Goal: Task Accomplishment & Management: Use online tool/utility

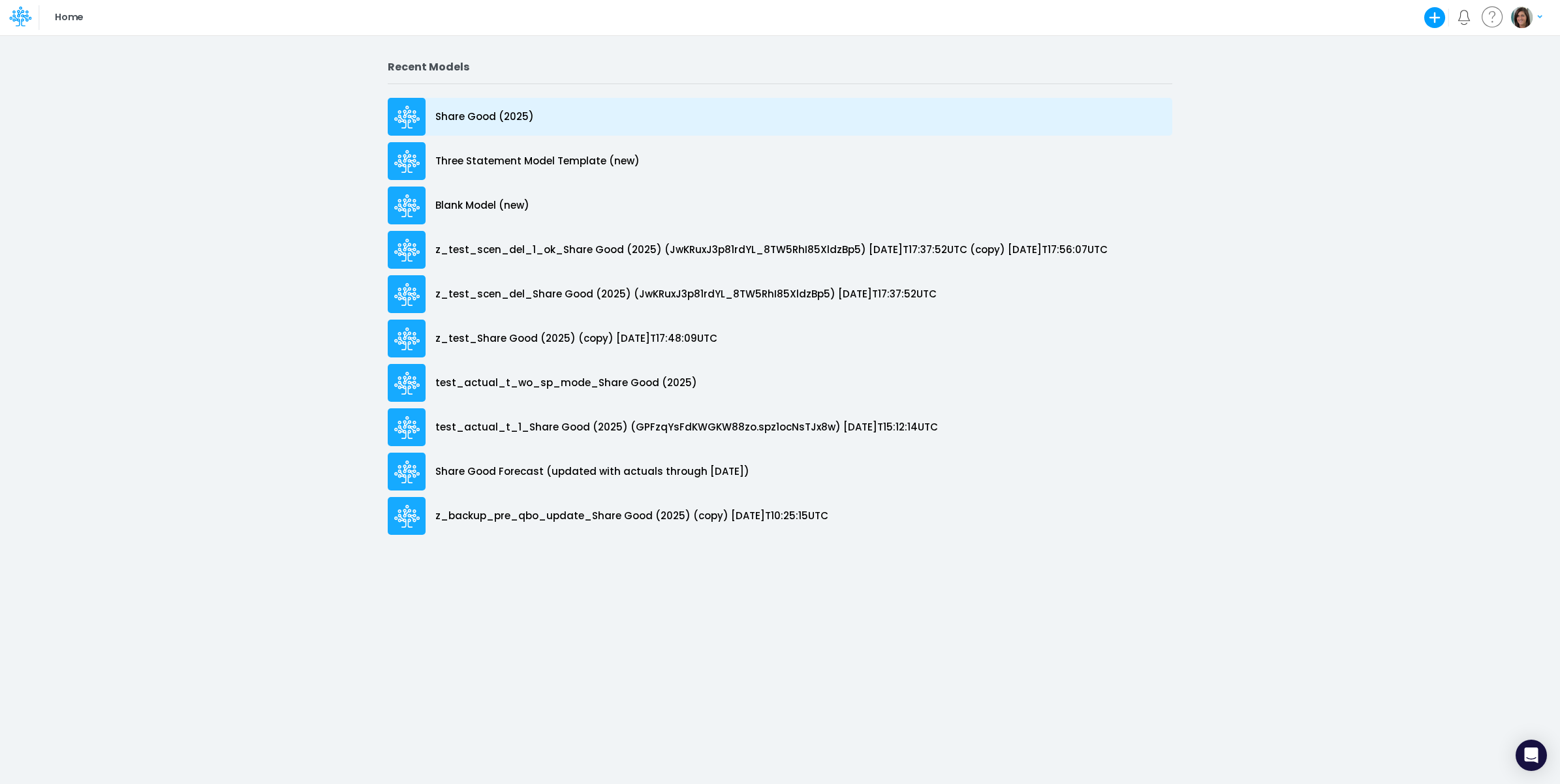
click at [509, 115] on p "Share Good (2025)" at bounding box center [484, 117] width 99 height 15
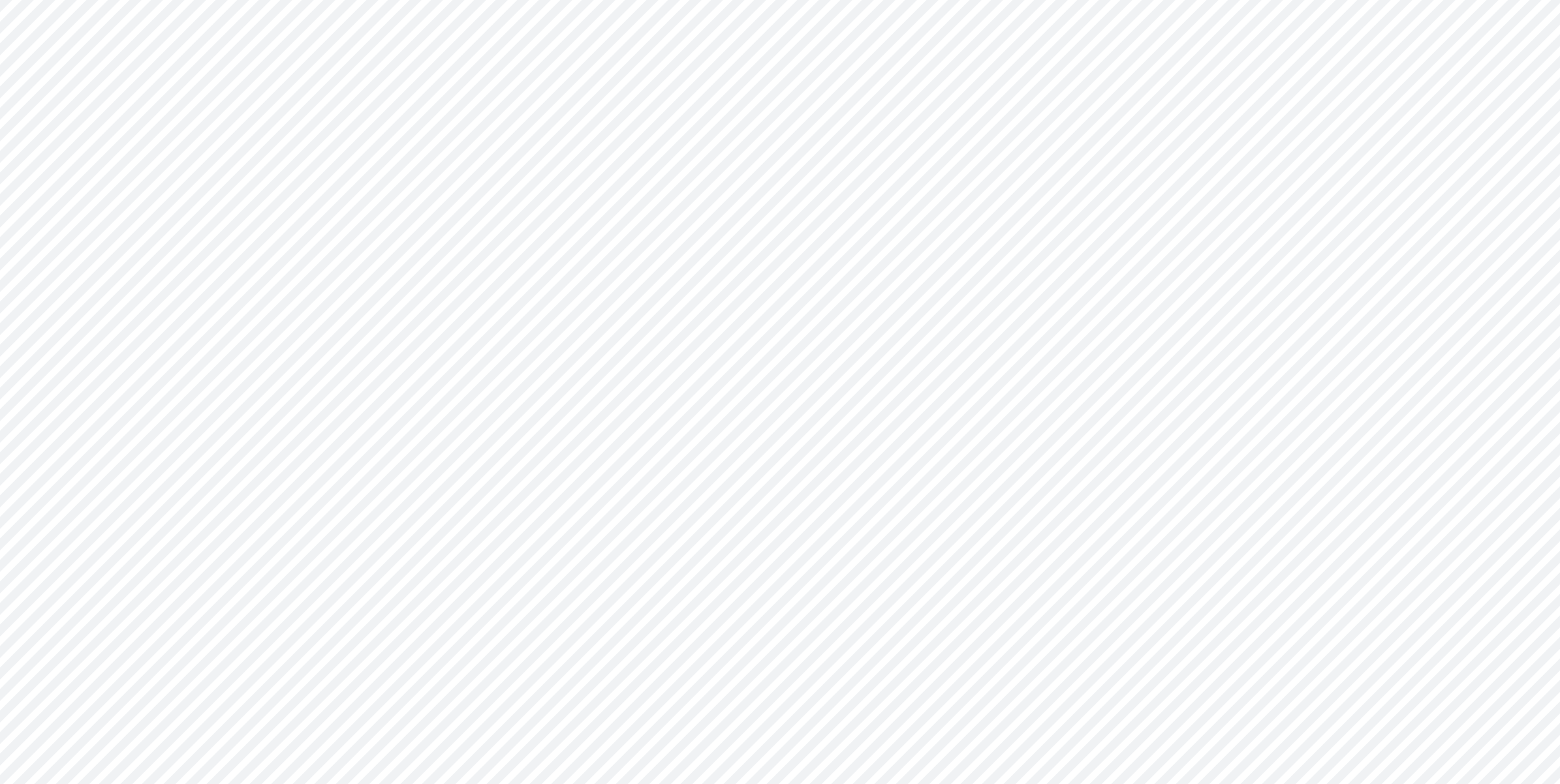
type input "Cash Flow Projections | Actuals through Dec-24 vs 2024 Budget"
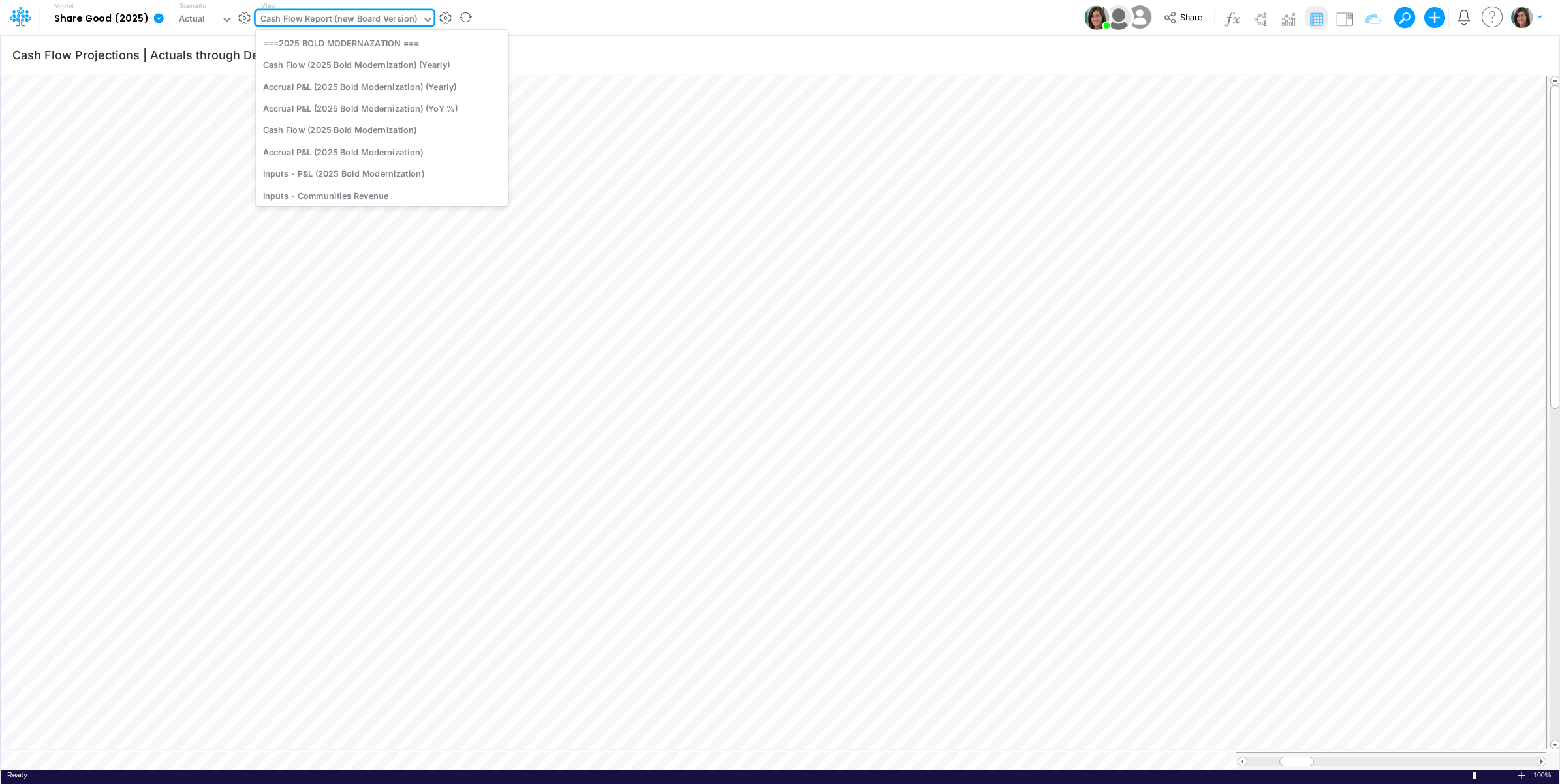
click at [338, 17] on div "Cash Flow Report (new Board Version)" at bounding box center [339, 19] width 157 height 15
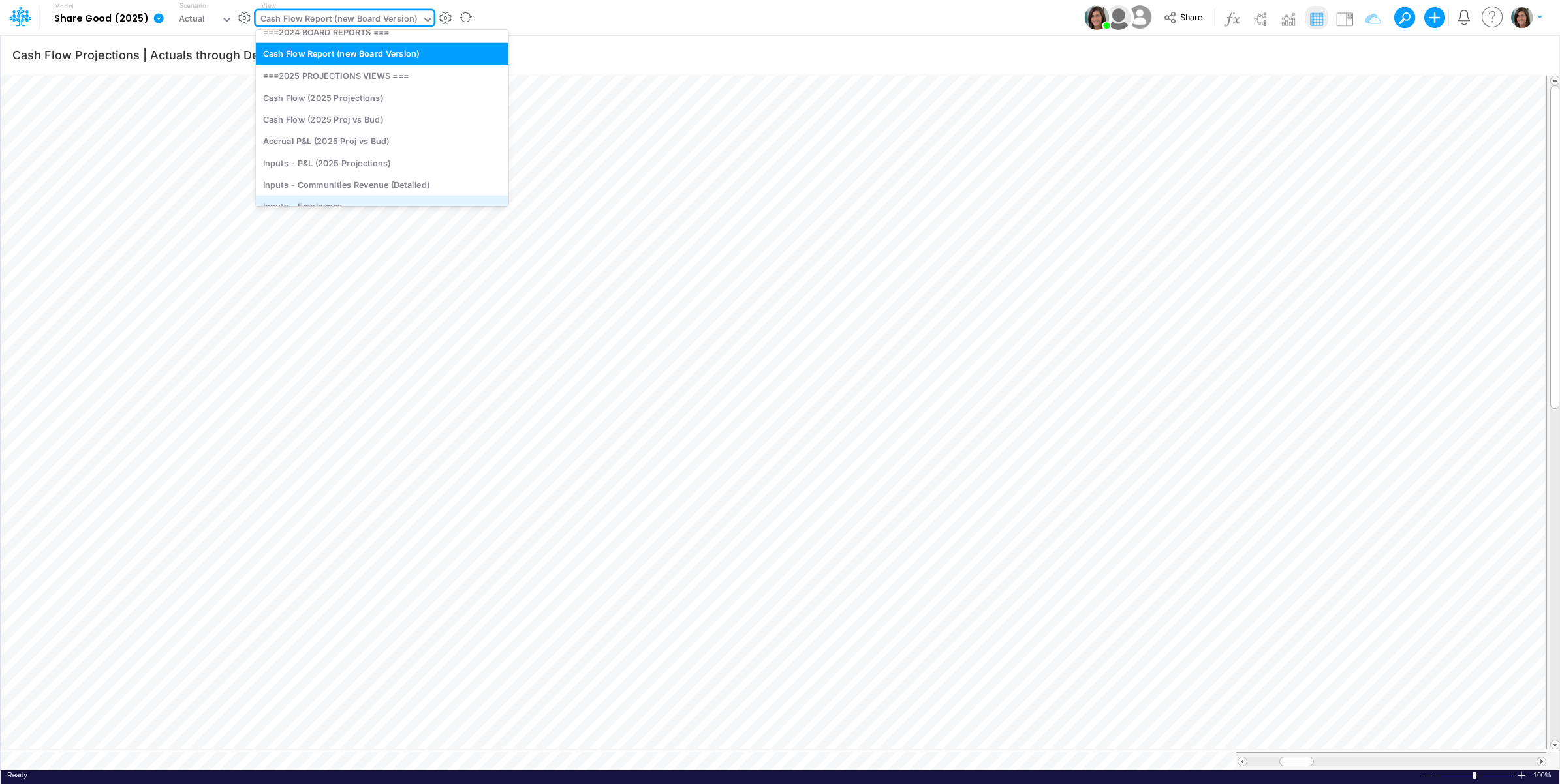
scroll to position [286, 0]
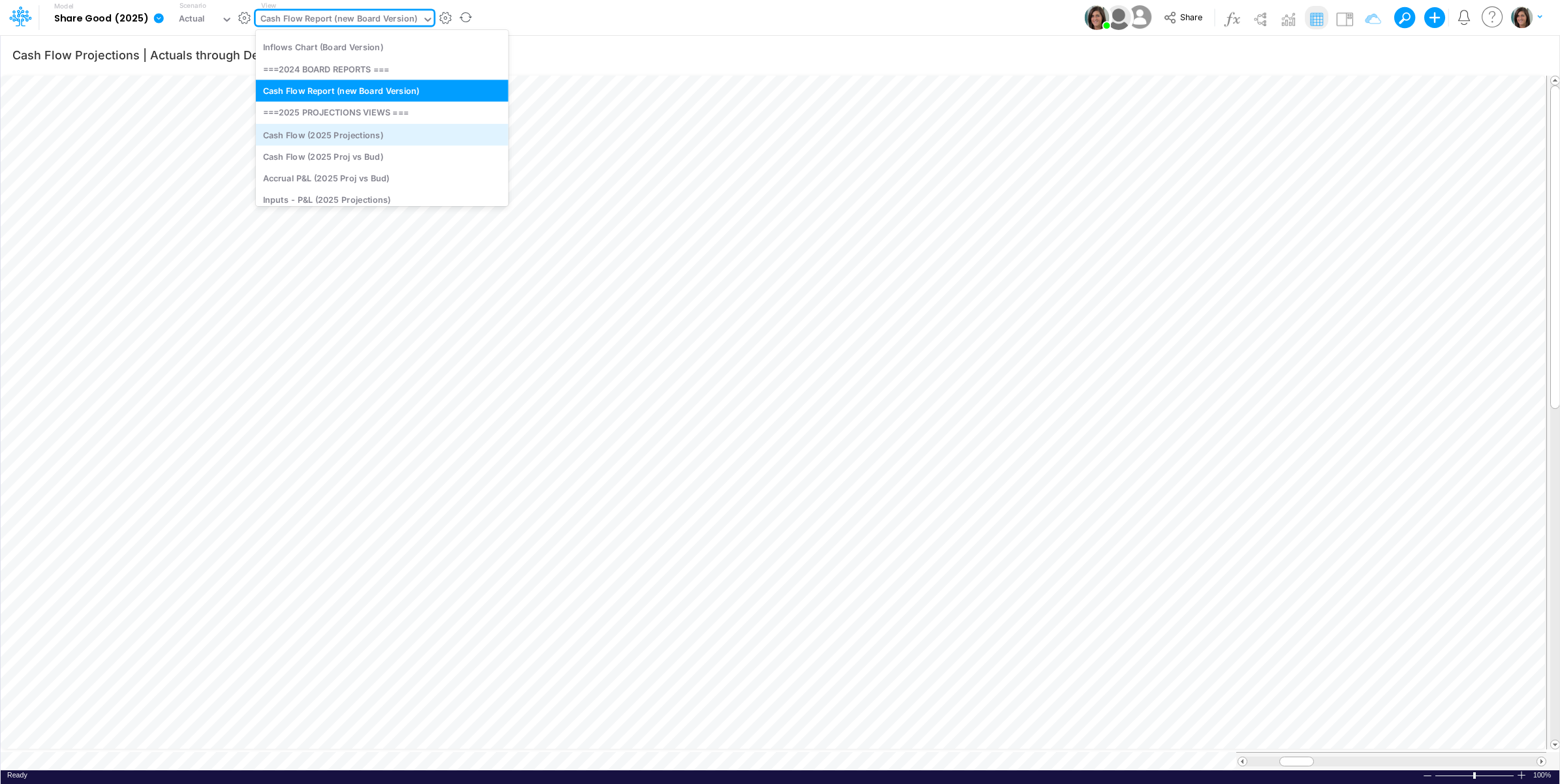
click at [382, 135] on div "Cash Flow (2025 Projections)" at bounding box center [382, 134] width 253 height 21
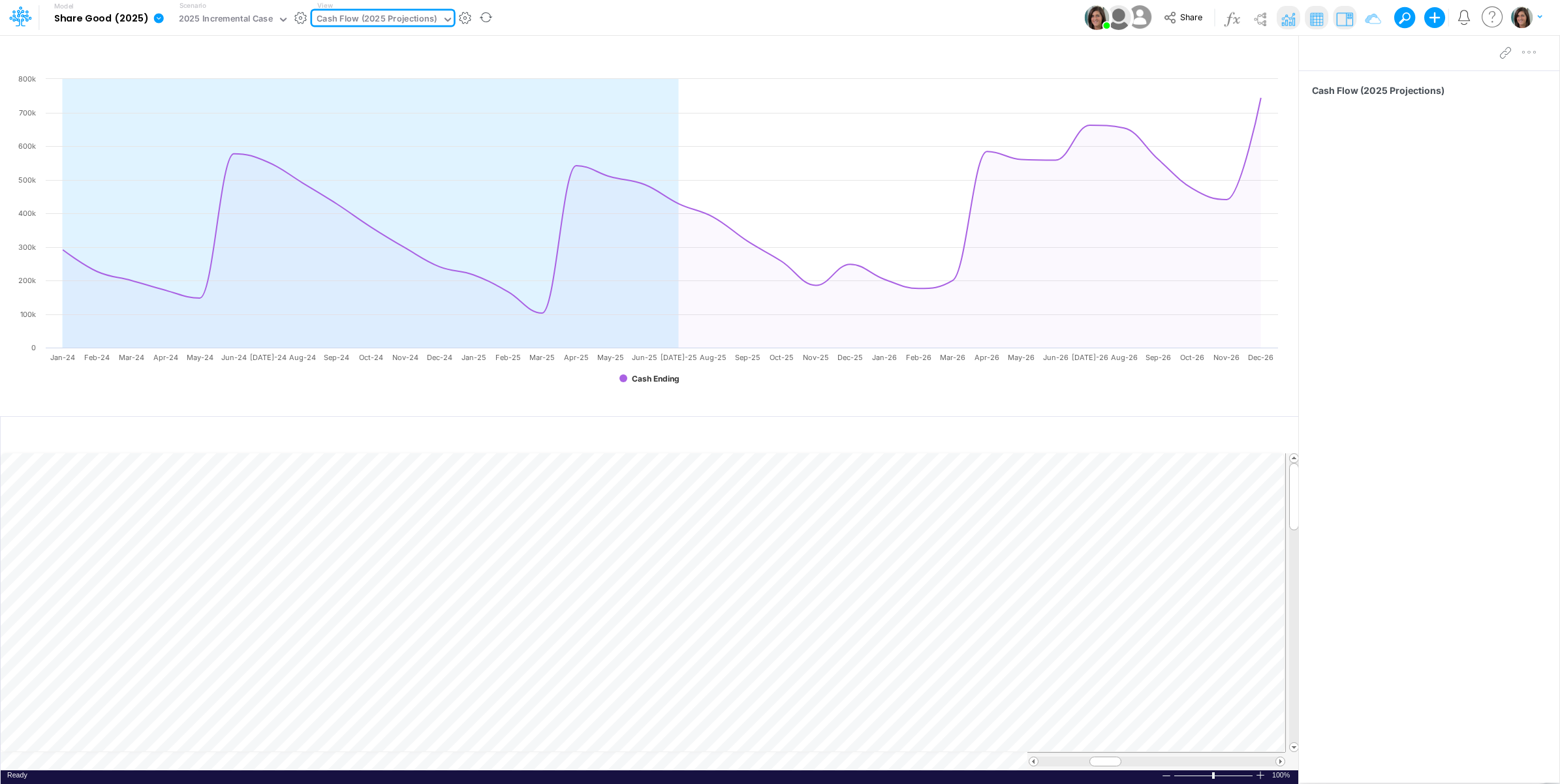
click at [601, 17] on div "Model Share Good (2025) Edit model settings Duplicate Import QuickBooks QuickBo…" at bounding box center [780, 18] width 1403 height 35
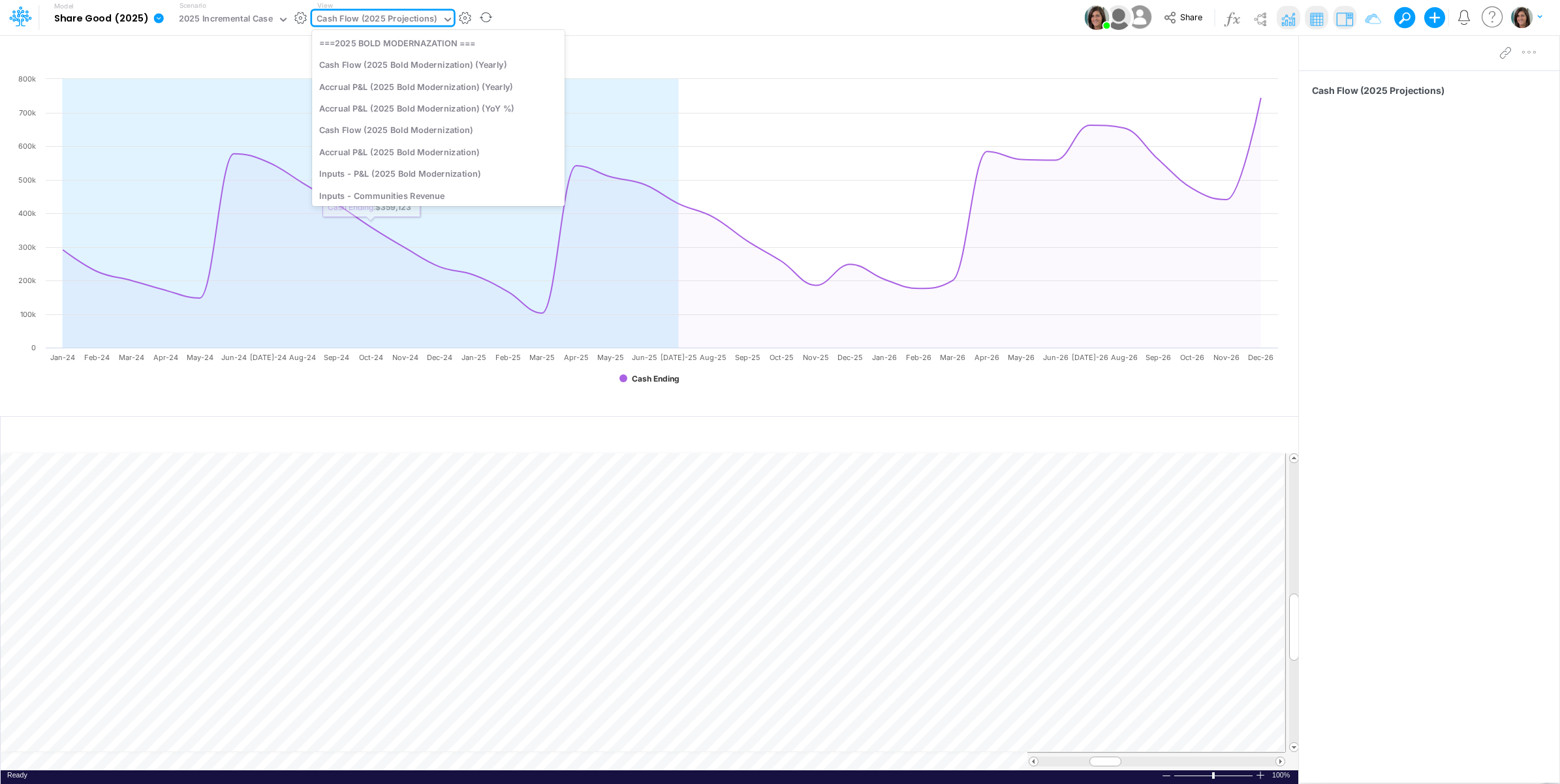
click at [386, 23] on div "Cash Flow (2025 Projections)" at bounding box center [376, 19] width 121 height 15
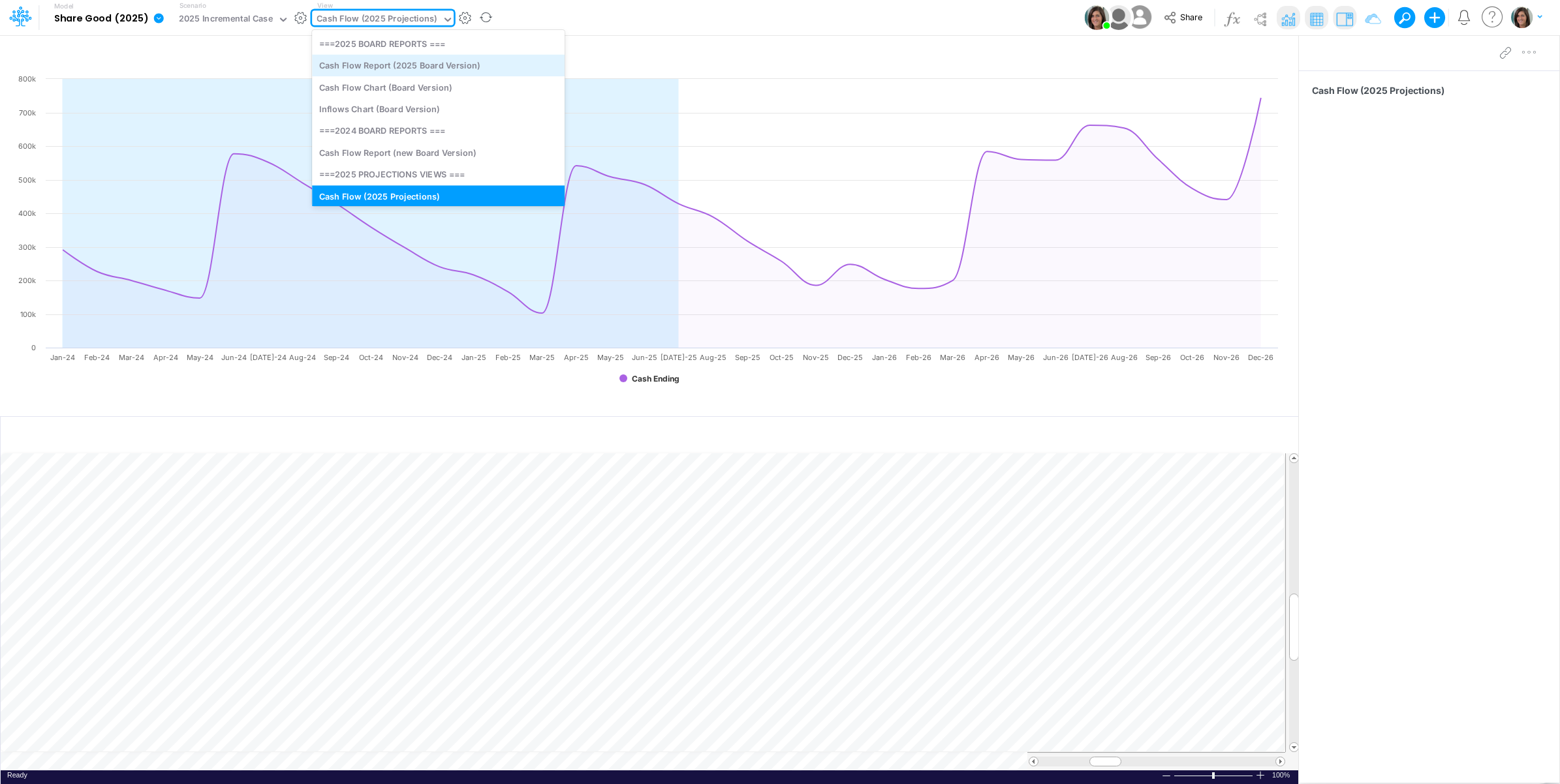
click at [454, 67] on div "Cash Flow Report (2025 Board Version)" at bounding box center [438, 65] width 253 height 21
type input "Cash Flow Projections | Actuals through Jul-25 vs 2025 Budget"
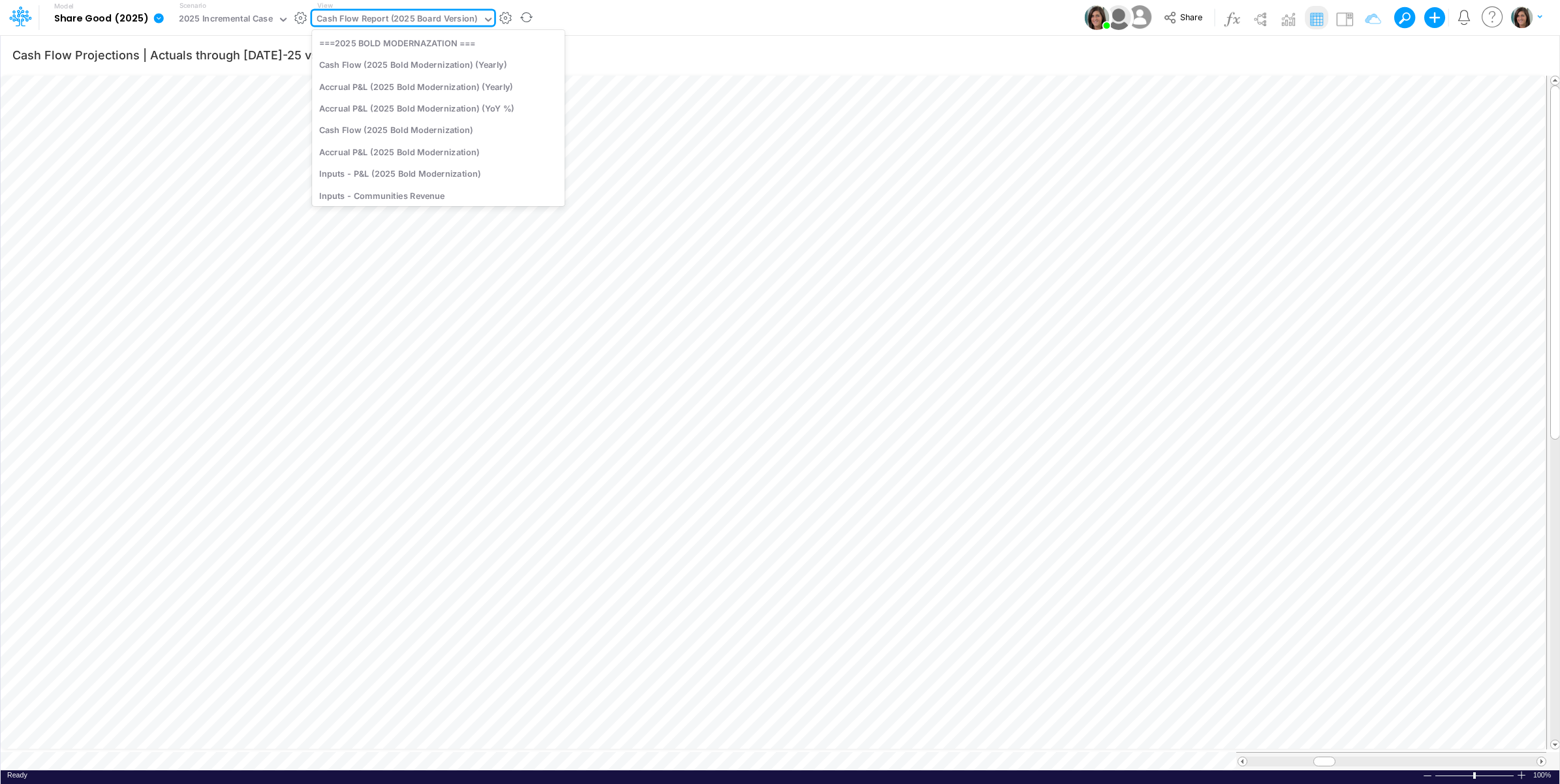
click at [406, 18] on div "Cash Flow Report (2025 Board Version)" at bounding box center [397, 19] width 161 height 15
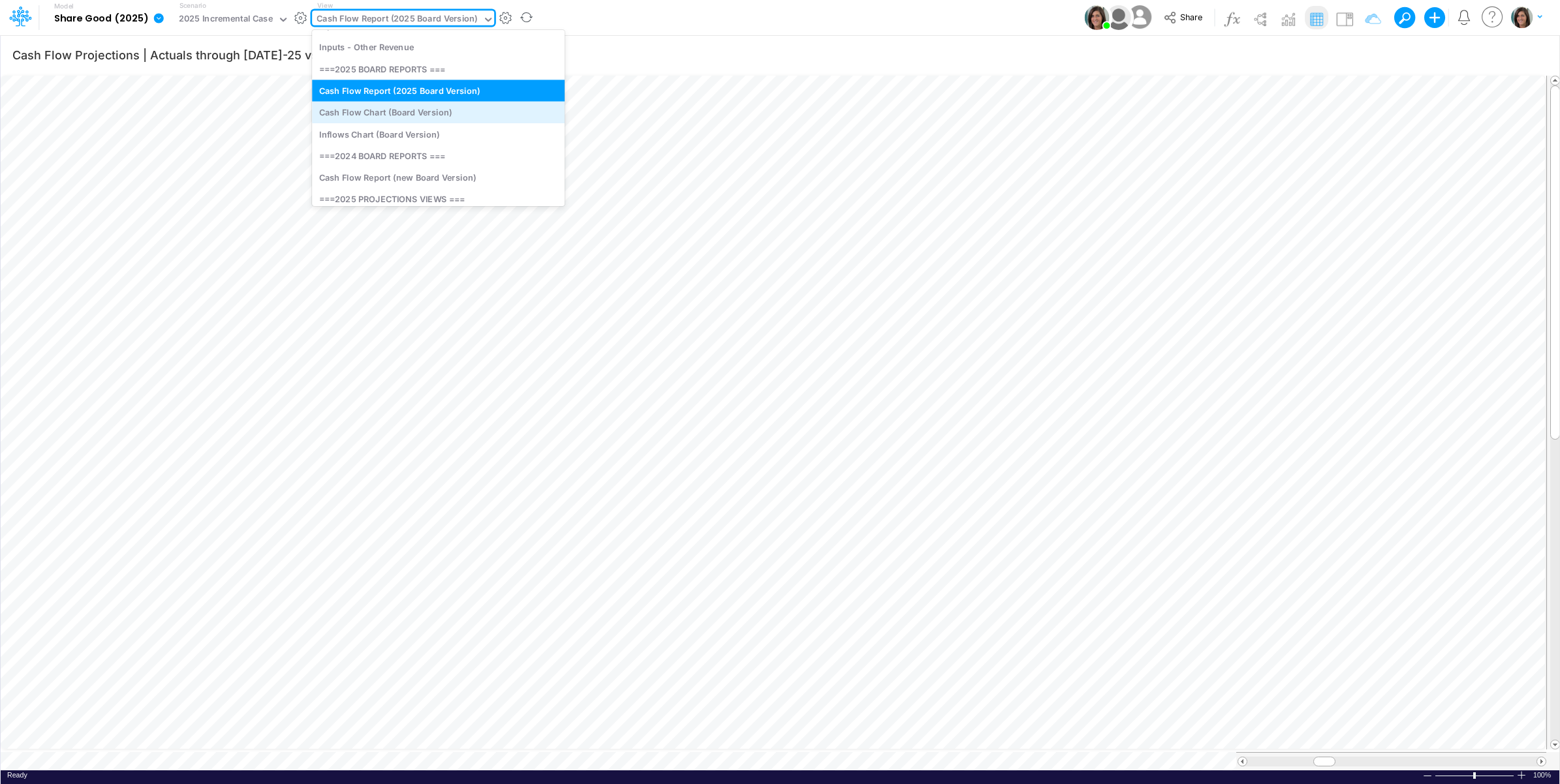
click at [412, 108] on div "Cash Flow Chart (Board Version)" at bounding box center [438, 112] width 253 height 21
type input "Cash Flow Projections | Actuals through Jul-25"
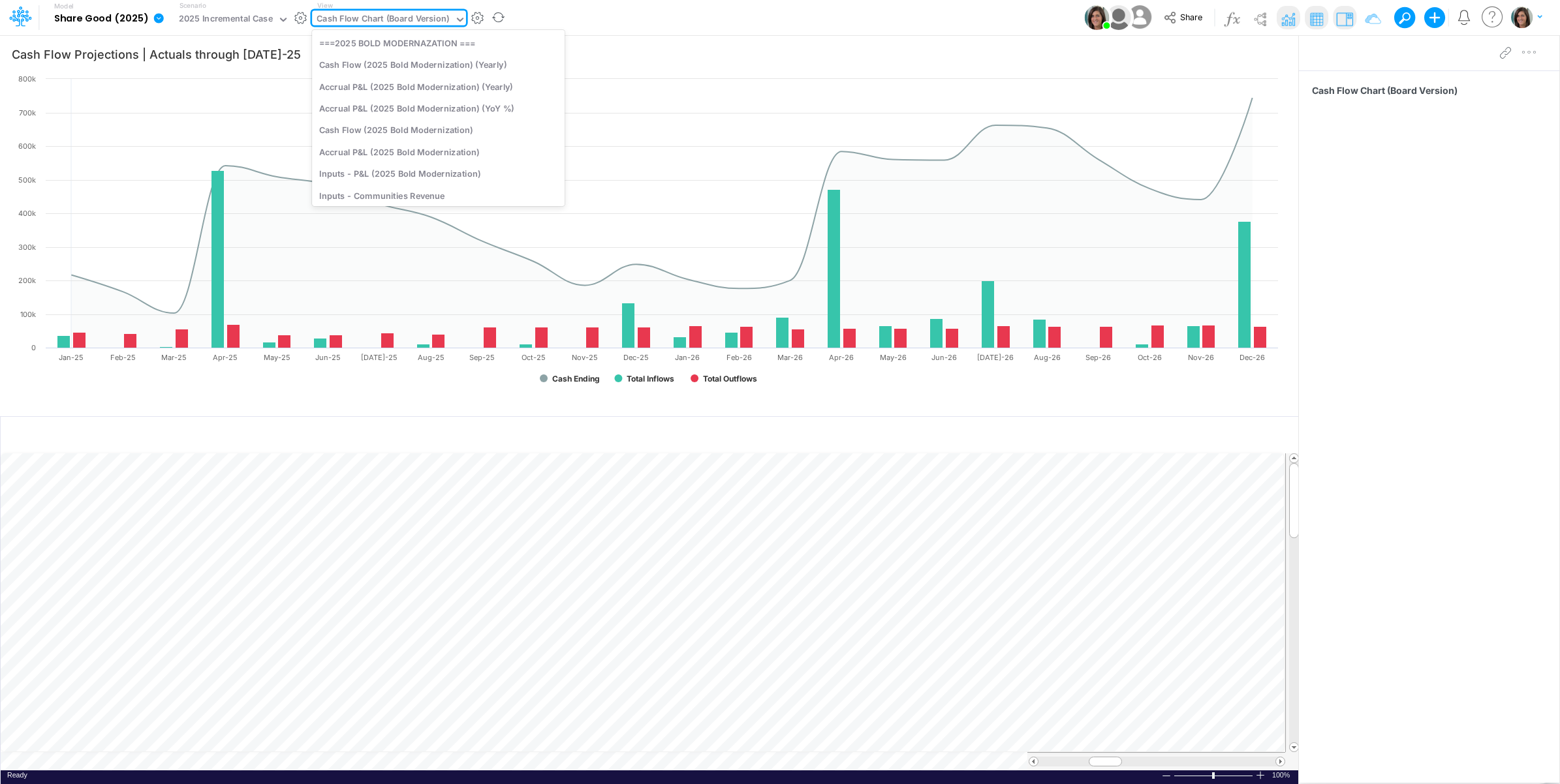
click at [402, 19] on div "Cash Flow Chart (Board Version)" at bounding box center [383, 19] width 133 height 15
click at [402, 118] on div "Inflows Chart (Board Version)" at bounding box center [438, 112] width 253 height 21
type input "Cash Inflows Projection"
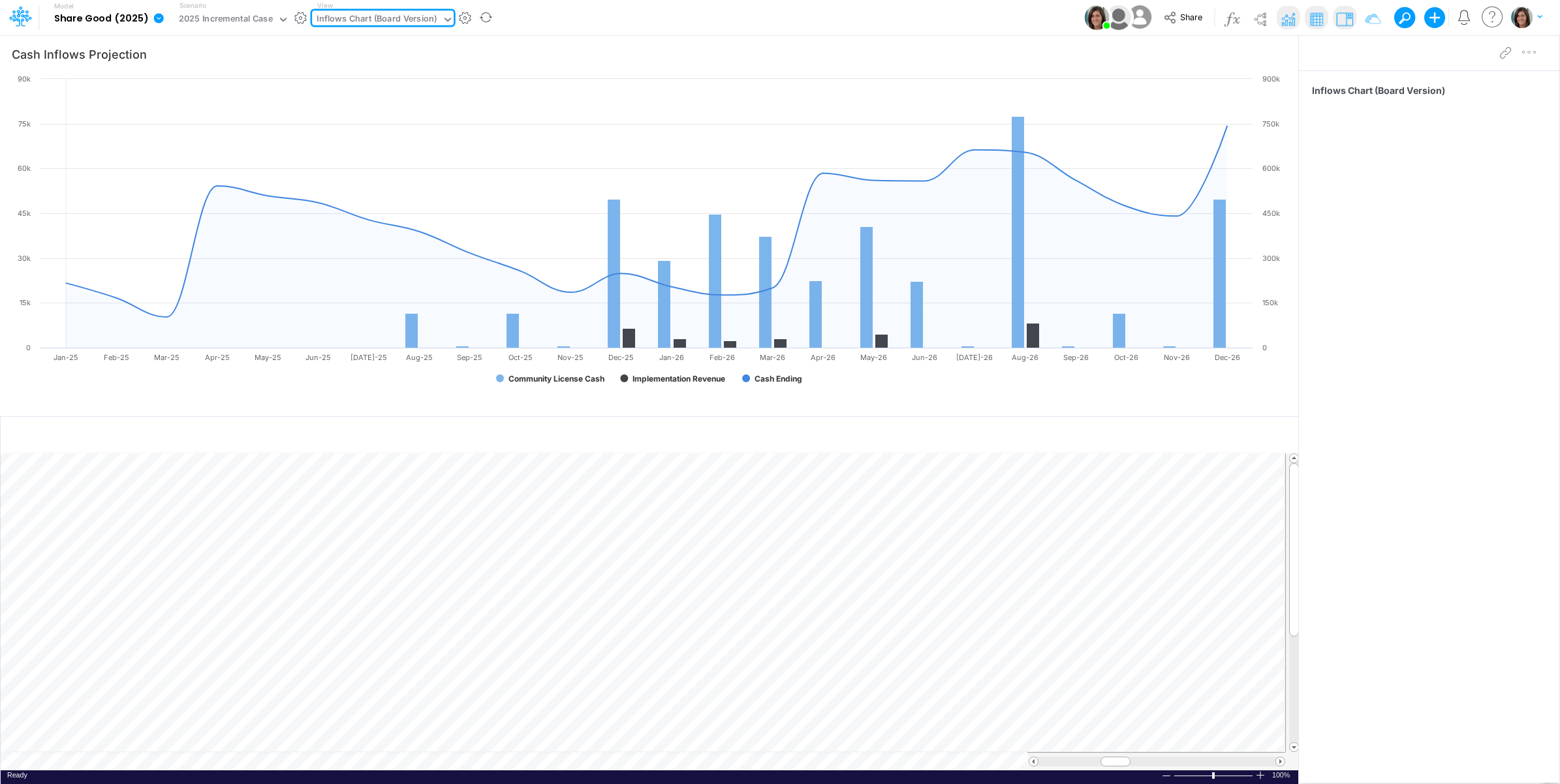
click at [389, 23] on div "Inflows Chart (Board Version)" at bounding box center [376, 19] width 121 height 15
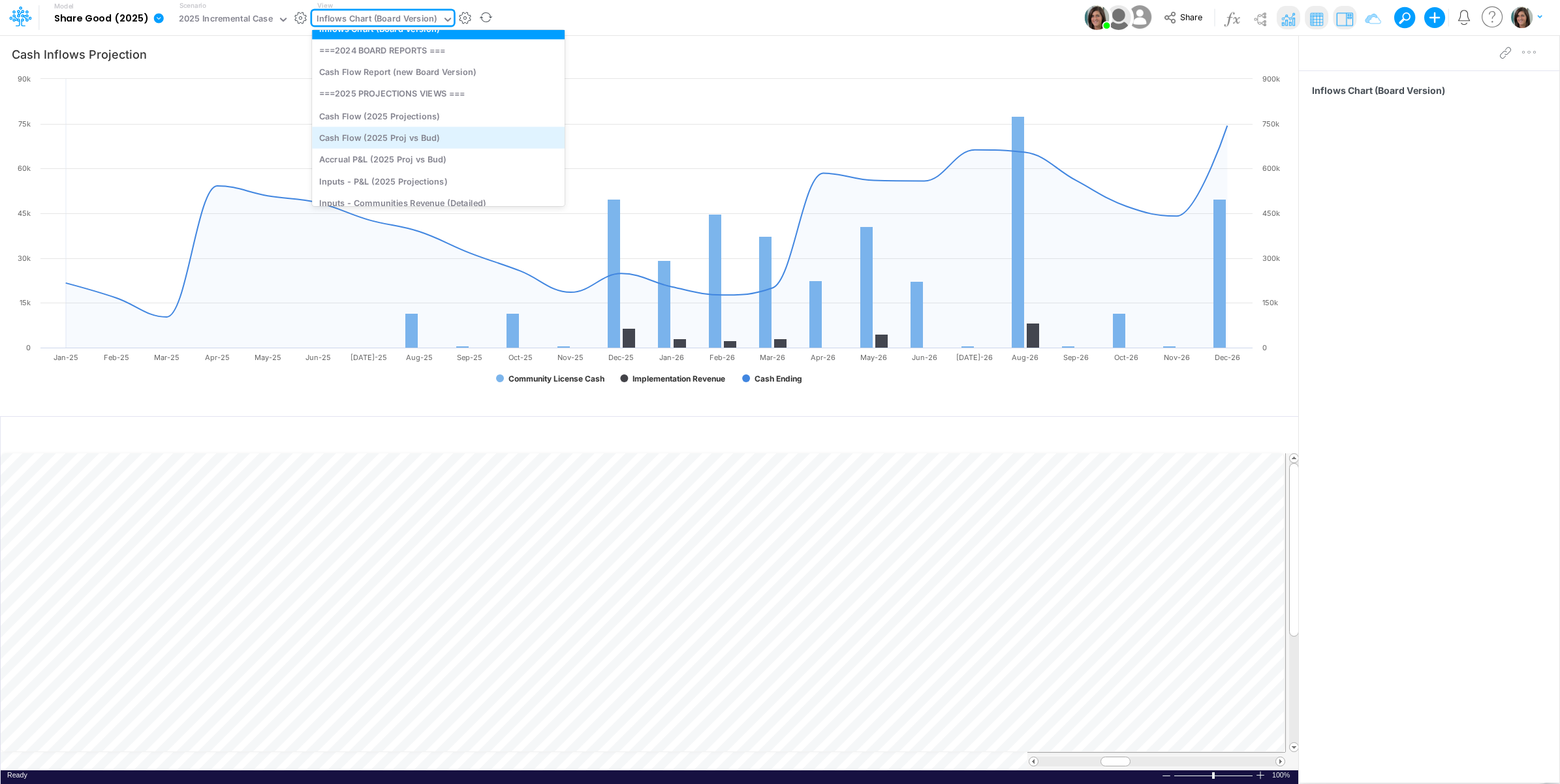
scroll to position [347, 0]
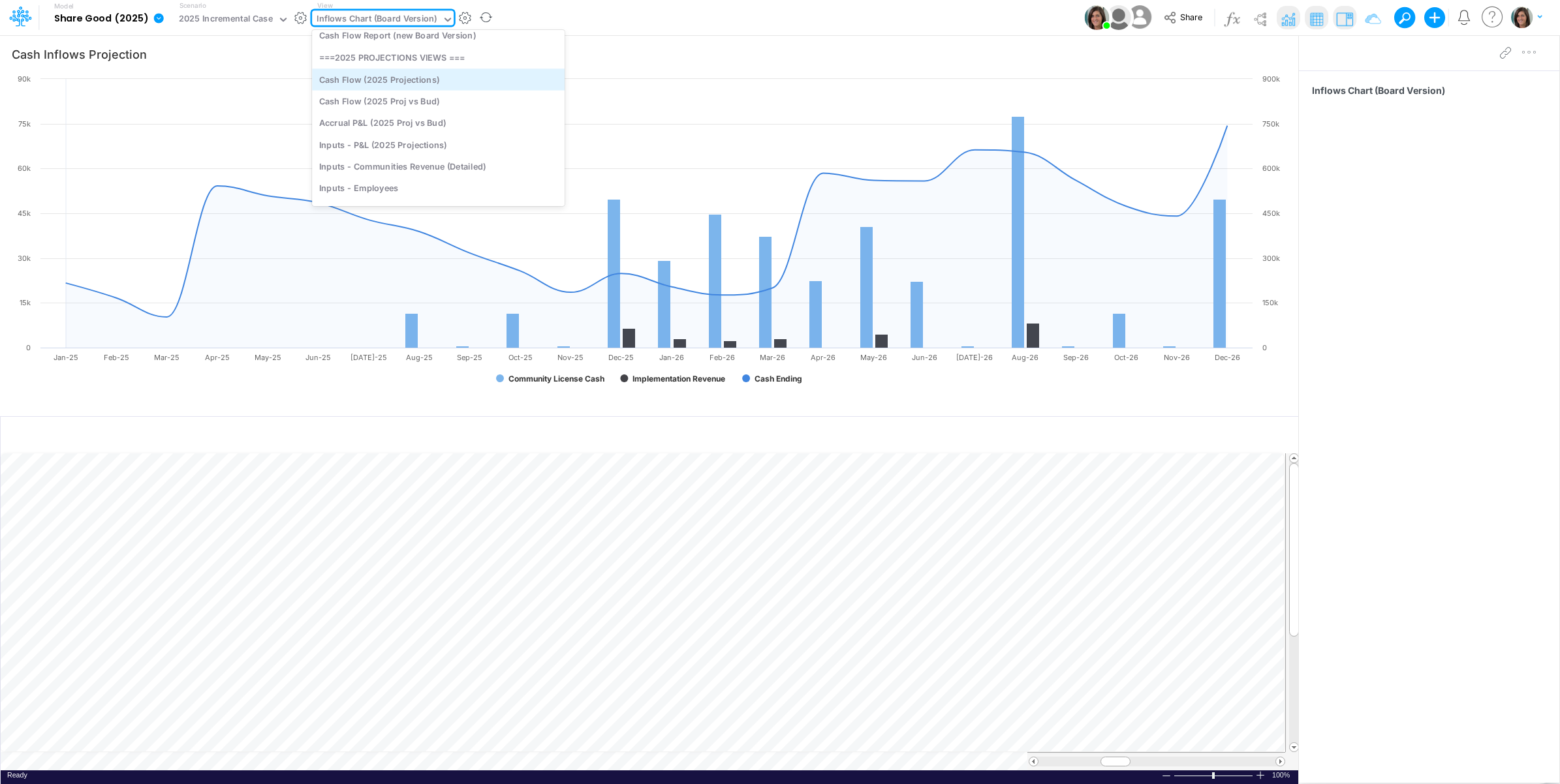
click at [413, 80] on div "Cash Flow (2025 Projections)" at bounding box center [438, 78] width 253 height 21
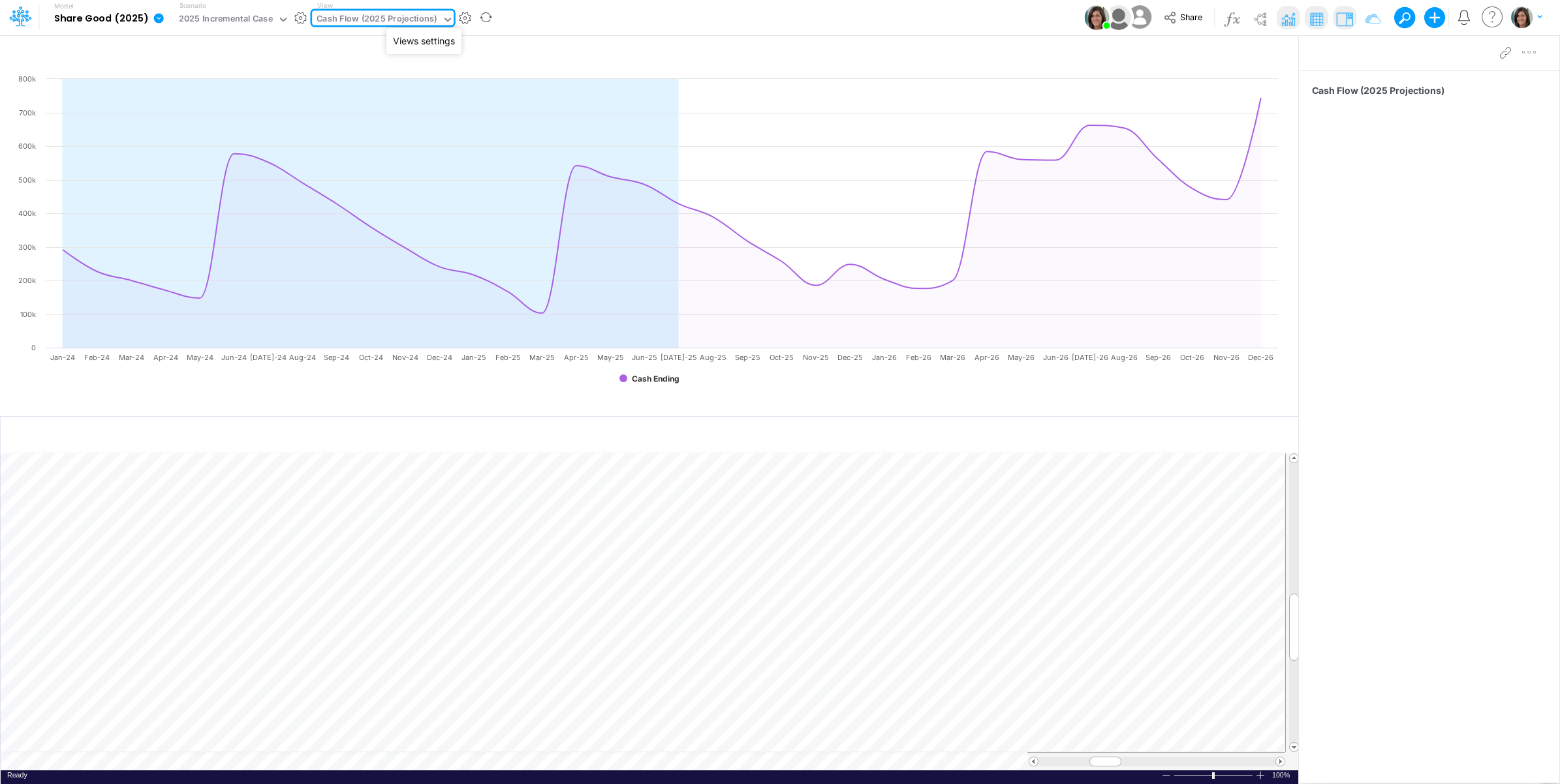
click at [458, 17] on button "button" at bounding box center [465, 18] width 14 height 14
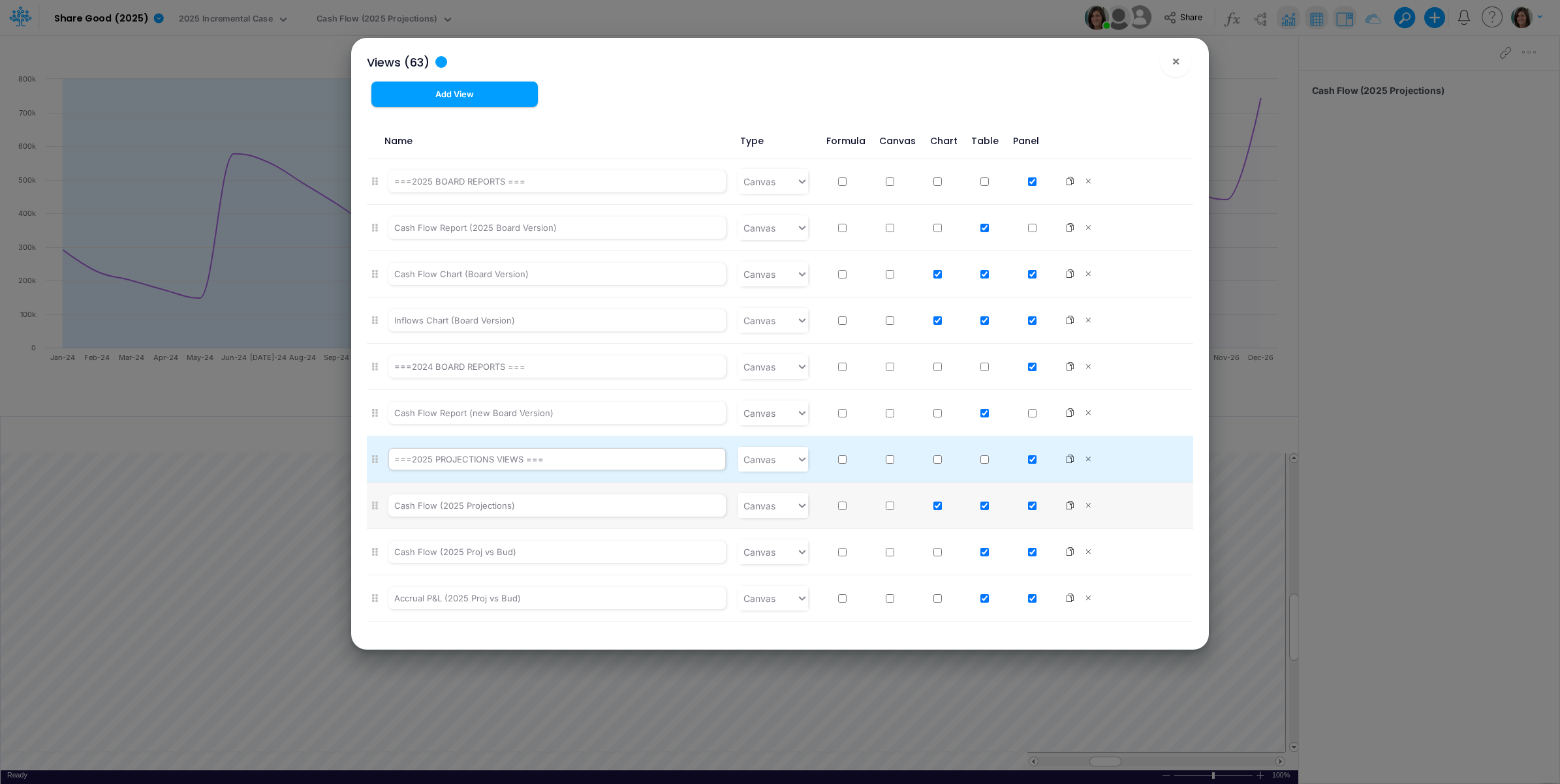
scroll to position [434, 0]
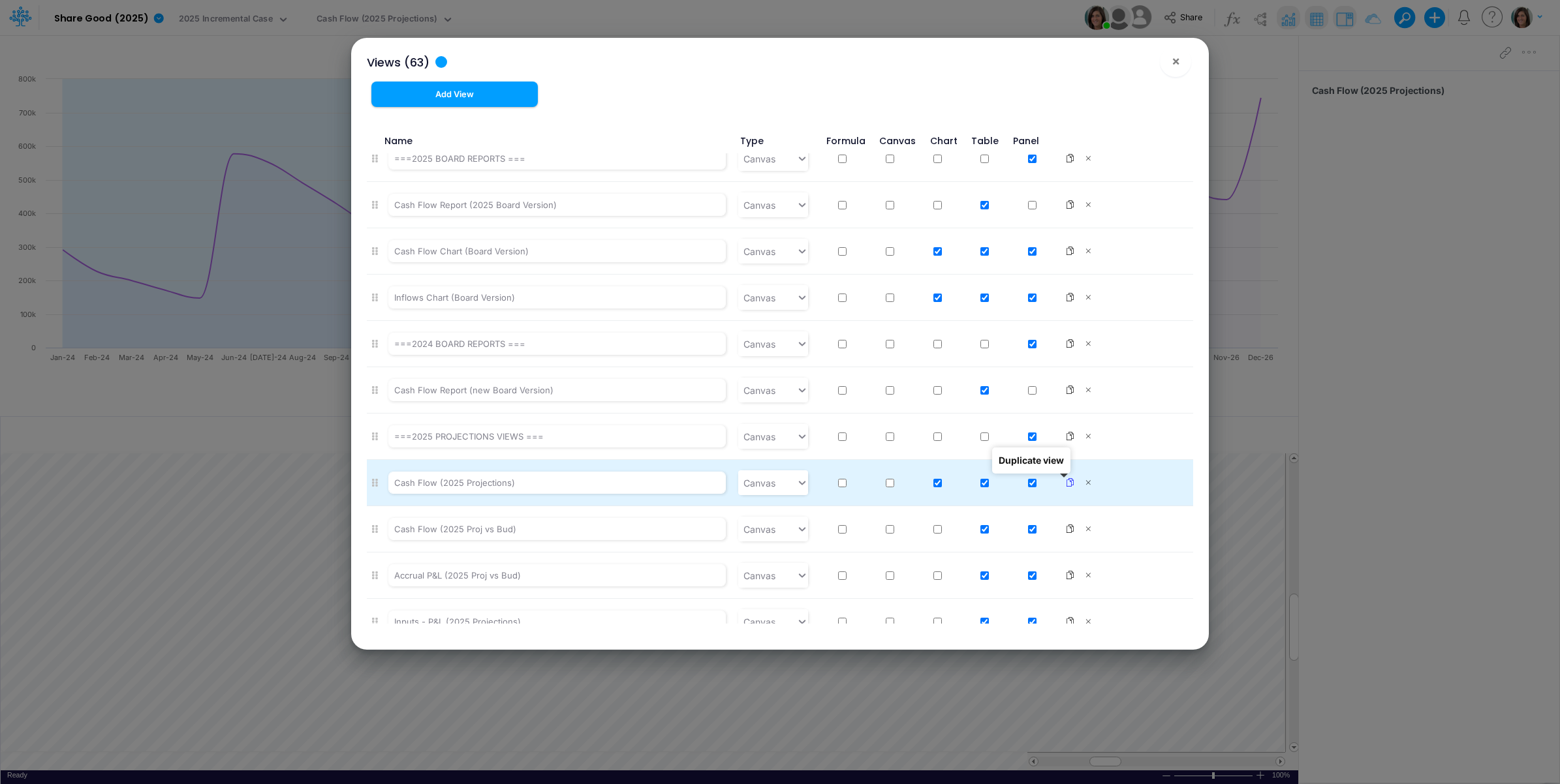
click at [1065, 482] on icon at bounding box center [1069, 482] width 9 height 9
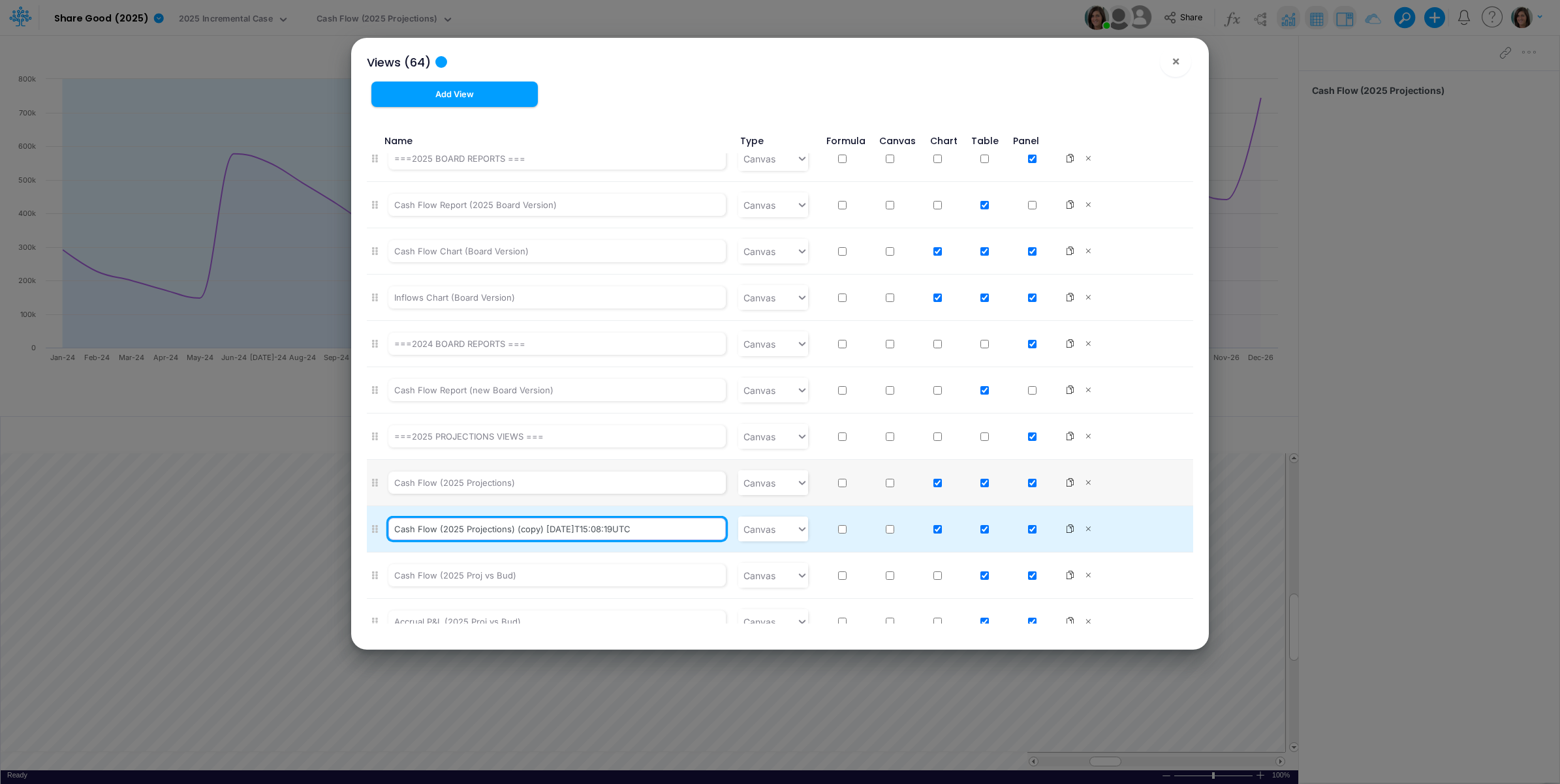
drag, startPoint x: 507, startPoint y: 531, endPoint x: 834, endPoint y: 534, distance: 327.0
click at [834, 534] on li "Cash Flow (2025 Projections) (copy) 2025-09-16T15:08:19UTC Canvas" at bounding box center [780, 529] width 827 height 46
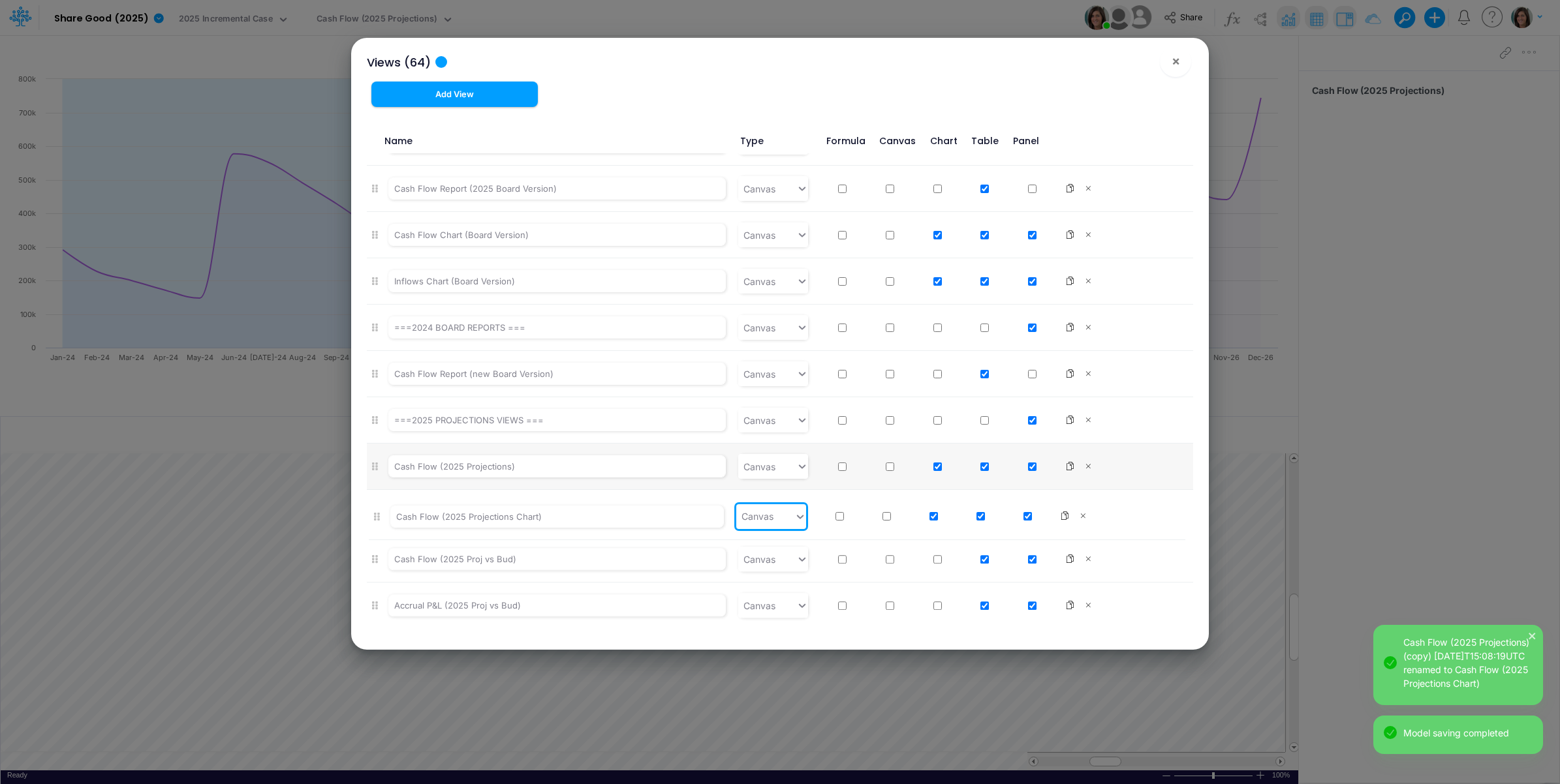
scroll to position [455, 0]
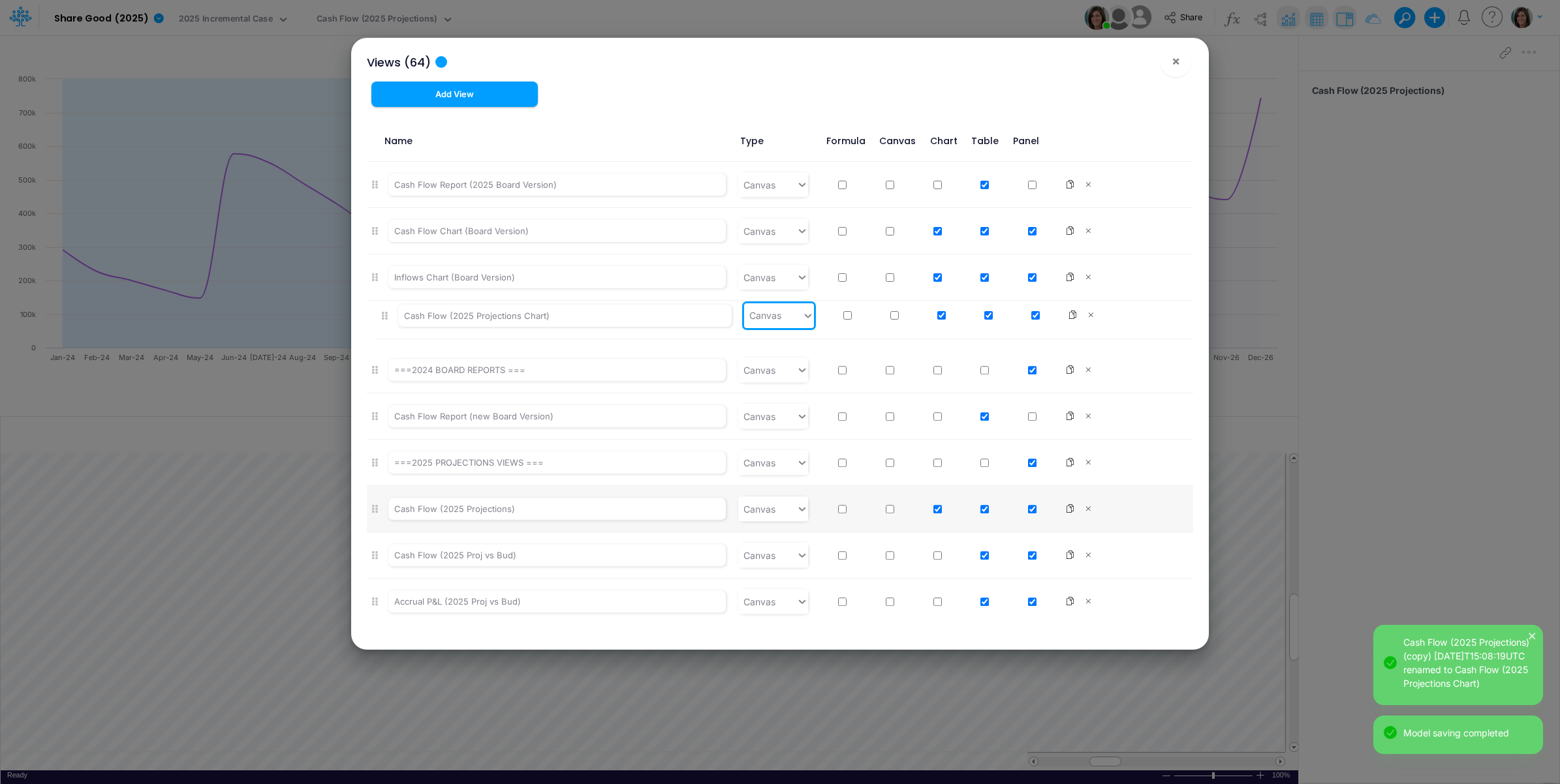
drag, startPoint x: 374, startPoint y: 530, endPoint x: 383, endPoint y: 311, distance: 219.2
click at [383, 311] on ul "===2025 BOLD MODERNAZATION === Canvas Cash Flow (2025 Bold Modernization) (Year…" at bounding box center [780, 388] width 827 height 470
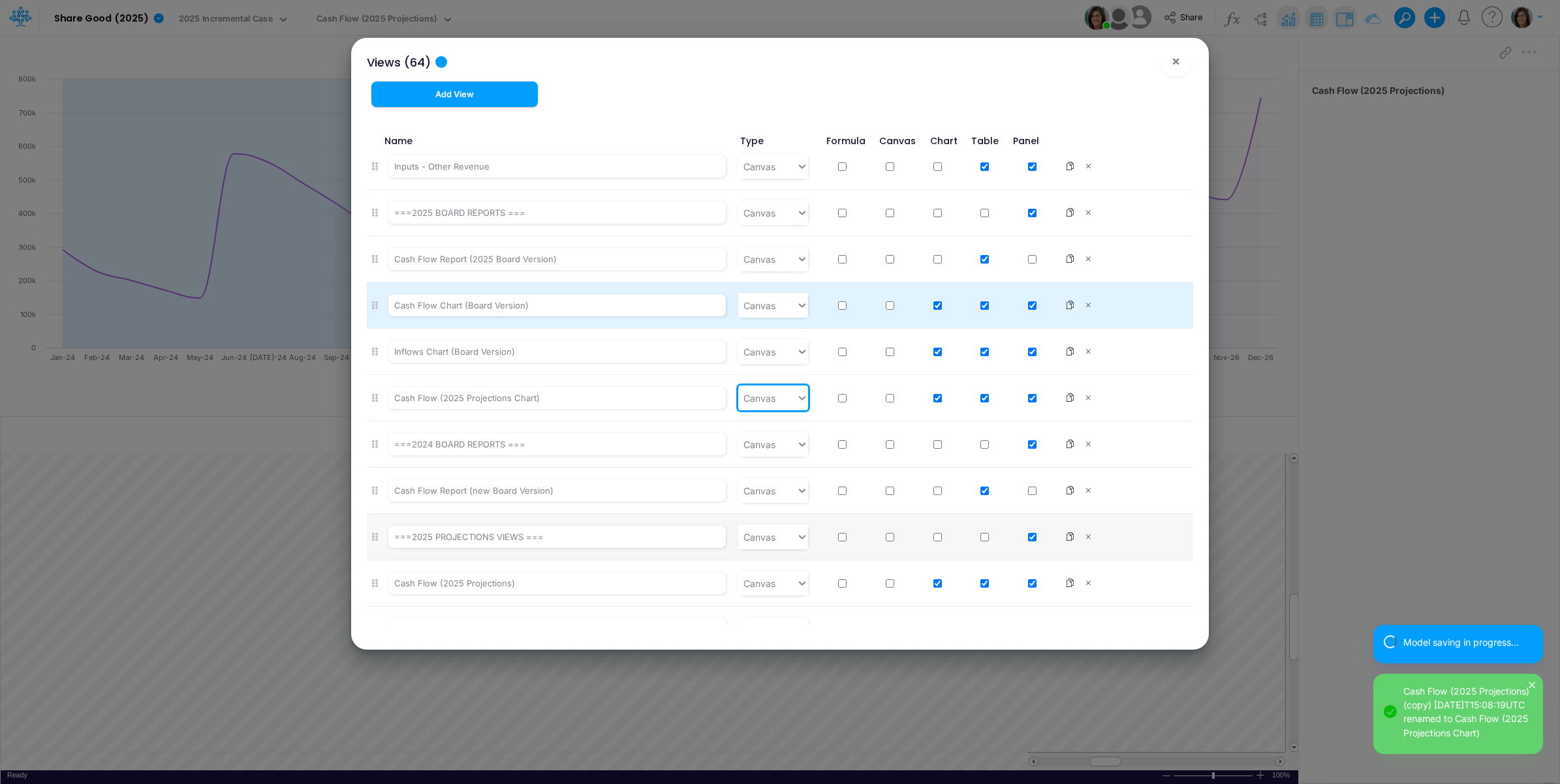
scroll to position [347, 0]
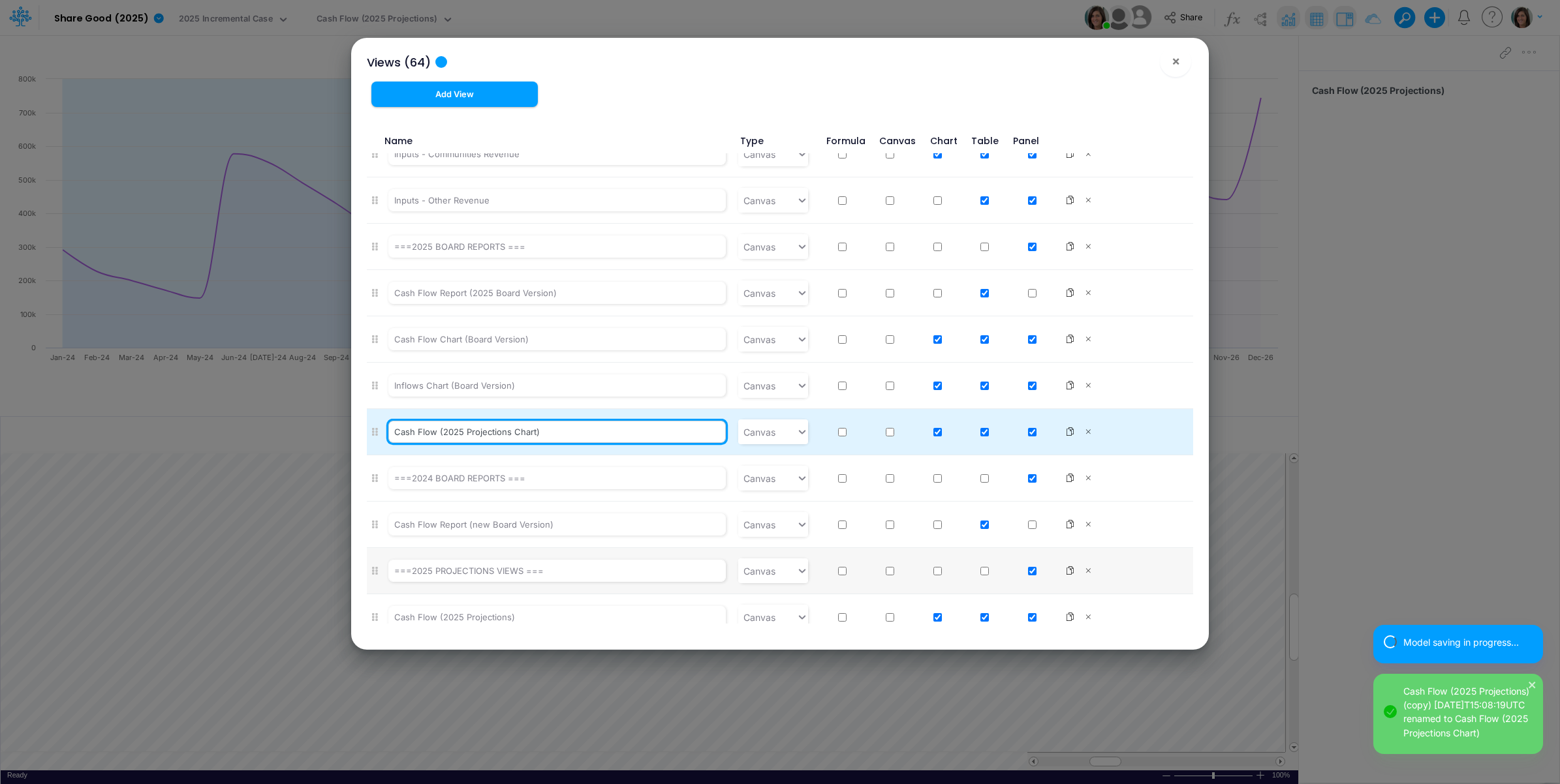
drag, startPoint x: 438, startPoint y: 435, endPoint x: 582, endPoint y: 438, distance: 144.0
click at [569, 443] on input "Cash Flow (2025 Projections Chart)" at bounding box center [557, 432] width 338 height 22
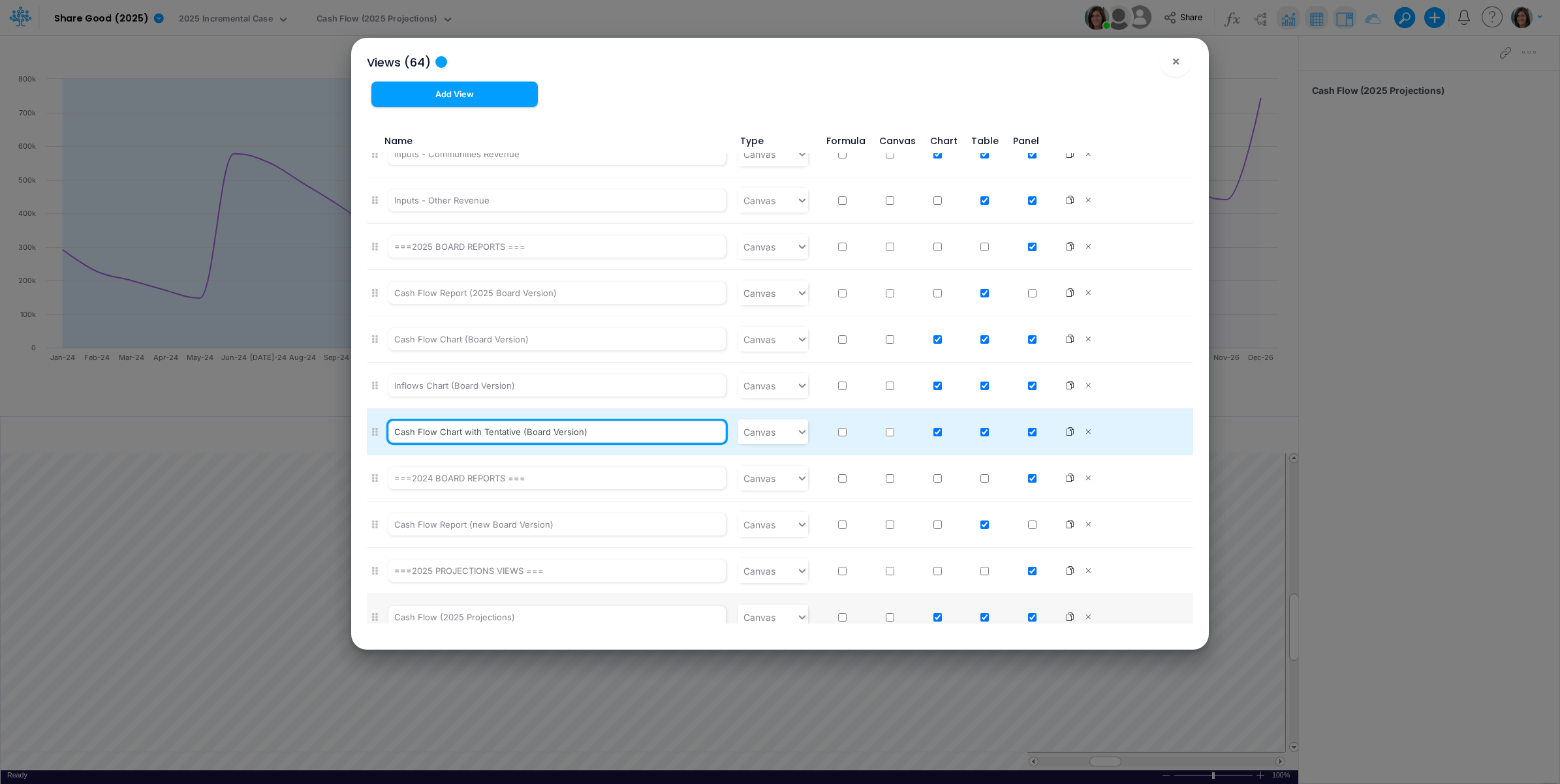
type input "Cash Flow Chart with Tentative (Board Version)"
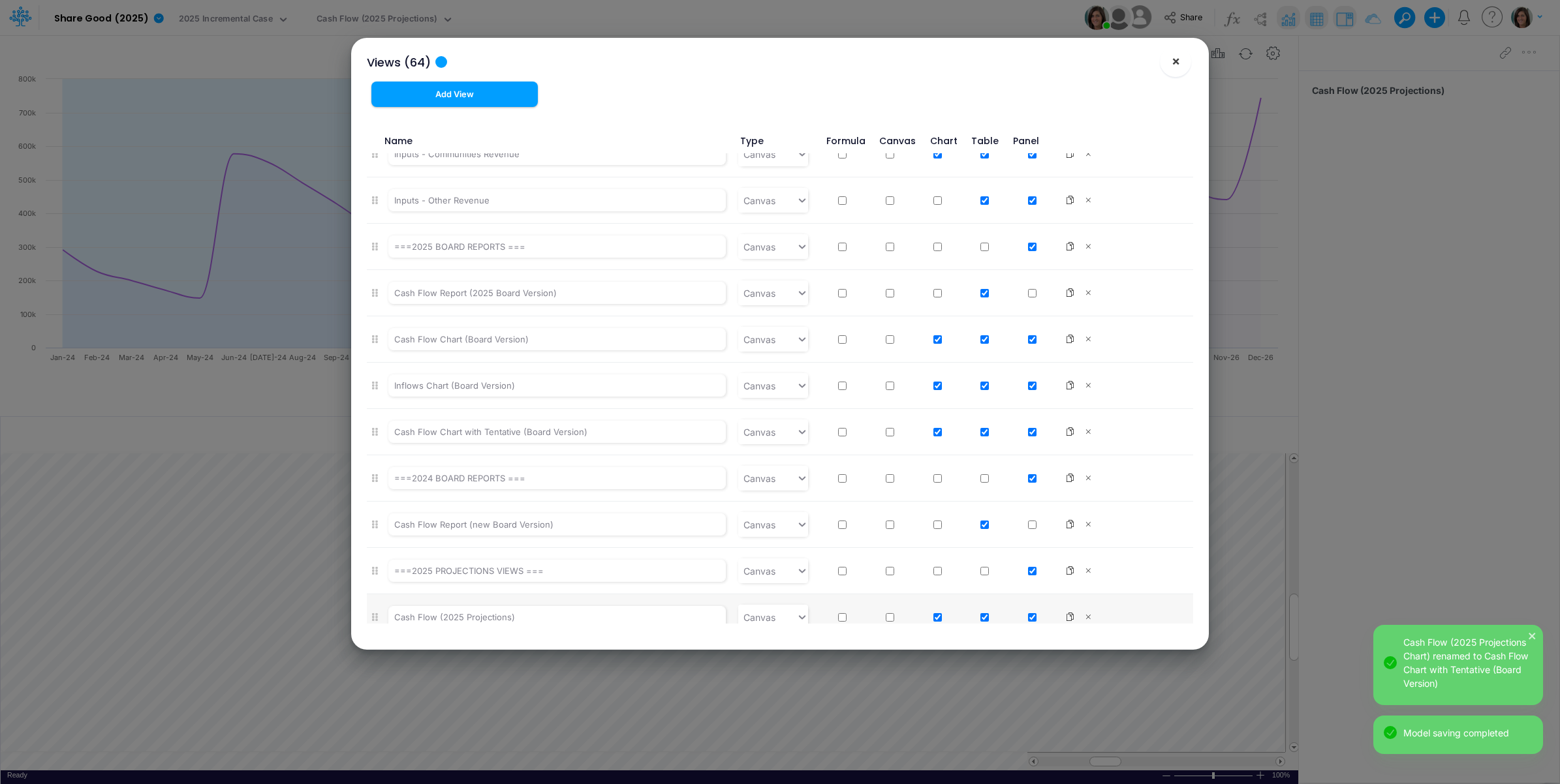
click at [1172, 57] on span "×" at bounding box center [1175, 60] width 8 height 16
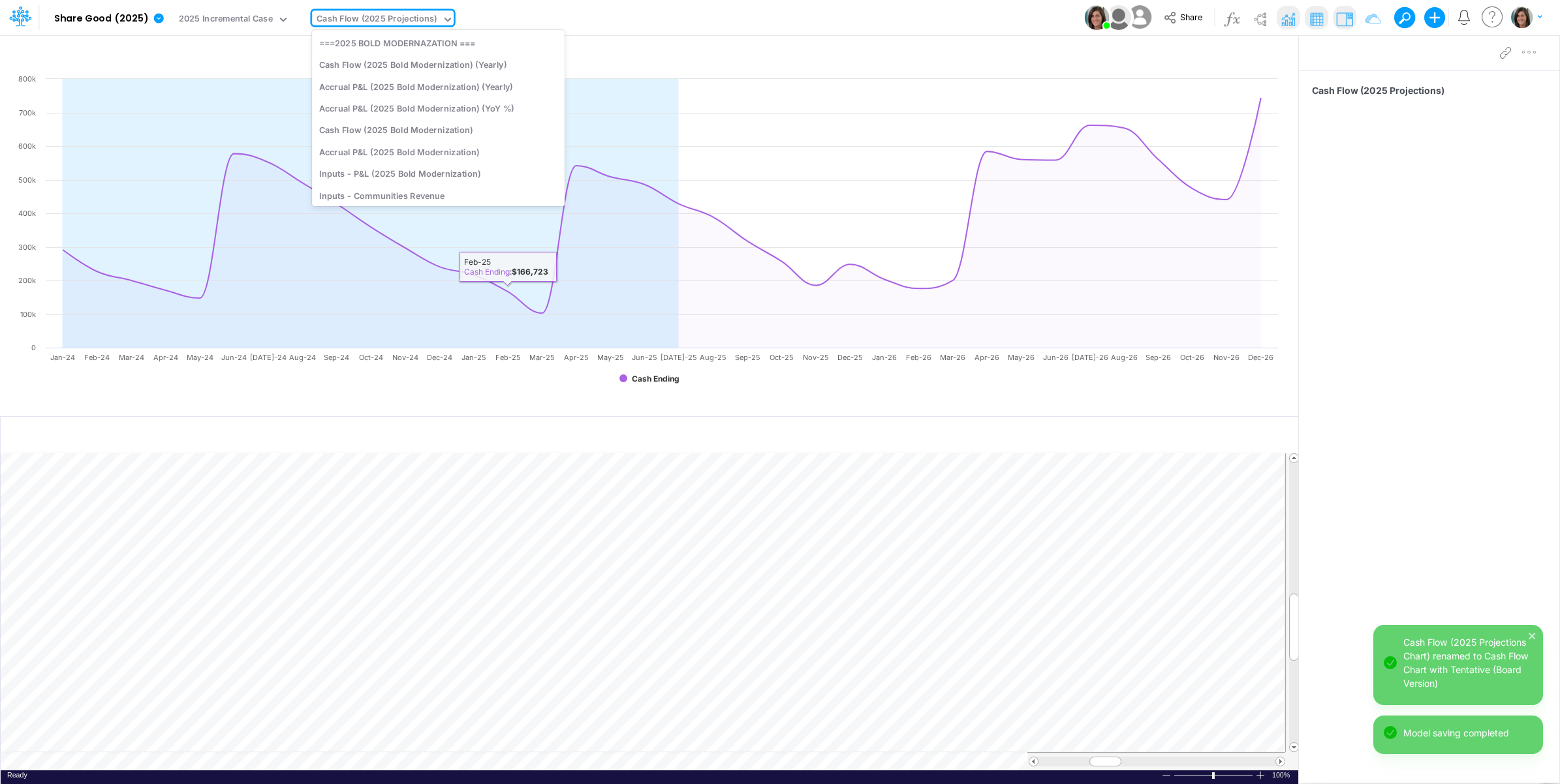
click at [387, 25] on div "Cash Flow (2025 Projections)" at bounding box center [376, 19] width 121 height 15
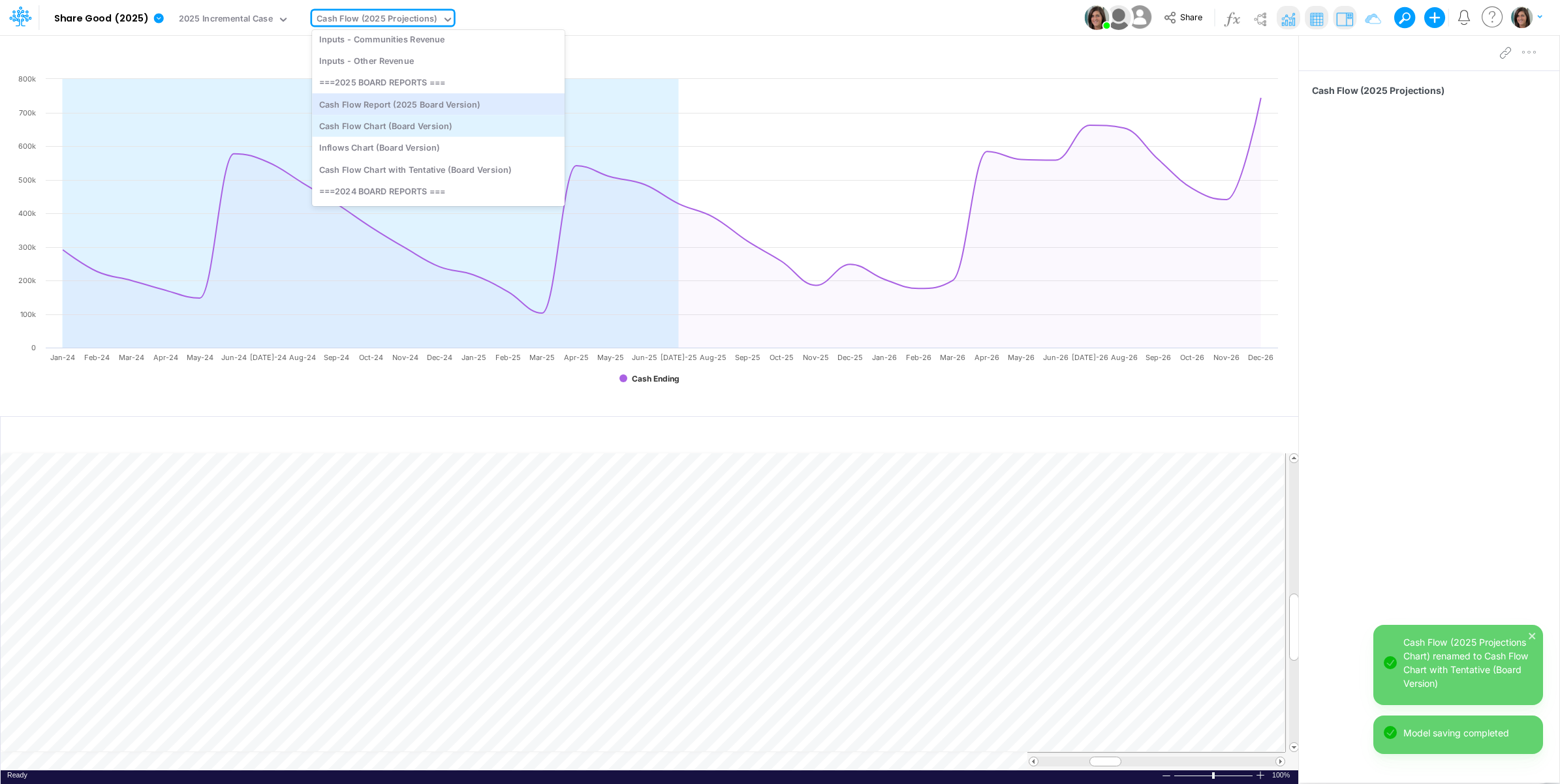
scroll to position [141, 0]
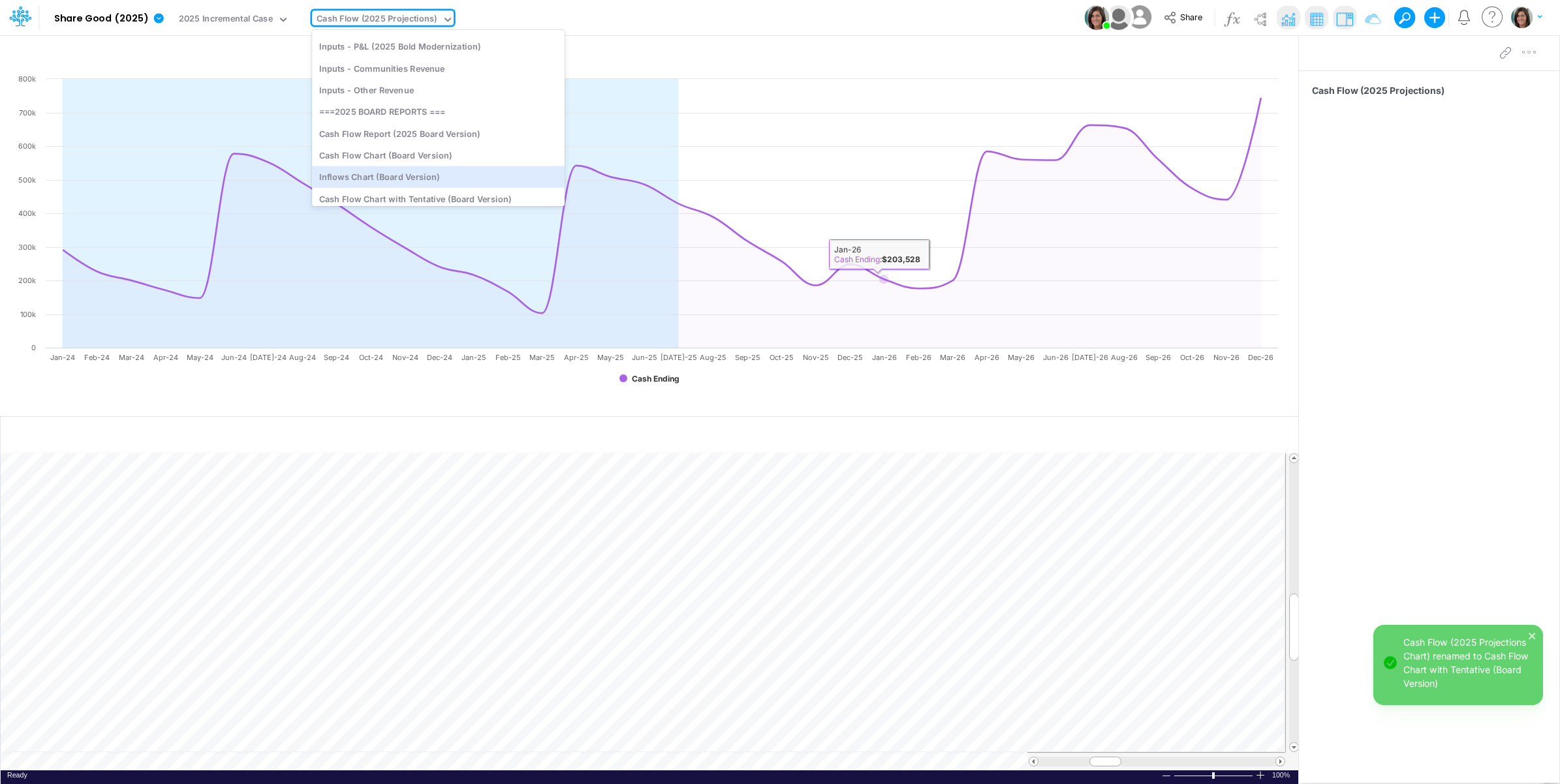
click at [863, 6] on div "Model Share Good (2025) Edit model settings Duplicate Import QuickBooks QuickBo…" at bounding box center [780, 18] width 1403 height 35
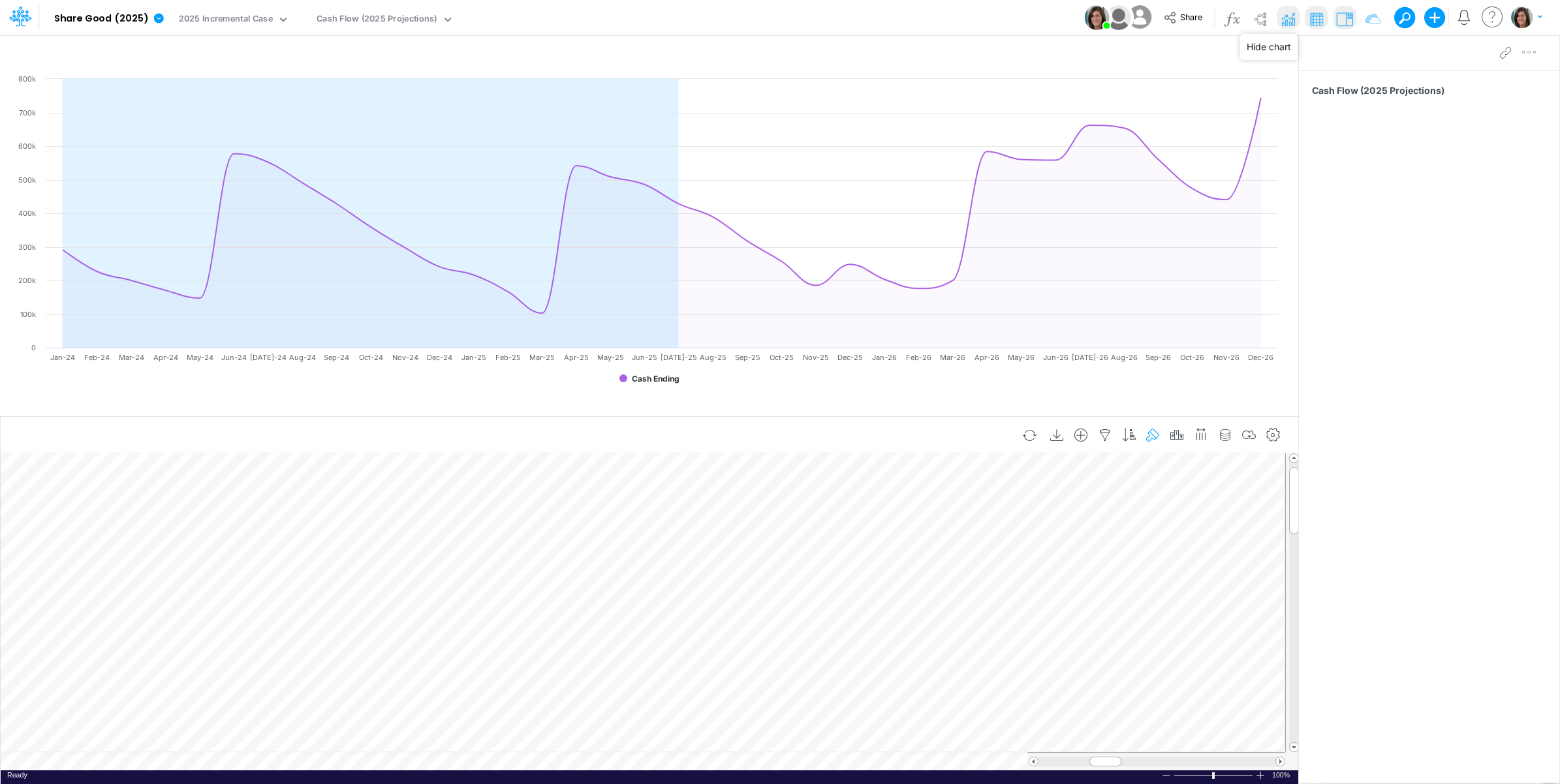
drag, startPoint x: 1288, startPoint y: 15, endPoint x: 1142, endPoint y: 54, distance: 151.1
click at [1288, 15] on img at bounding box center [1287, 18] width 21 height 21
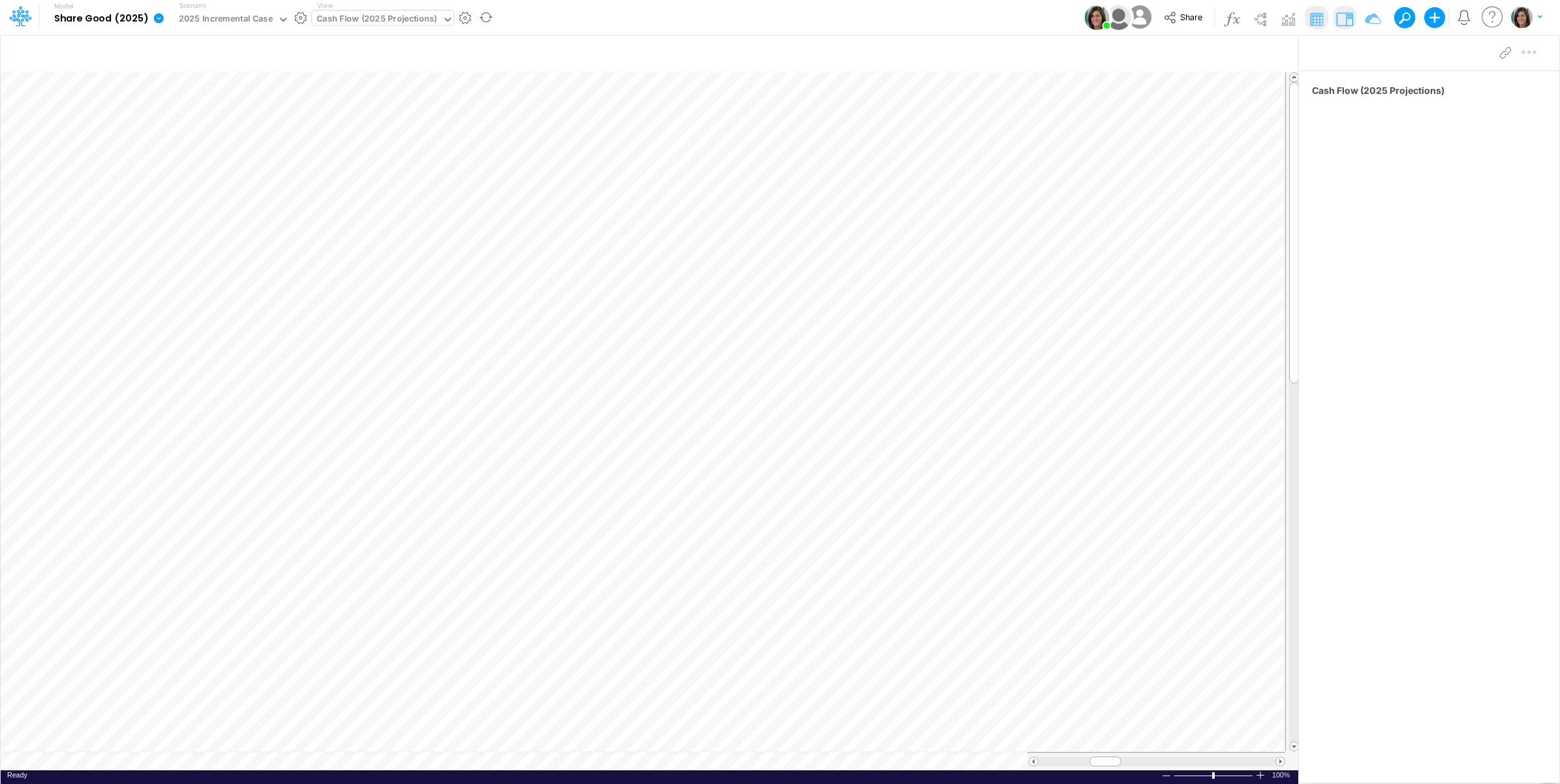
click at [400, 17] on div "Cash Flow (2025 Projections)" at bounding box center [376, 19] width 121 height 15
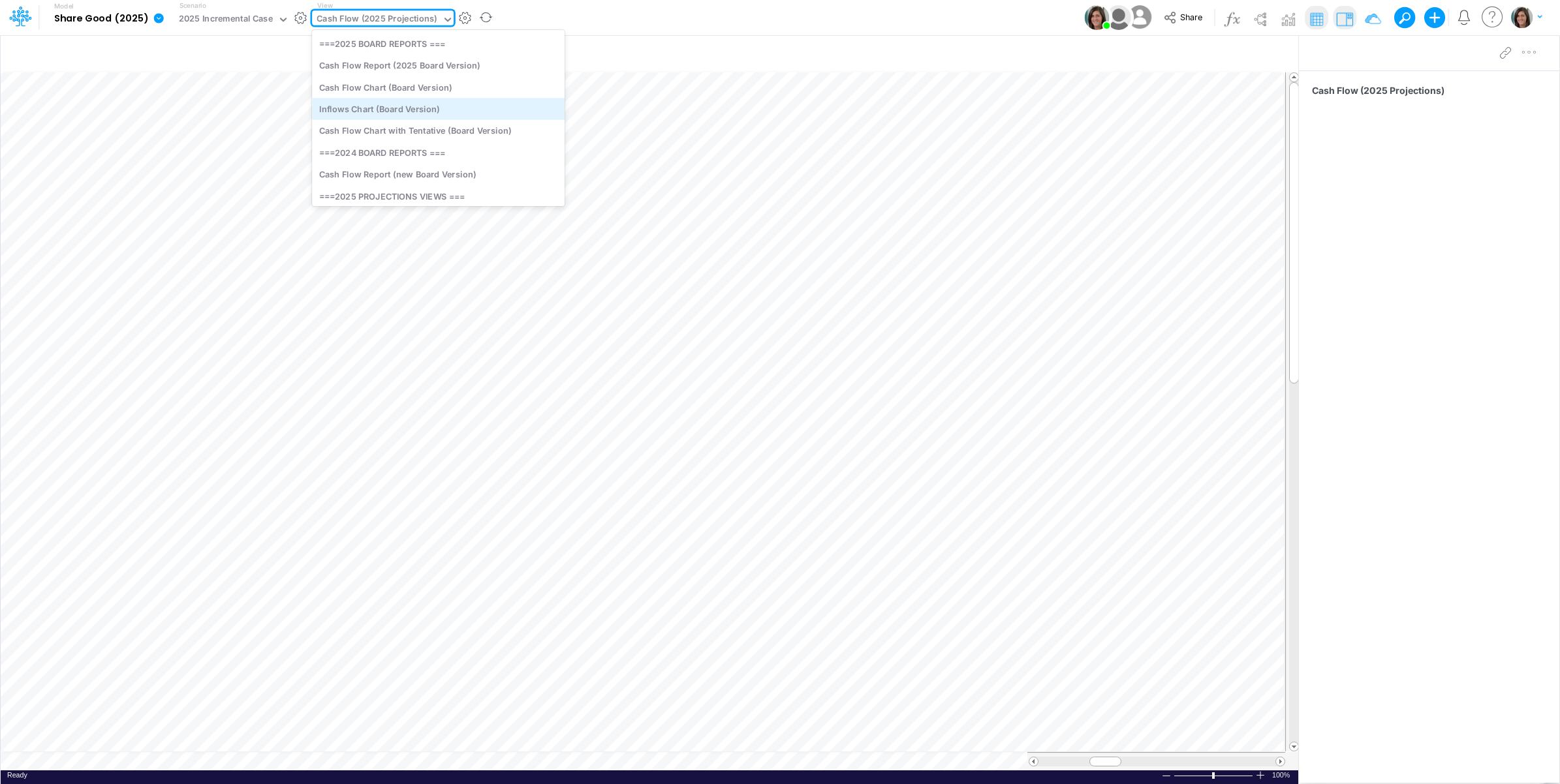
scroll to position [327, 0]
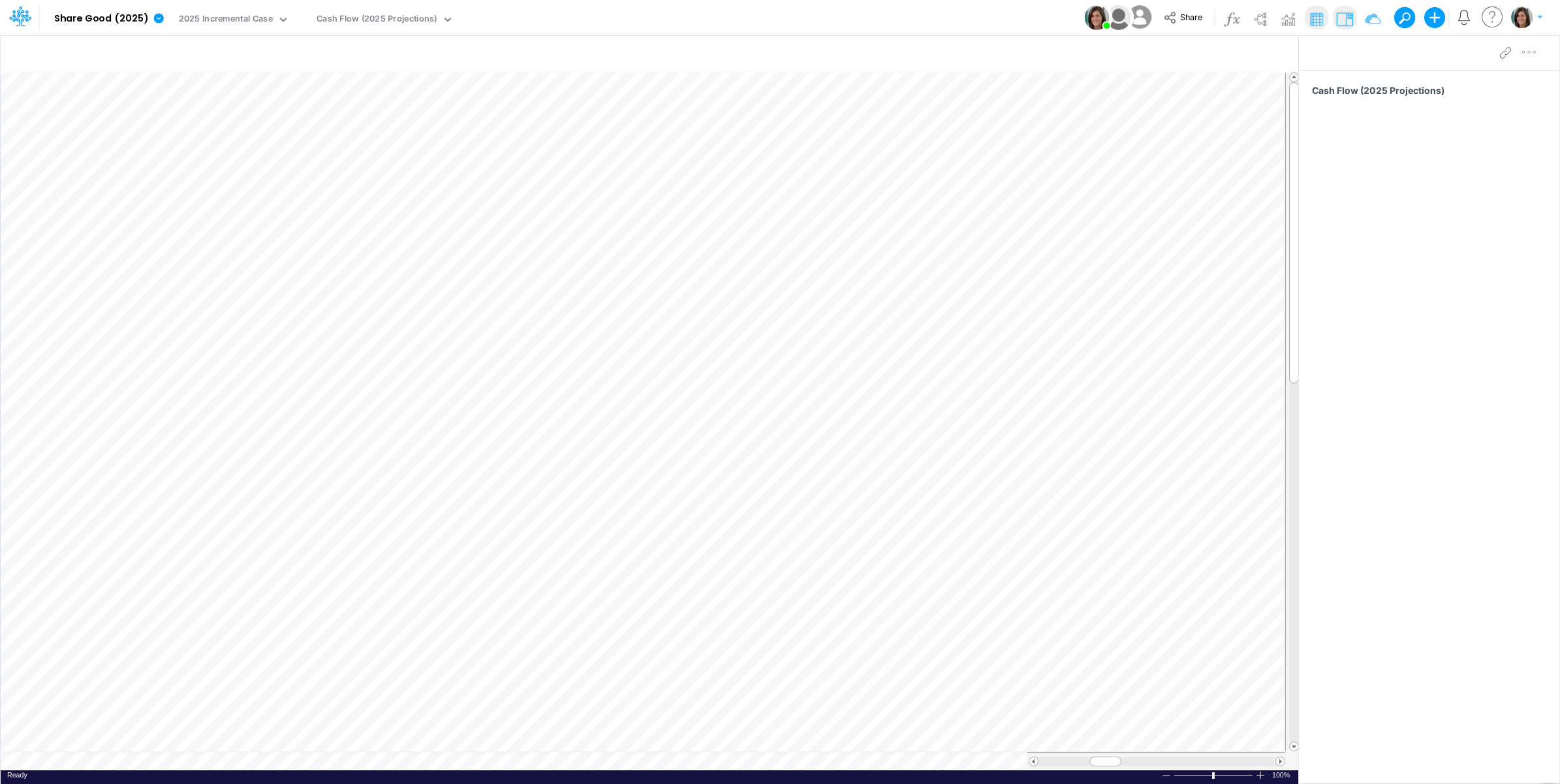
click at [601, 19] on div "Model Share Good (2025) Edit model settings Duplicate Import QuickBooks QuickBo…" at bounding box center [780, 18] width 1403 height 35
click at [369, 21] on div "Cash Flow (2025 Projections)" at bounding box center [376, 19] width 121 height 15
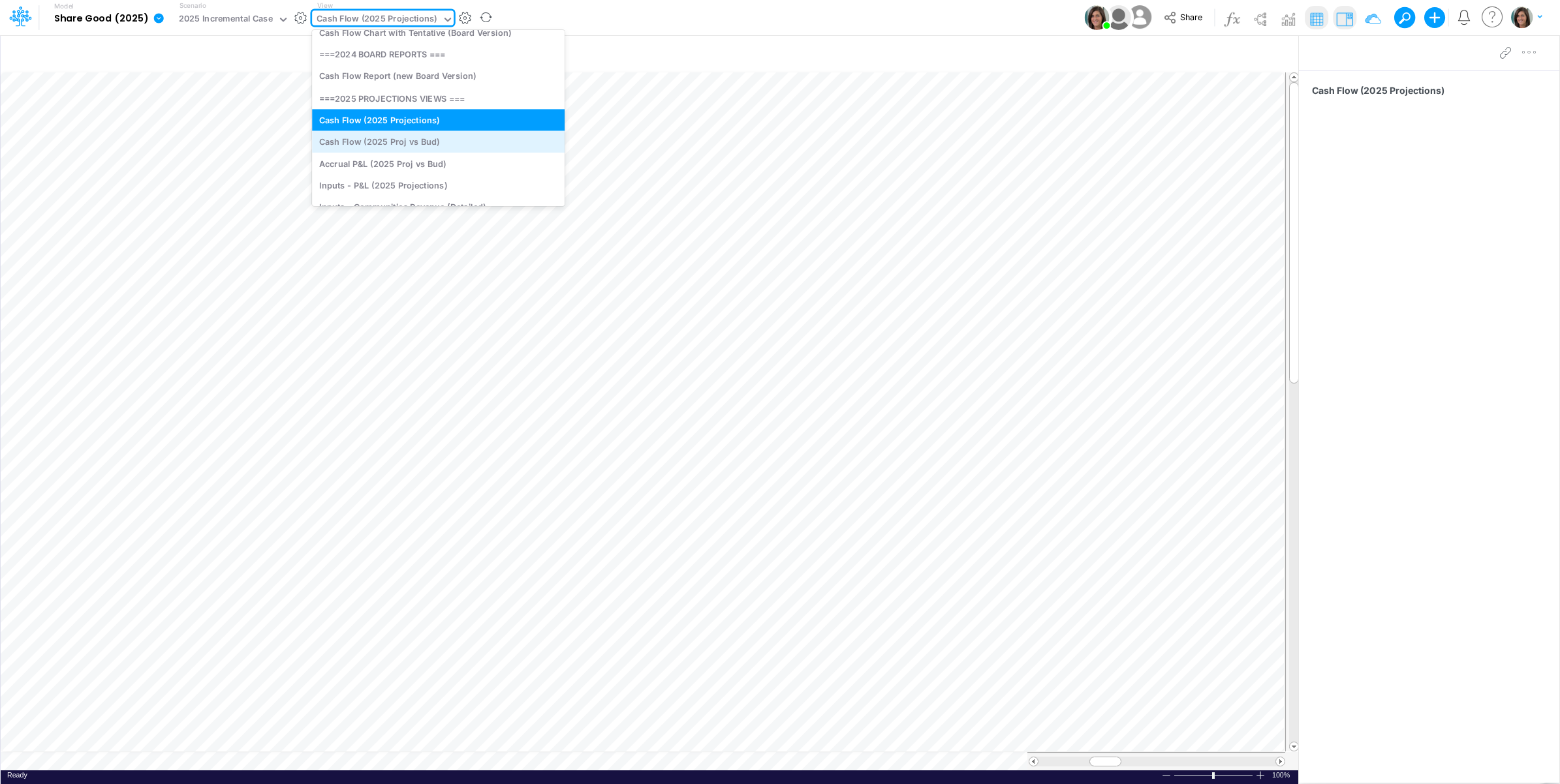
scroll to position [218, 0]
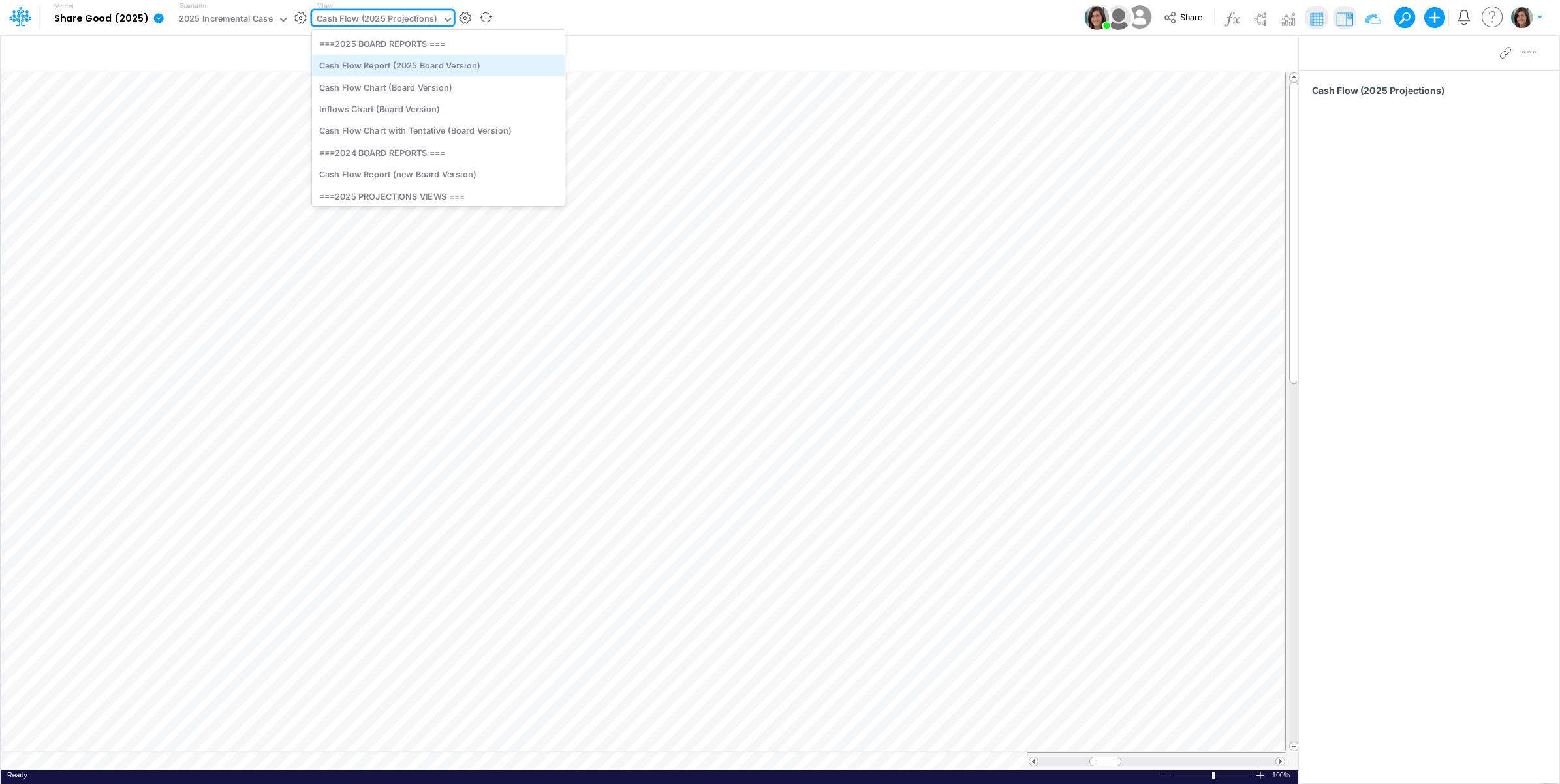
click at [429, 65] on div "Cash Flow Report (2025 Board Version)" at bounding box center [438, 65] width 253 height 21
type input "Cash Flow Projections | Actuals through Jul-25 vs 2025 Budget"
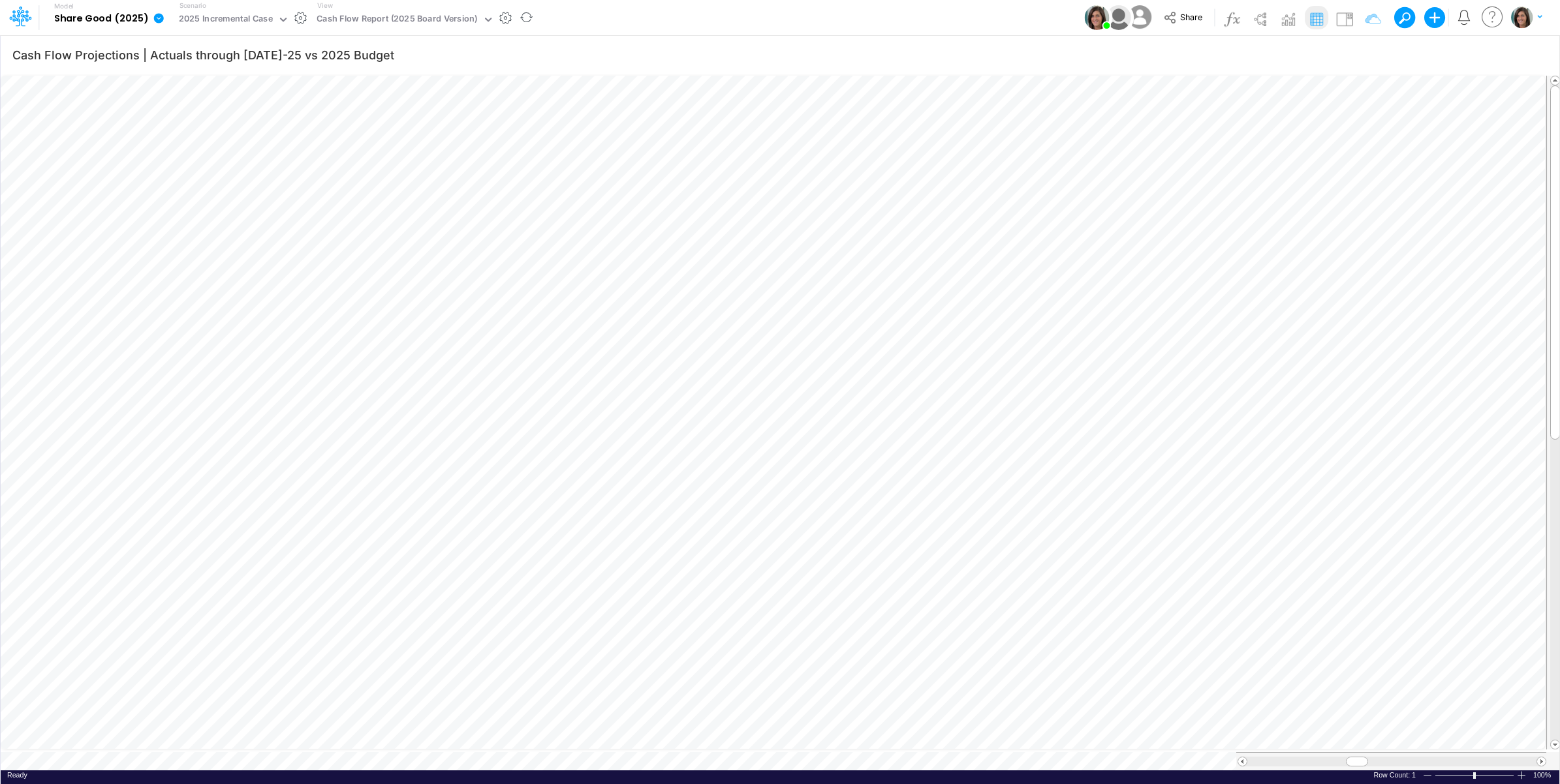
scroll to position [0, 1]
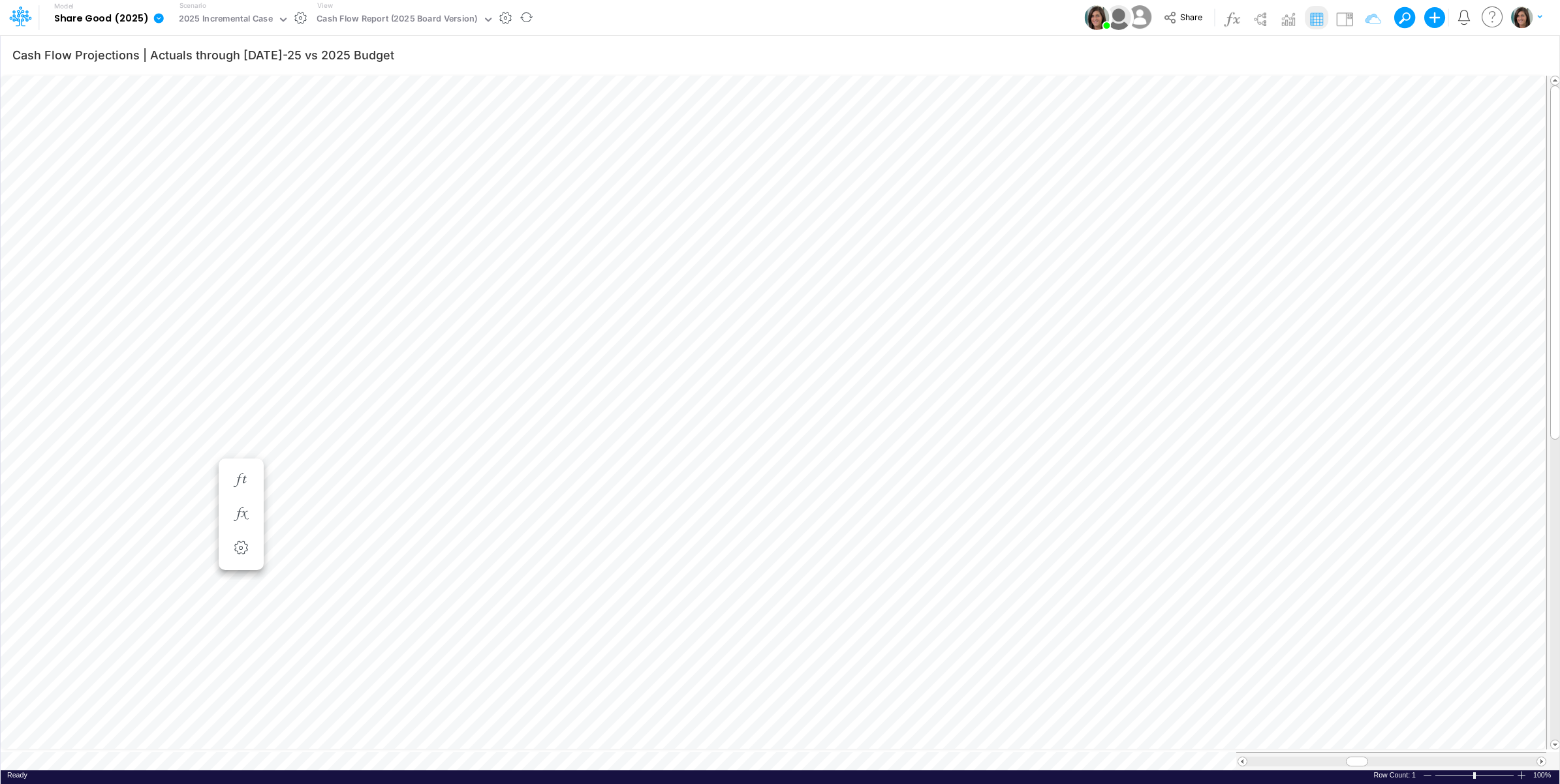
scroll to position [0, 1]
click at [1258, 15] on img at bounding box center [1259, 18] width 21 height 21
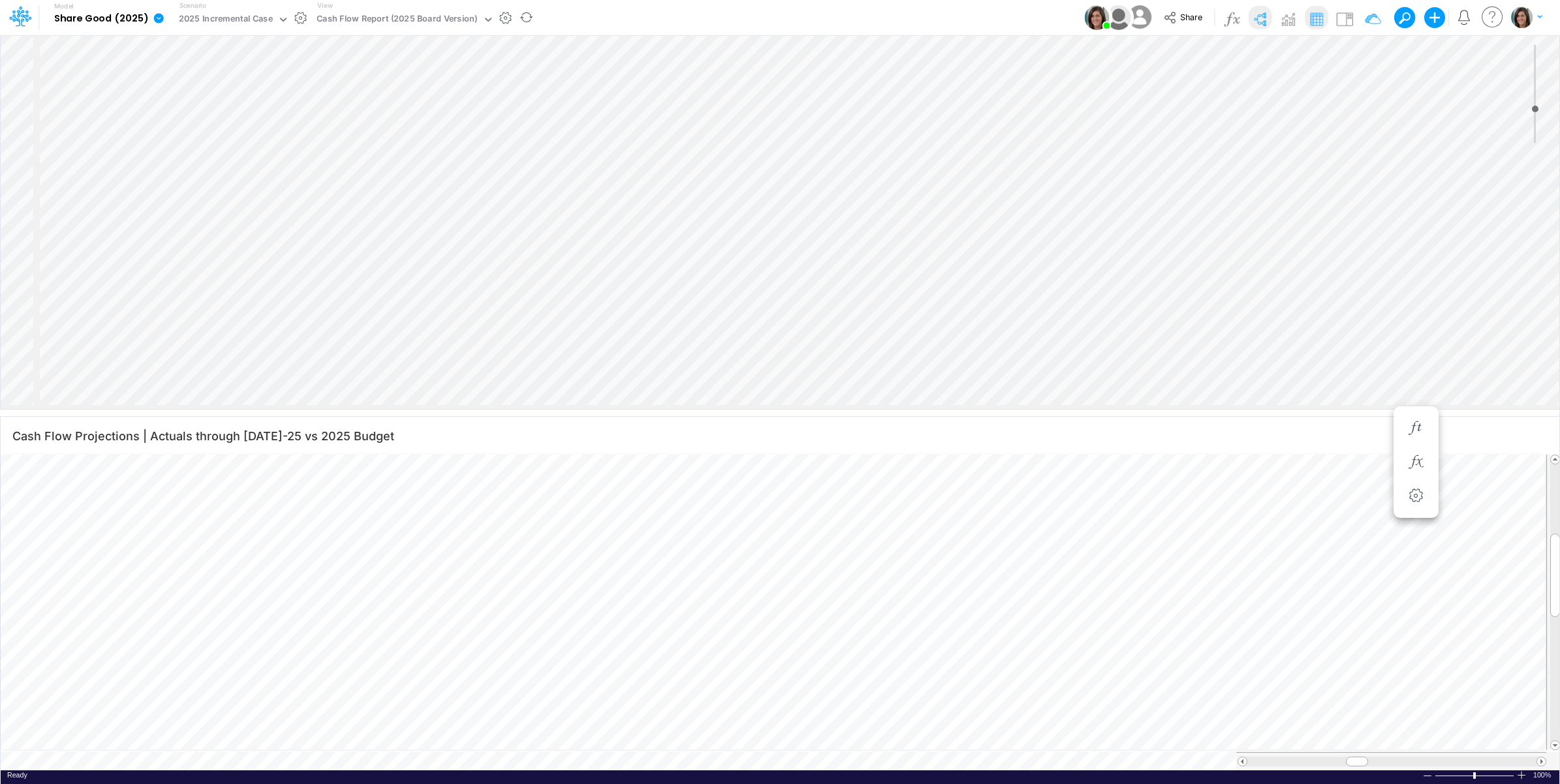
select select "Horizontal"
drag, startPoint x: 1339, startPoint y: 20, endPoint x: 1329, endPoint y: 25, distance: 11.2
click at [1339, 20] on img at bounding box center [1344, 18] width 21 height 21
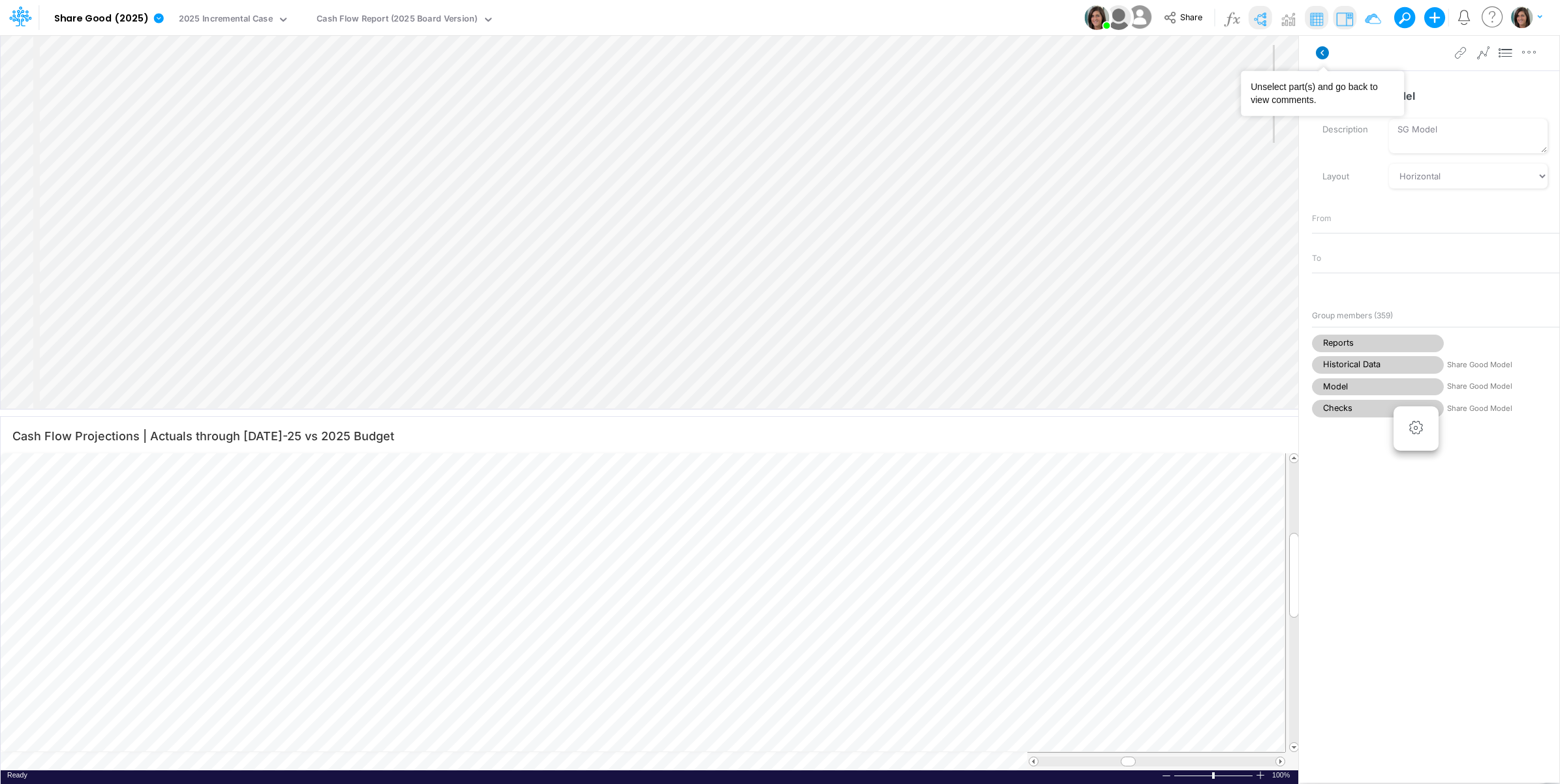
click at [1325, 54] on icon at bounding box center [1322, 53] width 13 height 13
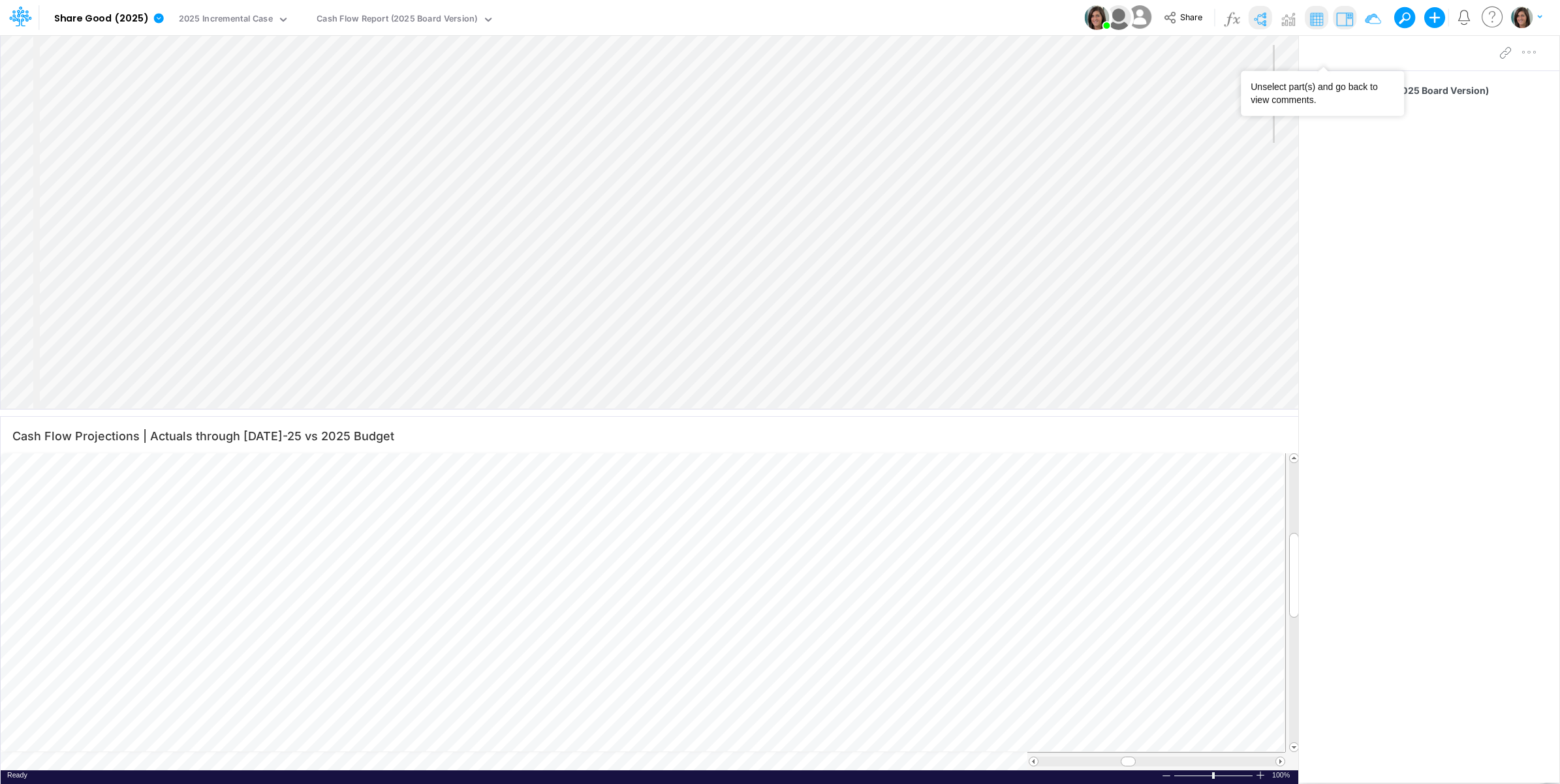
select select "Horizontal"
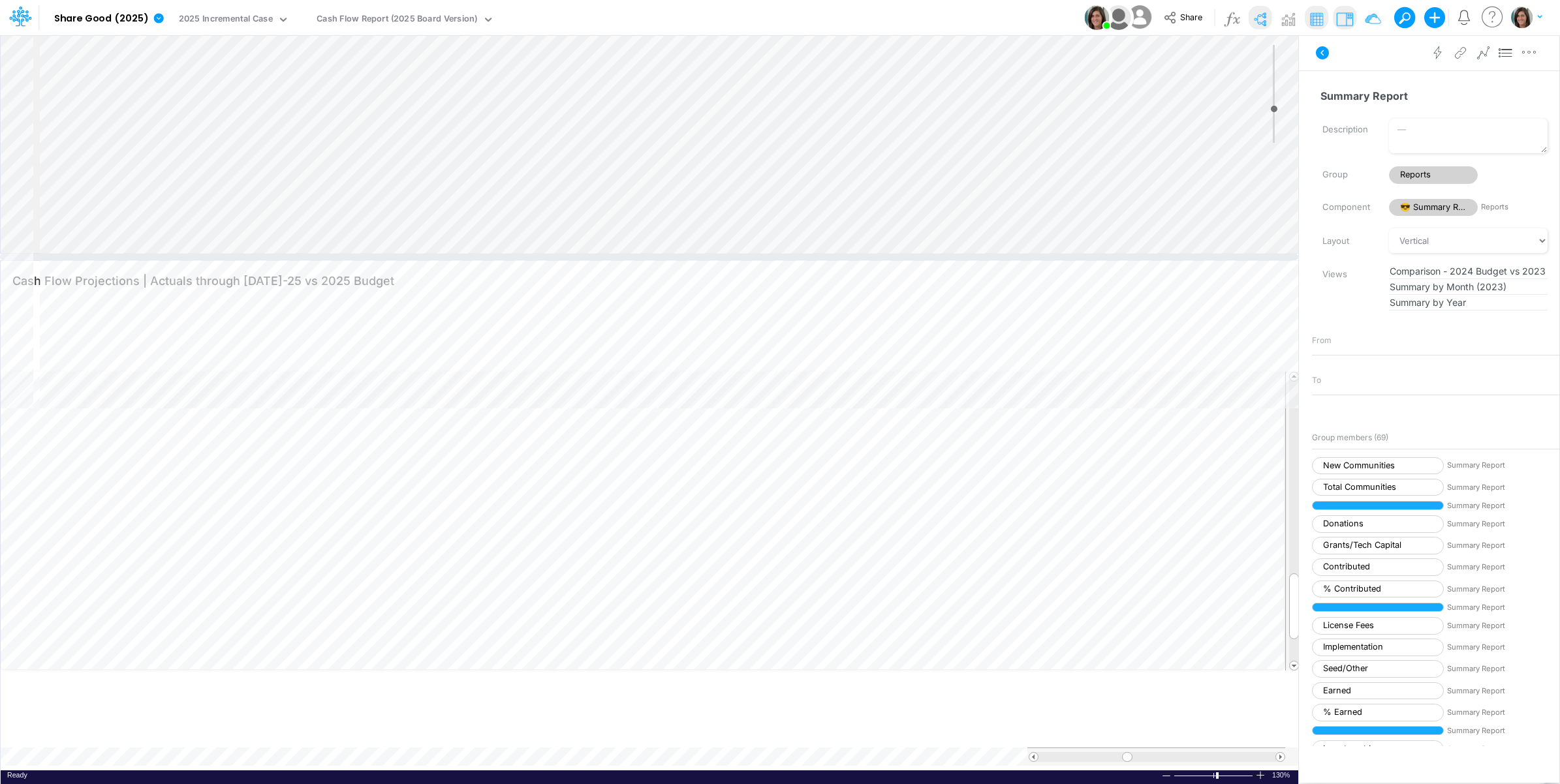
drag, startPoint x: 219, startPoint y: 412, endPoint x: 223, endPoint y: 255, distance: 157.1
click at [223, 255] on div at bounding box center [649, 256] width 1298 height 6
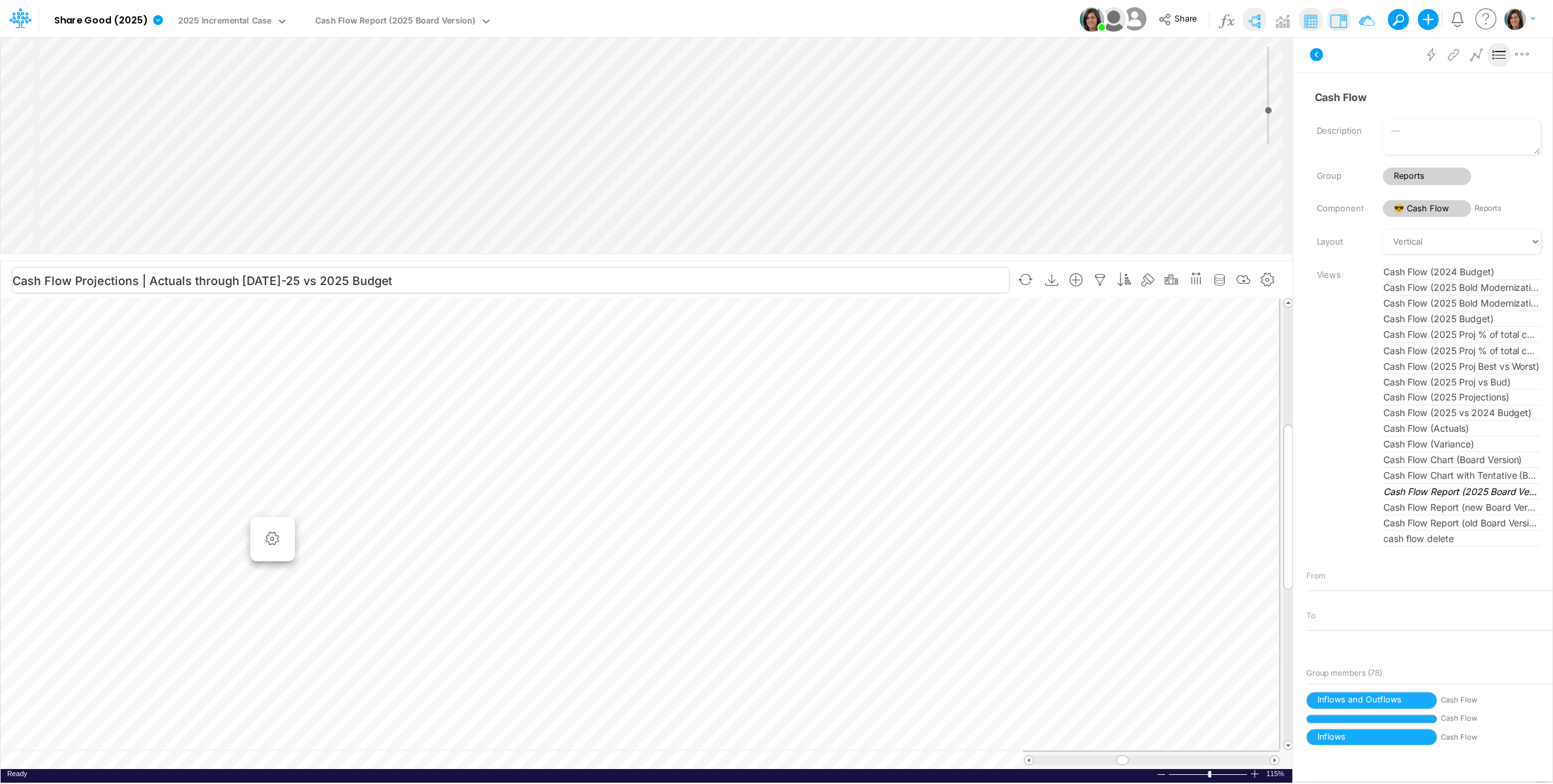
scroll to position [0, 1]
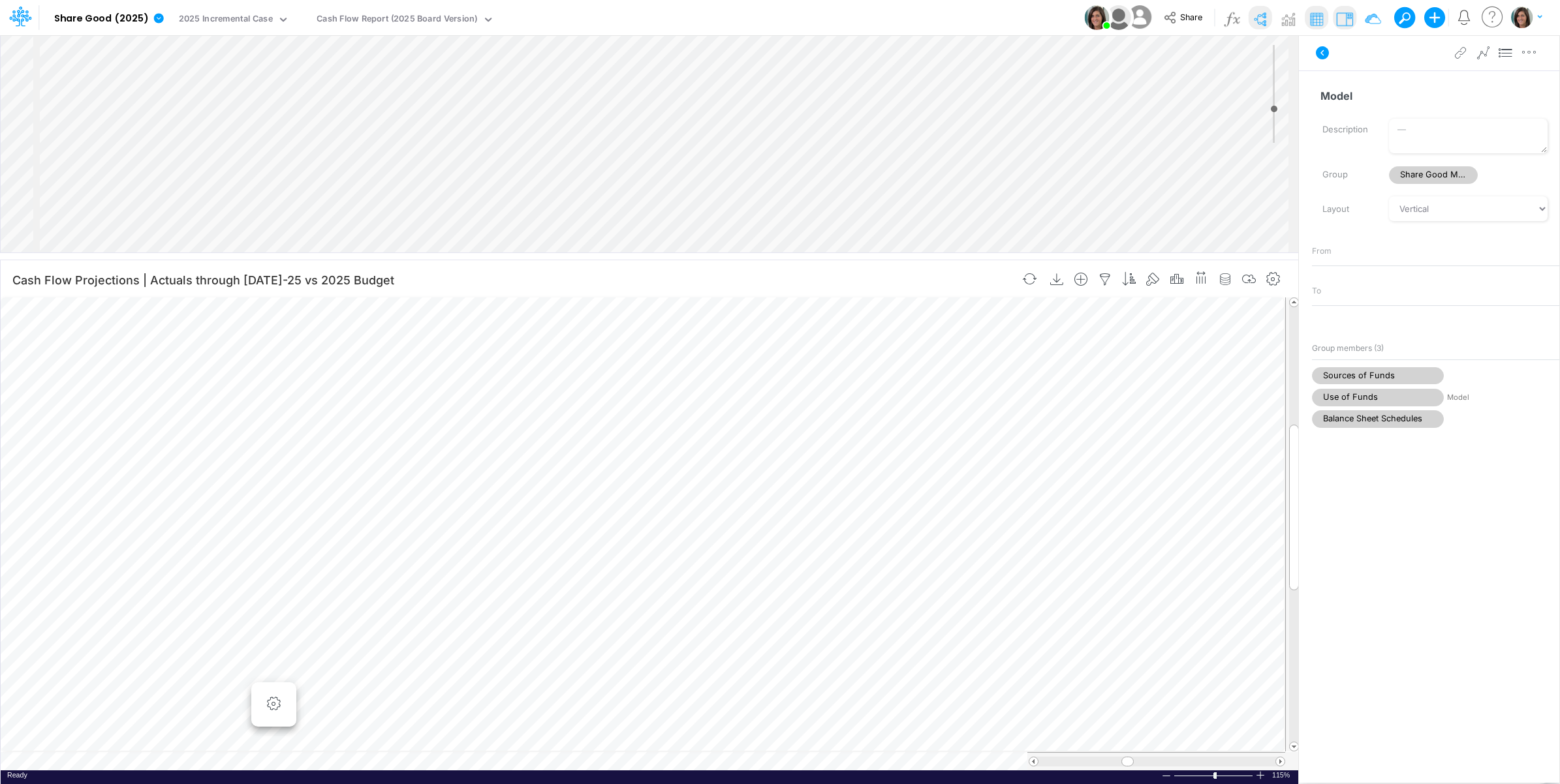
scroll to position [0, 1]
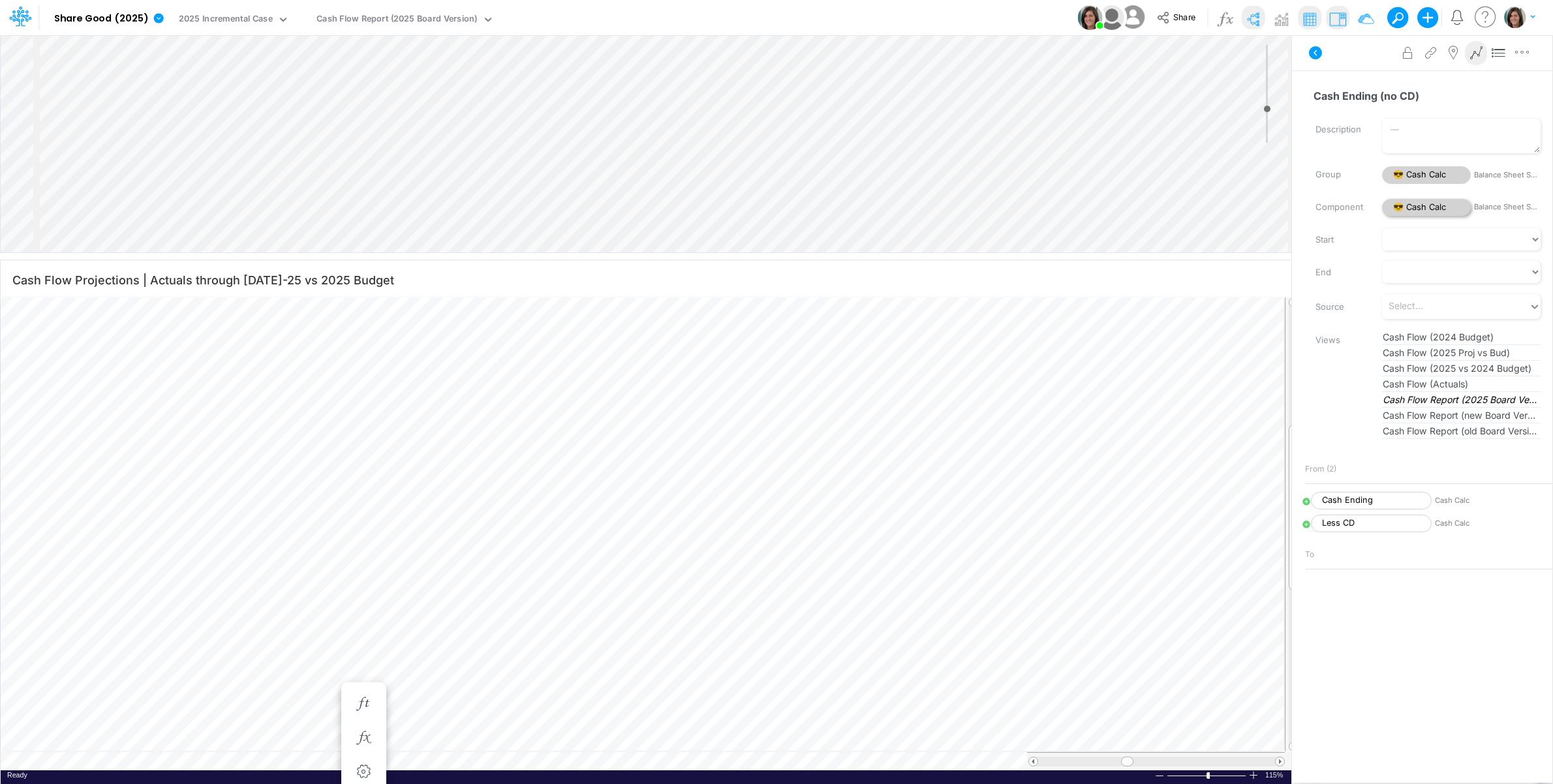
click at [1417, 207] on span "😎 Cash Calc" at bounding box center [1427, 208] width 89 height 18
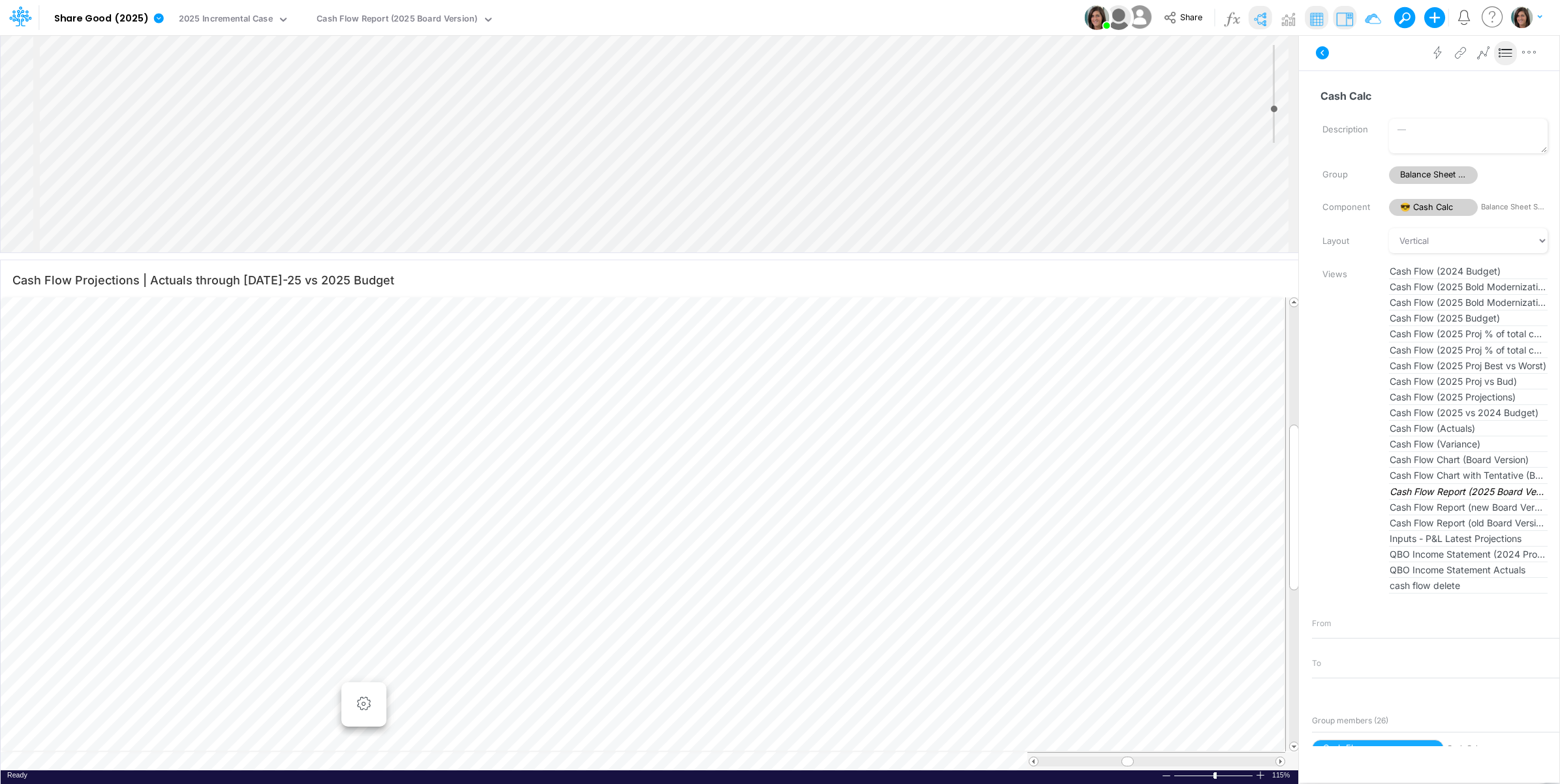
scroll to position [0, 1]
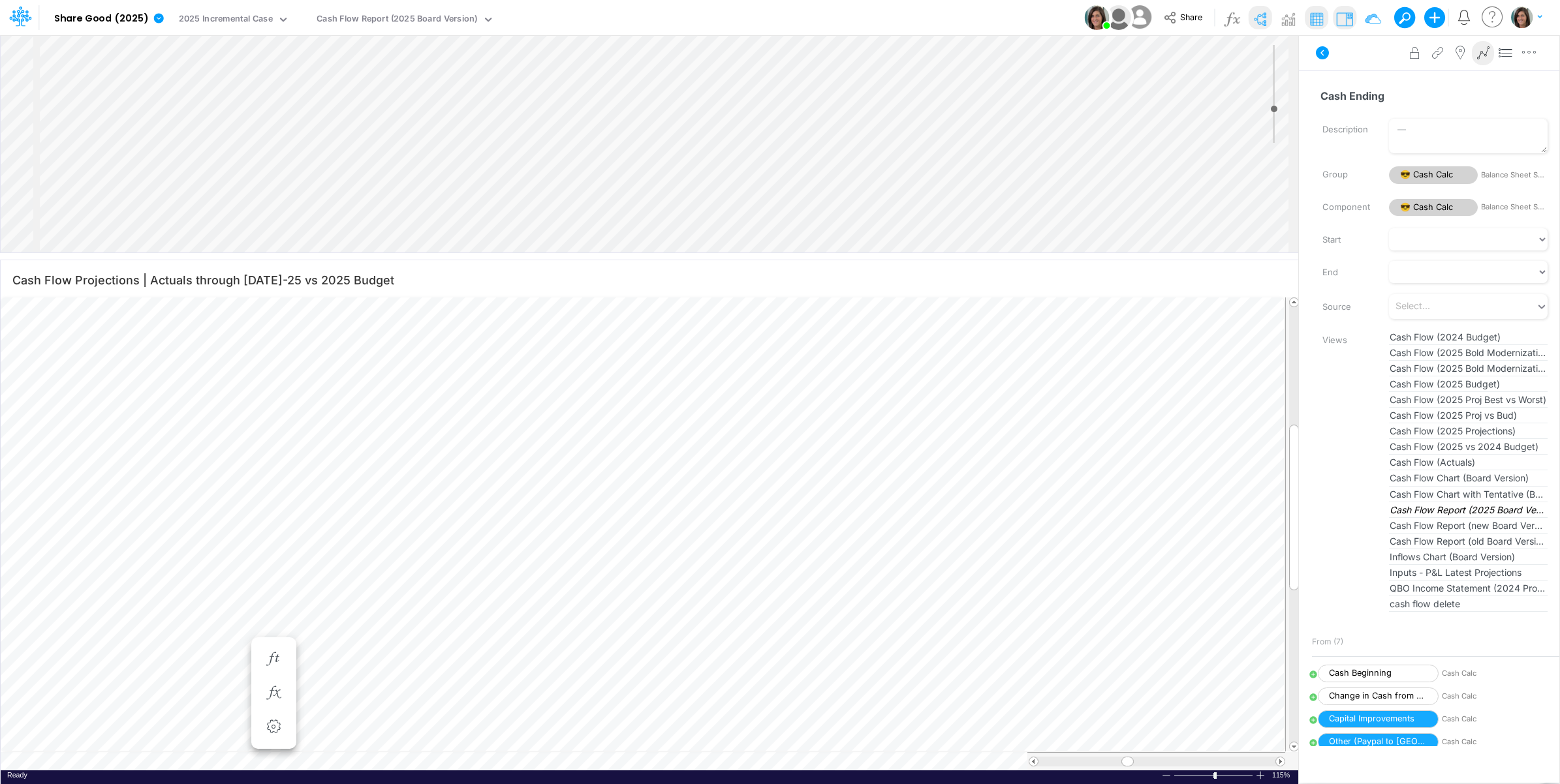
scroll to position [0, 1]
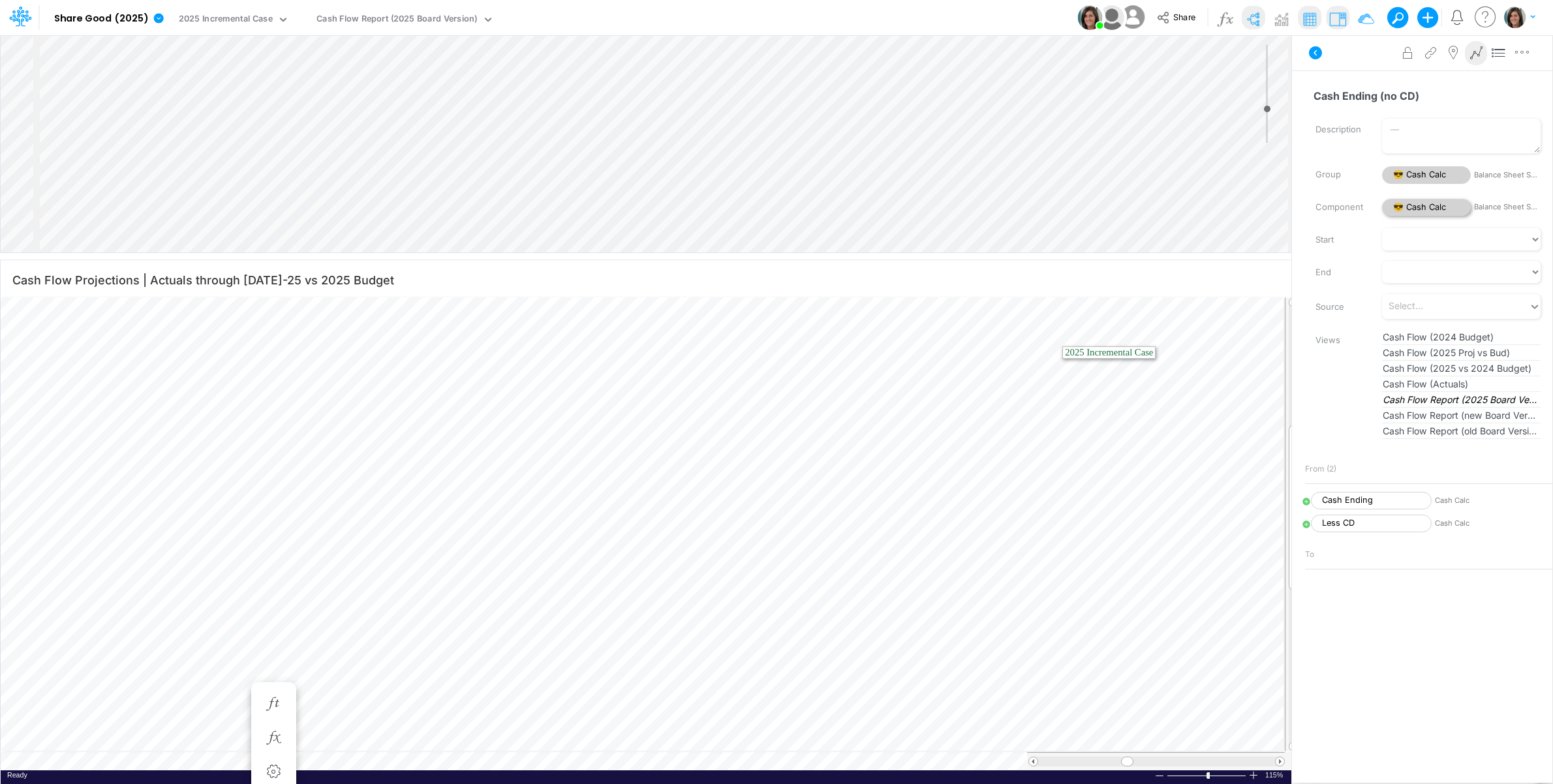
click at [1438, 210] on span "😎 Cash Calc" at bounding box center [1427, 208] width 89 height 18
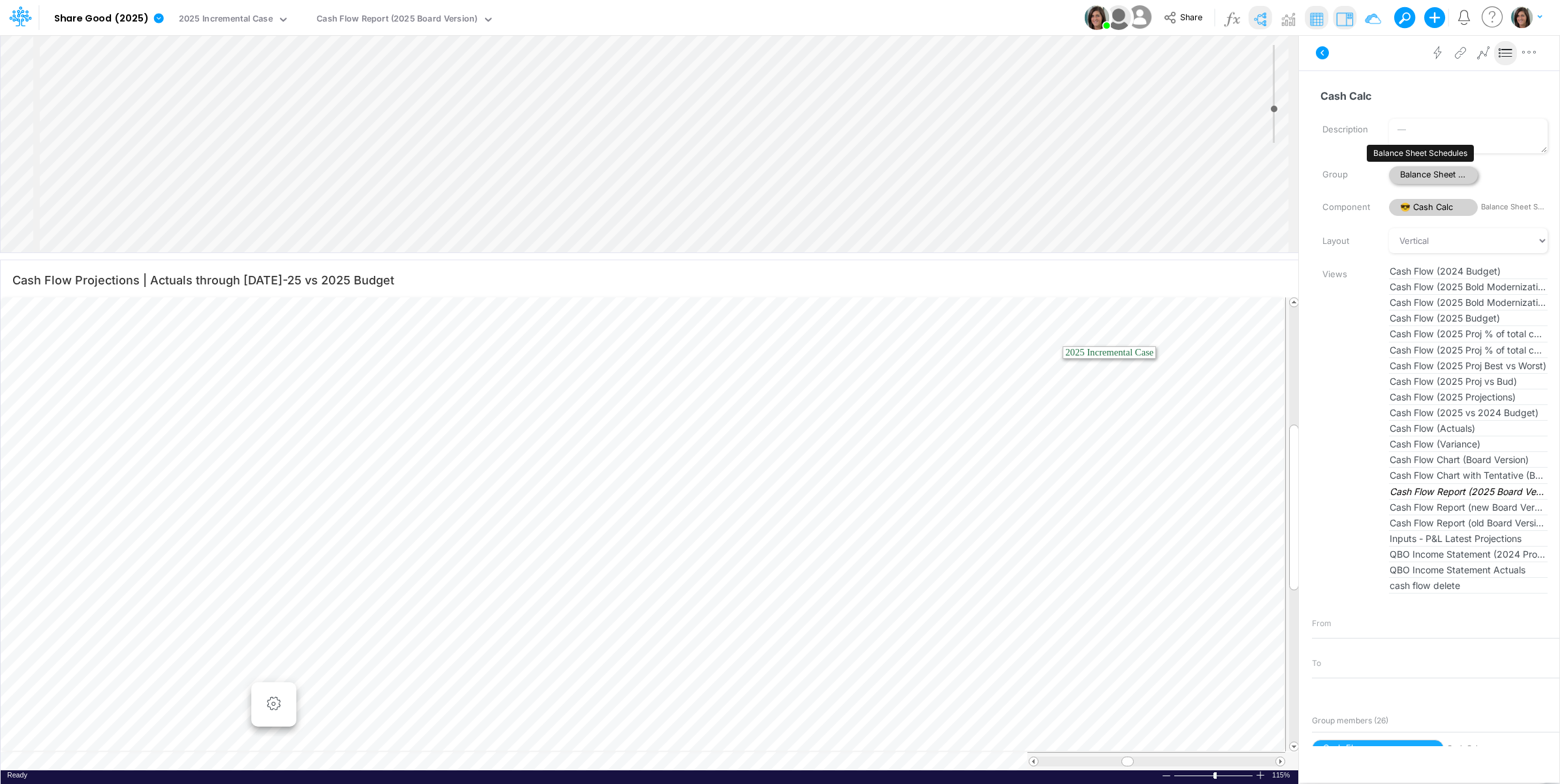
click at [1433, 171] on span "Balance Sheet Schedules" at bounding box center [1433, 174] width 89 height 18
click at [1101, 278] on icon "button" at bounding box center [1104, 279] width 19 height 14
select select "notEqual"
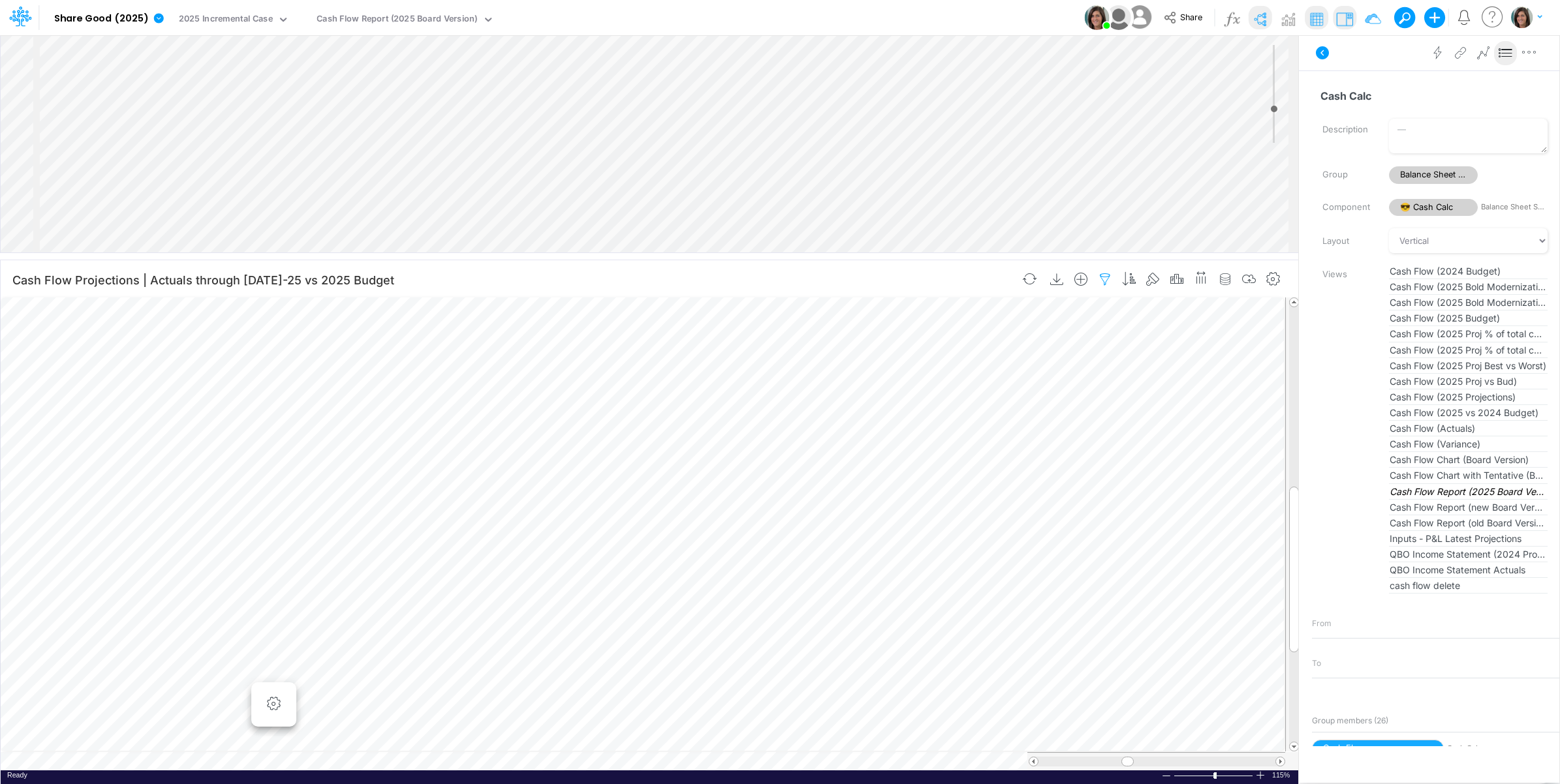
select select "notEqual"
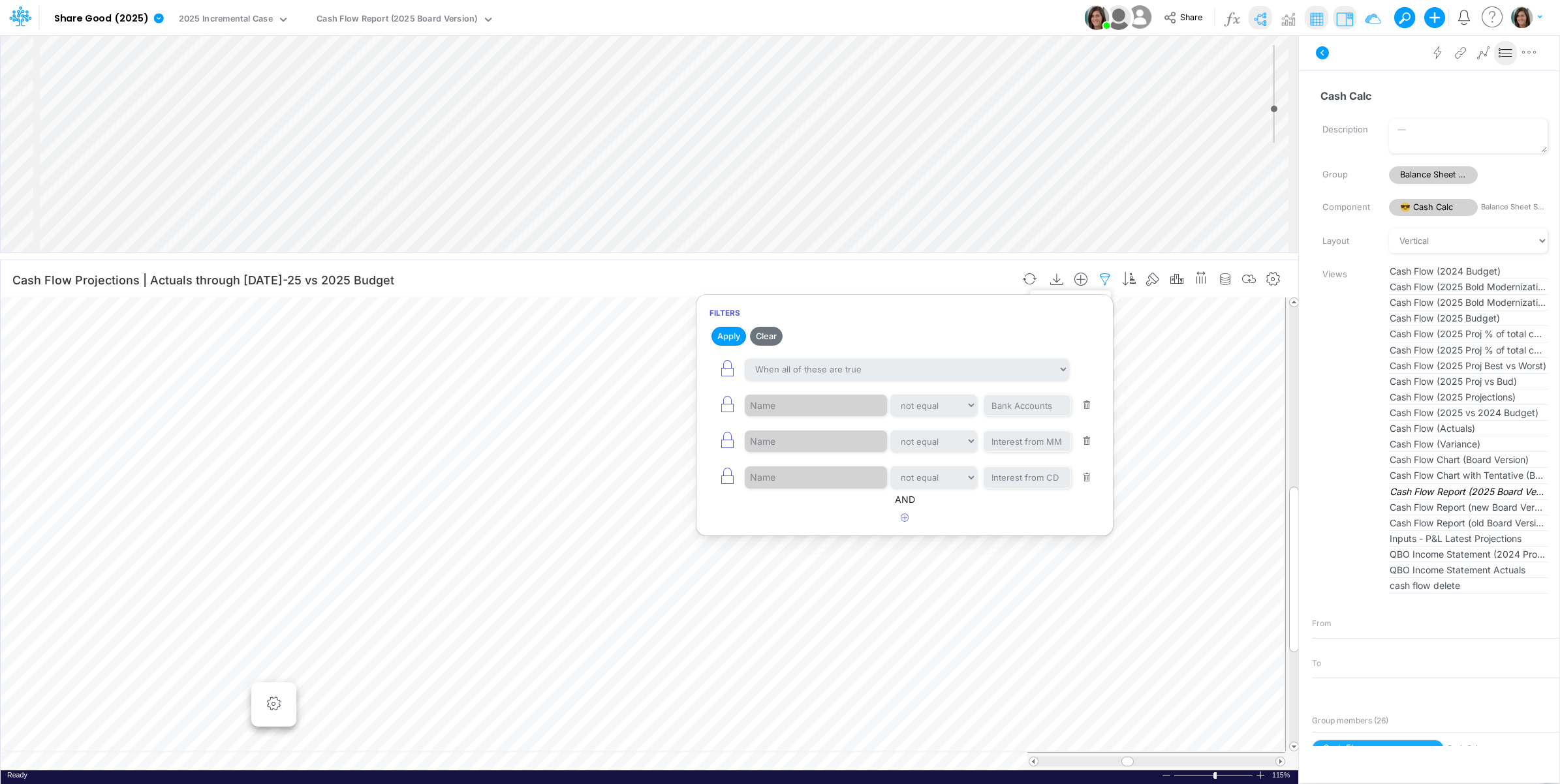
click at [1101, 278] on icon "button" at bounding box center [1104, 279] width 19 height 14
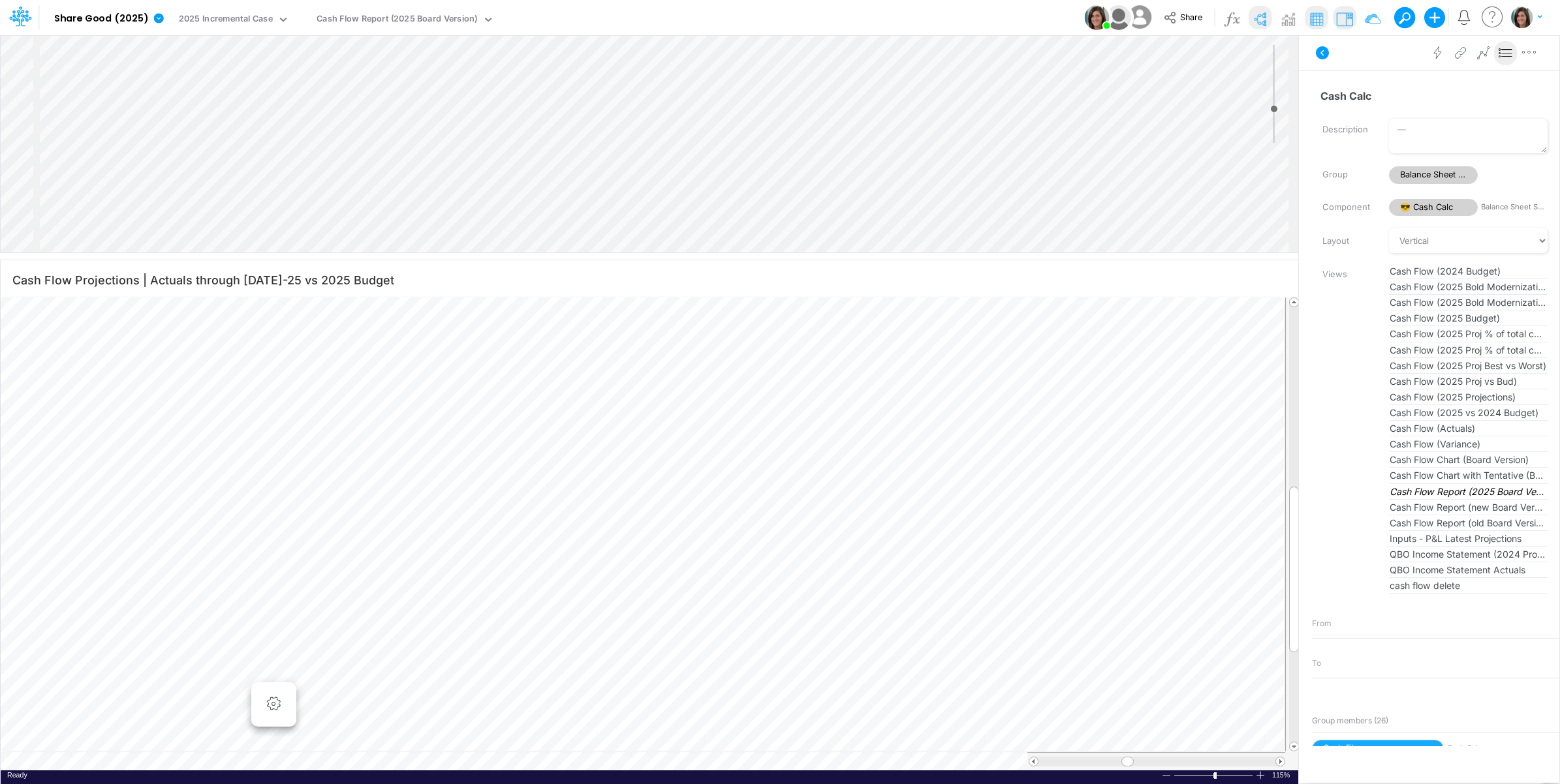
click at [889, 131] on div "Insert node Variable Constant Group Addition Subtraction Multiplication Divisio…" at bounding box center [649, 144] width 1297 height 218
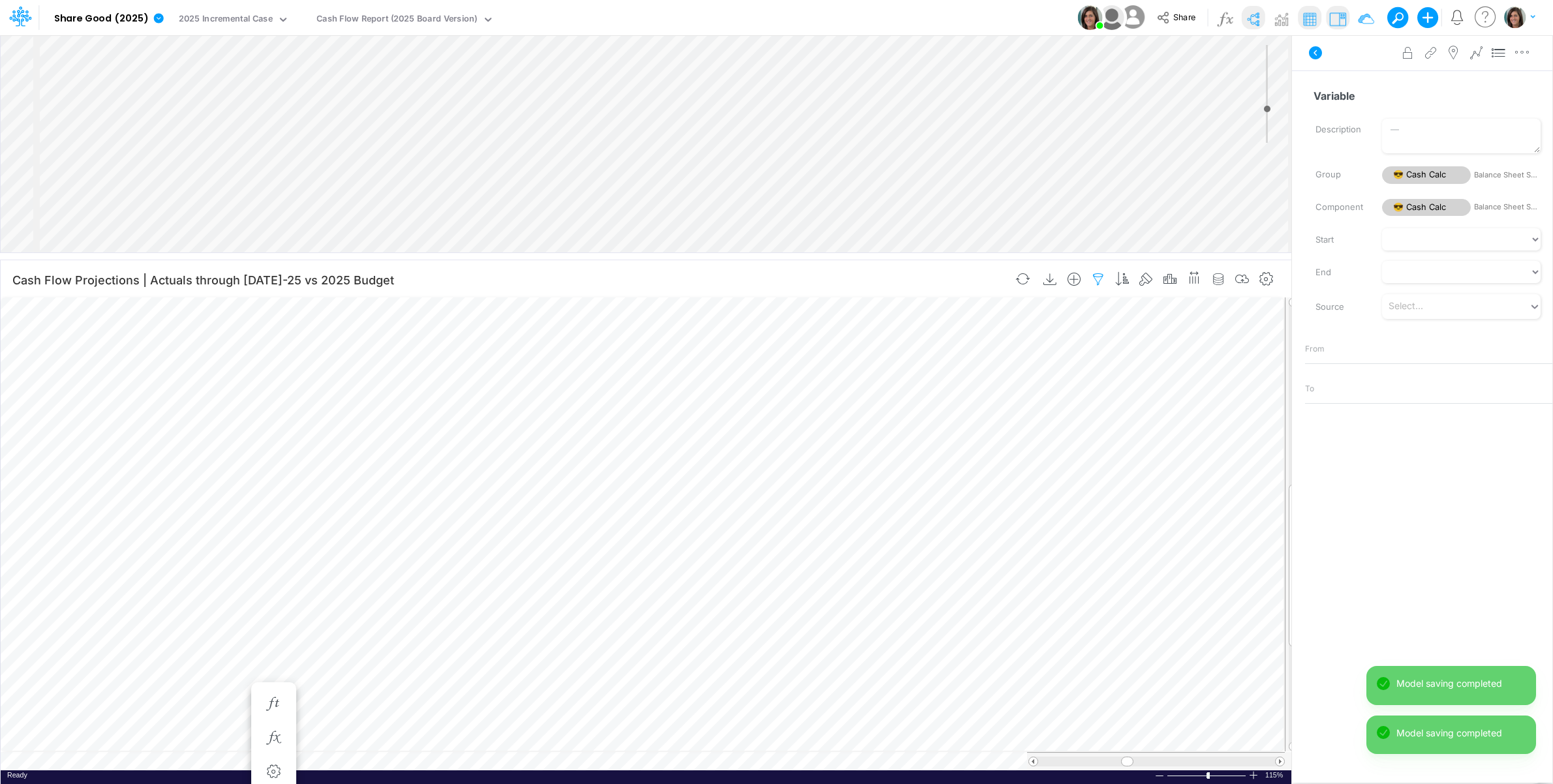
click at [1105, 279] on icon "button" at bounding box center [1098, 279] width 19 height 14
select select "notEqual"
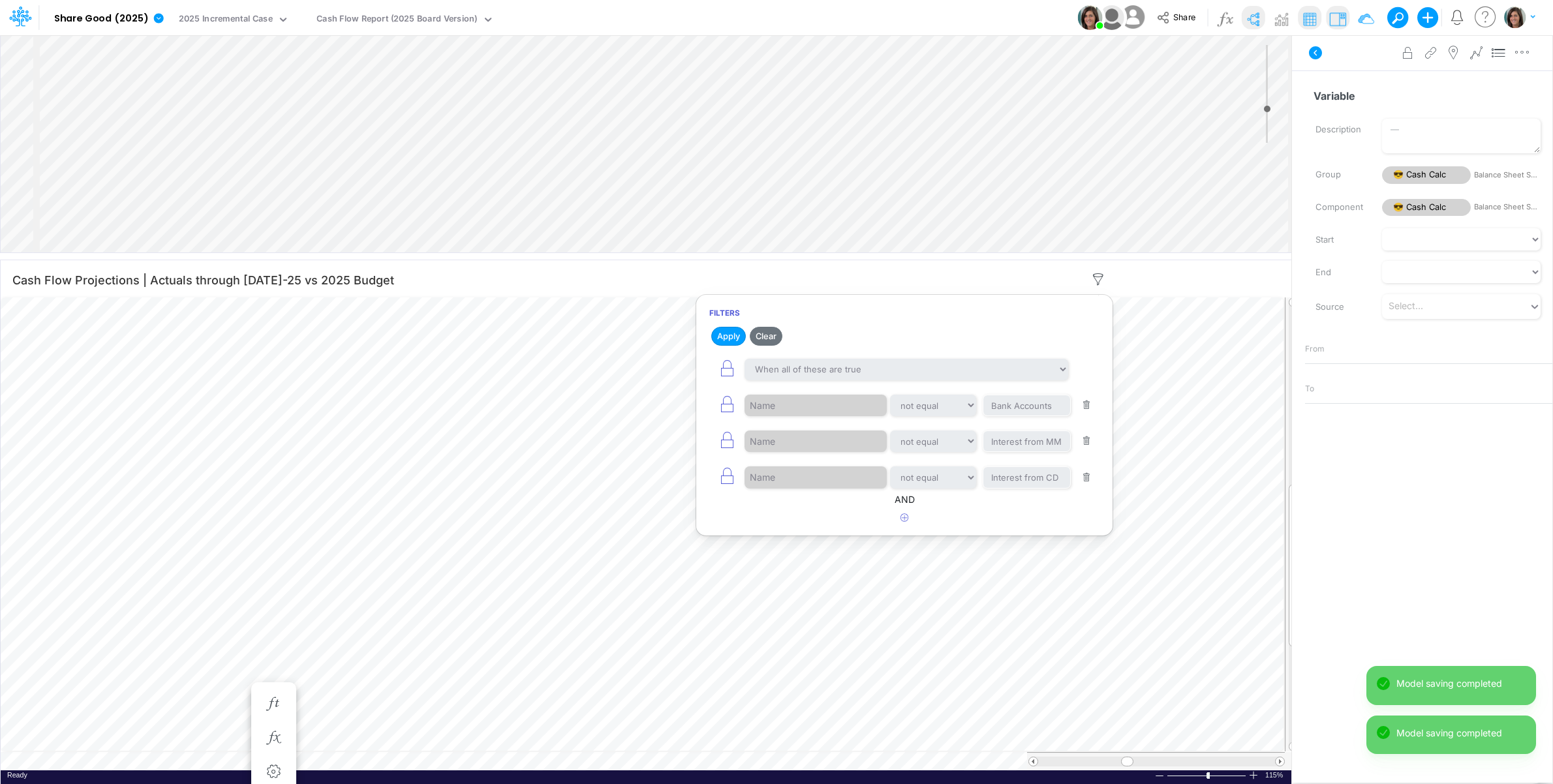
click at [1225, 275] on icon "button" at bounding box center [1218, 279] width 19 height 14
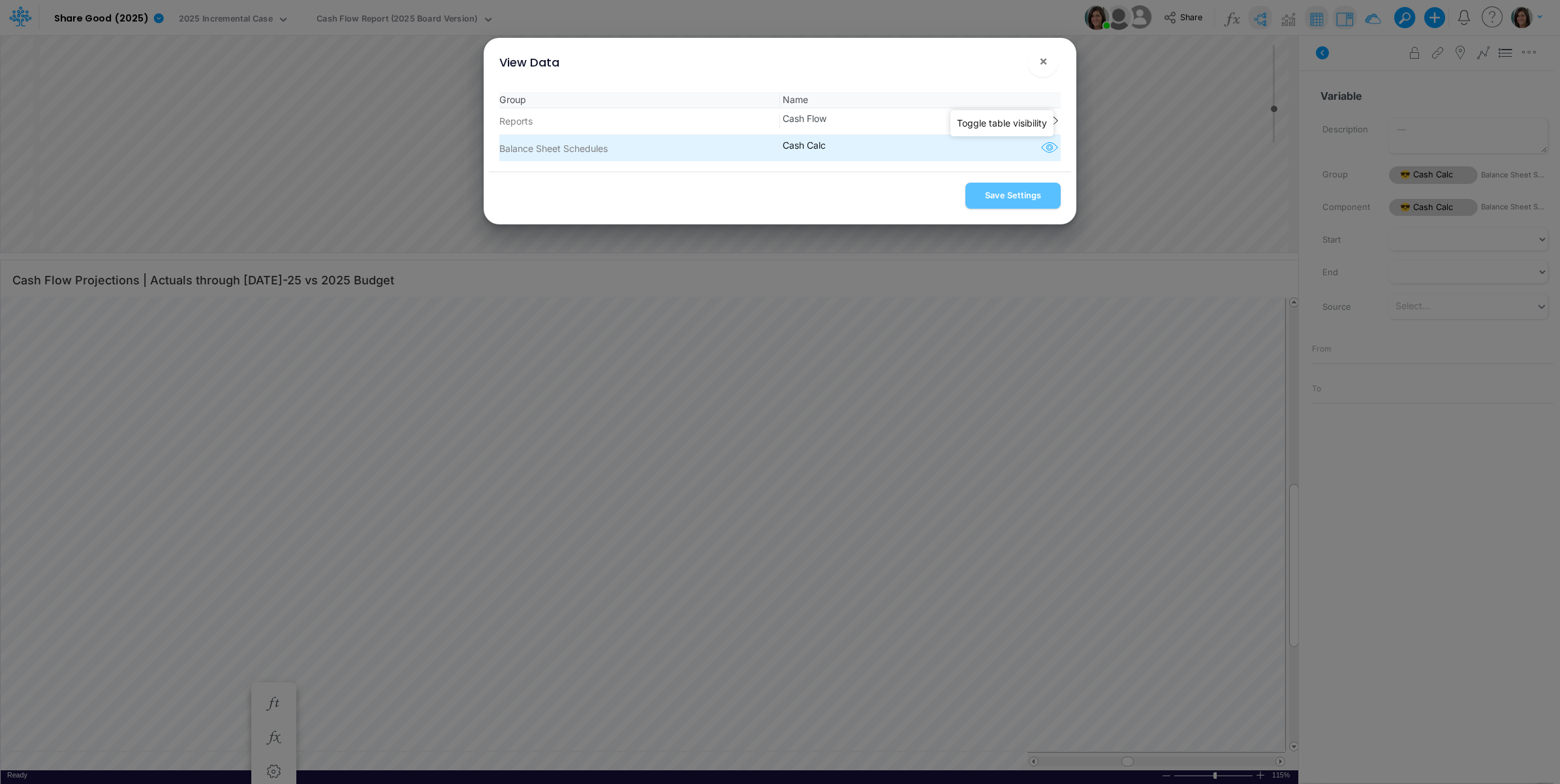
click at [1048, 148] on icon "button" at bounding box center [1049, 148] width 19 height 17
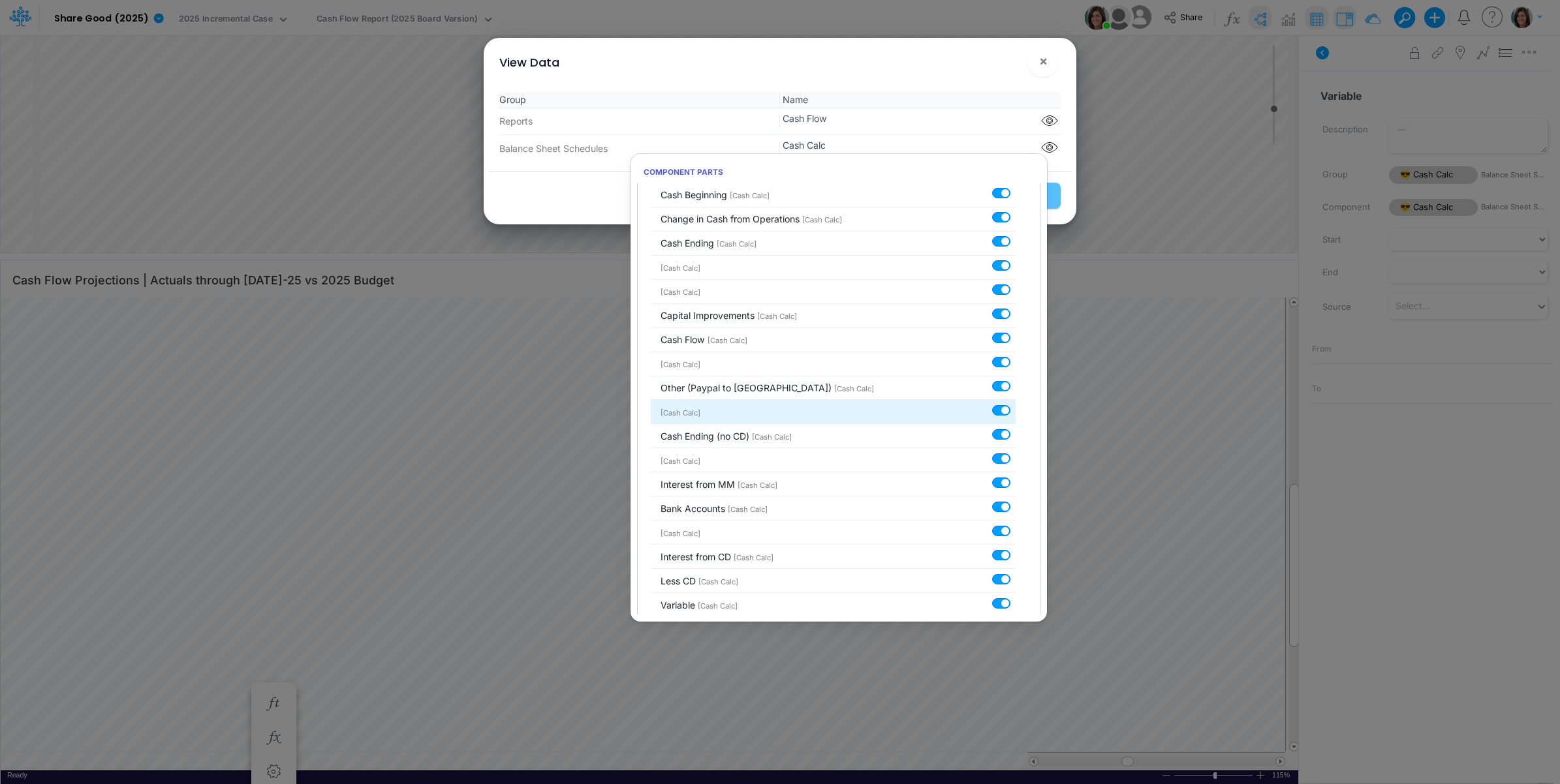
scroll to position [155, 0]
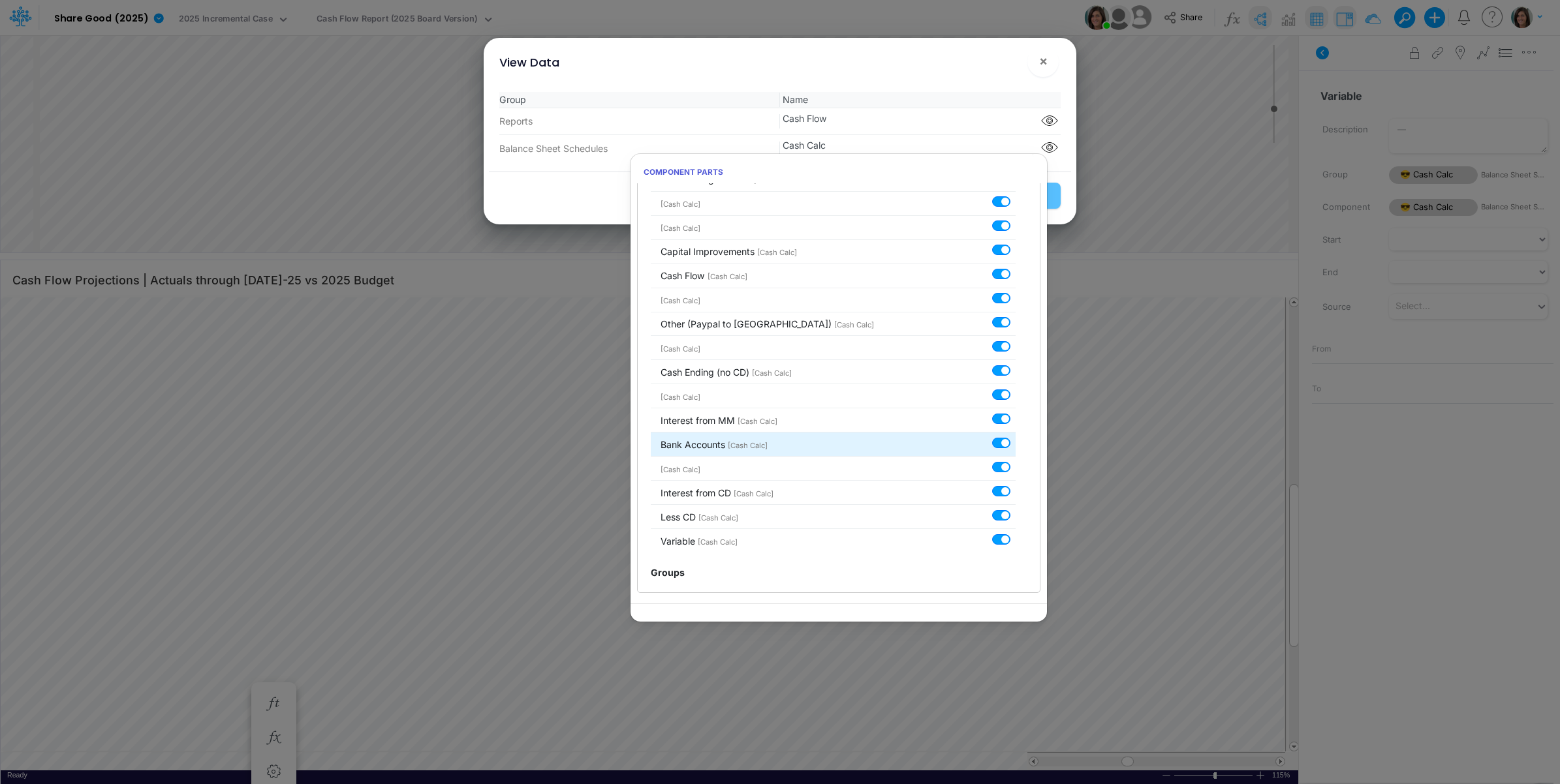
click at [1016, 436] on label at bounding box center [1016, 436] width 0 height 0
click at [1016, 443] on input "checkbox" at bounding box center [1019, 440] width 8 height 8
checkbox input "false"
click at [1016, 411] on label at bounding box center [1016, 411] width 0 height 0
click at [1016, 421] on input "checkbox" at bounding box center [1019, 415] width 8 height 8
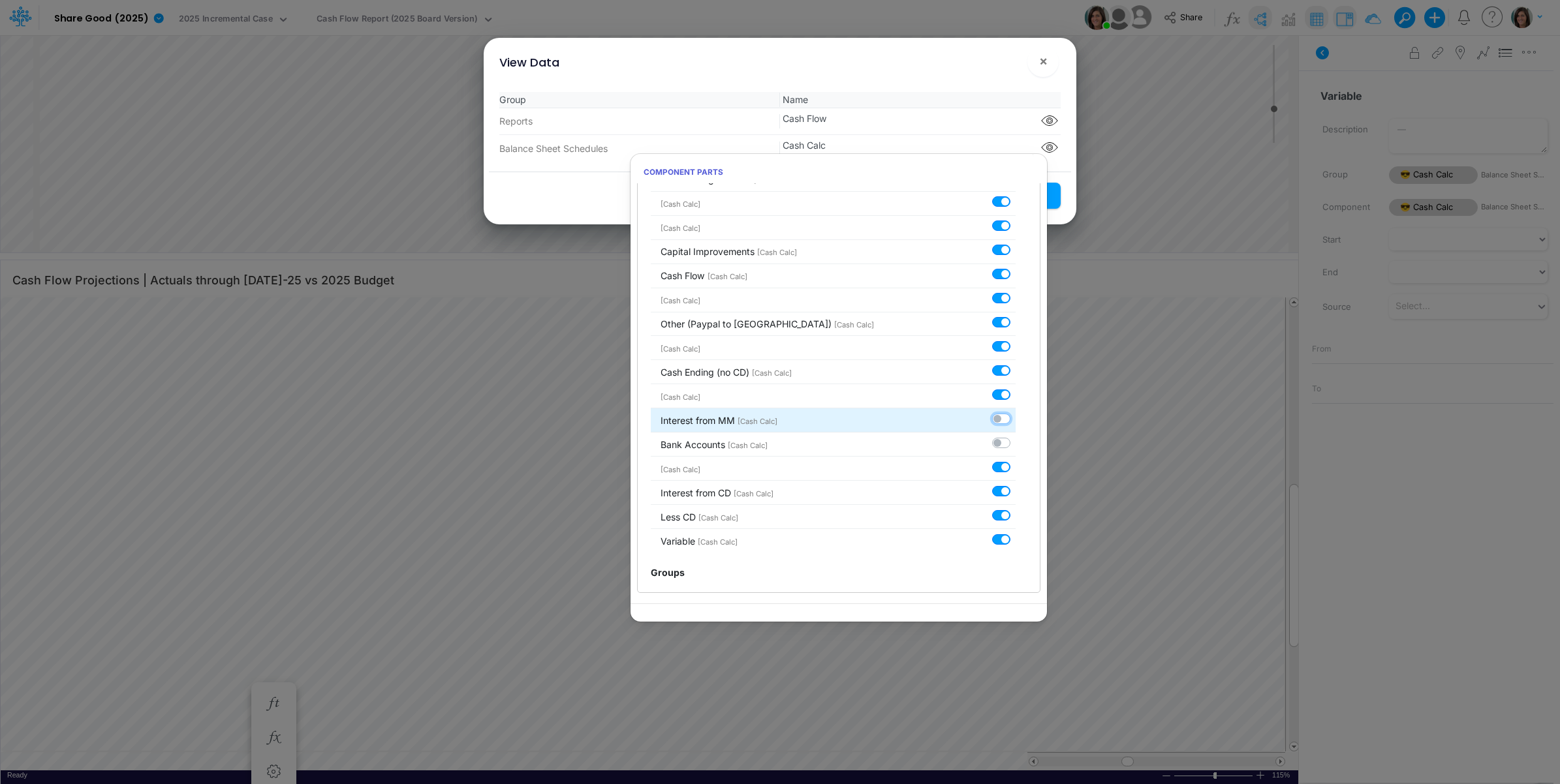
checkbox input "false"
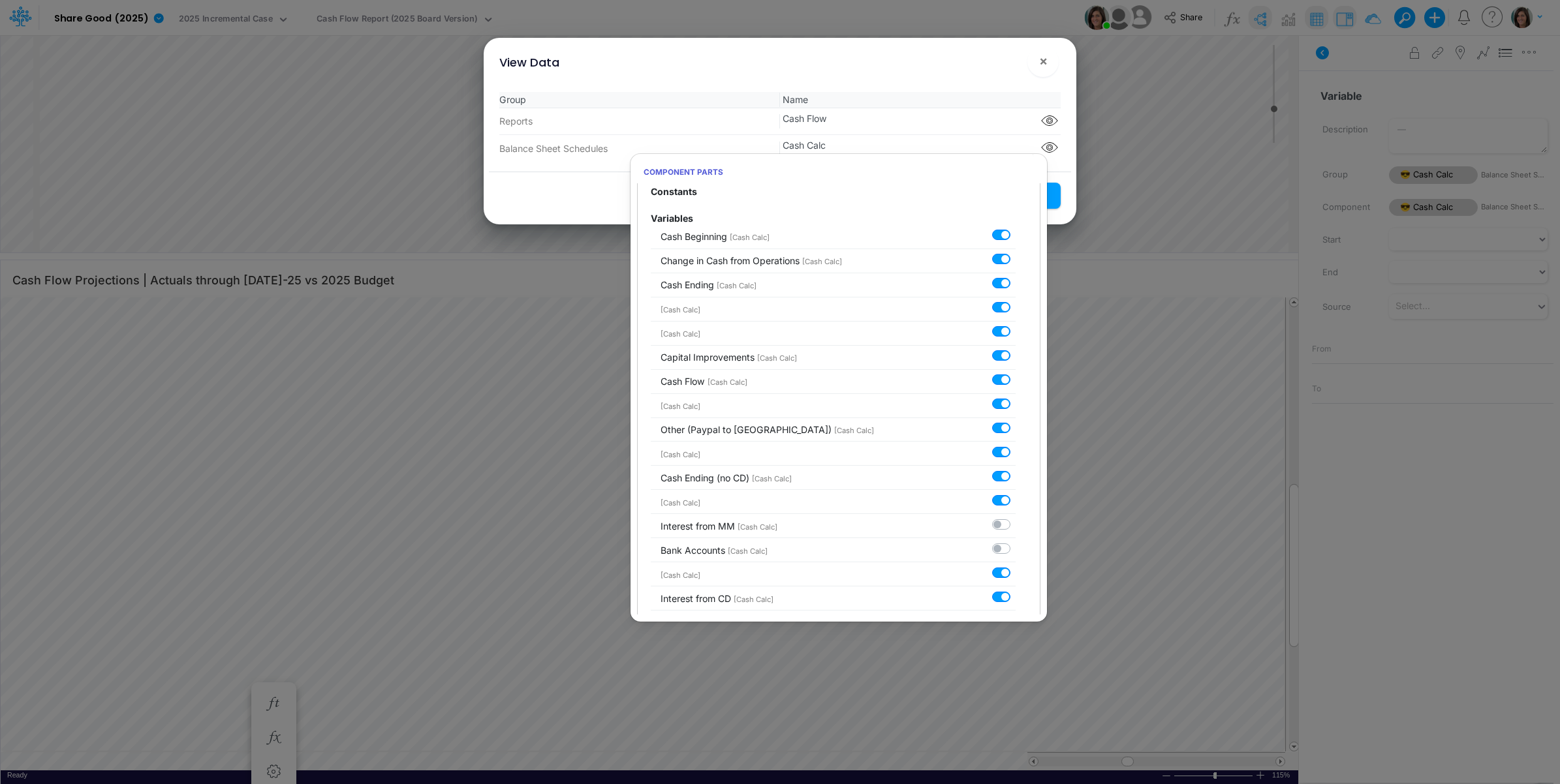
click at [978, 63] on div "View Data ×" at bounding box center [780, 59] width 582 height 43
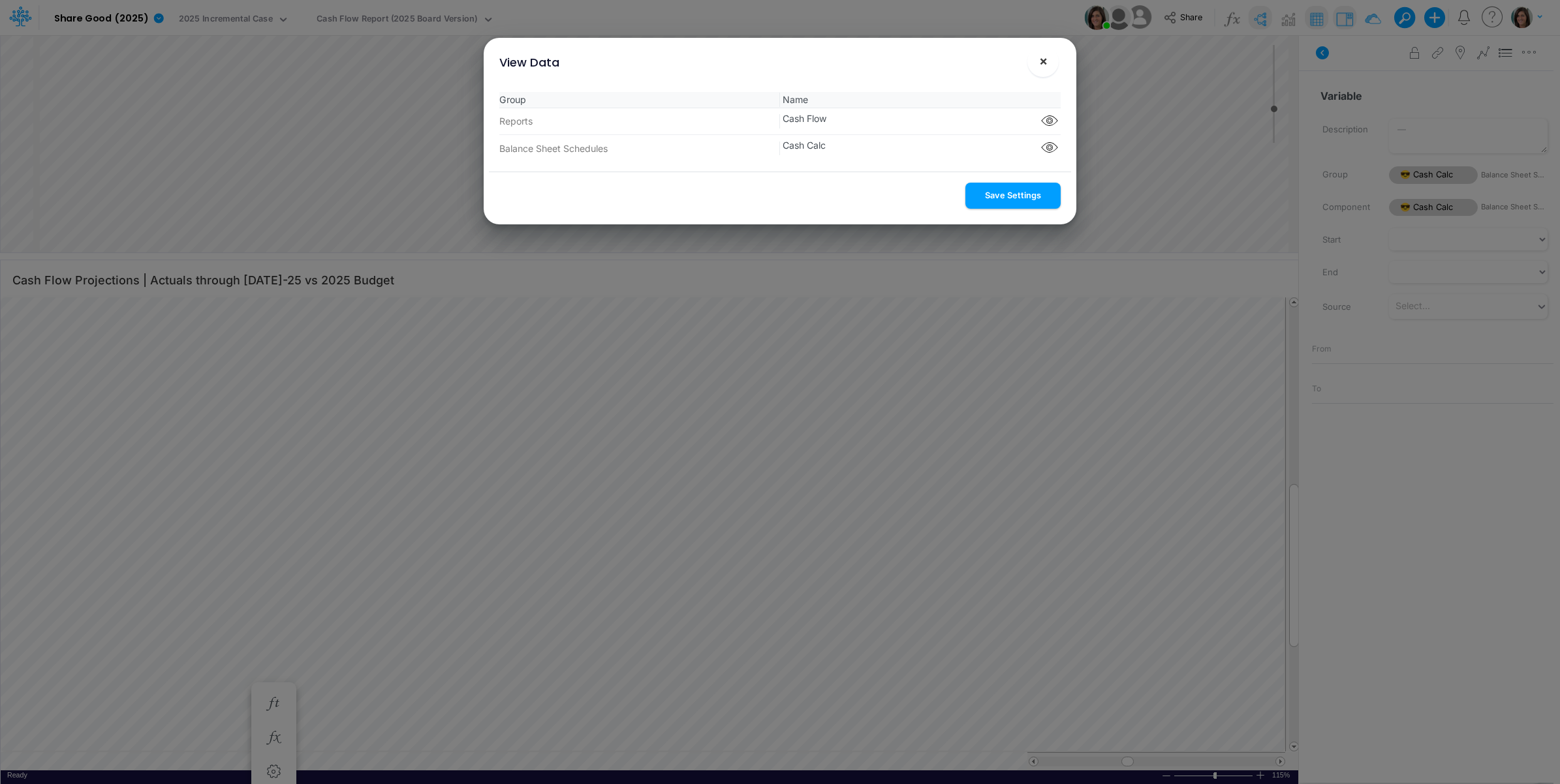
click at [1008, 197] on button "Save Settings" at bounding box center [1012, 196] width 95 height 26
click at [1039, 63] on span "×" at bounding box center [1042, 60] width 8 height 16
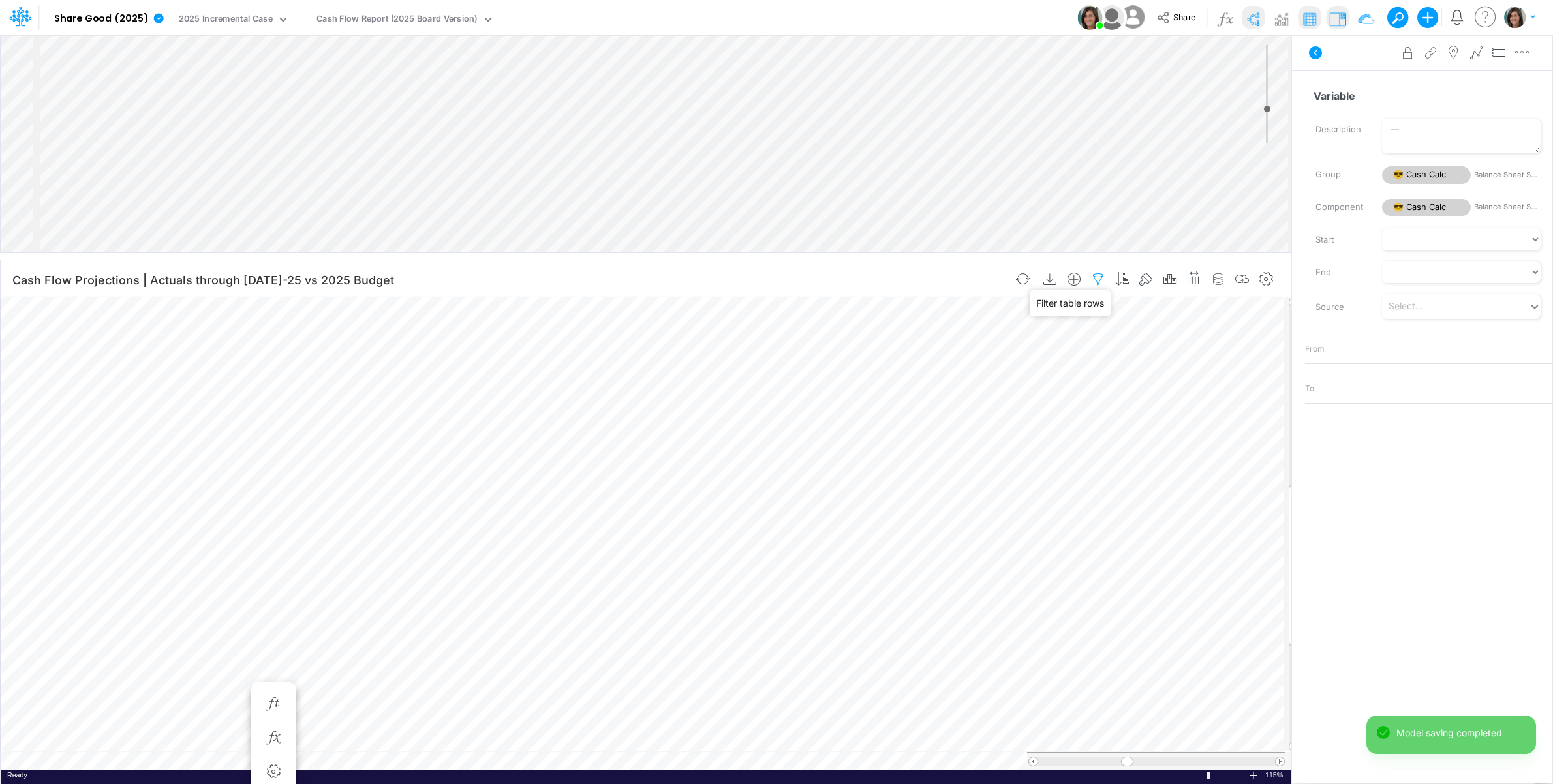
click at [1105, 281] on icon "button" at bounding box center [1098, 279] width 19 height 14
select select "notEqual"
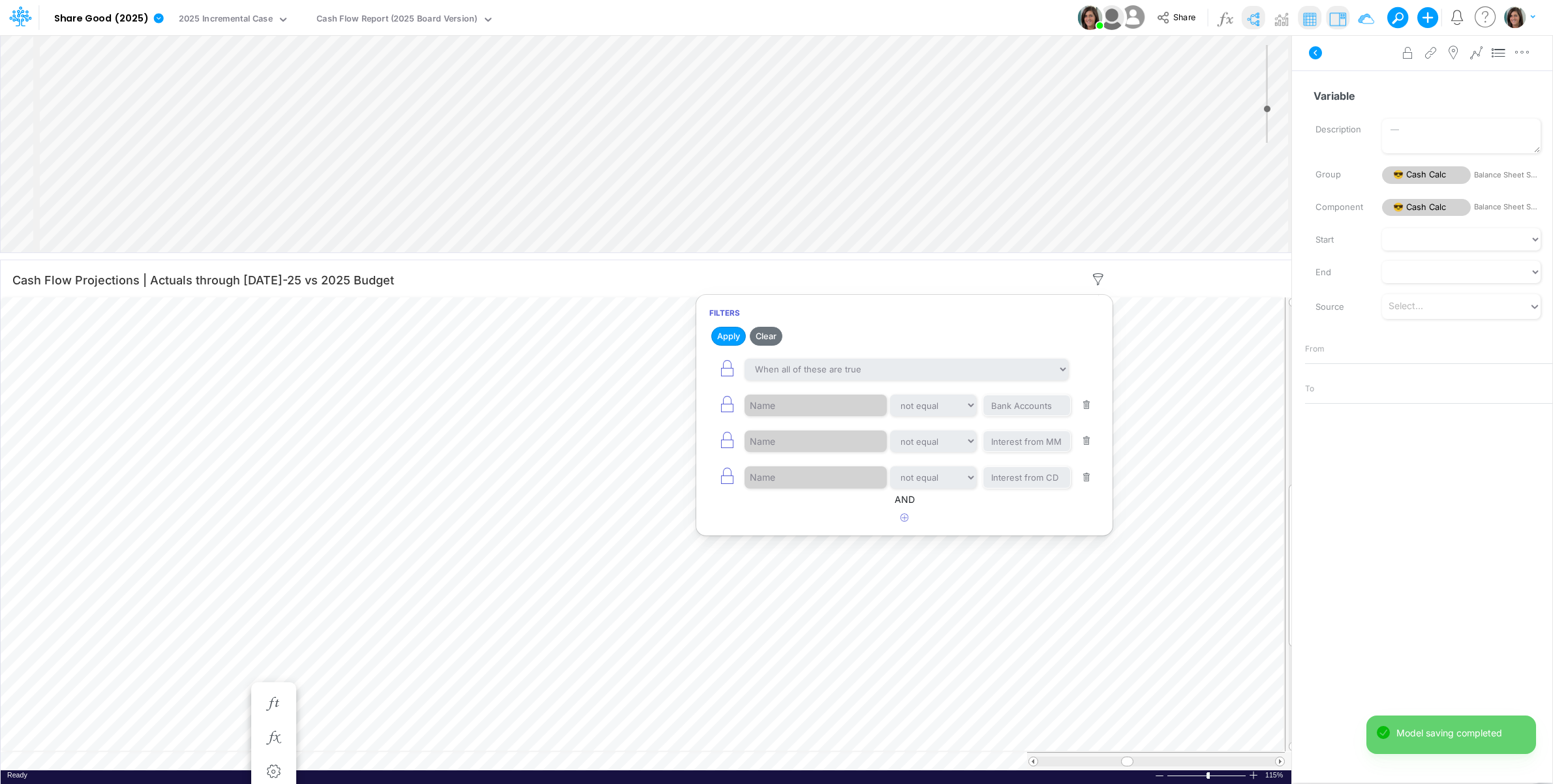
click at [1091, 445] on button "button" at bounding box center [1087, 441] width 26 height 18
type input "Interest from CD"
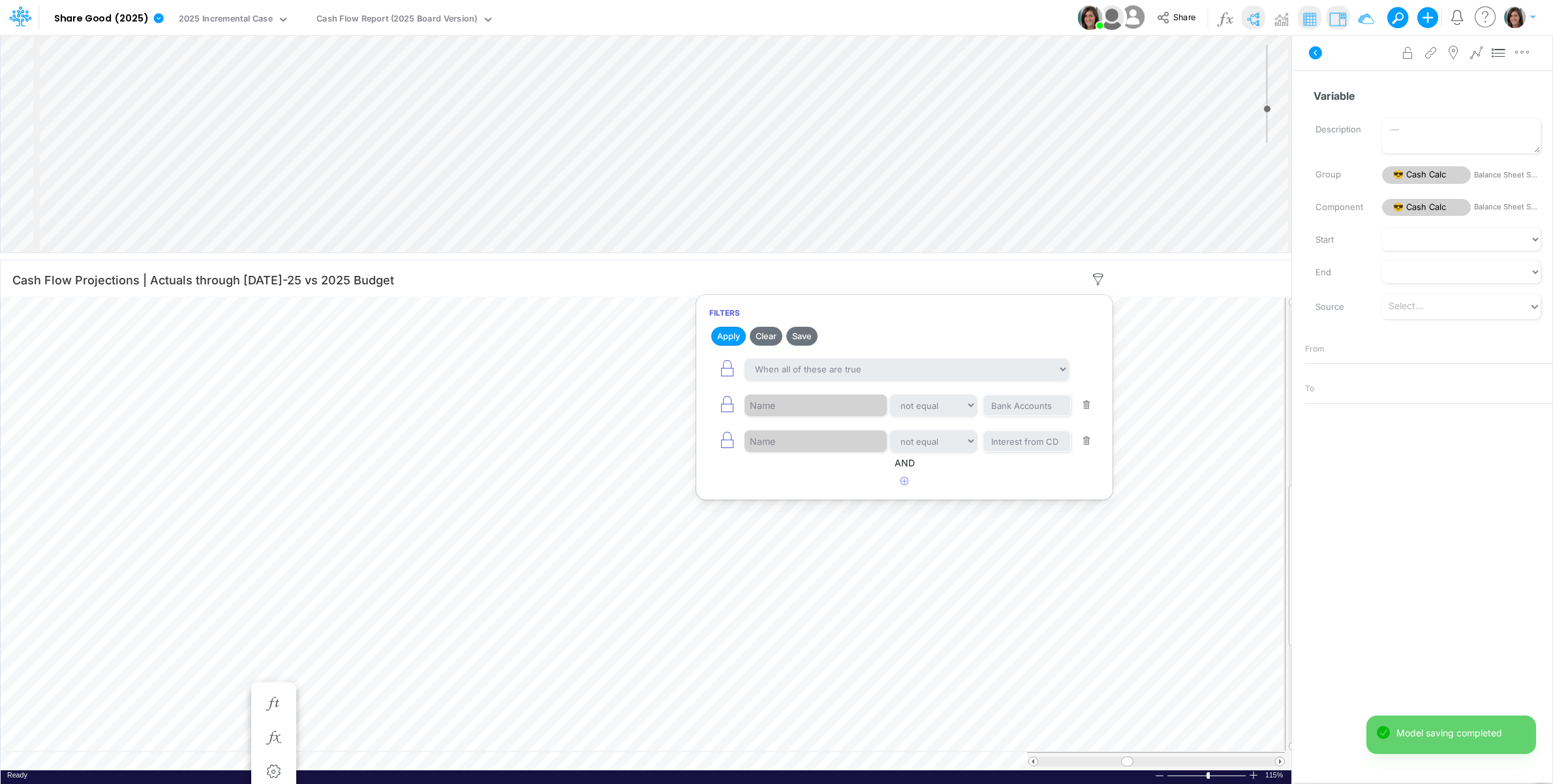
click at [1085, 410] on button "button" at bounding box center [1087, 405] width 26 height 18
type input "Interest from CD"
click at [802, 334] on button "Save" at bounding box center [802, 336] width 31 height 19
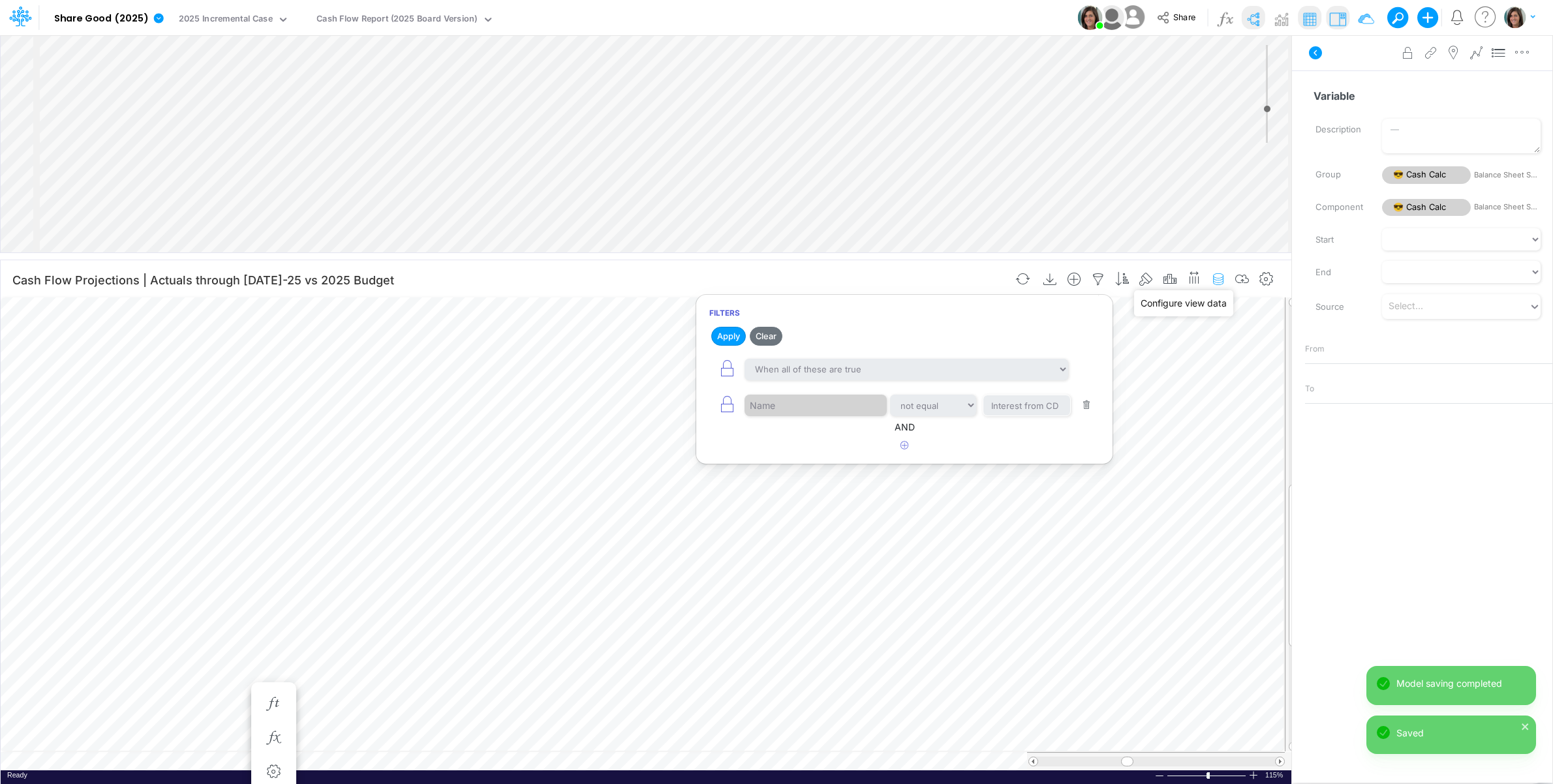
click at [1224, 278] on icon "button" at bounding box center [1218, 279] width 19 height 14
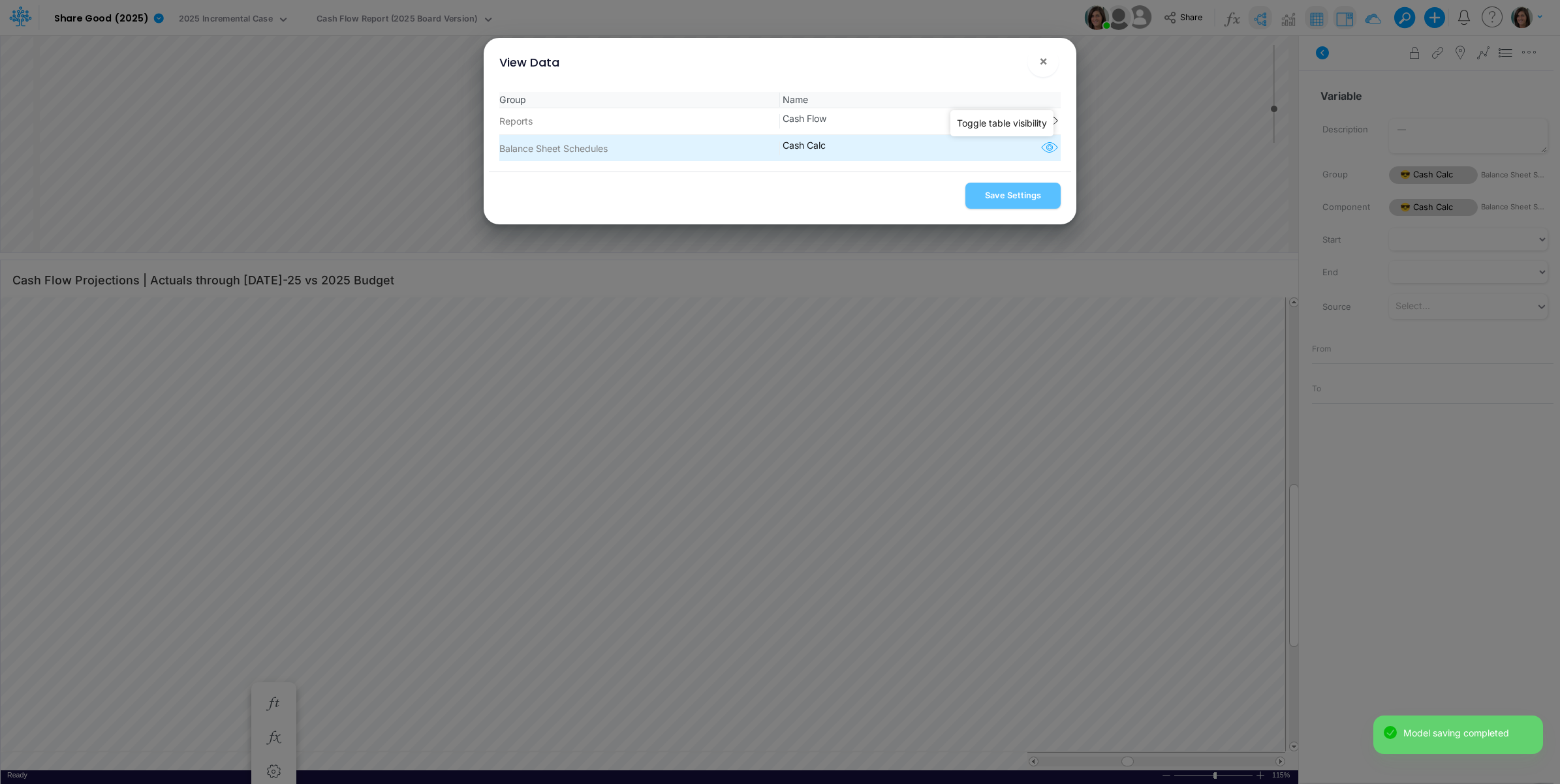
click at [1042, 150] on icon "button" at bounding box center [1049, 148] width 19 height 17
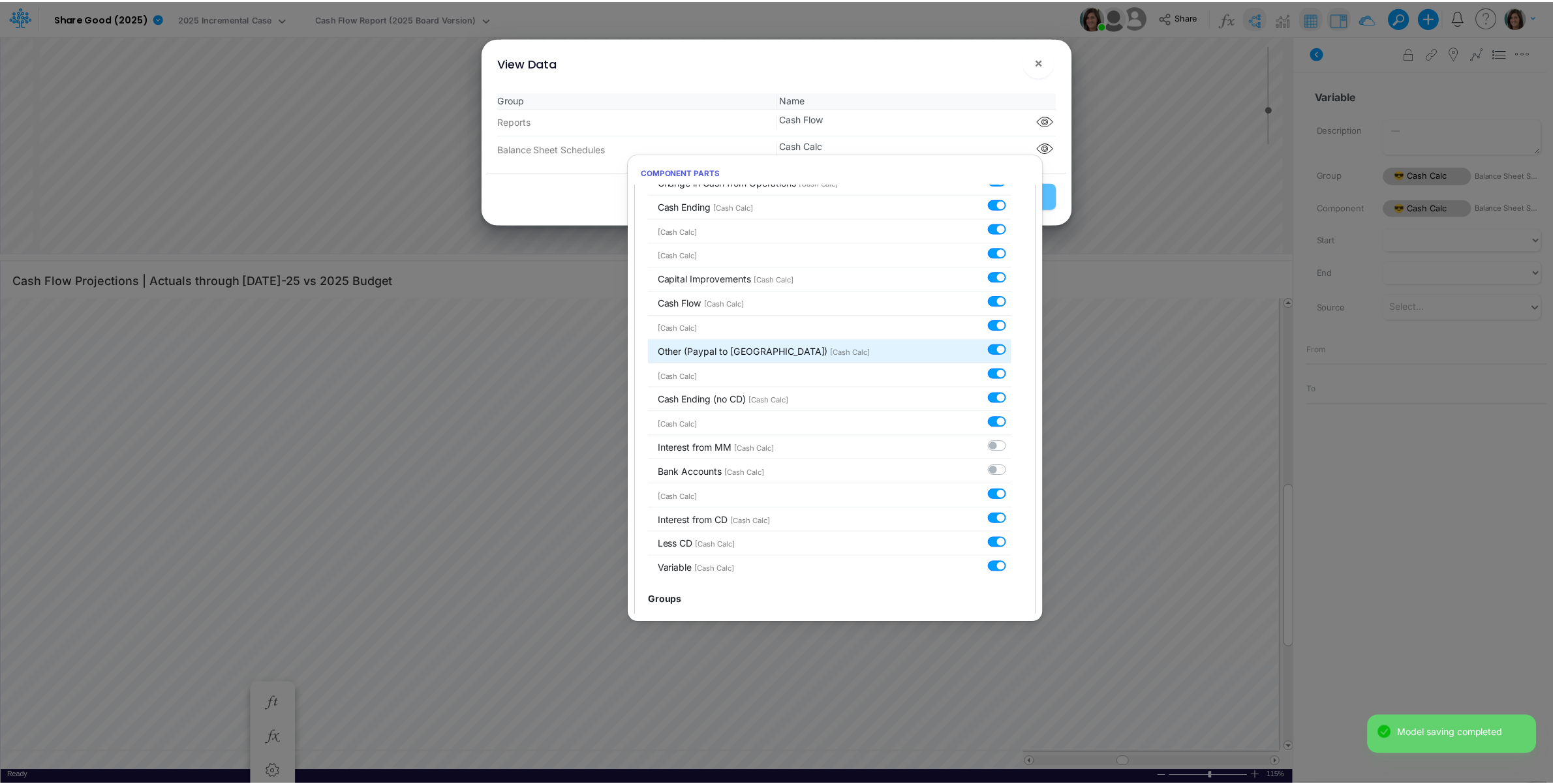
scroll to position [155, 0]
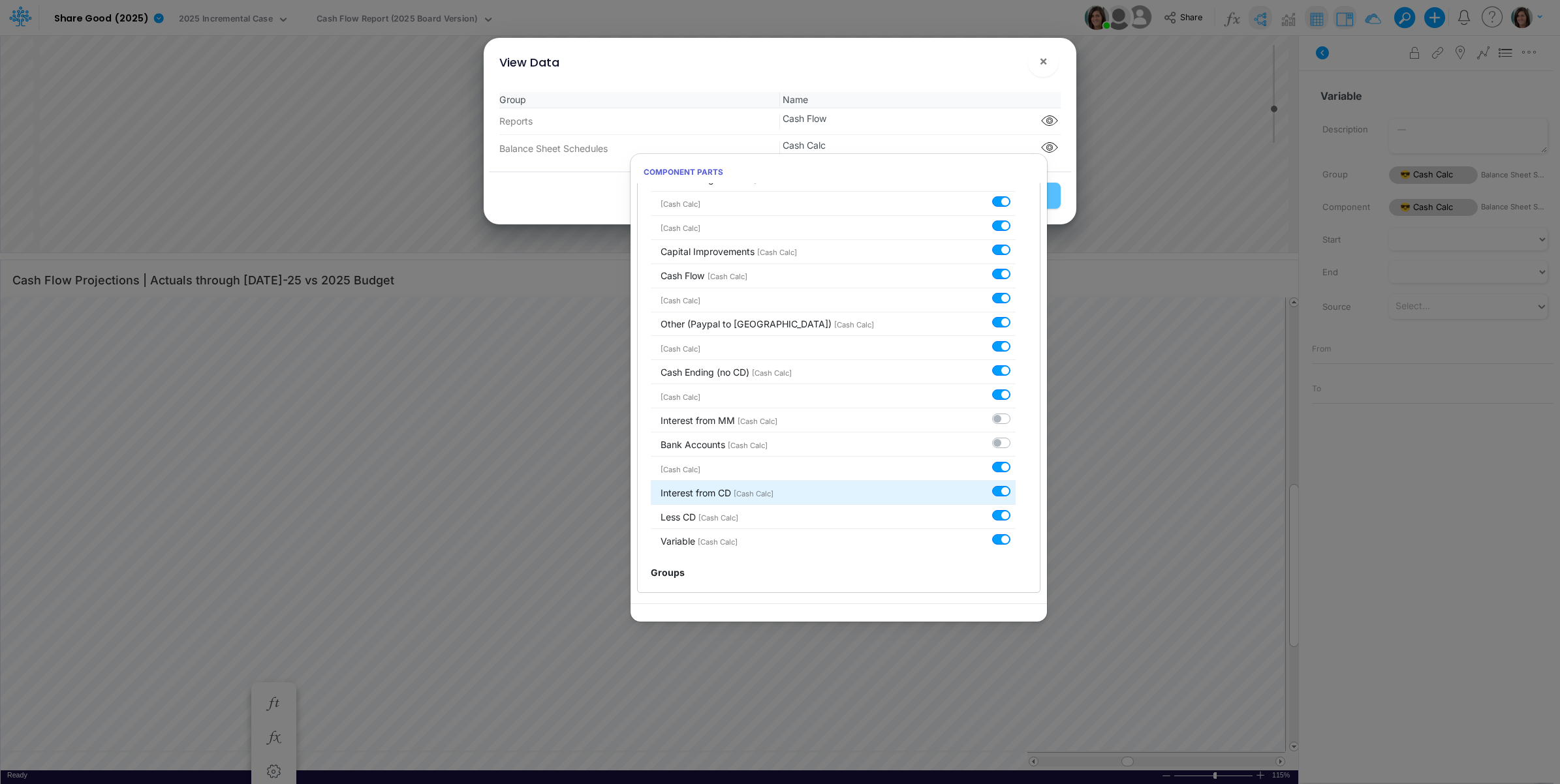
click at [1016, 484] on label at bounding box center [1016, 484] width 0 height 0
click at [1016, 490] on input "checkbox" at bounding box center [1019, 488] width 8 height 8
checkbox input "false"
click at [998, 87] on div "Group Name Reports Cash Flow Component parts Balance Sheet Schedules Cash Calc" at bounding box center [780, 126] width 582 height 90
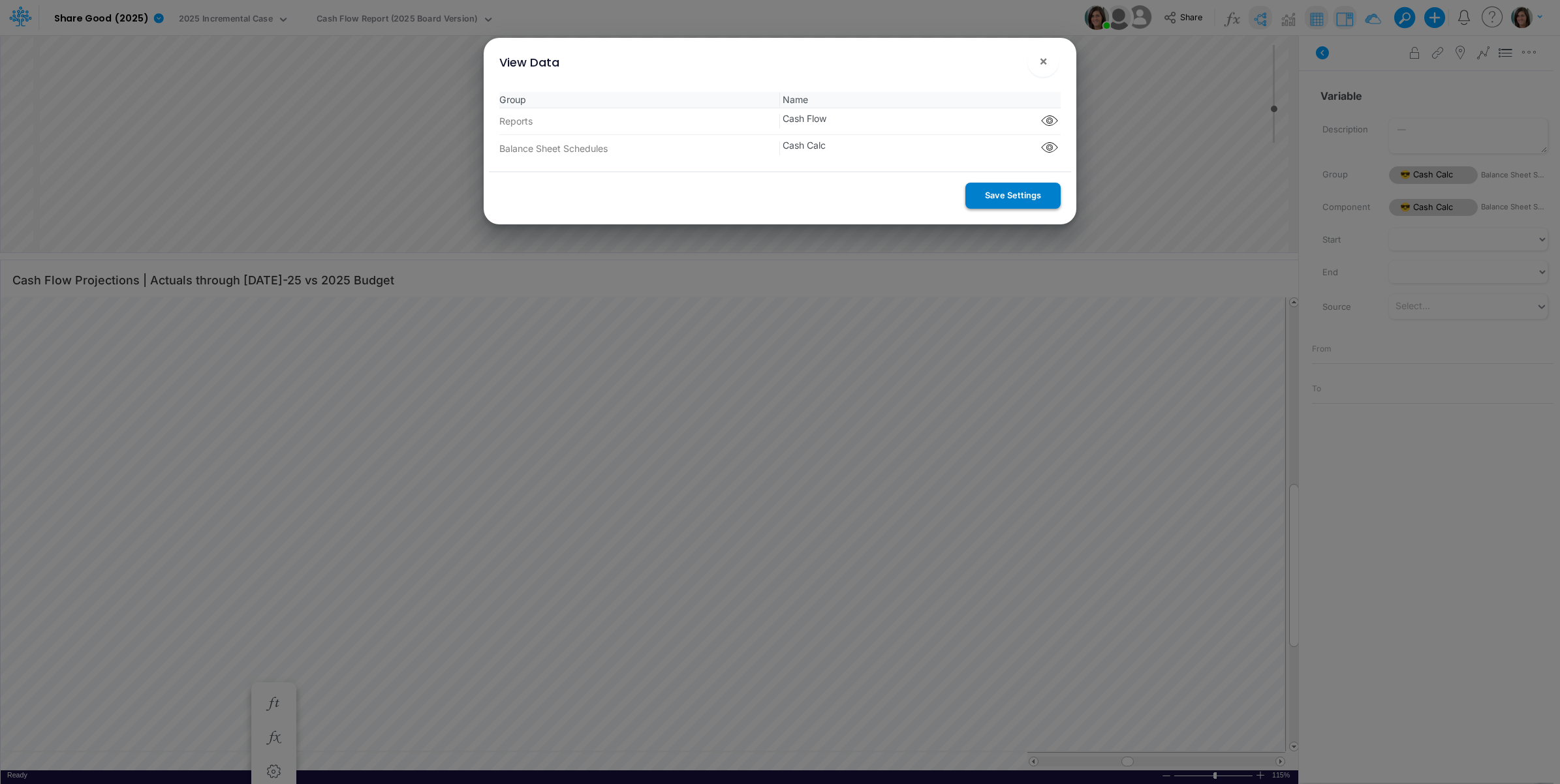
click at [1002, 196] on button "Save Settings" at bounding box center [1012, 196] width 95 height 26
click at [1042, 63] on span "×" at bounding box center [1042, 60] width 8 height 16
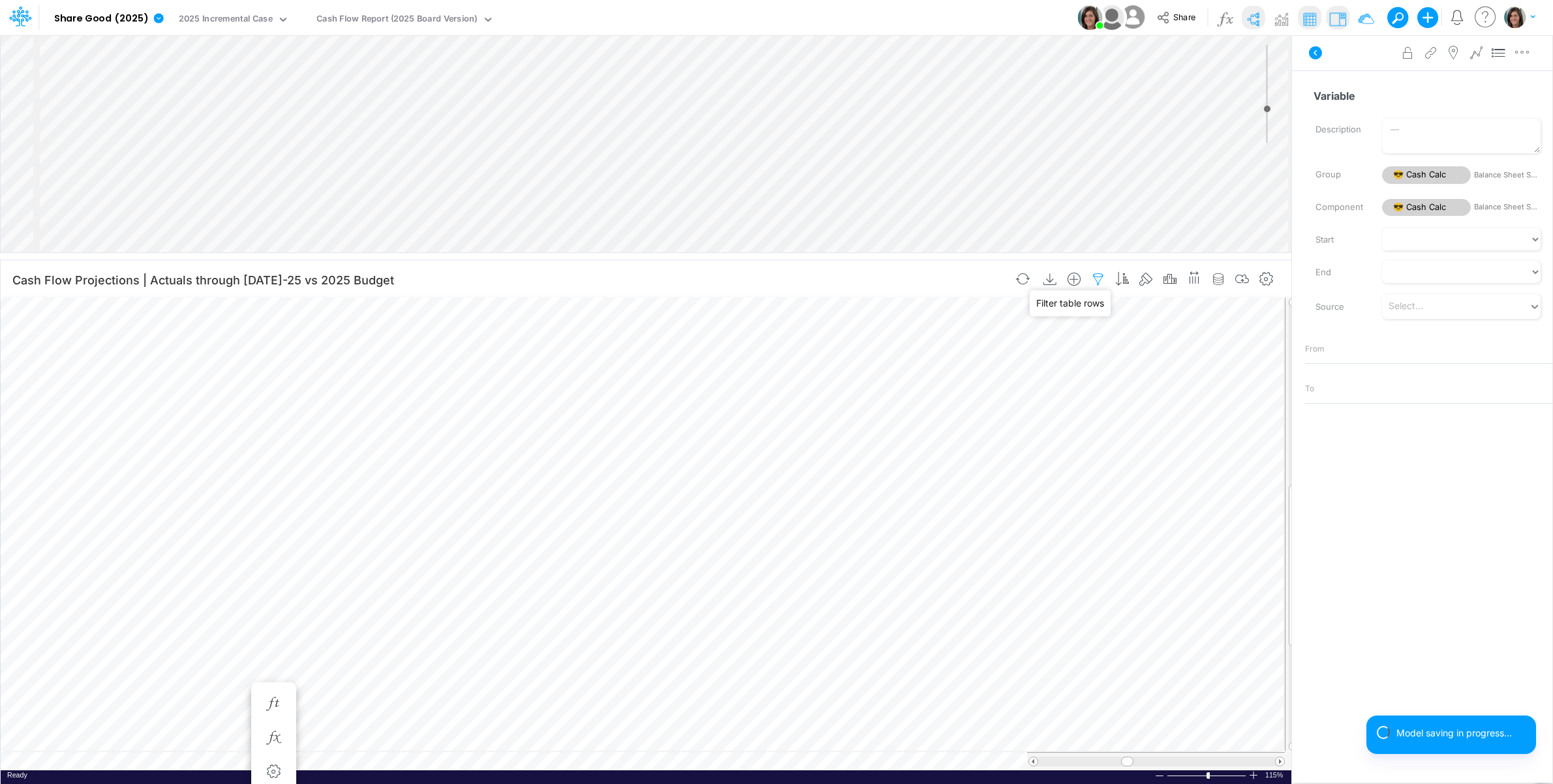
click at [1095, 279] on icon "button" at bounding box center [1098, 279] width 19 height 14
select select "notEqual"
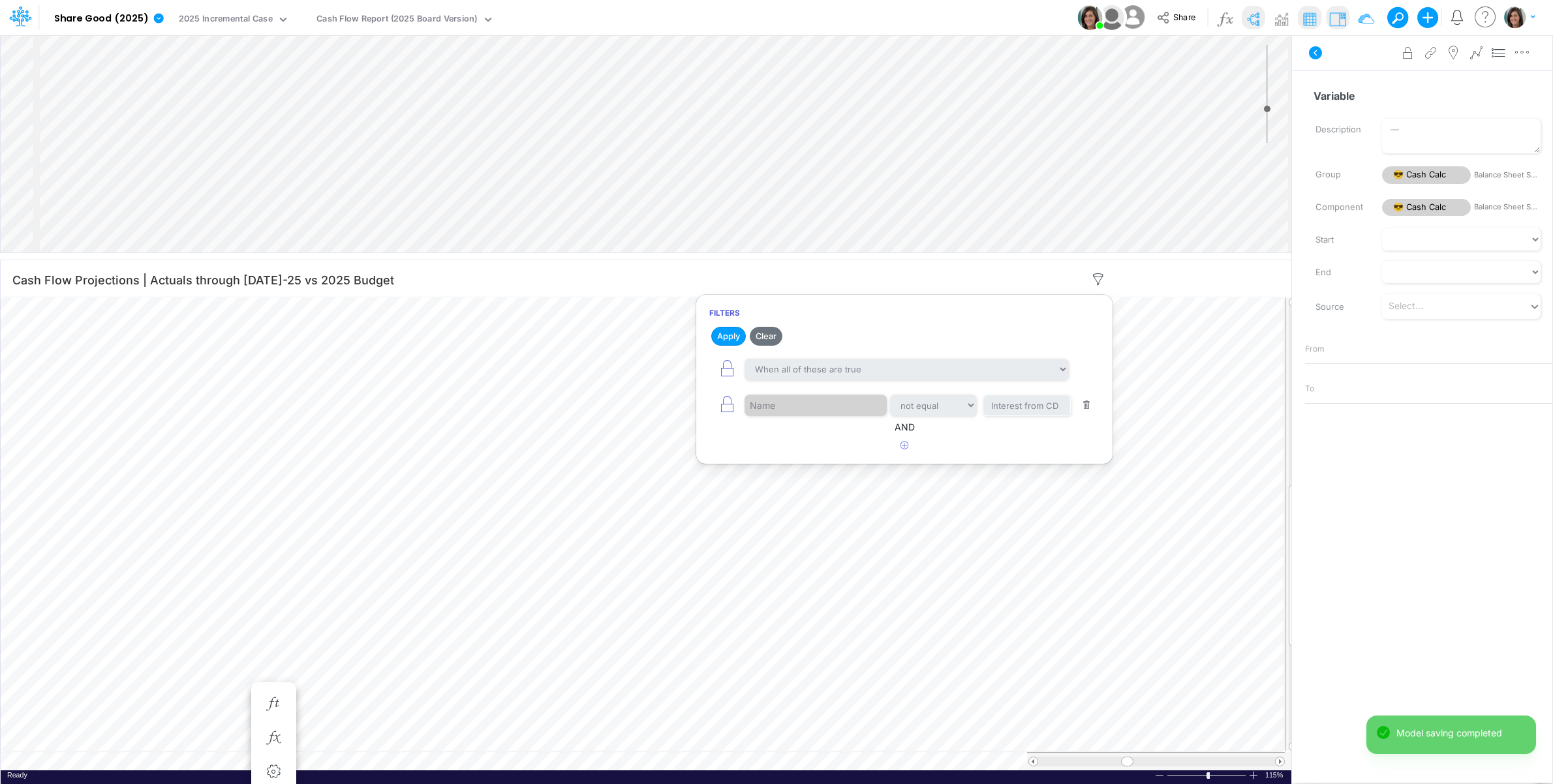
click at [1083, 407] on button "button" at bounding box center [1087, 405] width 26 height 18
click at [797, 333] on button "Save" at bounding box center [802, 336] width 31 height 19
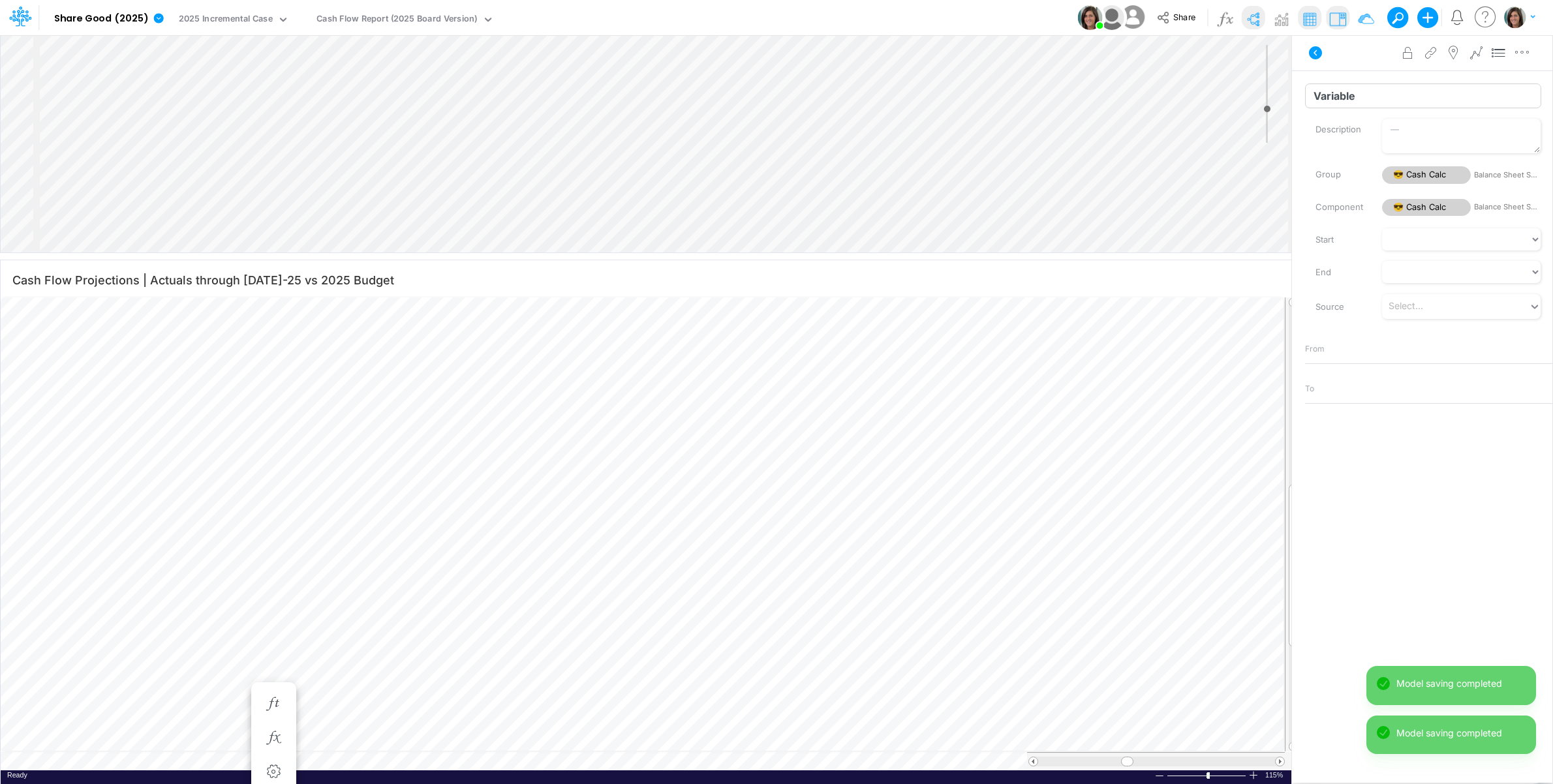
click at [1364, 95] on input "Variable" at bounding box center [1424, 96] width 236 height 25
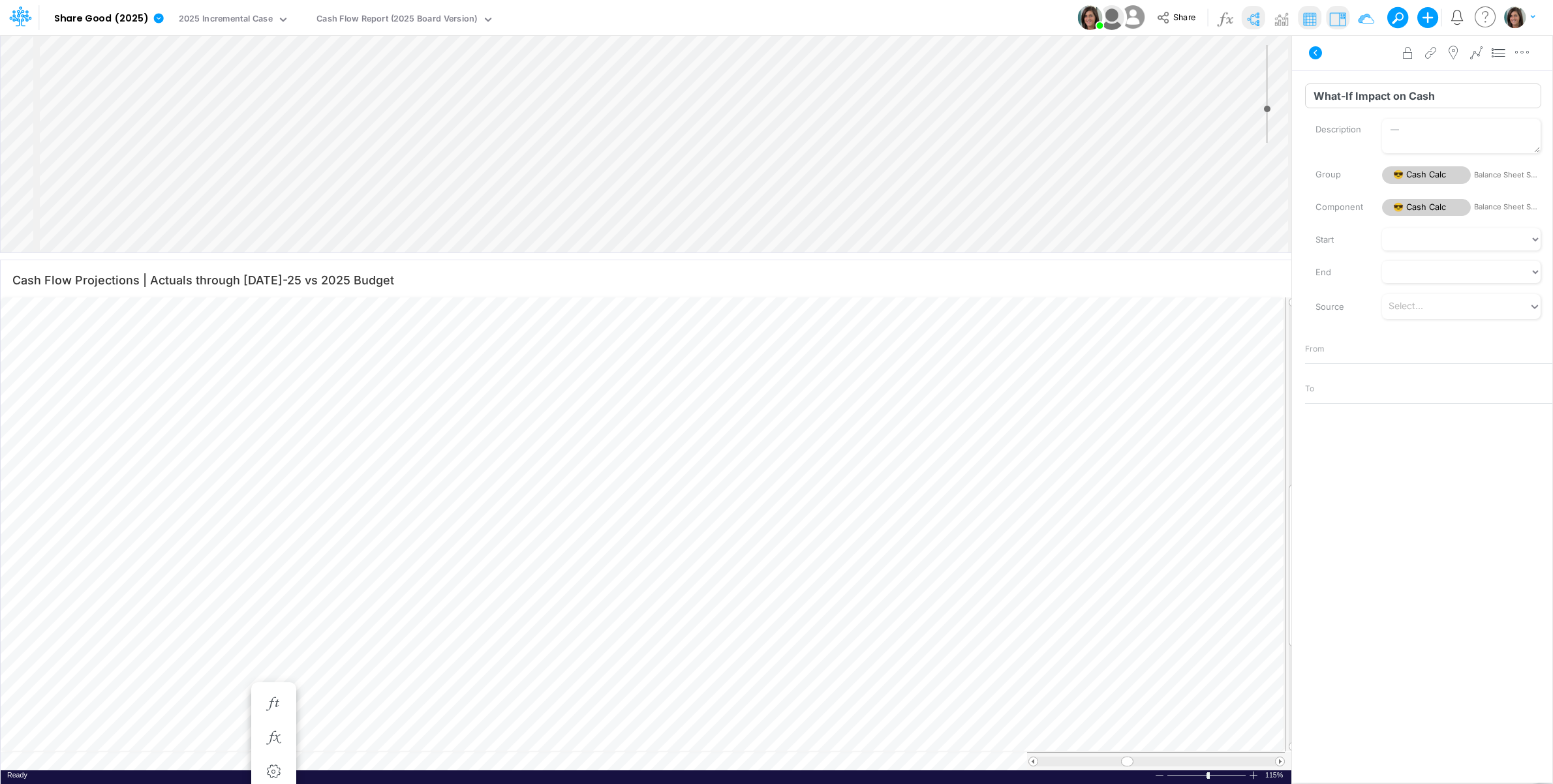
click at [1364, 99] on input "What-If Impact on Cash" at bounding box center [1424, 96] width 236 height 25
click at [1359, 99] on input "What-If Impact on Cash" at bounding box center [1424, 96] width 236 height 25
drag, startPoint x: 1361, startPoint y: 95, endPoint x: 1535, endPoint y: 106, distance: 174.3
click at [1535, 106] on div "What-If Impact on Cash Name already in use" at bounding box center [1428, 96] width 267 height 25
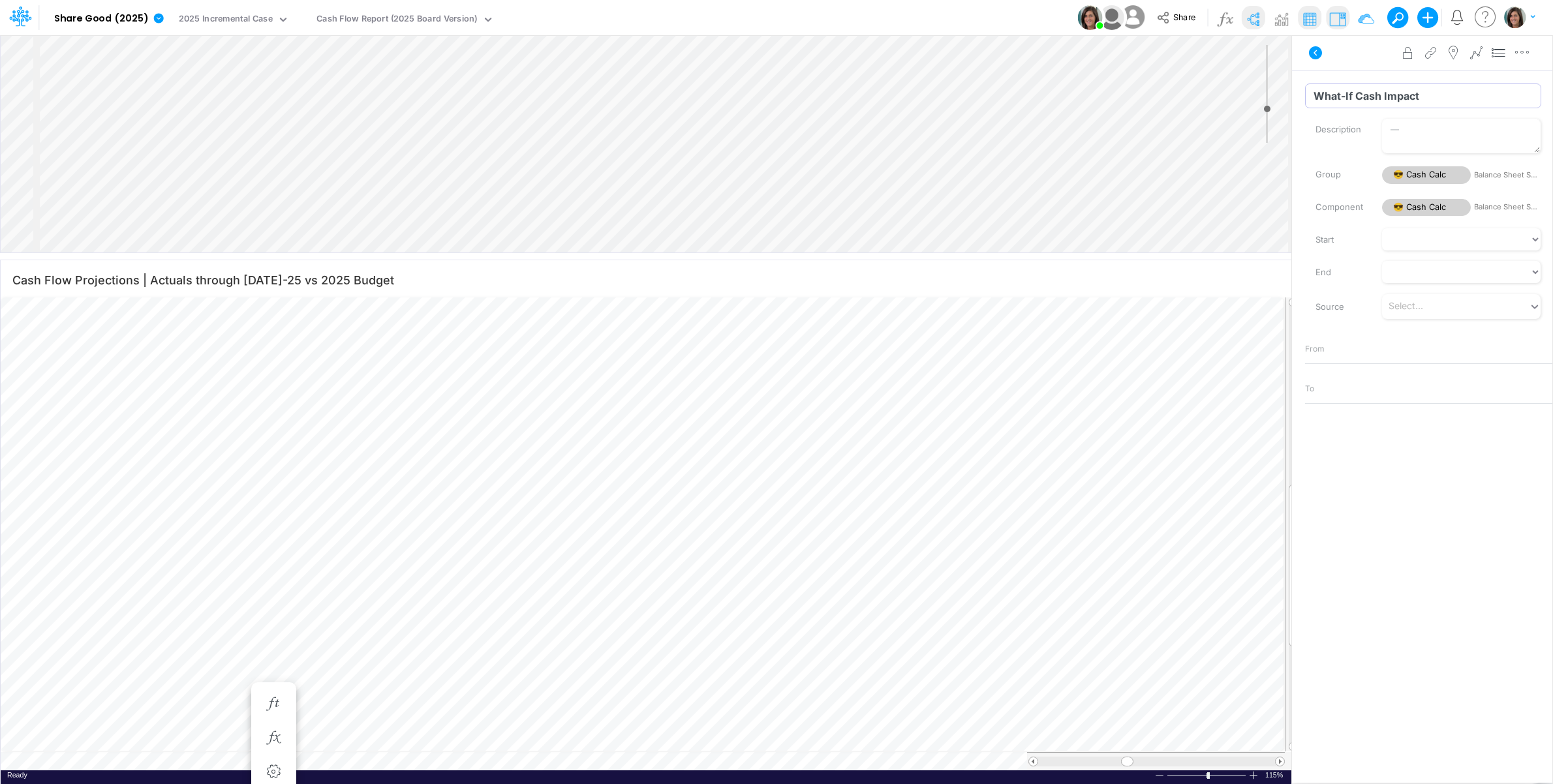
type input "What-If Cash Impact"
click at [1384, 60] on div "Advanced settings Delete" at bounding box center [1423, 53] width 260 height 37
drag, startPoint x: 1313, startPoint y: 49, endPoint x: 1307, endPoint y: 50, distance: 6.1
click at [1312, 49] on icon at bounding box center [1316, 53] width 13 height 13
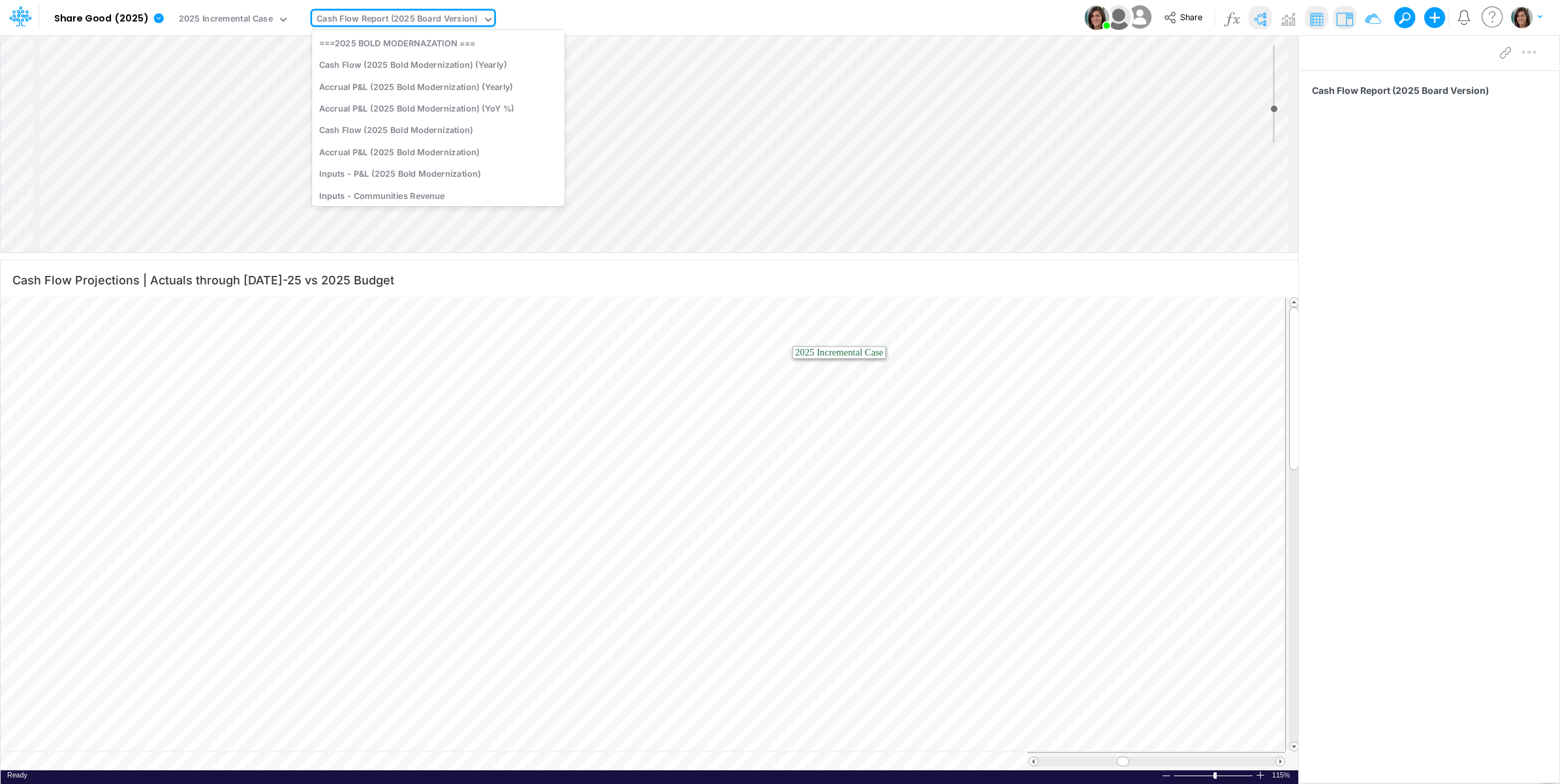
click at [393, 26] on div "Cash Flow Report (2025 Board Version)" at bounding box center [397, 19] width 161 height 15
type input "i"
type input "other"
click at [406, 44] on div "Inputs - Other Revenue" at bounding box center [399, 42] width 176 height 21
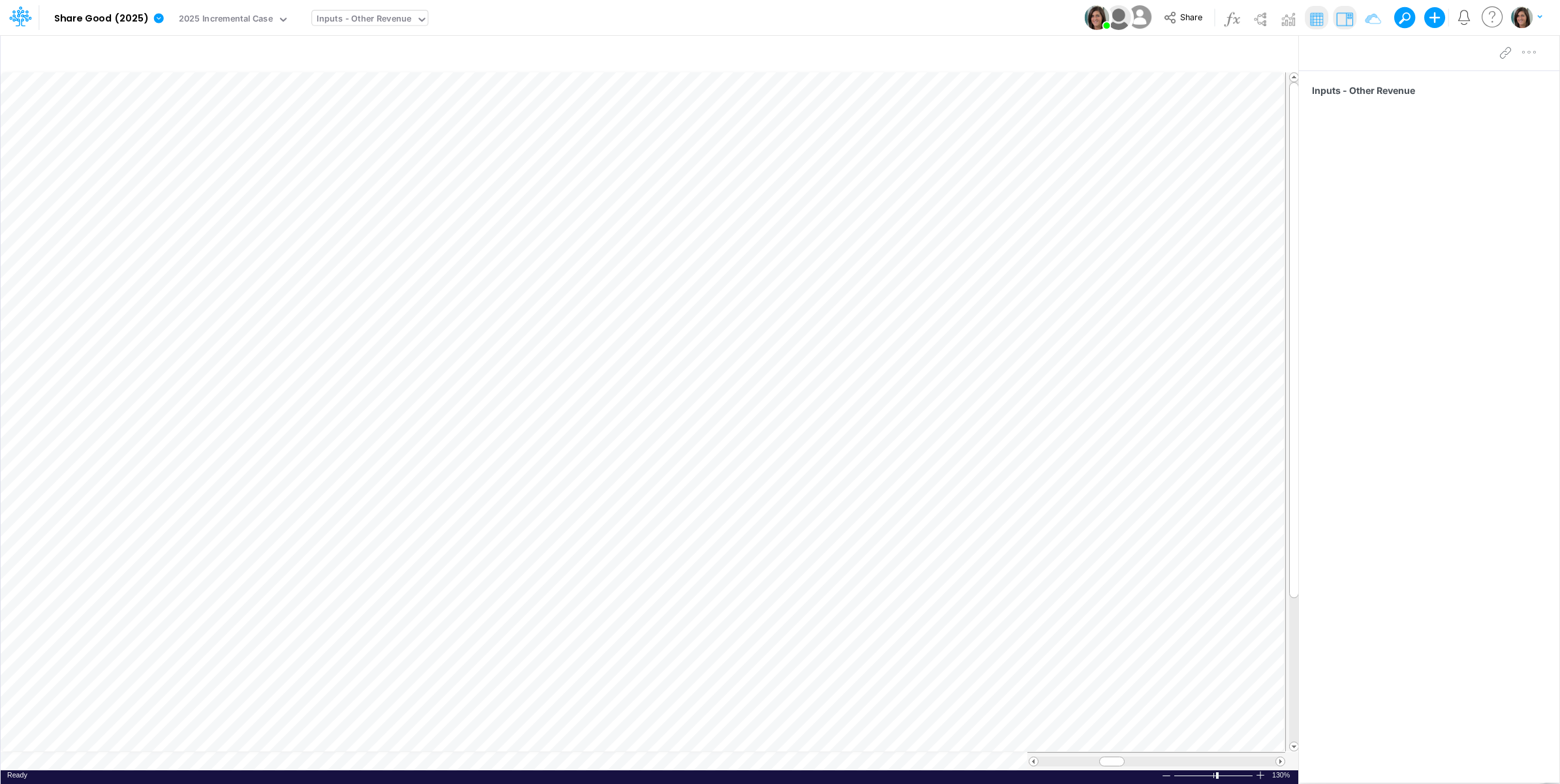
click at [141, 764] on table at bounding box center [650, 422] width 1299 height 699
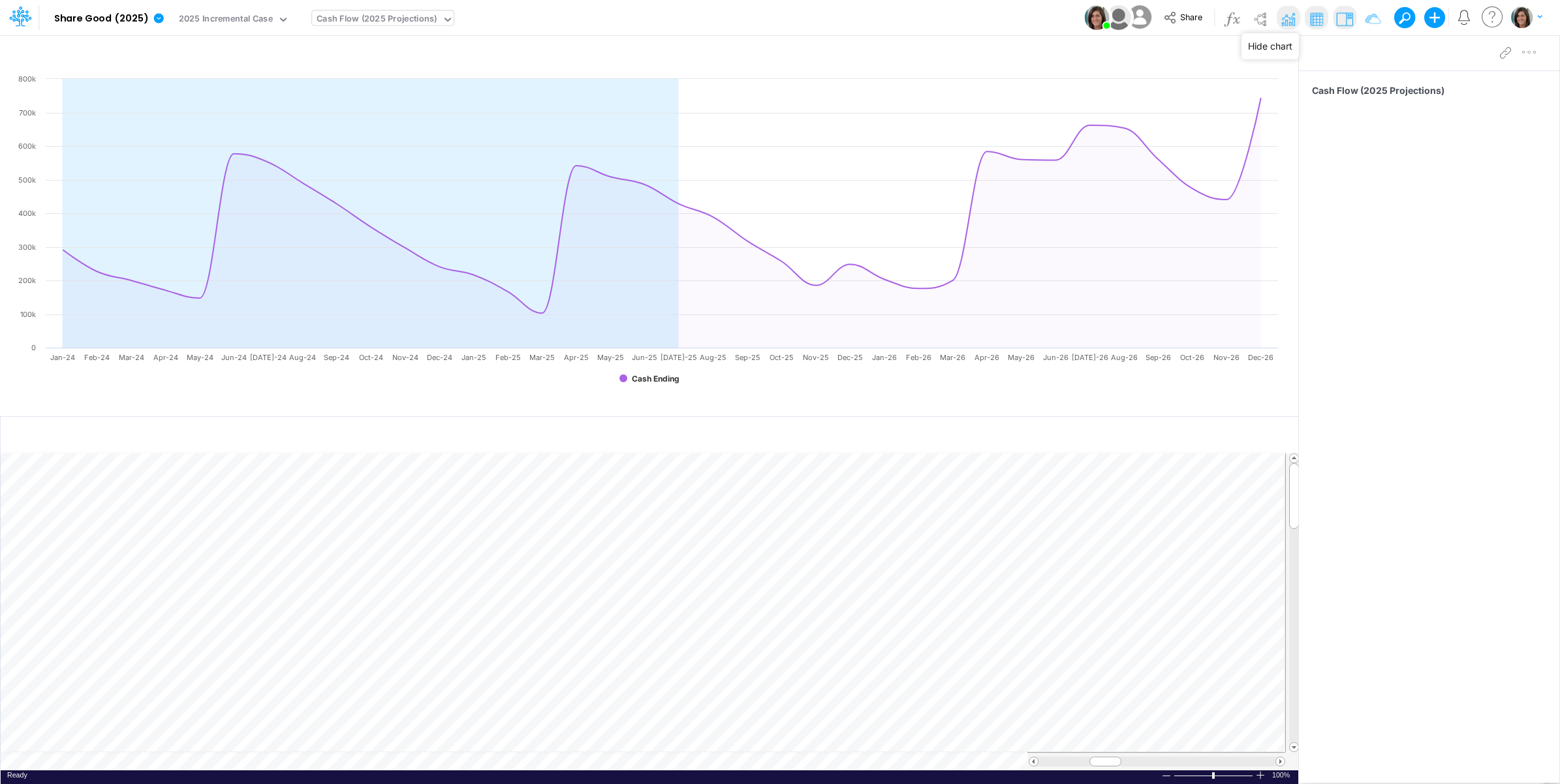
click at [1283, 18] on img at bounding box center [1287, 18] width 21 height 21
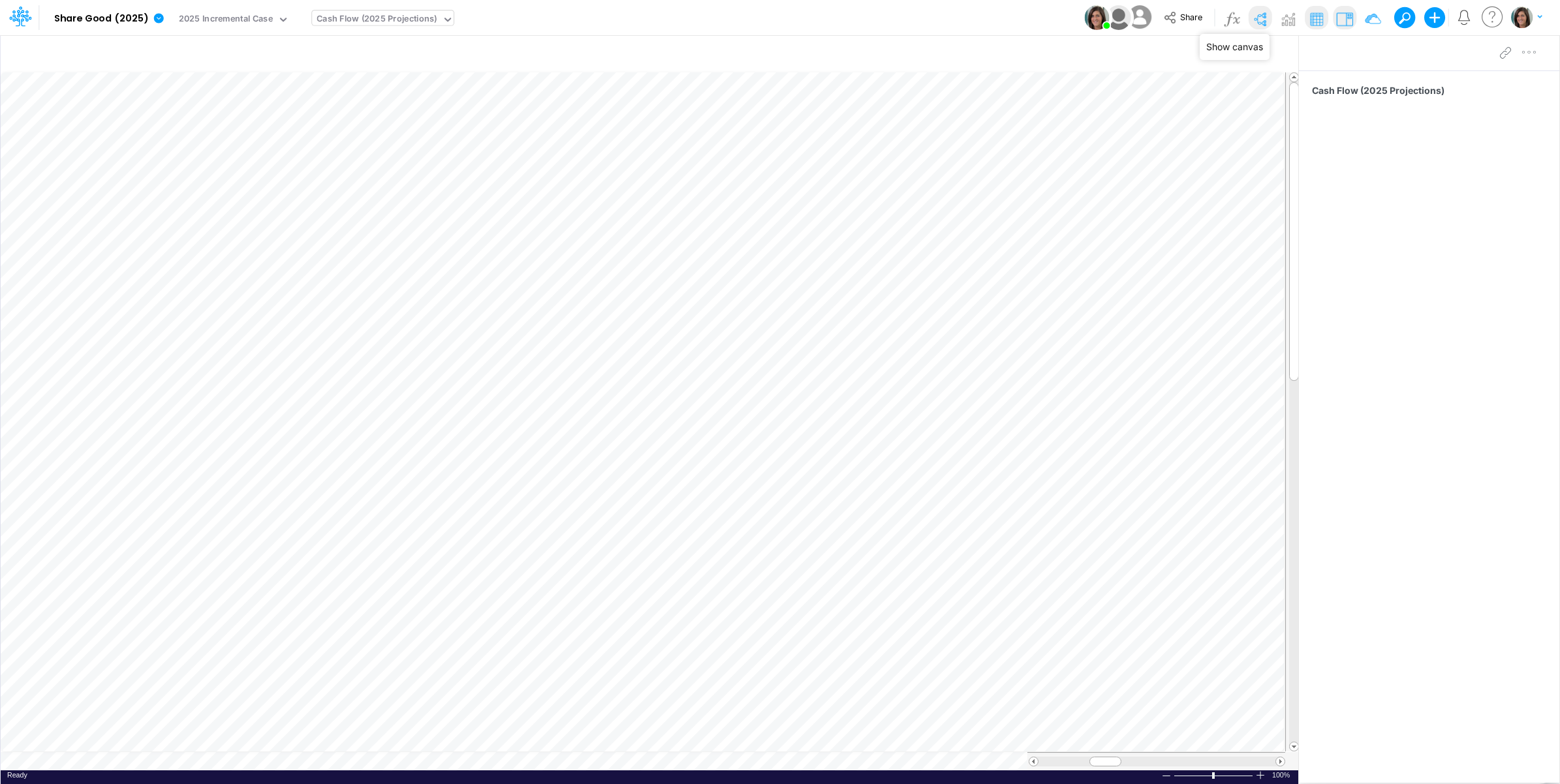
click at [1263, 12] on img at bounding box center [1259, 18] width 21 height 21
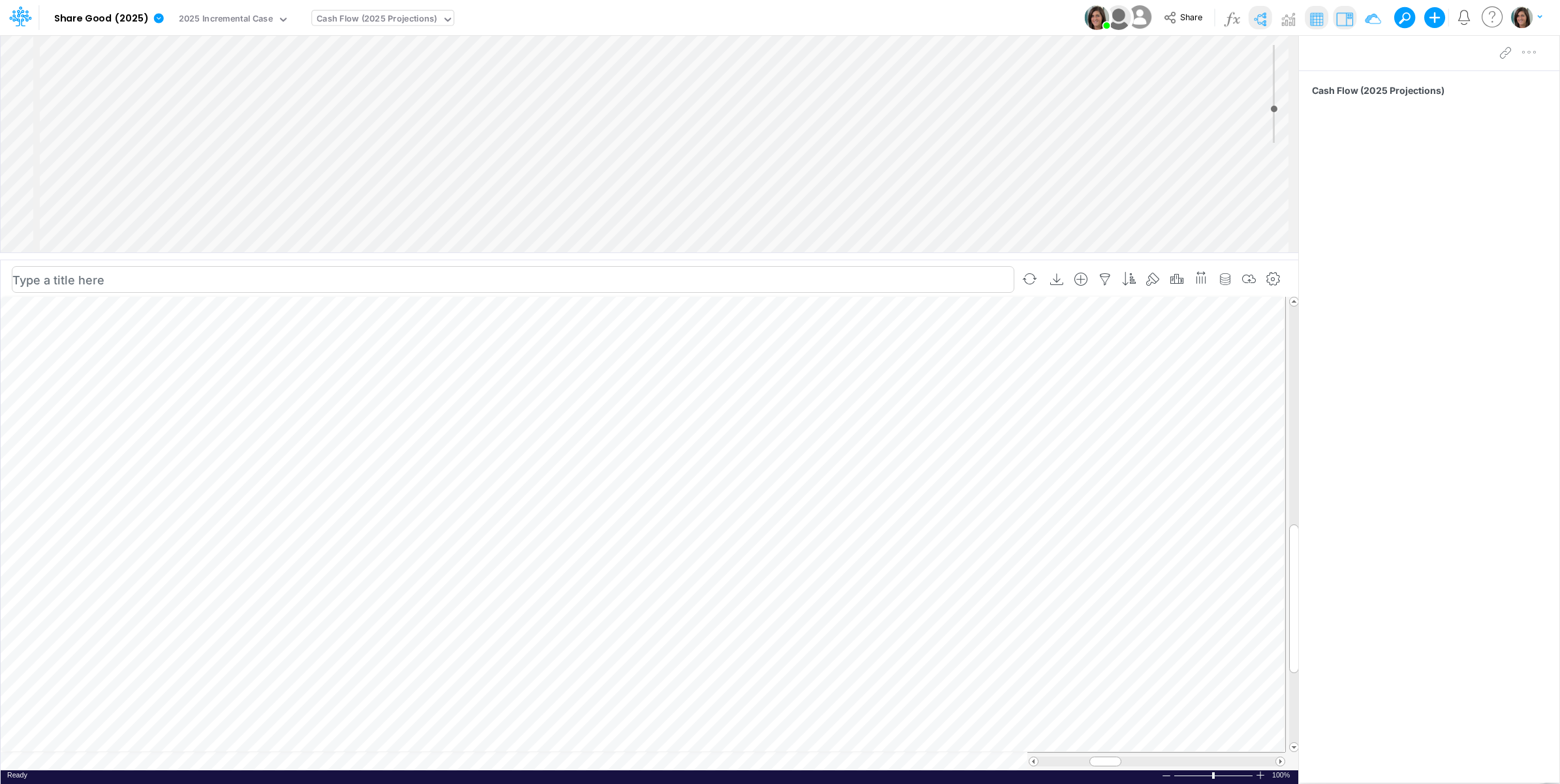
type input "Cash Flow Projections | Actuals through Jul-25 vs 2025 Budget"
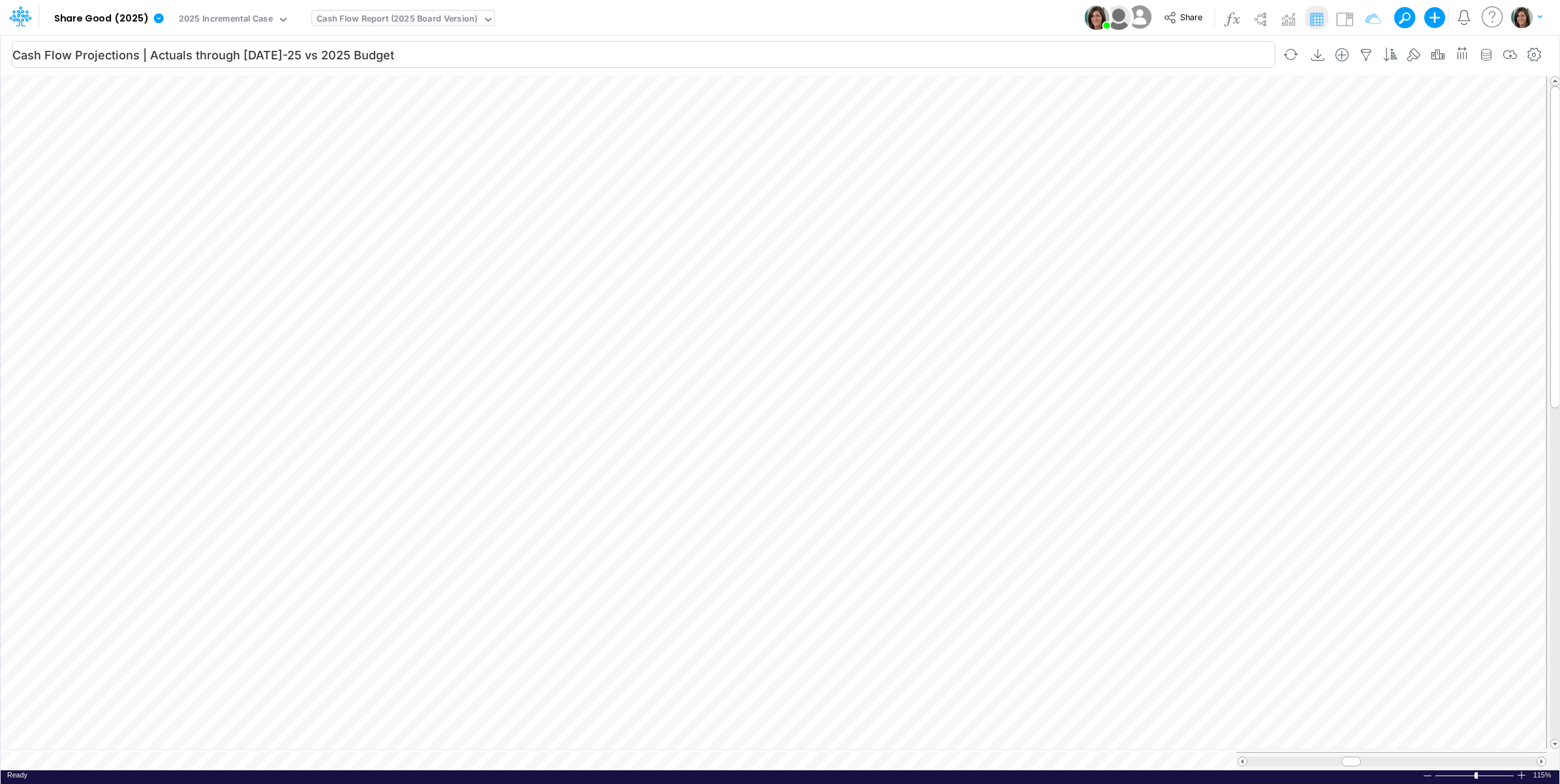
scroll to position [0, 1]
click at [1259, 17] on img at bounding box center [1259, 18] width 21 height 21
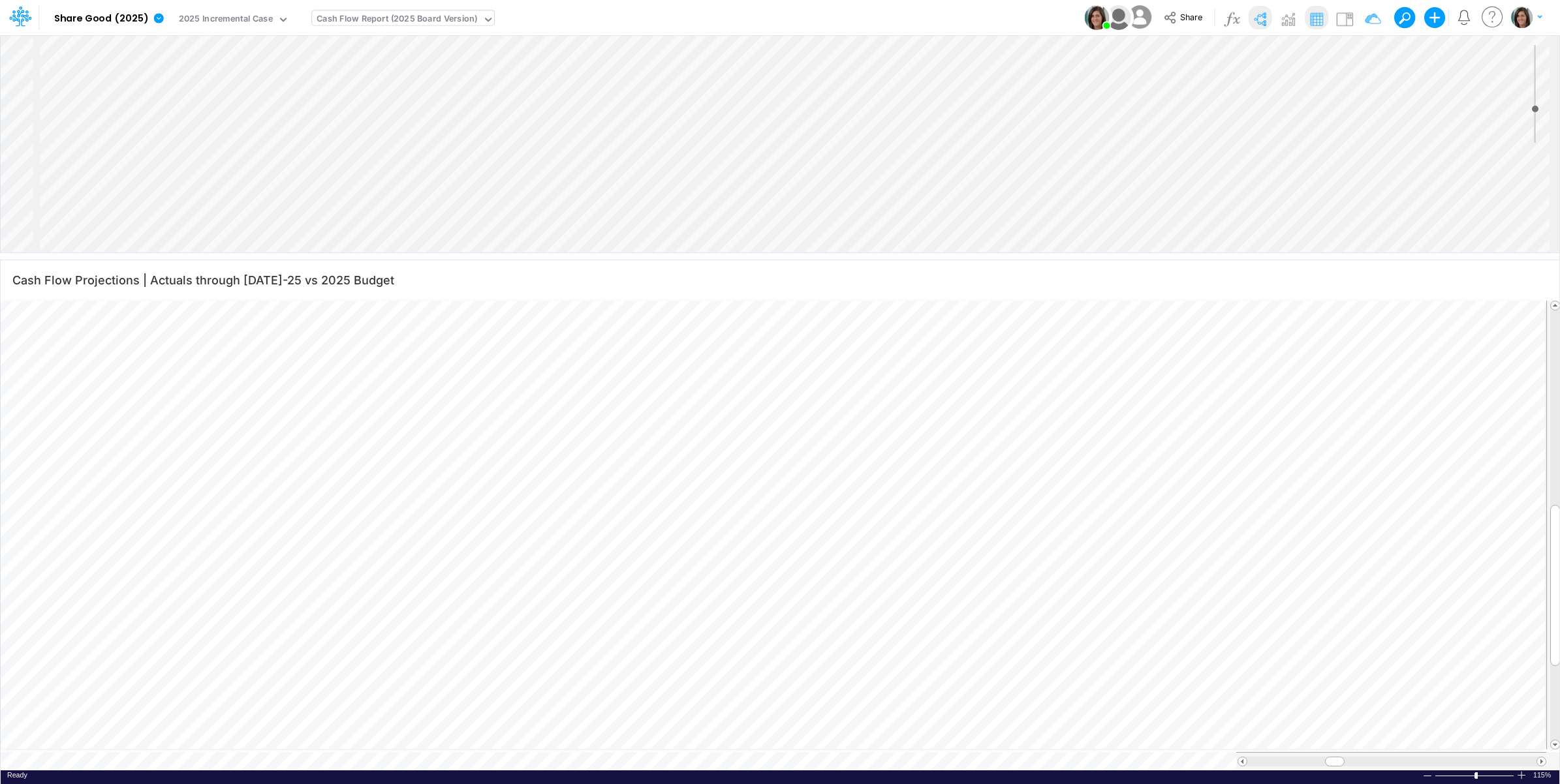
scroll to position [0, 0]
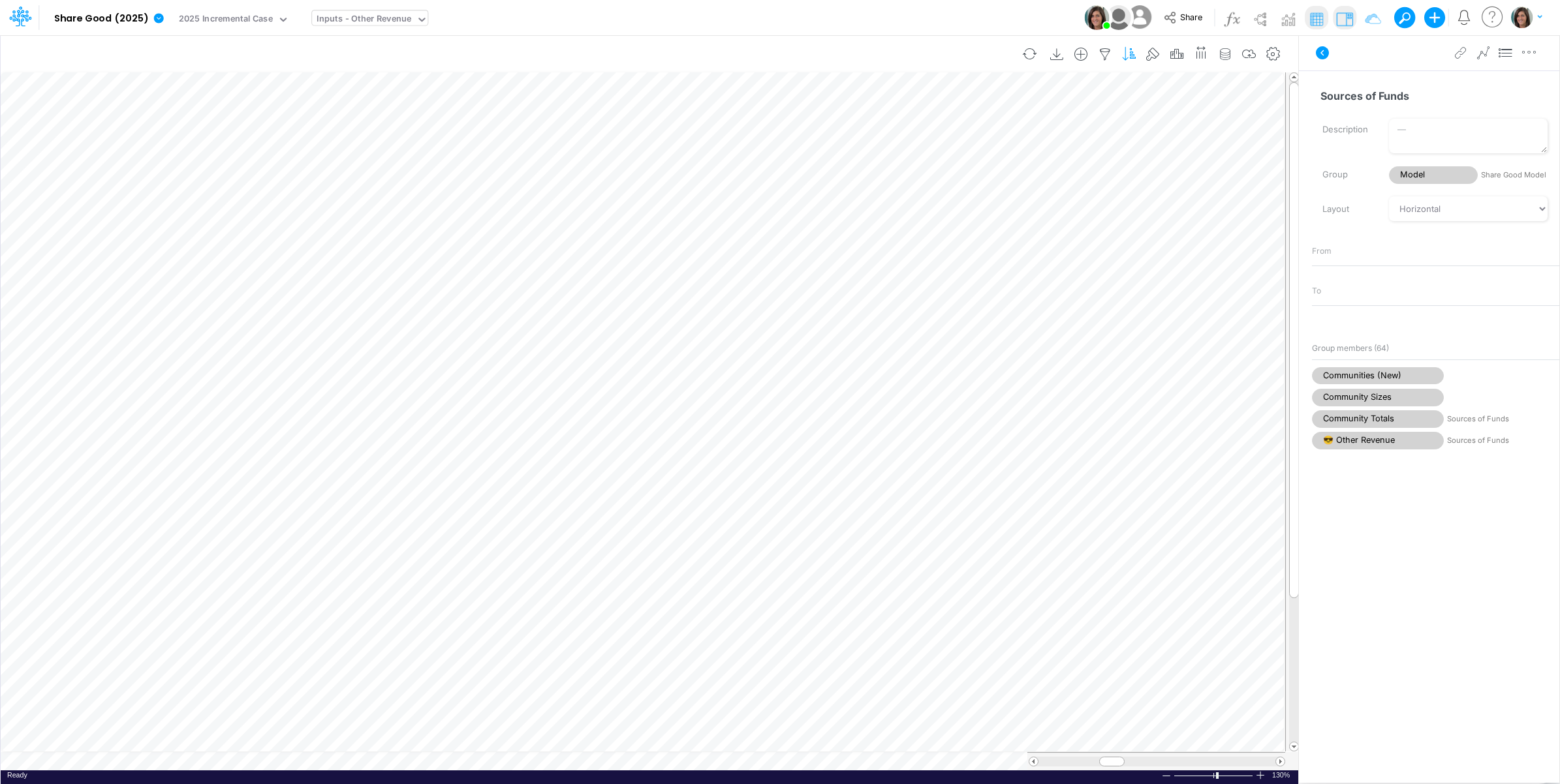
scroll to position [0, 1]
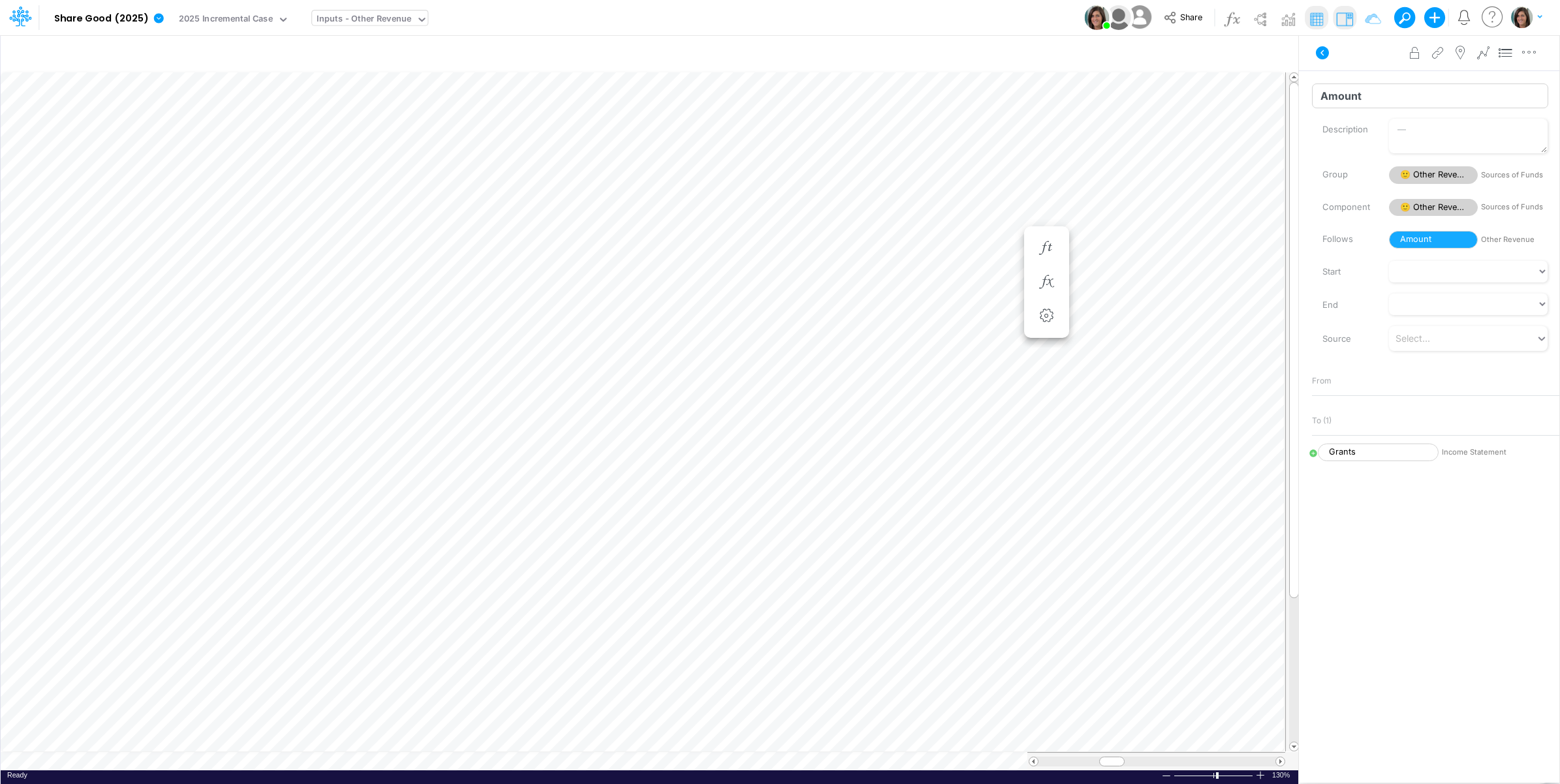
click at [1341, 92] on input "Amount" at bounding box center [1430, 96] width 236 height 25
click at [1322, 47] on icon at bounding box center [1322, 53] width 13 height 13
type input "Cash Flow Projections | Actuals through Jul-25 vs 2025 Budget"
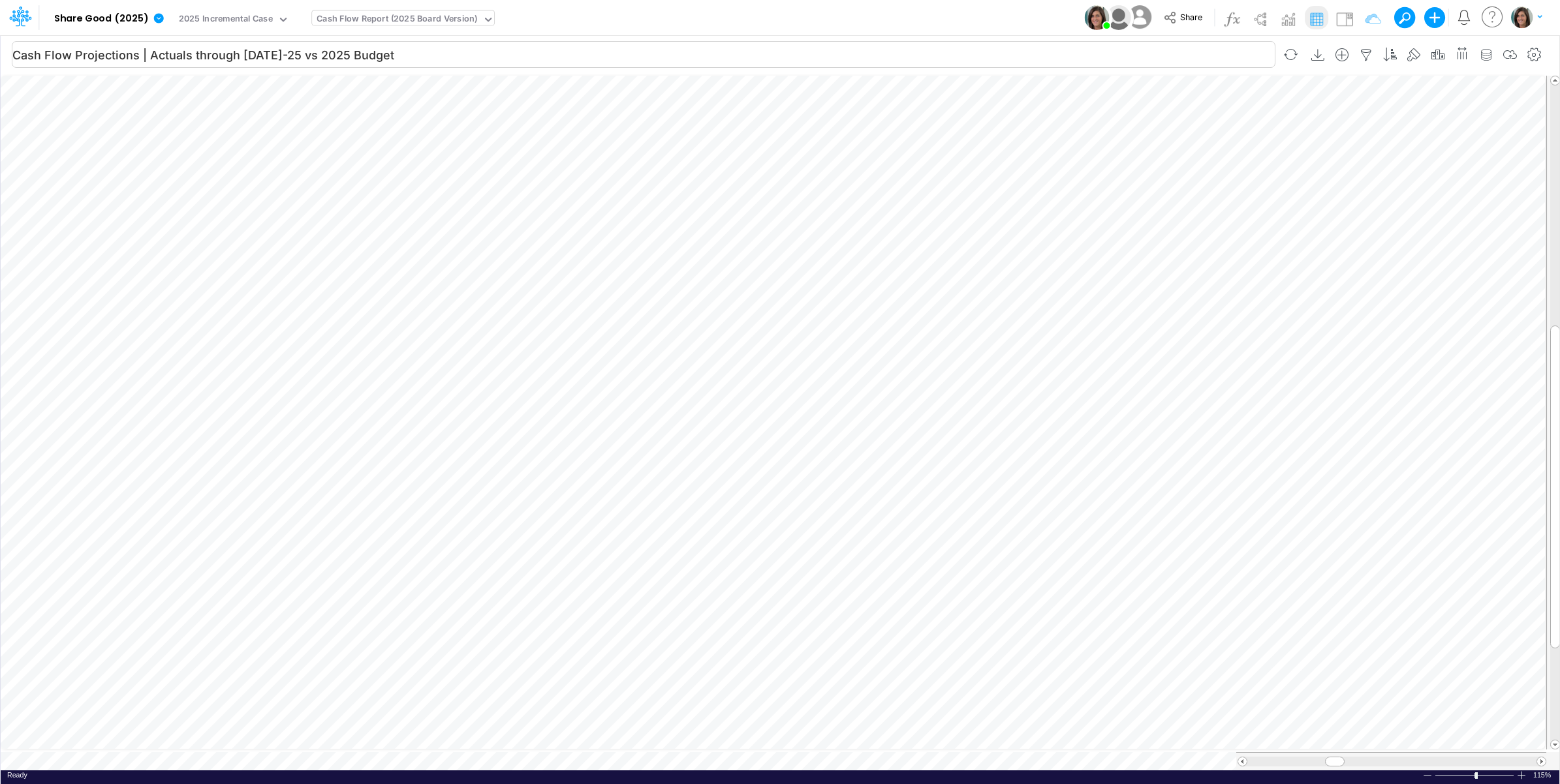
scroll to position [0, 1]
click at [633, 374] on button "button" at bounding box center [634, 363] width 24 height 26
click at [775, 392] on div "Type to add a formula term" at bounding box center [748, 394] width 103 height 9
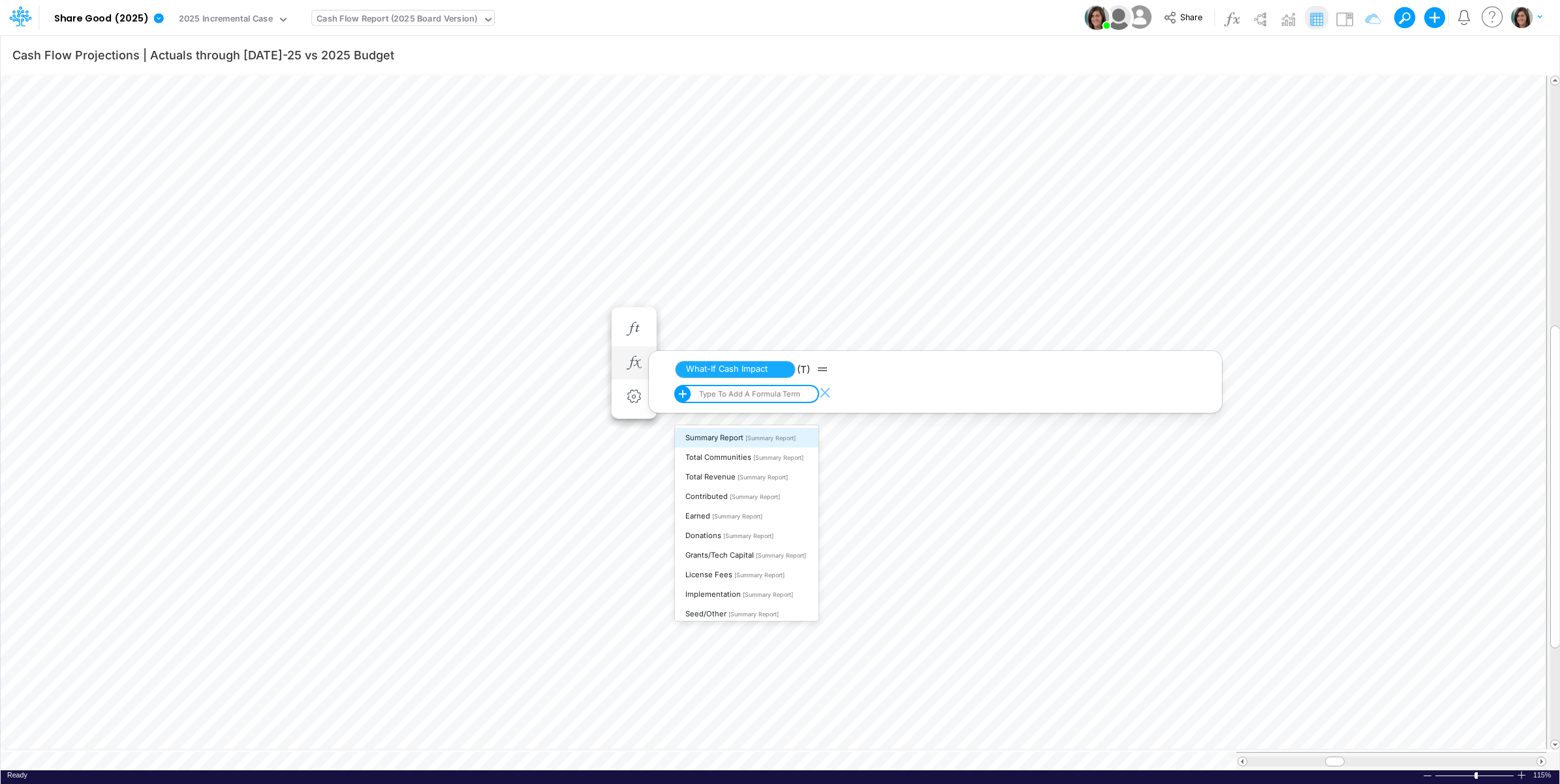
paste input "Amount"
type input "Amount"
click at [762, 439] on div "Amount [Other Revenue]" at bounding box center [746, 437] width 144 height 19
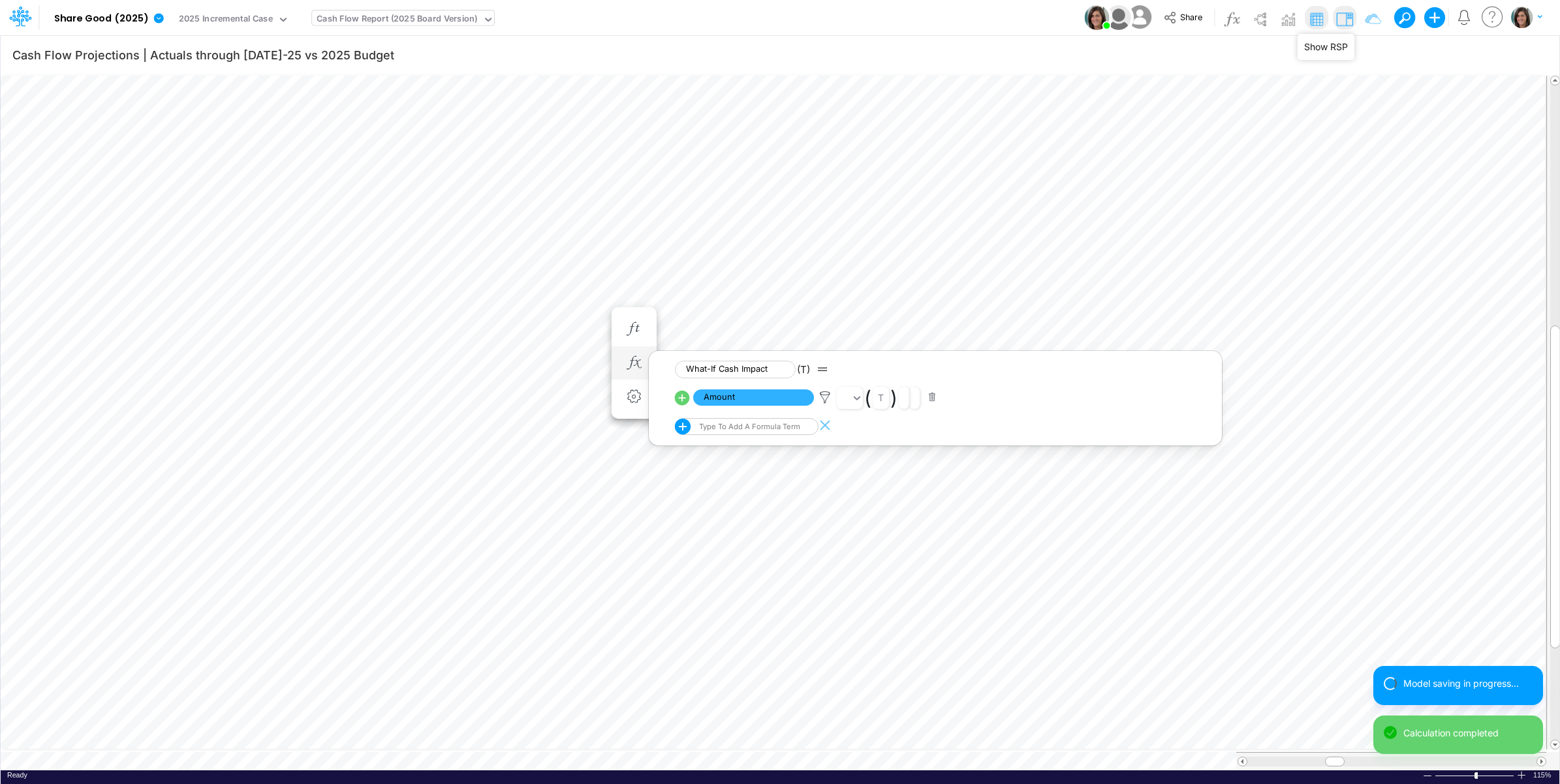
click at [1344, 19] on img at bounding box center [1344, 18] width 21 height 21
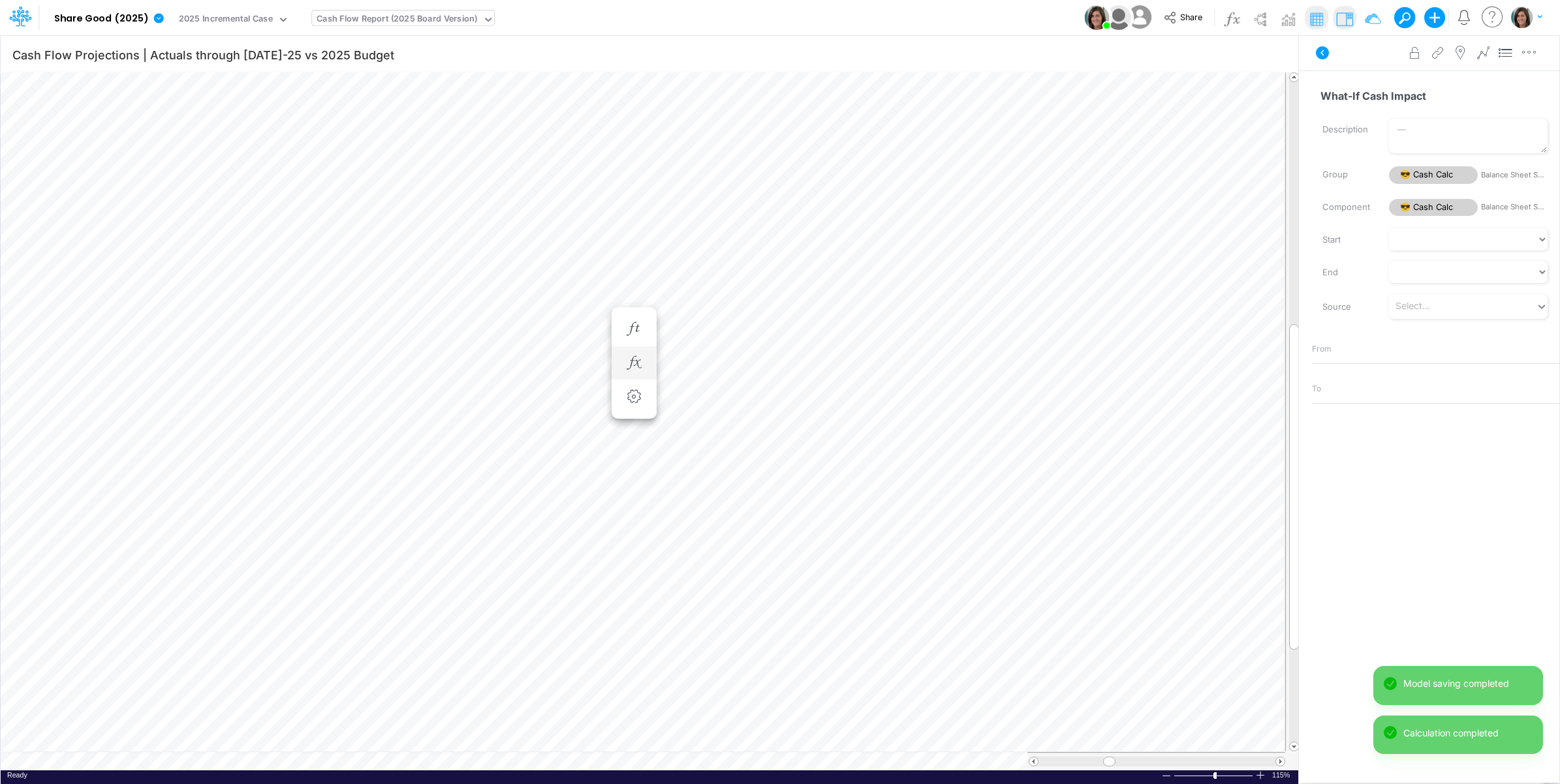
scroll to position [0, 1]
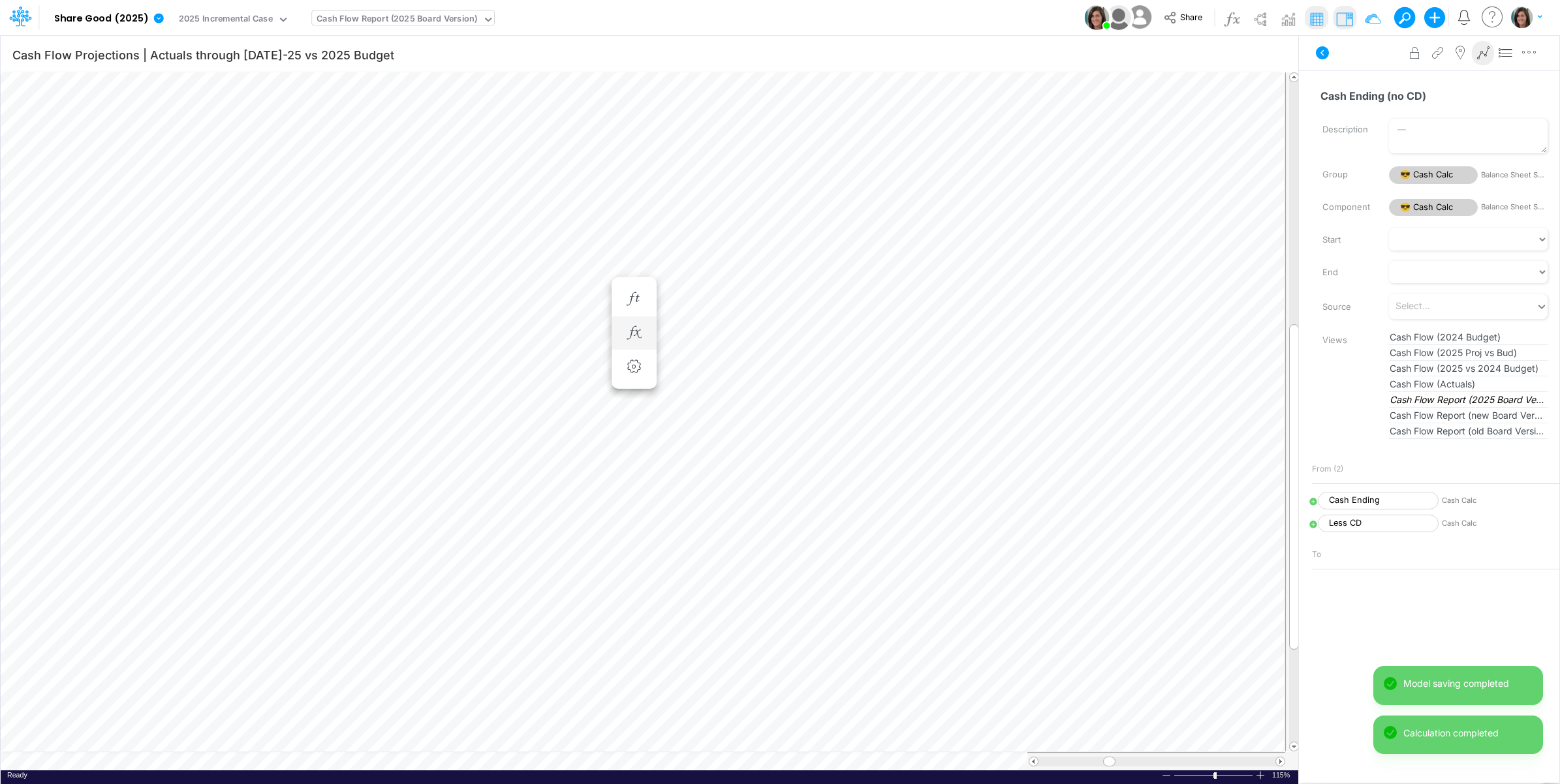
scroll to position [0, 1]
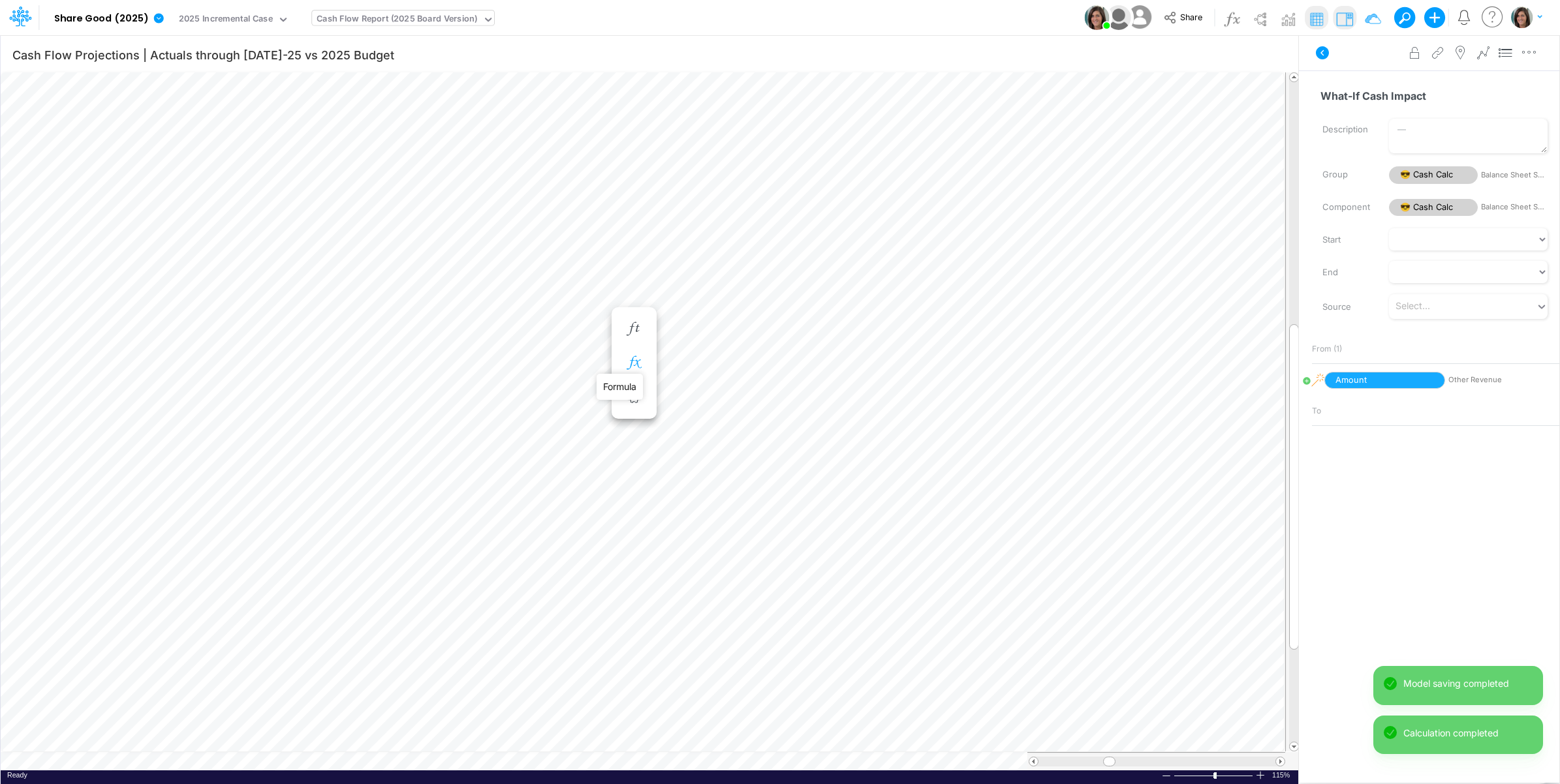
click at [640, 360] on icon "button" at bounding box center [633, 362] width 19 height 14
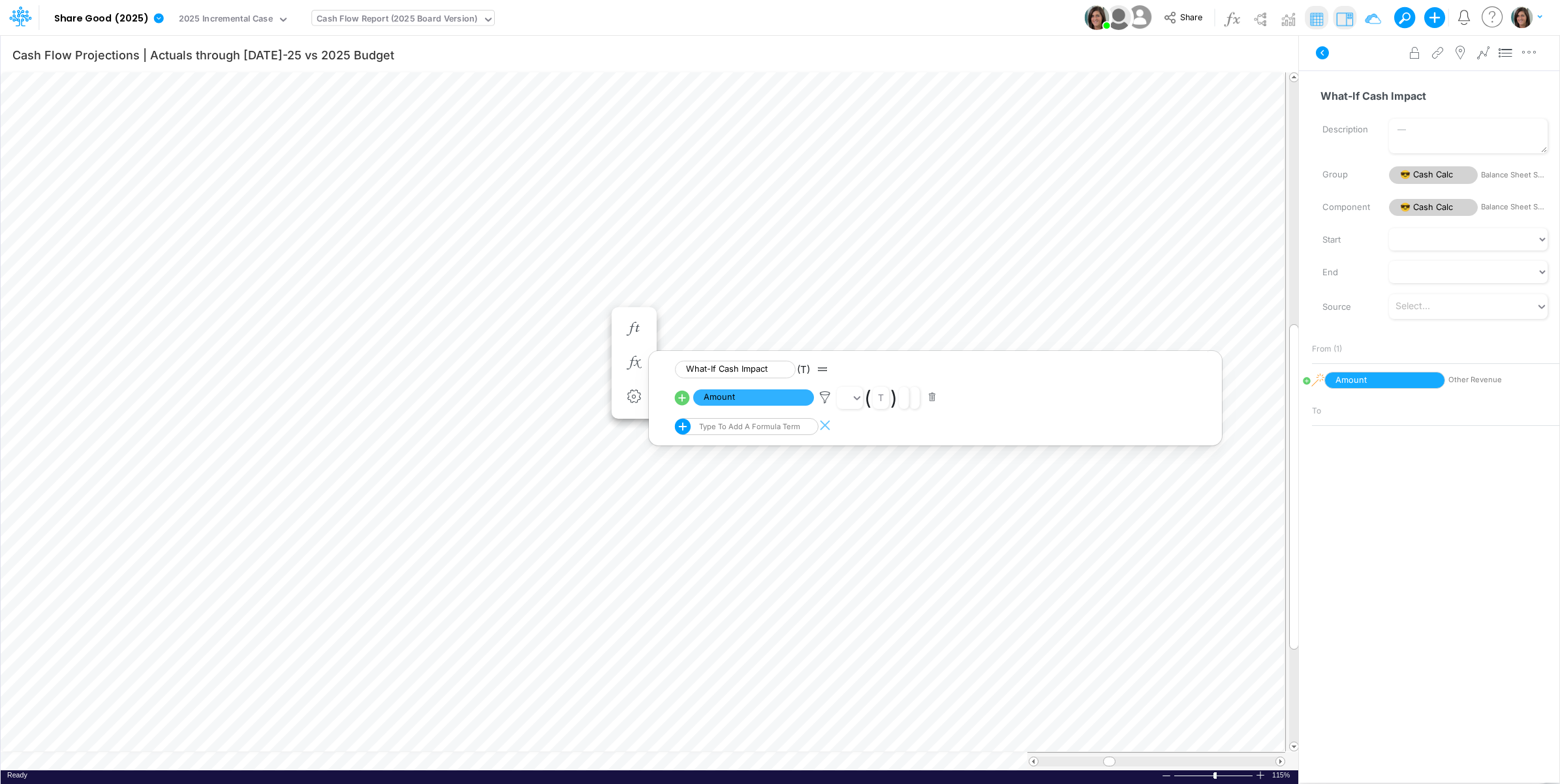
click at [682, 402] on icon at bounding box center [682, 398] width 18 height 18
select select "1"
select select "Multiply"
select select "Add"
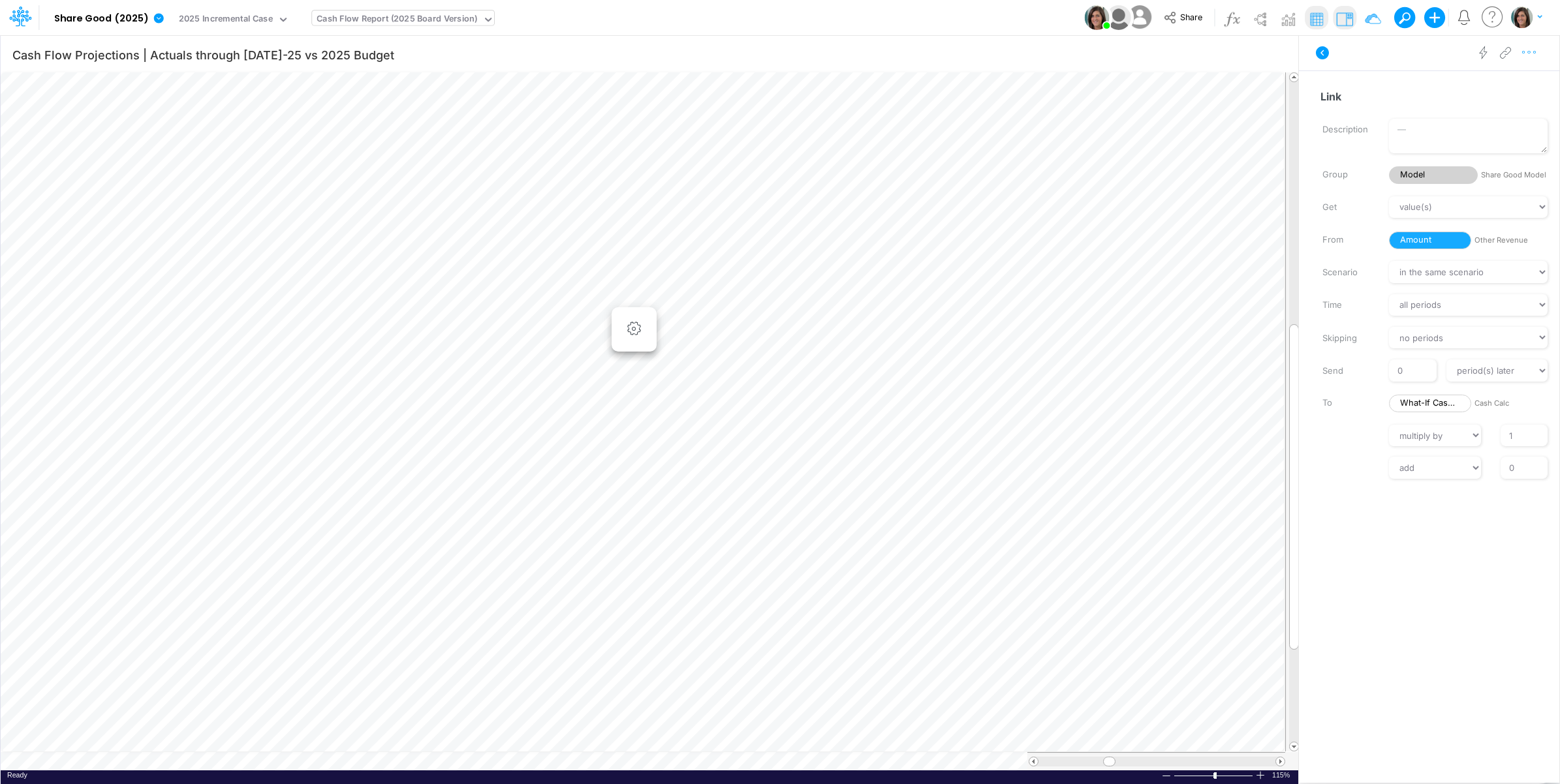
click at [1529, 53] on icon "button" at bounding box center [1529, 53] width 19 height 14
click at [1506, 83] on button "Advanced settings" at bounding box center [1461, 86] width 155 height 22
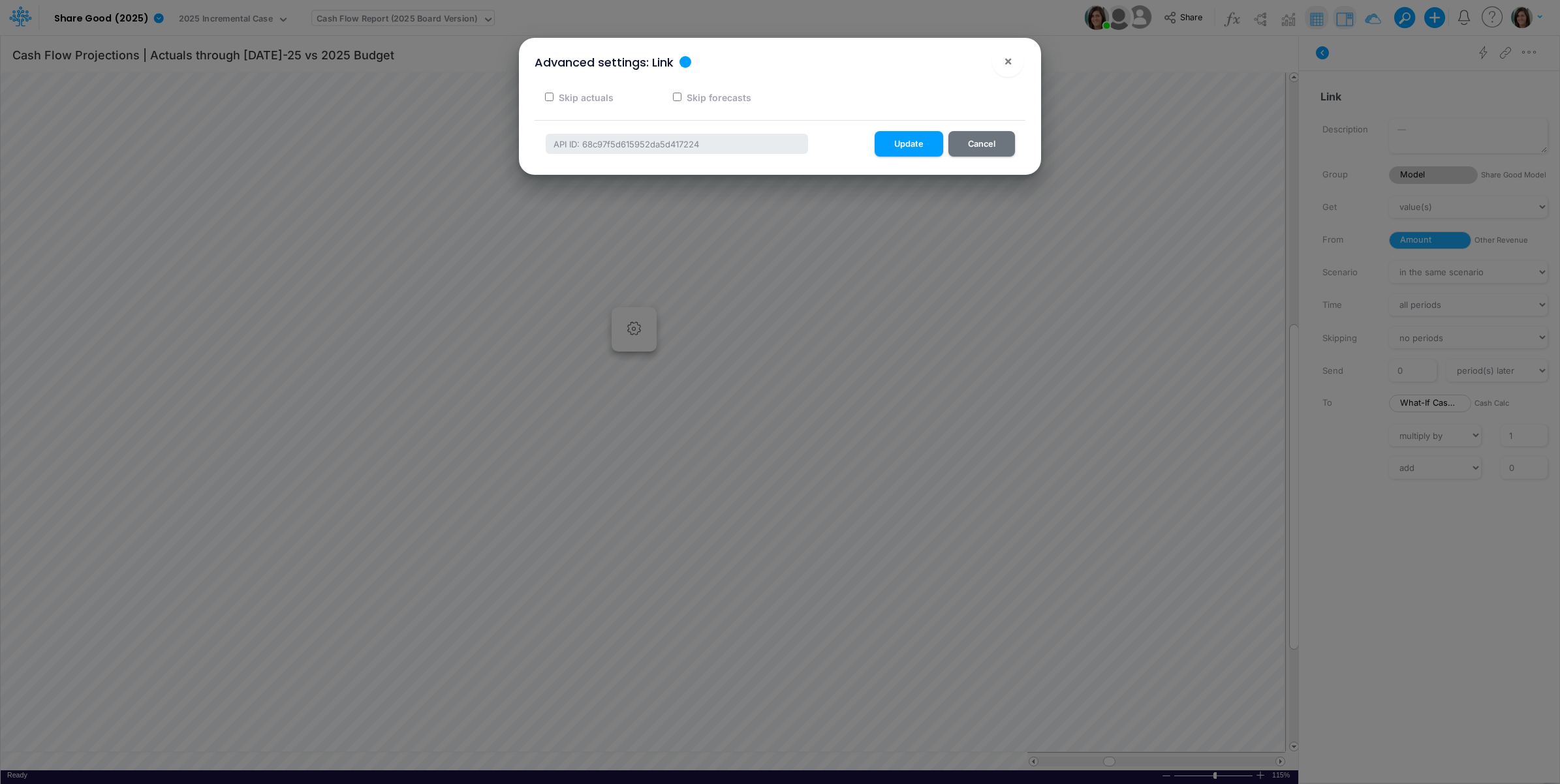
click at [598, 97] on label "Skip actuals" at bounding box center [585, 97] width 57 height 14
click at [554, 97] on input "Skip actuals" at bounding box center [549, 96] width 8 height 8
checkbox input "true"
click at [923, 144] on button "Update" at bounding box center [909, 144] width 68 height 26
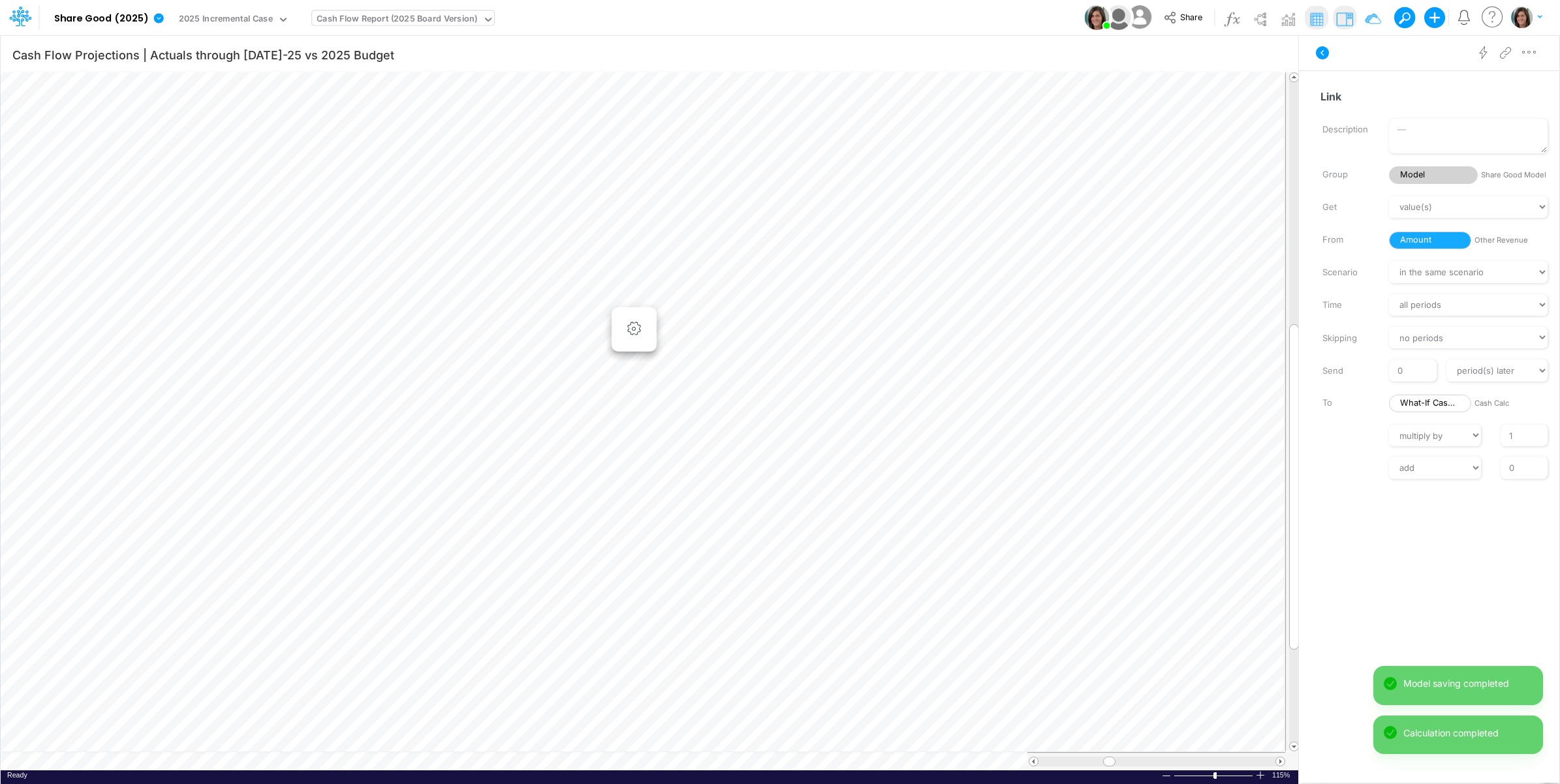
scroll to position [0, 1]
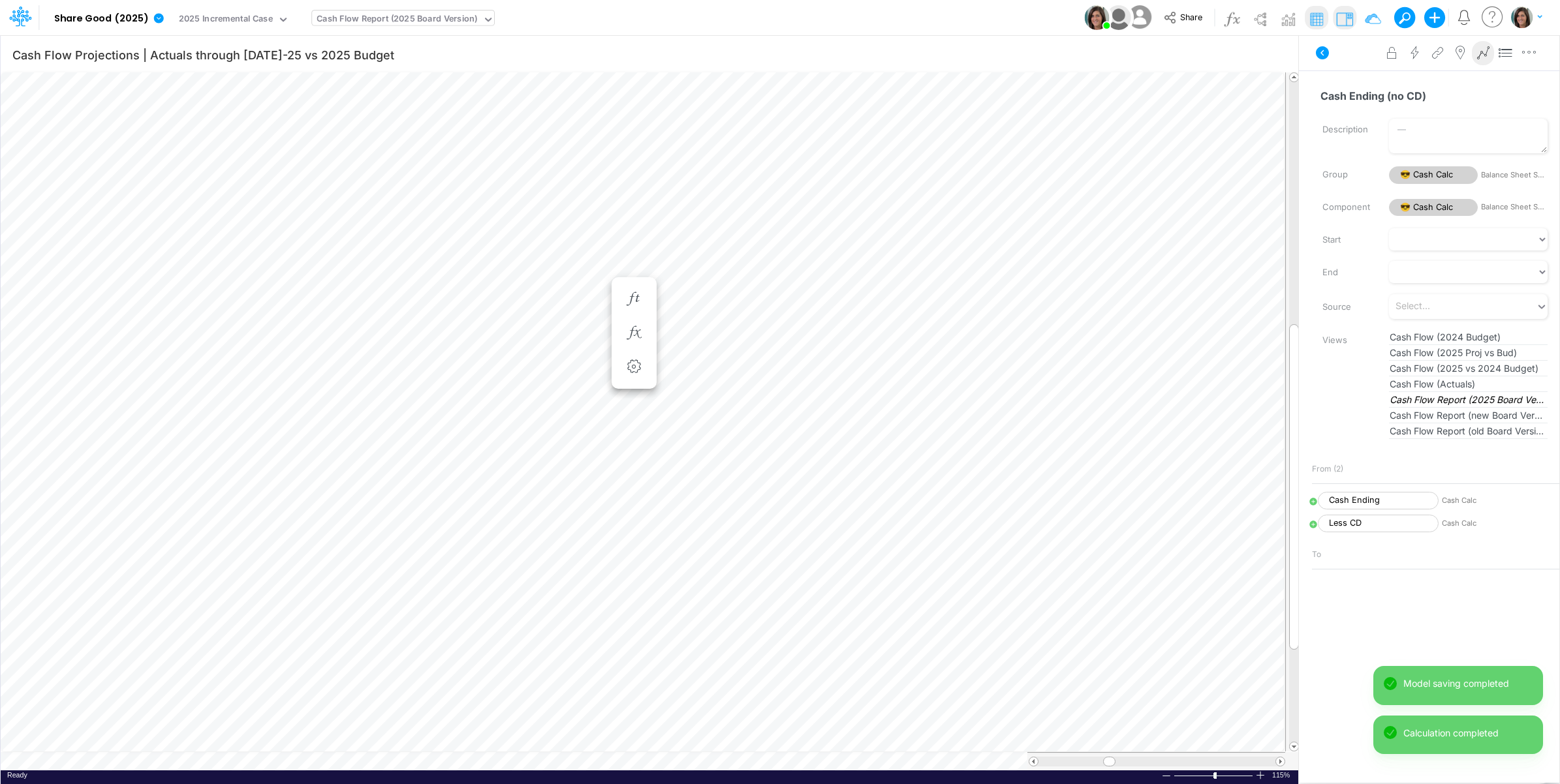
scroll to position [0, 1]
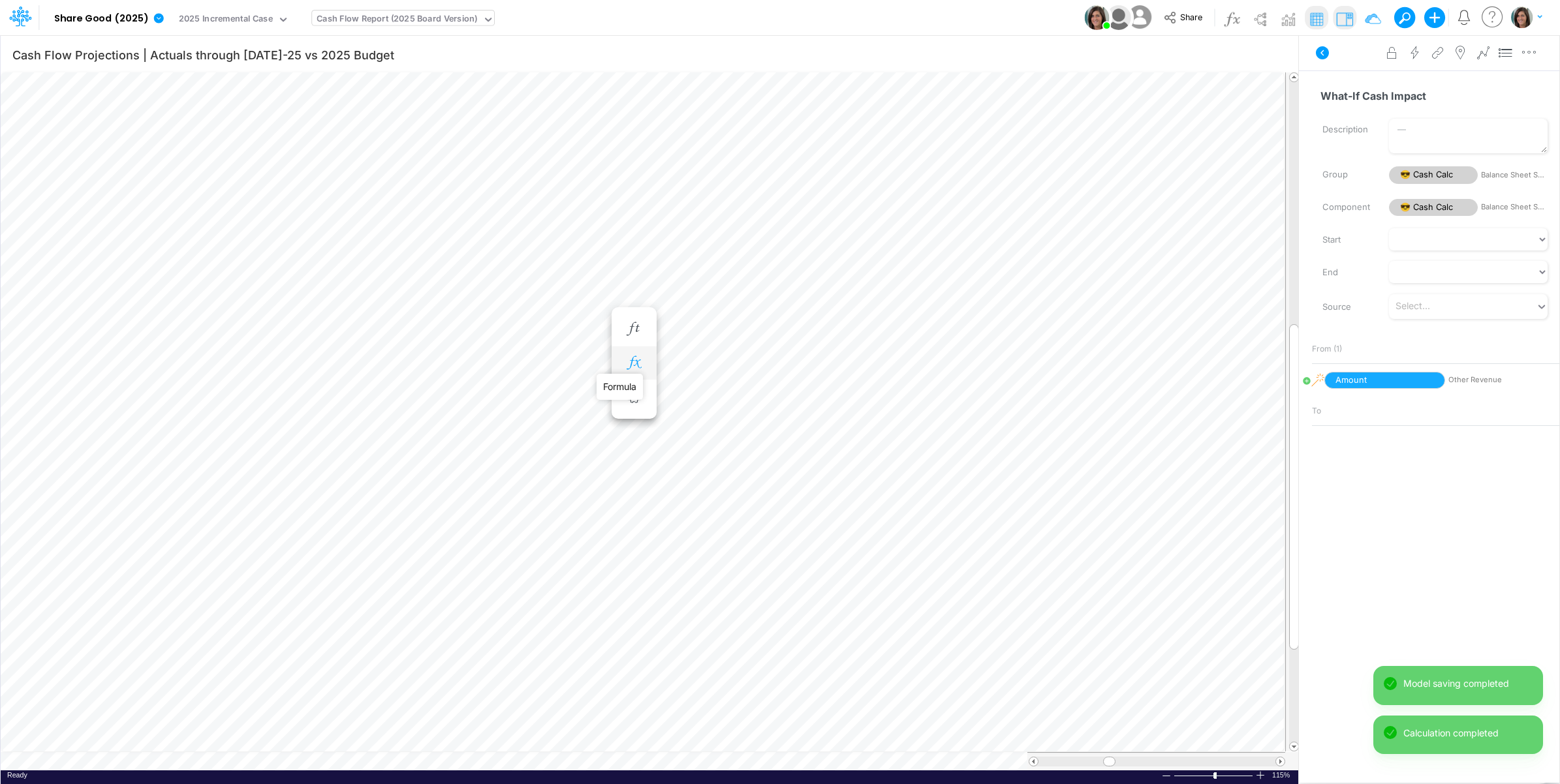
click at [641, 360] on icon "button" at bounding box center [633, 362] width 19 height 14
click at [827, 399] on icon at bounding box center [824, 398] width 19 height 14
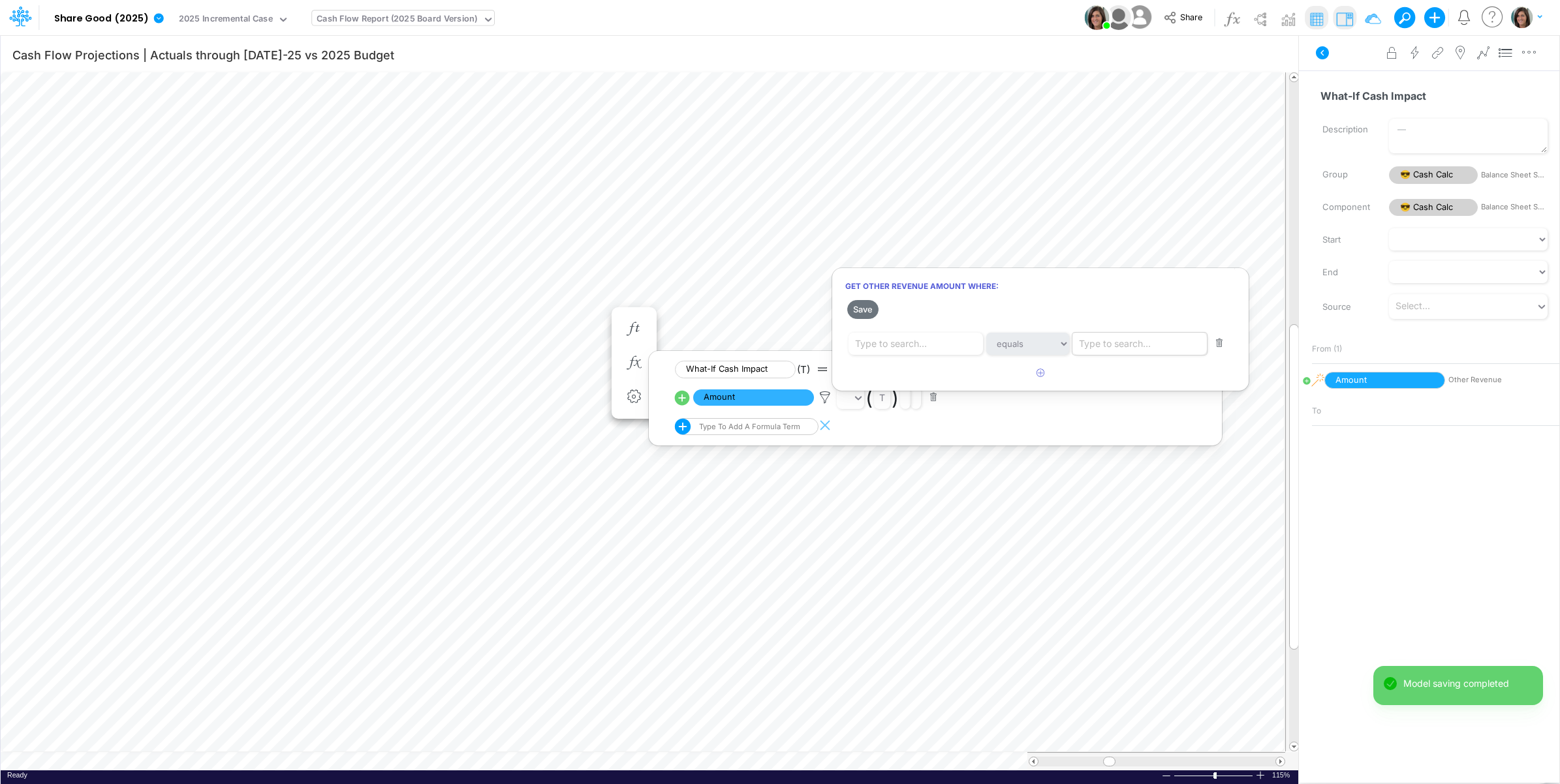
click at [1124, 340] on div "Type to search..." at bounding box center [1114, 343] width 72 height 14
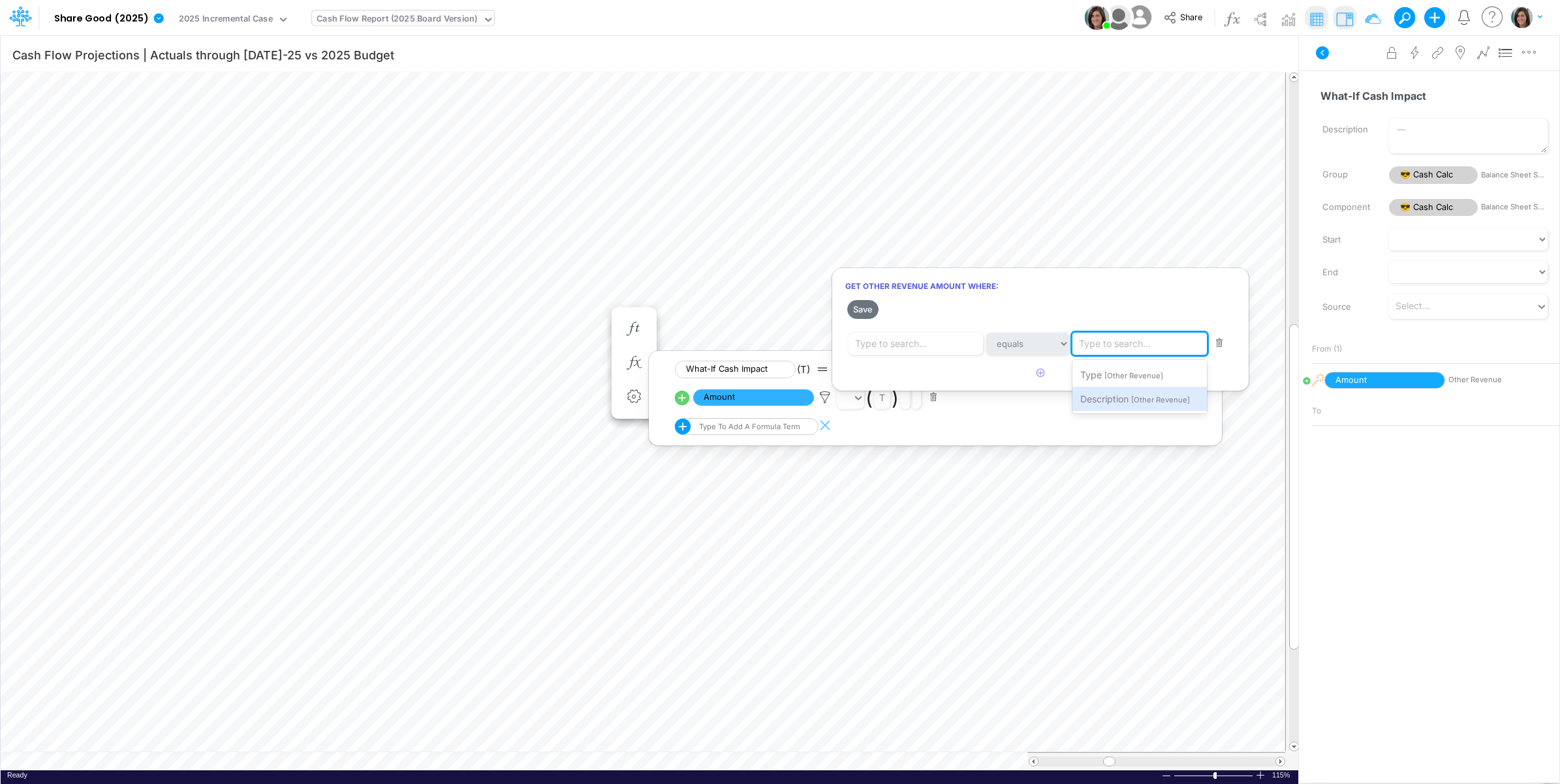
drag, startPoint x: 1121, startPoint y: 397, endPoint x: 1107, endPoint y: 394, distance: 14.3
click at [1121, 398] on span "Description" at bounding box center [1104, 399] width 48 height 11
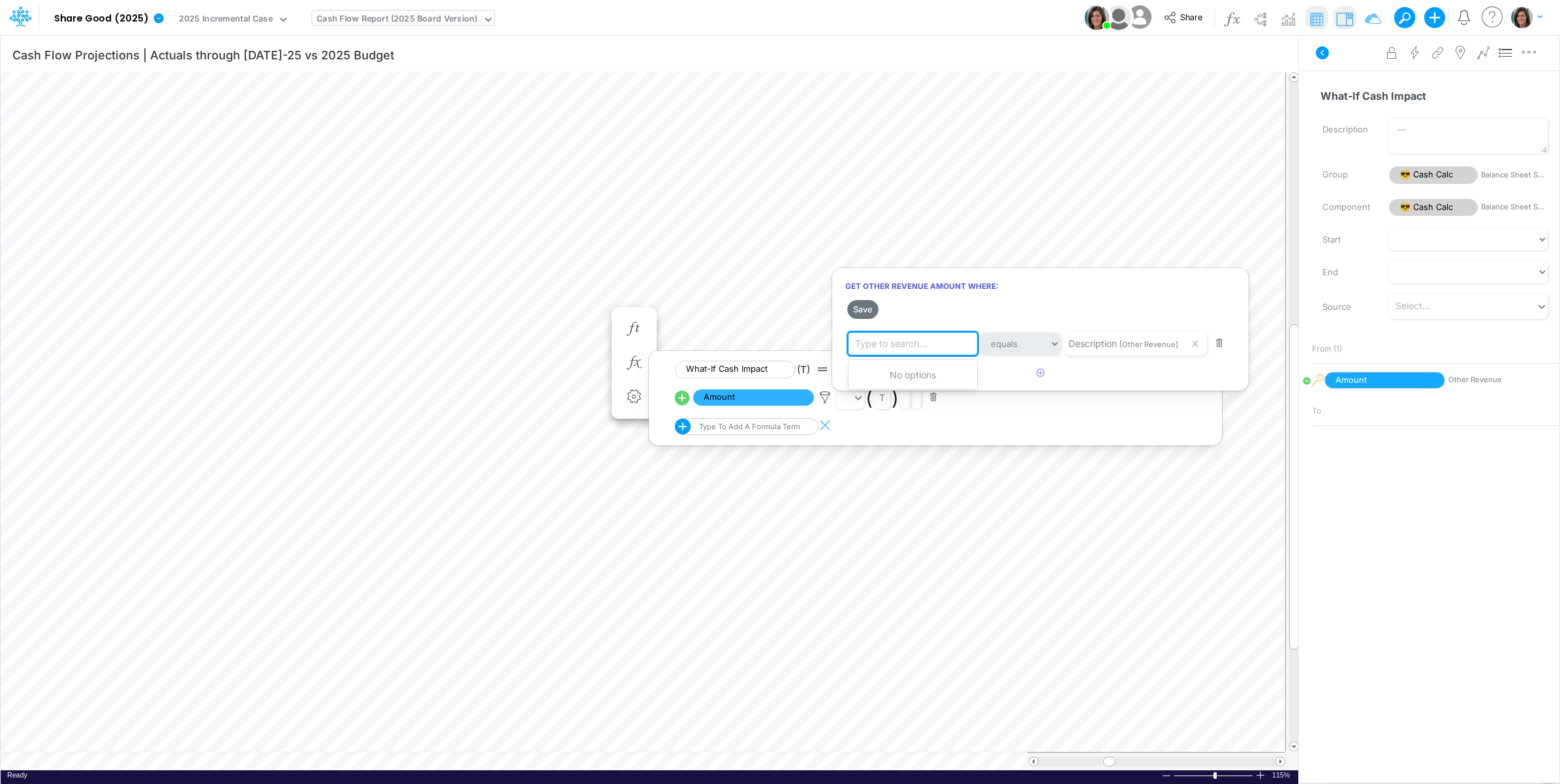
click at [932, 350] on div "Type to search..." at bounding box center [915, 344] width 134 height 22
type input "WSFF"
click at [934, 378] on span "Filter where Description equals WSFF" at bounding box center [935, 374] width 160 height 11
click at [864, 303] on button "Save" at bounding box center [863, 309] width 31 height 19
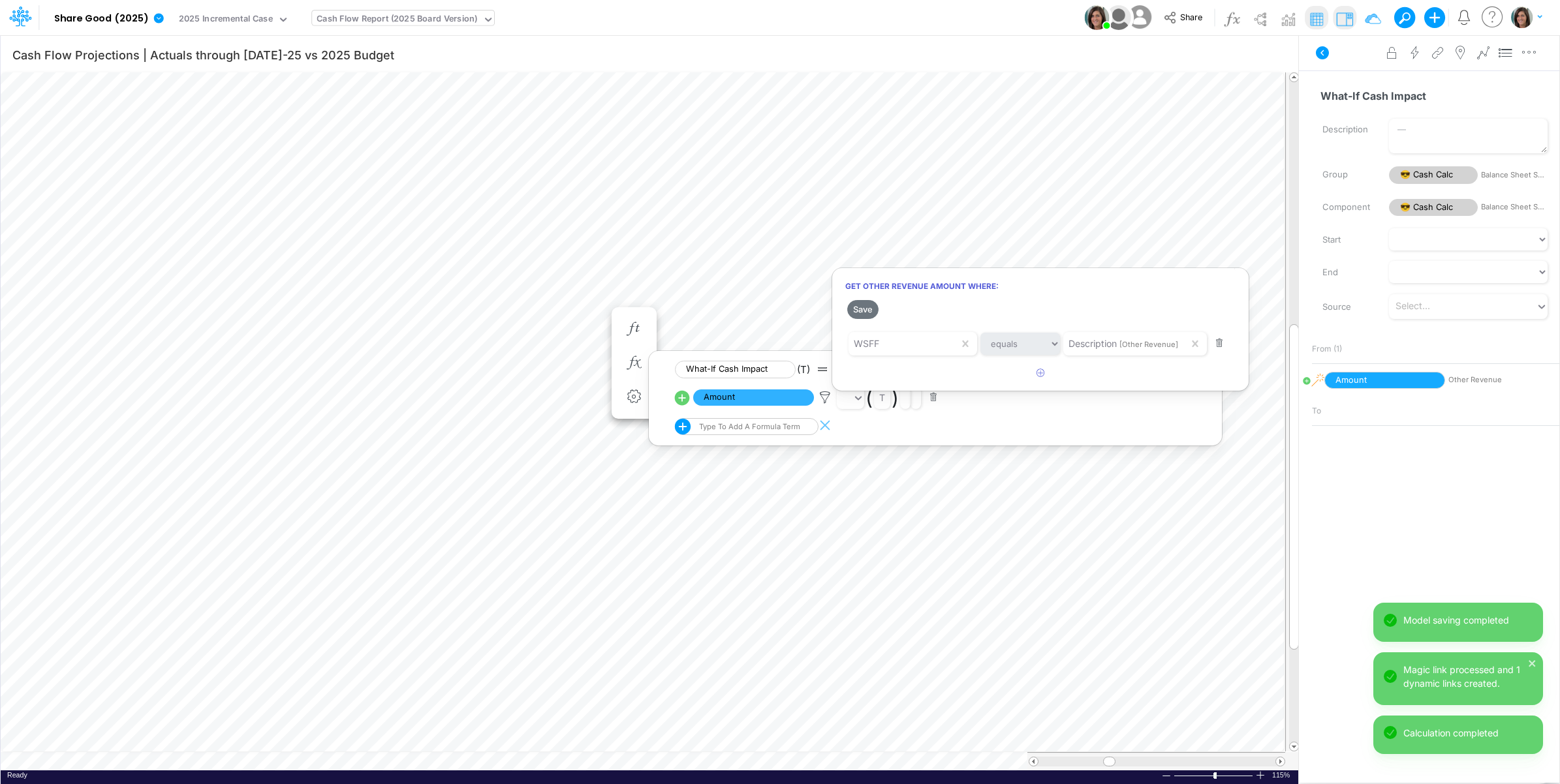
click at [960, 23] on div at bounding box center [780, 395] width 1560 height 778
click at [1531, 57] on icon "button" at bounding box center [1529, 53] width 19 height 14
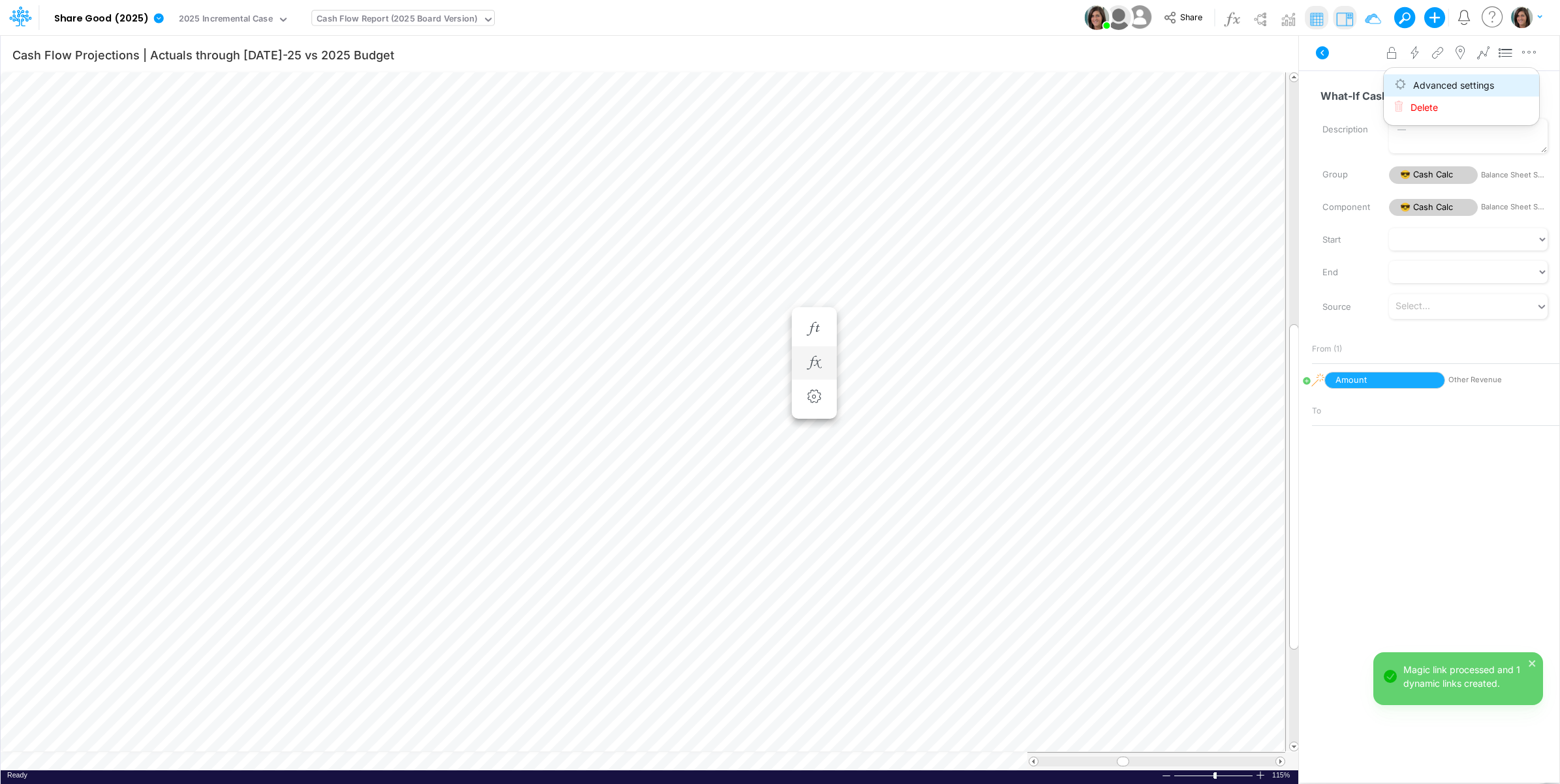
click at [1511, 89] on button "Advanced settings" at bounding box center [1461, 86] width 155 height 22
select select "sum"
select select "field"
select select "Number"
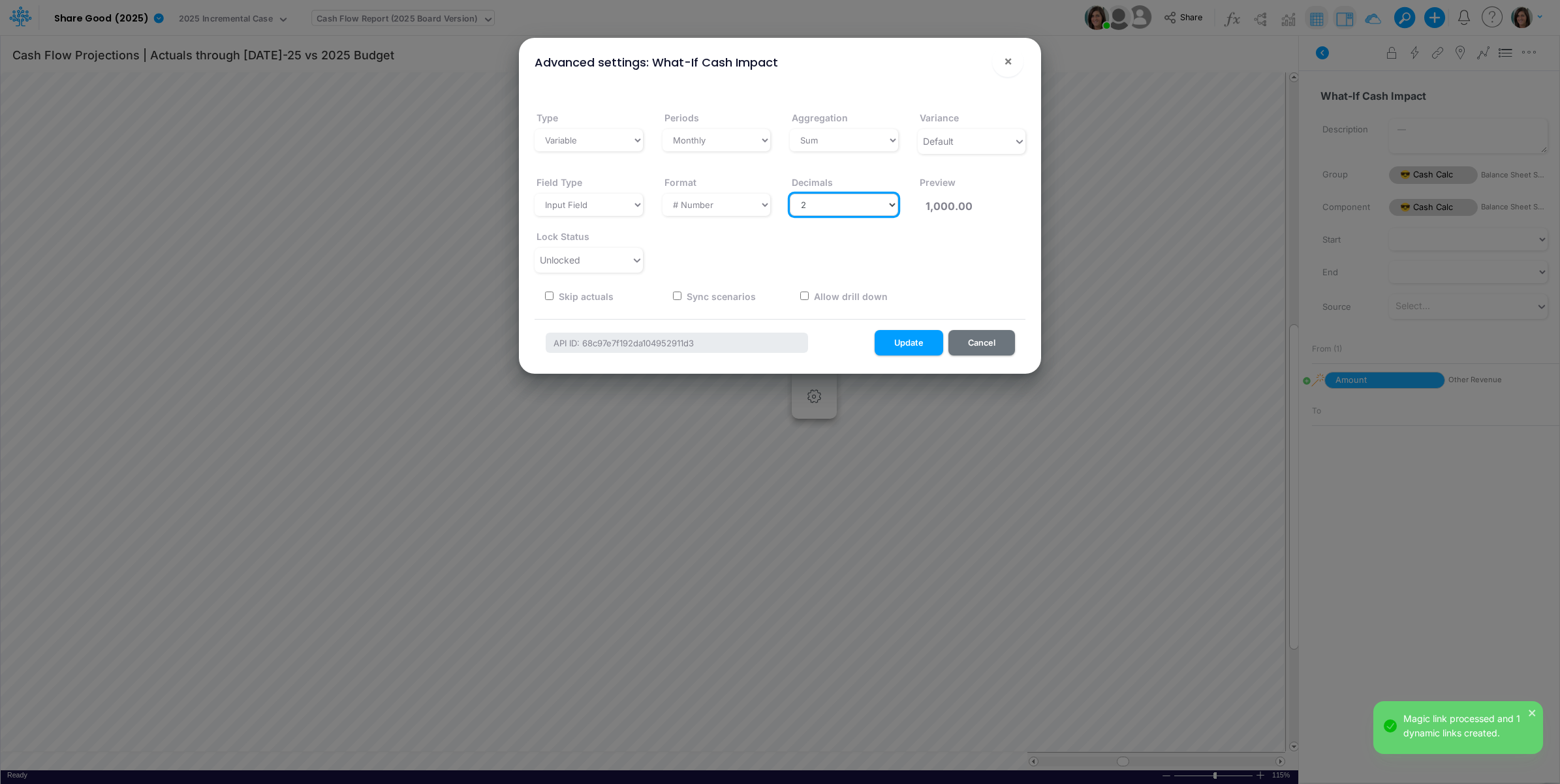
click at [888, 202] on select "Select decimals places 0 1 2 3 4 5 6 7 8 9 10" at bounding box center [843, 205] width 108 height 22
select select "0"
click at [790, 194] on select "Select decimals places 0 1 2 3 4 5 6 7 8 9 10" at bounding box center [843, 205] width 108 height 22
type input "1,000"
drag, startPoint x: 913, startPoint y: 341, endPoint x: 794, endPoint y: 320, distance: 120.8
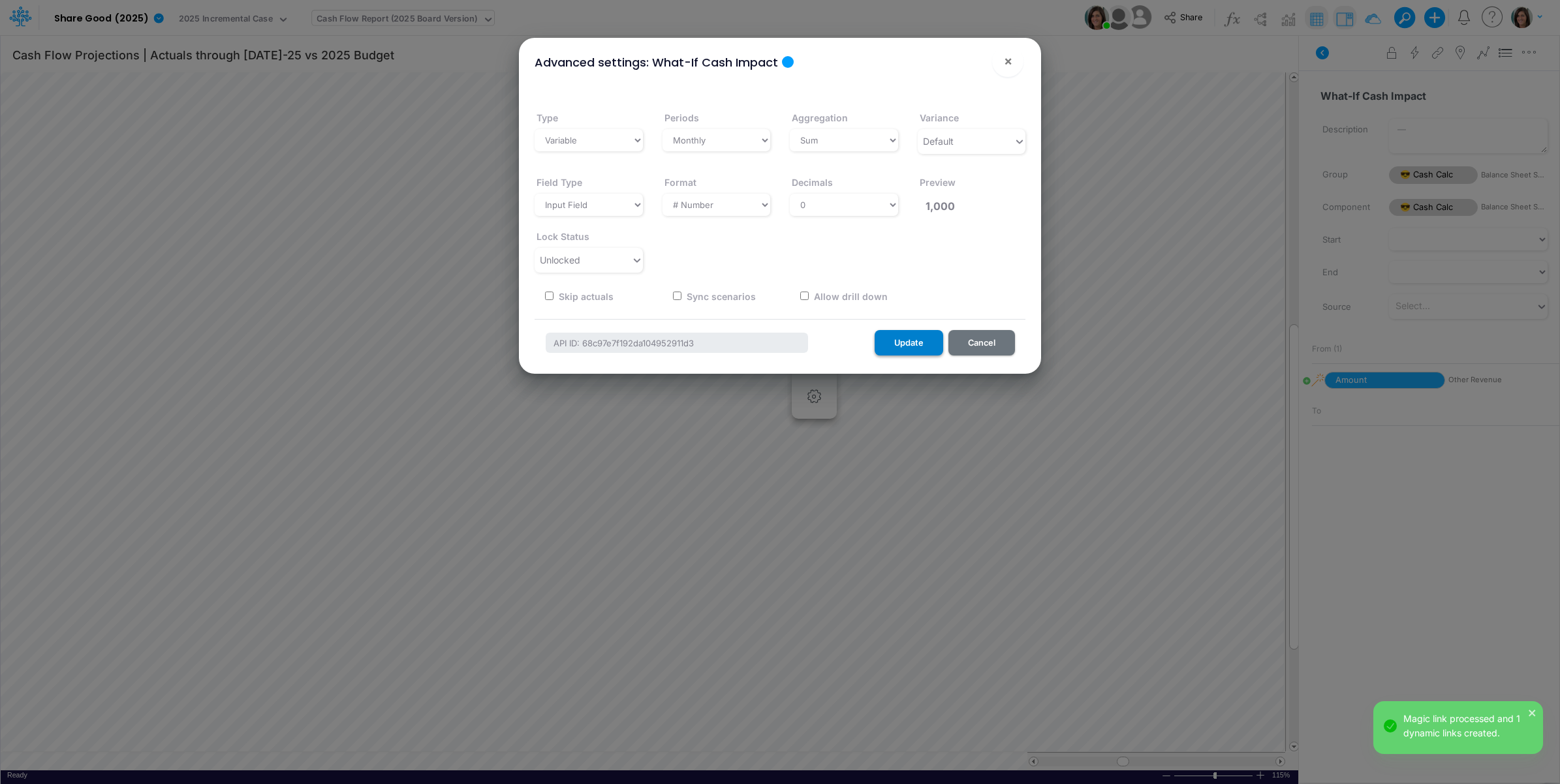
click at [913, 344] on button "Update" at bounding box center [909, 343] width 68 height 26
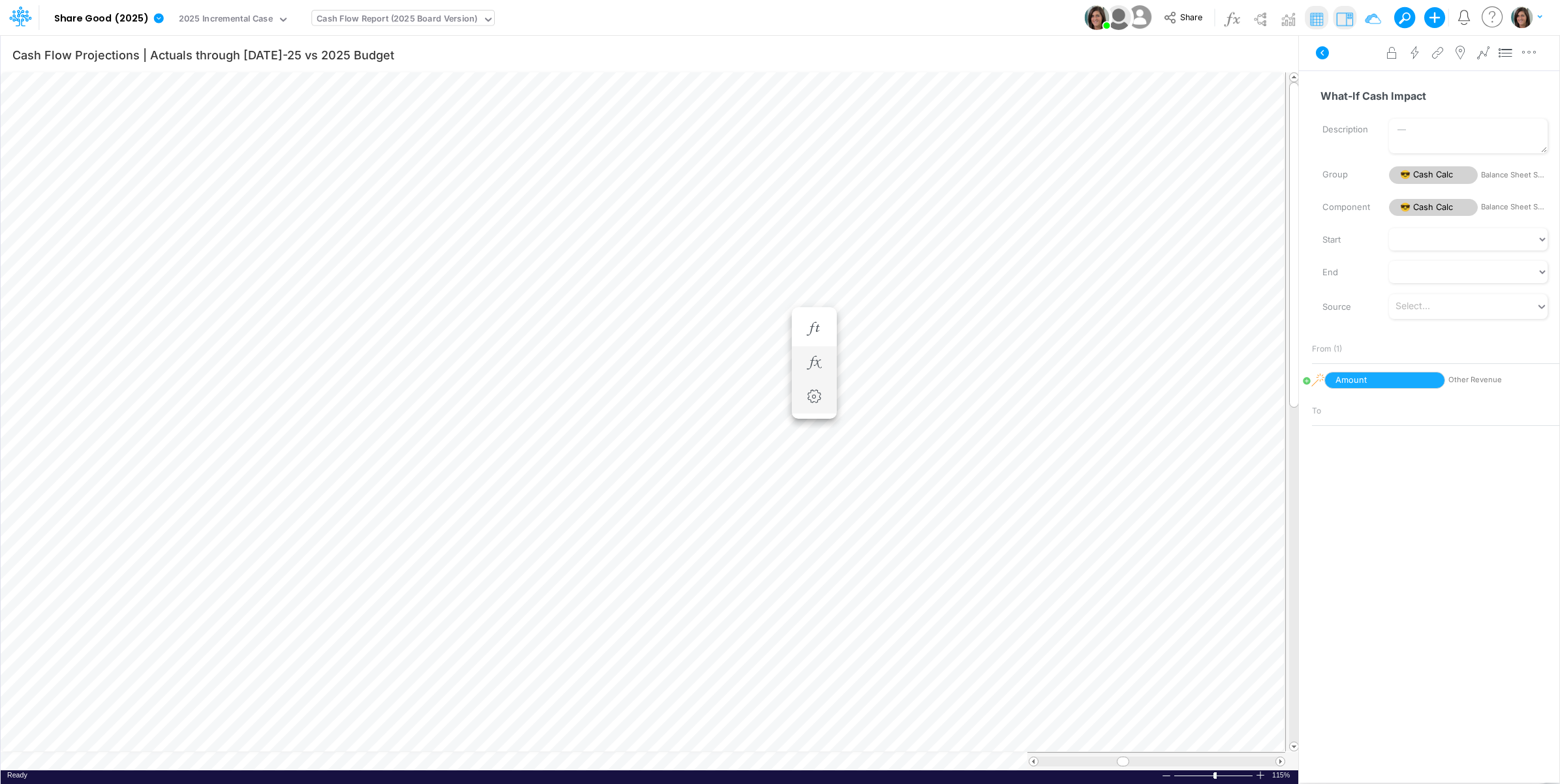
click at [341, 762] on table at bounding box center [650, 422] width 1299 height 699
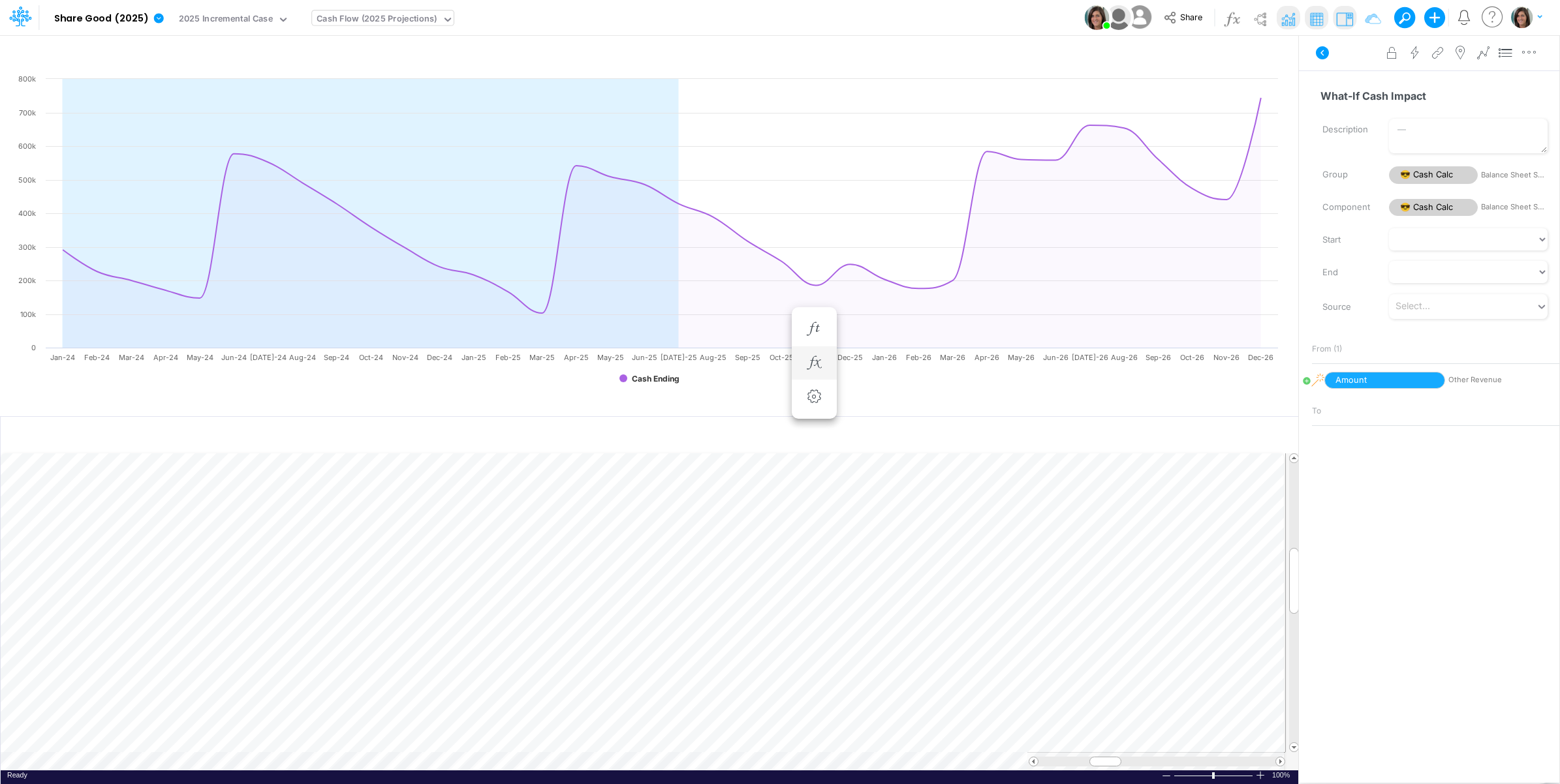
click at [400, 18] on div "Cash Flow (2025 Projections)" at bounding box center [376, 19] width 121 height 15
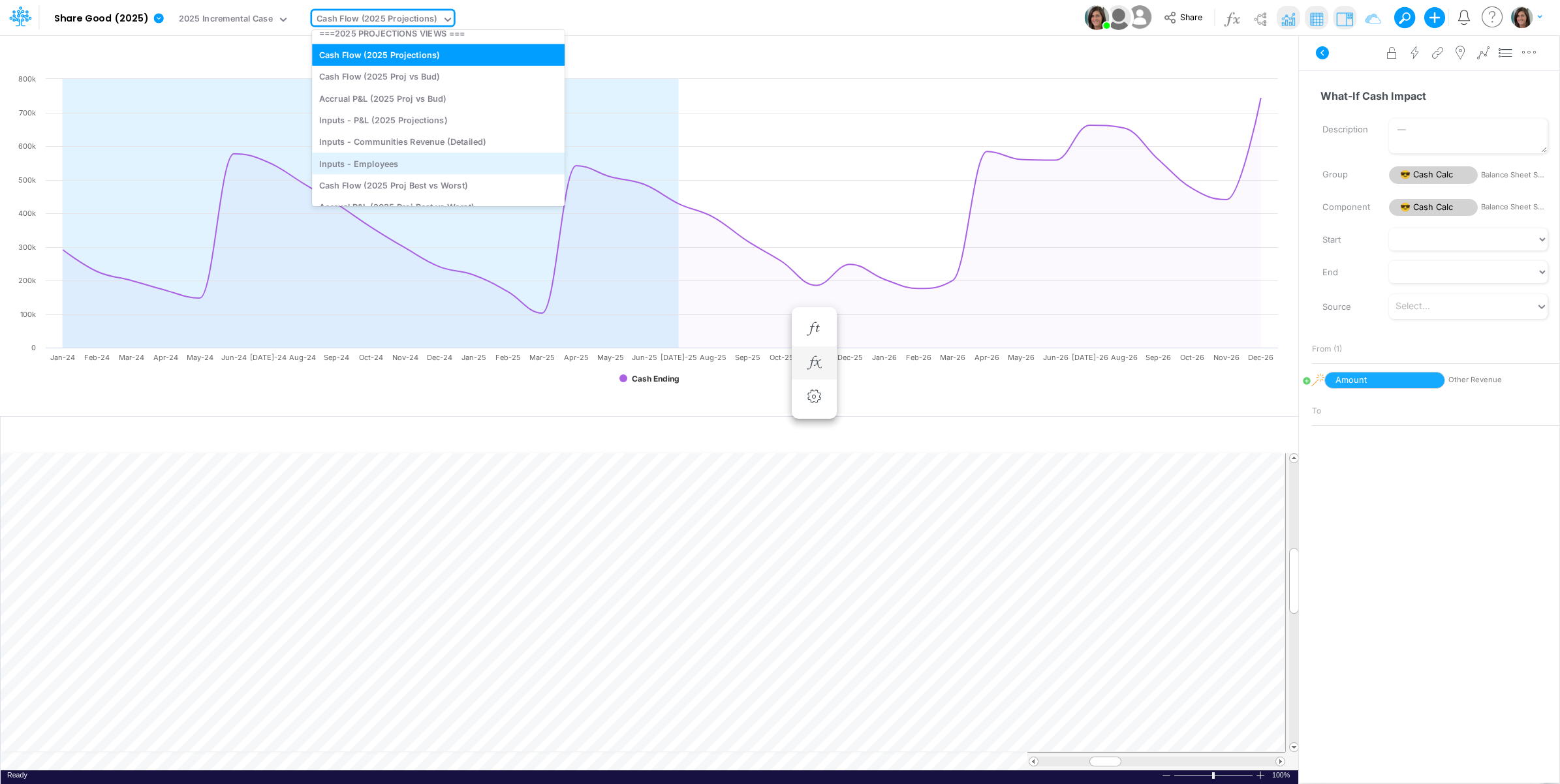
scroll to position [435, 0]
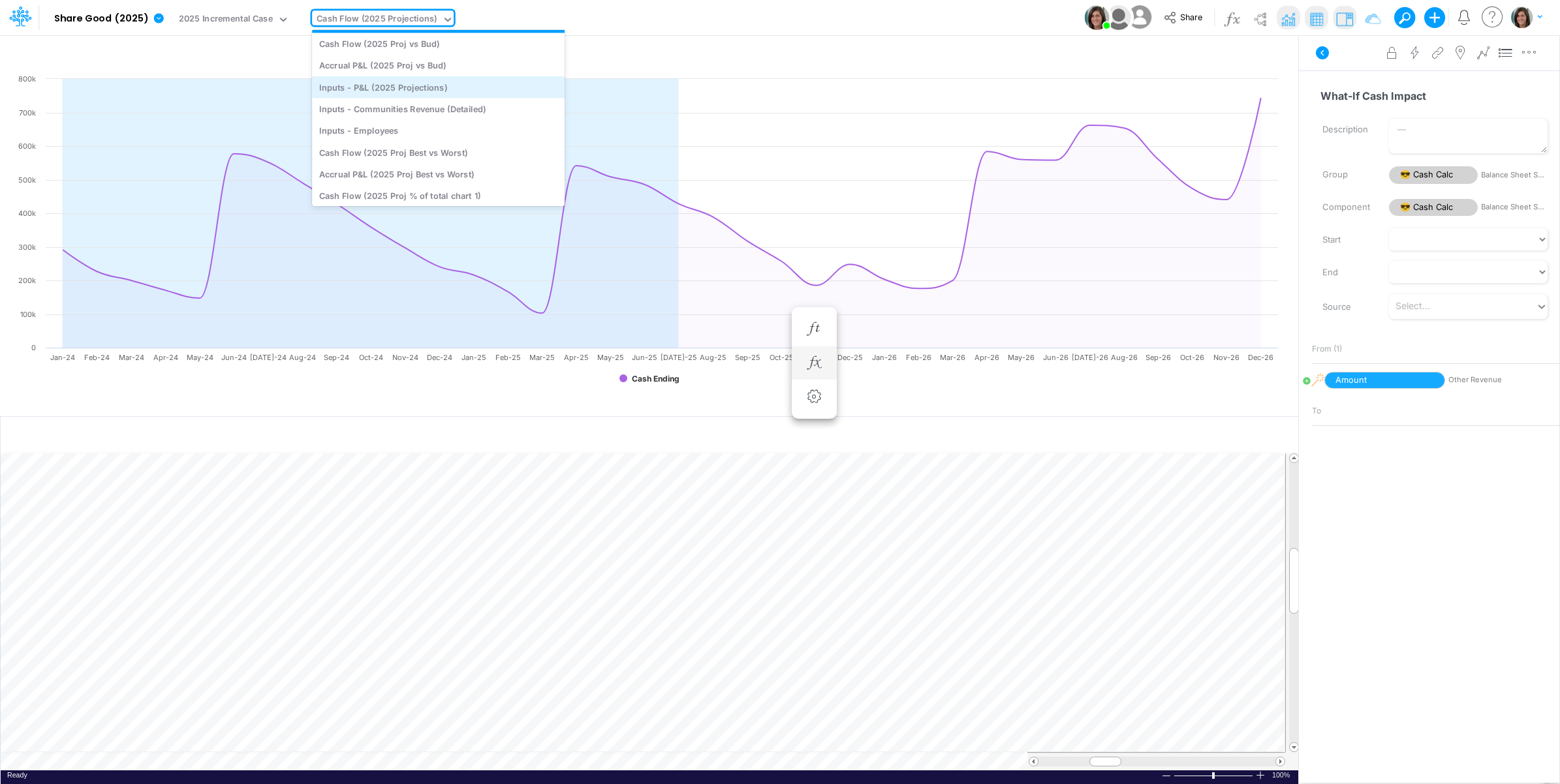
click at [447, 92] on div "Inputs - P&L (2025 Projections)" at bounding box center [438, 87] width 253 height 21
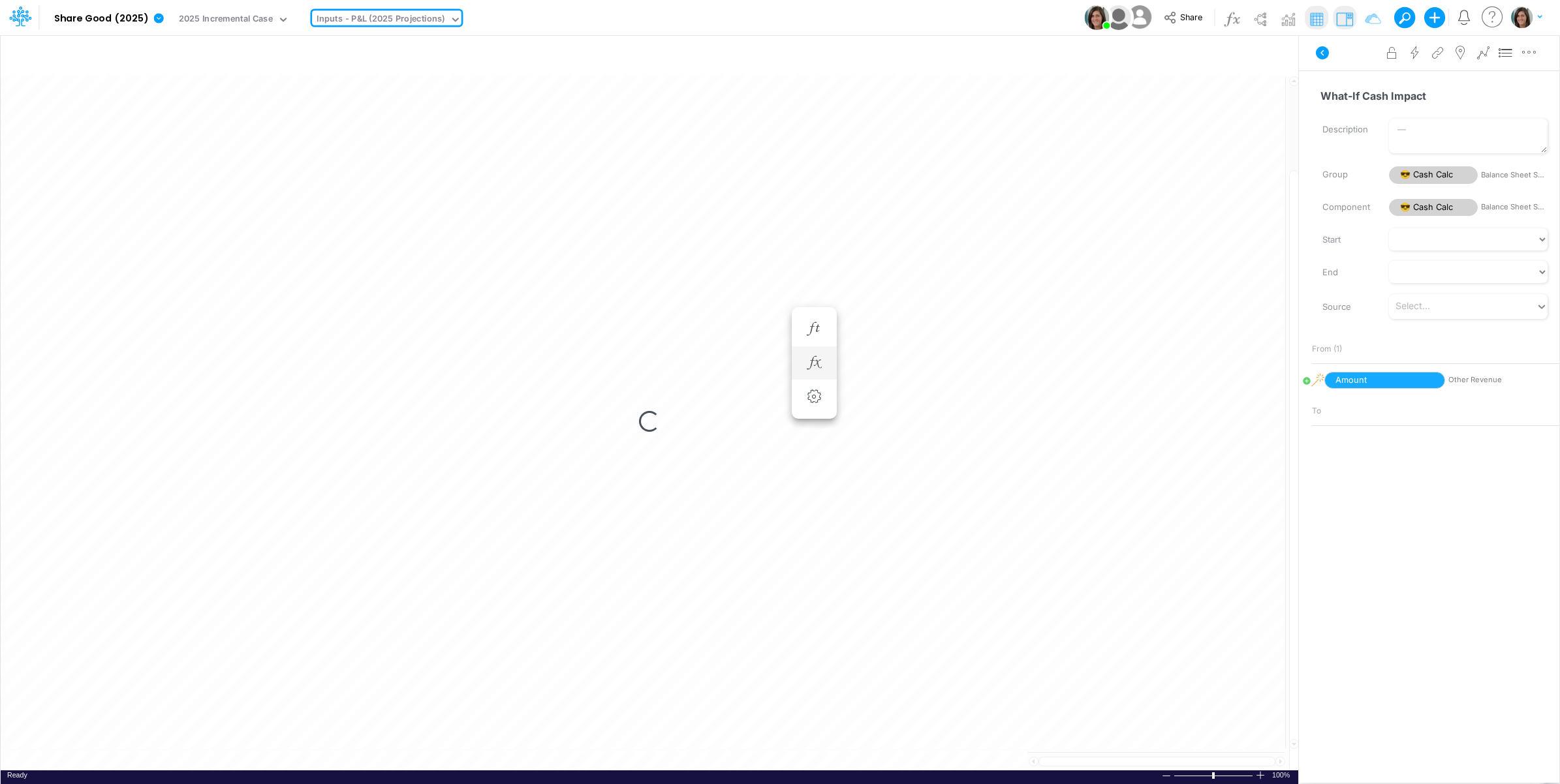
click at [1321, 53] on icon at bounding box center [1322, 53] width 16 height 16
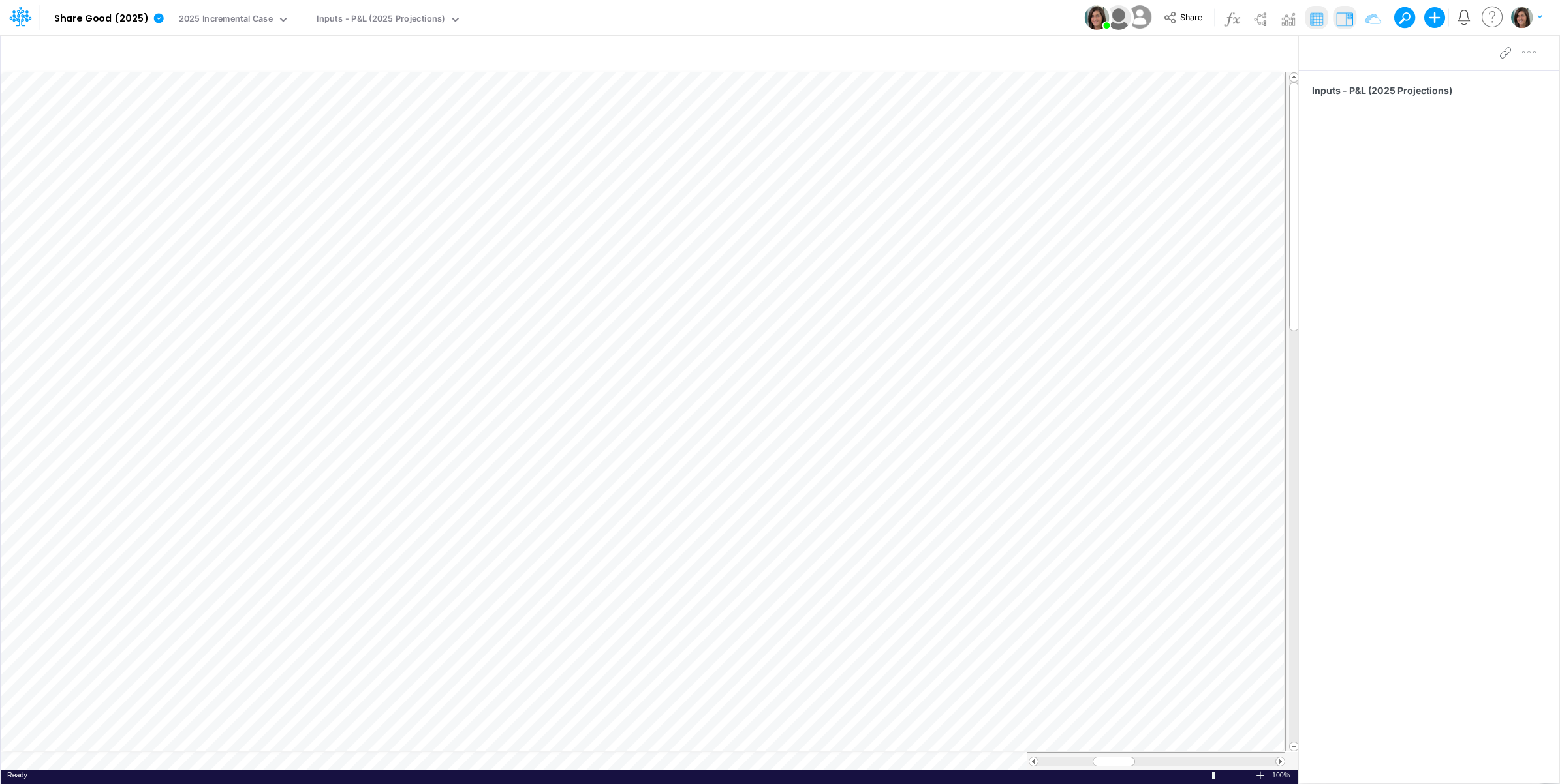
scroll to position [0, 1]
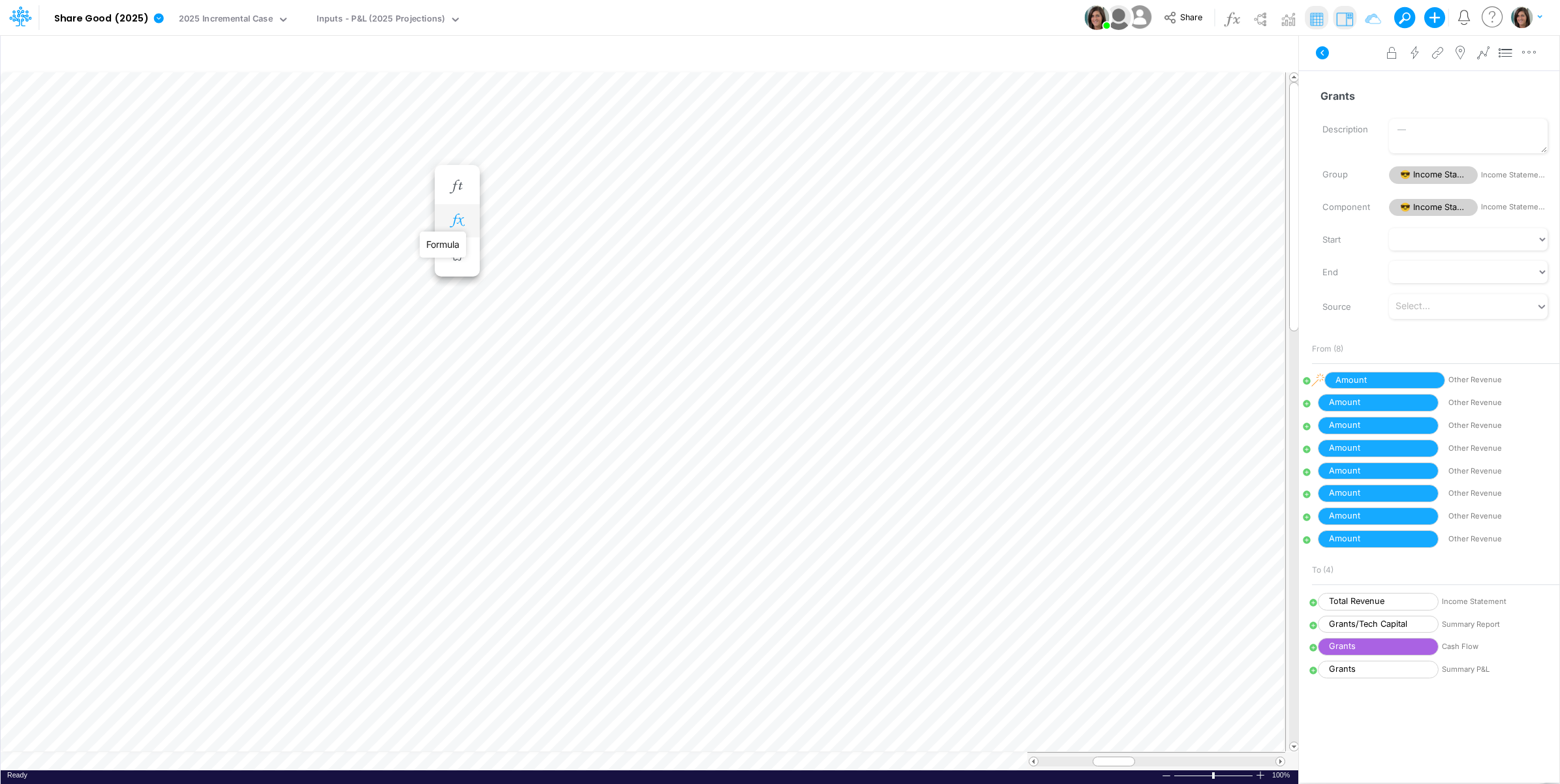
click at [460, 214] on icon "button" at bounding box center [457, 220] width 19 height 14
click at [648, 255] on icon at bounding box center [648, 255] width 19 height 14
click at [648, 255] on div at bounding box center [780, 395] width 1560 height 778
click at [592, 282] on div "Type to add a formula term" at bounding box center [571, 284] width 103 height 9
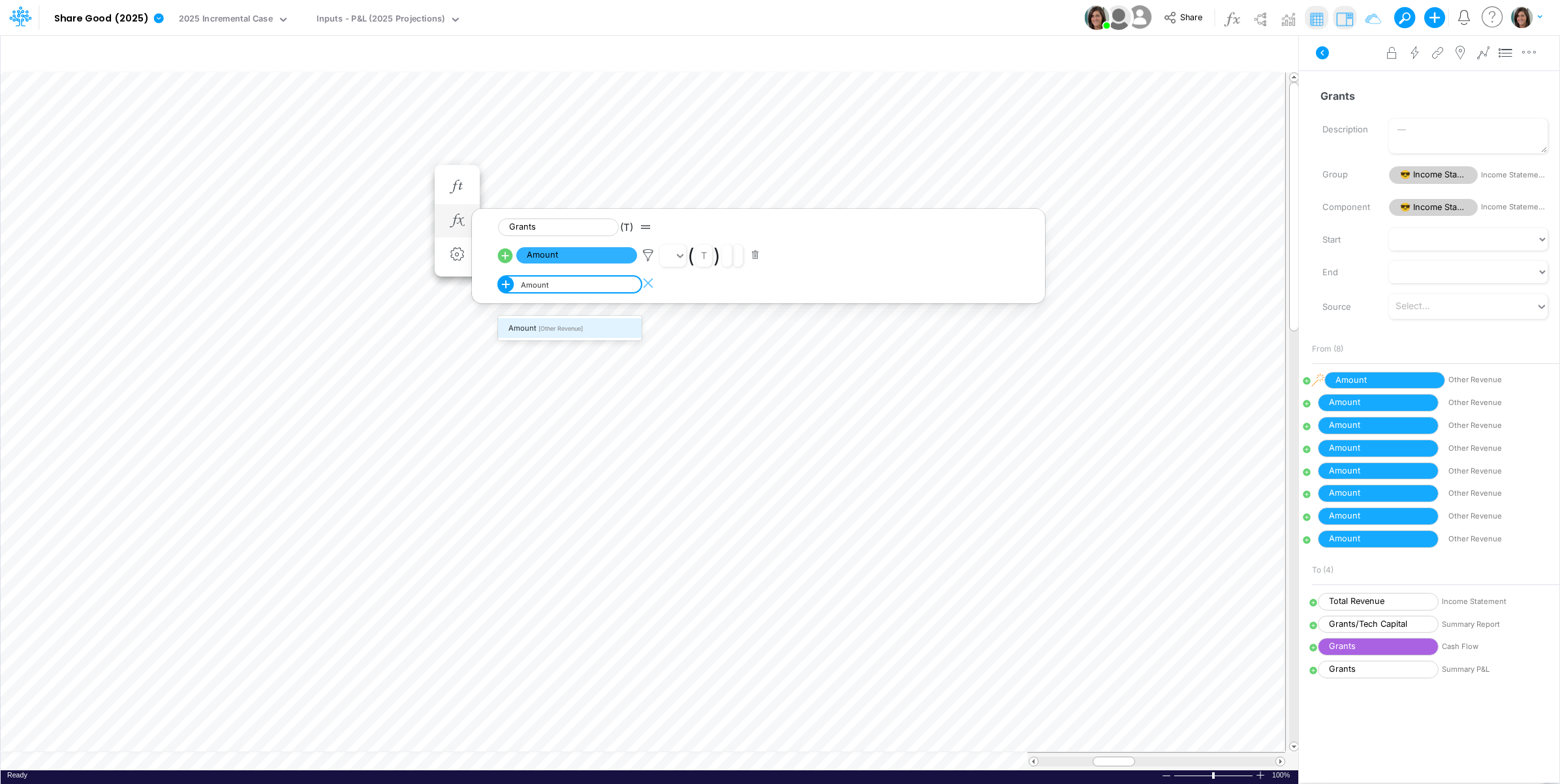
click at [577, 328] on span "[Other Revenue]" at bounding box center [561, 328] width 44 height 7
type input "Amount"
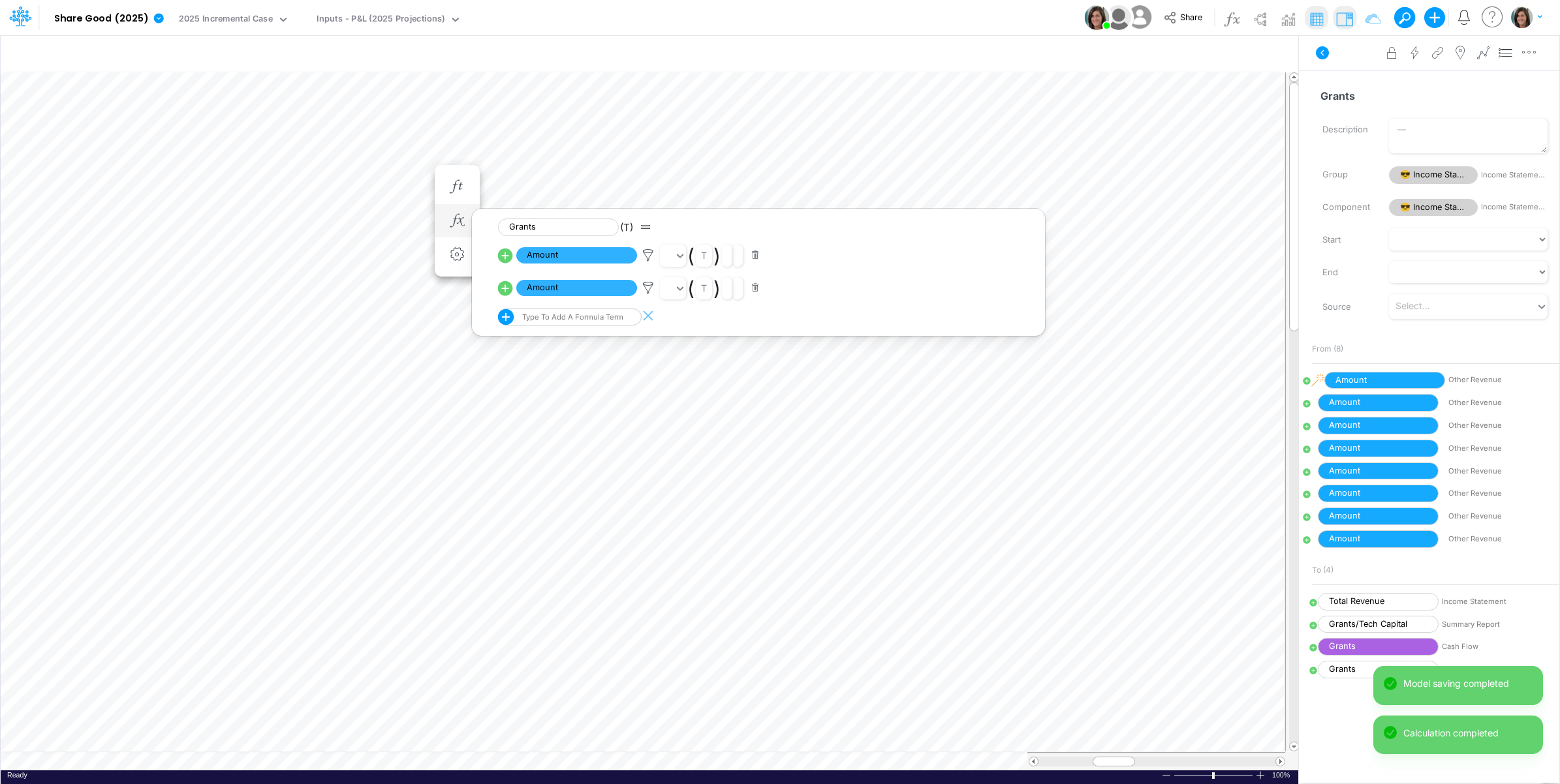
click at [501, 291] on icon at bounding box center [506, 288] width 15 height 15
select select "1"
select select "Multiply"
select select "Add"
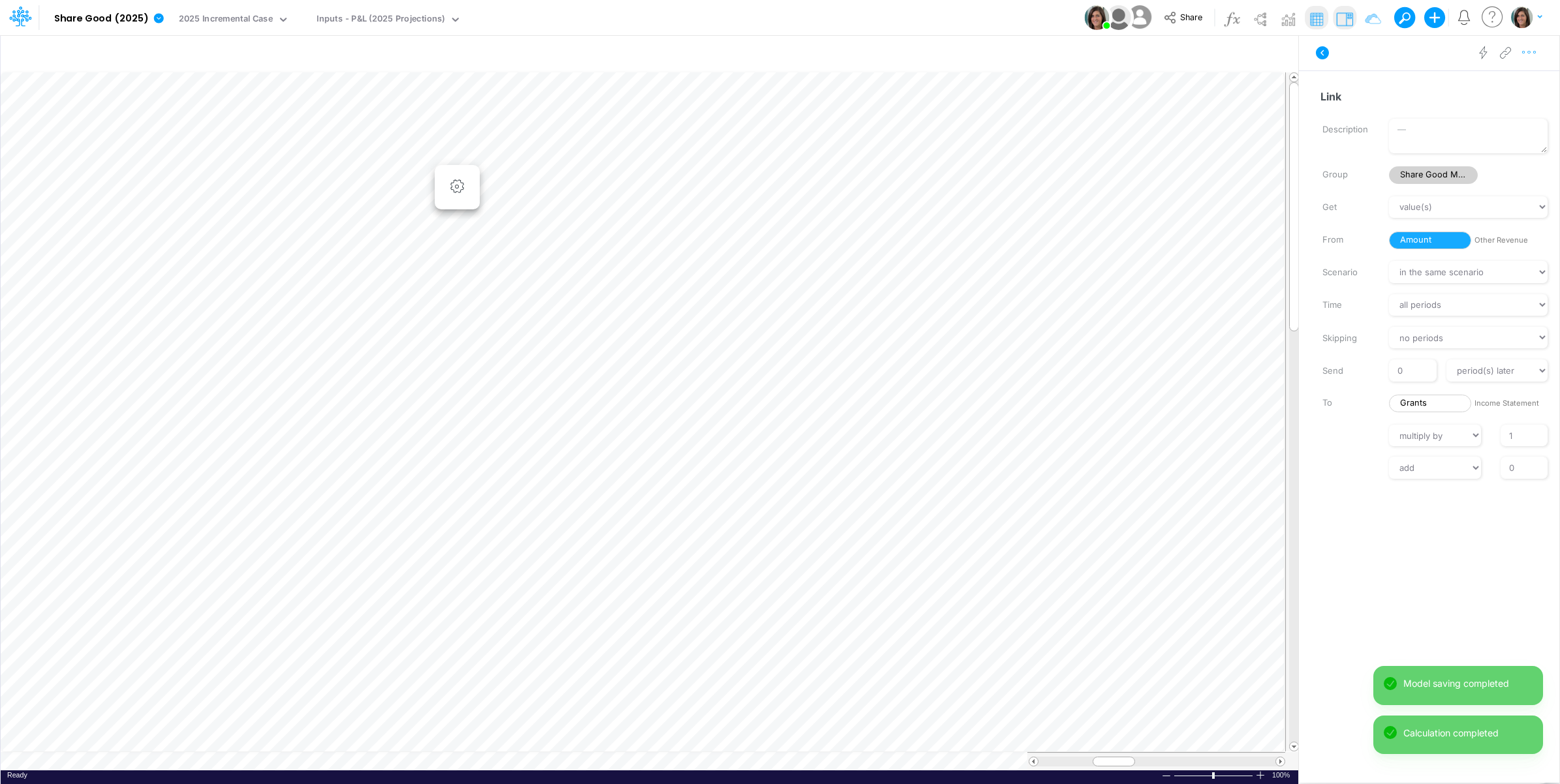
click at [1533, 54] on icon "button" at bounding box center [1529, 53] width 19 height 14
click at [1514, 84] on button "Advanced settings" at bounding box center [1461, 86] width 155 height 22
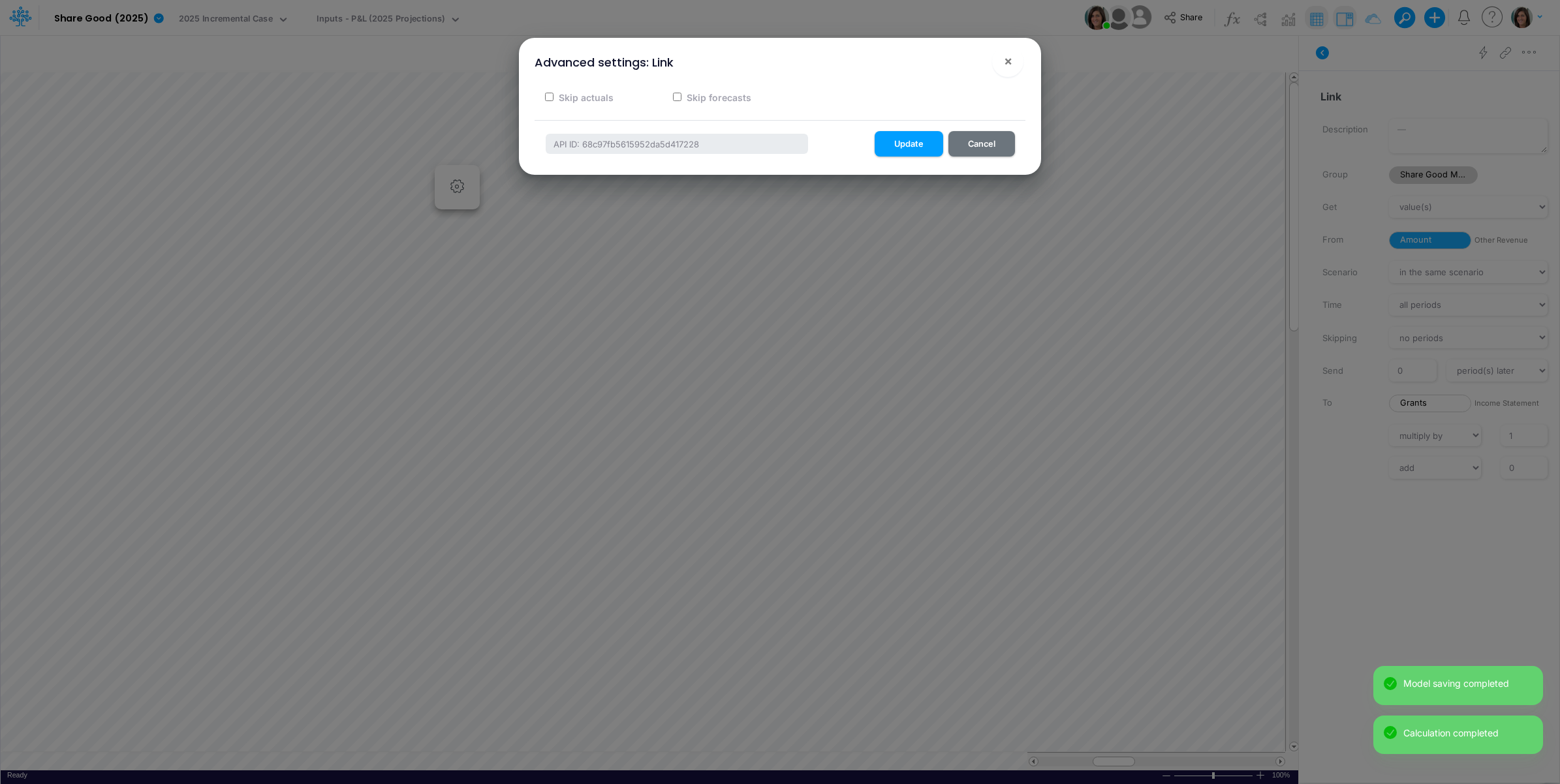
click at [588, 98] on label "Skip actuals" at bounding box center [585, 97] width 57 height 14
click at [554, 98] on input "Skip actuals" at bounding box center [549, 96] width 8 height 8
checkbox input "true"
click at [918, 148] on button "Update" at bounding box center [909, 144] width 68 height 26
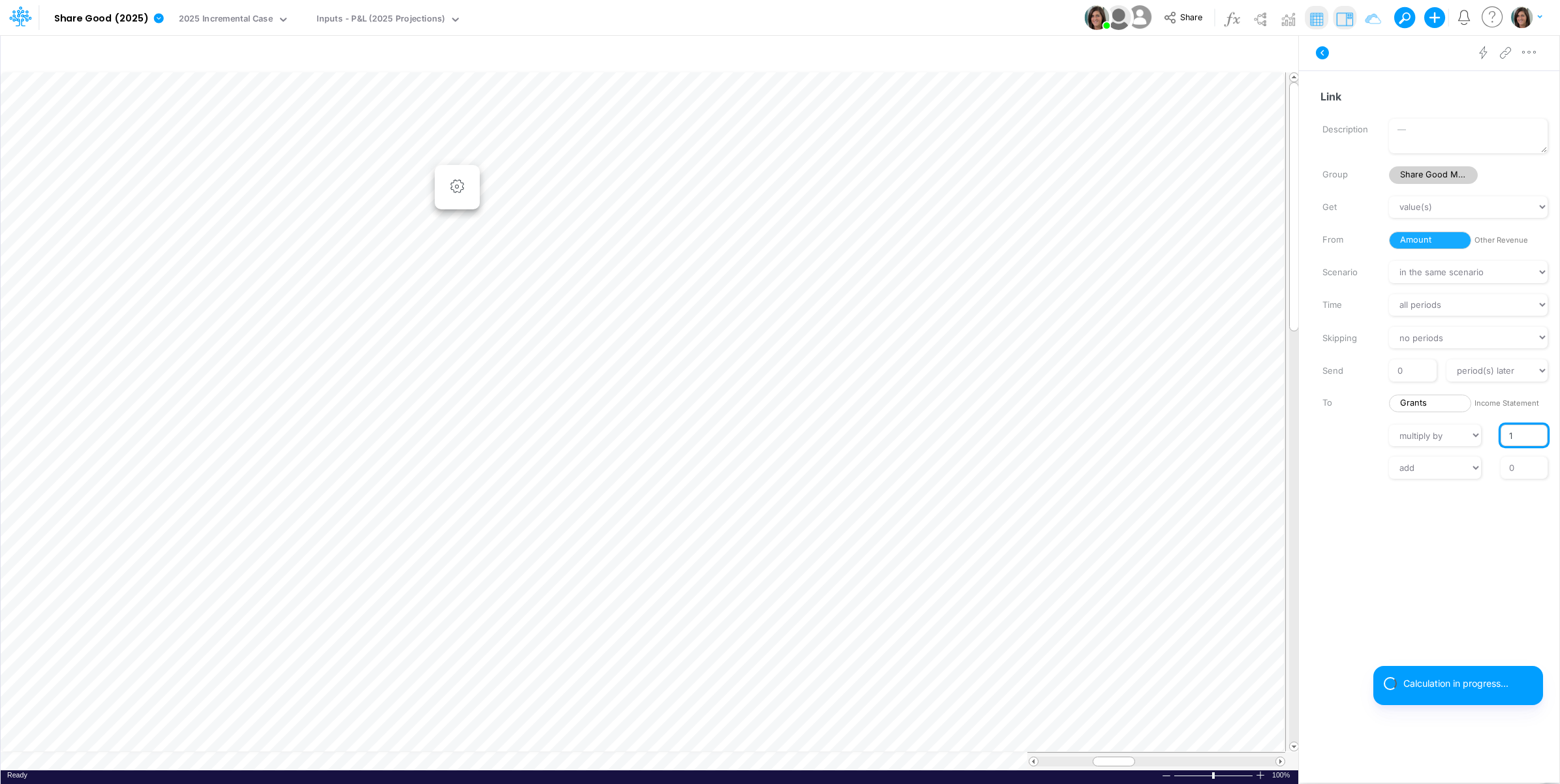
click at [1506, 434] on input "1" at bounding box center [1523, 435] width 47 height 22
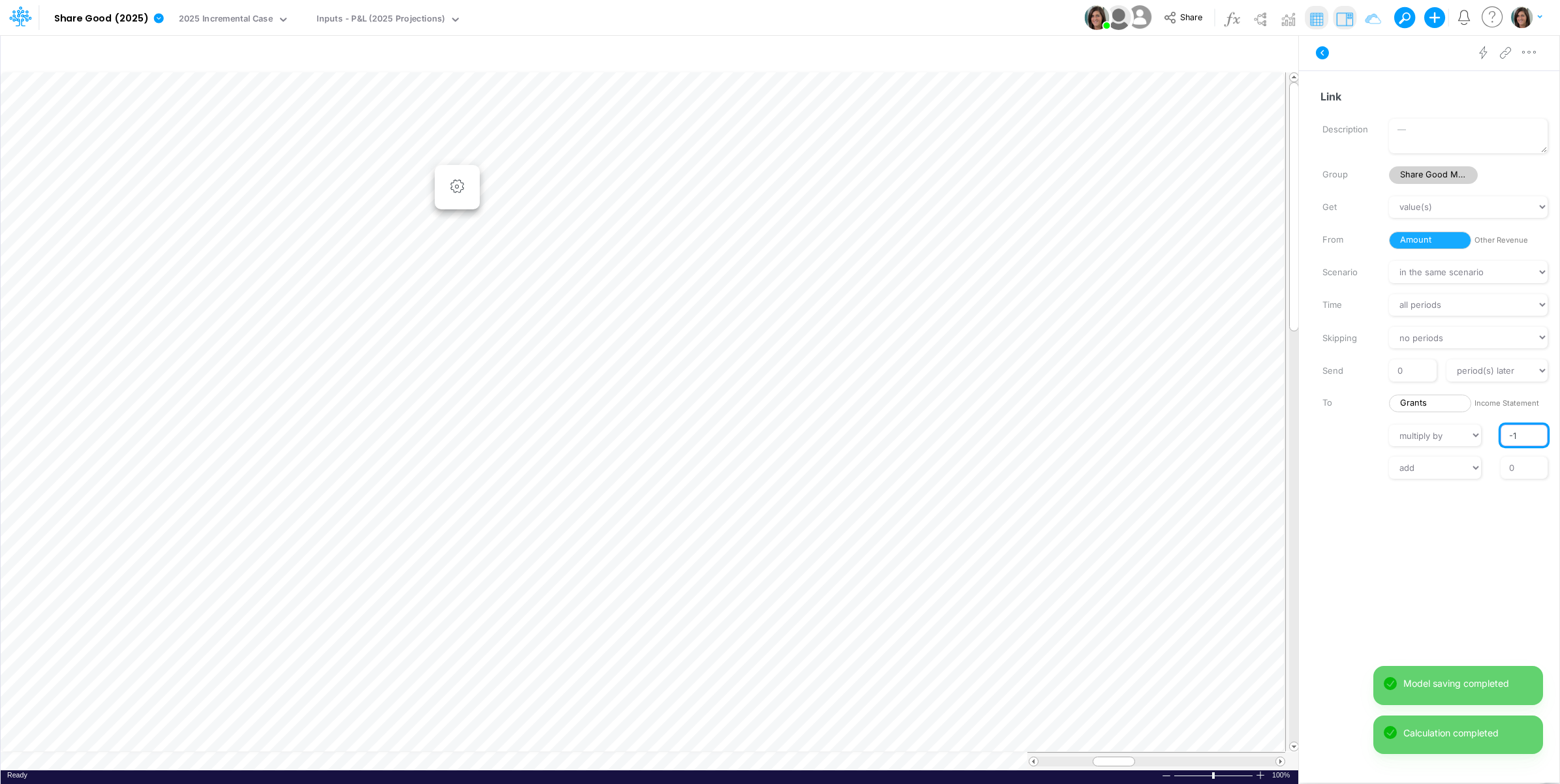
type input "-1"
click at [1352, 454] on div "Get value(s) moving average cumulative change relative change absolute round fl…" at bounding box center [1435, 338] width 247 height 282
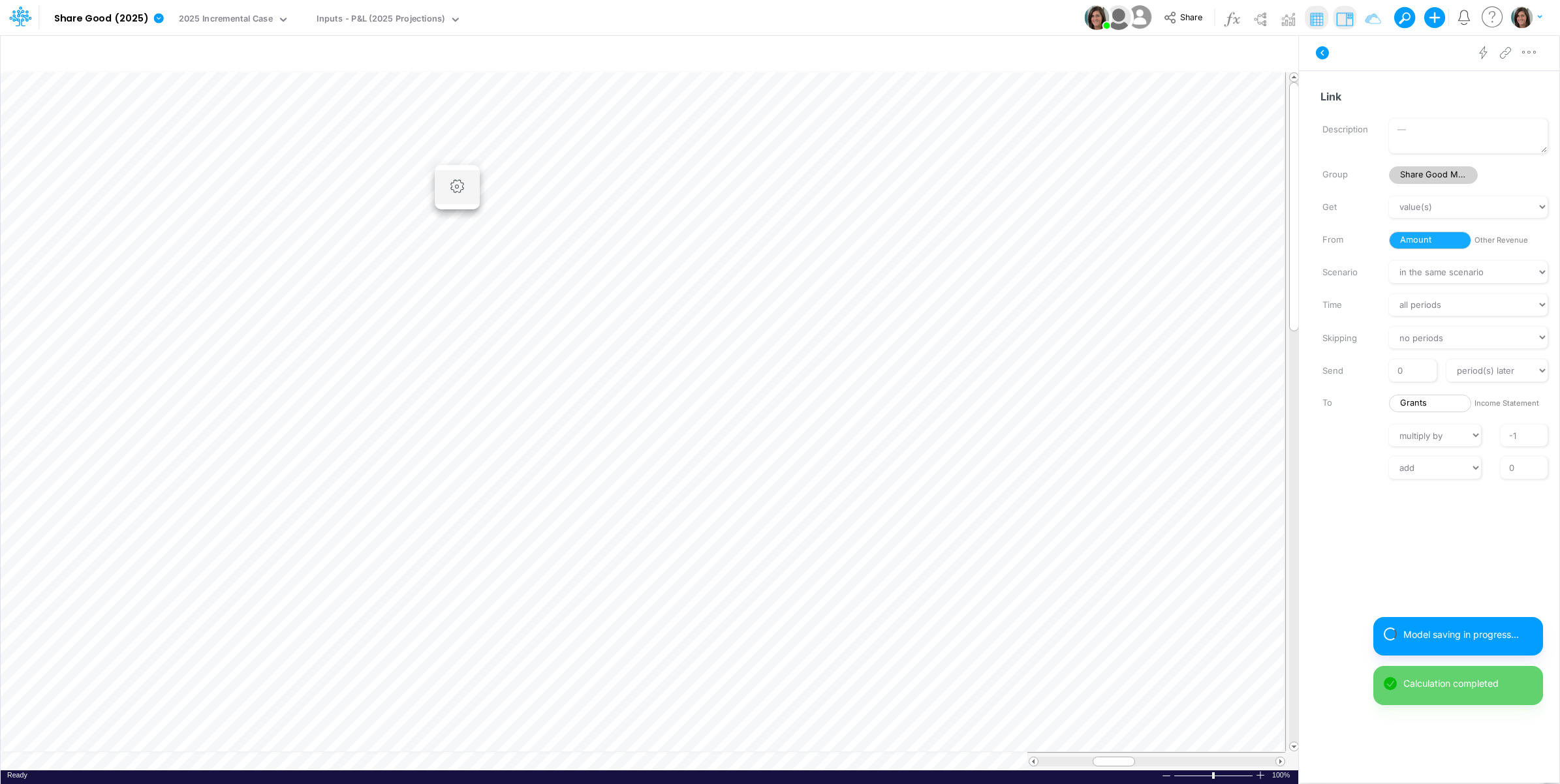
scroll to position [0, 1]
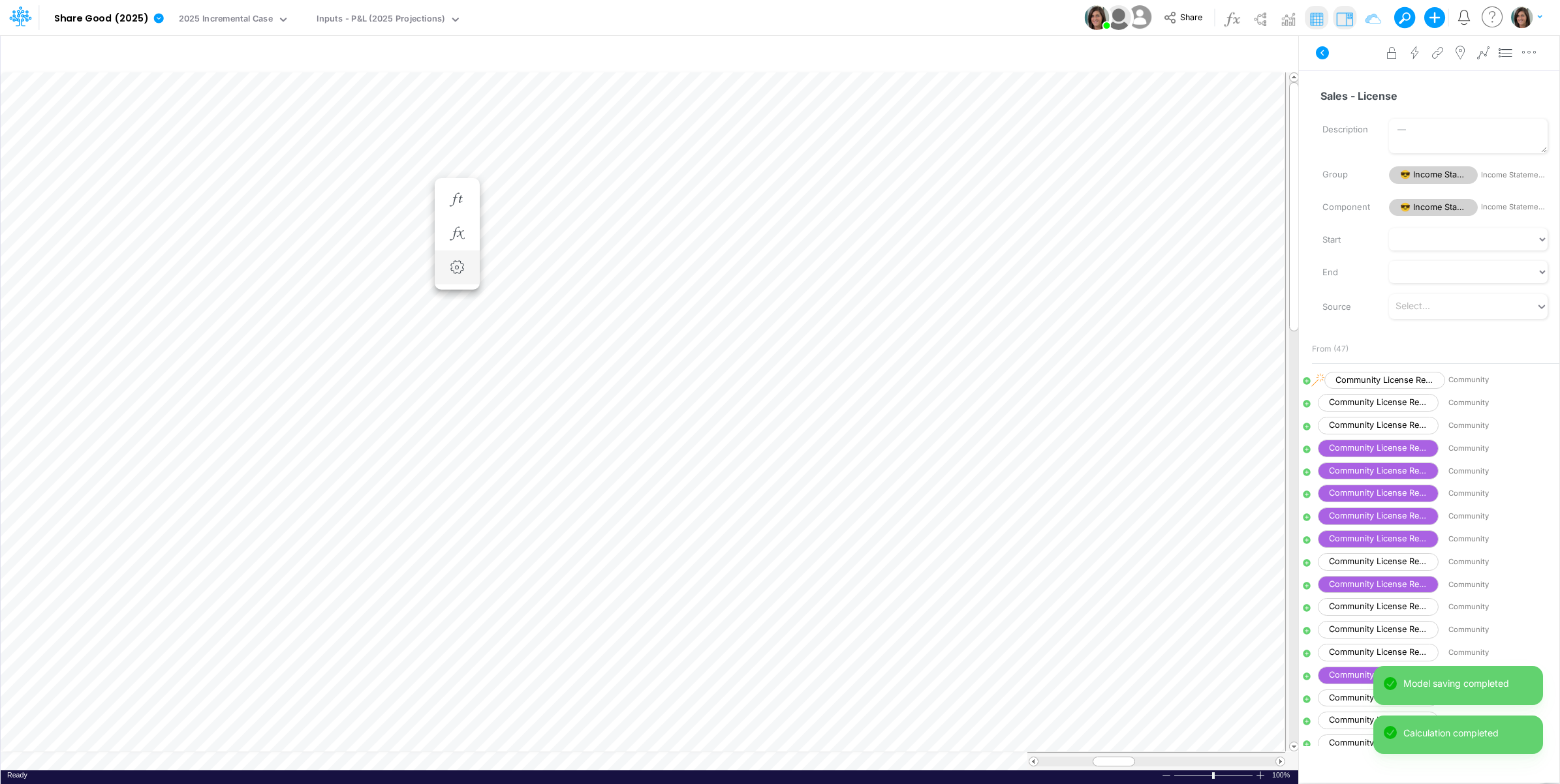
scroll to position [0, 1]
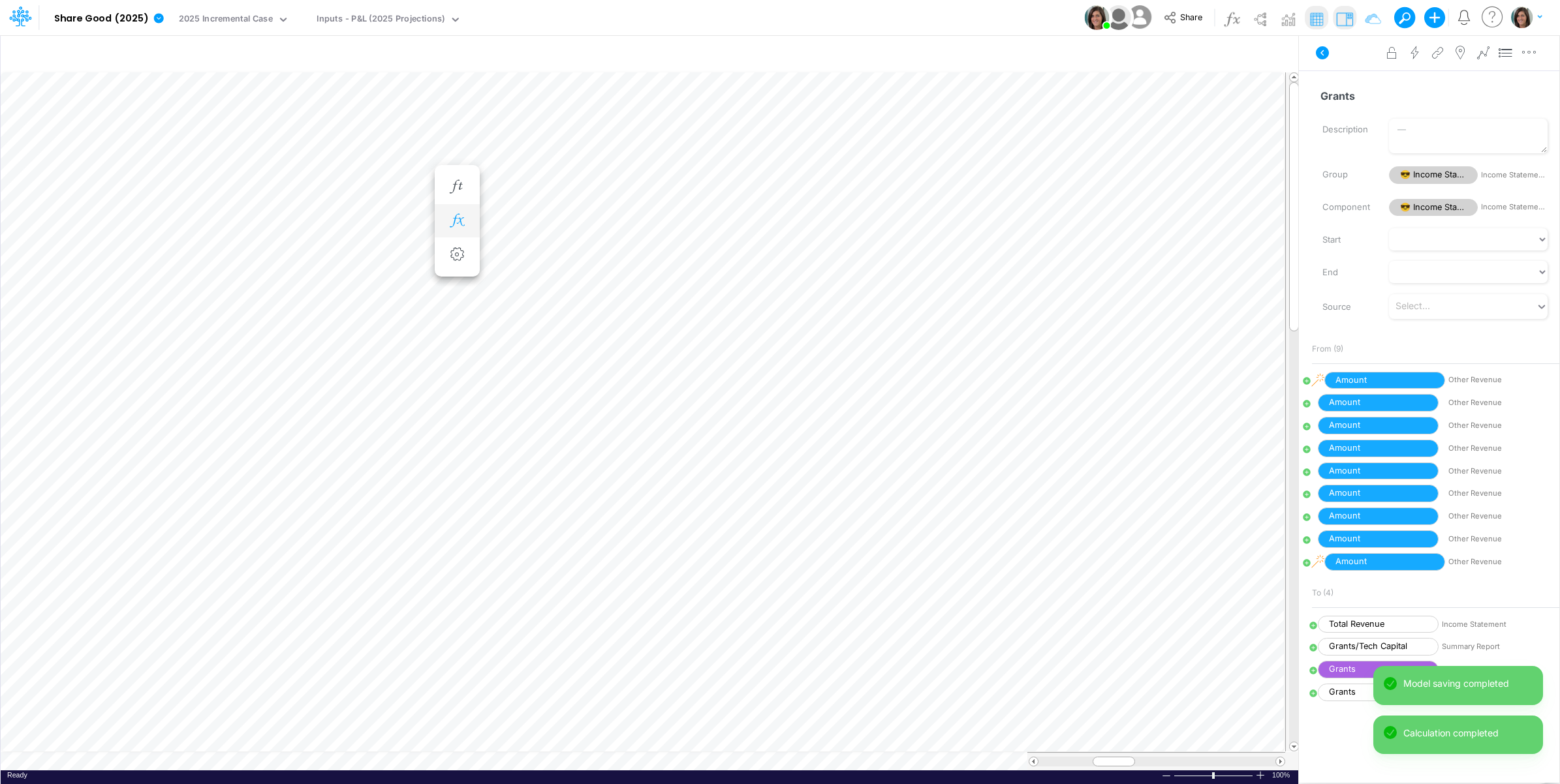
click at [458, 220] on icon "button" at bounding box center [457, 220] width 19 height 14
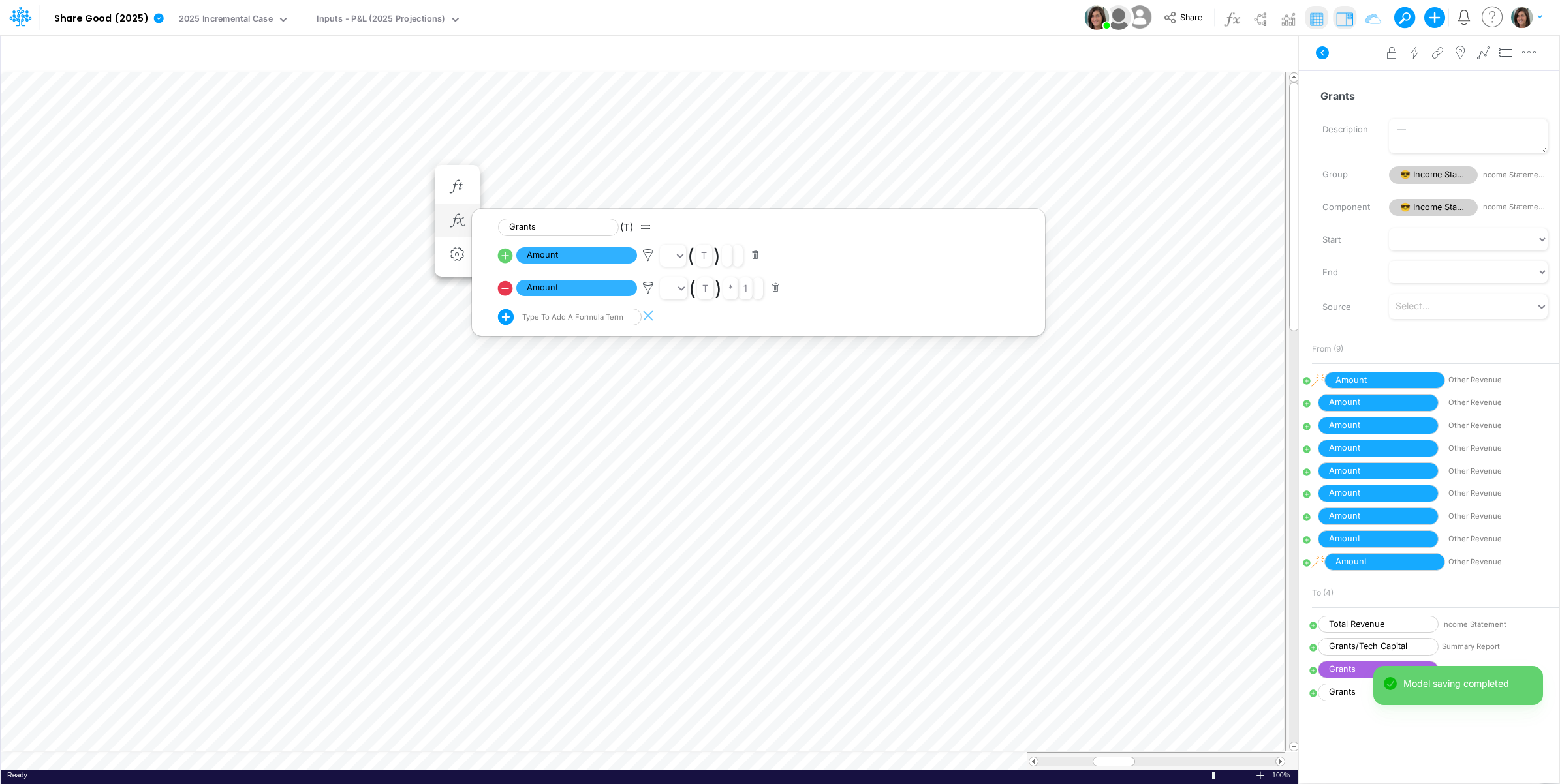
click at [506, 255] on icon at bounding box center [506, 255] width 15 height 15
select select "1"
select select "Multiply"
select select "Add"
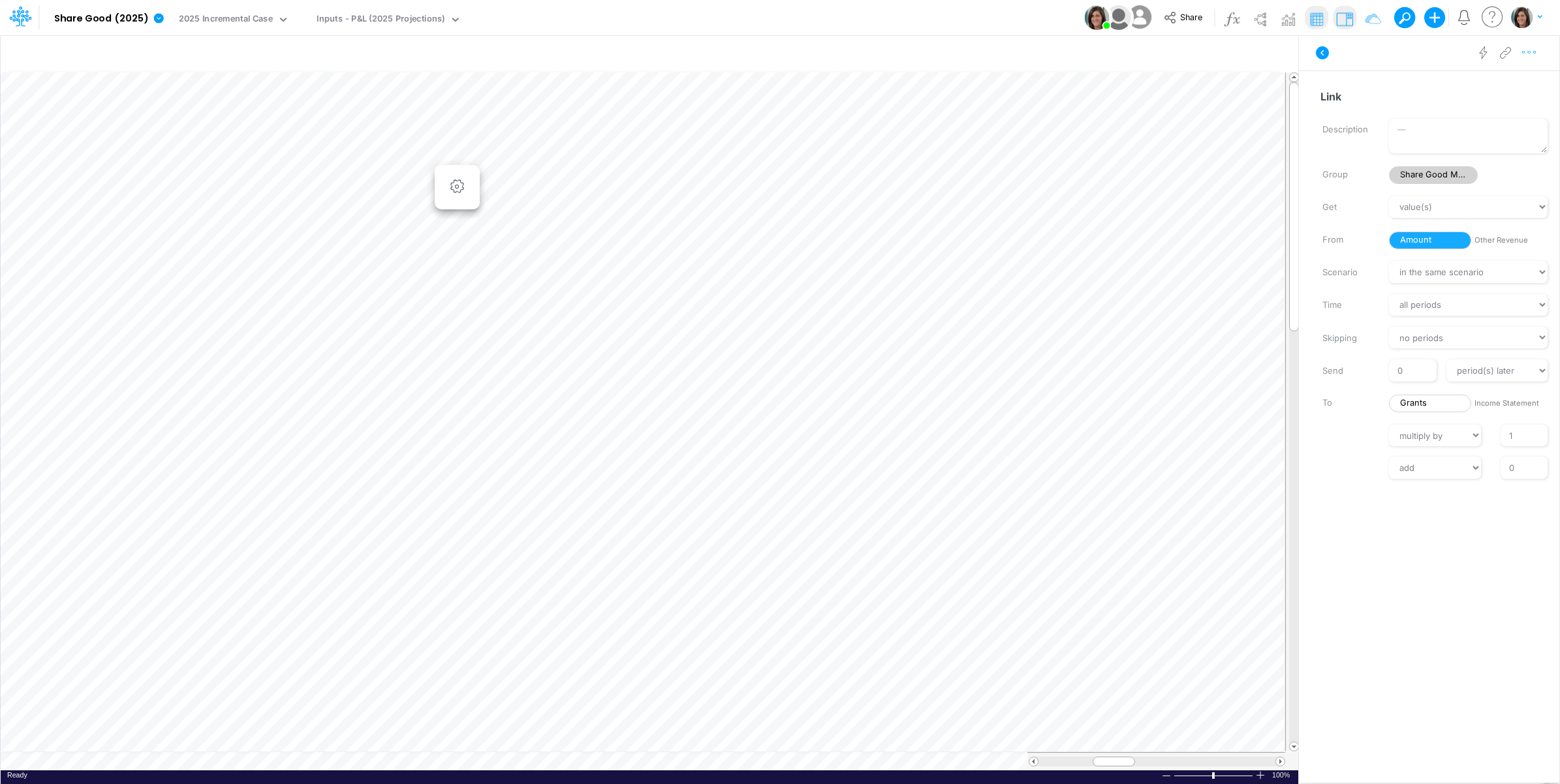
click at [1531, 53] on icon "button" at bounding box center [1529, 53] width 19 height 14
click at [1502, 86] on button "Advanced settings" at bounding box center [1461, 86] width 155 height 22
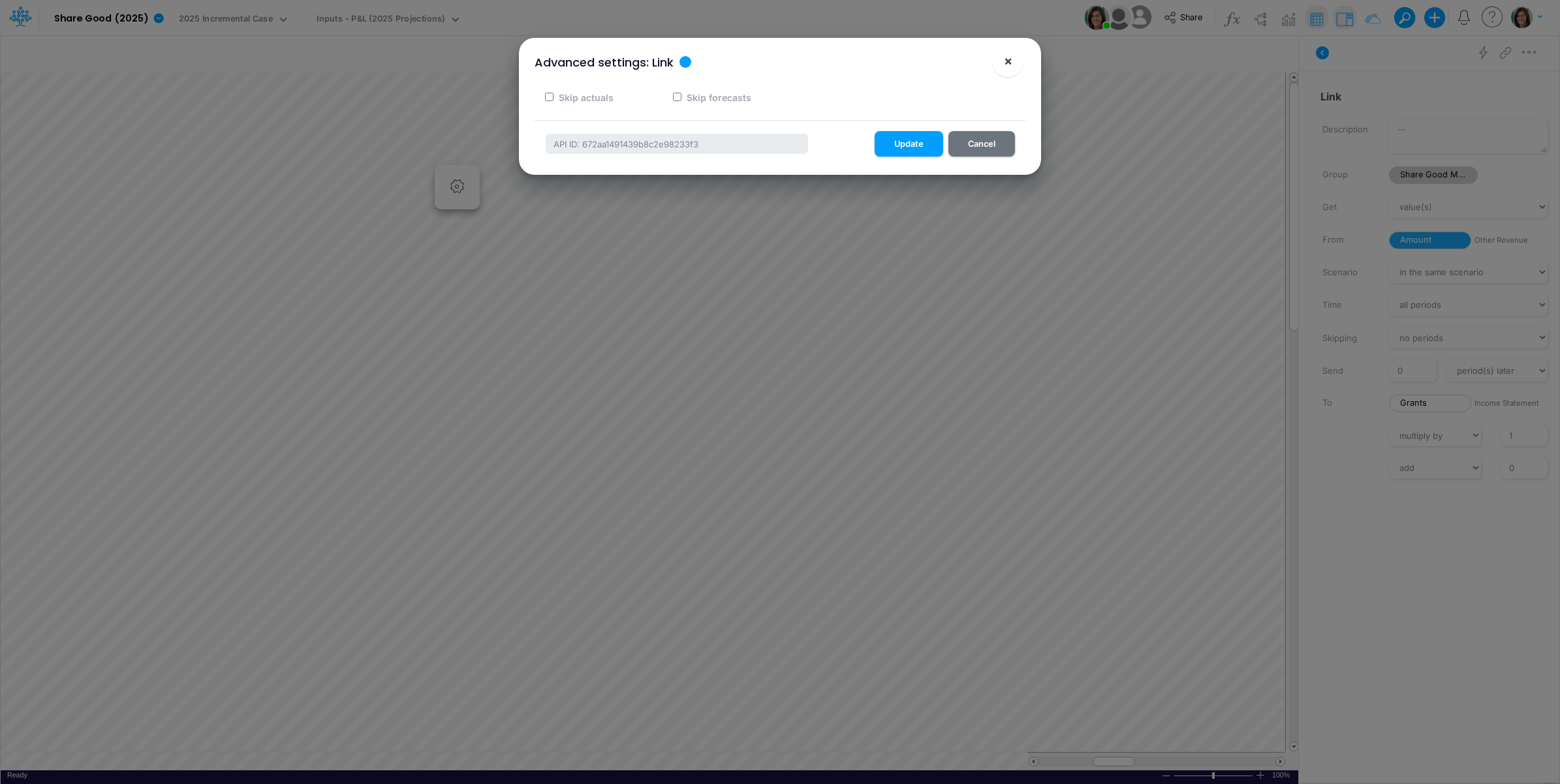
click at [1004, 57] on span "×" at bounding box center [1007, 60] width 8 height 16
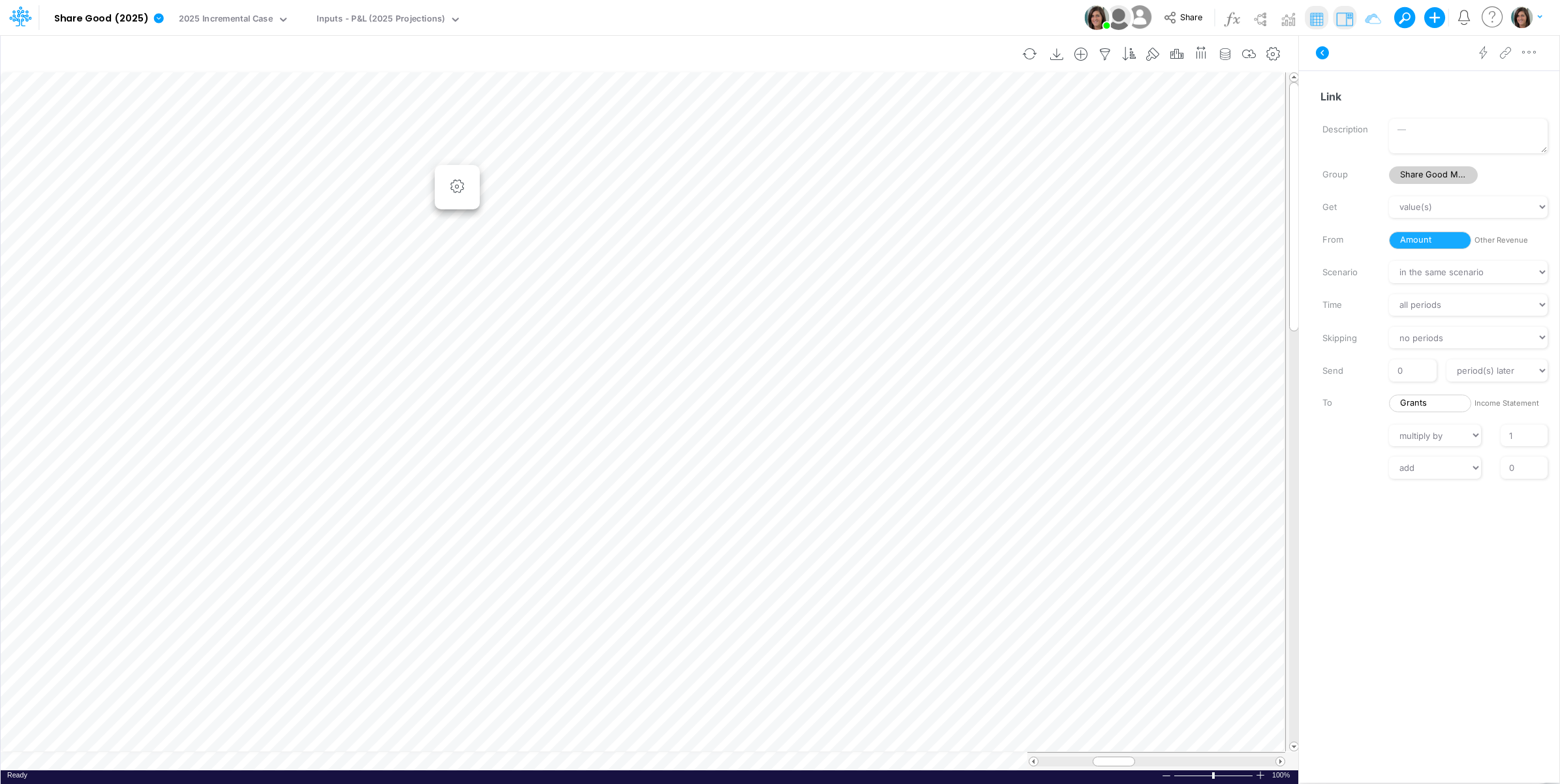
scroll to position [0, 1]
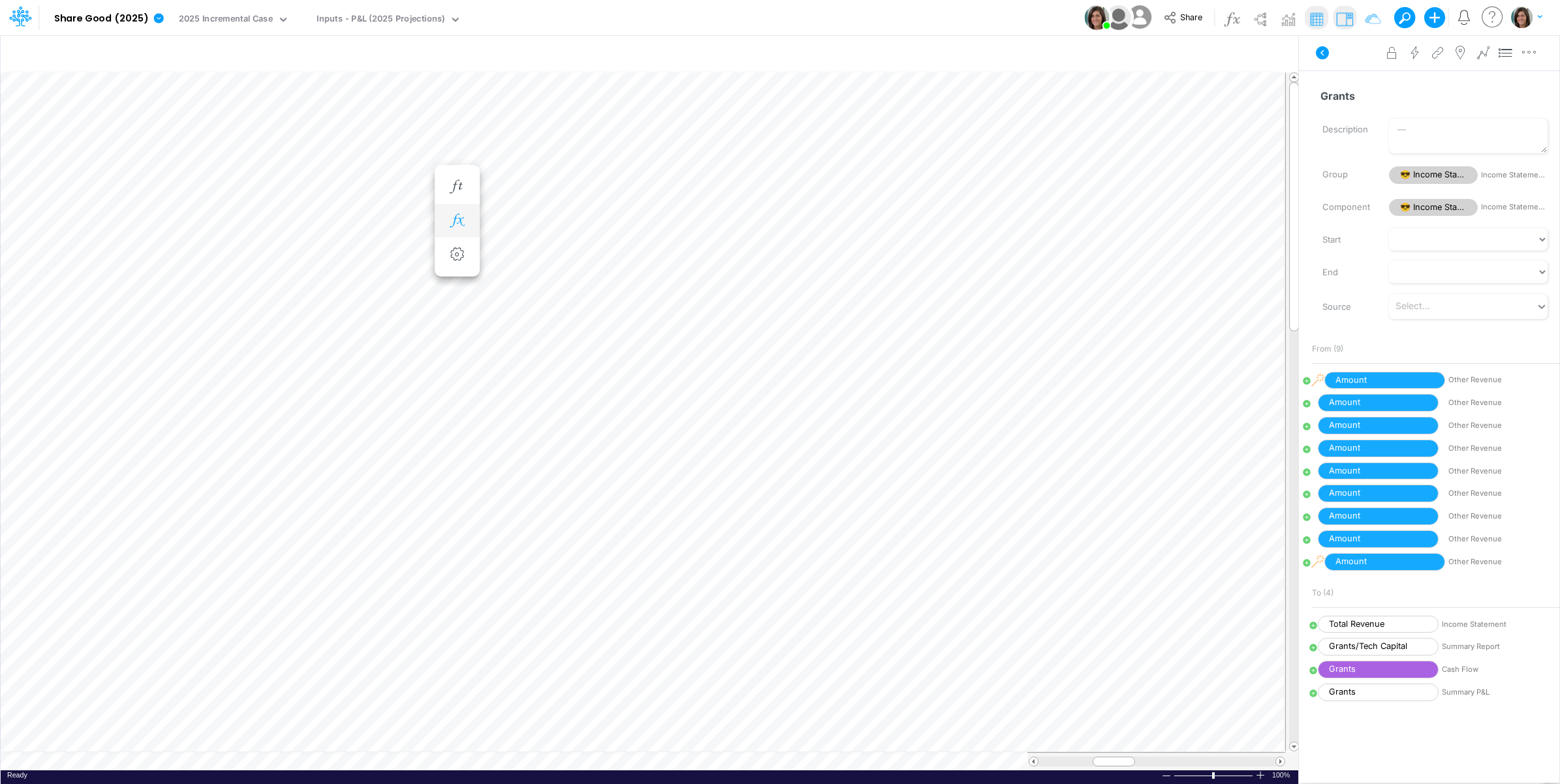
click at [458, 218] on icon "button" at bounding box center [457, 220] width 19 height 14
click at [649, 289] on icon at bounding box center [648, 288] width 19 height 14
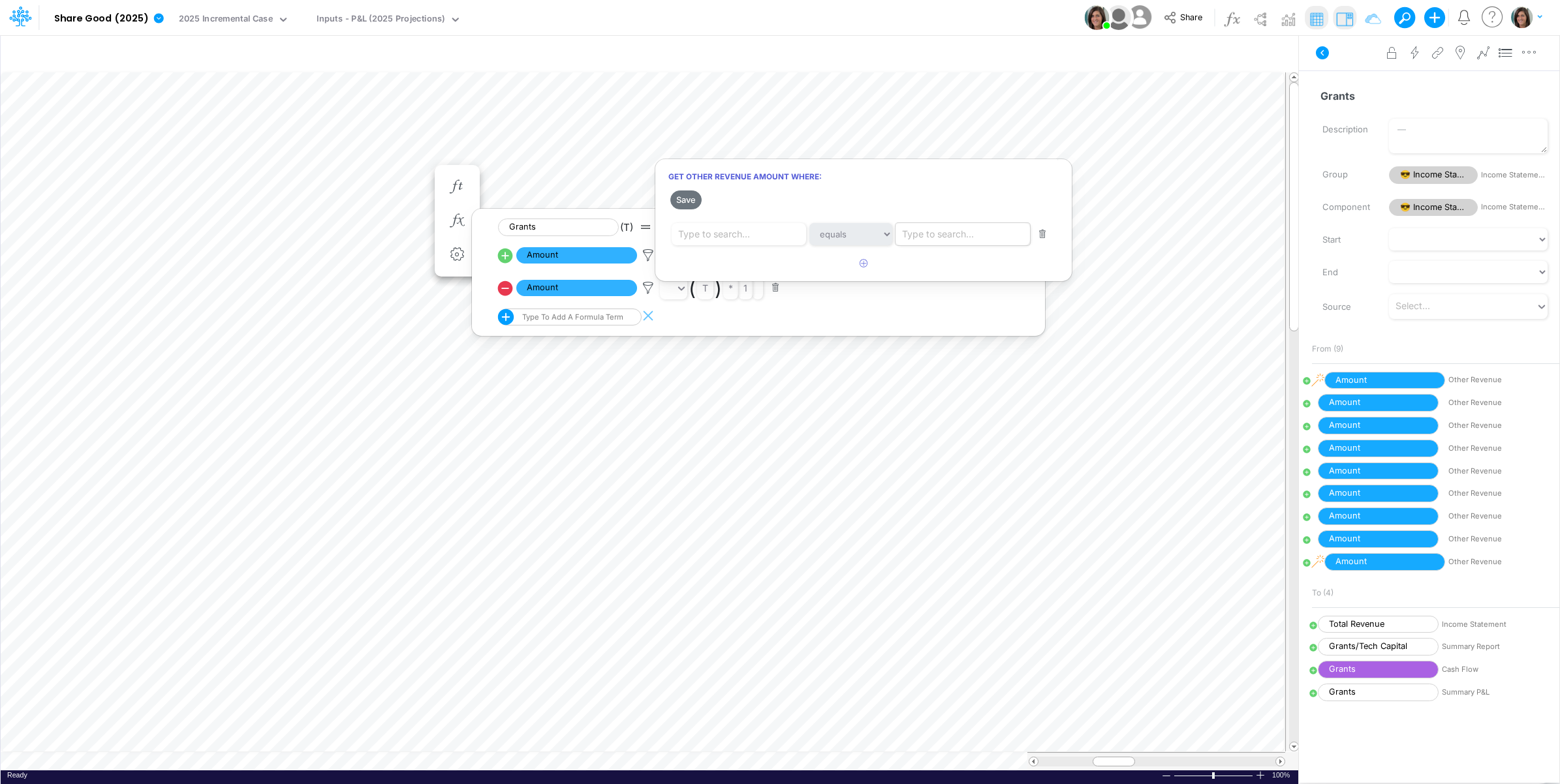
click at [931, 238] on div "Type to search..." at bounding box center [938, 233] width 72 height 14
click at [932, 289] on span "Description" at bounding box center [927, 290] width 48 height 11
click at [742, 236] on div "Type to search..." at bounding box center [714, 233] width 72 height 14
type input "WSFF"
click at [758, 268] on span "Filter where Description equals WSFF" at bounding box center [758, 266] width 160 height 11
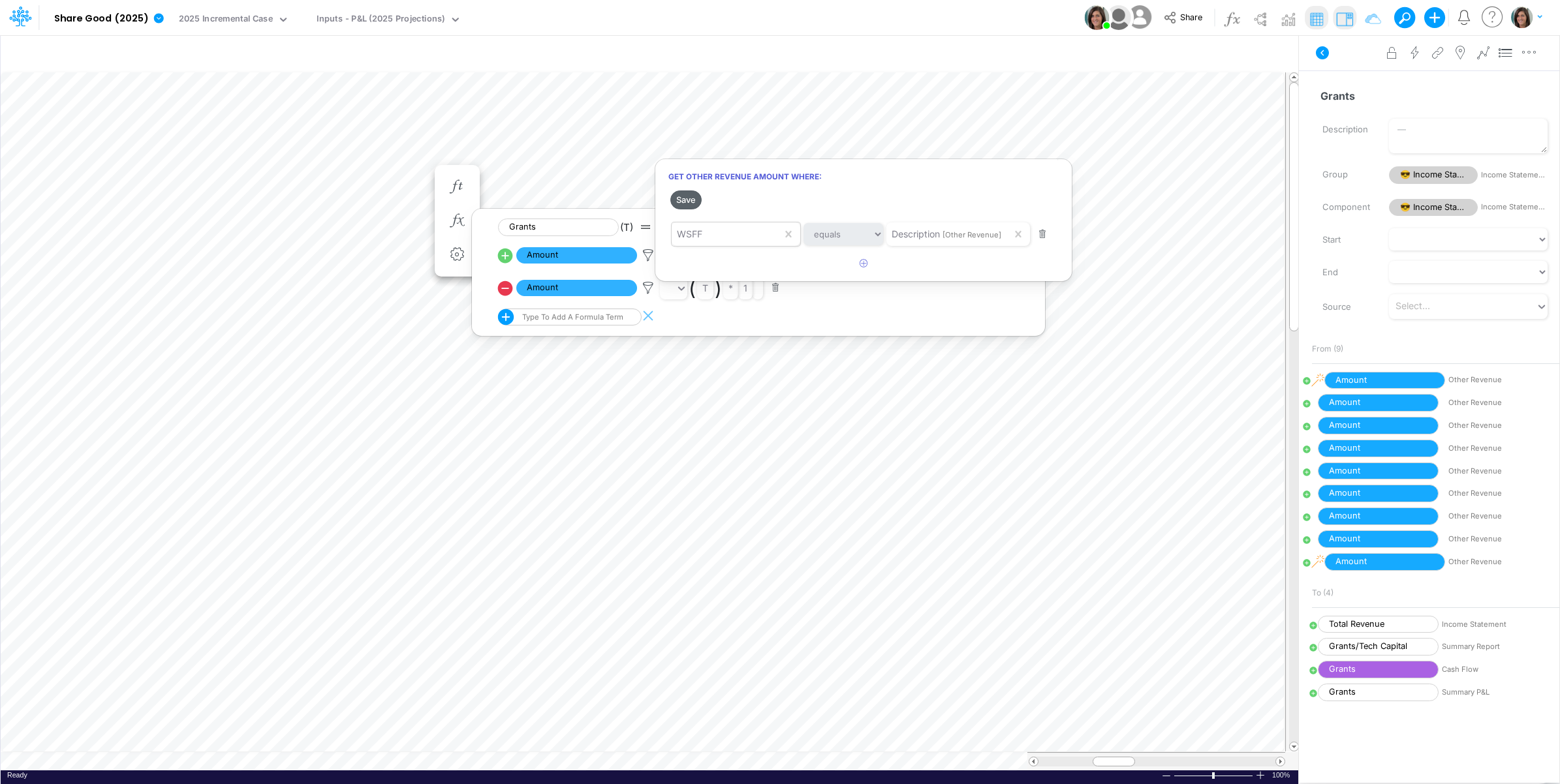
click at [685, 201] on button "Save" at bounding box center [685, 200] width 31 height 19
click at [1359, 69] on div at bounding box center [780, 395] width 1560 height 778
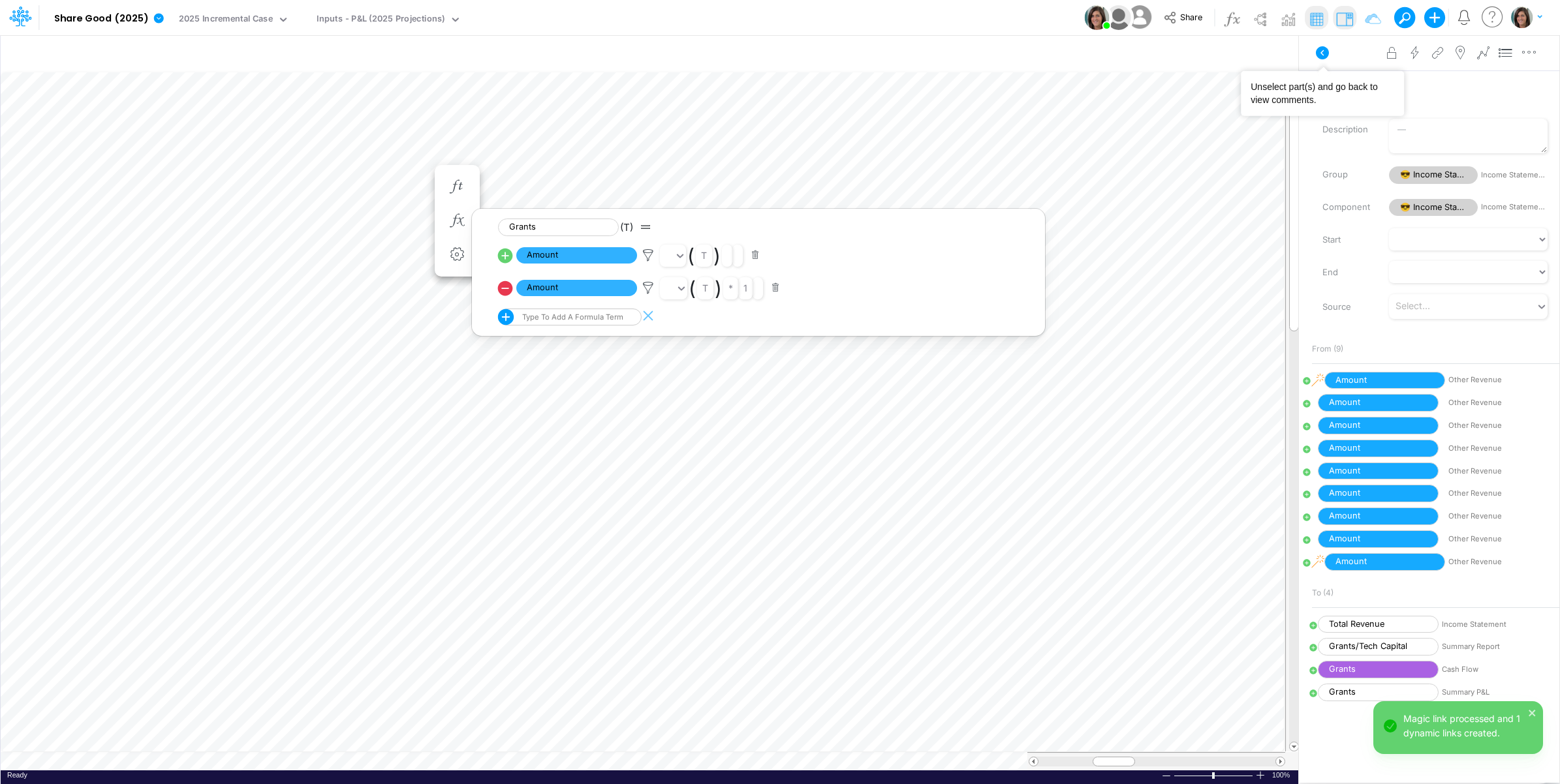
click at [1326, 59] on icon at bounding box center [1322, 53] width 16 height 16
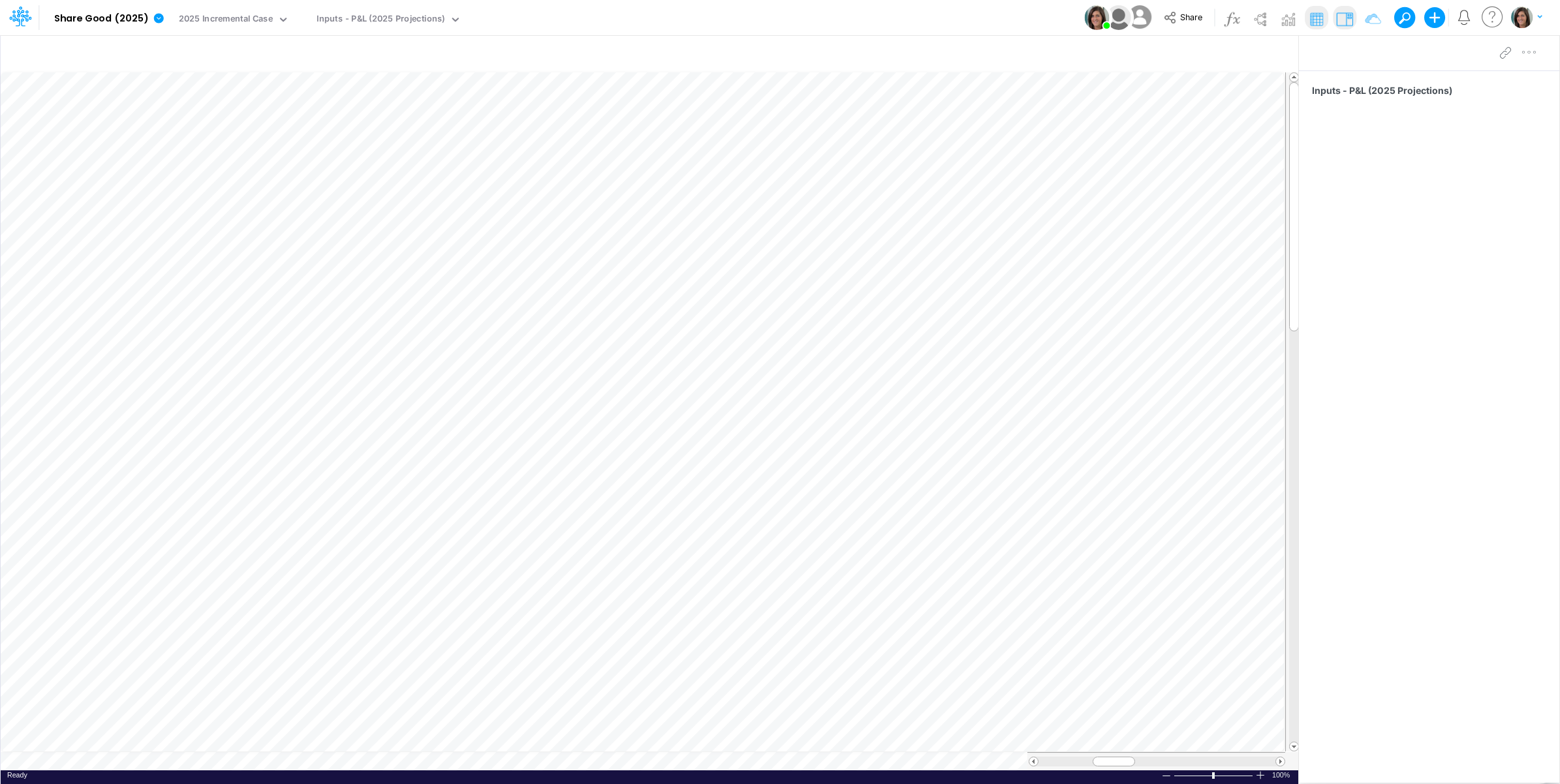
scroll to position [0, 1]
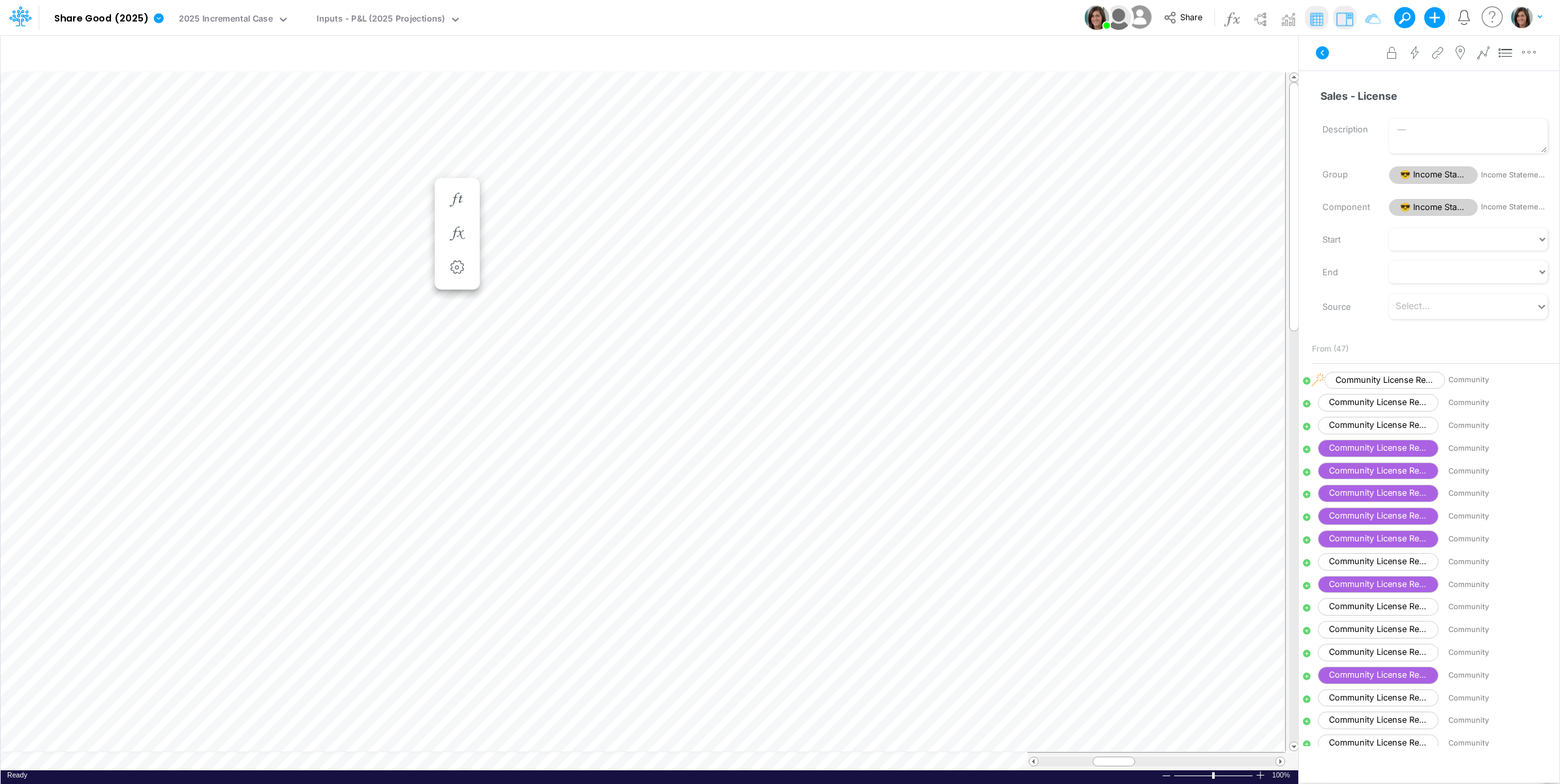
scroll to position [0, 1]
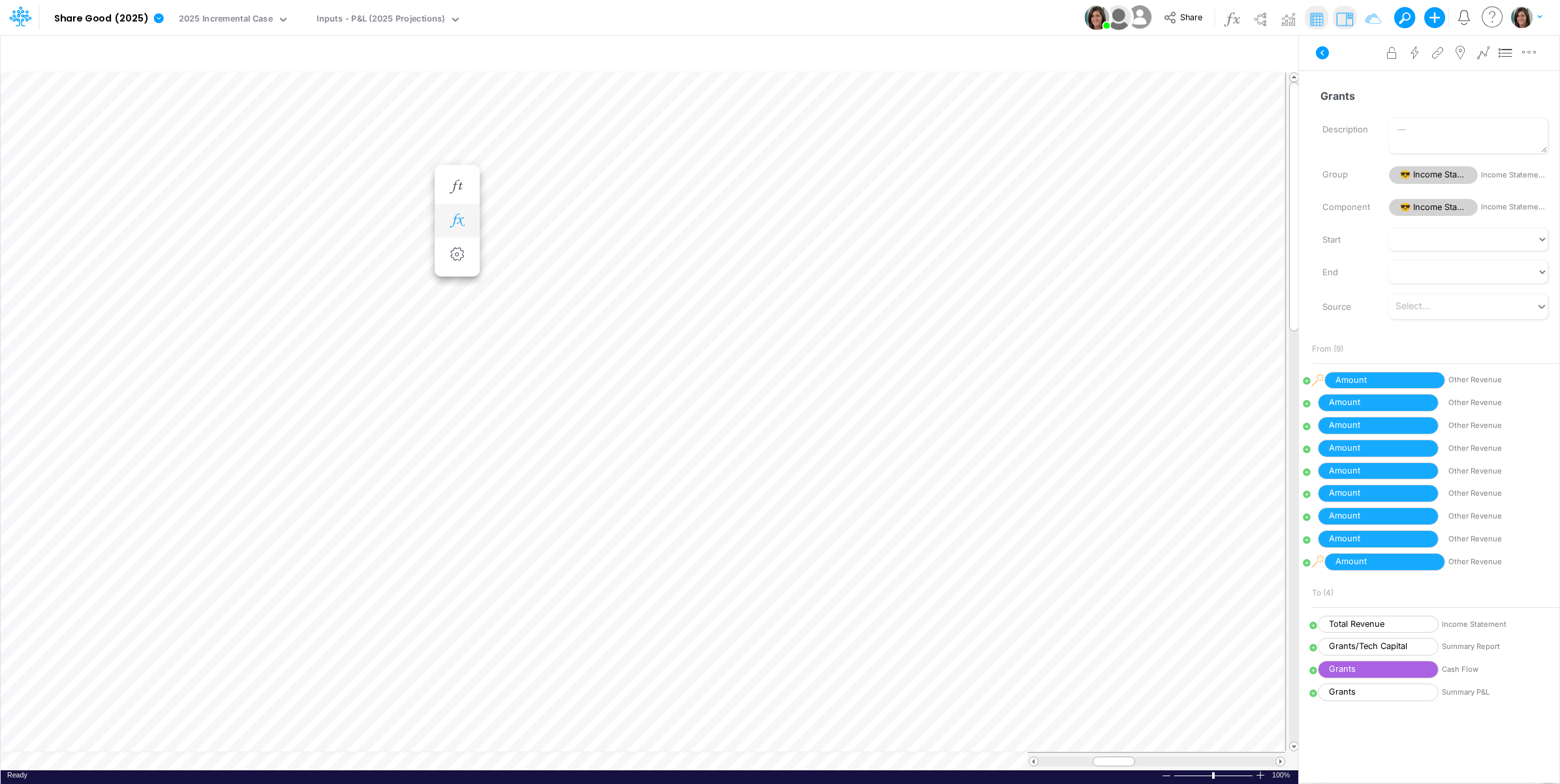
click at [455, 219] on icon "button" at bounding box center [457, 220] width 19 height 14
click at [506, 288] on icon at bounding box center [506, 288] width 15 height 15
select select "Multiply"
select select "Add"
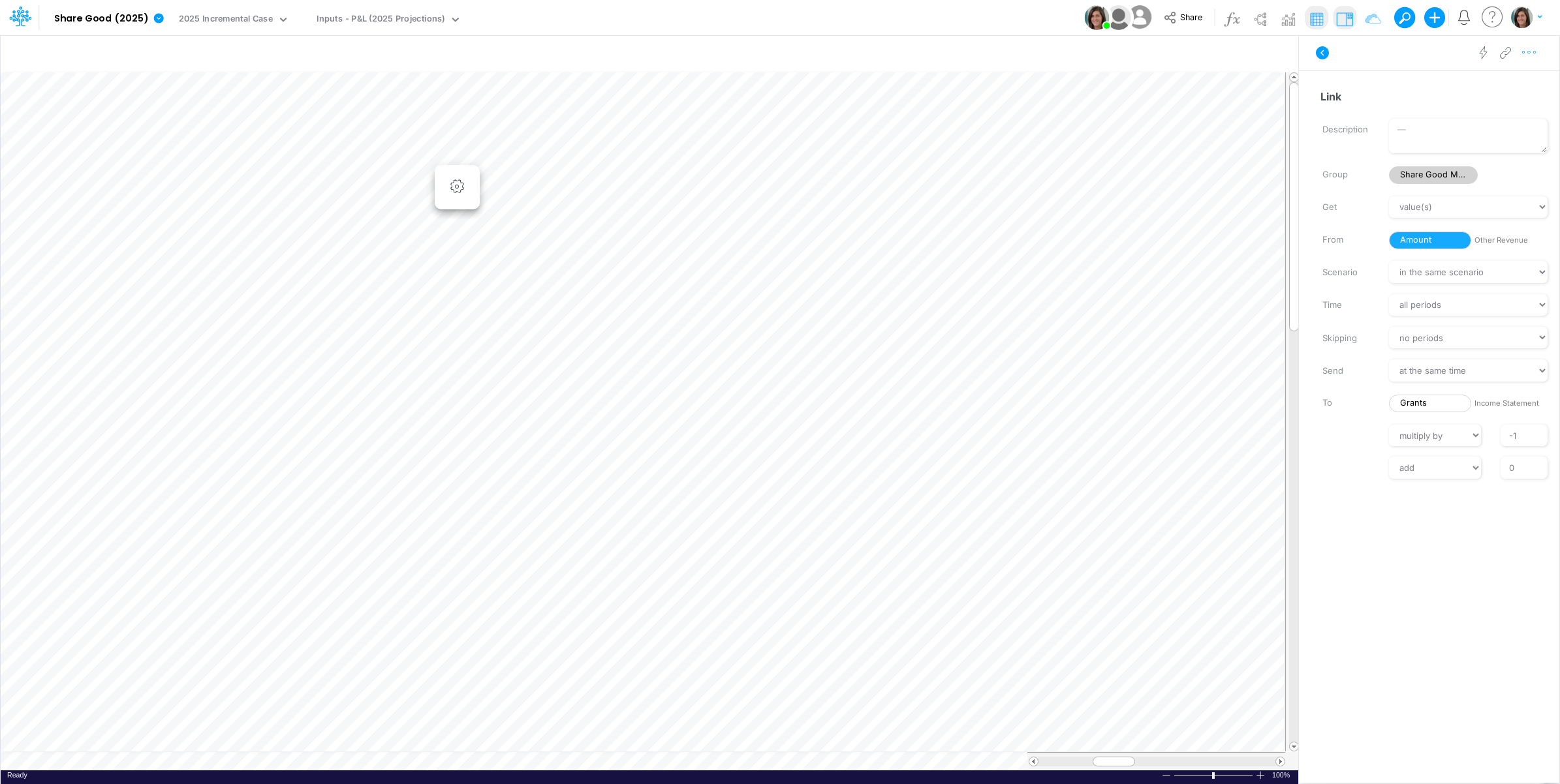
click at [1531, 61] on button "button" at bounding box center [1529, 53] width 24 height 26
click at [1437, 112] on span "Delete" at bounding box center [1424, 107] width 28 height 11
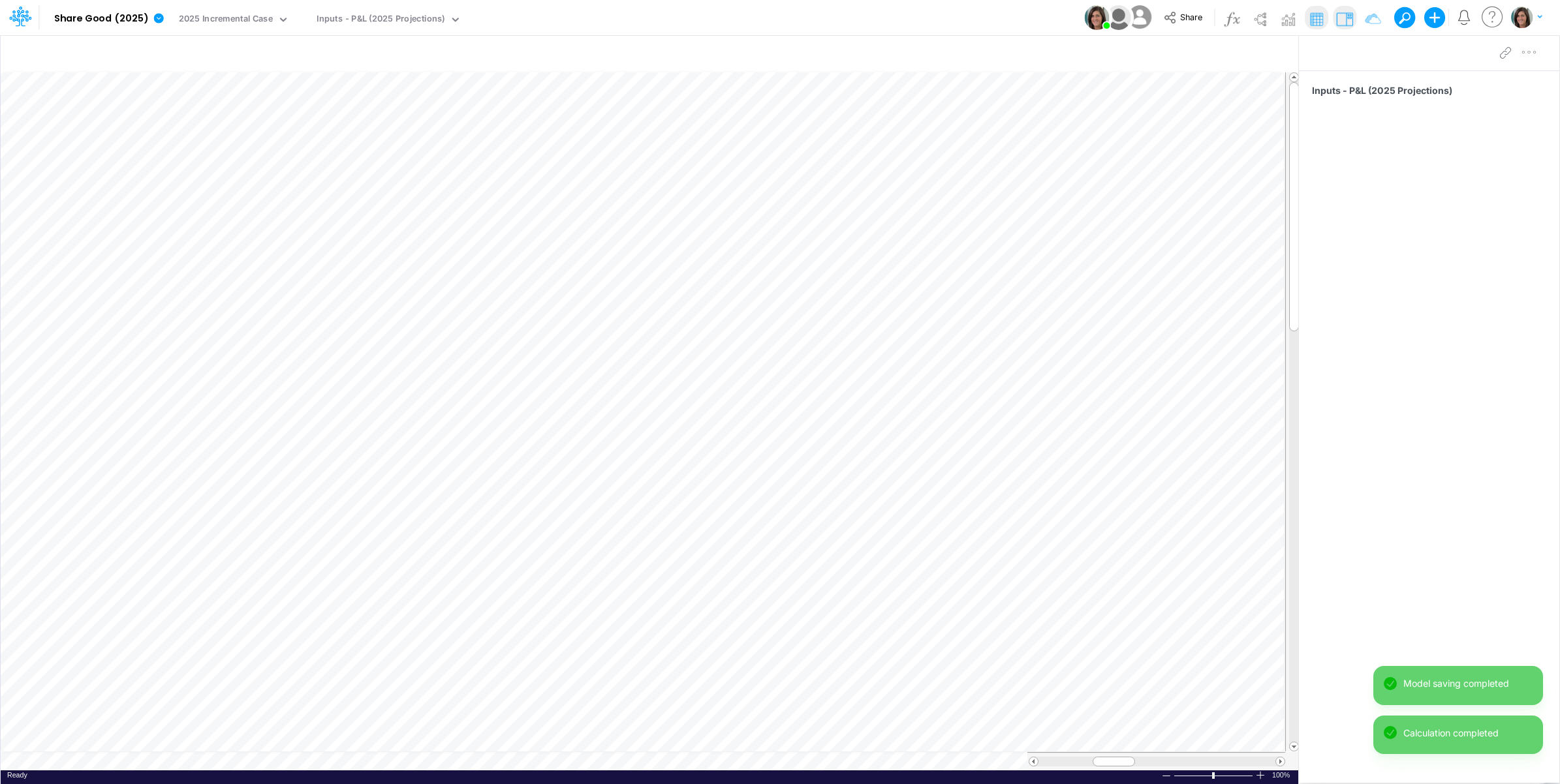
scroll to position [0, 1]
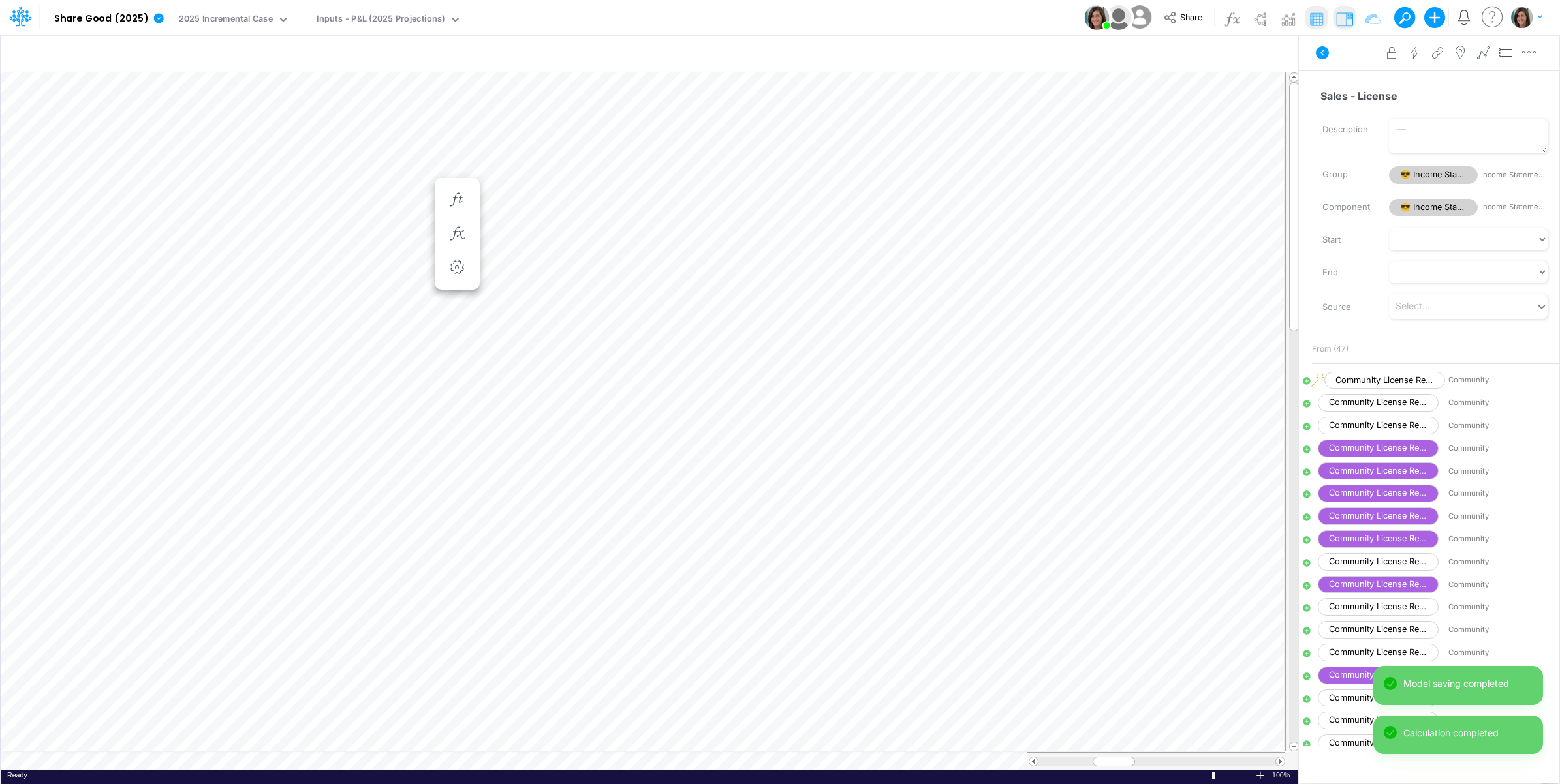
scroll to position [0, 1]
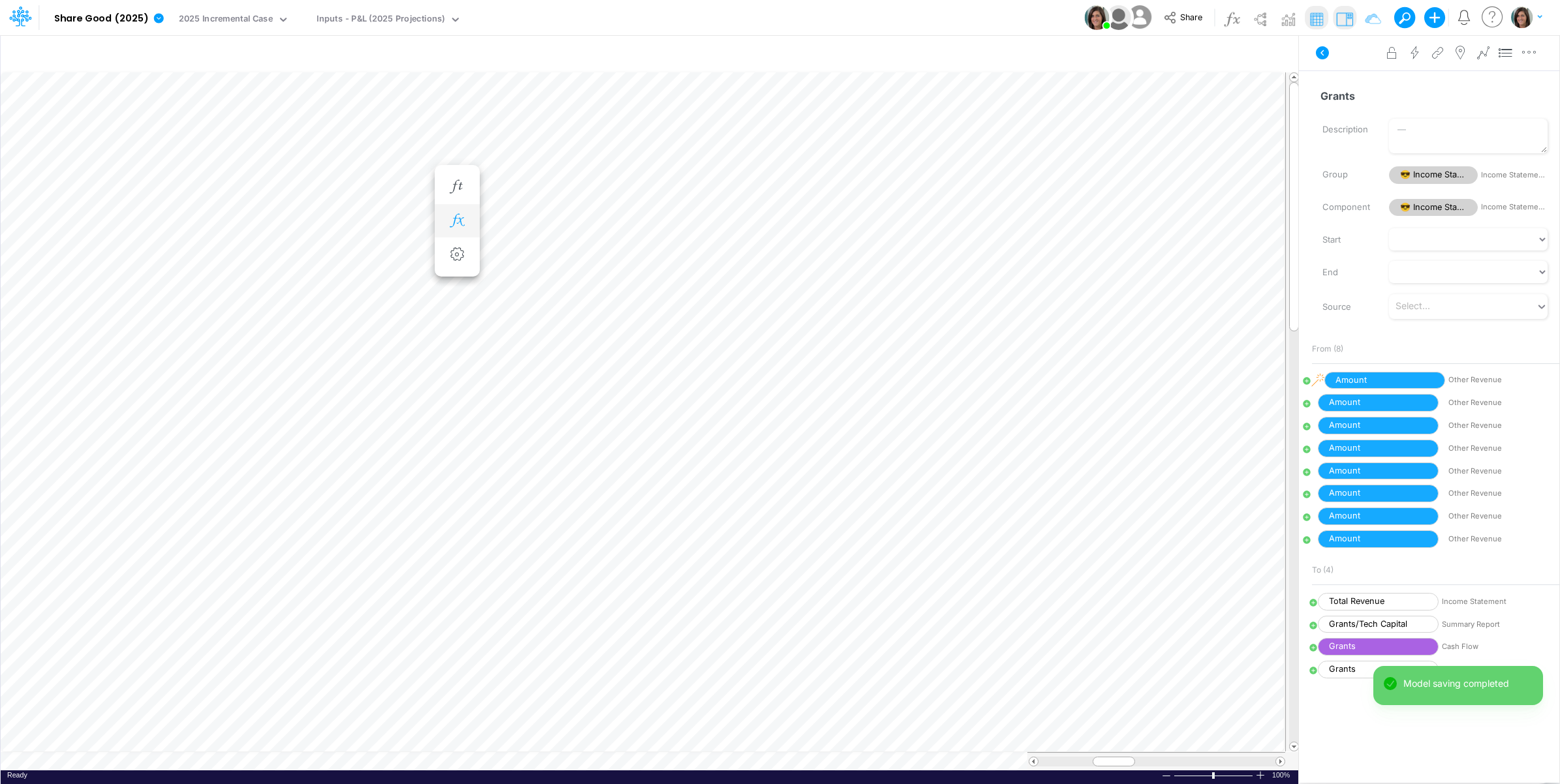
click at [465, 210] on button "button" at bounding box center [457, 221] width 24 height 26
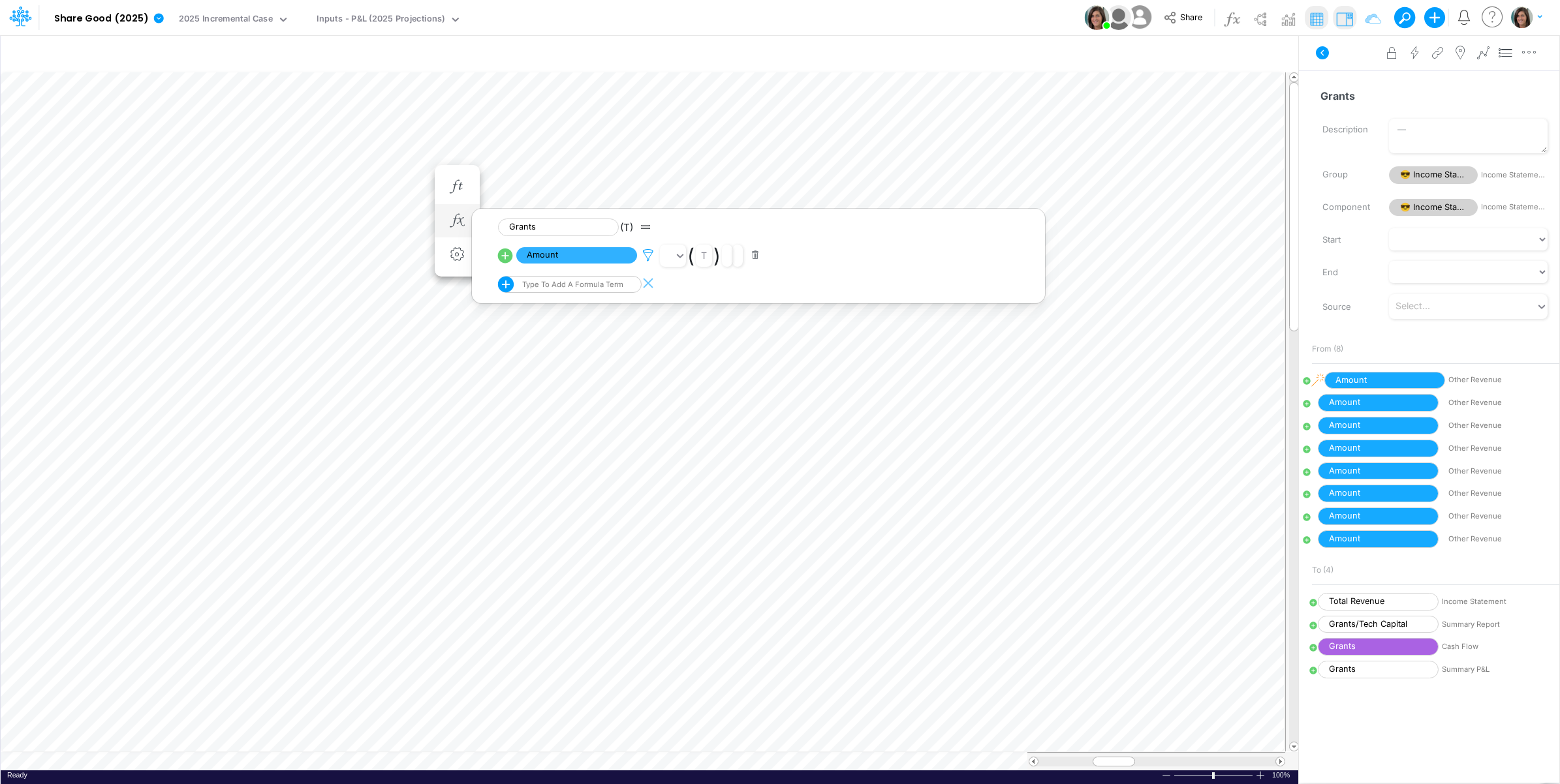
click at [650, 255] on icon at bounding box center [648, 255] width 19 height 14
click at [686, 168] on button "Save" at bounding box center [685, 167] width 31 height 19
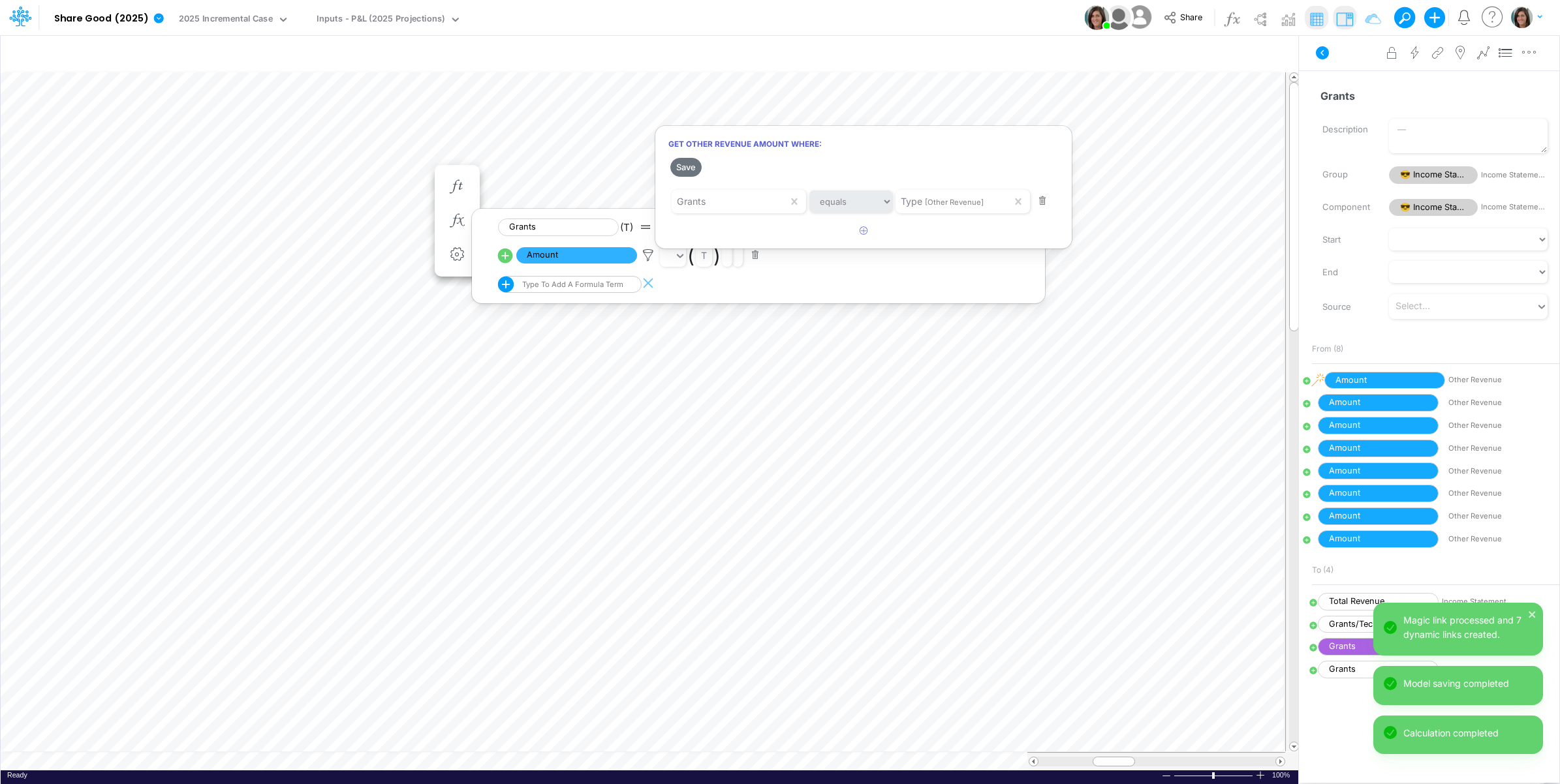
click at [1348, 61] on div at bounding box center [780, 395] width 1560 height 778
click at [1323, 55] on icon at bounding box center [1322, 53] width 13 height 13
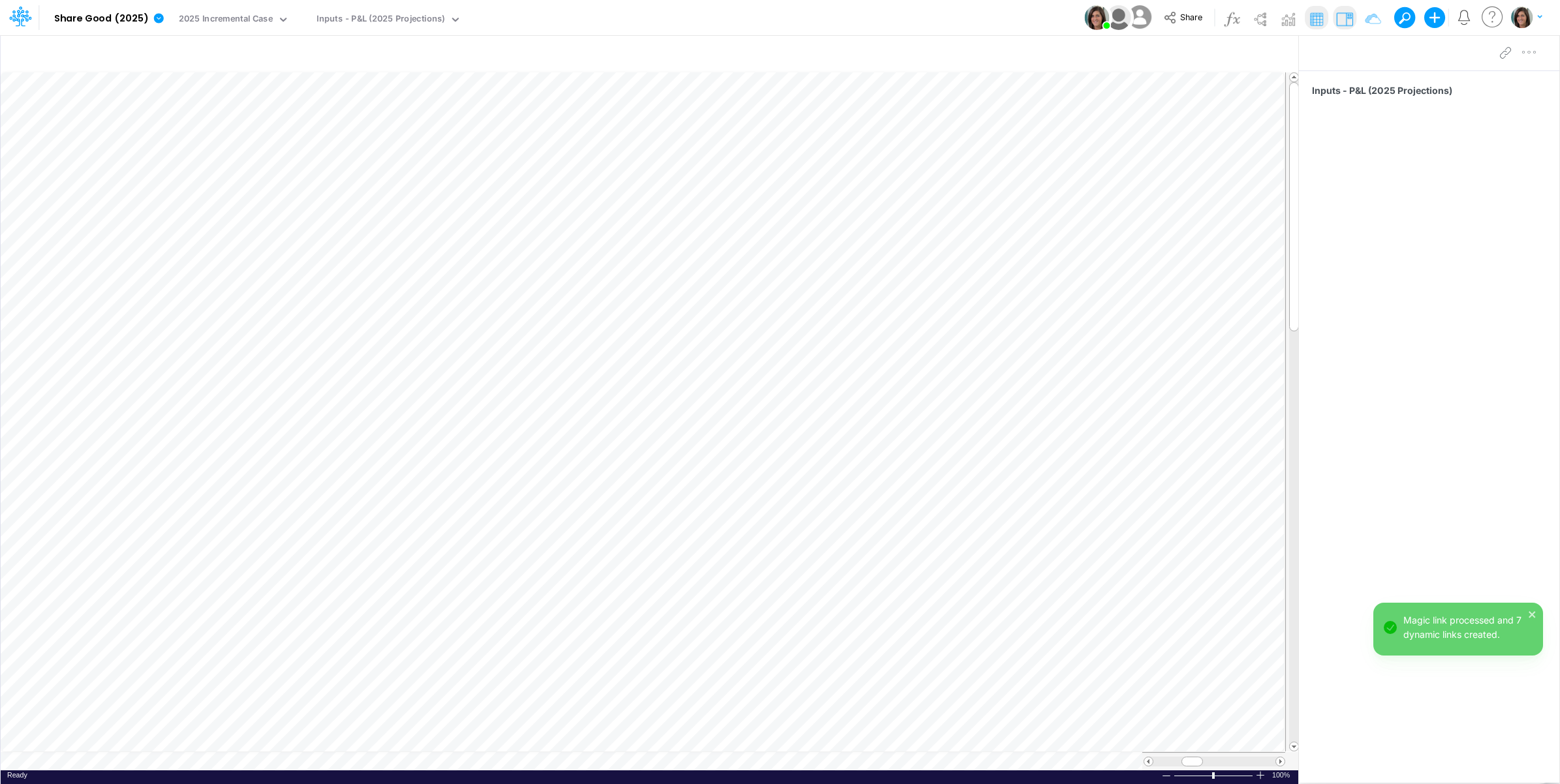
scroll to position [0, 1]
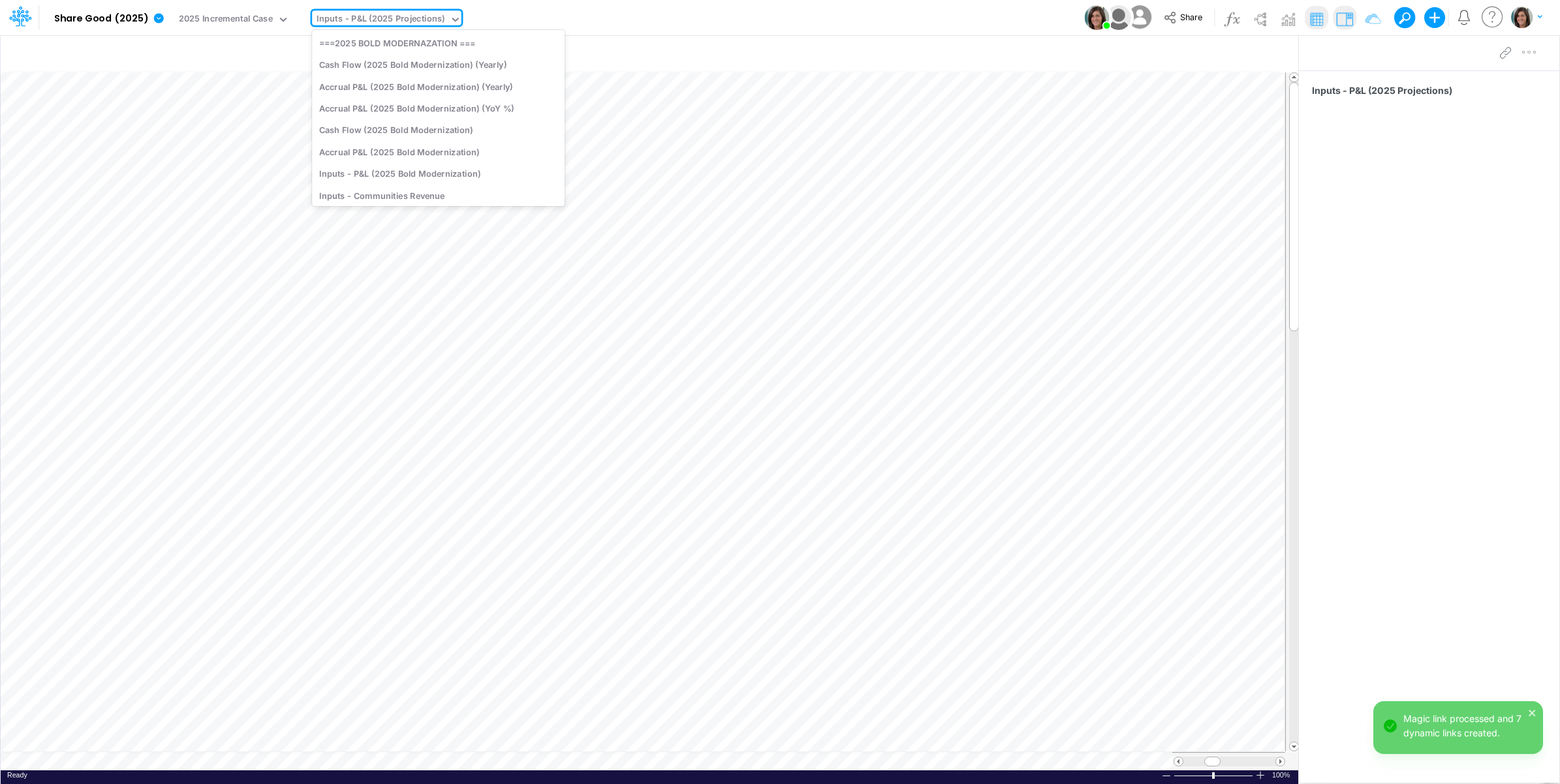
click at [374, 21] on div "Inputs - P&L (2025 Projections)" at bounding box center [380, 19] width 128 height 15
click at [617, 20] on div "Model Share Good (2025) Edit model settings Duplicate Import QuickBooks QuickBo…" at bounding box center [780, 18] width 1403 height 35
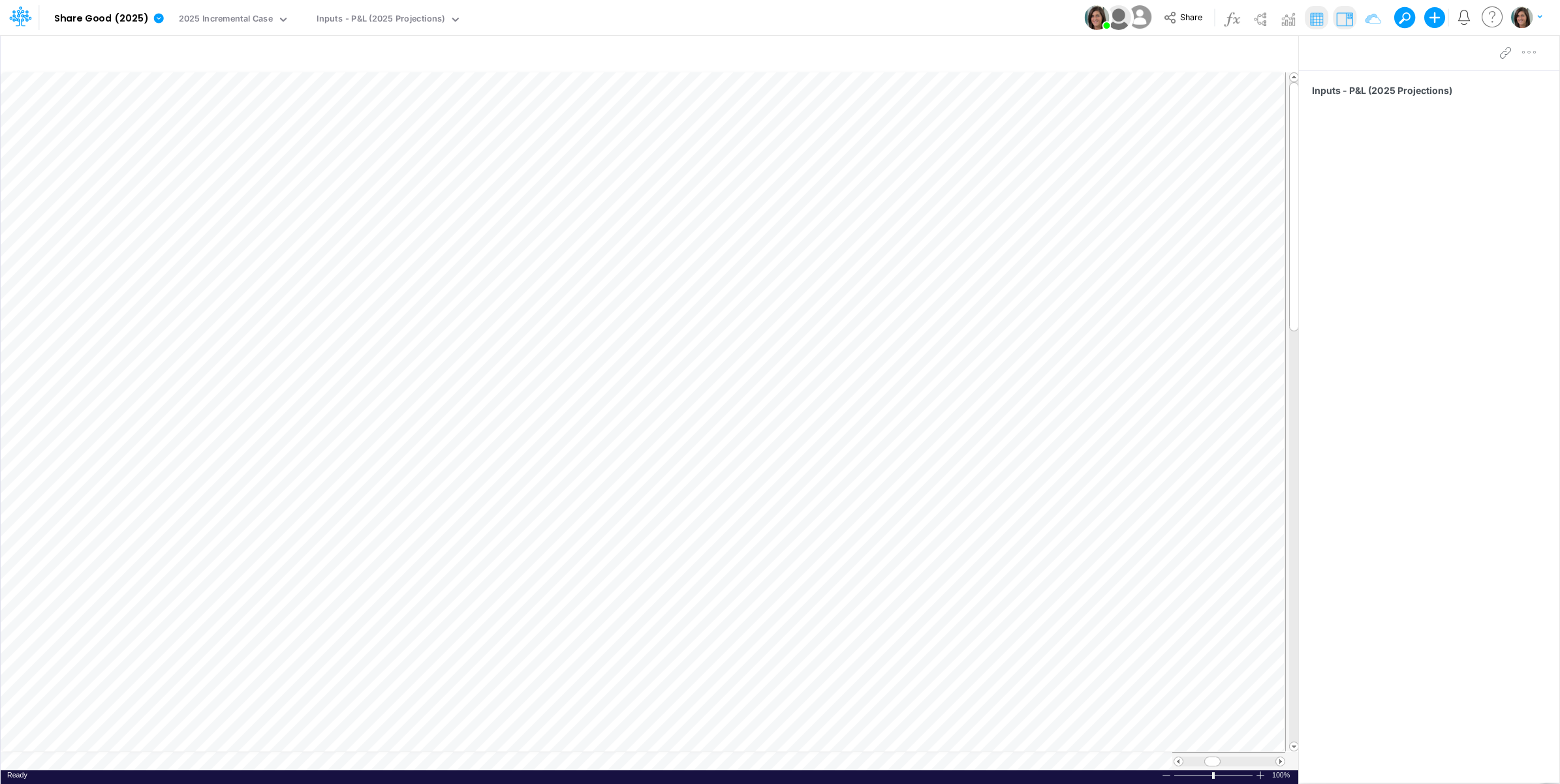
scroll to position [0, 1]
click at [1266, 21] on img at bounding box center [1259, 18] width 21 height 21
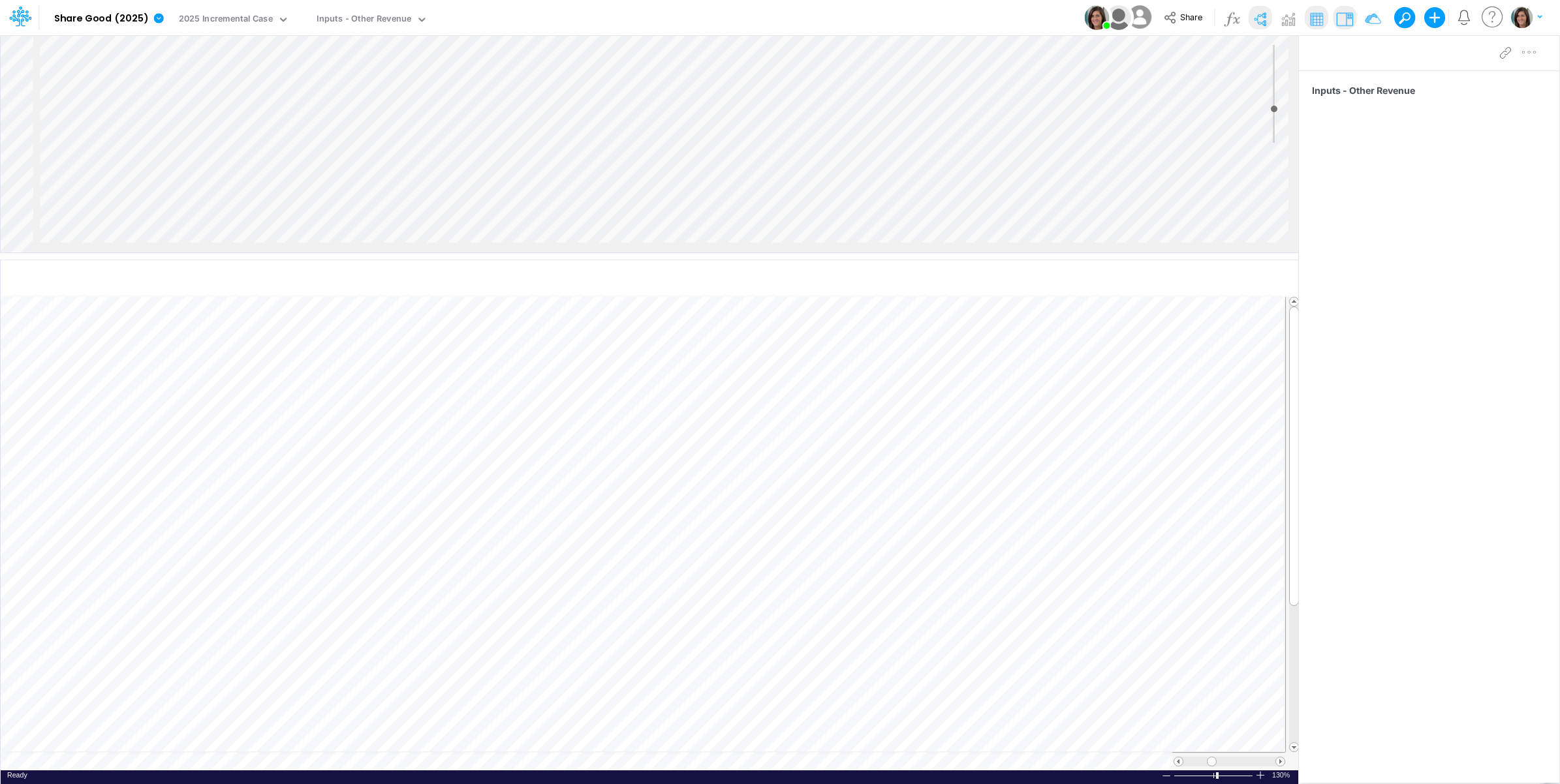
scroll to position [0, 365]
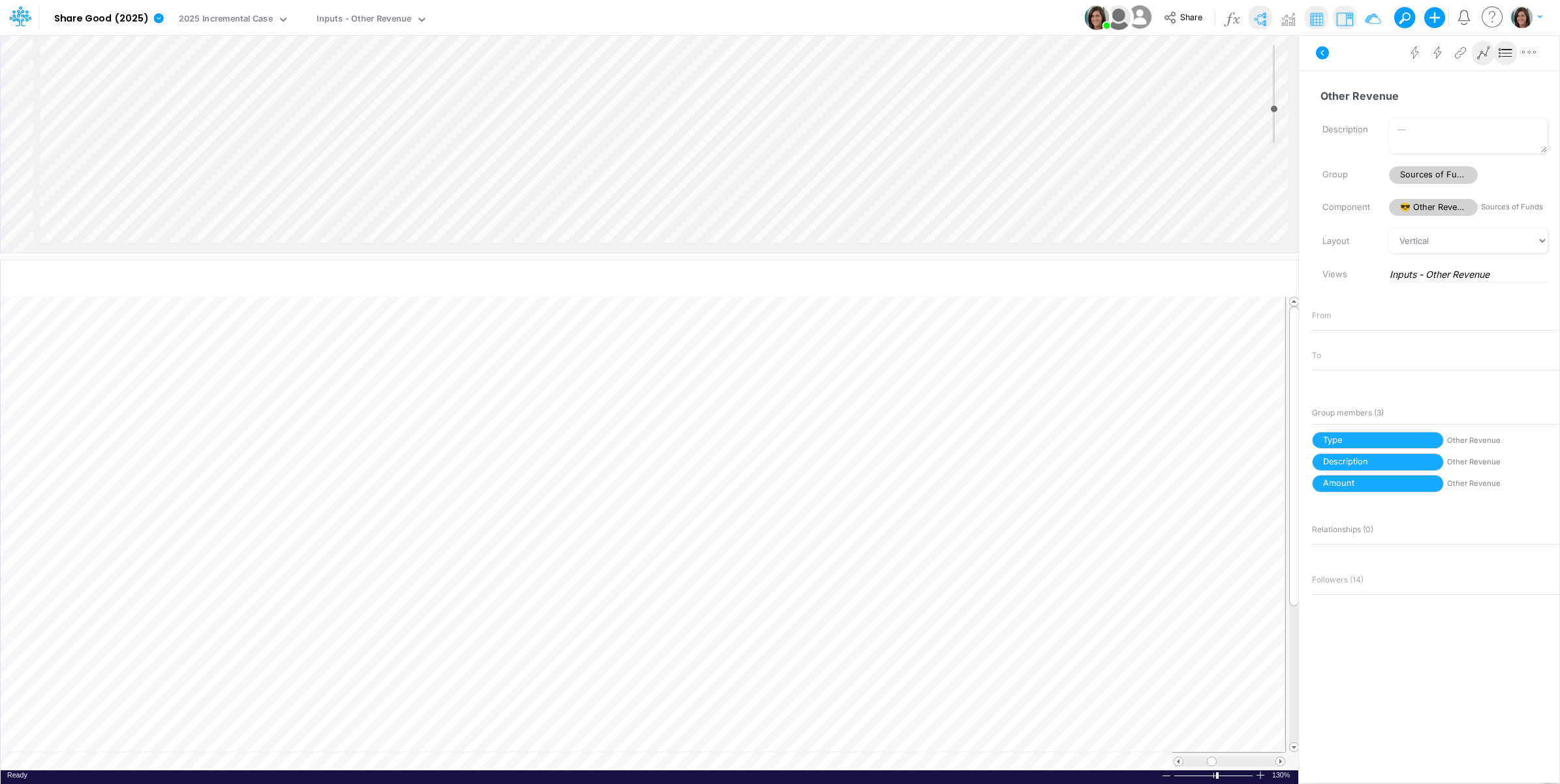
click at [987, 145] on div "Insert node Variable Constant Group Addition Subtraction Multiplication Divisio…" at bounding box center [649, 144] width 1297 height 218
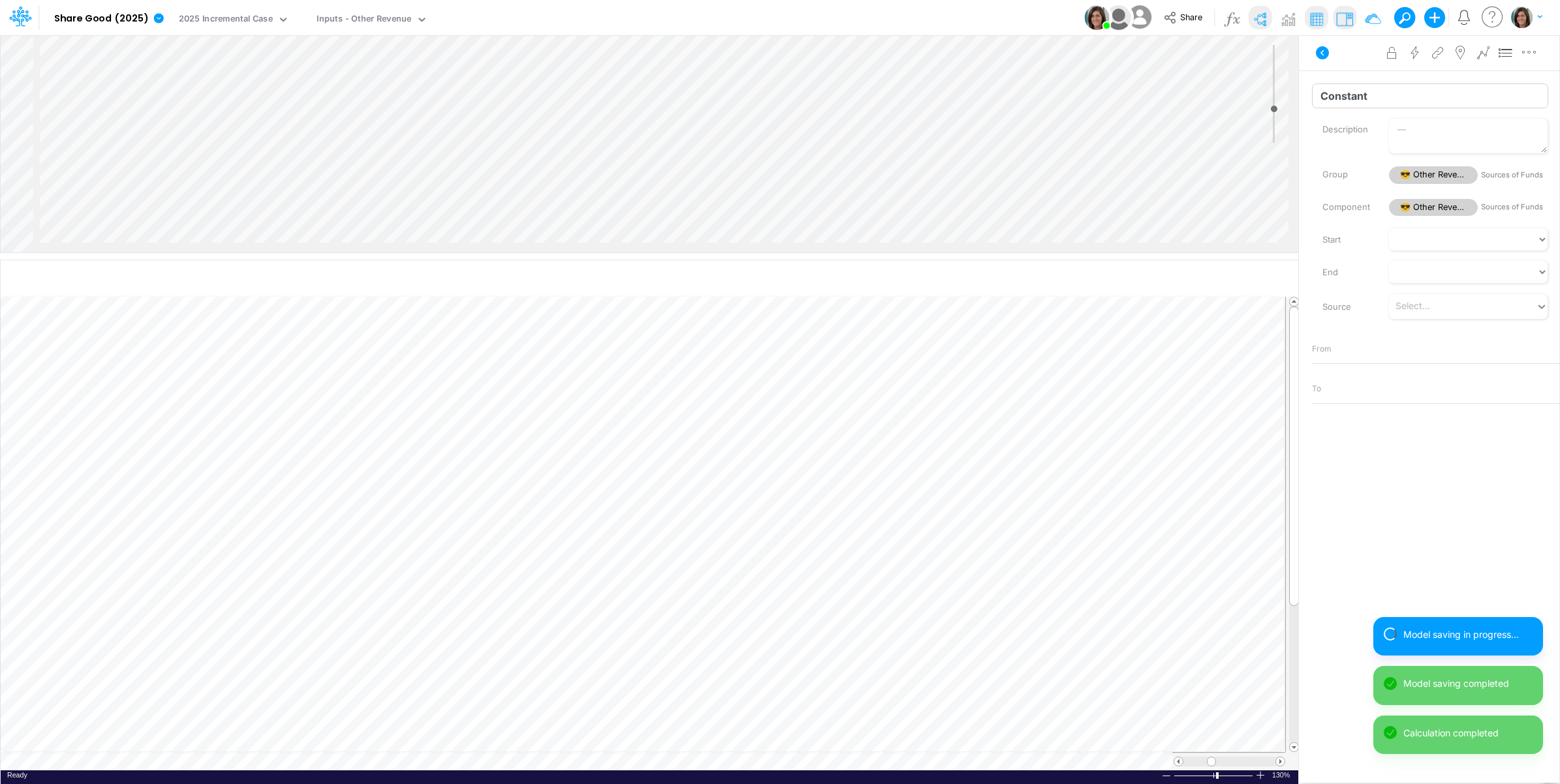
click at [1397, 95] on input "Constant" at bounding box center [1430, 96] width 236 height 25
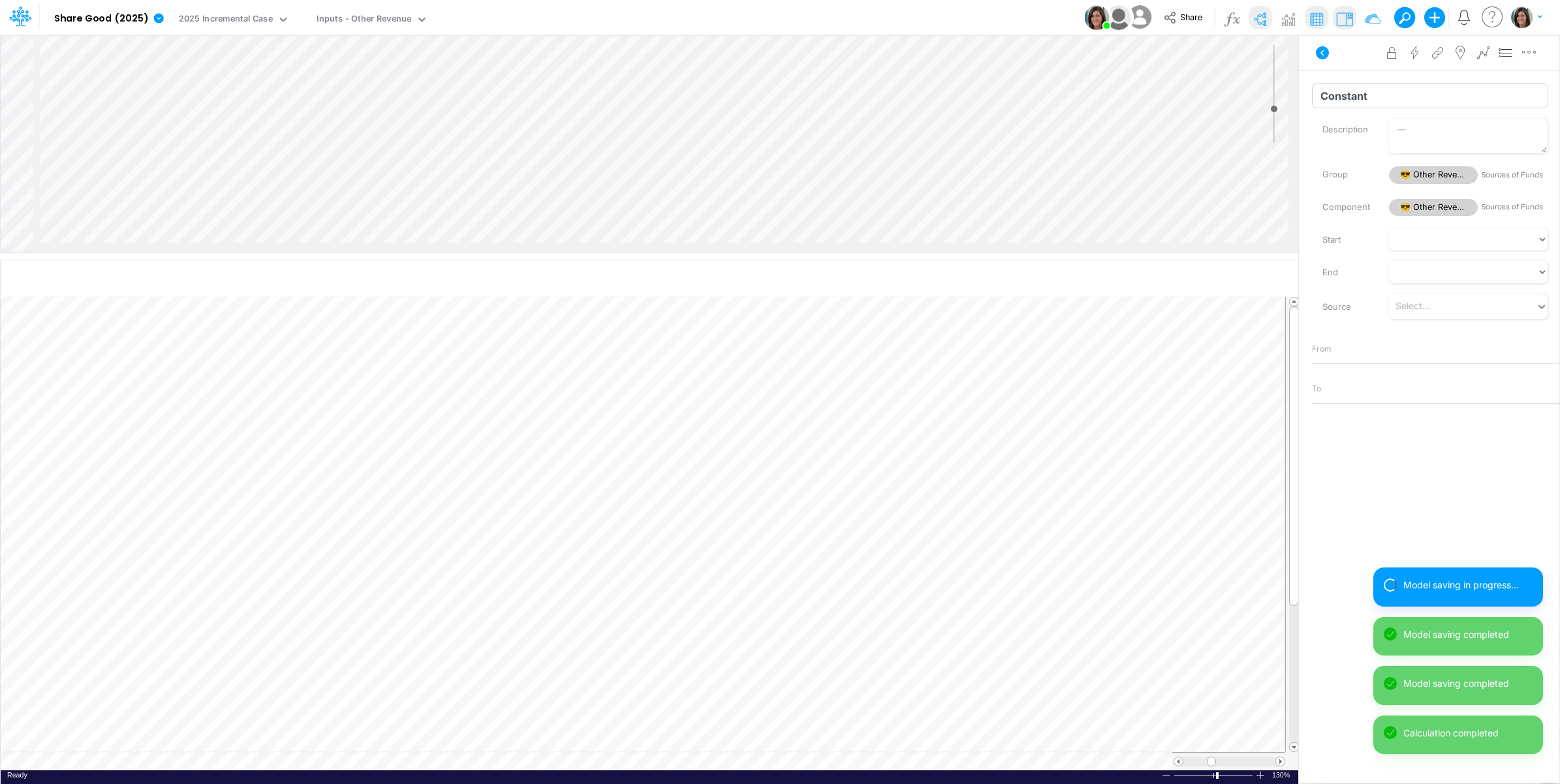
click at [1397, 95] on input "Constant" at bounding box center [1430, 96] width 236 height 25
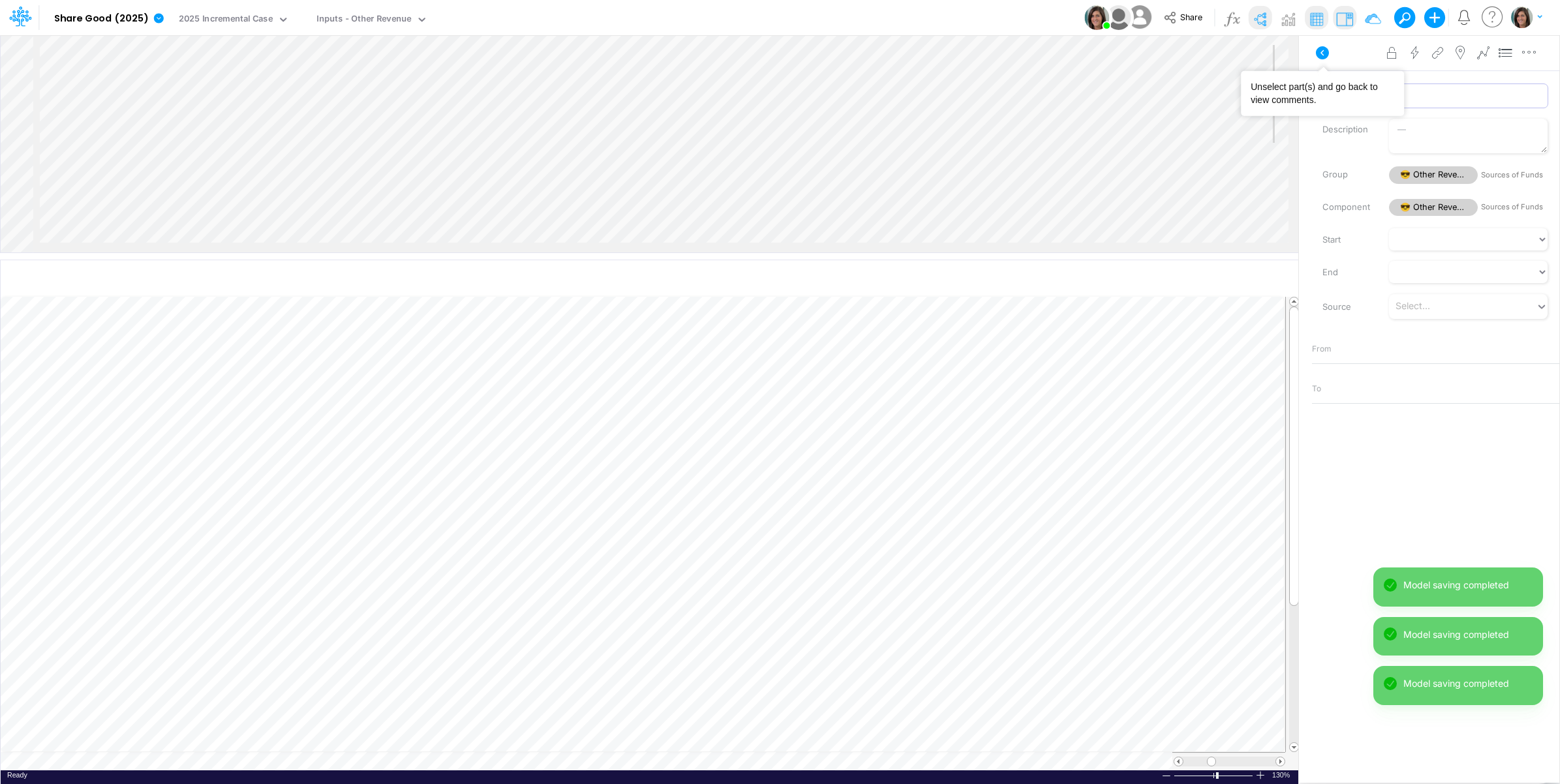
type input "Case"
click at [1354, 64] on div "Advanced settings Delete" at bounding box center [1429, 53] width 260 height 37
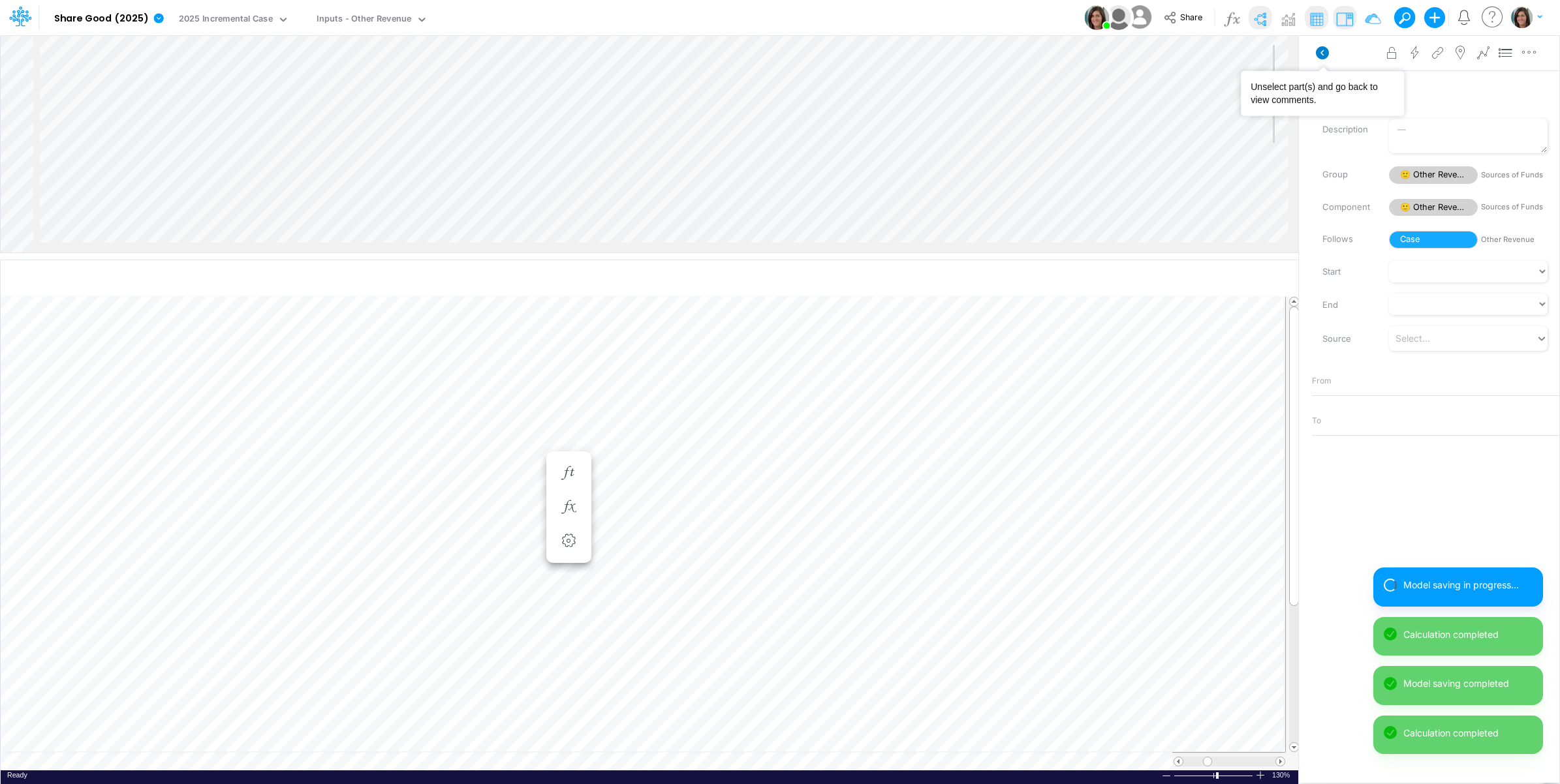
click at [1321, 55] on icon at bounding box center [1322, 53] width 13 height 13
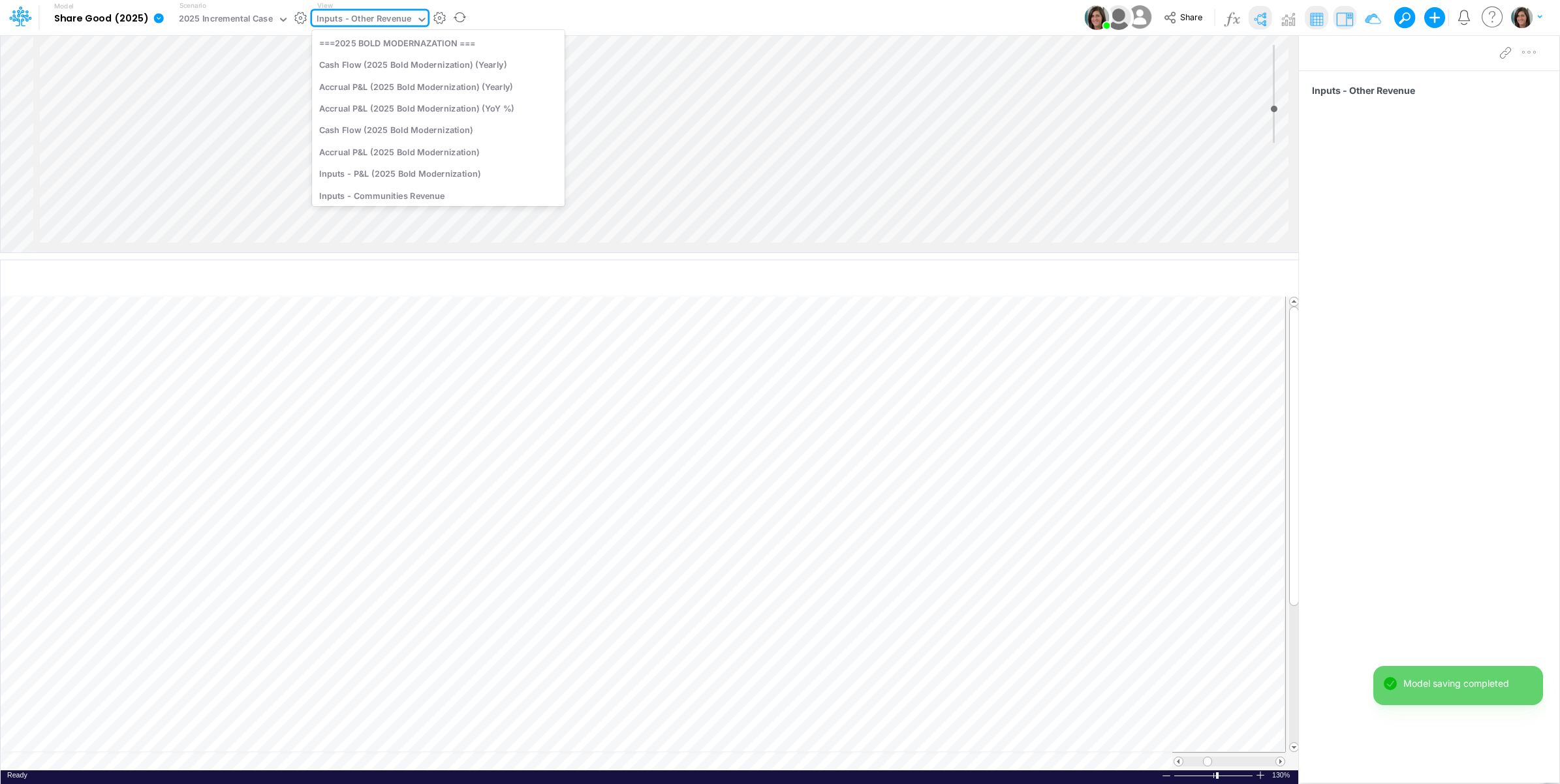
click at [375, 19] on div "Inputs - Other Revenue" at bounding box center [363, 19] width 95 height 15
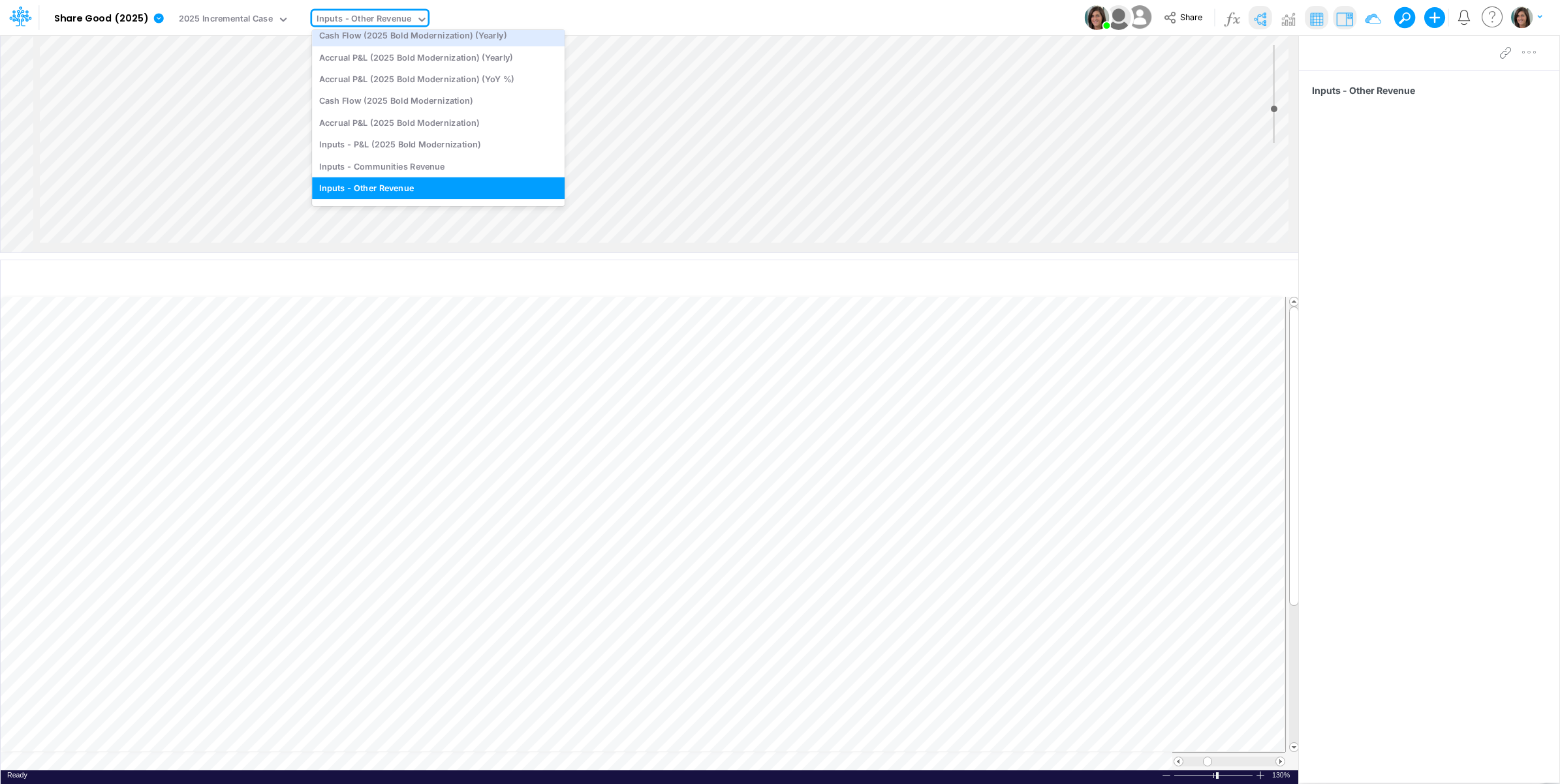
click at [563, 13] on div "Model Share Good (2025) Edit model settings Duplicate Import QuickBooks QuickBo…" at bounding box center [780, 18] width 1403 height 35
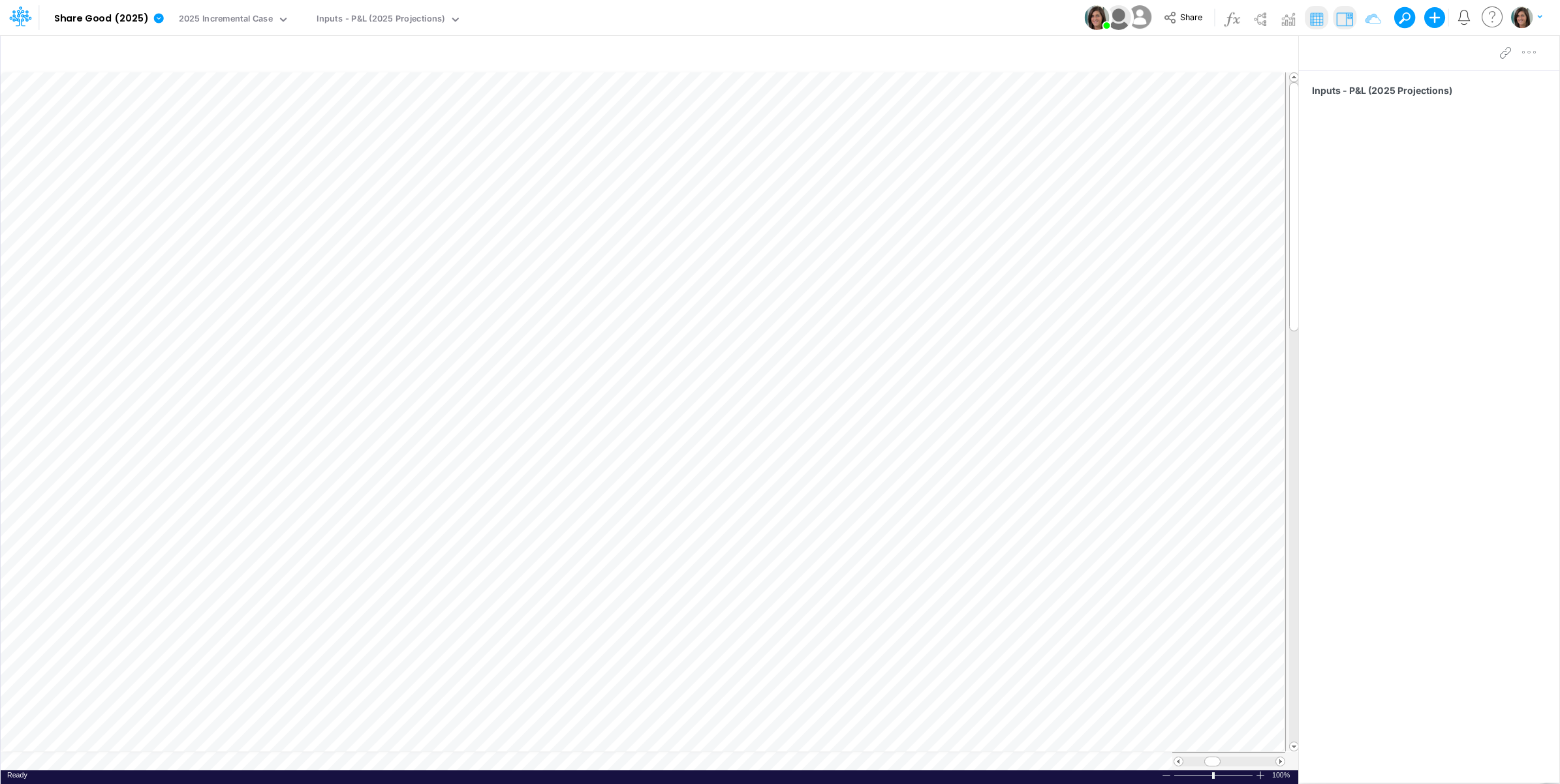
scroll to position [0, 1]
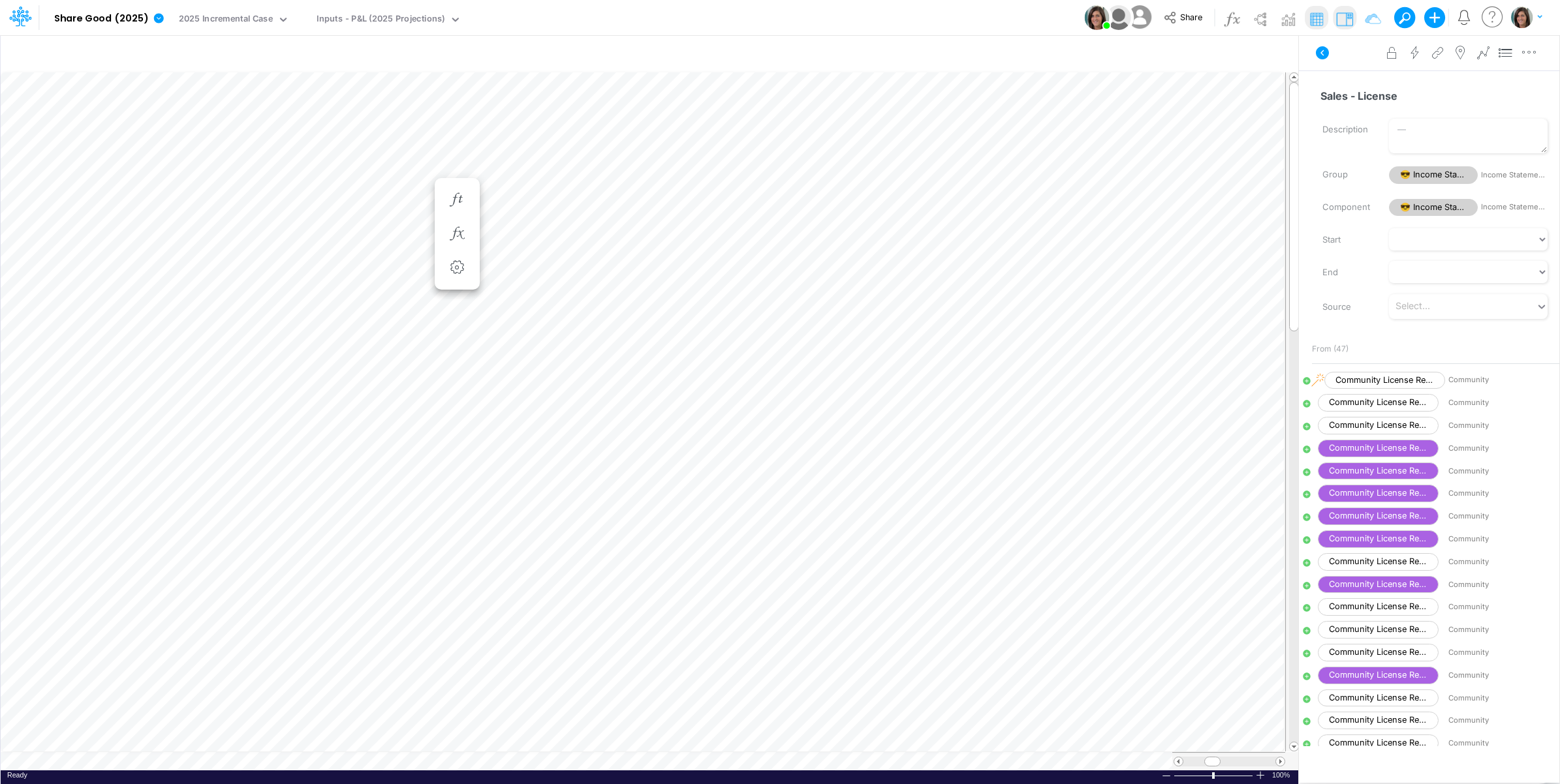
scroll to position [0, 1]
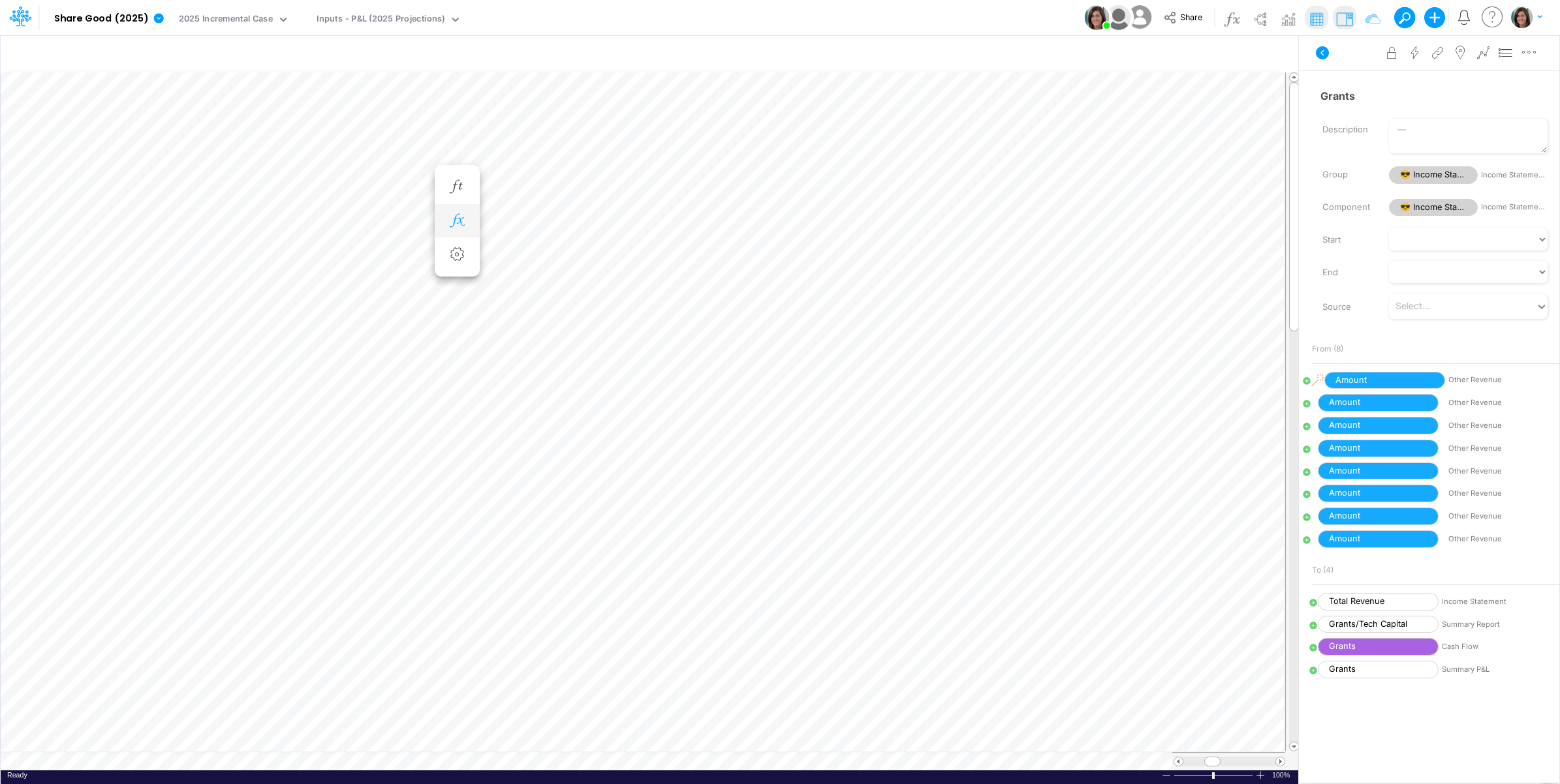
click at [460, 221] on icon "button" at bounding box center [457, 220] width 19 height 14
click at [645, 255] on icon at bounding box center [648, 255] width 19 height 14
click at [868, 232] on button "button" at bounding box center [863, 231] width 26 height 21
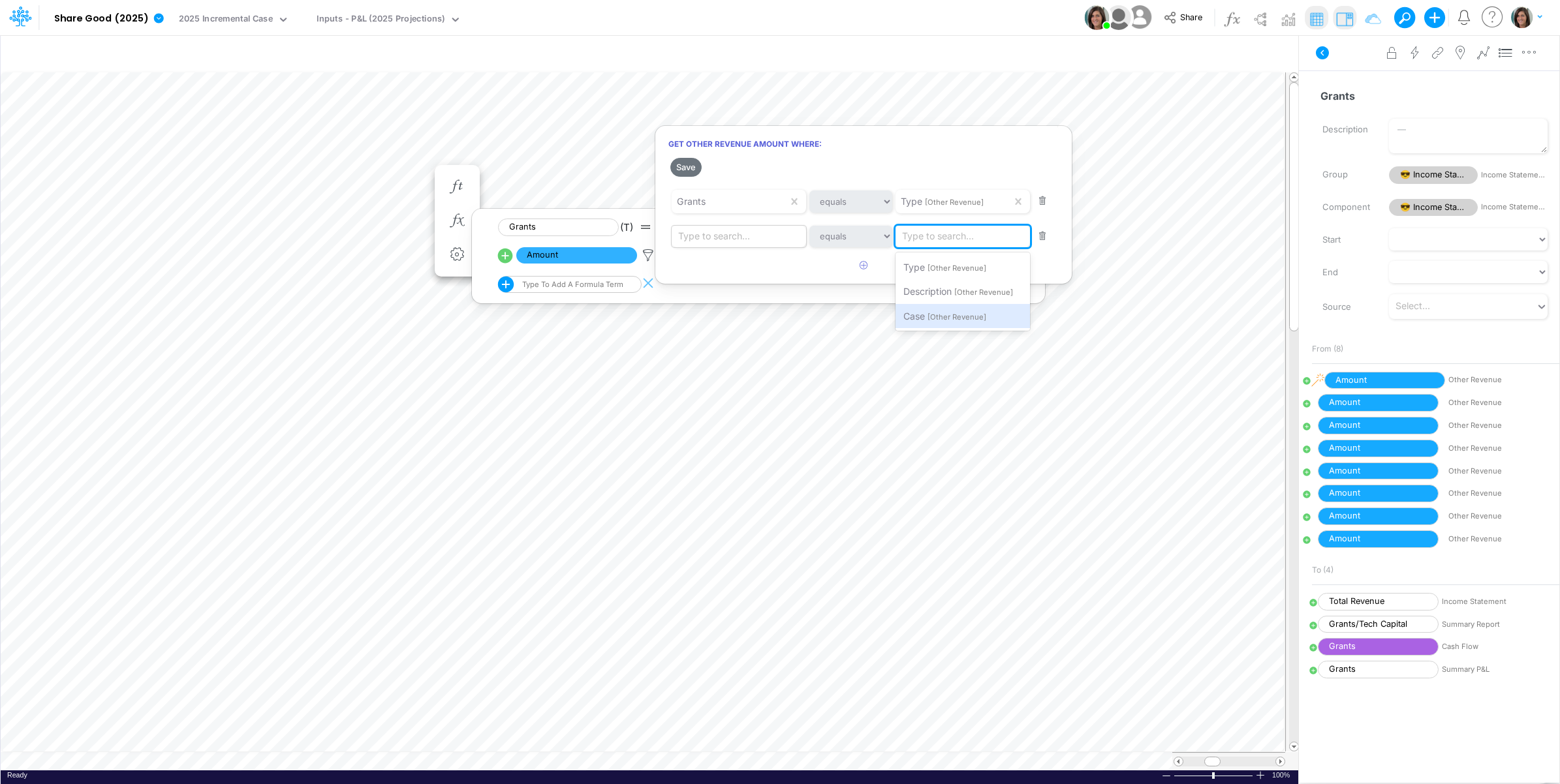
drag, startPoint x: 924, startPoint y: 311, endPoint x: 797, endPoint y: 231, distance: 150.1
click at [923, 311] on span "Case" at bounding box center [913, 316] width 21 height 11
click at [768, 236] on div "Type to search..." at bounding box center [741, 237] width 139 height 22
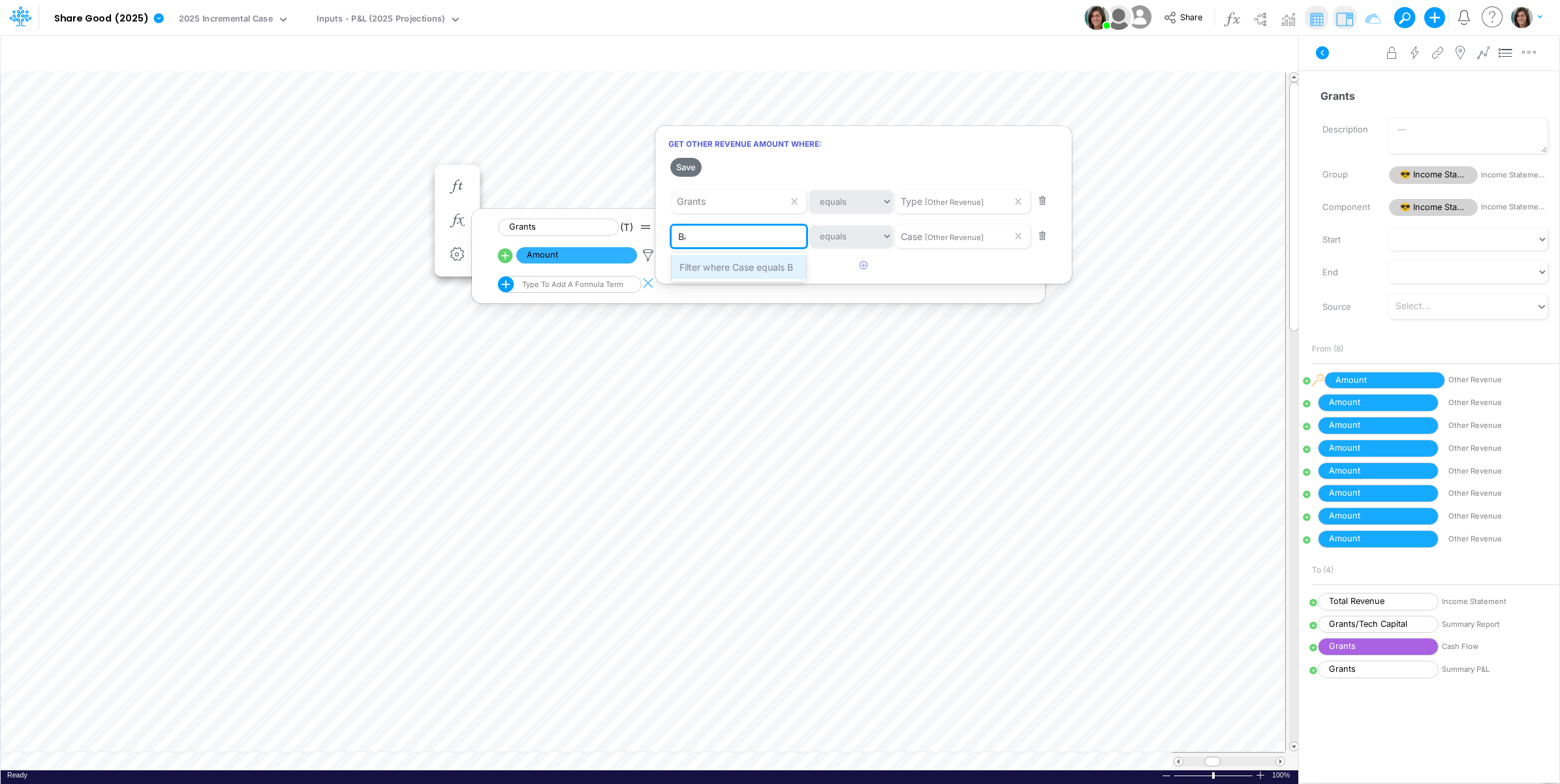
type input "Base"
drag, startPoint x: 737, startPoint y: 269, endPoint x: 704, endPoint y: 230, distance: 51.1
click at [736, 268] on span "Filter where Case equals Base" at bounding box center [743, 267] width 128 height 11
drag, startPoint x: 686, startPoint y: 164, endPoint x: 1169, endPoint y: 402, distance: 538.5
click at [686, 165] on button "Save" at bounding box center [685, 167] width 31 height 19
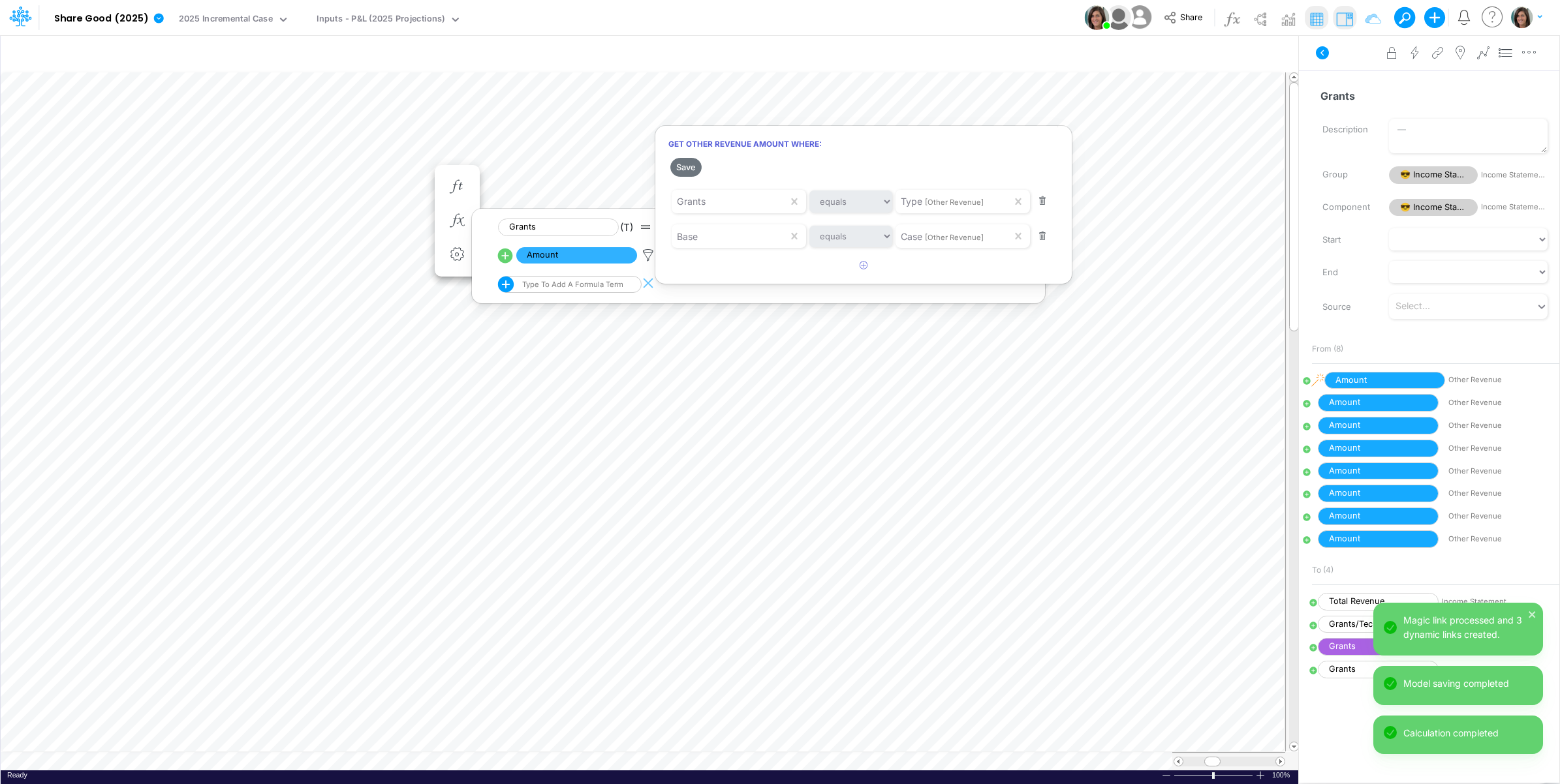
click at [1344, 65] on div at bounding box center [780, 395] width 1560 height 778
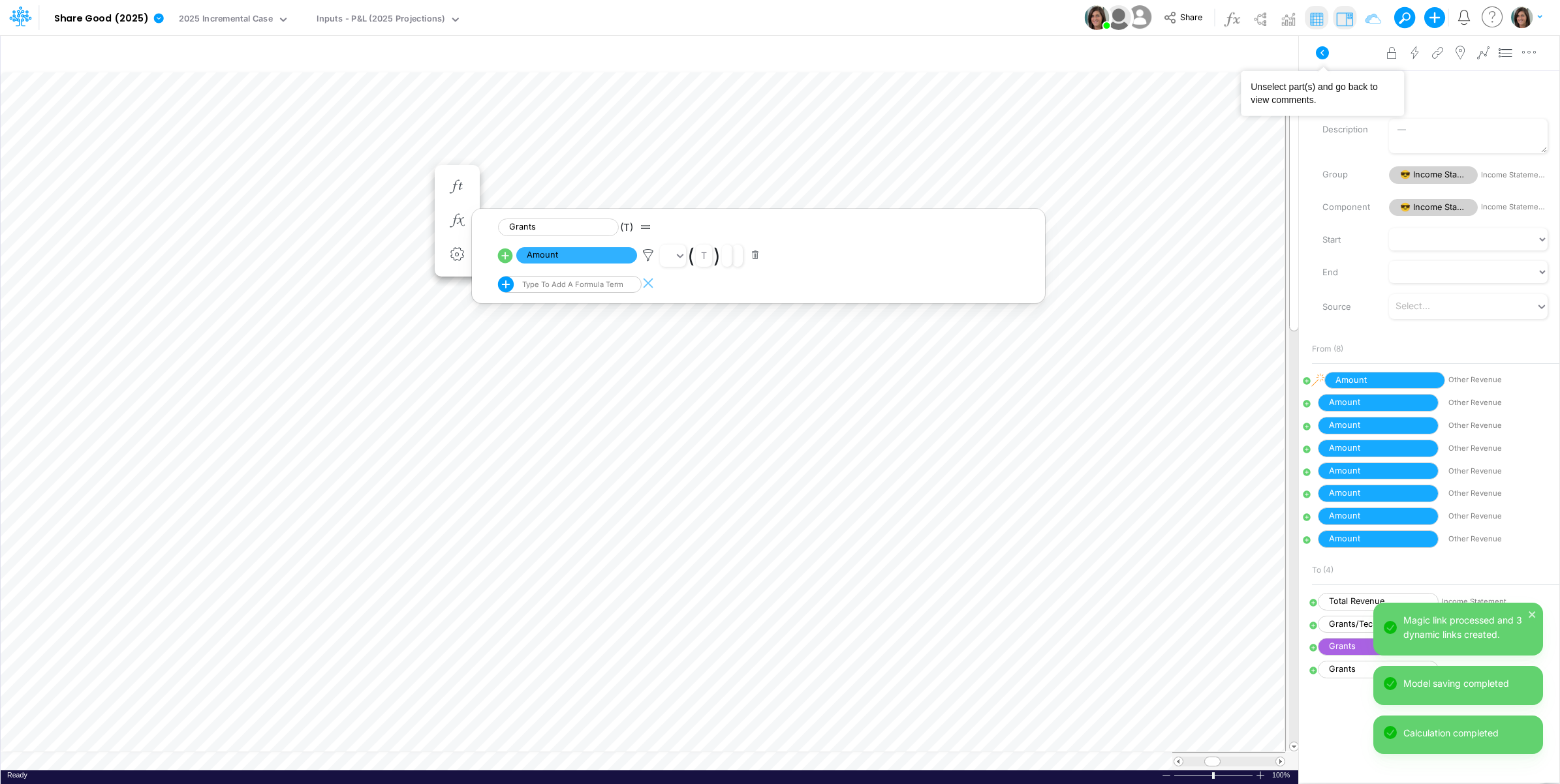
click at [1336, 50] on button at bounding box center [1322, 53] width 31 height 23
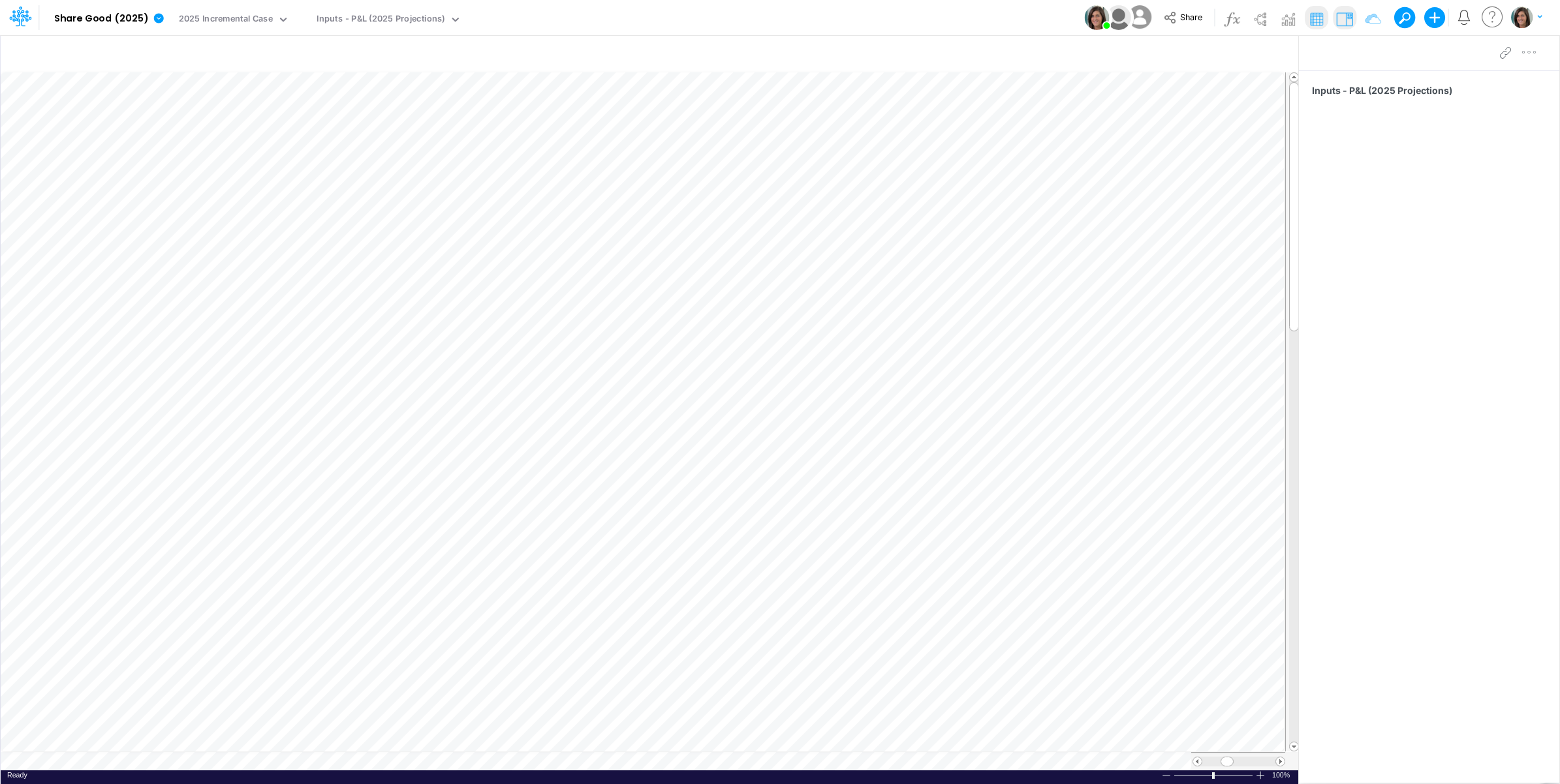
scroll to position [0, 1]
type input "Cash Flow Projections | Actuals through Jul-25 vs 2025 Budget"
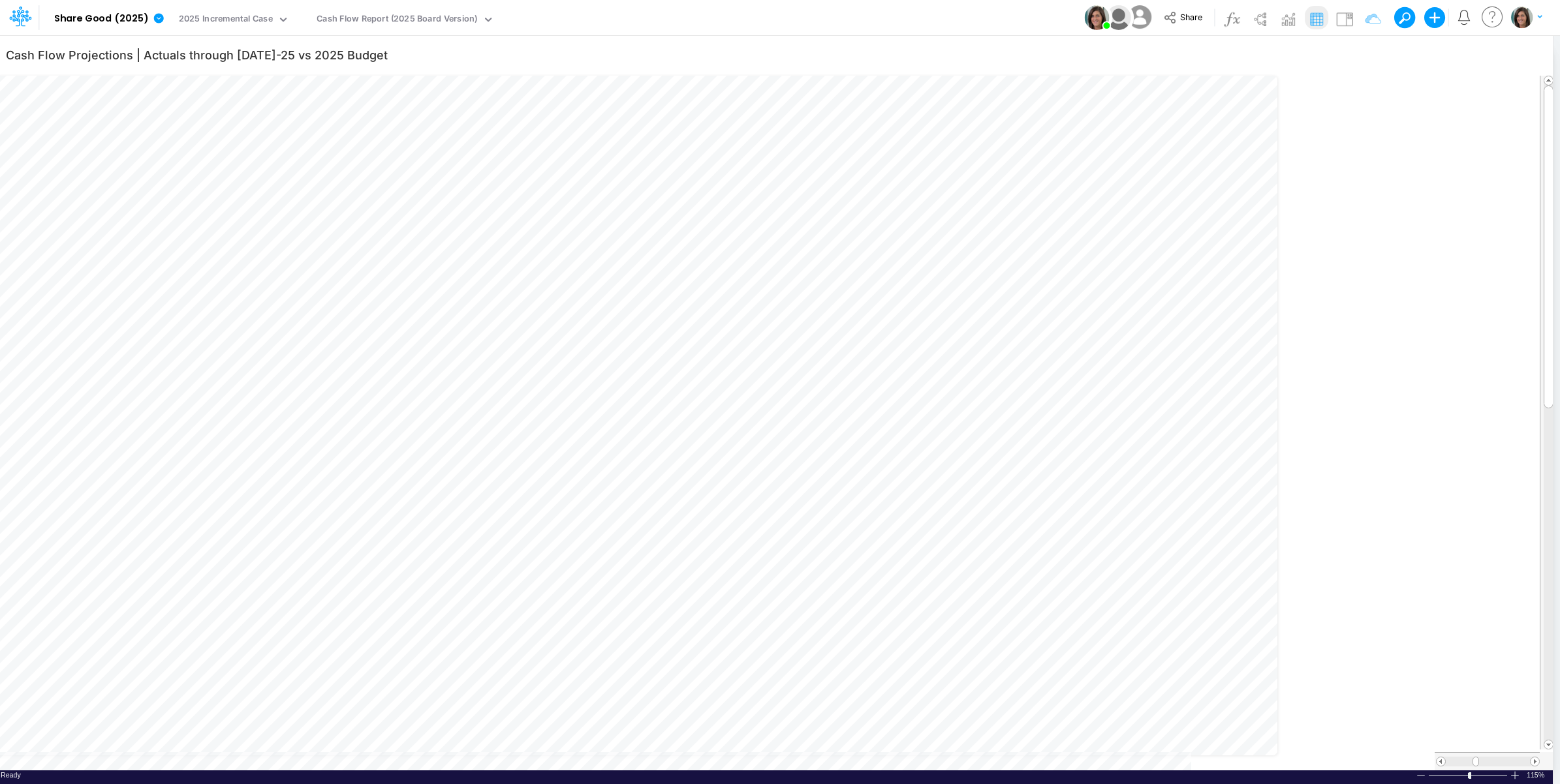
scroll to position [0, 1]
click at [1259, 23] on img at bounding box center [1259, 18] width 21 height 21
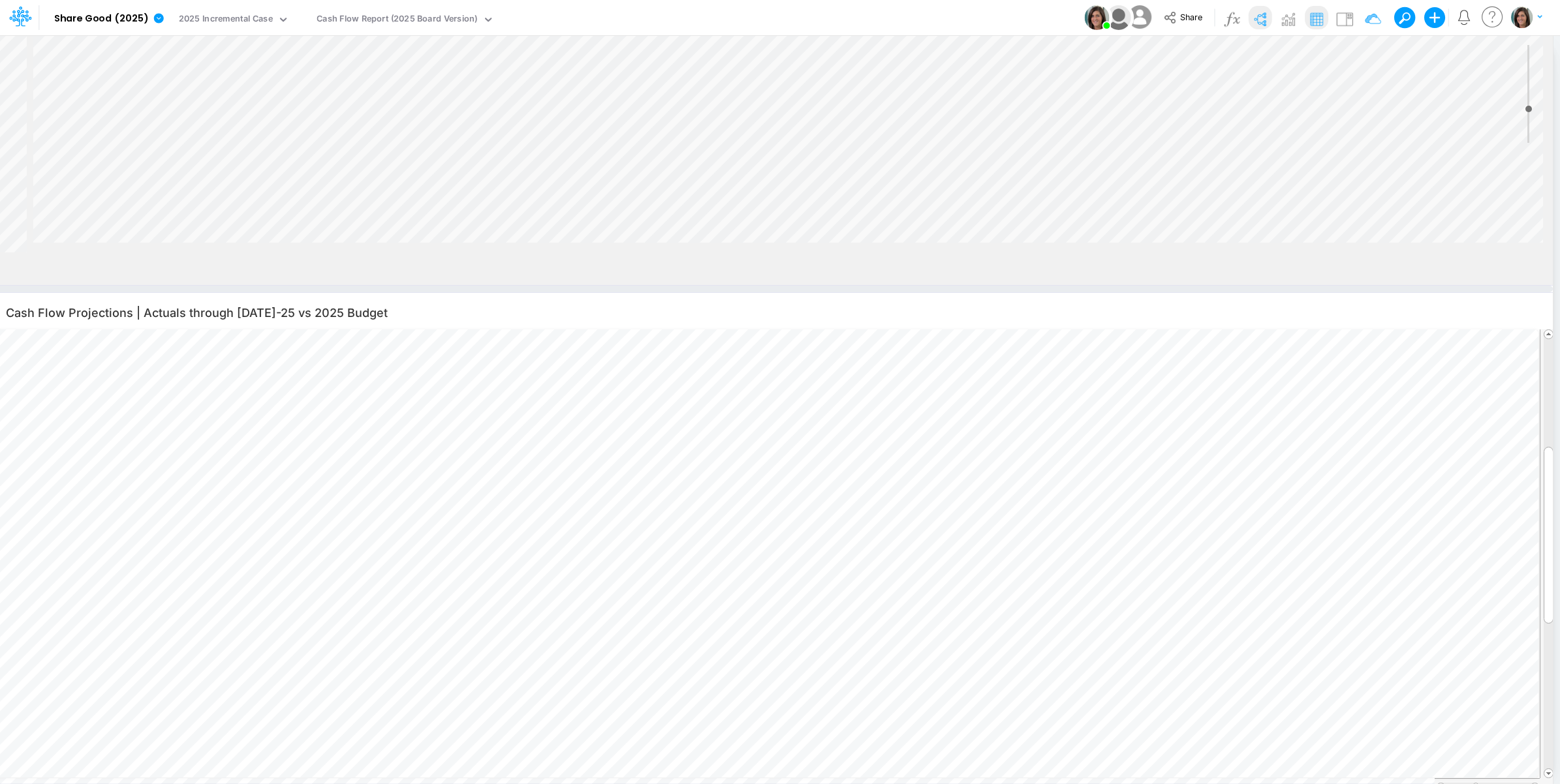
drag, startPoint x: 913, startPoint y: 253, endPoint x: 905, endPoint y: 339, distance: 86.4
click at [905, 292] on div at bounding box center [773, 289] width 1559 height 6
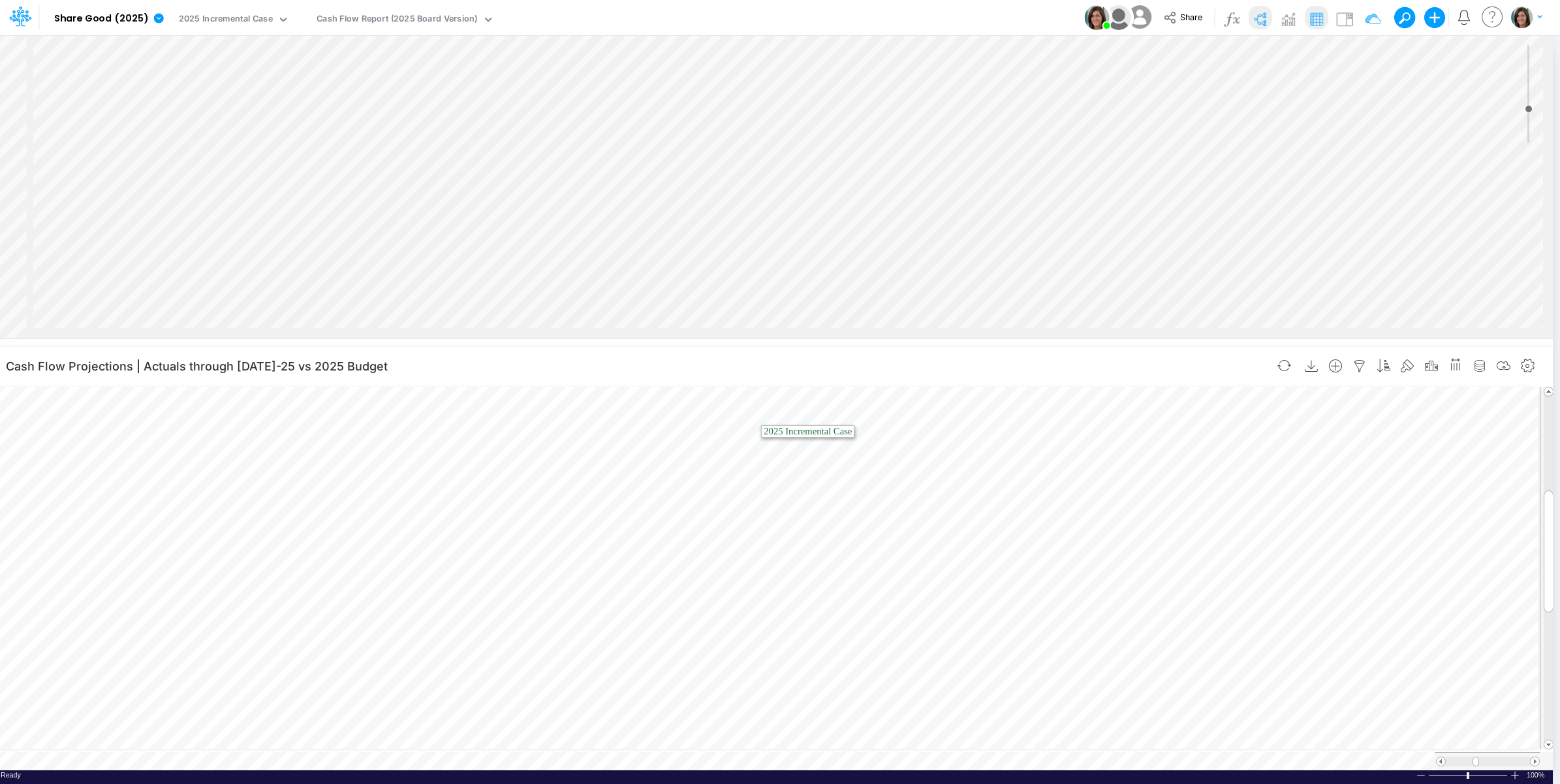
scroll to position [315, 104]
click at [767, 184] on div "Insert node Variable Constant Group Addition Subtraction Multiplication Divisio…" at bounding box center [773, 186] width 1558 height 303
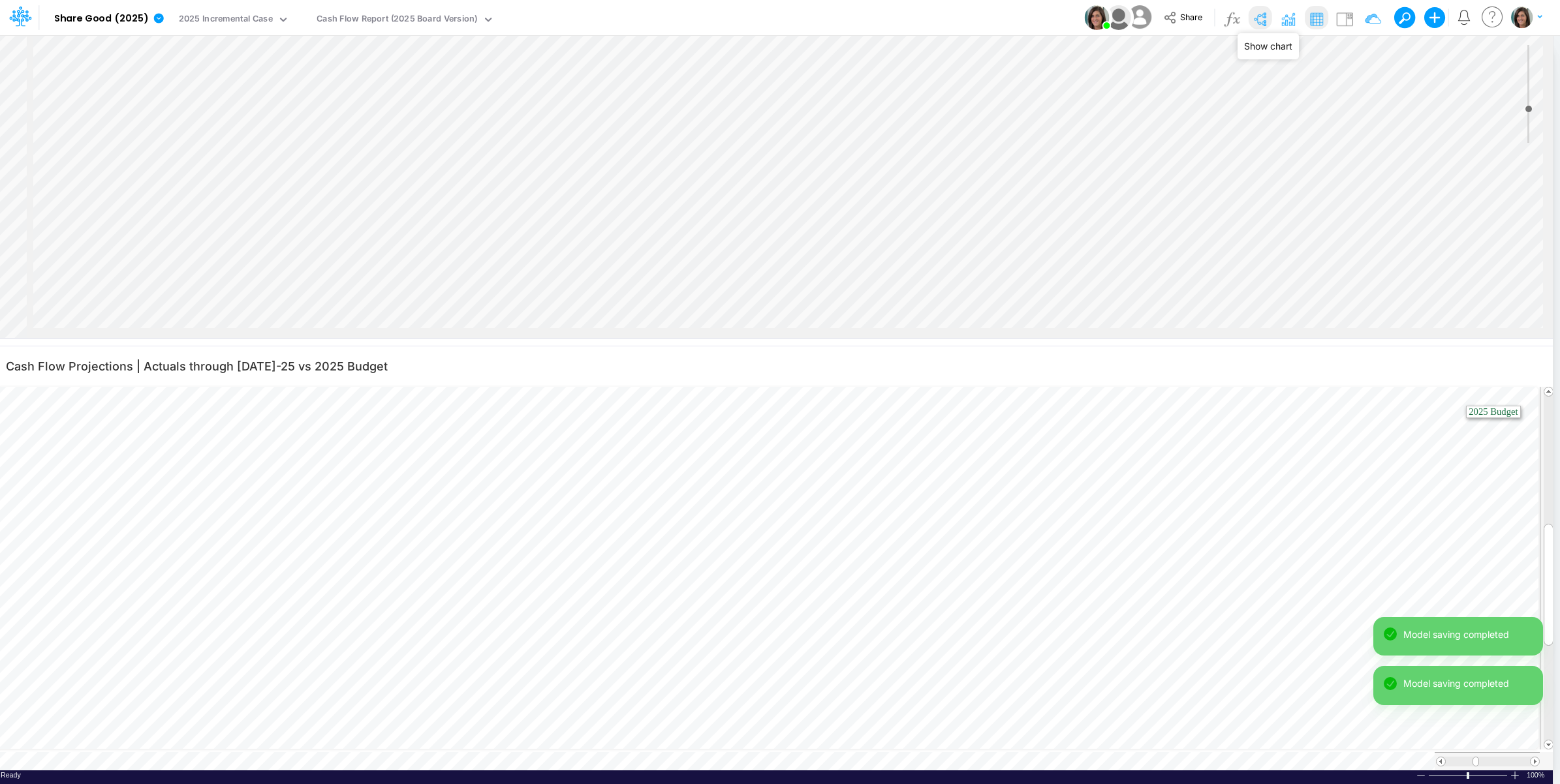
drag, startPoint x: 1290, startPoint y: 17, endPoint x: 1264, endPoint y: 12, distance: 26.5
click at [1289, 17] on img at bounding box center [1287, 18] width 21 height 21
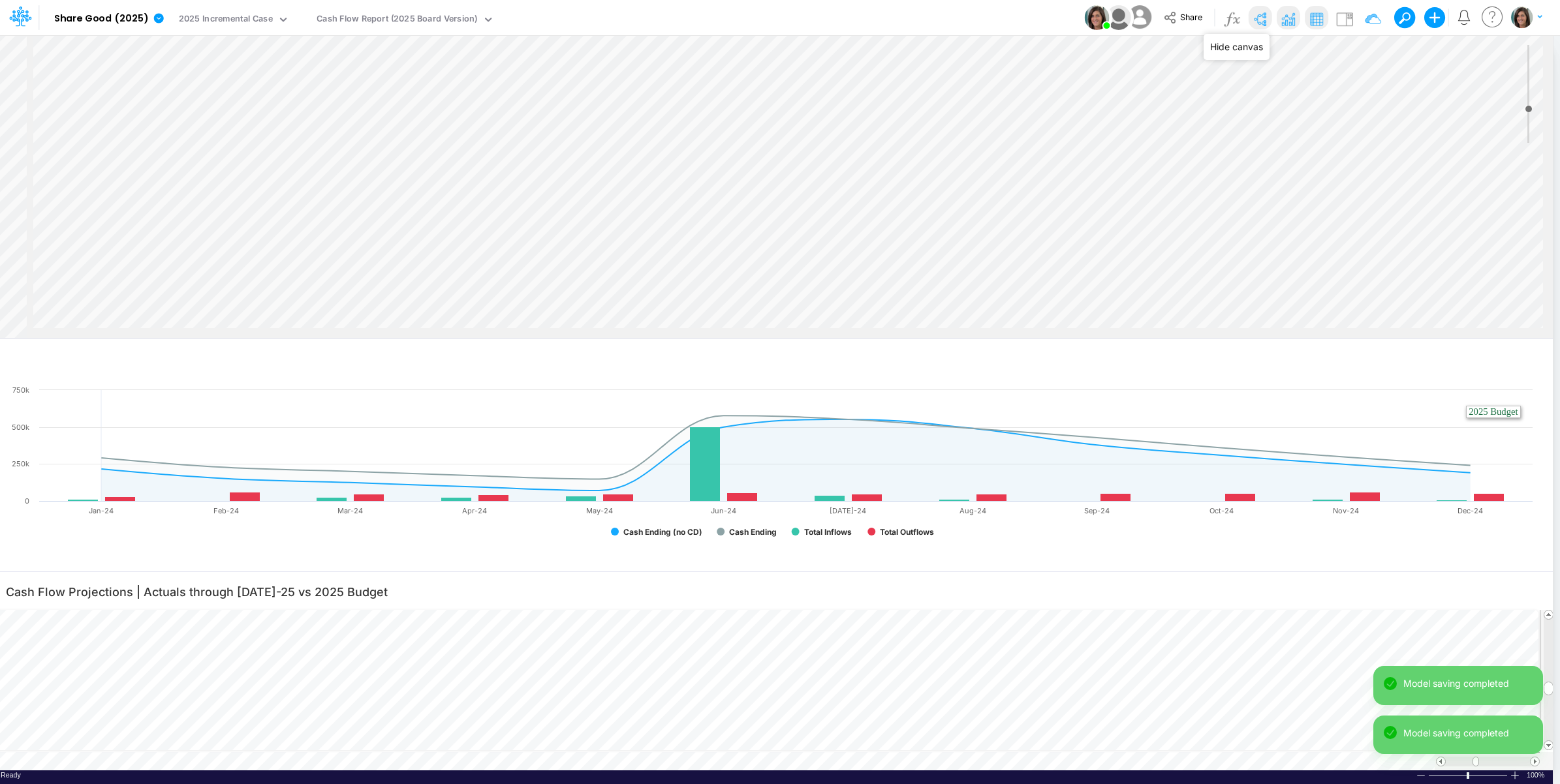
click at [1260, 14] on img at bounding box center [1259, 18] width 21 height 21
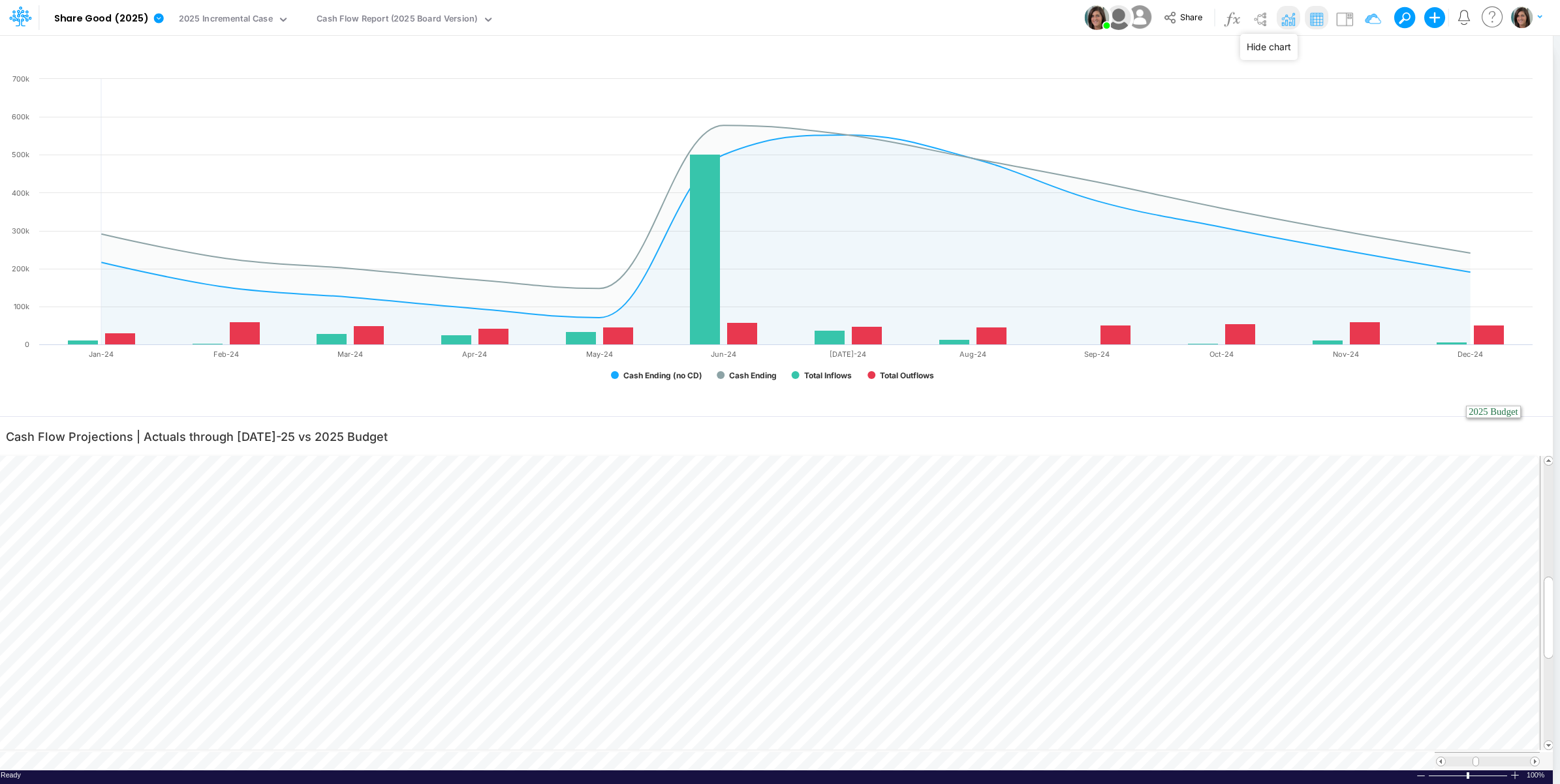
click at [1286, 15] on img at bounding box center [1287, 18] width 21 height 21
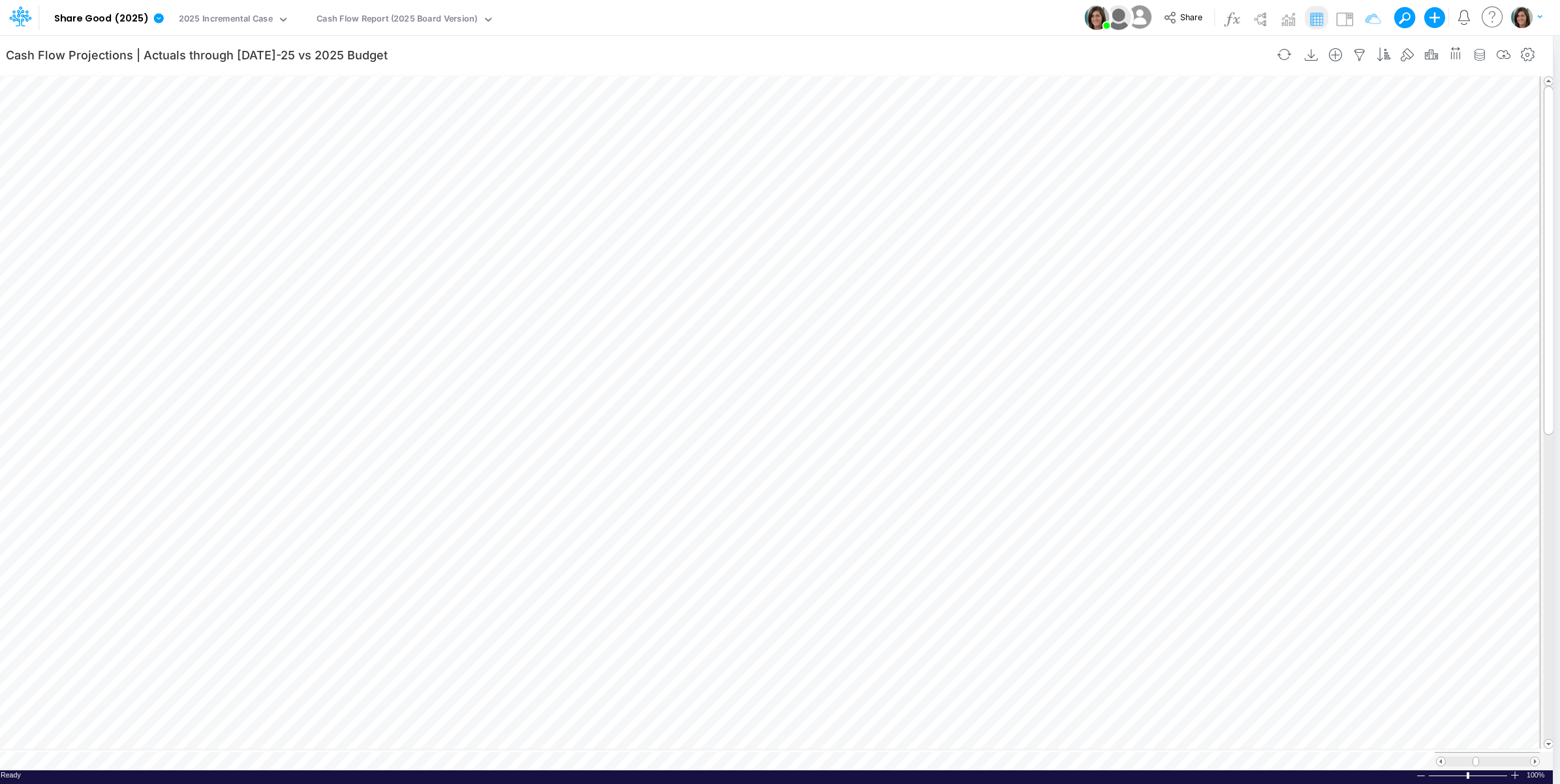
click at [435, 757] on table at bounding box center [774, 422] width 1560 height 697
type input "Cash Flow Projections | Actuals through Jul-25"
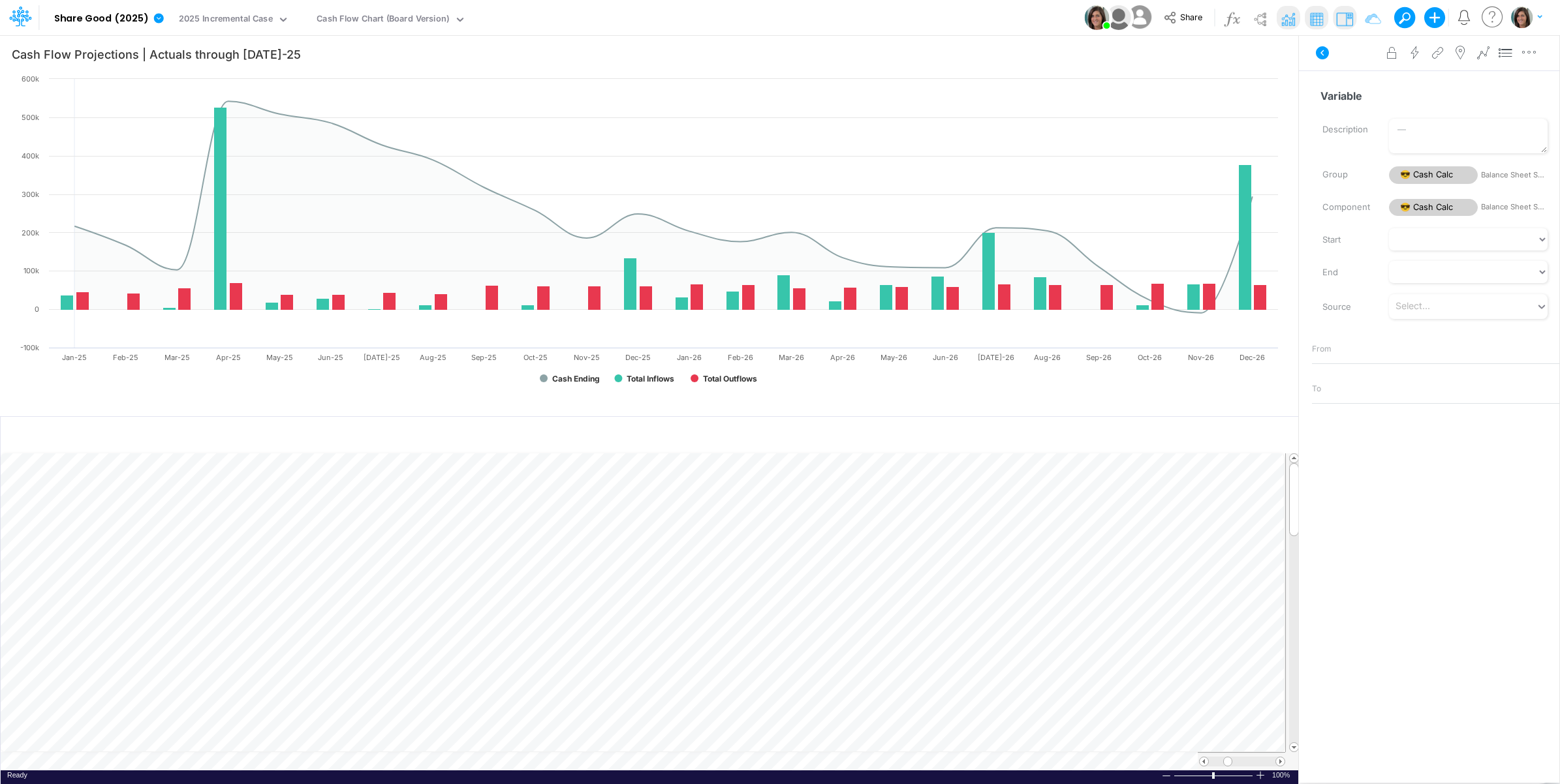
click at [770, 765] on div "Paste Cut Copy AutoFill Ready 100% Sum: null Max: null Min: null Numerical Coun…" at bounding box center [649, 612] width 1297 height 317
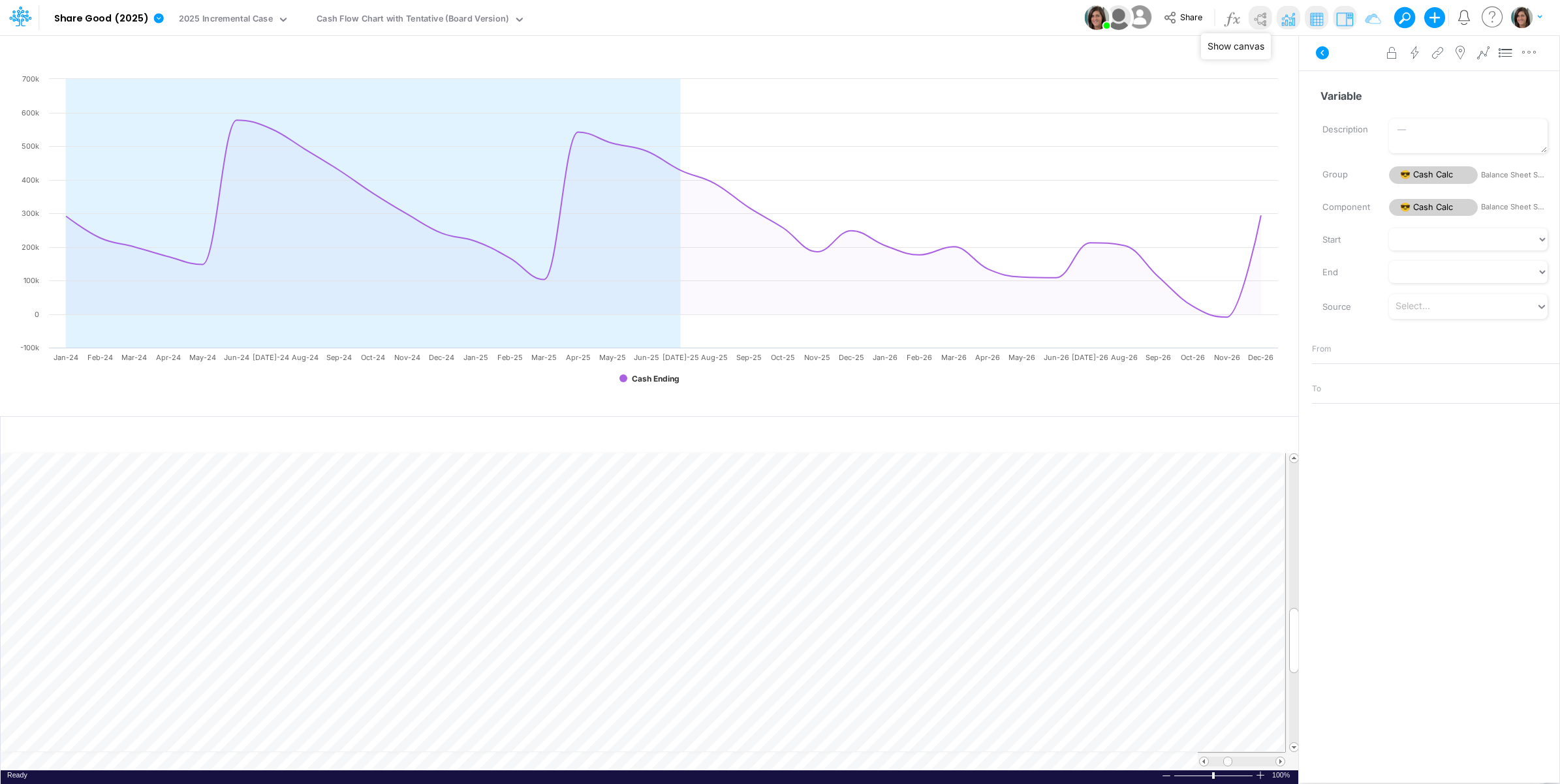
click at [1288, 17] on img at bounding box center [1287, 18] width 21 height 21
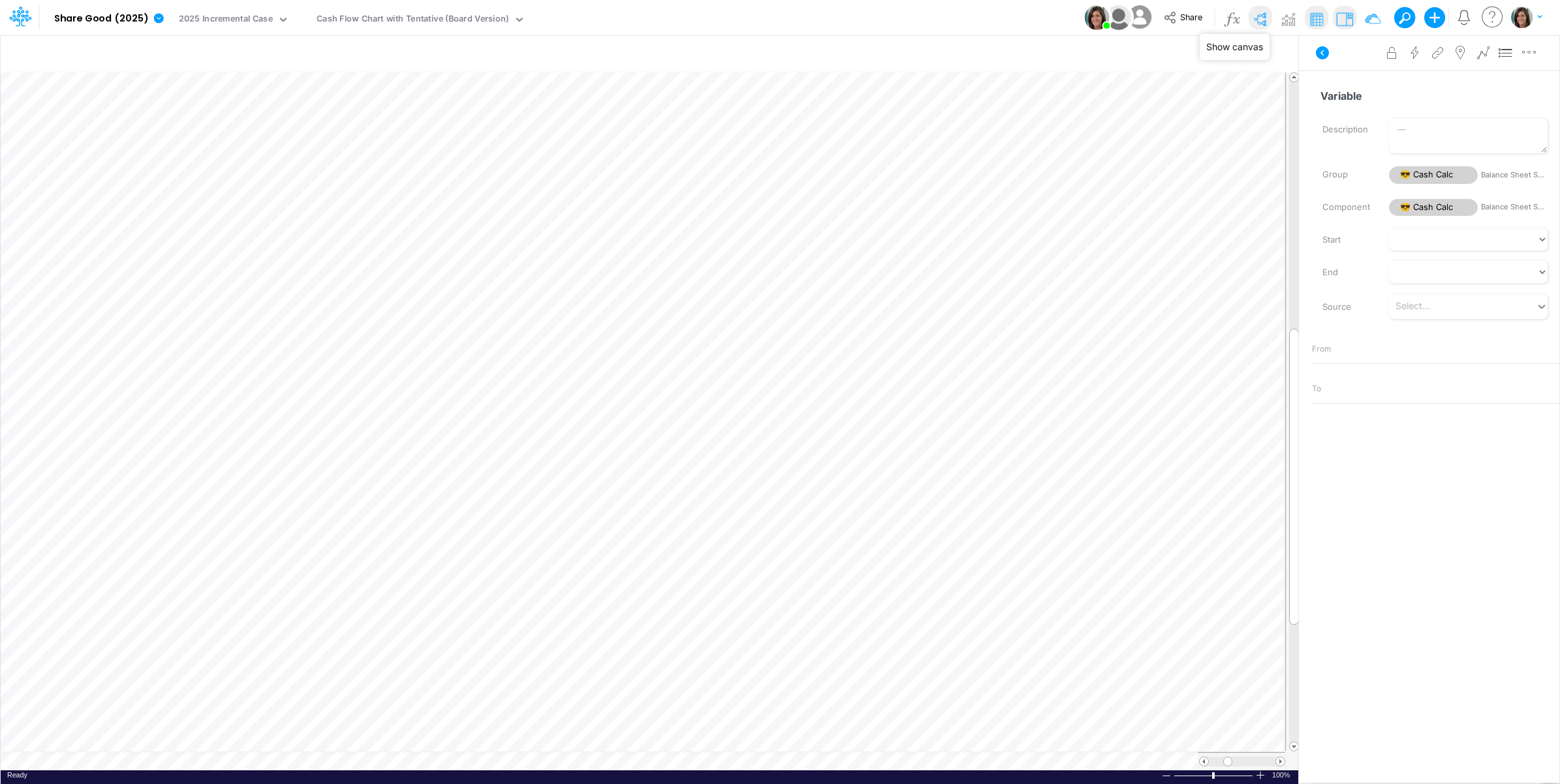
click at [1260, 17] on img at bounding box center [1259, 18] width 21 height 21
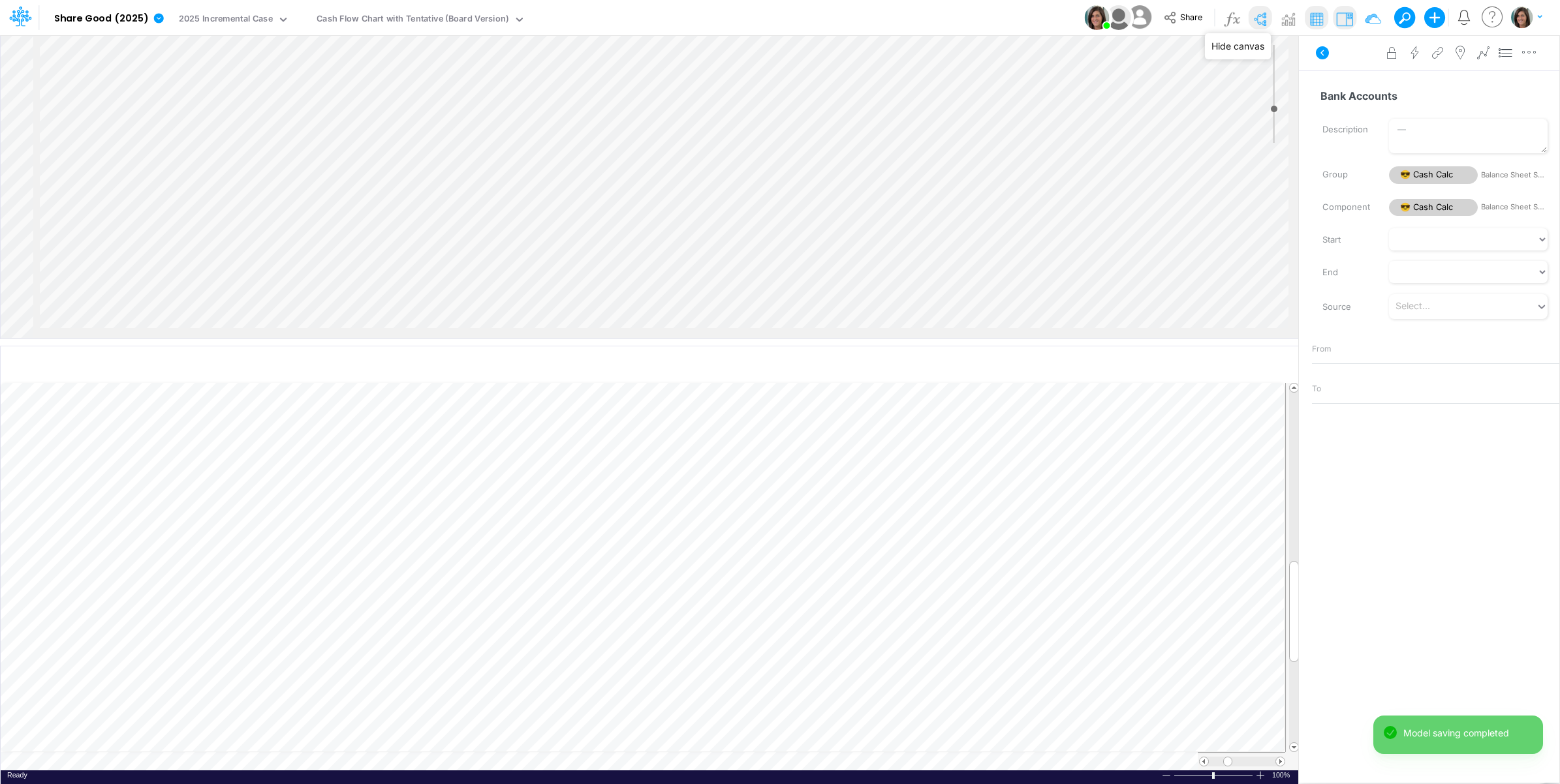
click at [1260, 15] on img at bounding box center [1259, 18] width 21 height 21
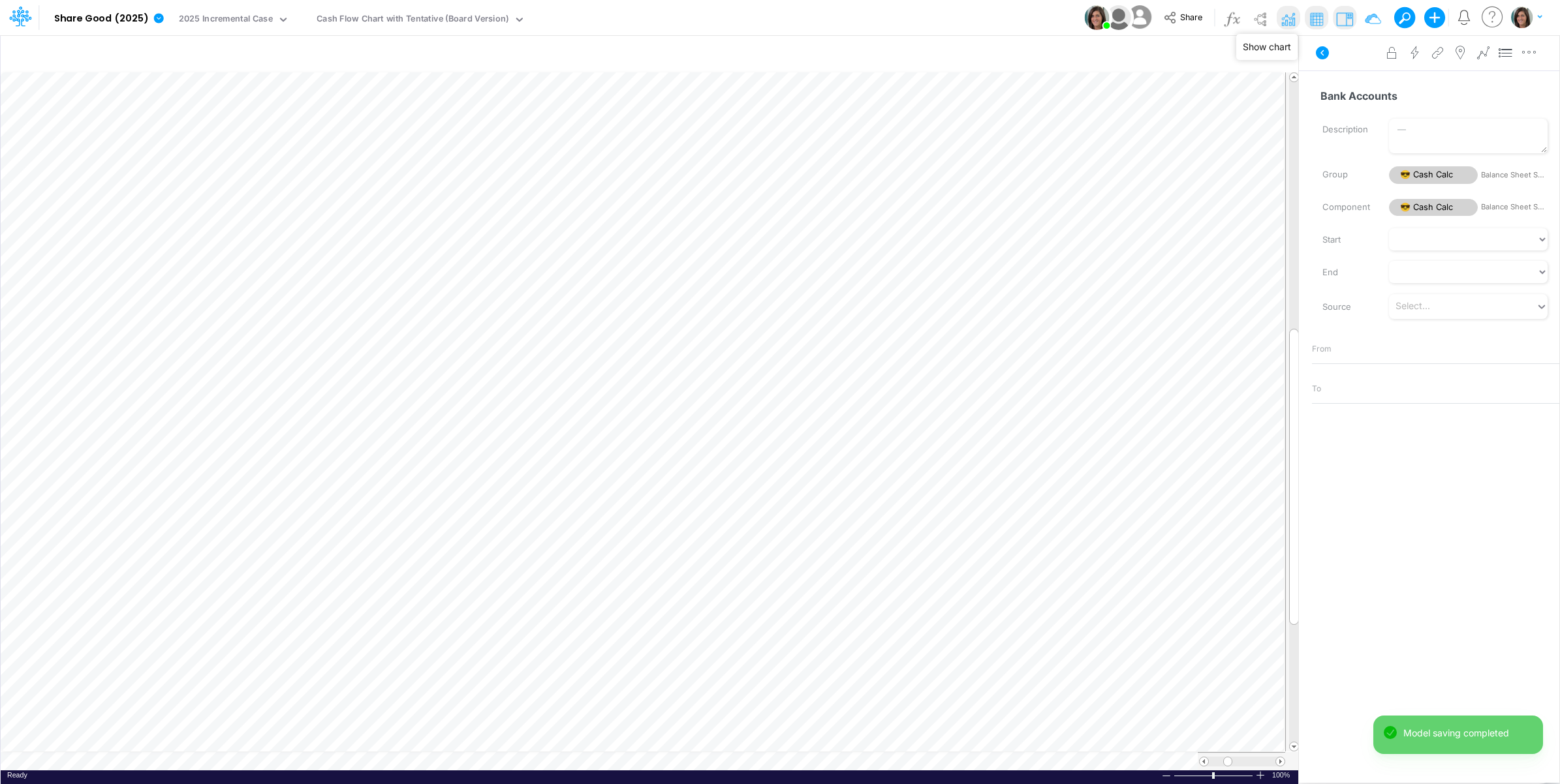
click at [1285, 17] on img at bounding box center [1287, 18] width 21 height 21
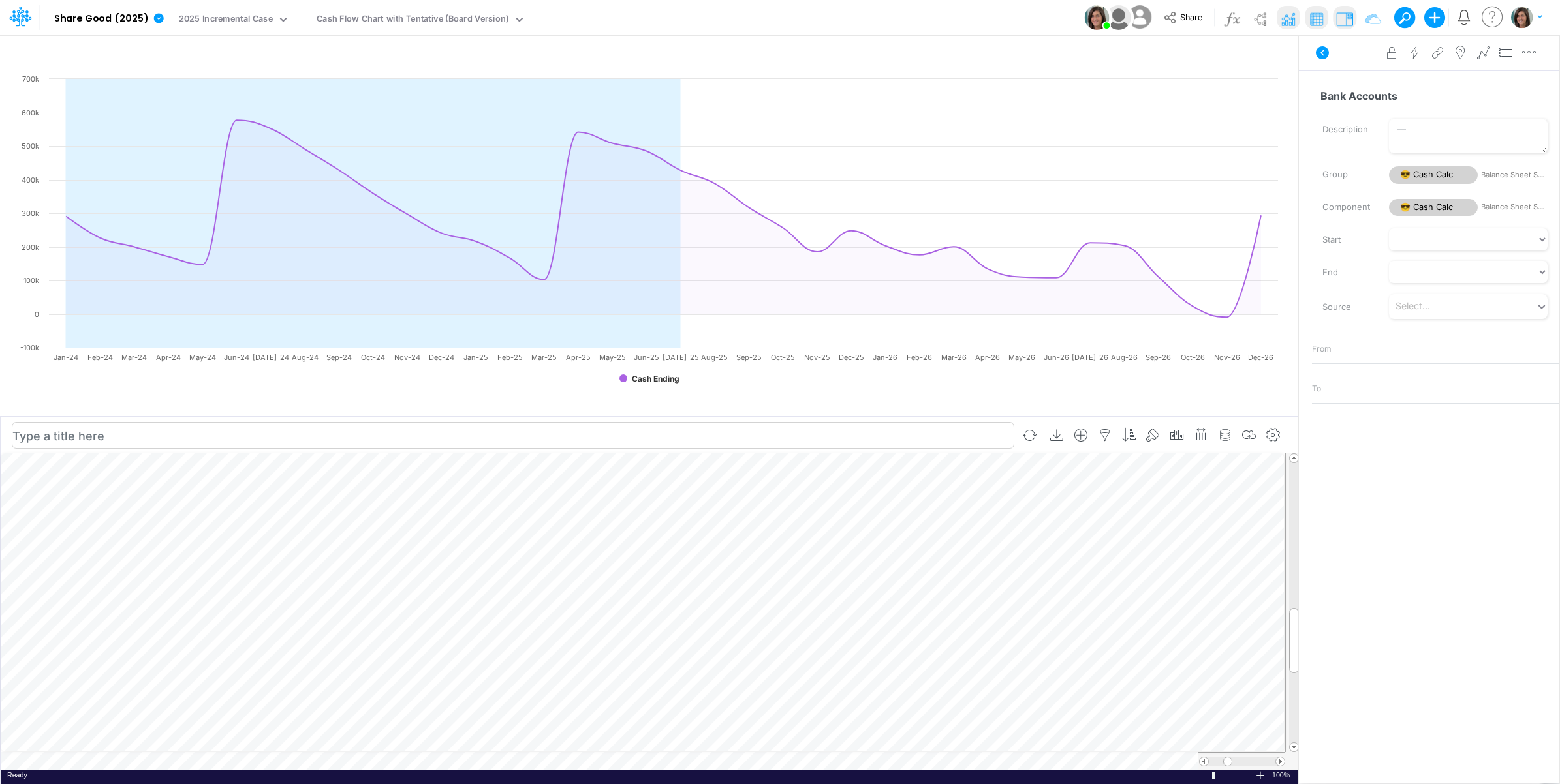
scroll to position [0, 1]
click at [1368, 95] on input "Variable" at bounding box center [1430, 96] width 236 height 25
type input "Cash Ending (with What-If)"
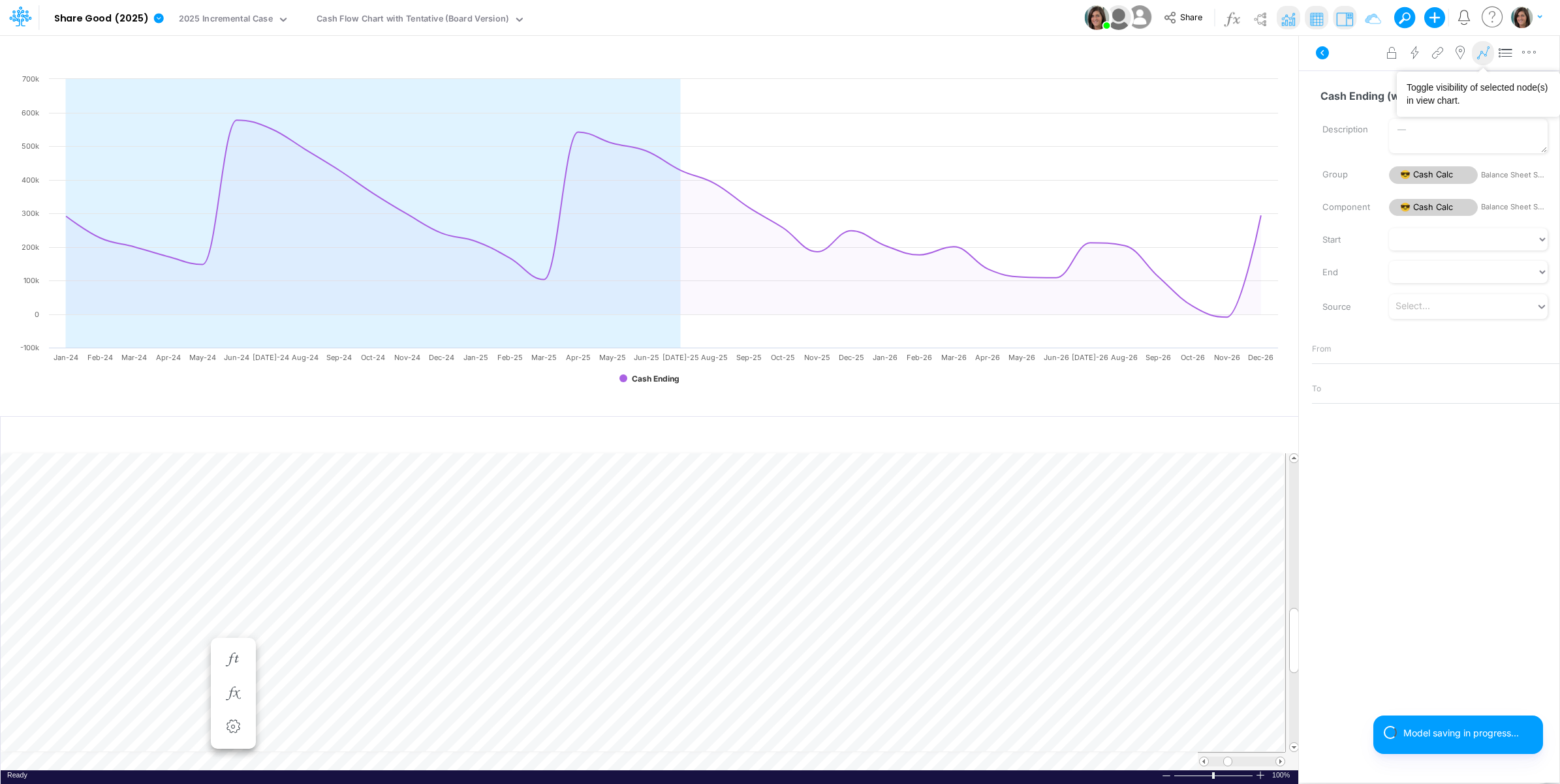
click at [1484, 54] on icon at bounding box center [1482, 53] width 19 height 14
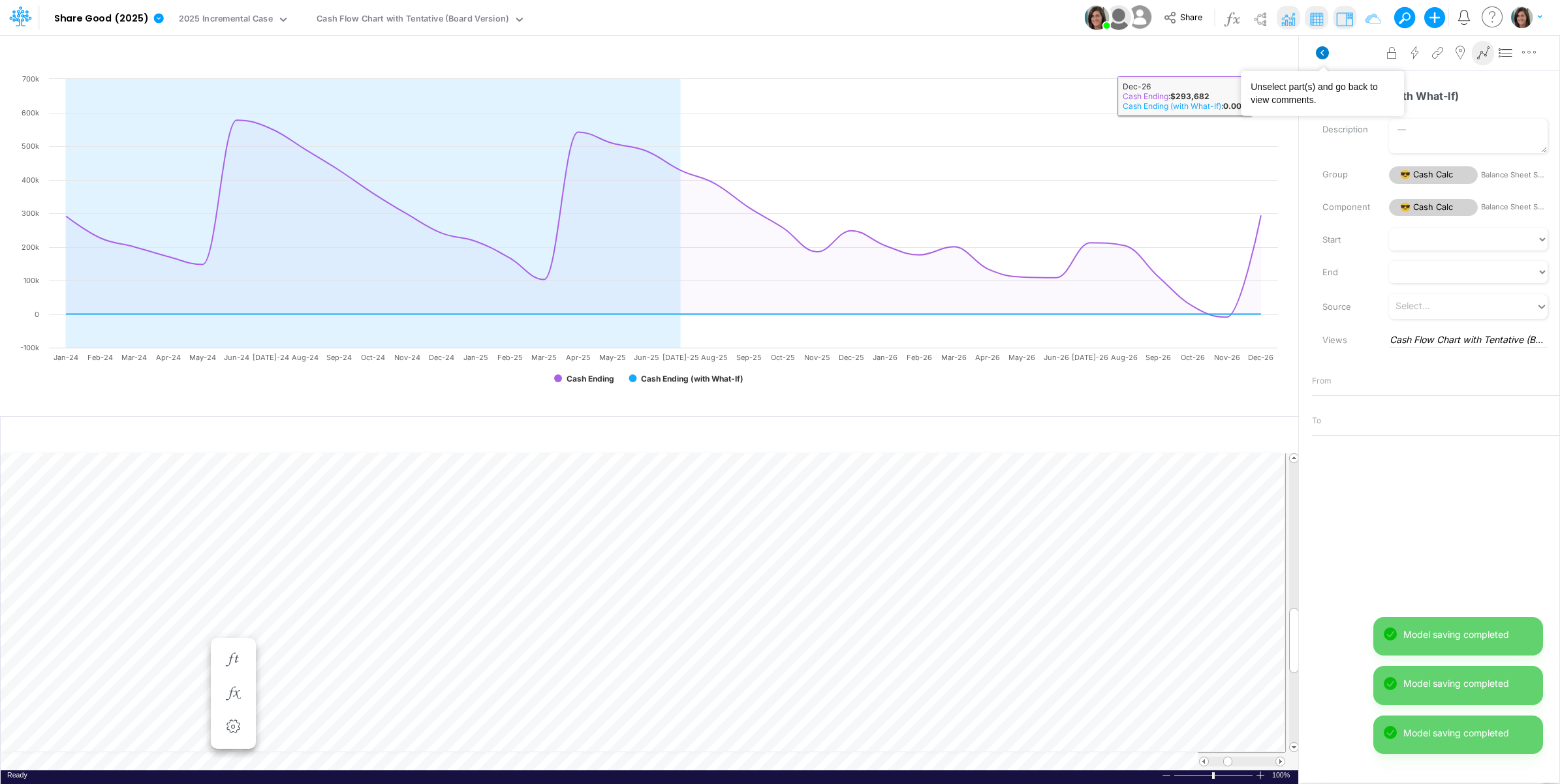
click at [1323, 53] on icon at bounding box center [1322, 53] width 13 height 13
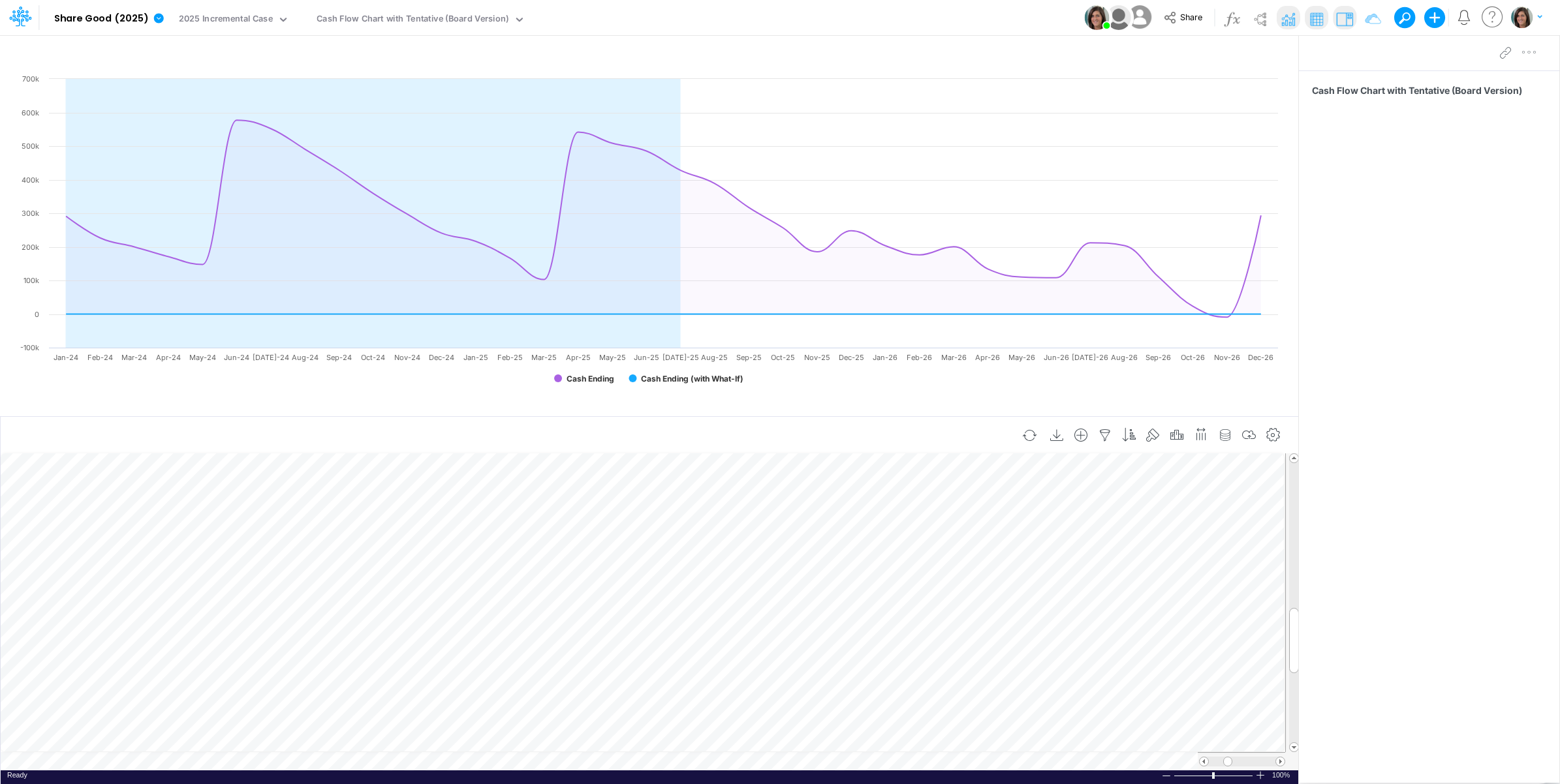
scroll to position [0, 1]
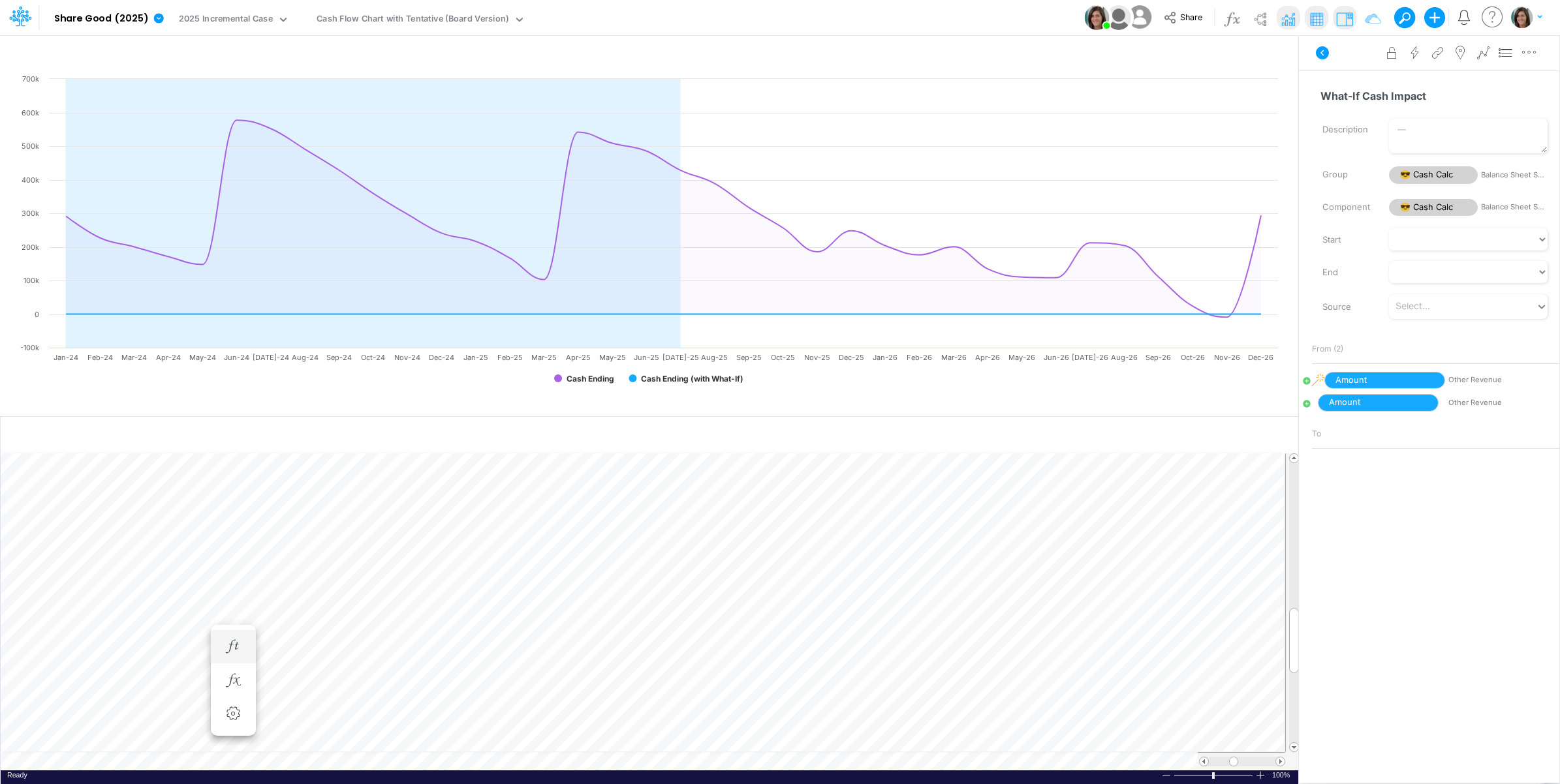
scroll to position [0, 1]
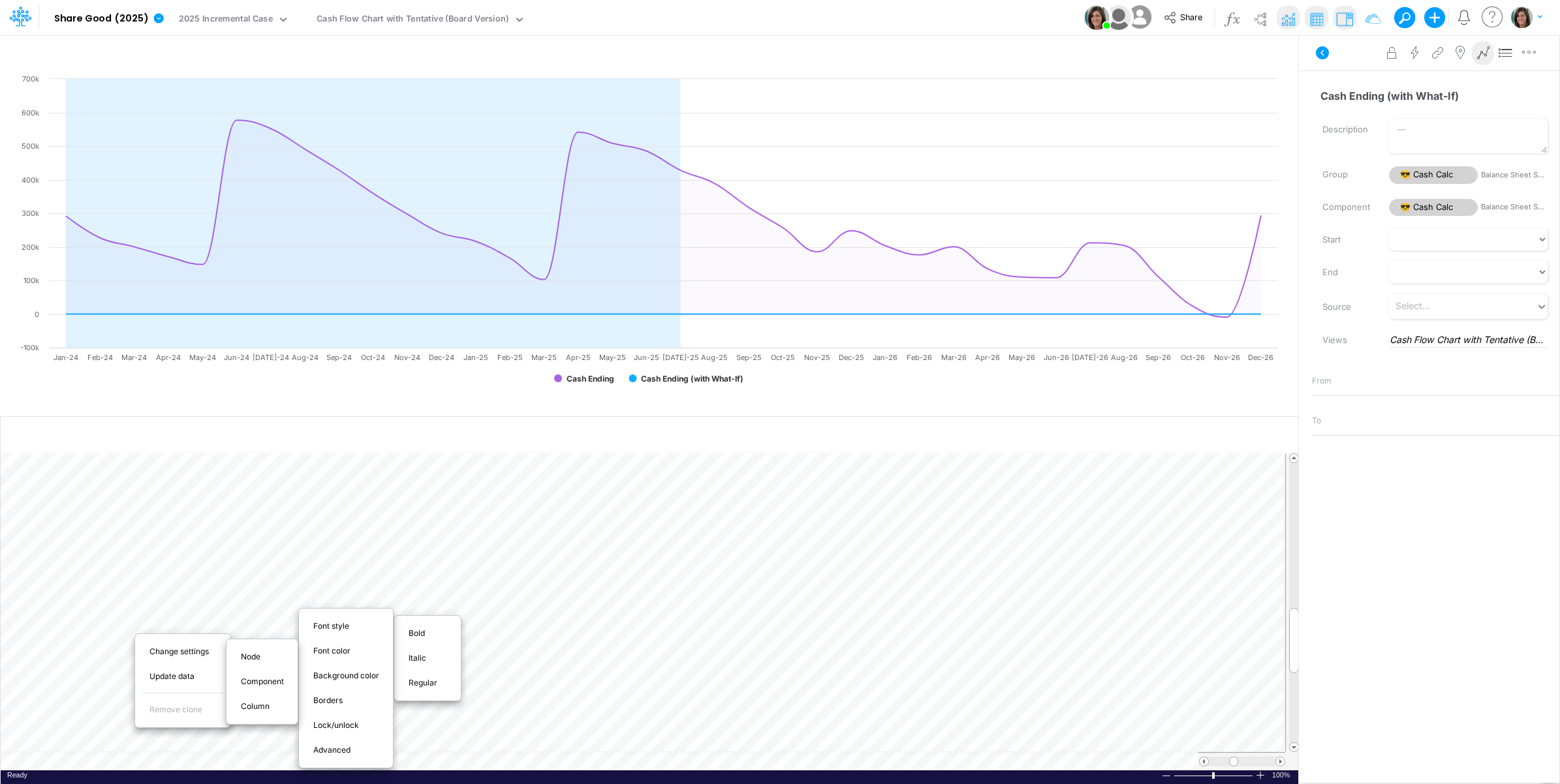
drag, startPoint x: 442, startPoint y: 635, endPoint x: 172, endPoint y: 627, distance: 270.1
click at [441, 636] on div "Bold" at bounding box center [427, 633] width 57 height 16
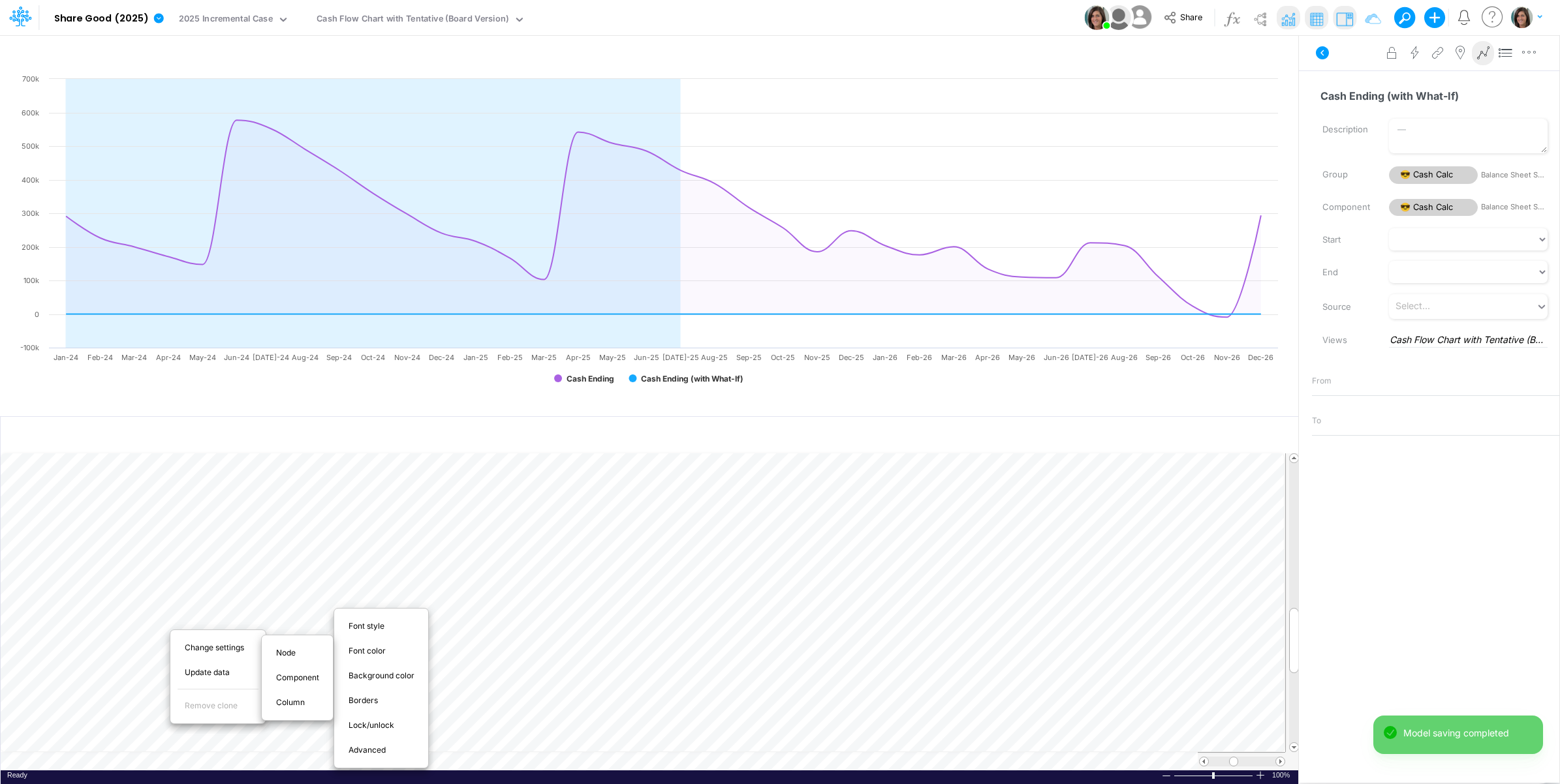
click at [376, 747] on span "Advanced" at bounding box center [375, 750] width 53 height 12
select select "sum"
select select "field"
select select "Number"
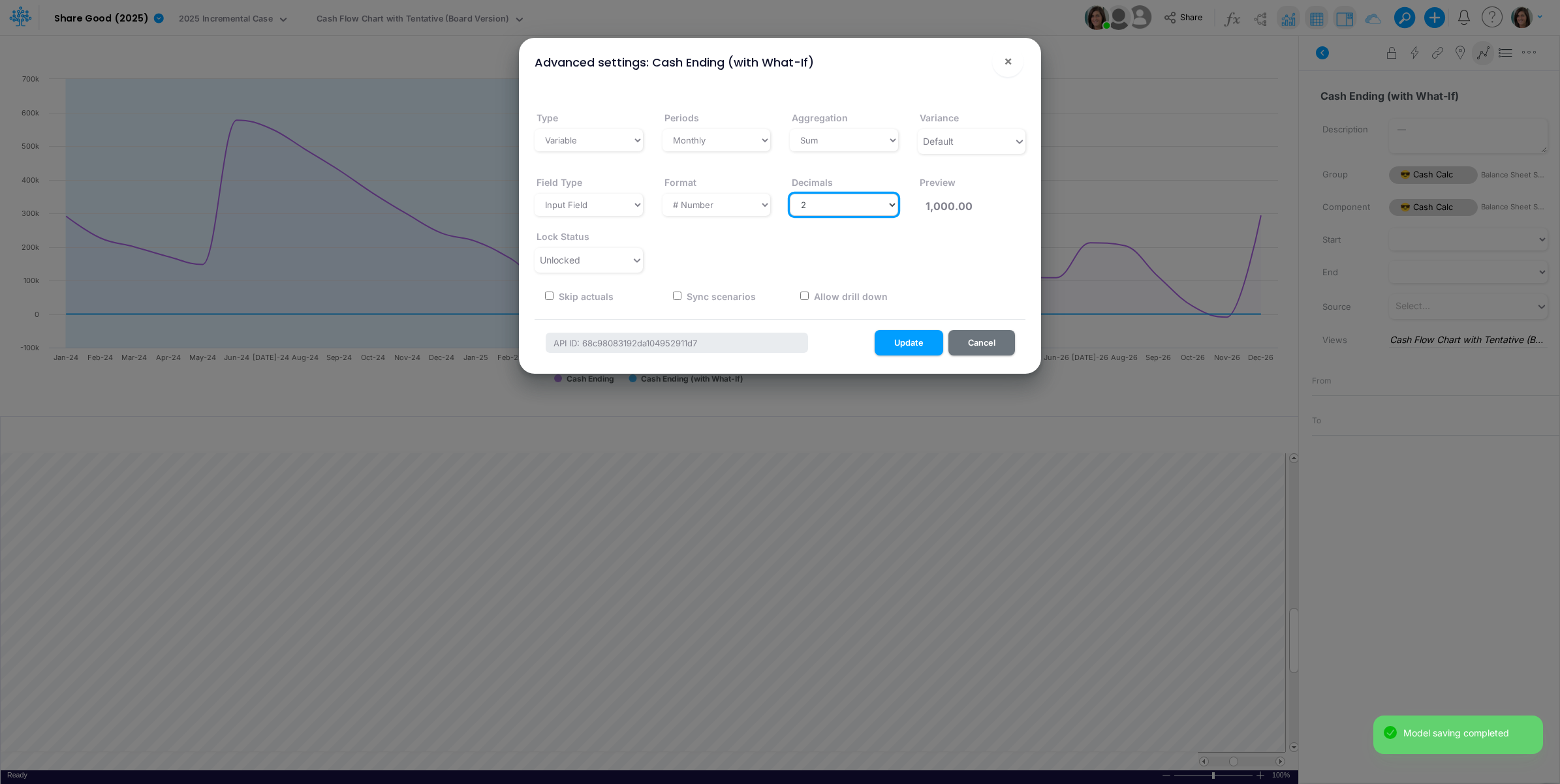
click at [850, 199] on select "Select decimals places 0 1 2 3 4 5 6 7 8 9 10" at bounding box center [843, 205] width 108 height 22
select select "0"
click at [790, 194] on select "Select decimals places 0 1 2 3 4 5 6 7 8 9 10" at bounding box center [843, 205] width 108 height 22
type input "1,000"
click at [845, 141] on select "Select a type Sum First Last Average Calculated" at bounding box center [843, 140] width 108 height 22
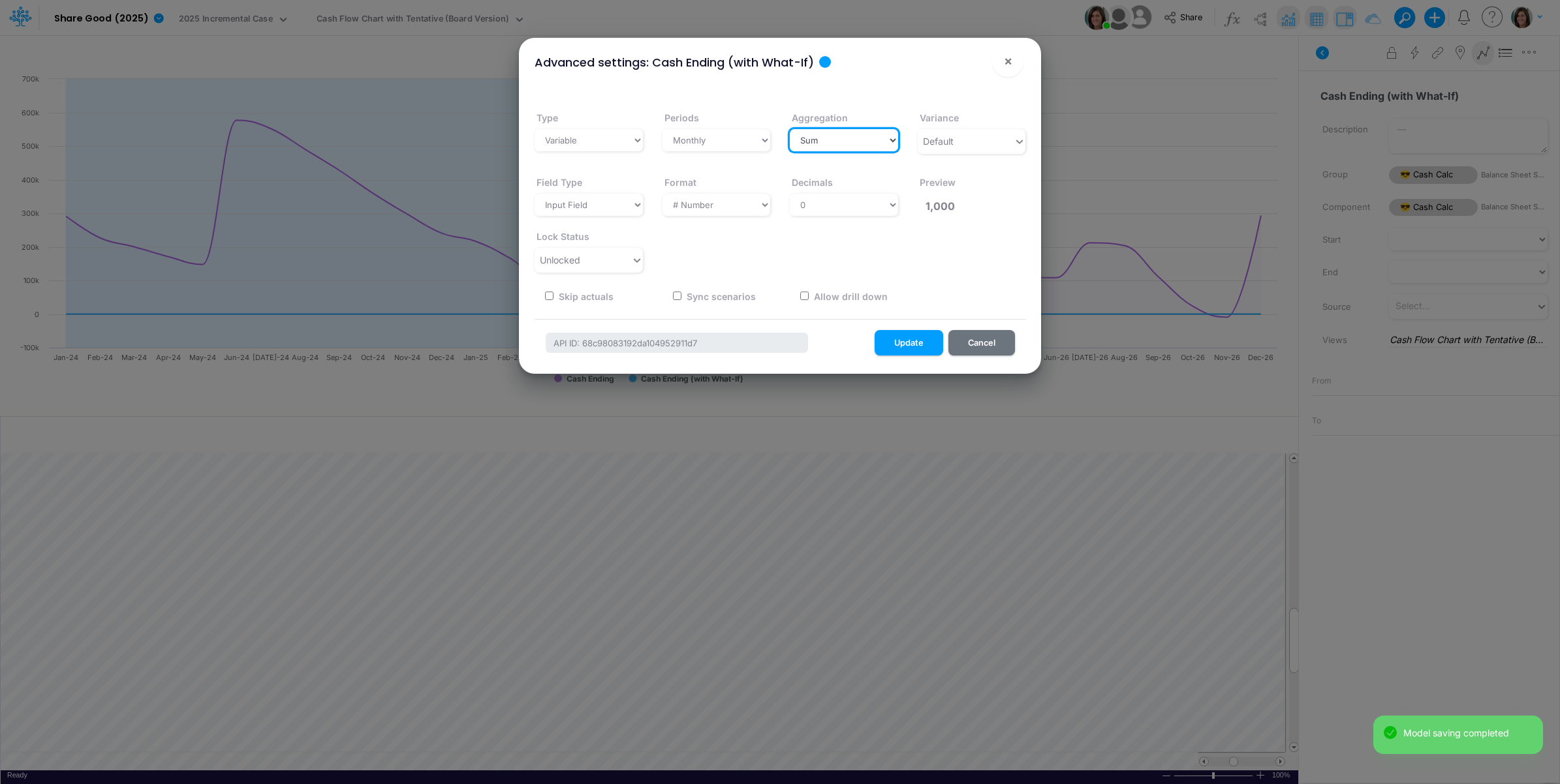
select select "last"
click at [790, 129] on select "Select a type Sum First Last Average Calculated" at bounding box center [843, 140] width 108 height 22
click at [579, 272] on div "Unlocked" at bounding box center [588, 260] width 108 height 25
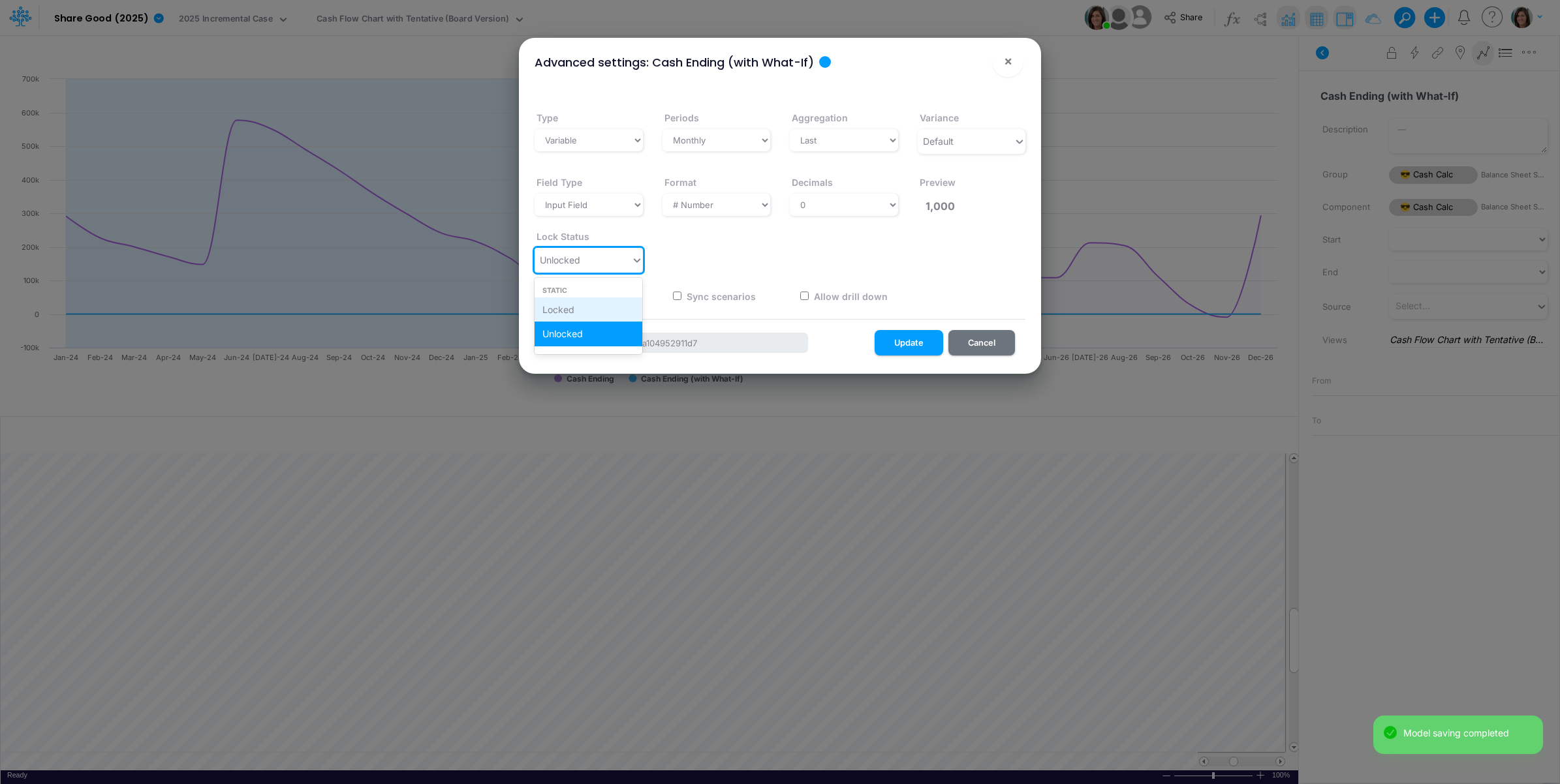
click at [574, 304] on div "Locked" at bounding box center [588, 310] width 108 height 24
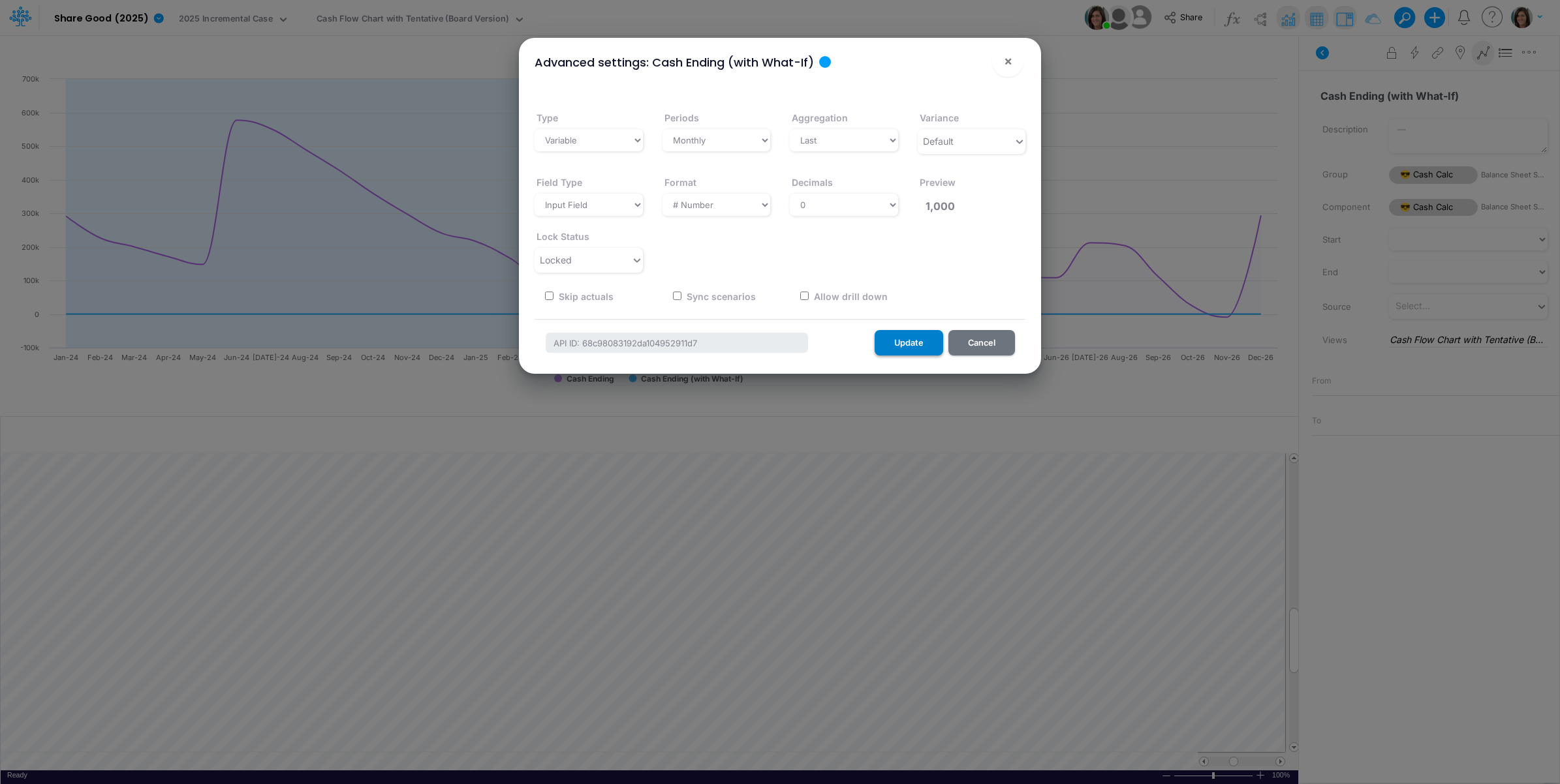
click at [911, 338] on button "Update" at bounding box center [909, 343] width 68 height 26
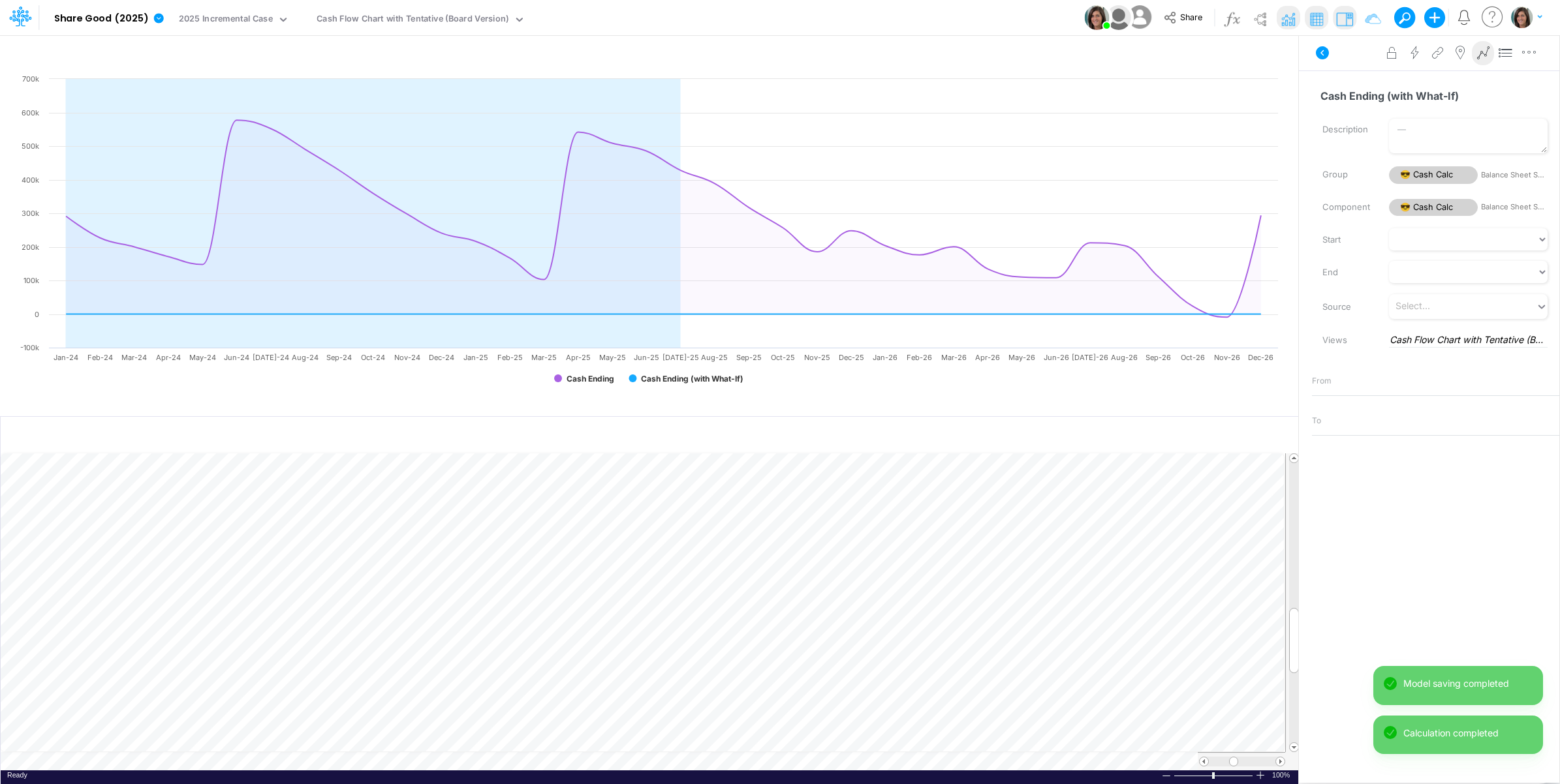
scroll to position [0, 1]
click at [226, 712] on icon "button" at bounding box center [232, 714] width 19 height 14
select select "sum"
select select "field"
select select "Number"
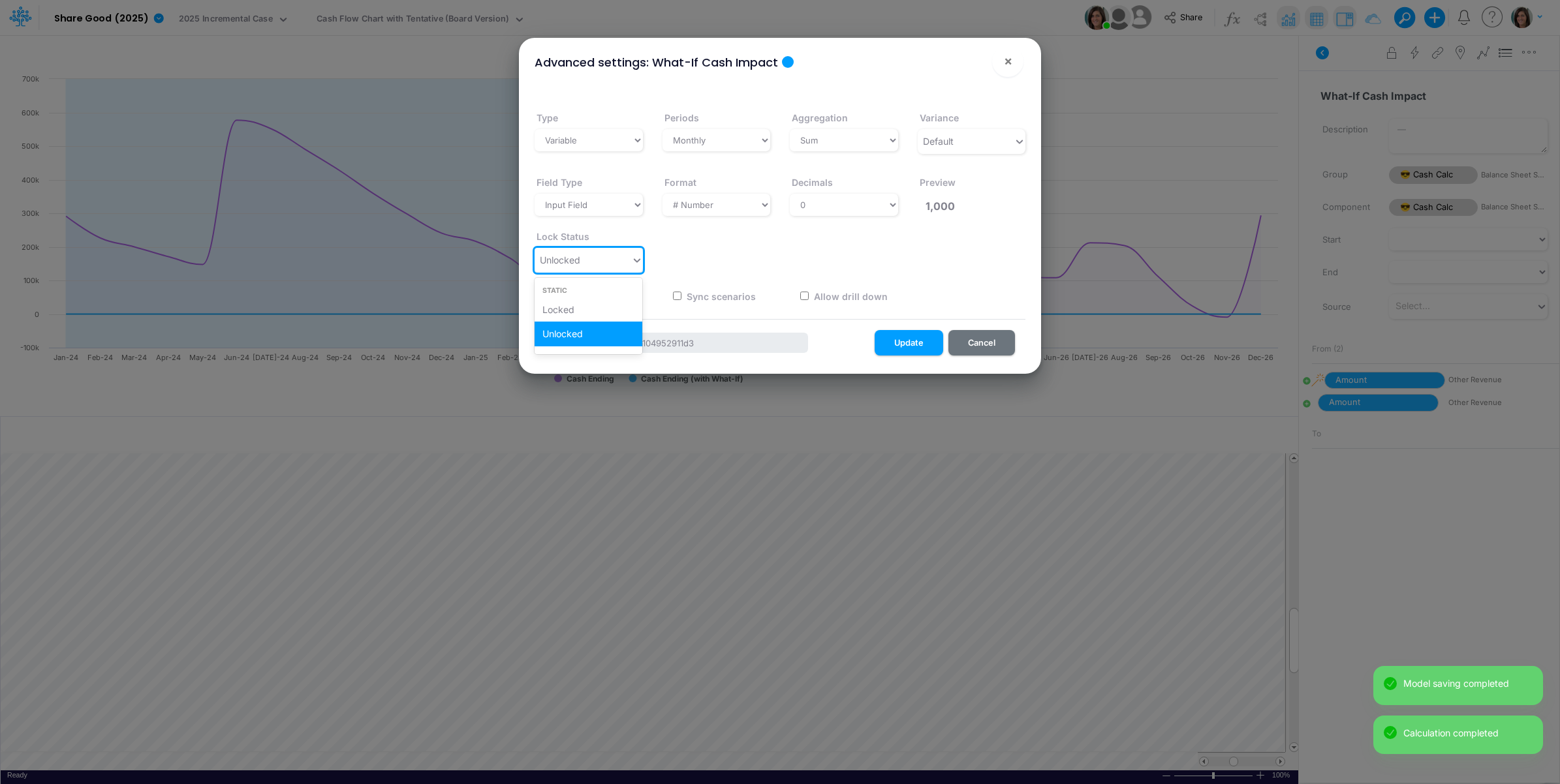
click at [630, 266] on div "Unlocked" at bounding box center [582, 259] width 97 height 21
click at [614, 304] on div "Locked" at bounding box center [588, 310] width 108 height 24
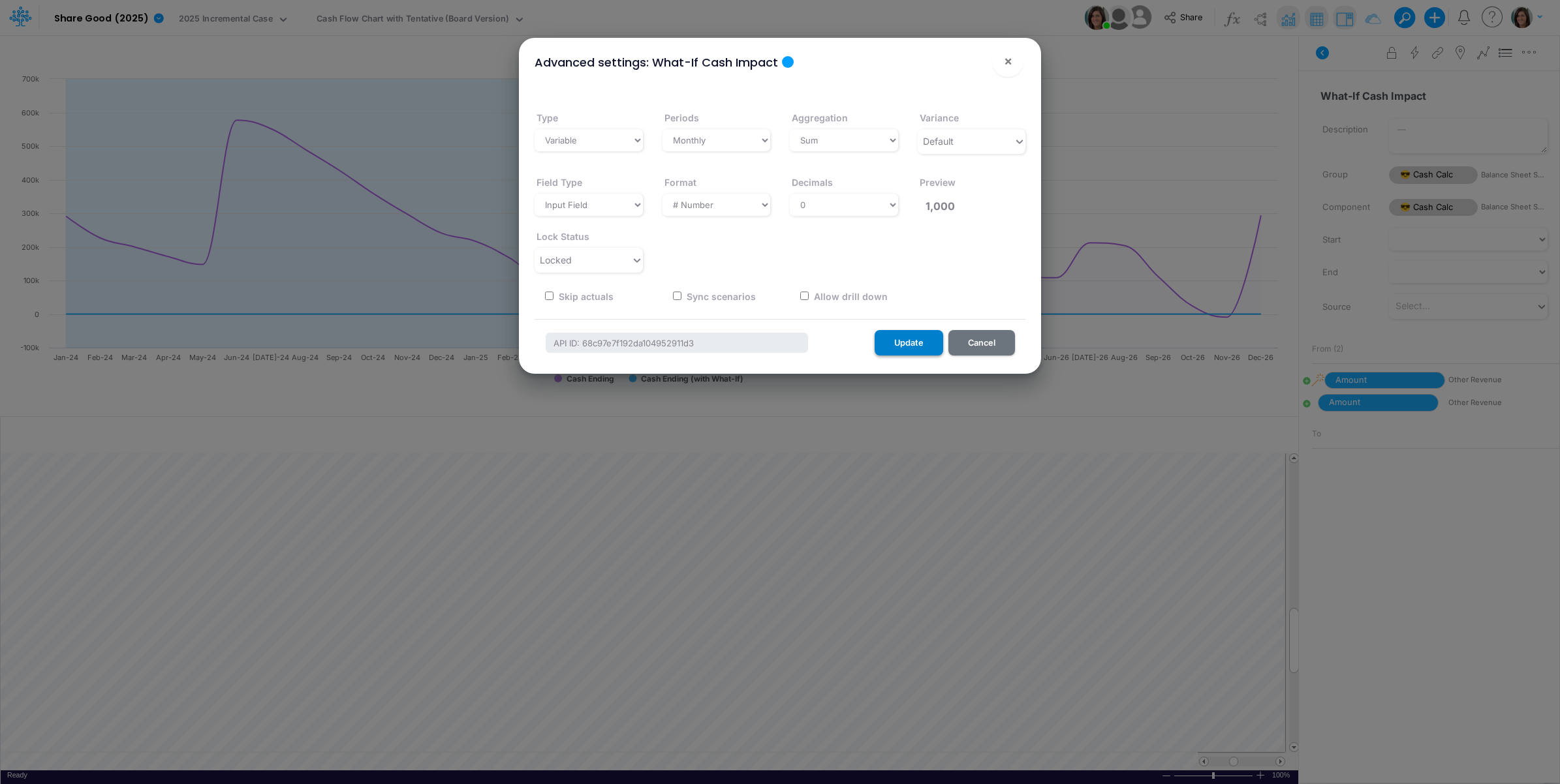
click at [914, 338] on button "Update" at bounding box center [909, 343] width 68 height 26
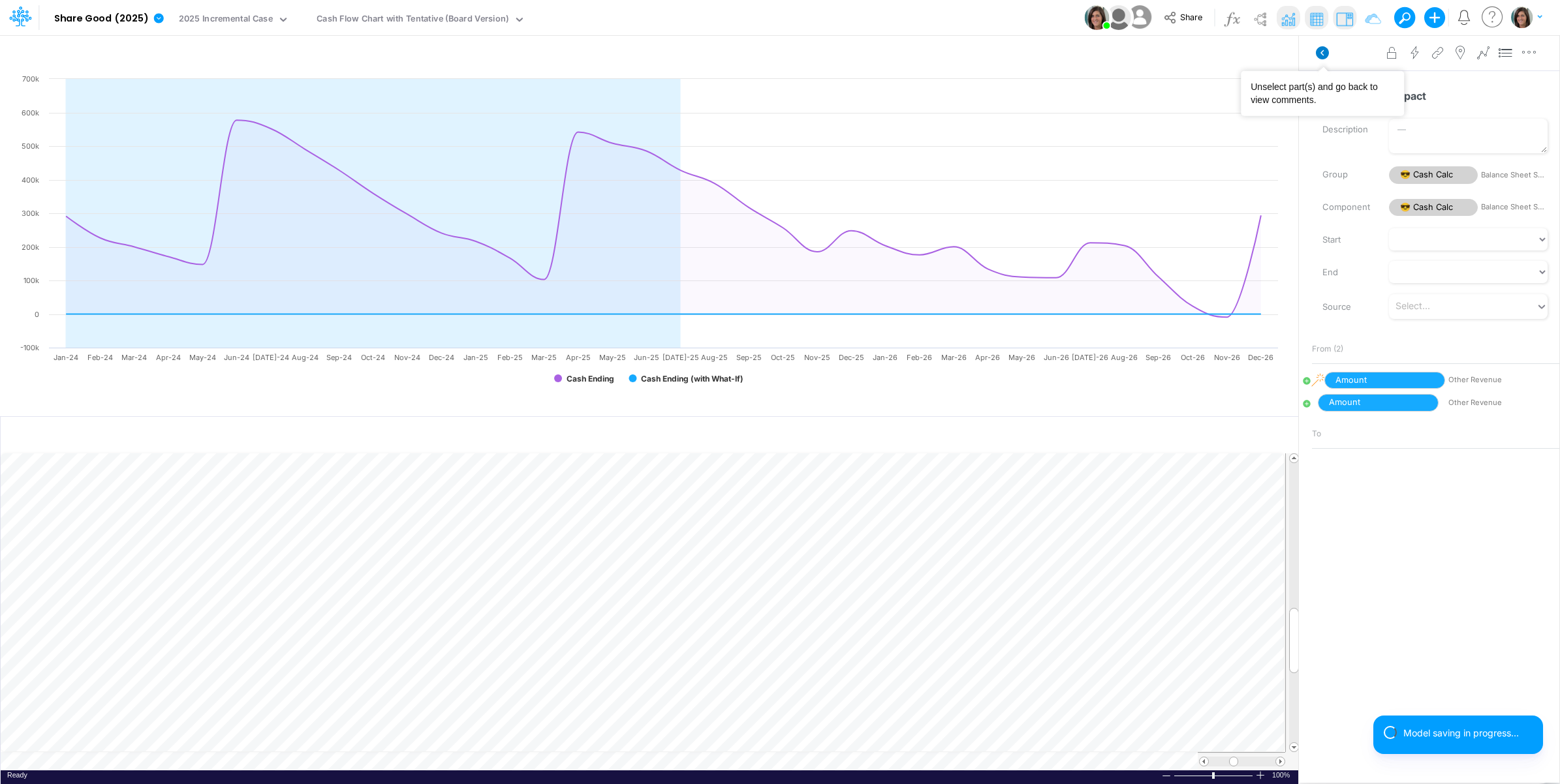
click at [1319, 53] on icon at bounding box center [1322, 53] width 13 height 13
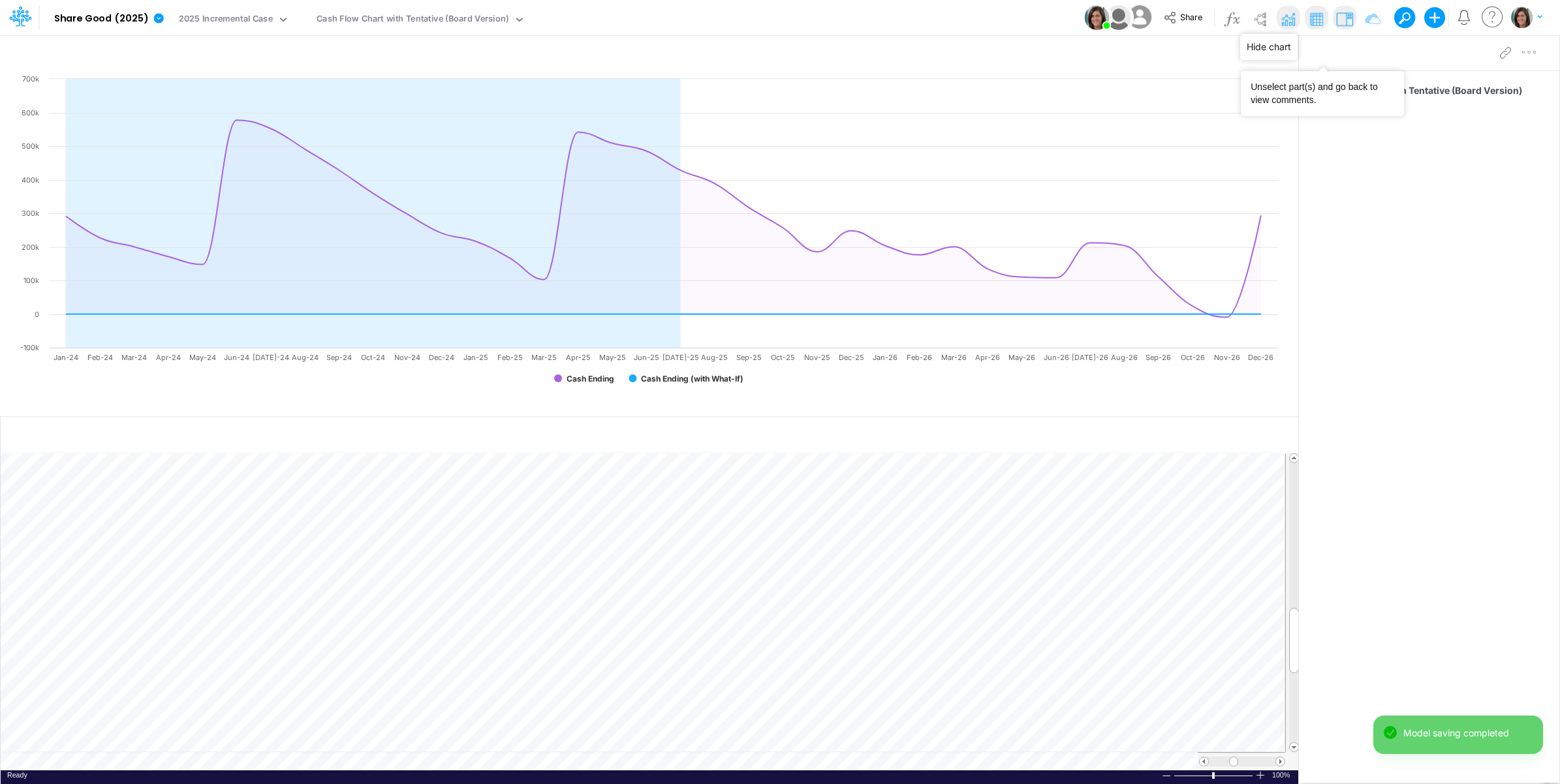
click at [1280, 18] on img at bounding box center [1287, 18] width 21 height 21
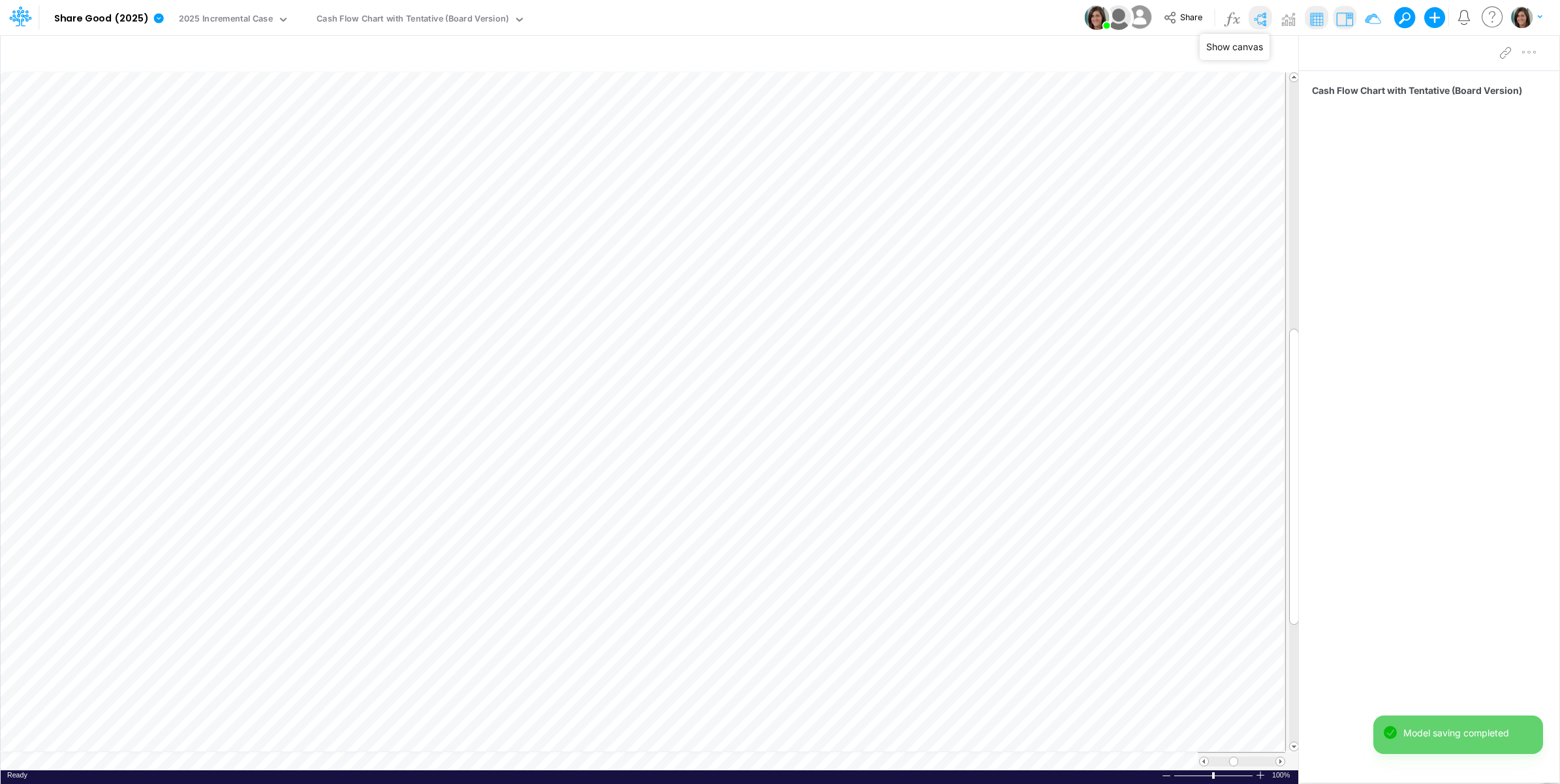
click at [1261, 17] on img at bounding box center [1259, 18] width 21 height 21
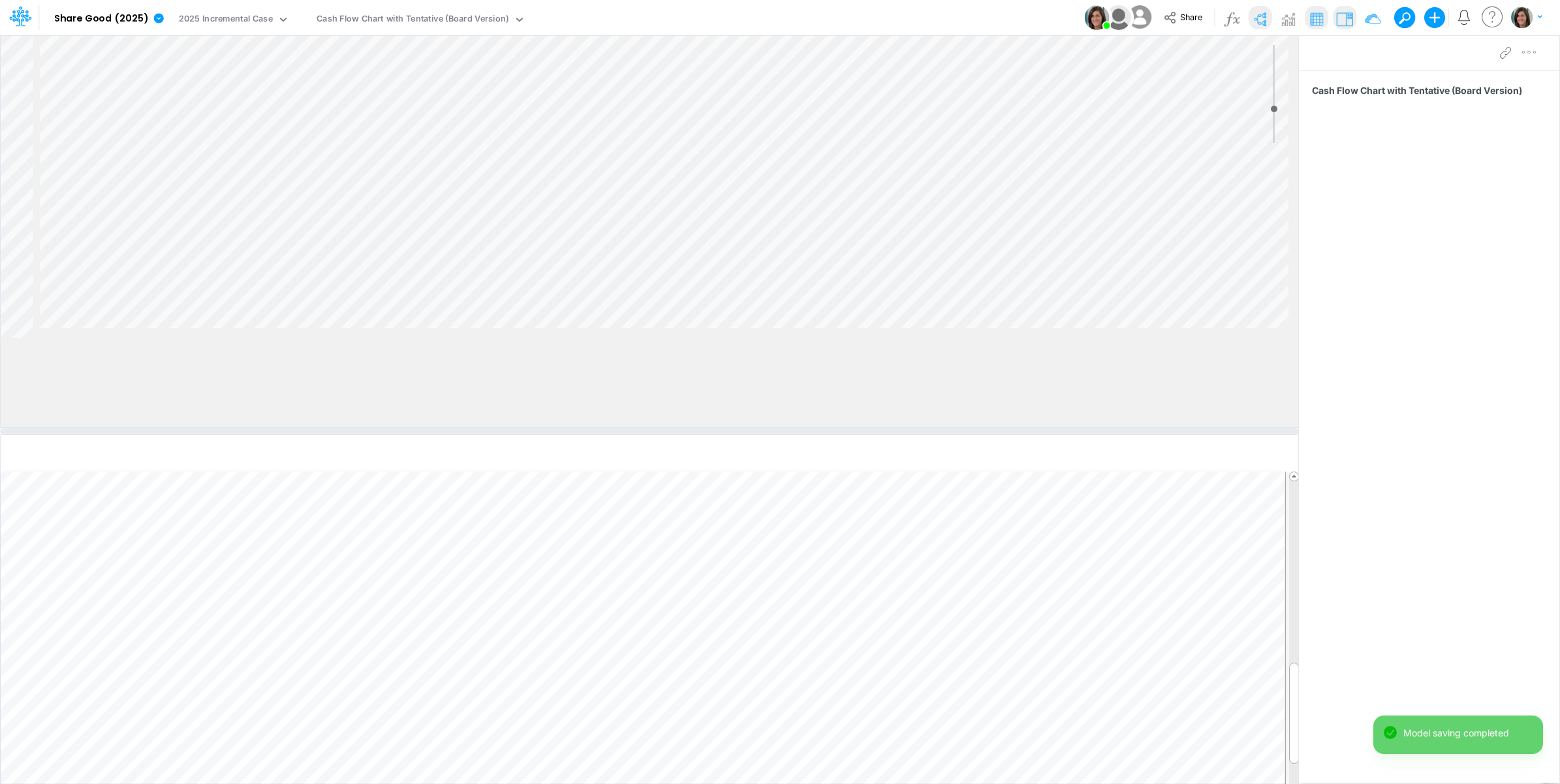
drag, startPoint x: 849, startPoint y: 340, endPoint x: 847, endPoint y: 429, distance: 89.0
click at [847, 429] on div at bounding box center [649, 431] width 1298 height 6
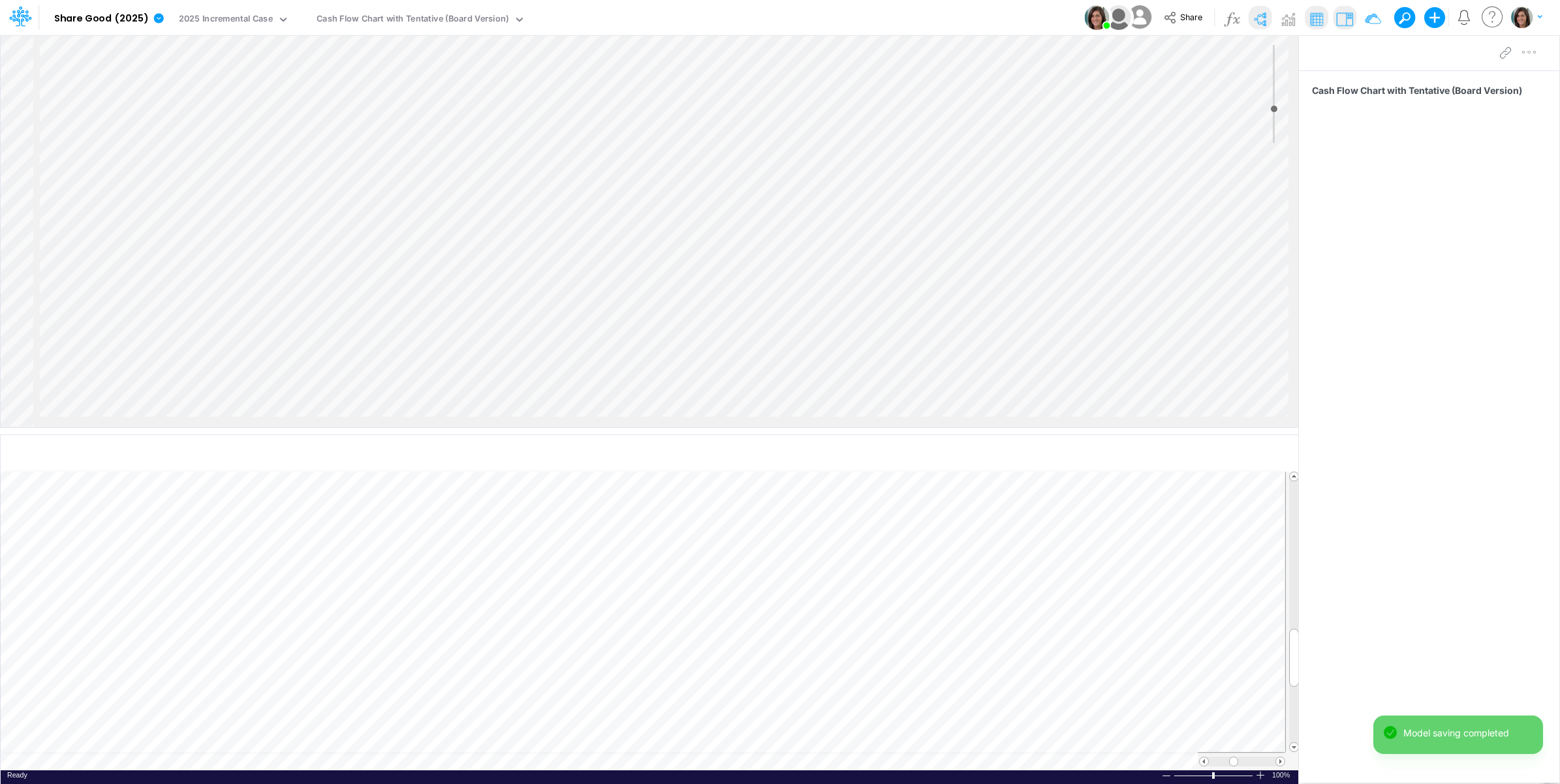
scroll to position [207, 104]
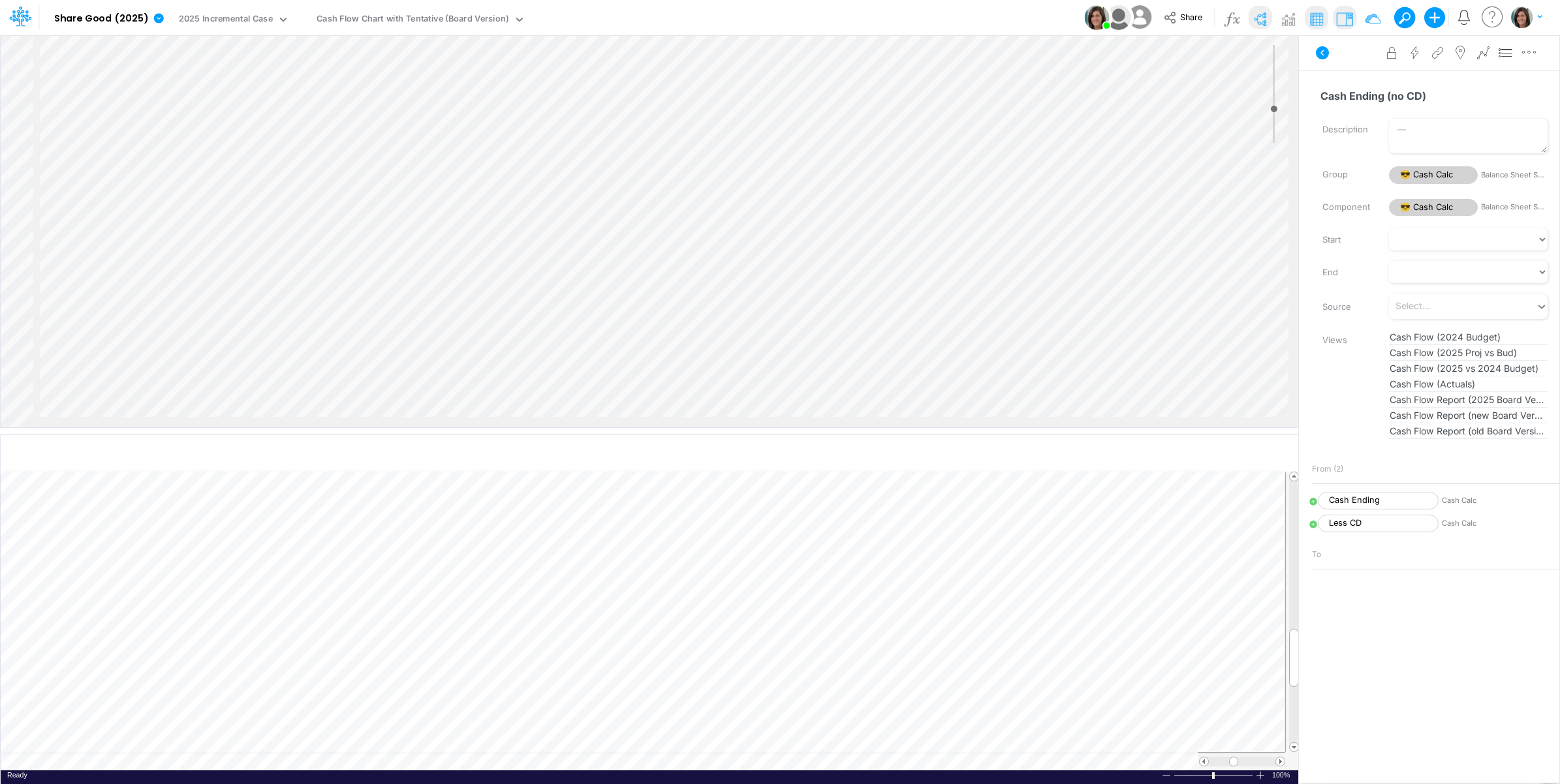
select select "1"
select select "Multiply"
select select "Add"
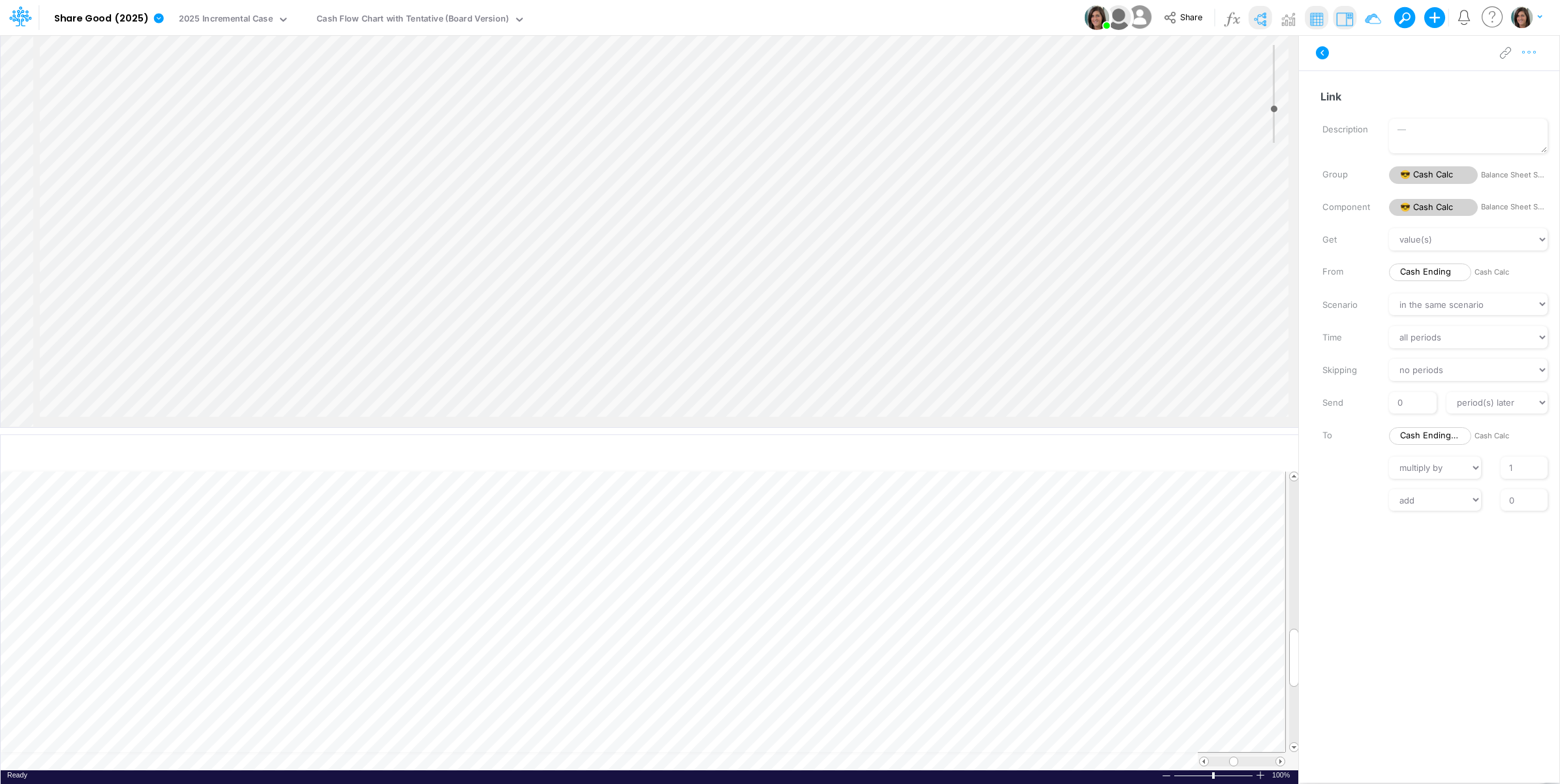
click at [1529, 53] on icon "button" at bounding box center [1529, 53] width 19 height 14
click at [1505, 79] on button "Advanced settings" at bounding box center [1461, 86] width 155 height 22
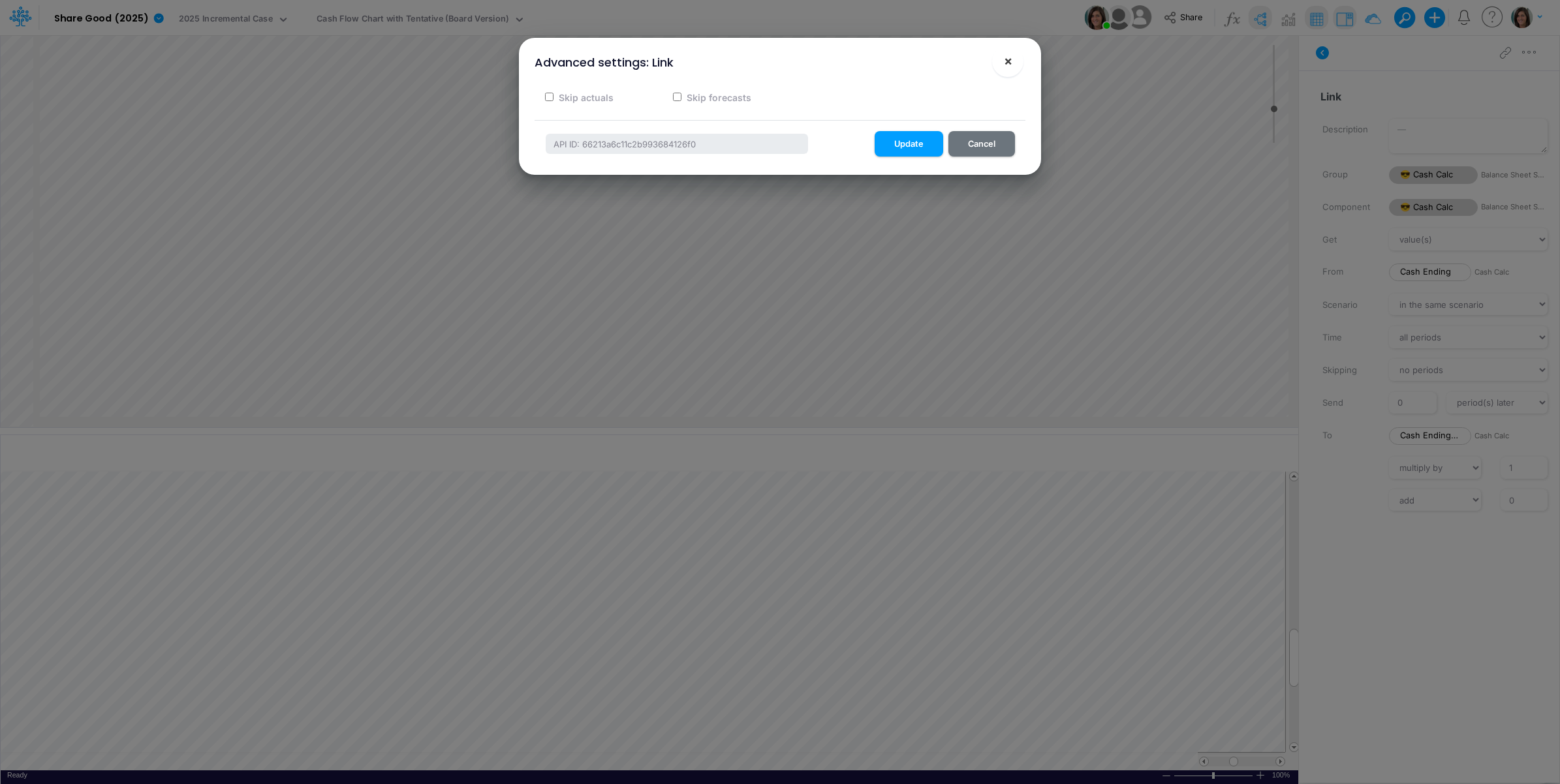
click at [1008, 64] on span "×" at bounding box center [1007, 60] width 8 height 16
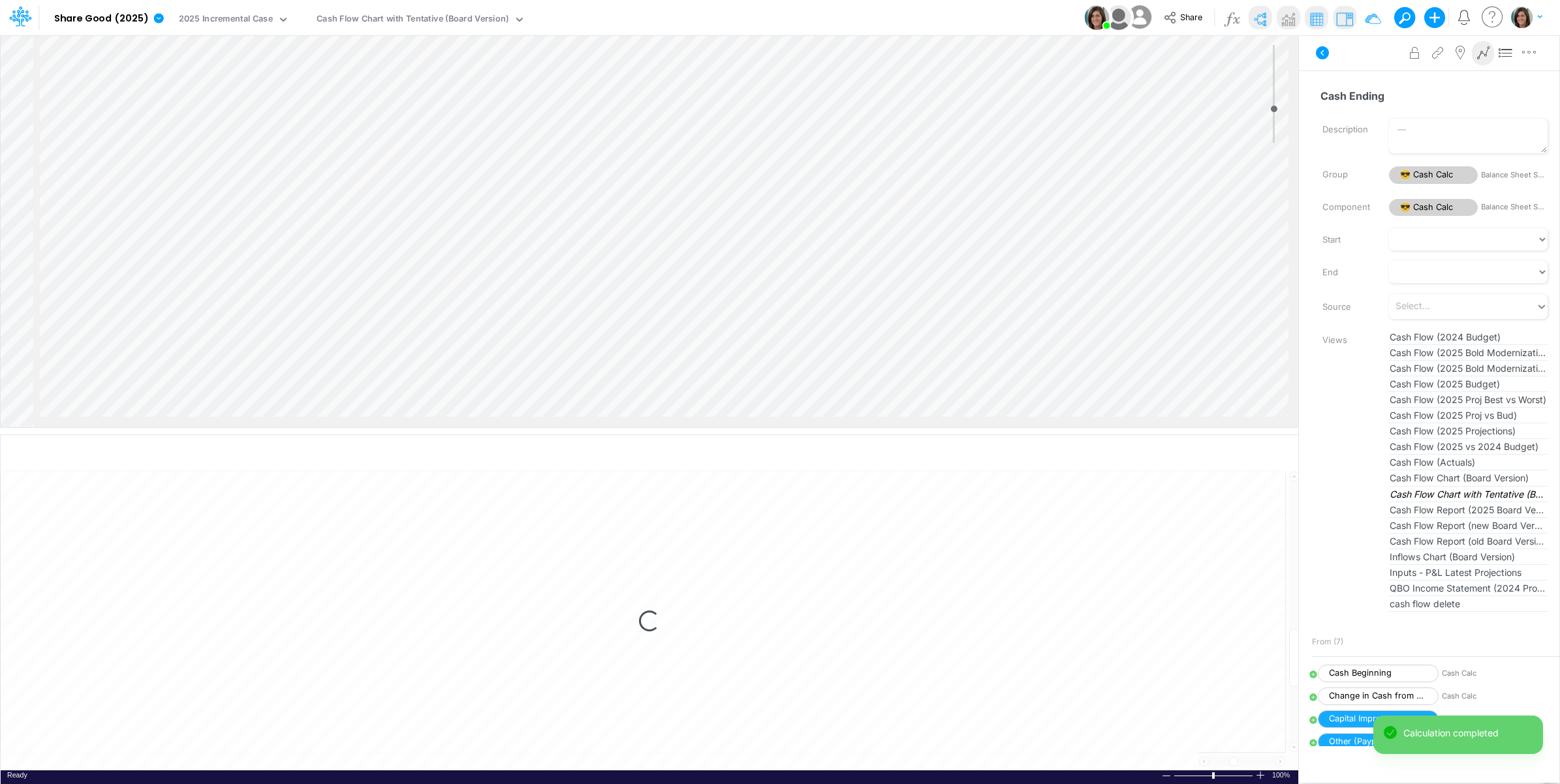
select select "1"
select select "Multiply"
select select "Add"
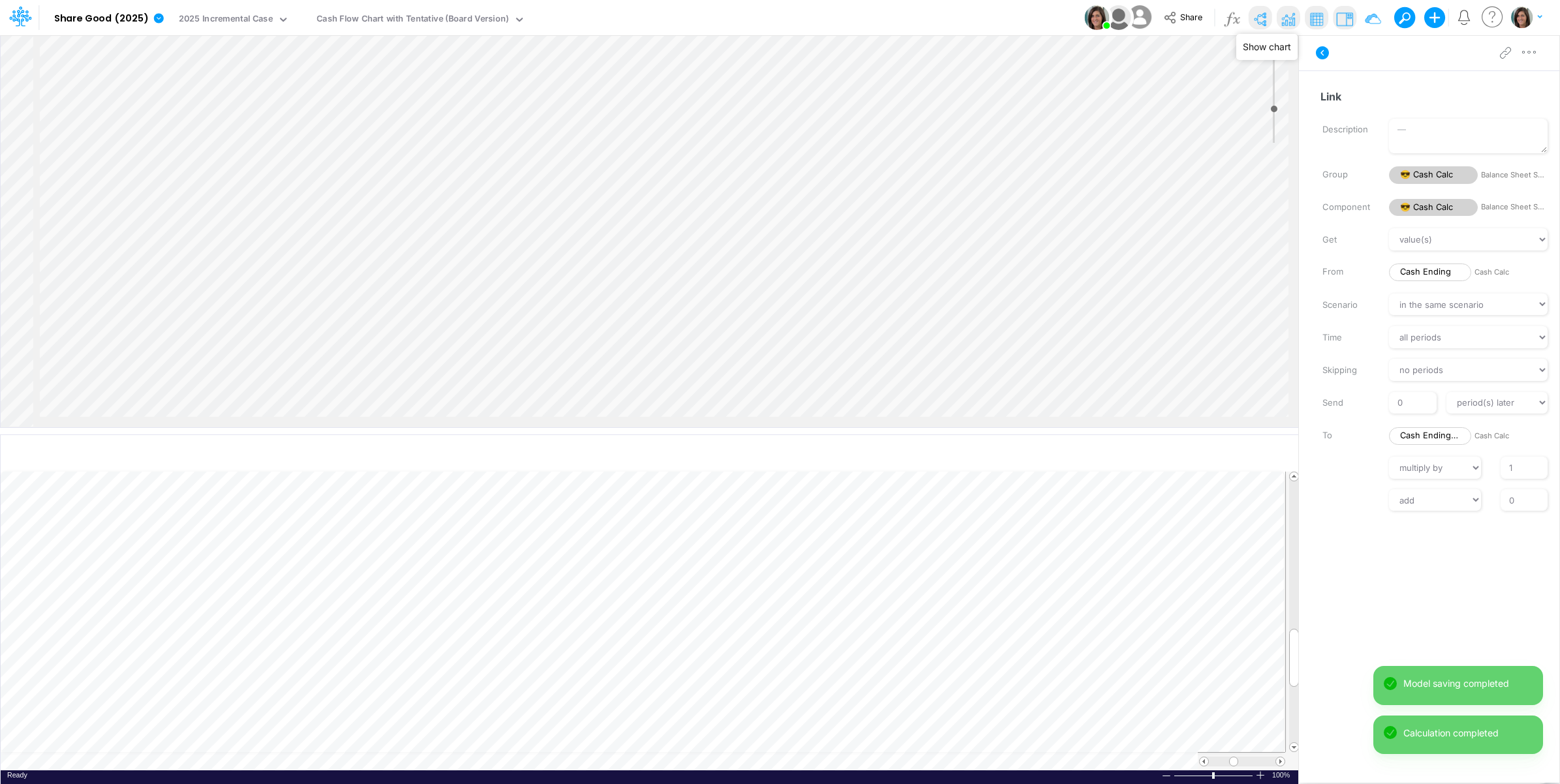
drag, startPoint x: 1289, startPoint y: 23, endPoint x: 1259, endPoint y: 18, distance: 30.4
click at [1288, 23] on img at bounding box center [1287, 18] width 21 height 21
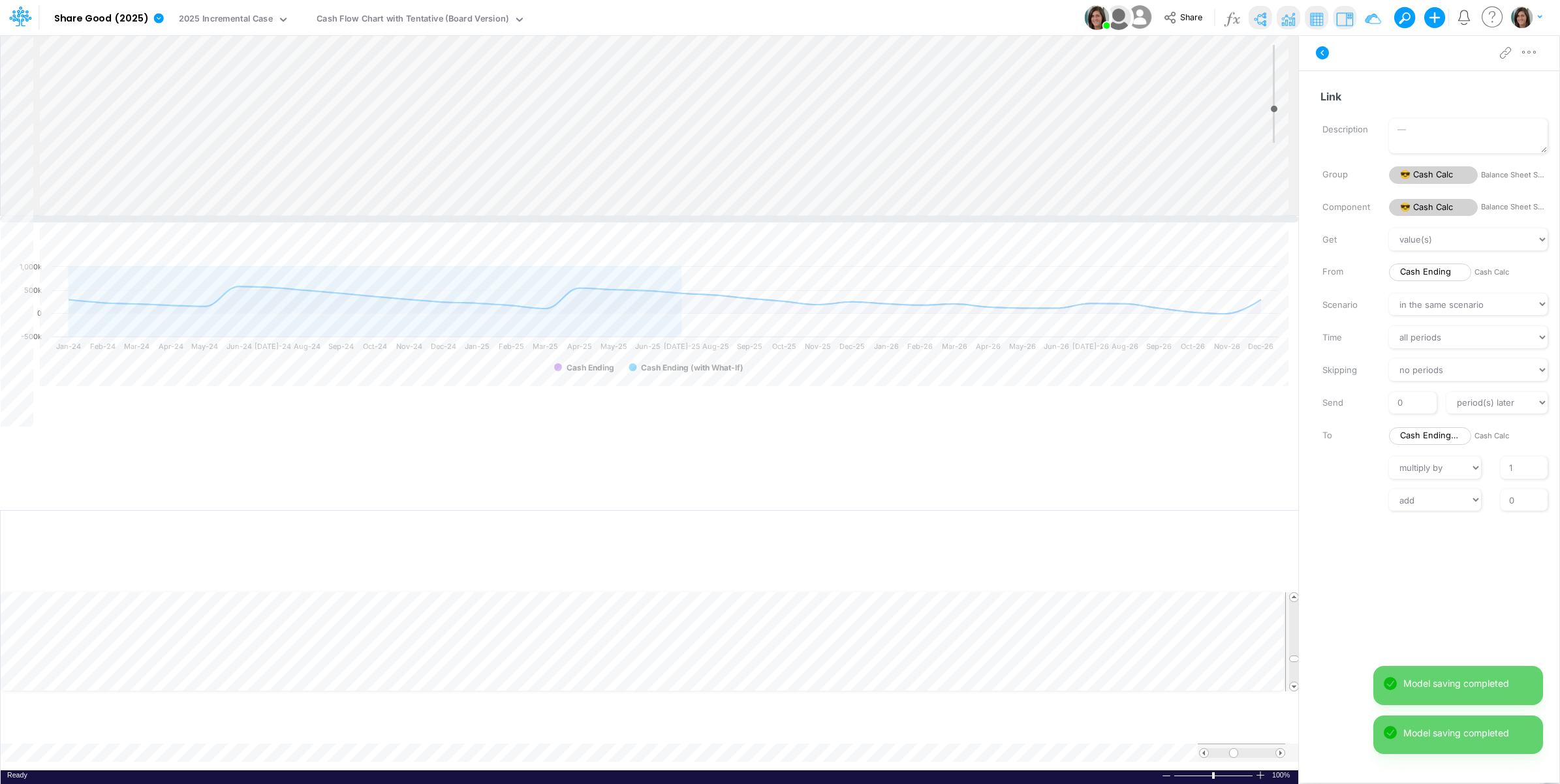
drag, startPoint x: 908, startPoint y: 429, endPoint x: 906, endPoint y: 217, distance: 212.0
click at [906, 217] on div at bounding box center [649, 219] width 1298 height 6
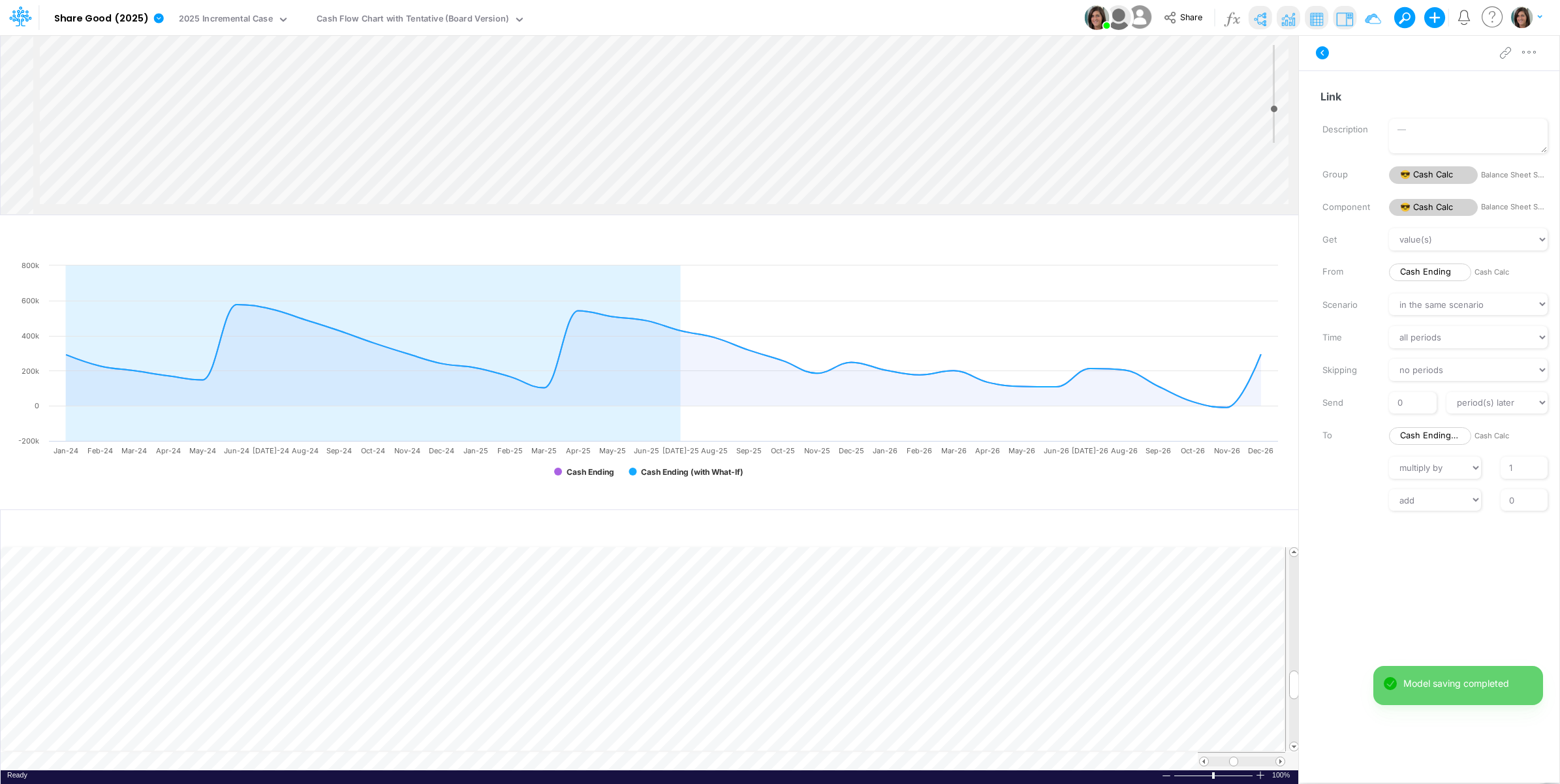
scroll to position [350, 104]
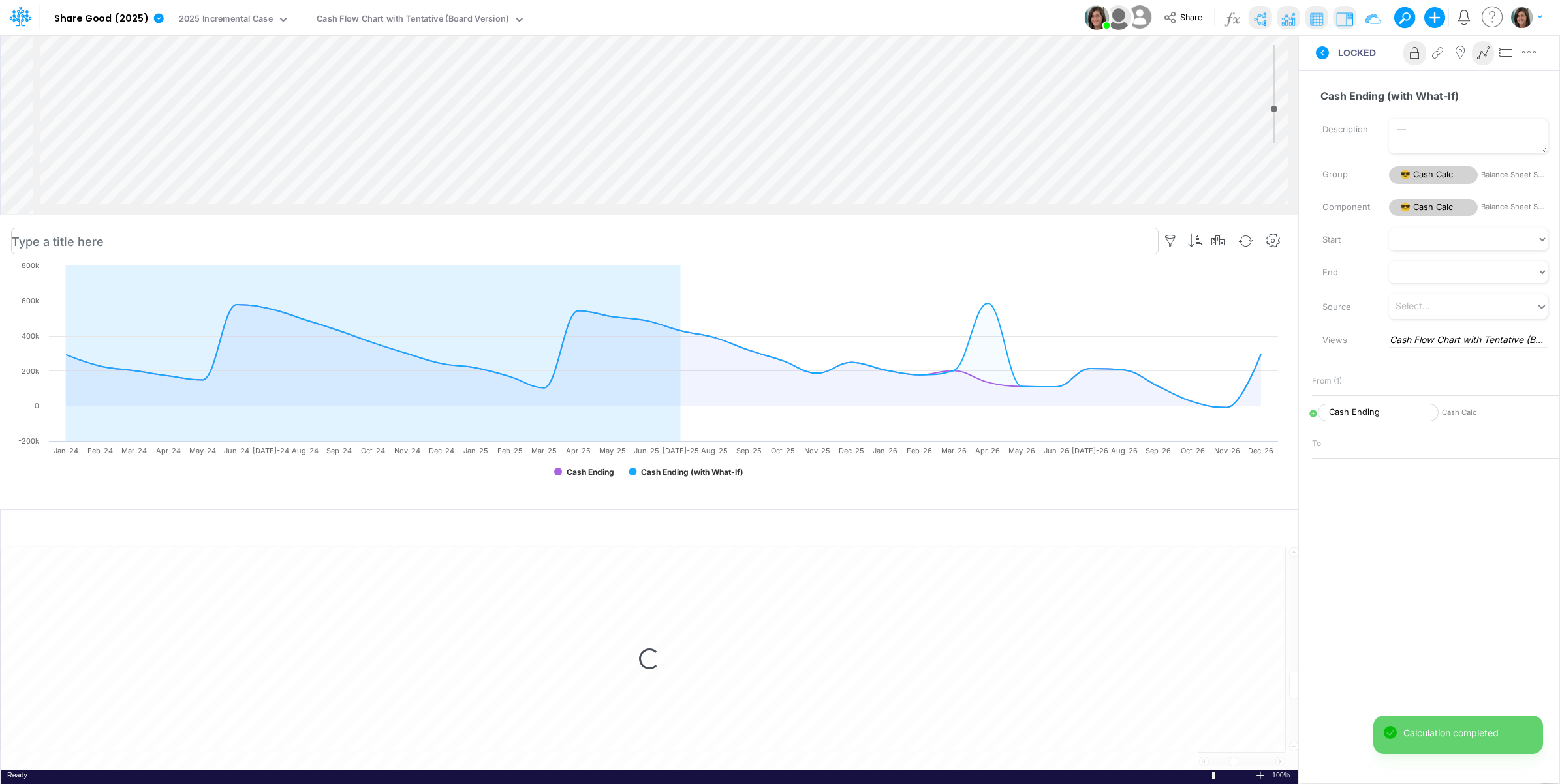
select select "1"
select select "Multiply"
select select "Add"
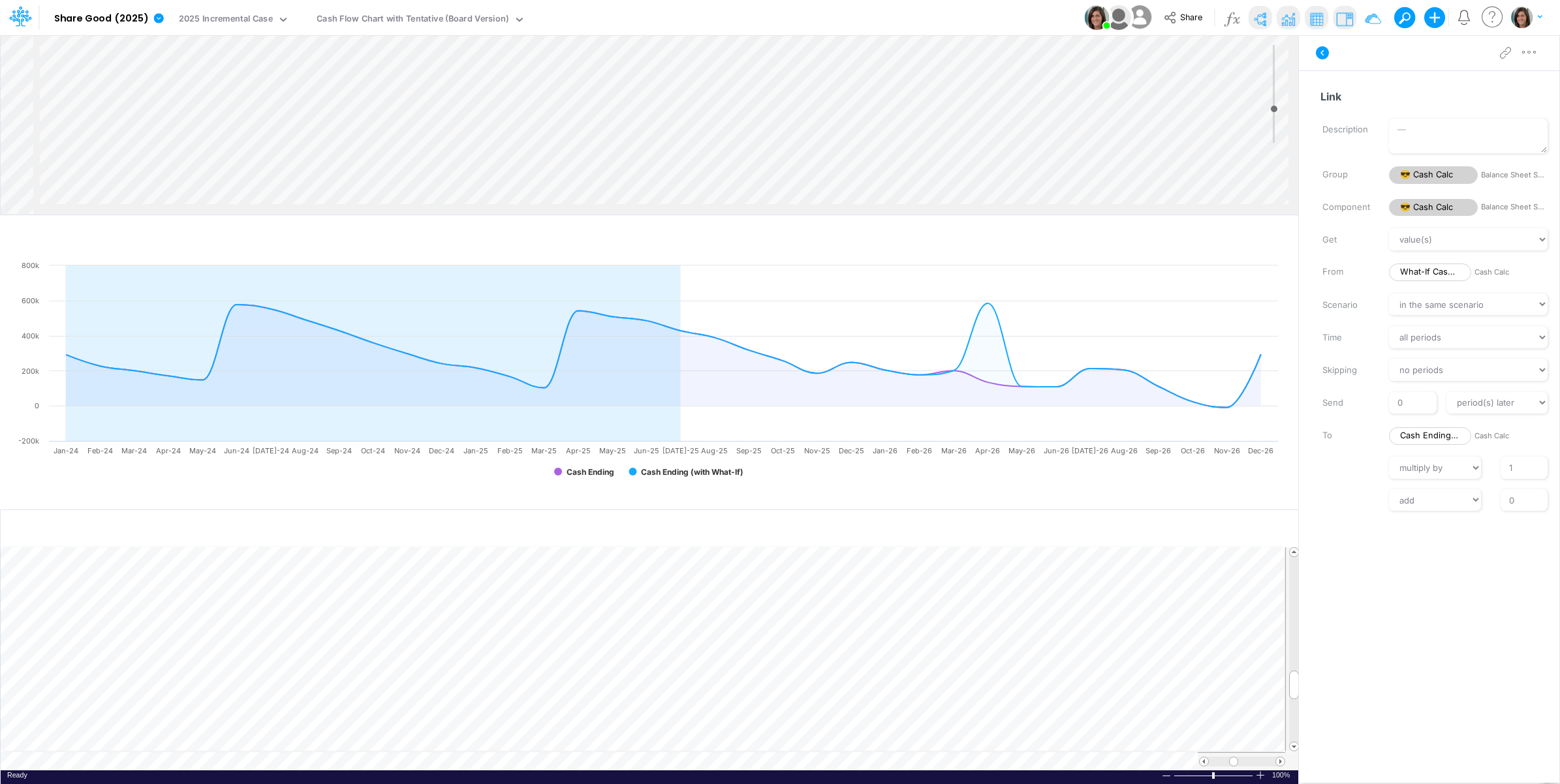
click at [785, 138] on div "Insert node Variable Constant Group Addition Subtraction Multiplication Divisio…" at bounding box center [649, 125] width 1297 height 180
drag, startPoint x: 842, startPoint y: 213, endPoint x: 846, endPoint y: 261, distance: 48.2
click at [846, 261] on div "Insert child node Variable Constant Group Addition Subtraction Multiplication D…" at bounding box center [649, 409] width 1298 height 750
drag, startPoint x: 846, startPoint y: 261, endPoint x: 846, endPoint y: 213, distance: 48.0
click at [846, 213] on div at bounding box center [669, 125] width 1258 height 179
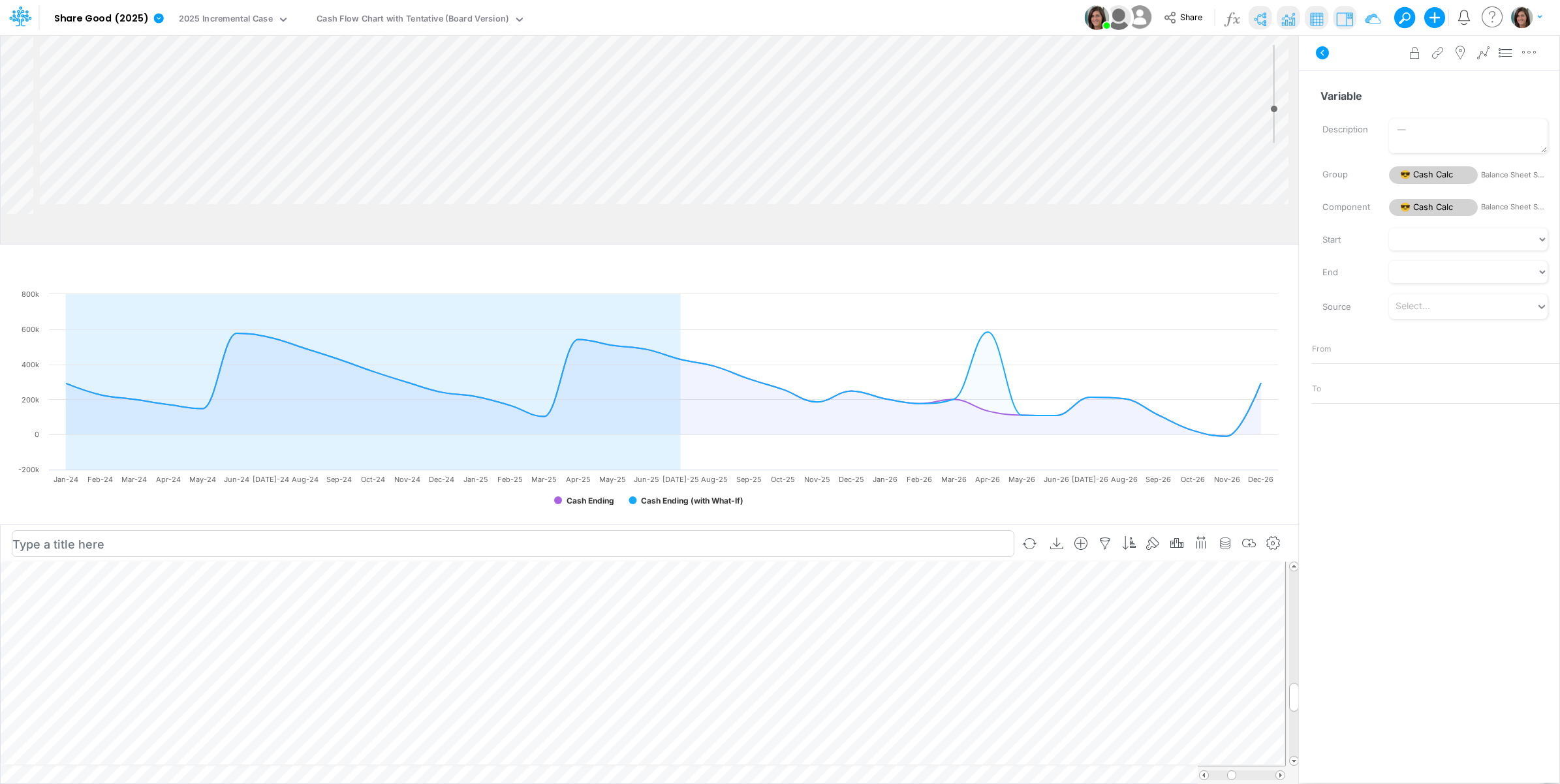
drag, startPoint x: 837, startPoint y: 217, endPoint x: 792, endPoint y: 556, distance: 342.0
click at [840, 246] on div at bounding box center [649, 247] width 1298 height 6
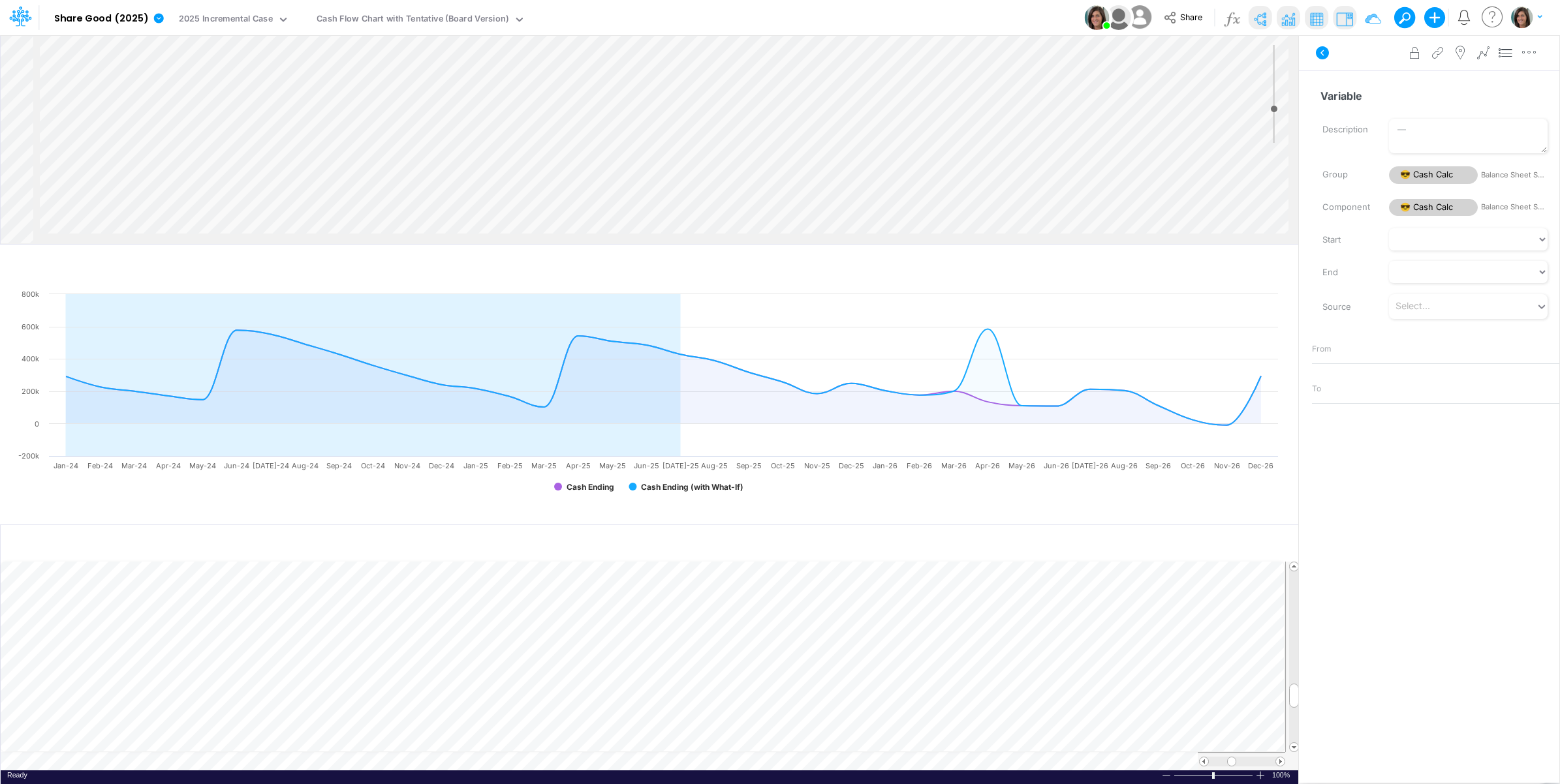
click at [767, 171] on div "Insert child node Variable Constant Group Addition Subtraction Multiplication D…" at bounding box center [649, 139] width 1297 height 208
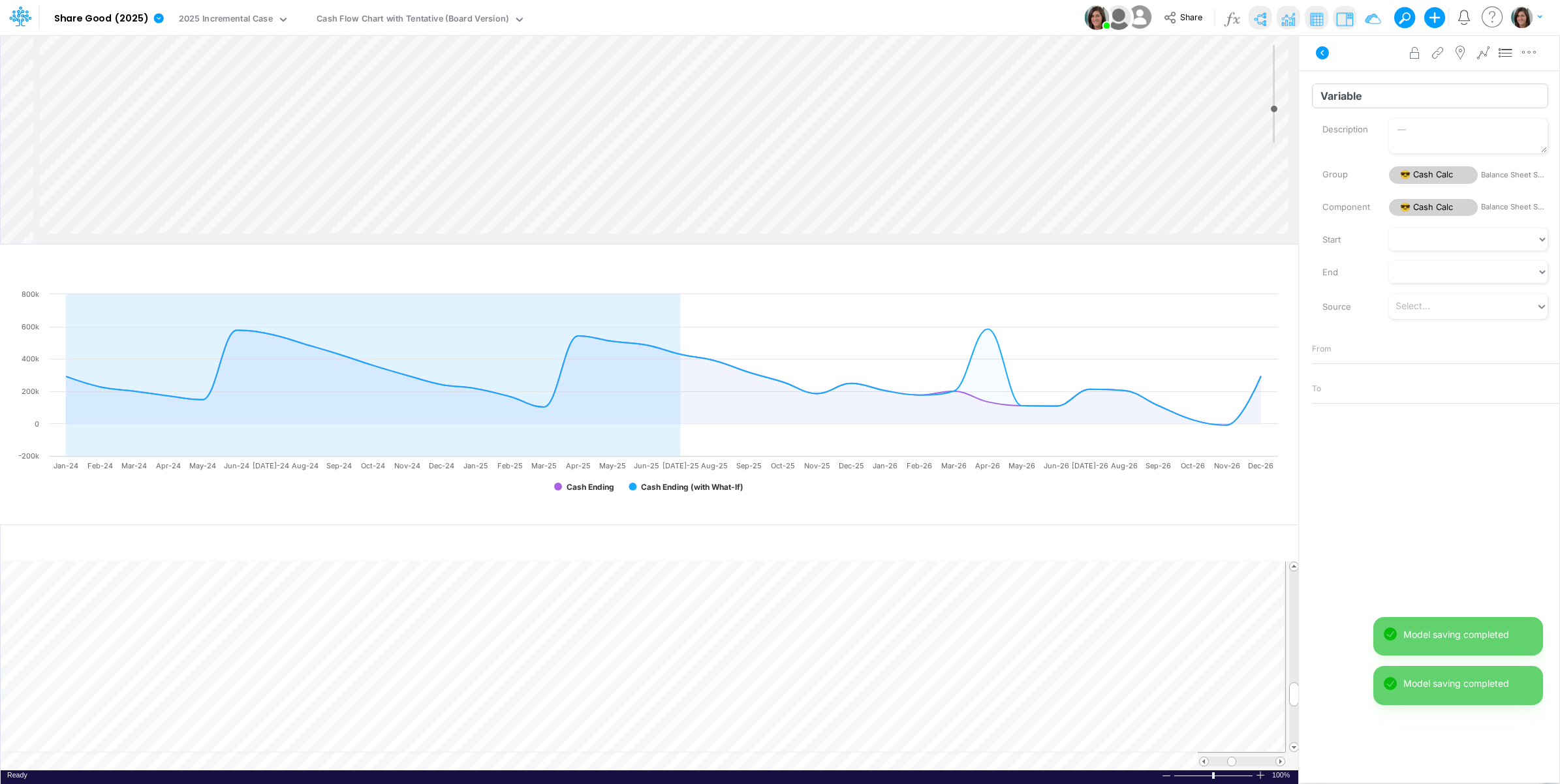
click at [1368, 100] on input "Variable" at bounding box center [1430, 96] width 236 height 25
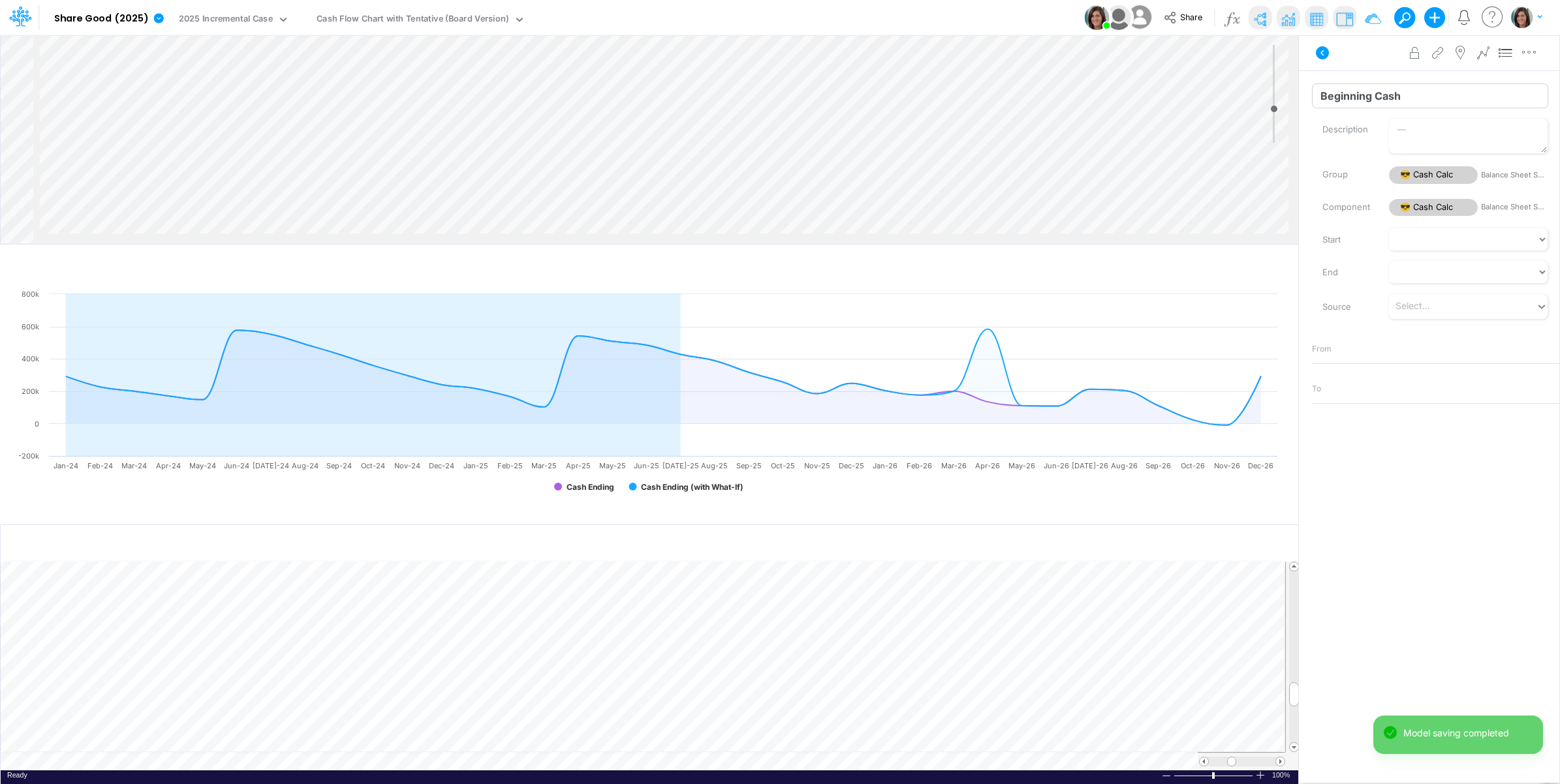
type input "Beginning Cash"
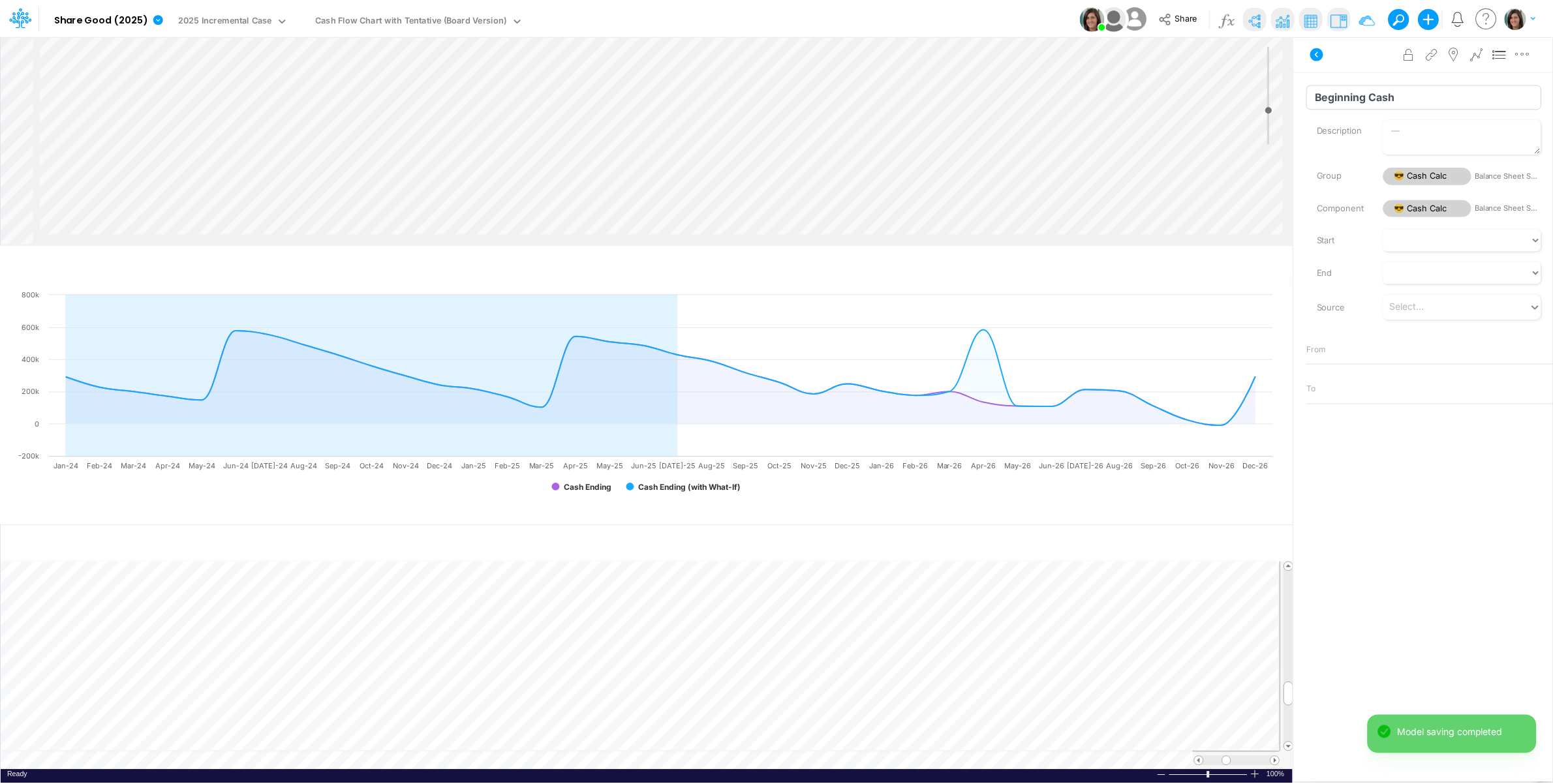
scroll to position [0, 1]
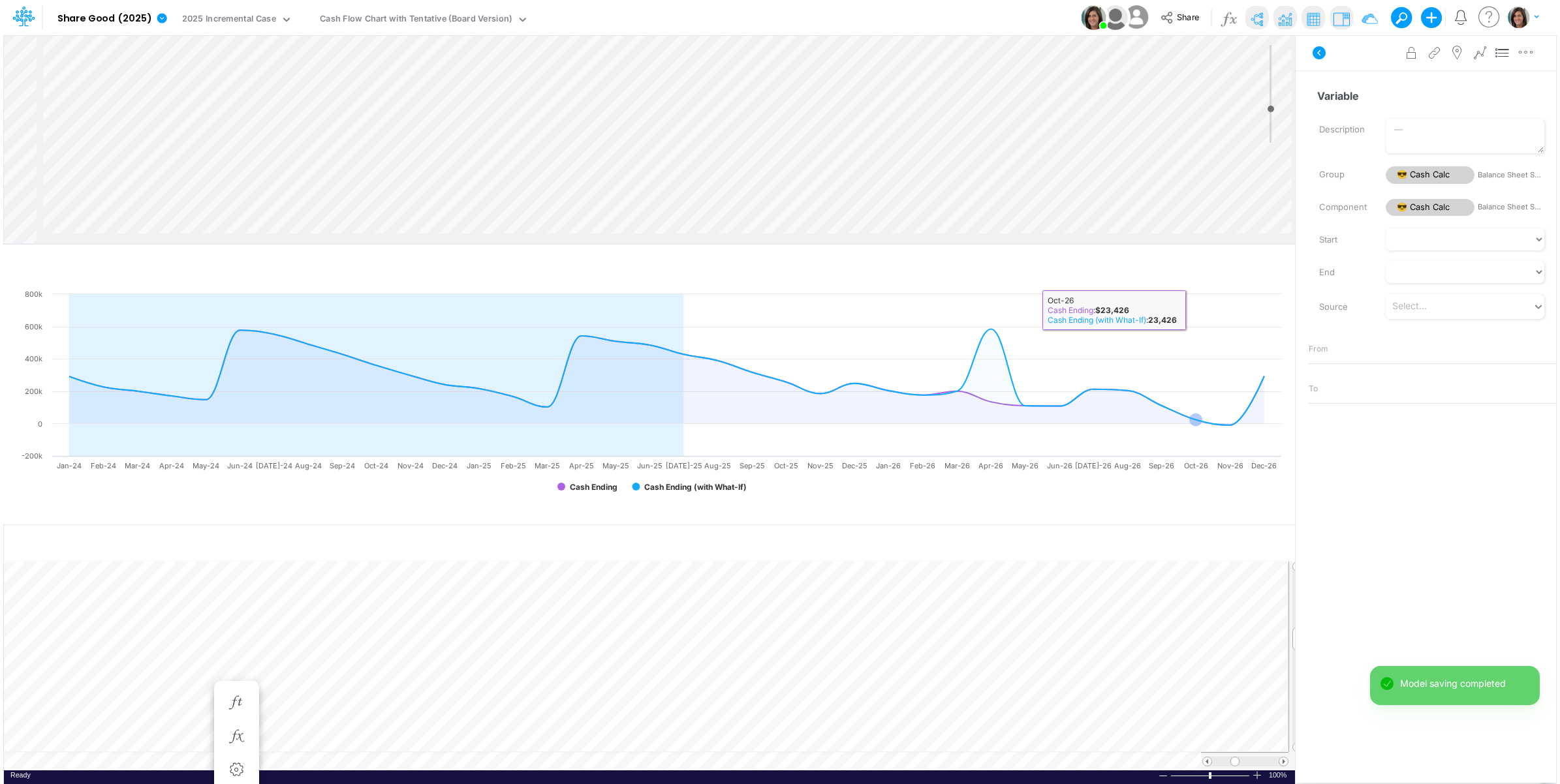
scroll to position [0, 1]
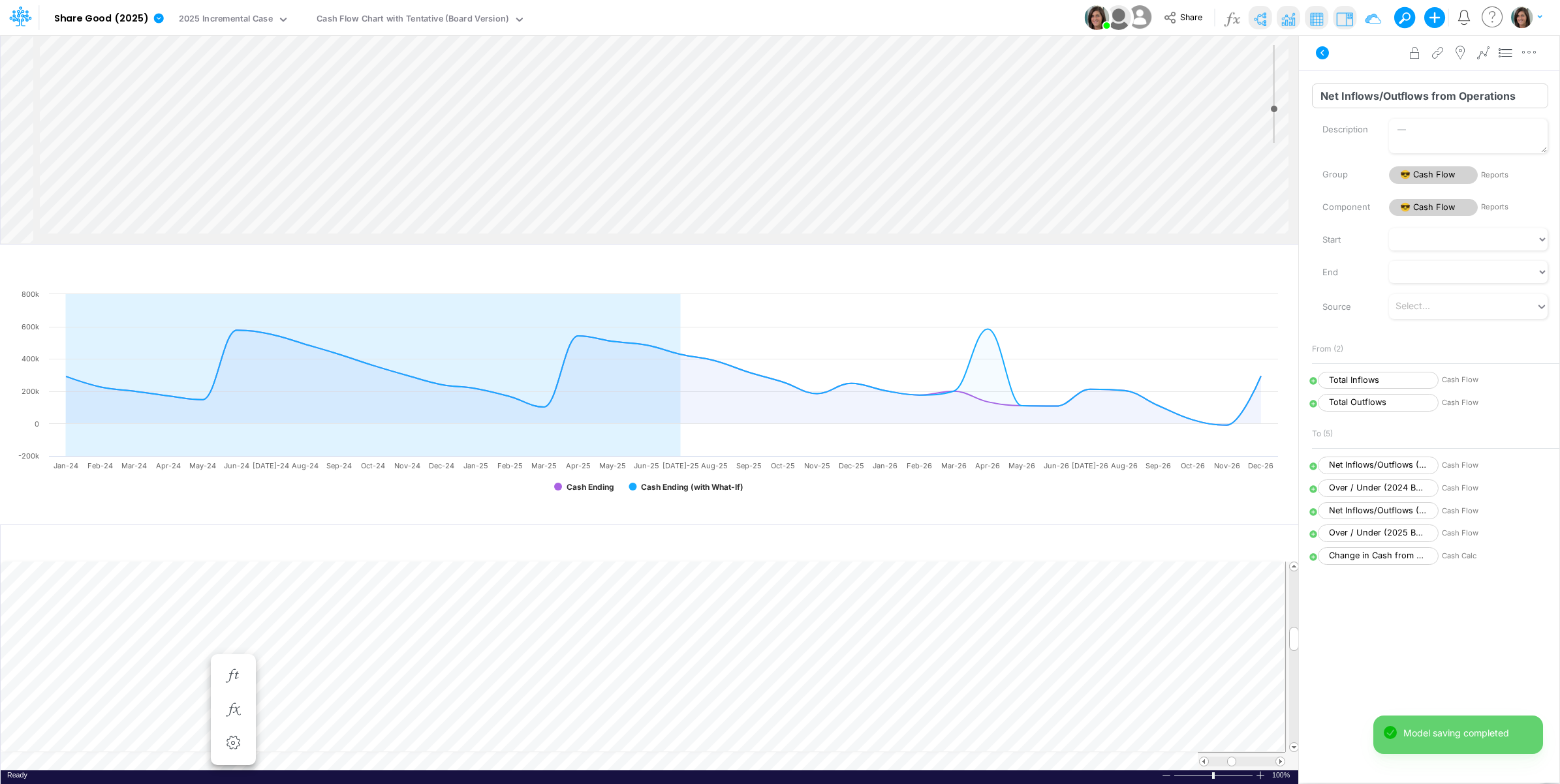
drag, startPoint x: 1320, startPoint y: 95, endPoint x: 1427, endPoint y: 95, distance: 107.0
click at [1427, 95] on input "Net Inflows/Outflows from Operations" at bounding box center [1430, 96] width 236 height 25
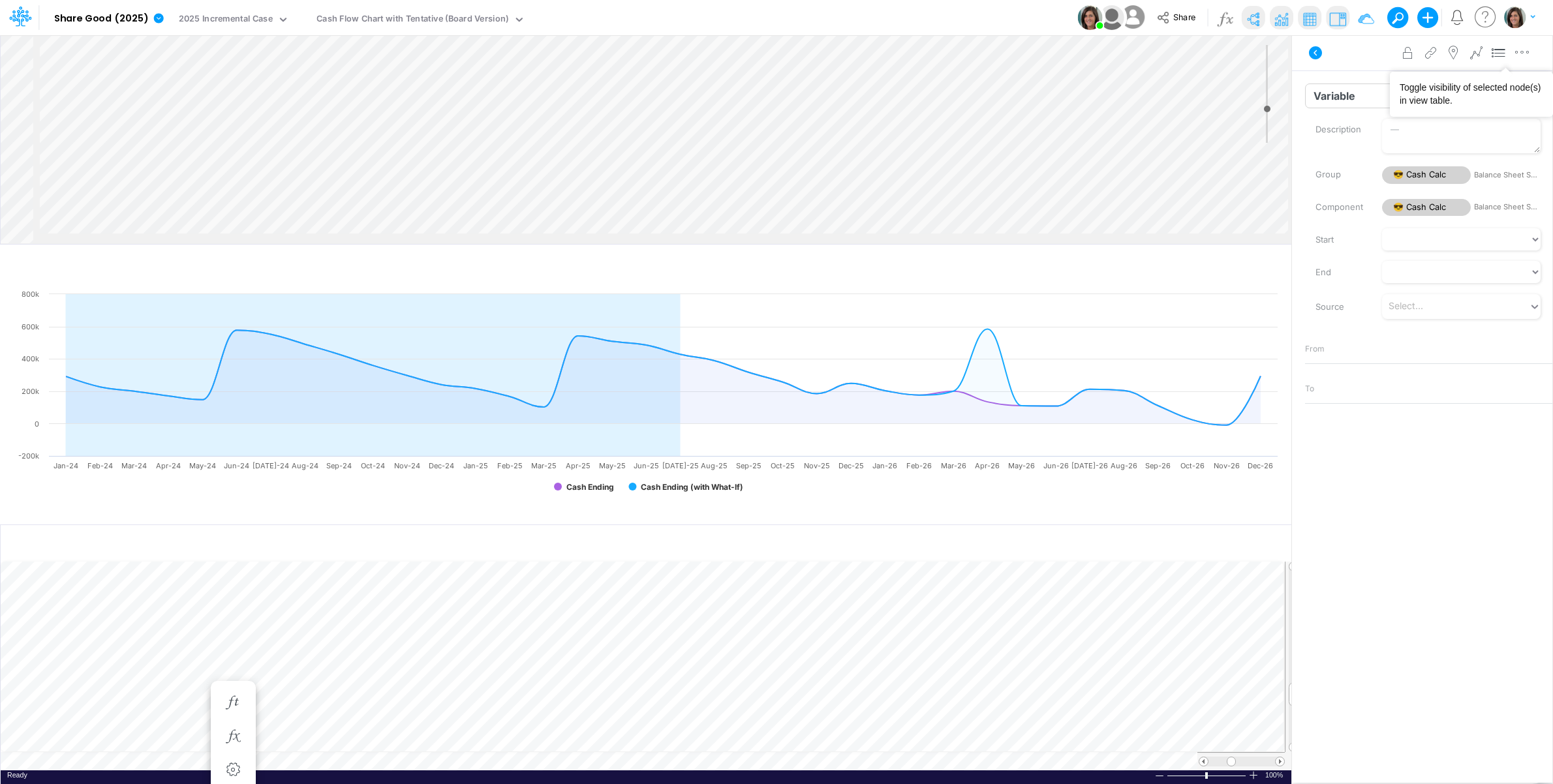
click at [1356, 92] on input "Variable" at bounding box center [1424, 96] width 236 height 25
paste input "Net Inflows/Outflows"
type input "Net Inflows/Outflows with What-If"
click at [1531, 53] on icon "button" at bounding box center [1523, 53] width 19 height 14
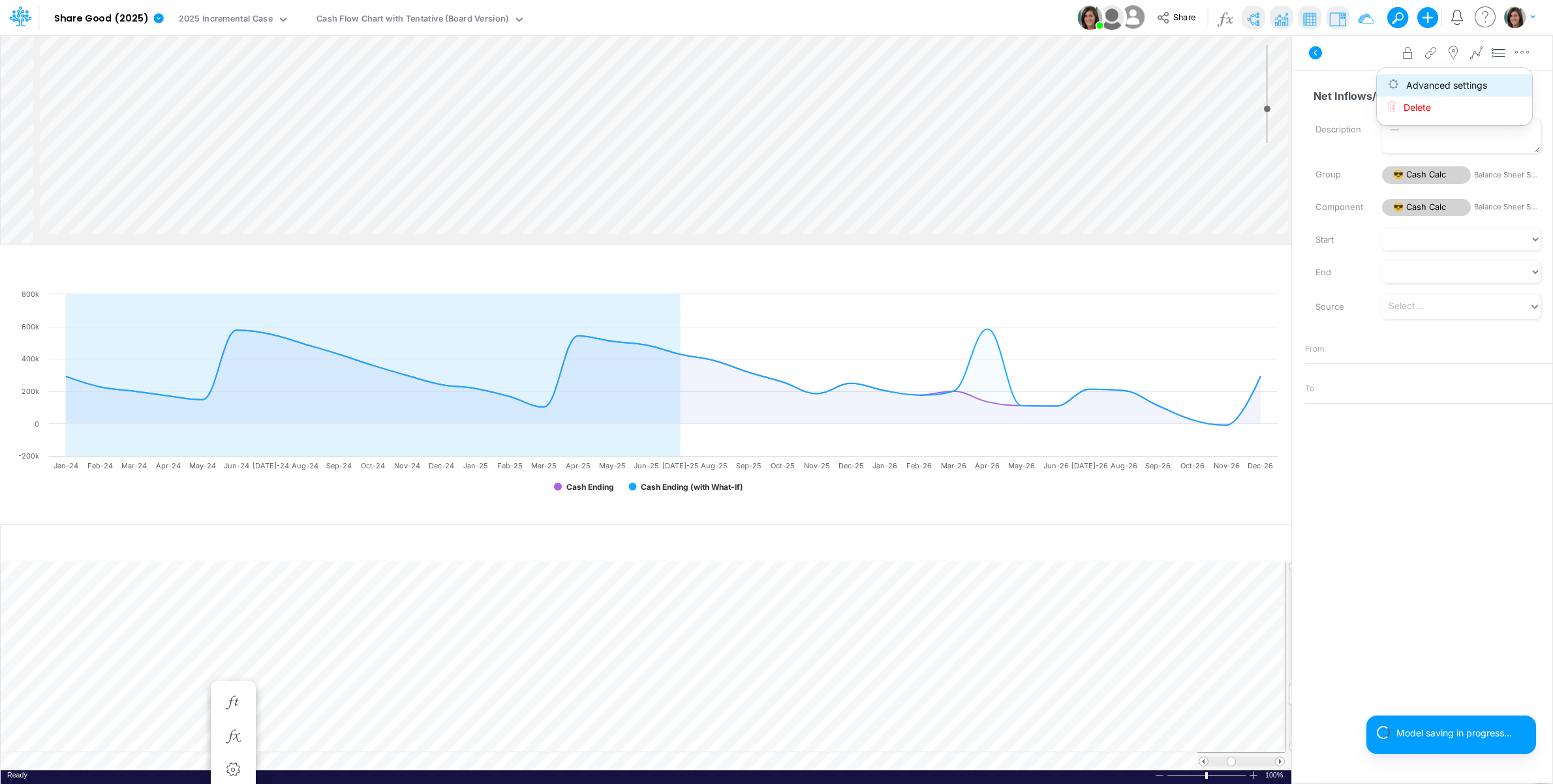
click at [1487, 88] on span "Advanced settings" at bounding box center [1447, 85] width 81 height 11
select select "sum"
select select "field"
select select "Number"
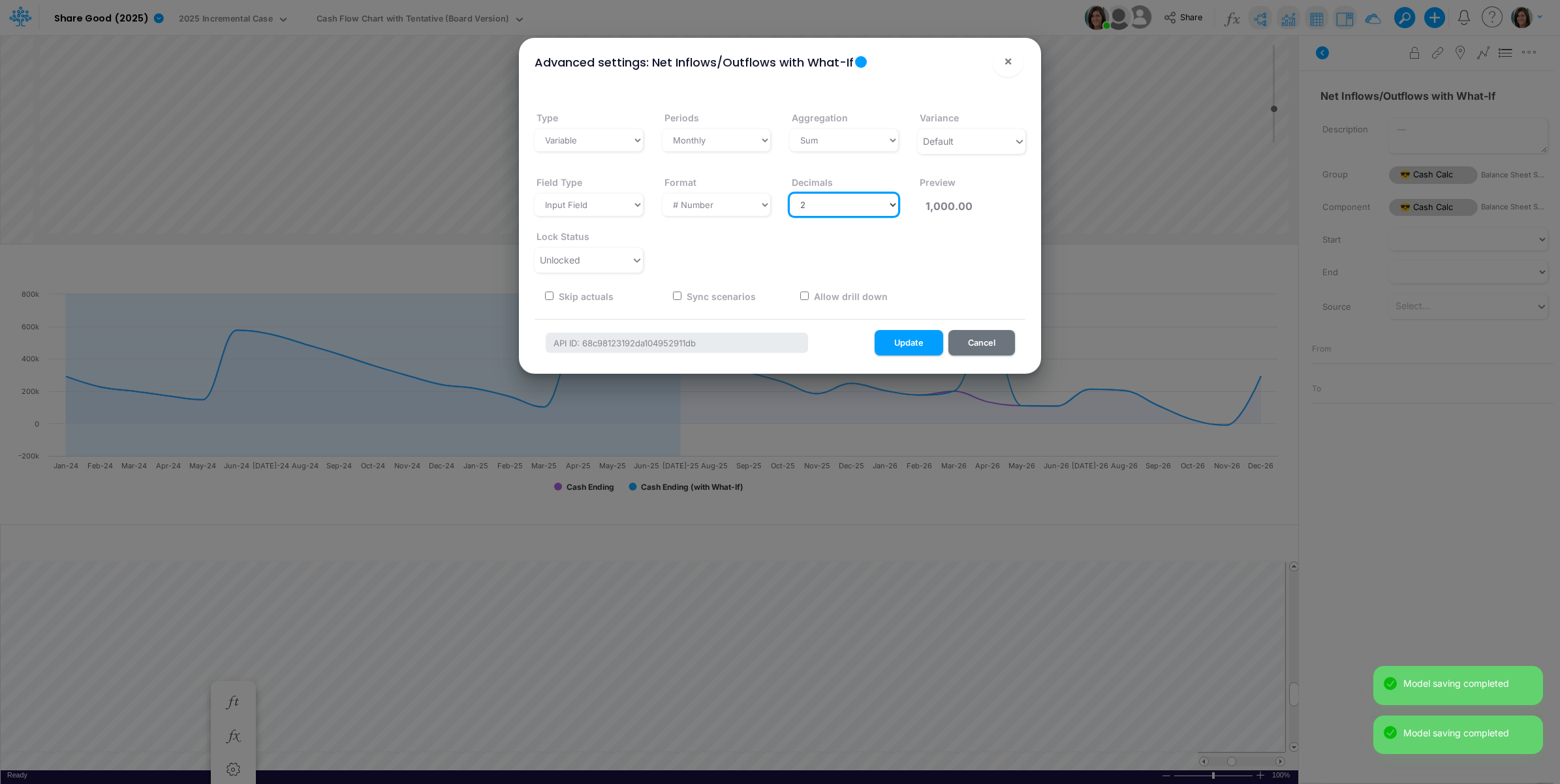
drag, startPoint x: 830, startPoint y: 206, endPoint x: 827, endPoint y: 218, distance: 12.4
click at [830, 207] on select "Select decimals places 0 1 2 3 4 5 6 7 8 9 10" at bounding box center [843, 205] width 108 height 22
select select "0"
click at [790, 194] on select "Select decimals places 0 1 2 3 4 5 6 7 8 9 10" at bounding box center [843, 205] width 108 height 22
type input "1,000"
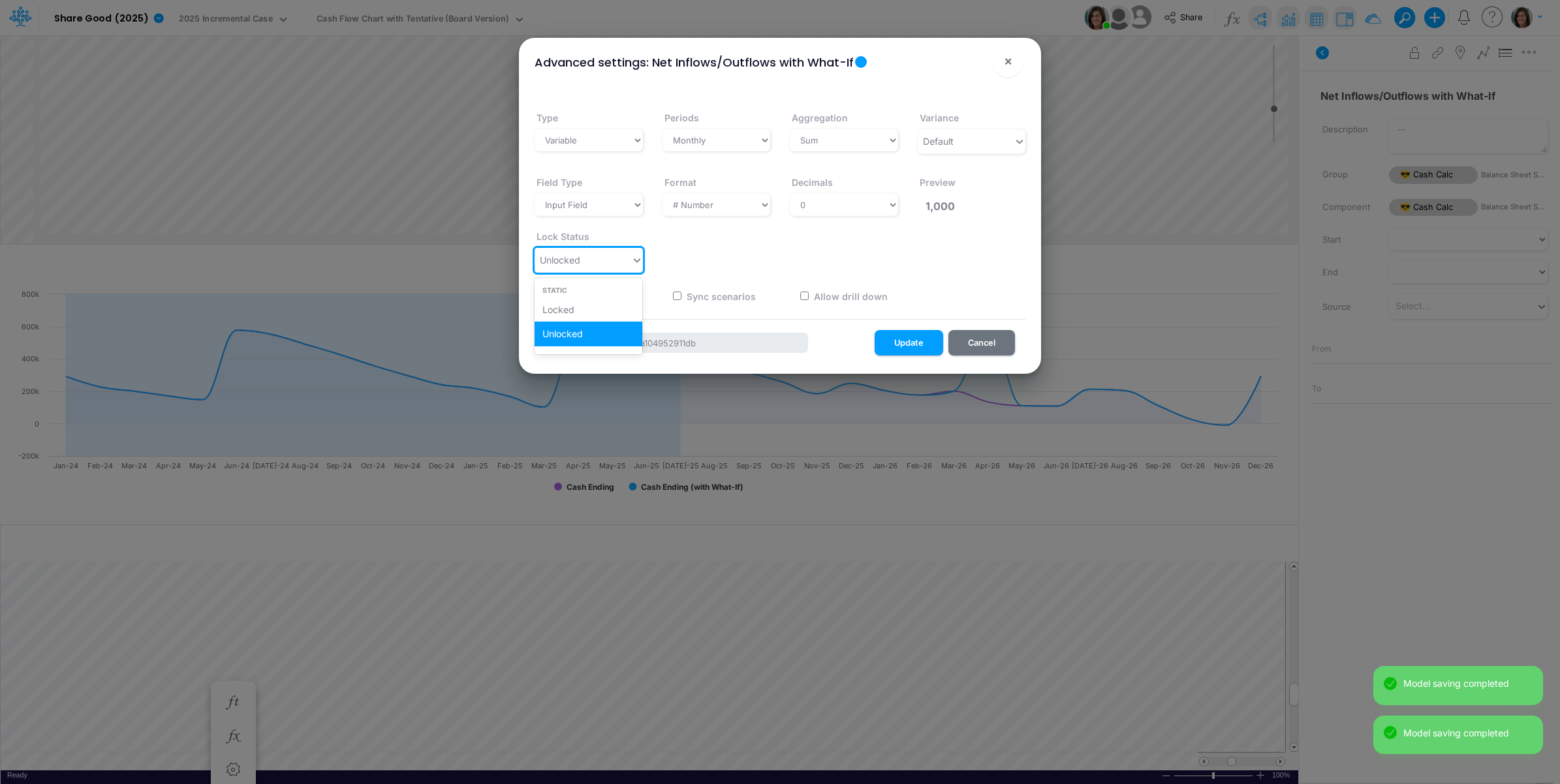
drag, startPoint x: 588, startPoint y: 255, endPoint x: 585, endPoint y: 267, distance: 12.4
click at [588, 255] on div "Unlocked" at bounding box center [582, 259] width 97 height 21
click at [578, 306] on div "Locked" at bounding box center [588, 310] width 108 height 24
drag, startPoint x: 899, startPoint y: 336, endPoint x: 693, endPoint y: 498, distance: 262.1
click at [899, 335] on button "Update" at bounding box center [909, 343] width 68 height 26
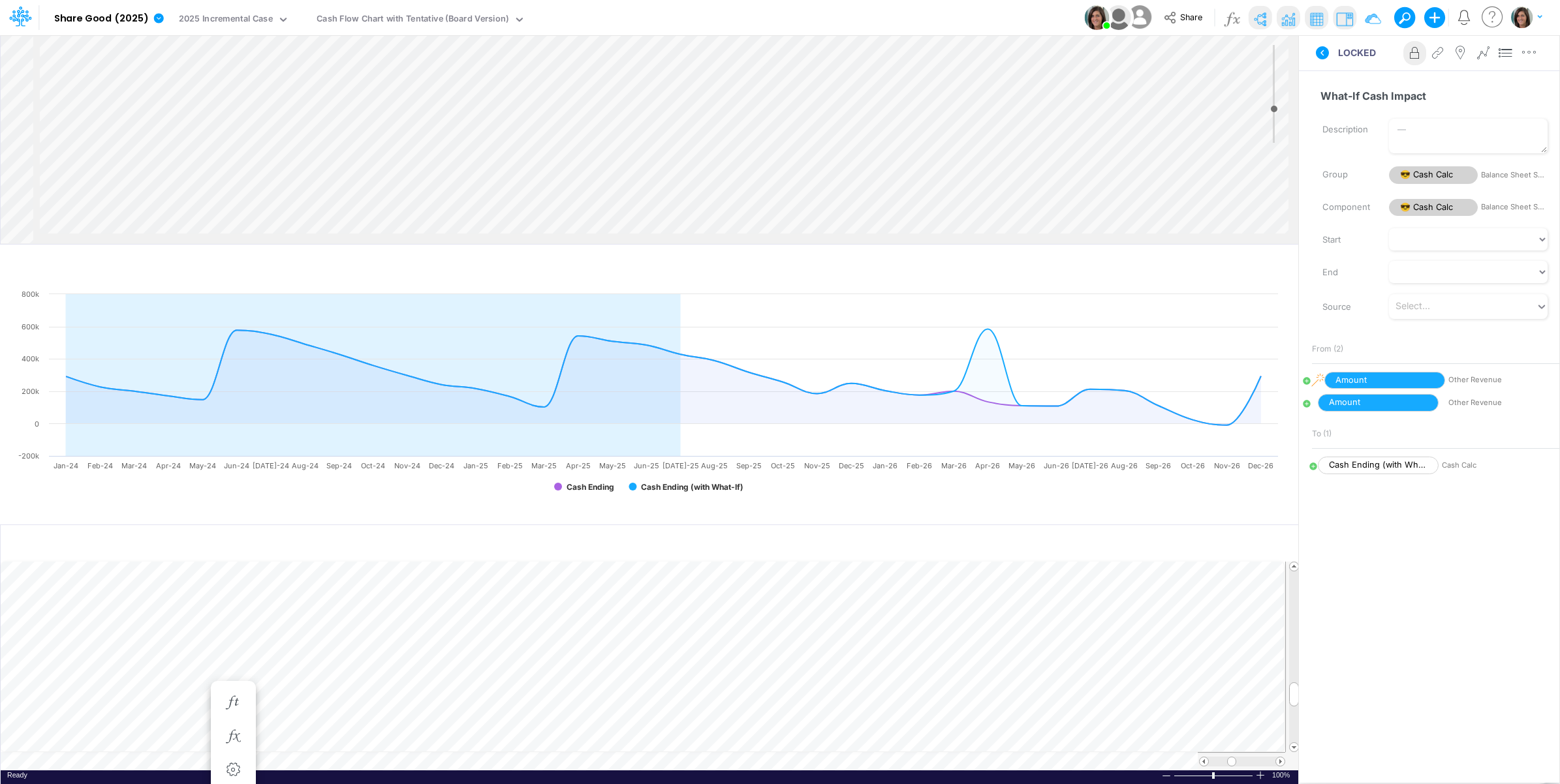
select select "1"
select select "Multiply"
select select "Add"
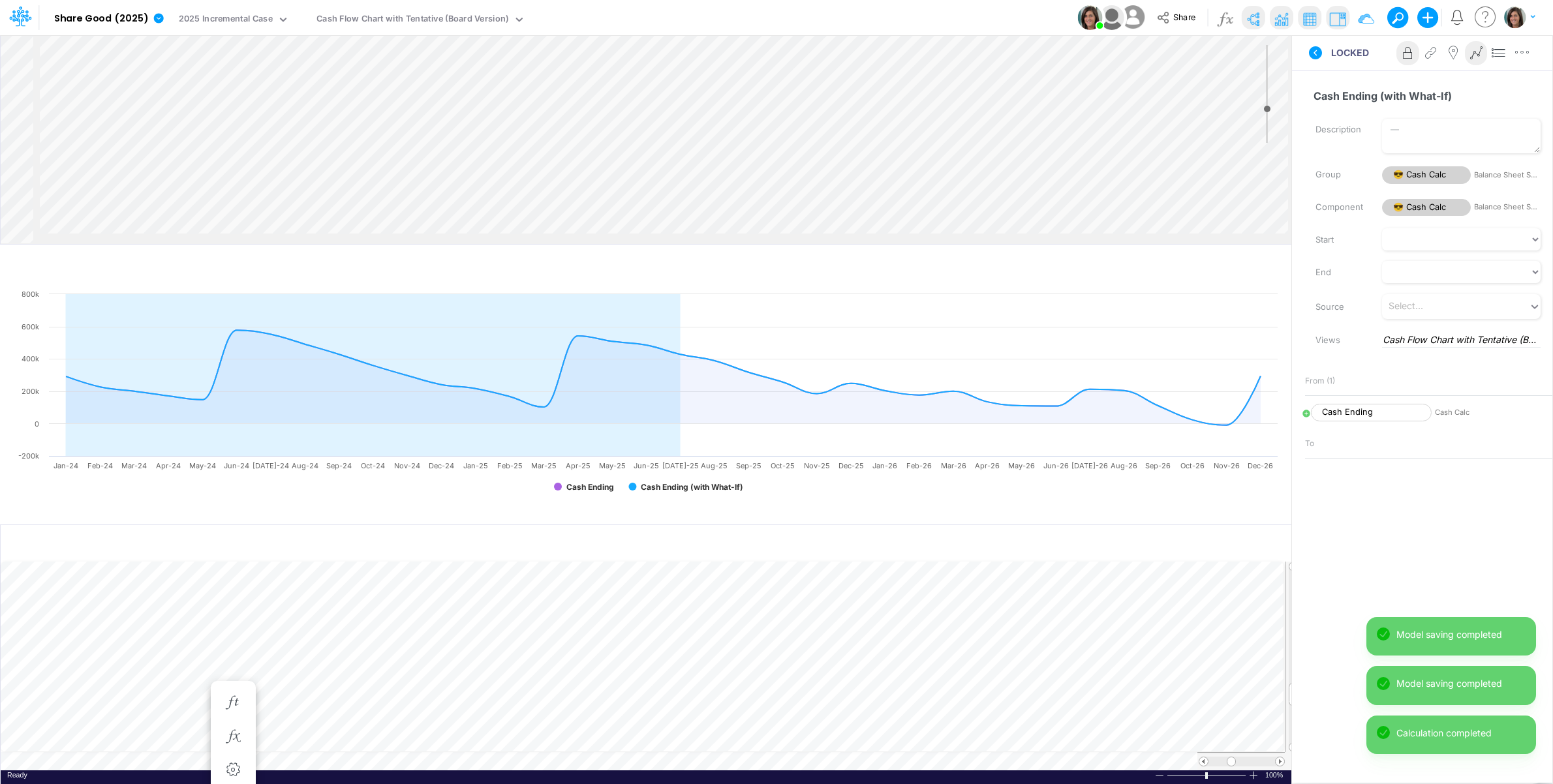
select select "1"
select select "Multiply"
select select "Add"
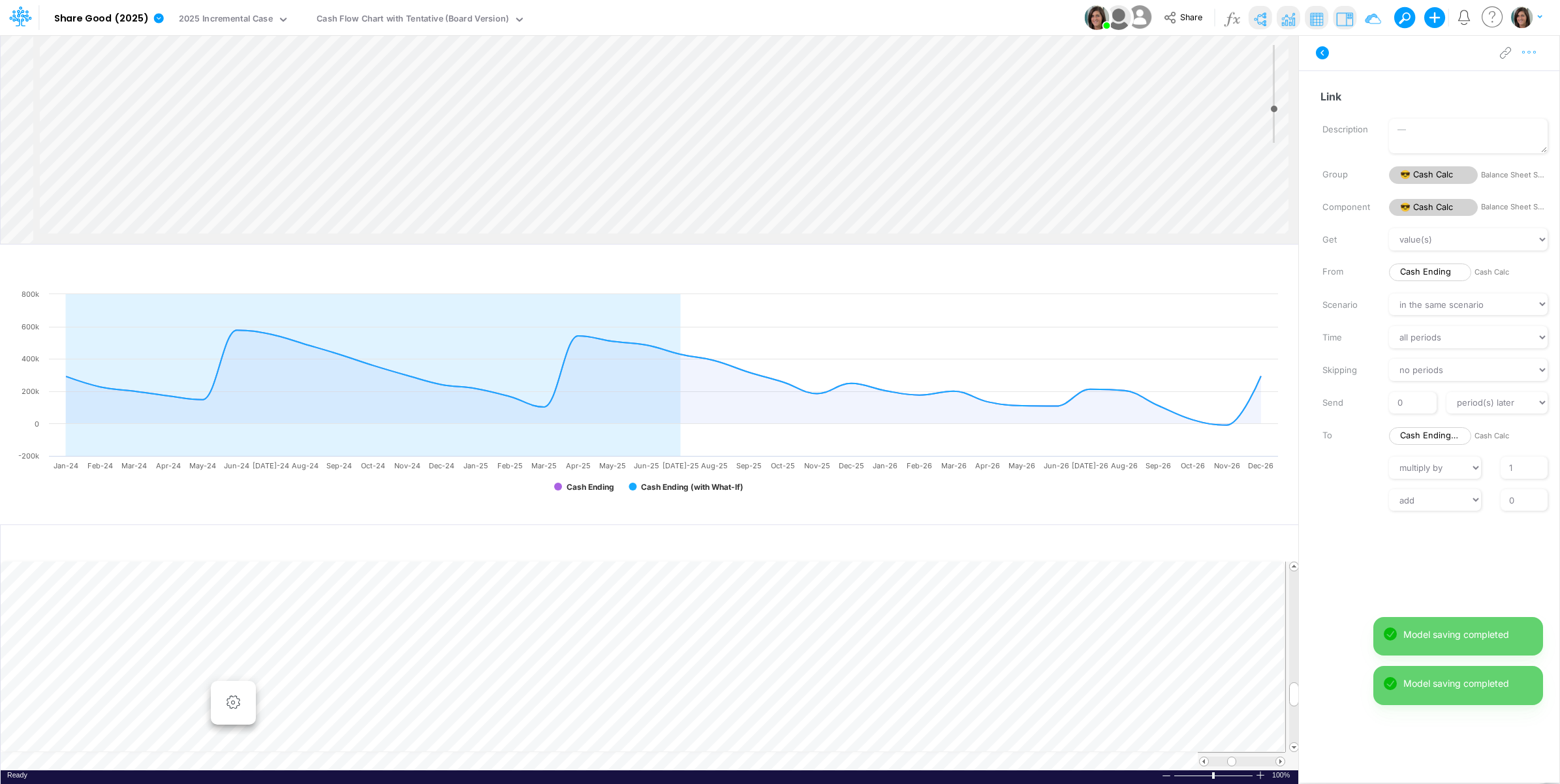
click at [1535, 59] on icon "button" at bounding box center [1529, 53] width 19 height 14
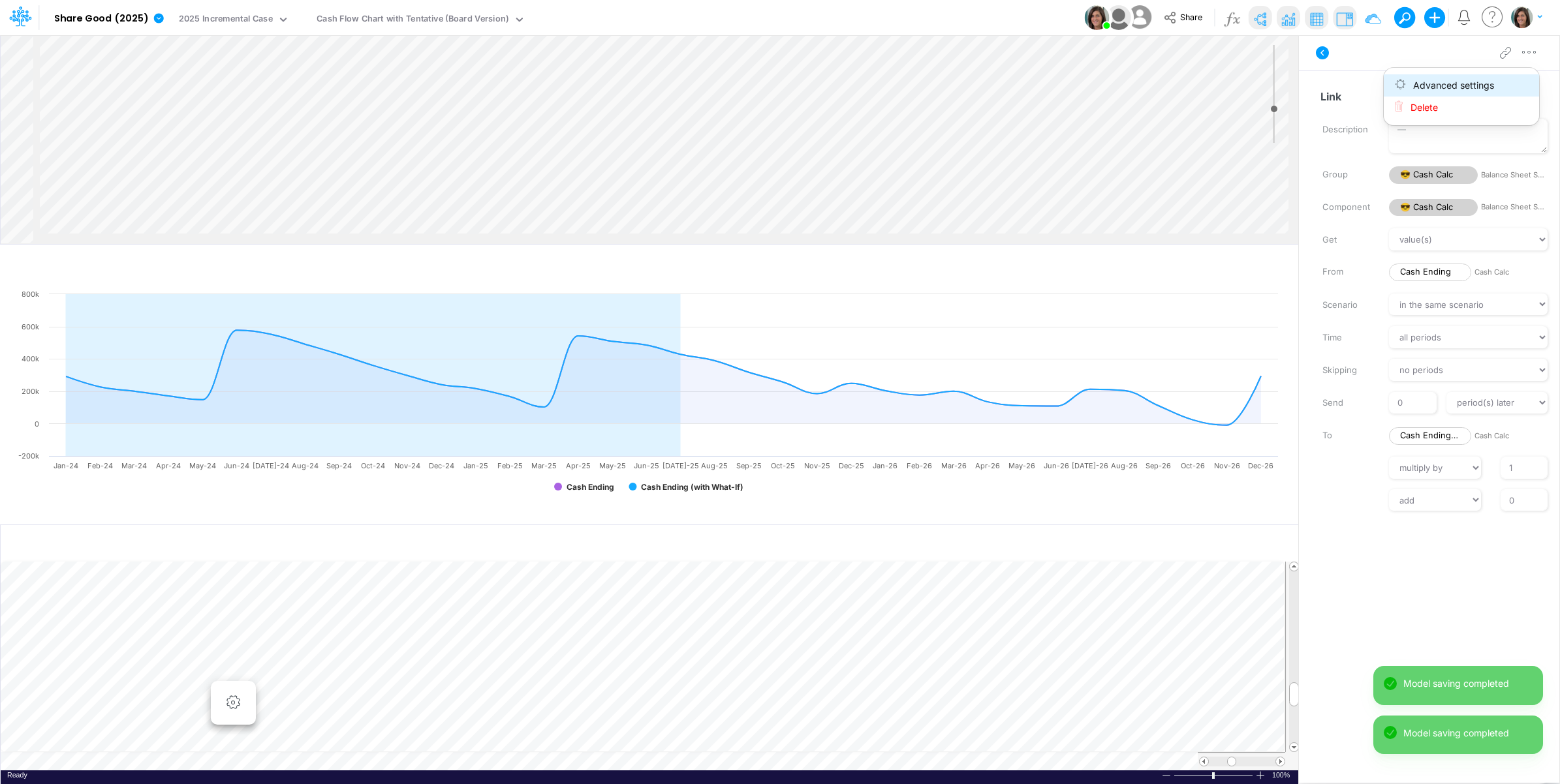
click at [1504, 80] on button "Advanced settings" at bounding box center [1461, 86] width 155 height 22
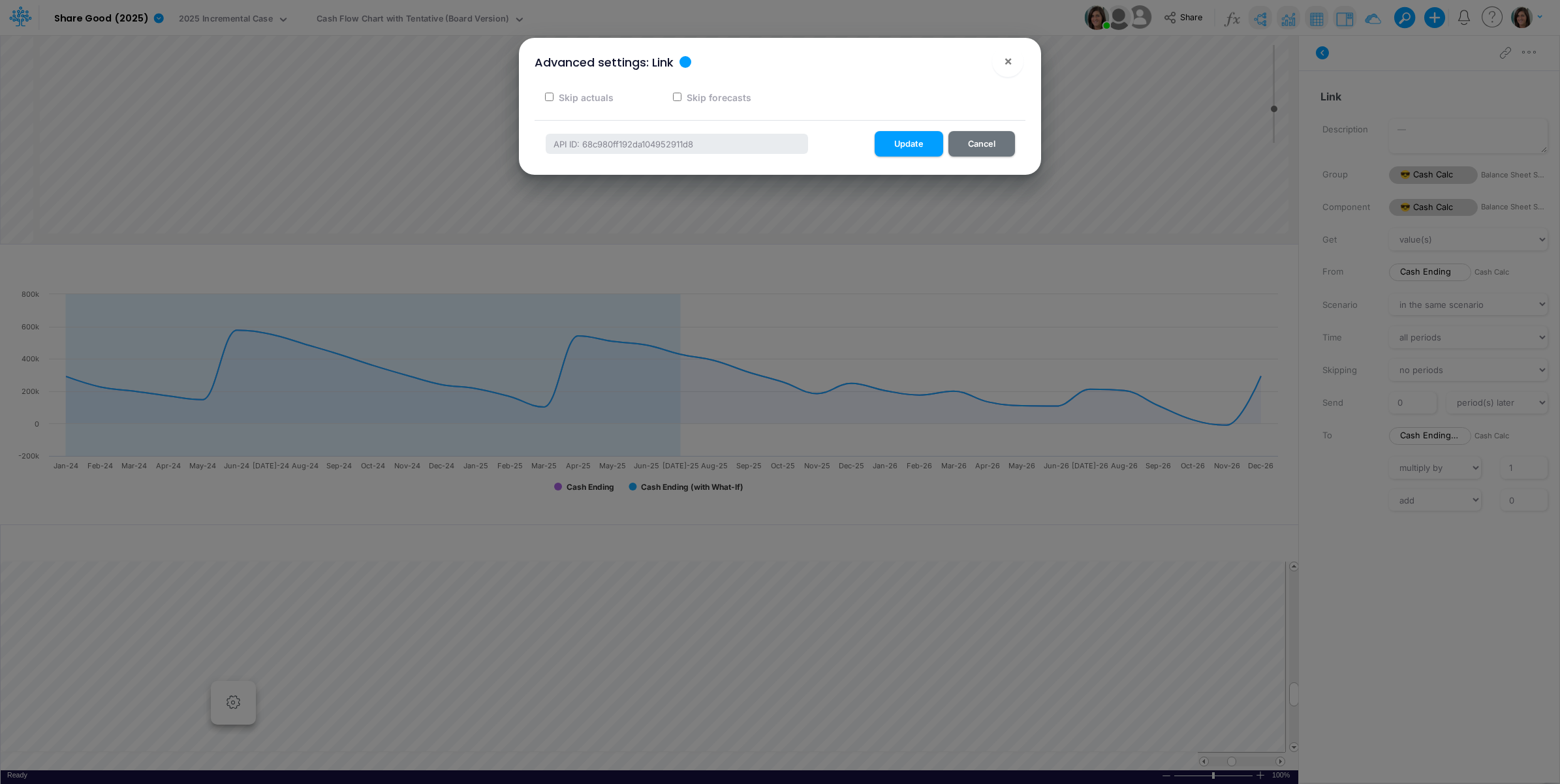
click at [709, 97] on label "Skip forecasts" at bounding box center [718, 97] width 66 height 14
click at [681, 97] on input "Skip forecasts" at bounding box center [676, 96] width 8 height 8
checkbox input "true"
click at [904, 147] on button "Update" at bounding box center [909, 144] width 68 height 26
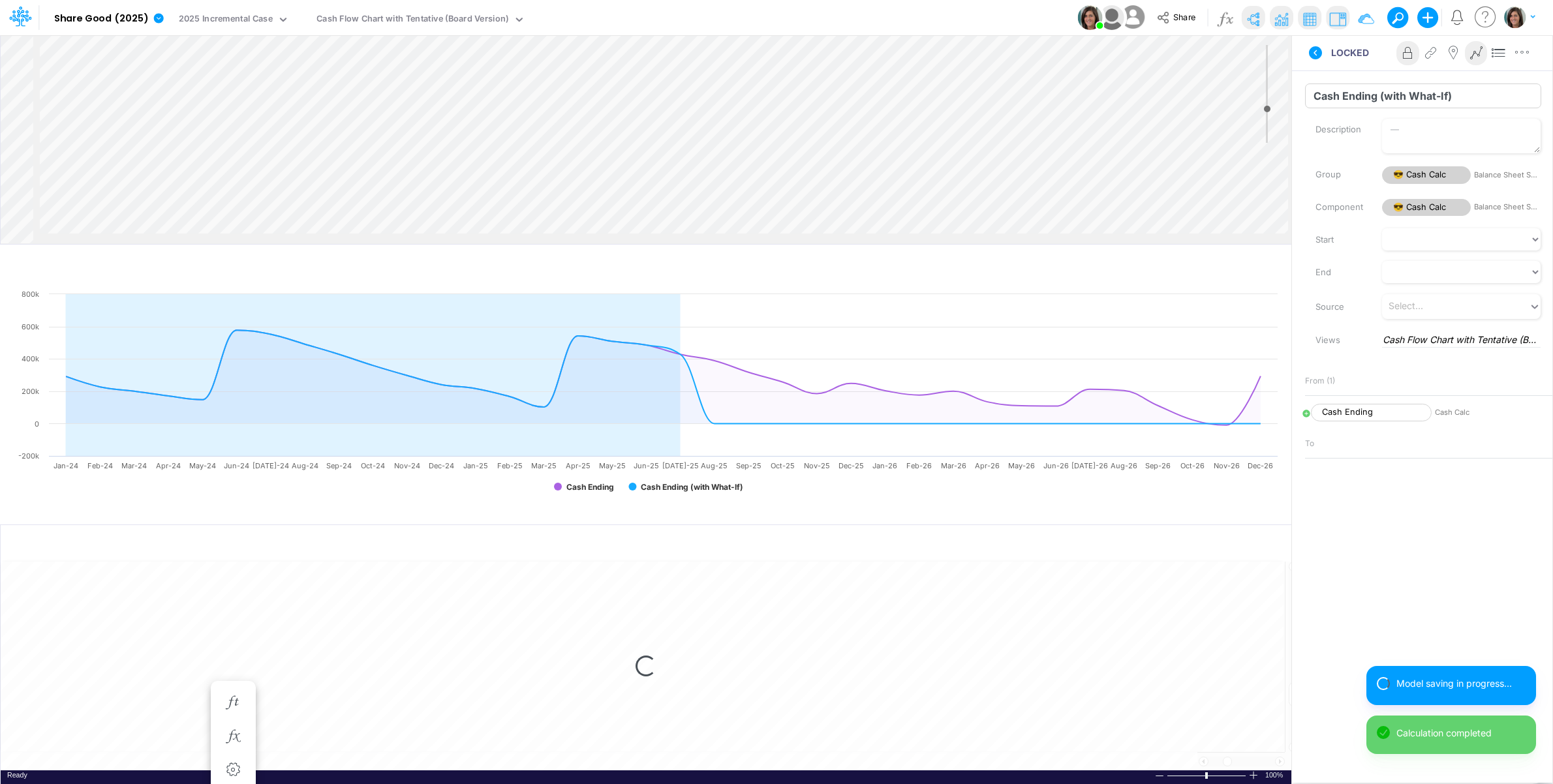
select select "1"
select select "Multiply"
select select "Add"
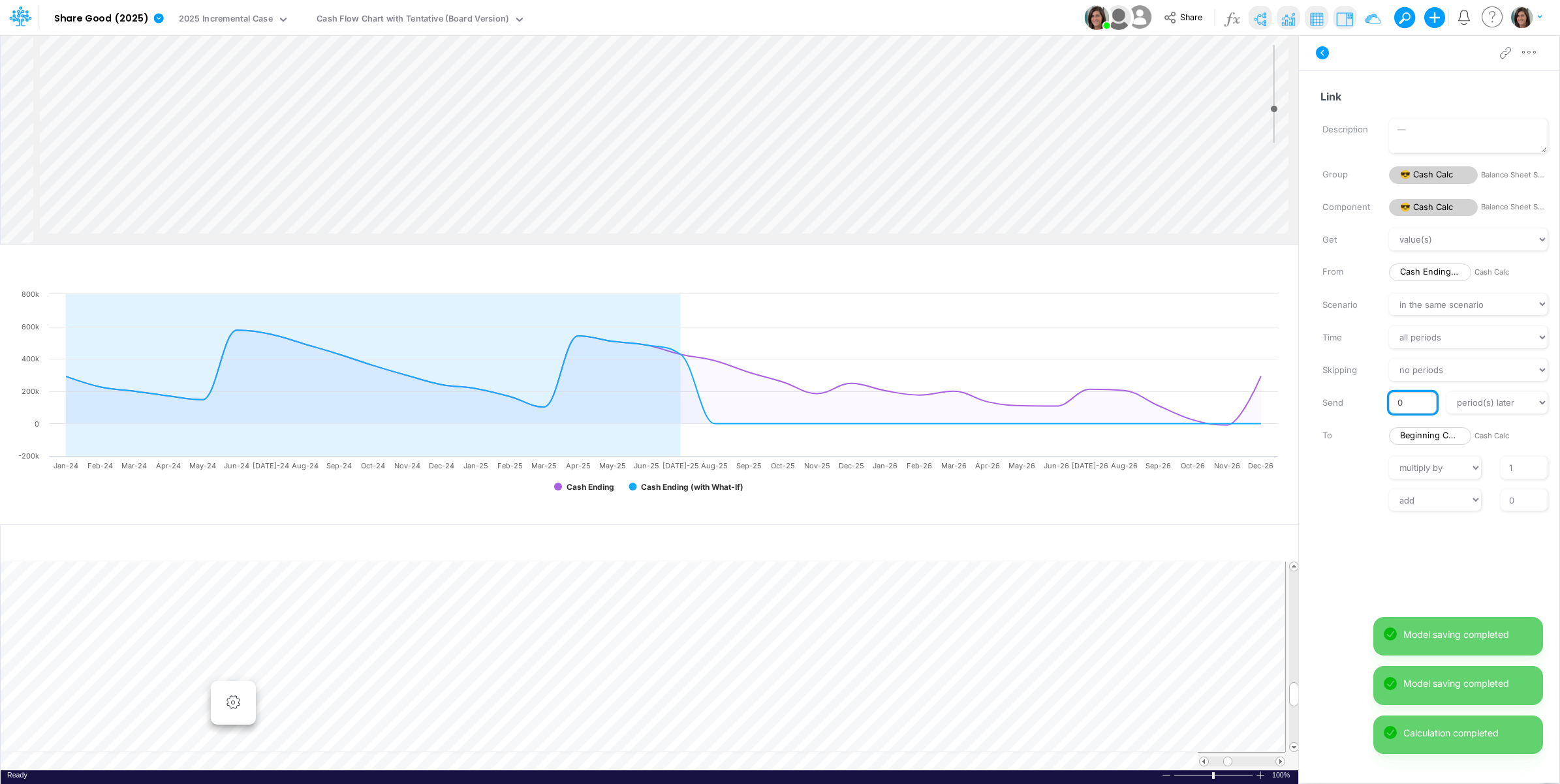
drag, startPoint x: 1406, startPoint y: 402, endPoint x: 1391, endPoint y: 402, distance: 15.0
click at [1391, 402] on input "0" at bounding box center [1411, 403] width 47 height 22
type input "1"
click at [1333, 484] on div "Get value(s) moving average cumulative change relative change absolute round fl…" at bounding box center [1435, 370] width 247 height 282
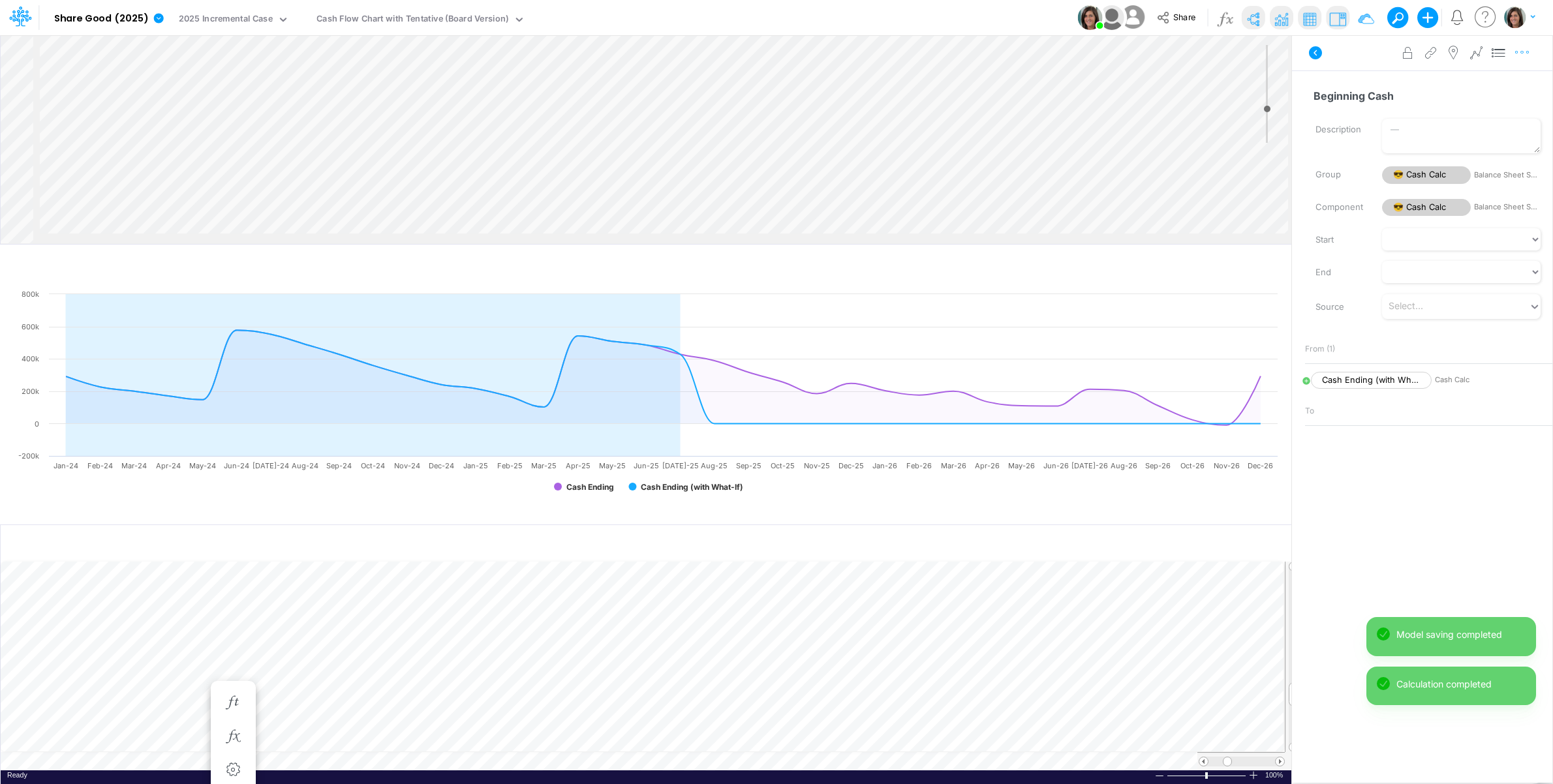
click at [1528, 56] on icon "button" at bounding box center [1523, 53] width 19 height 14
click at [1496, 86] on button "Advanced settings" at bounding box center [1454, 86] width 155 height 22
select select "sum"
select select "field"
select select "Number"
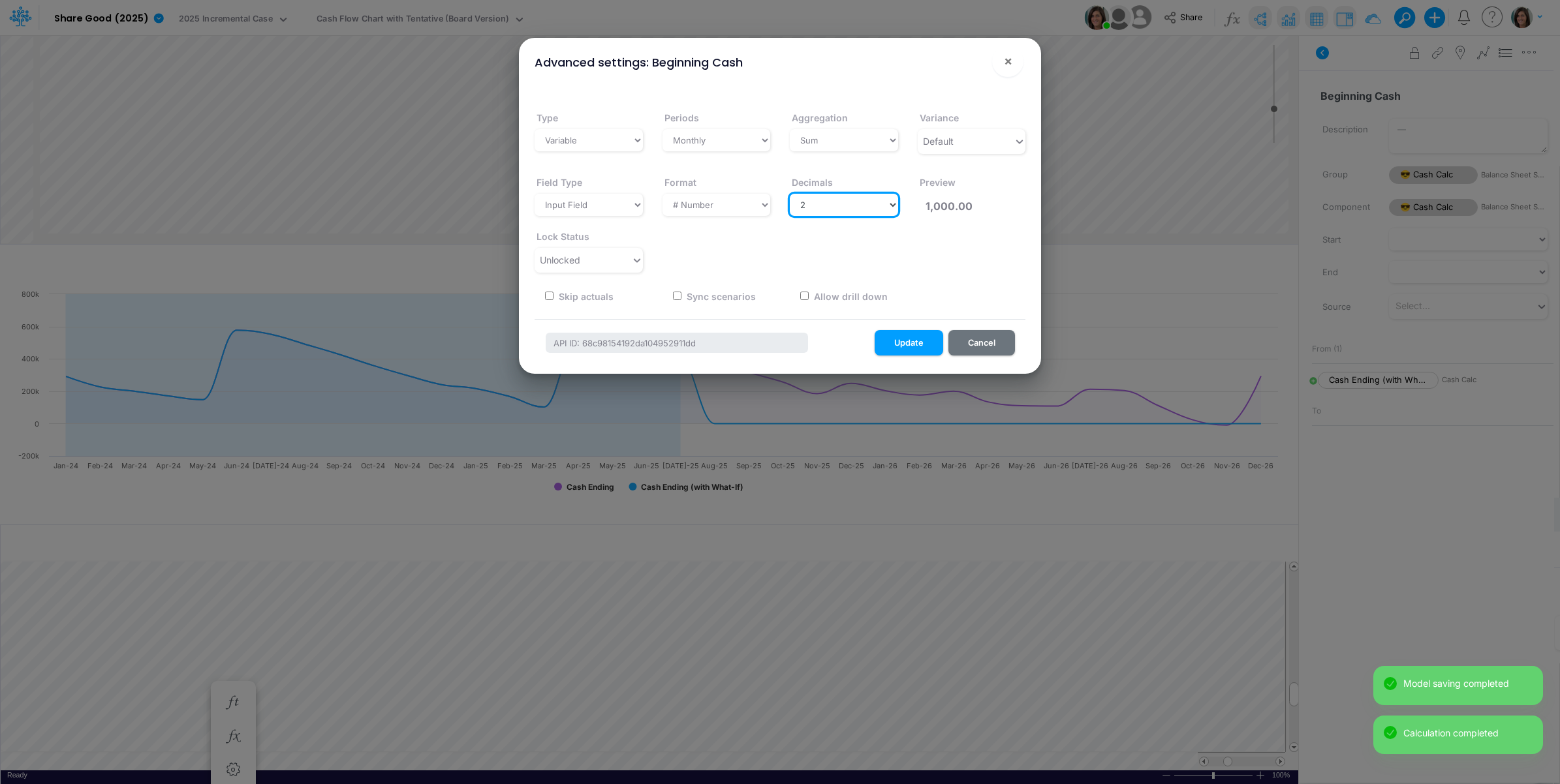
drag, startPoint x: 850, startPoint y: 210, endPoint x: 840, endPoint y: 218, distance: 12.8
click at [850, 210] on select "Select decimals places 0 1 2 3 4 5 6 7 8 9 10" at bounding box center [843, 205] width 108 height 22
select select "0"
click at [790, 194] on select "Select decimals places 0 1 2 3 4 5 6 7 8 9 10" at bounding box center [843, 205] width 108 height 22
type input "1,000"
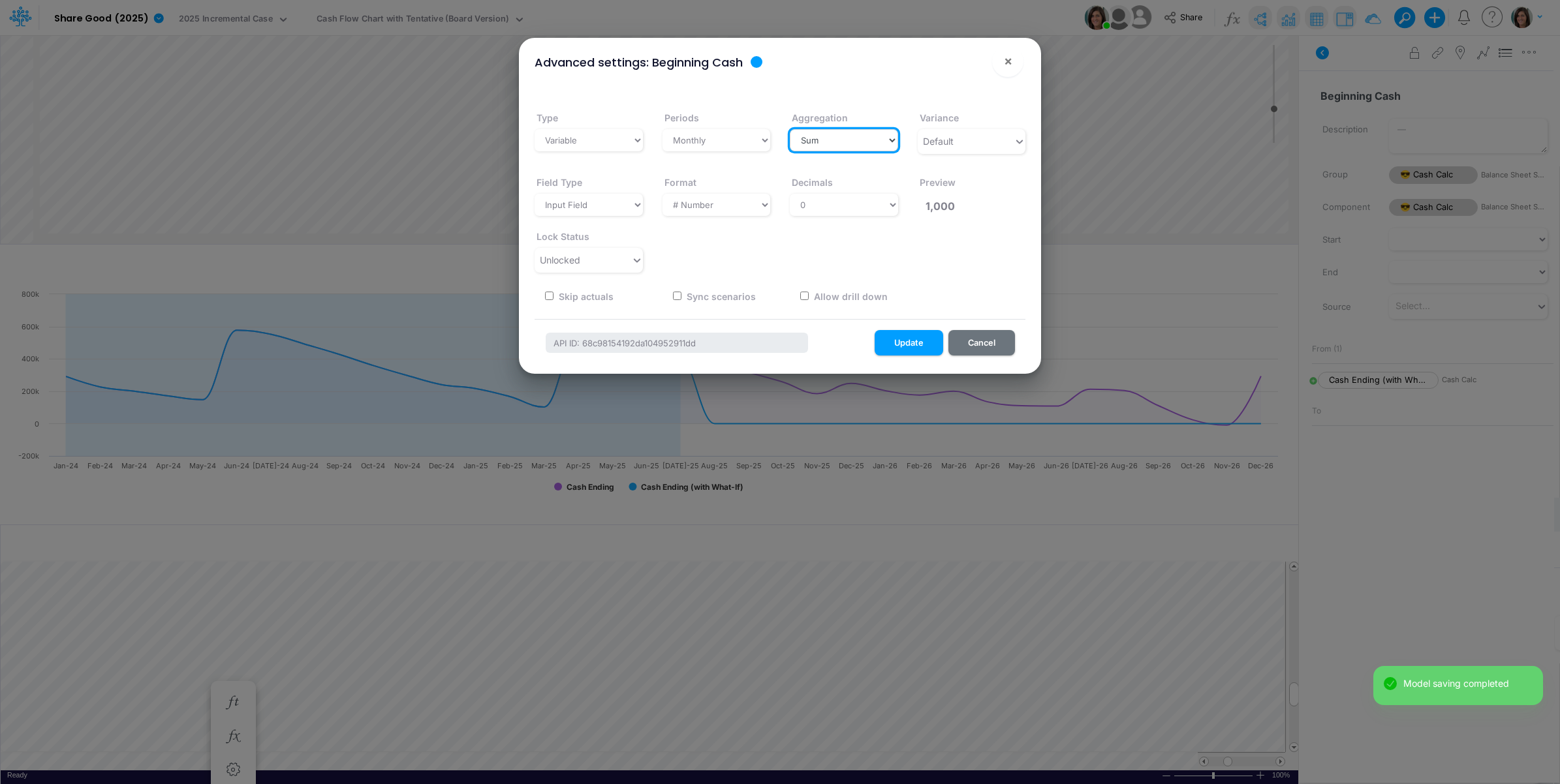
click at [836, 145] on select "Select a type Sum First Last Average Calculated" at bounding box center [843, 140] width 108 height 22
select select "first"
click at [790, 129] on select "Select a type Sum First Last Average Calculated" at bounding box center [843, 140] width 108 height 22
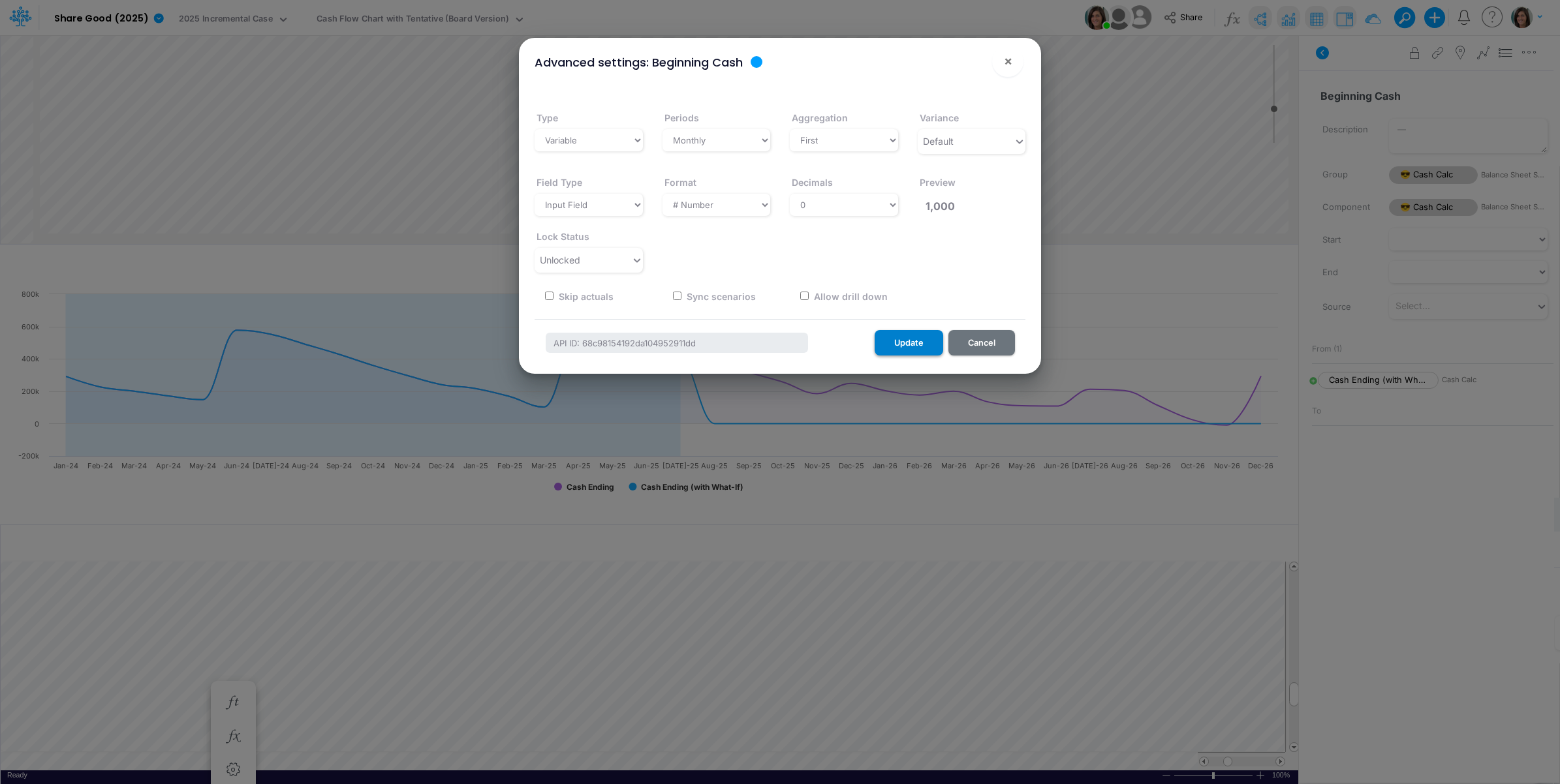
click at [899, 336] on button "Update" at bounding box center [909, 343] width 68 height 26
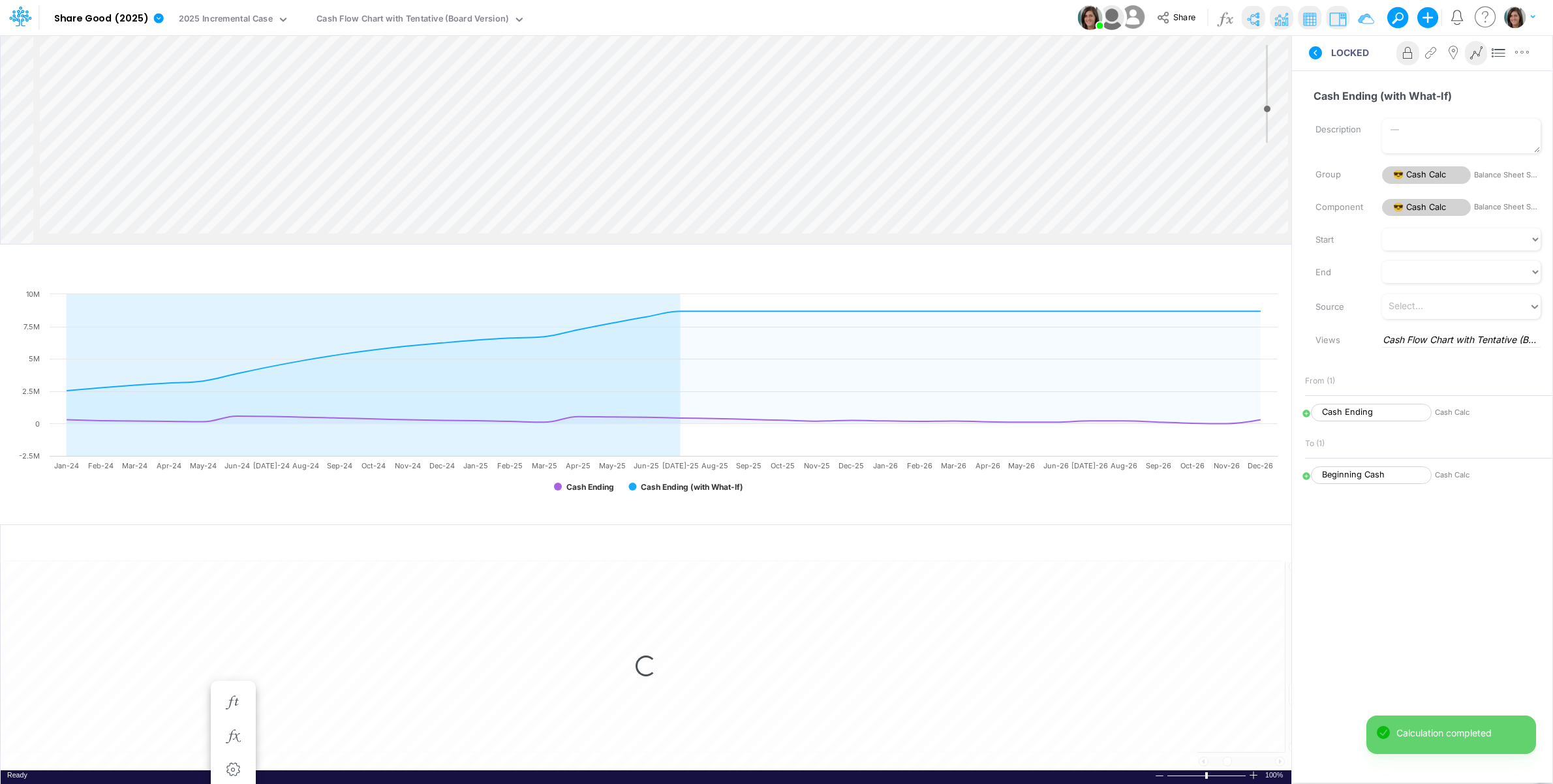
select select "1"
select select "Multiply"
select select "Add"
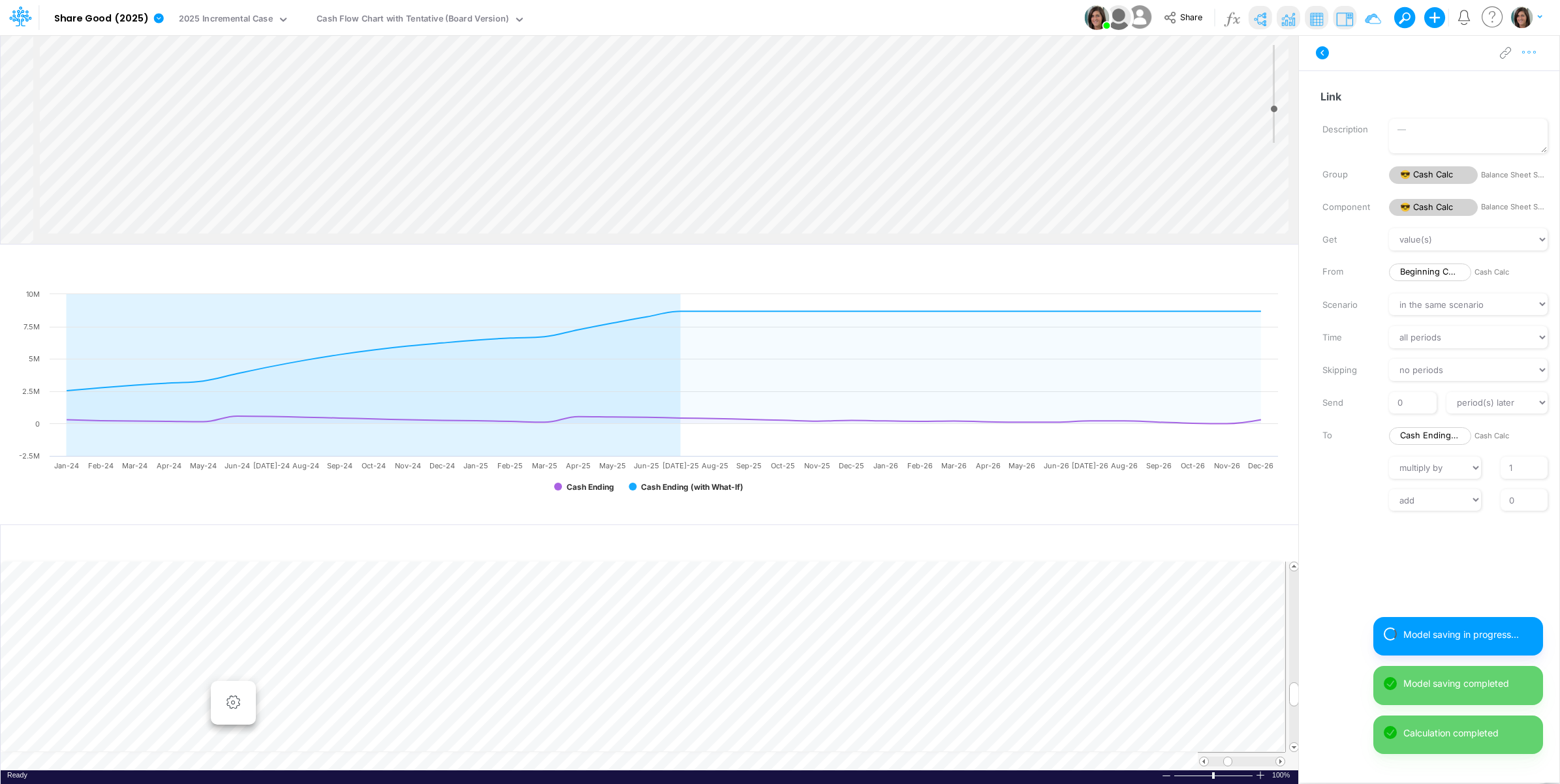
click at [1535, 53] on icon "button" at bounding box center [1529, 53] width 19 height 14
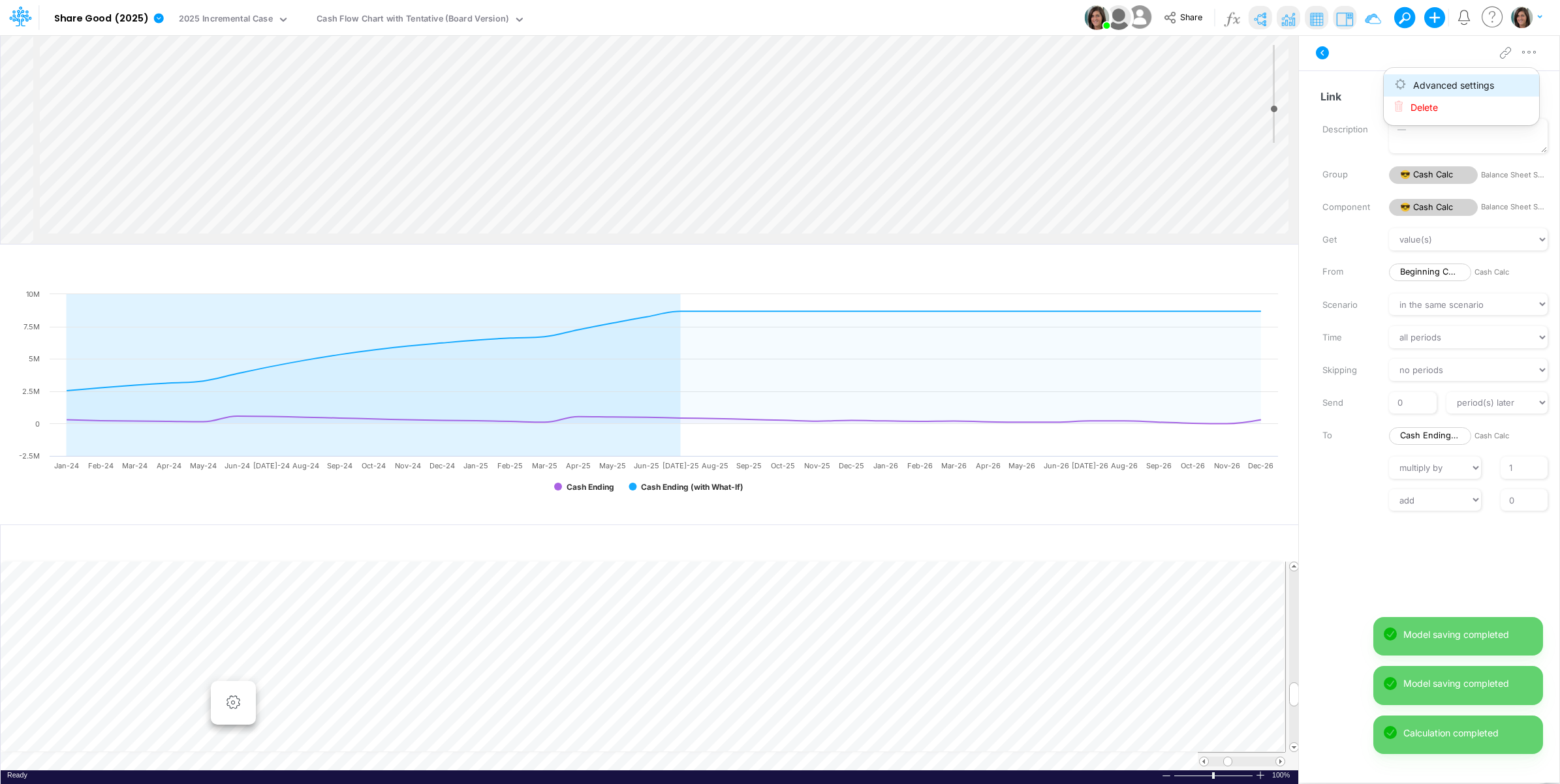
click at [1506, 84] on button "Advanced settings" at bounding box center [1461, 86] width 155 height 22
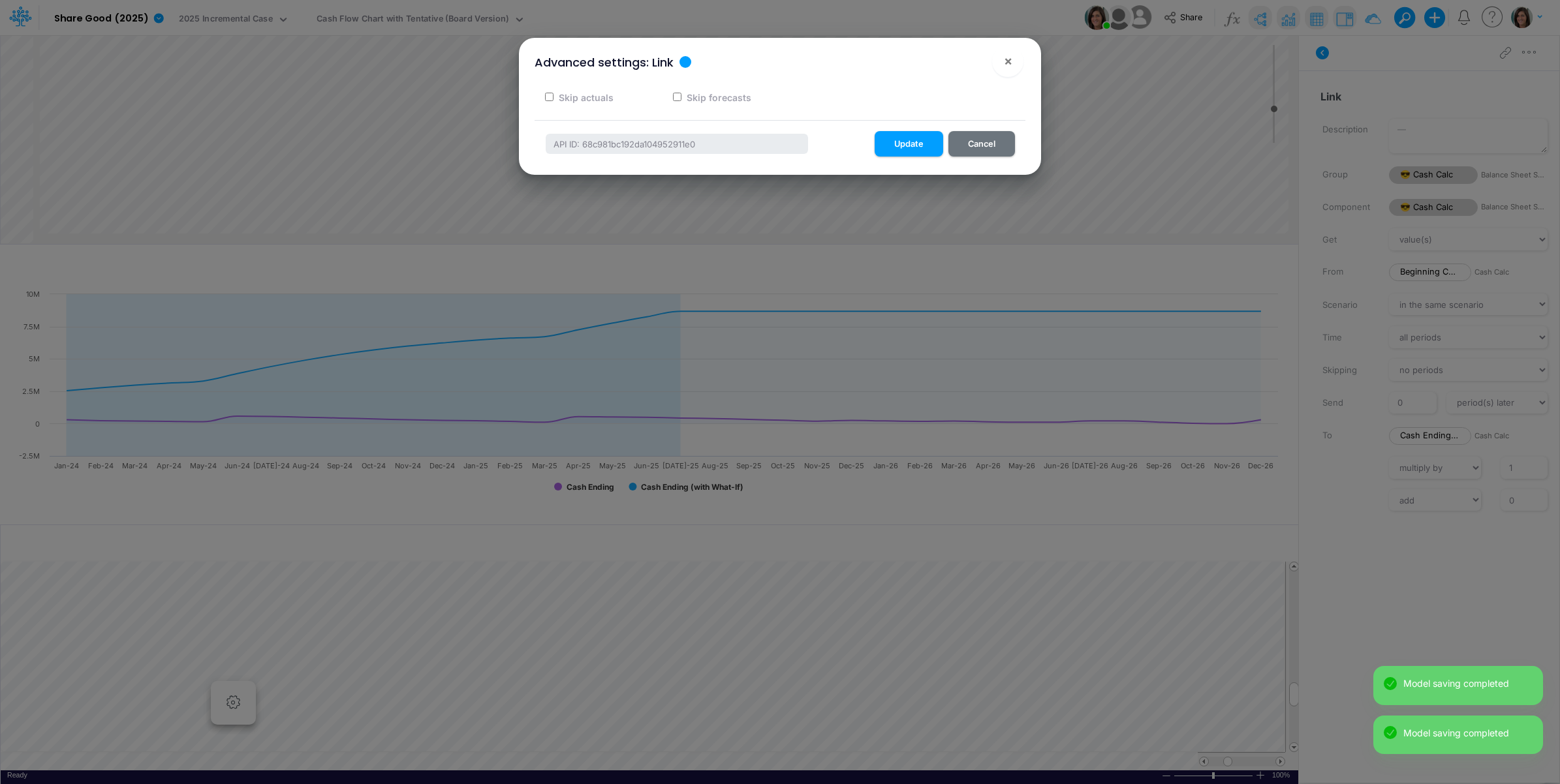
click at [608, 99] on label "Skip actuals" at bounding box center [585, 97] width 57 height 14
click at [554, 99] on input "Skip actuals" at bounding box center [549, 96] width 8 height 8
checkbox input "true"
click at [915, 141] on button "Update" at bounding box center [909, 144] width 68 height 26
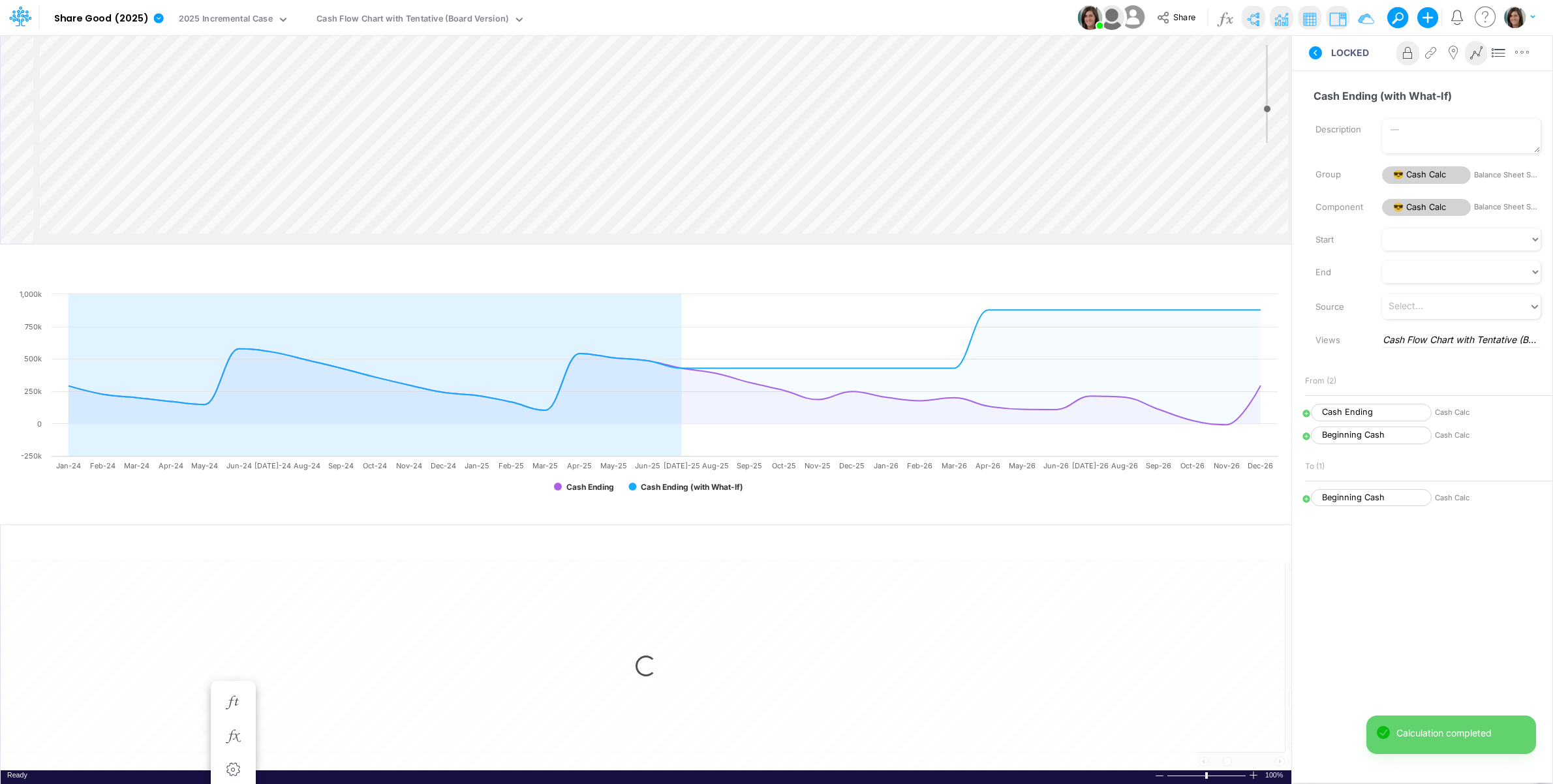
select select "1"
select select "Multiply"
select select "Add"
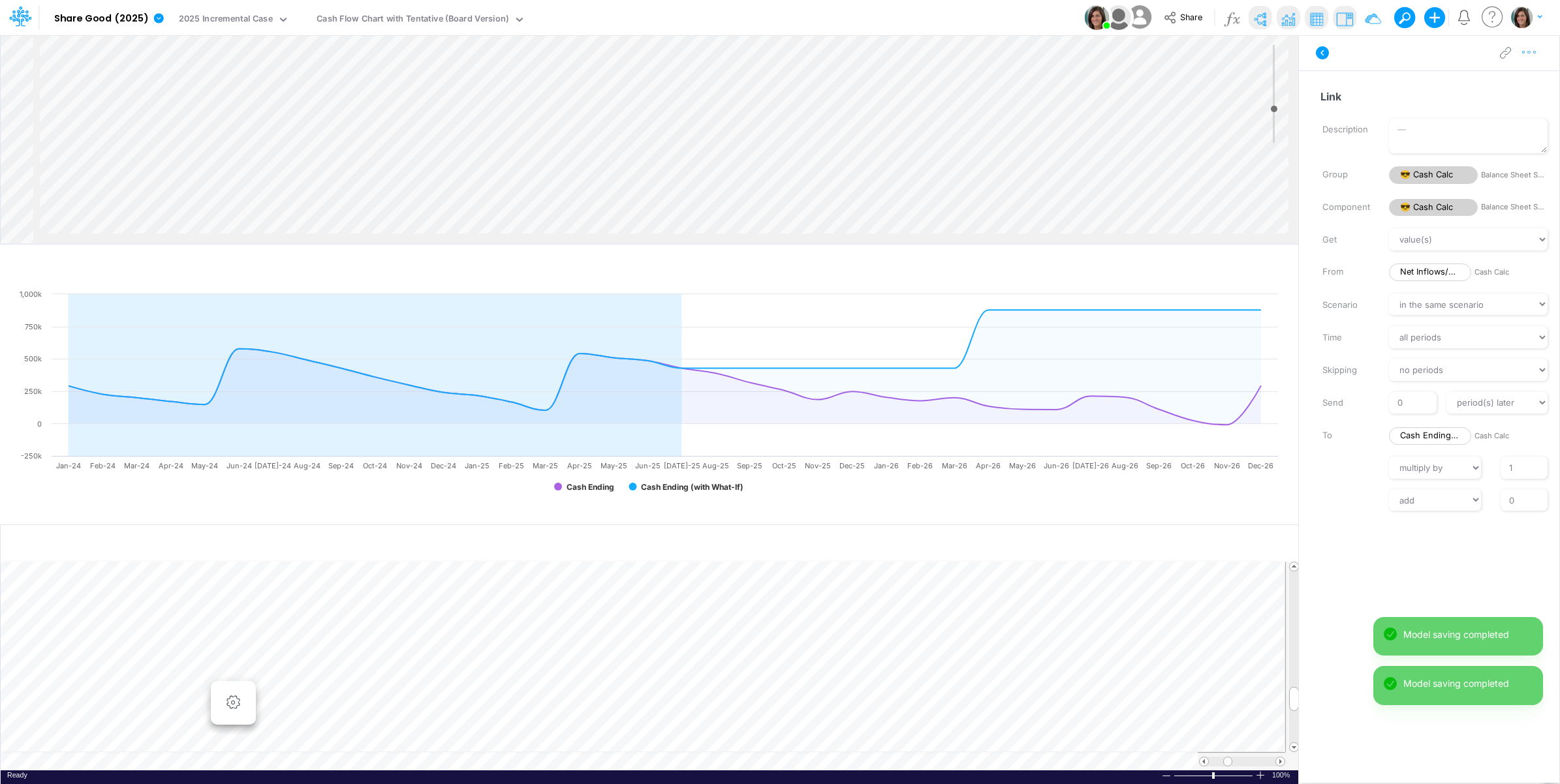
click at [1530, 55] on icon "button" at bounding box center [1529, 53] width 19 height 14
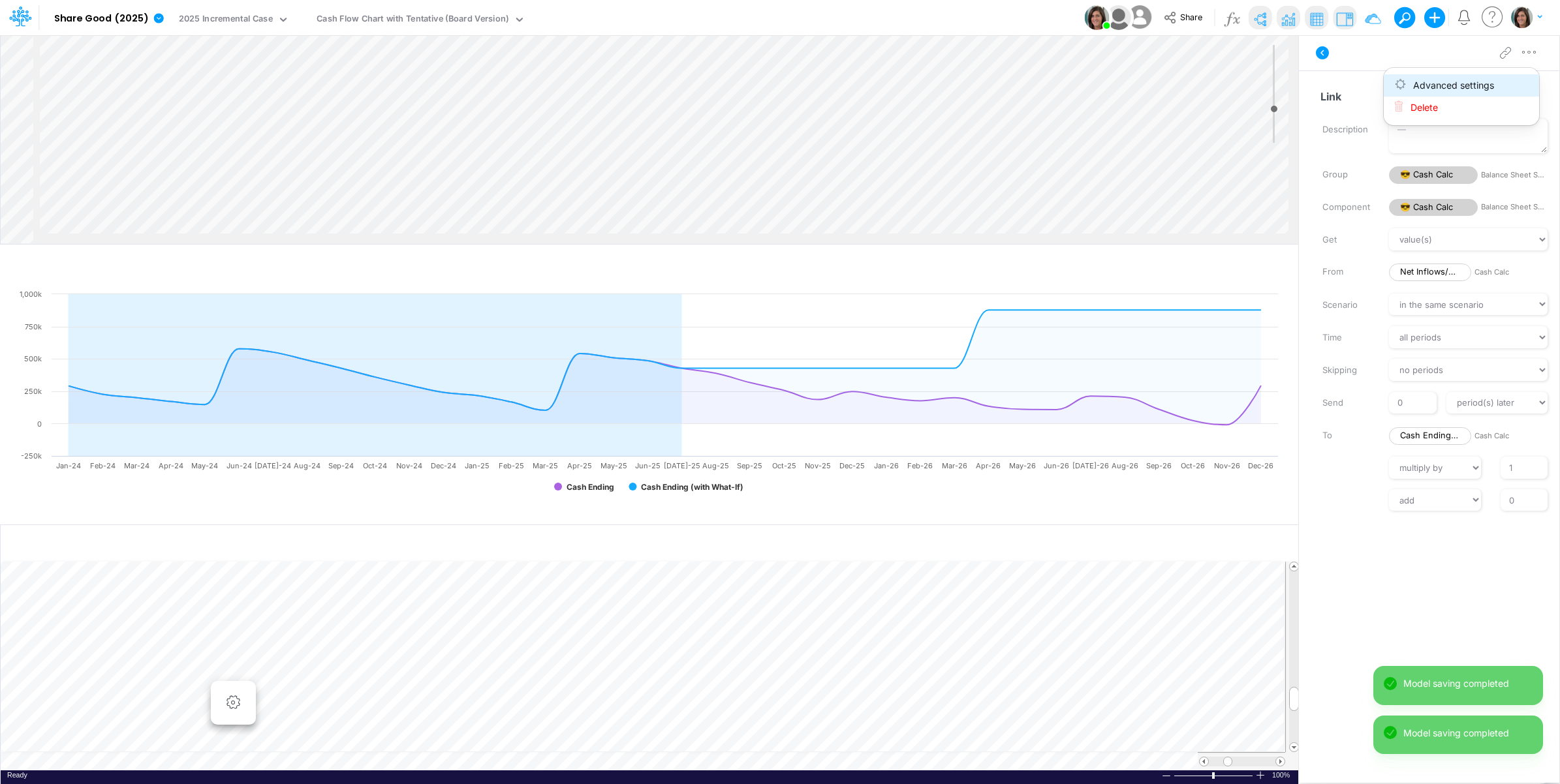
click at [1515, 82] on button "Advanced settings" at bounding box center [1461, 86] width 155 height 22
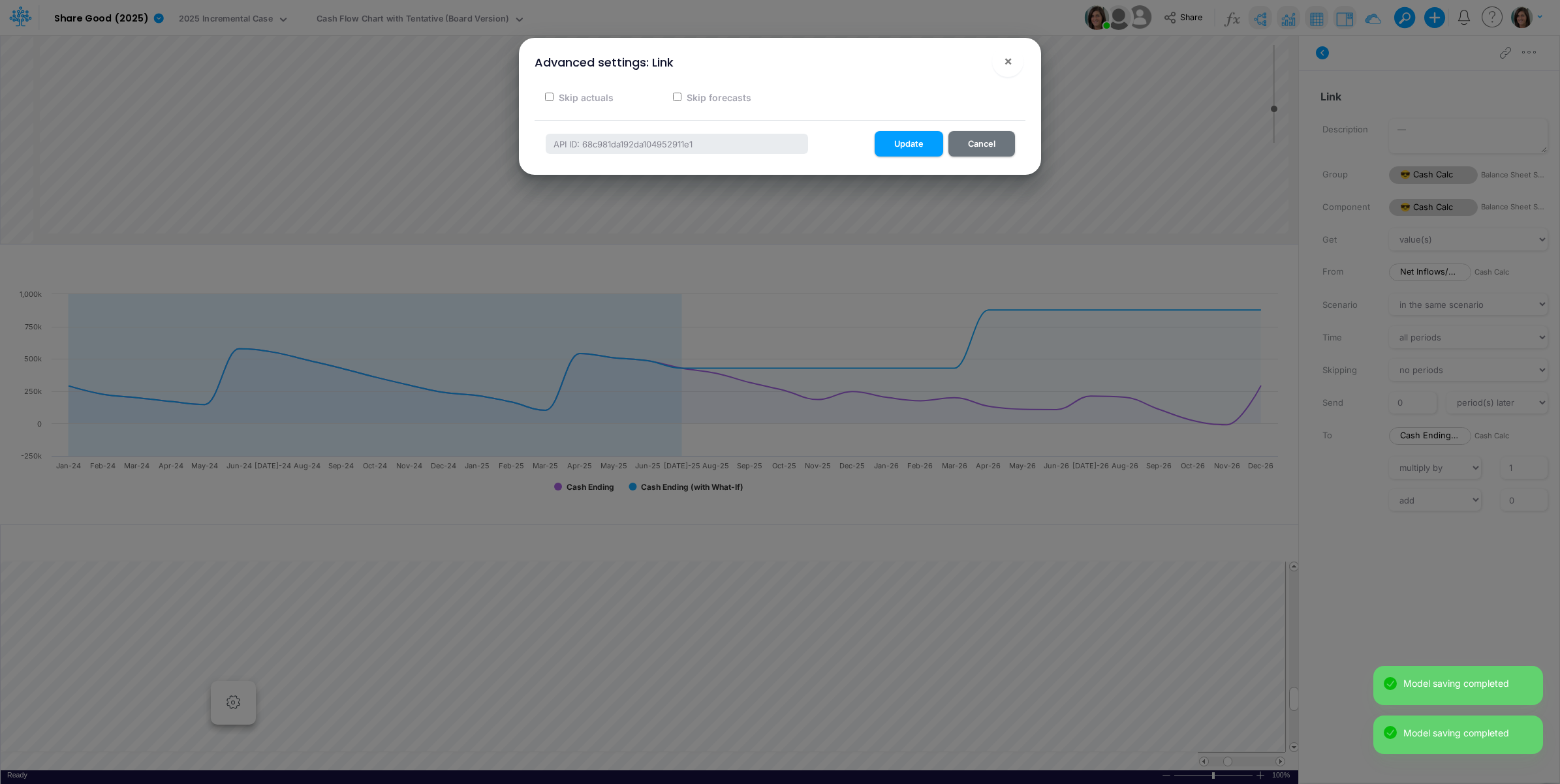
click at [604, 98] on label "Skip actuals" at bounding box center [585, 97] width 57 height 14
click at [554, 98] on input "Skip actuals" at bounding box center [549, 96] width 8 height 8
checkbox input "true"
click at [908, 144] on button "Update" at bounding box center [909, 144] width 68 height 26
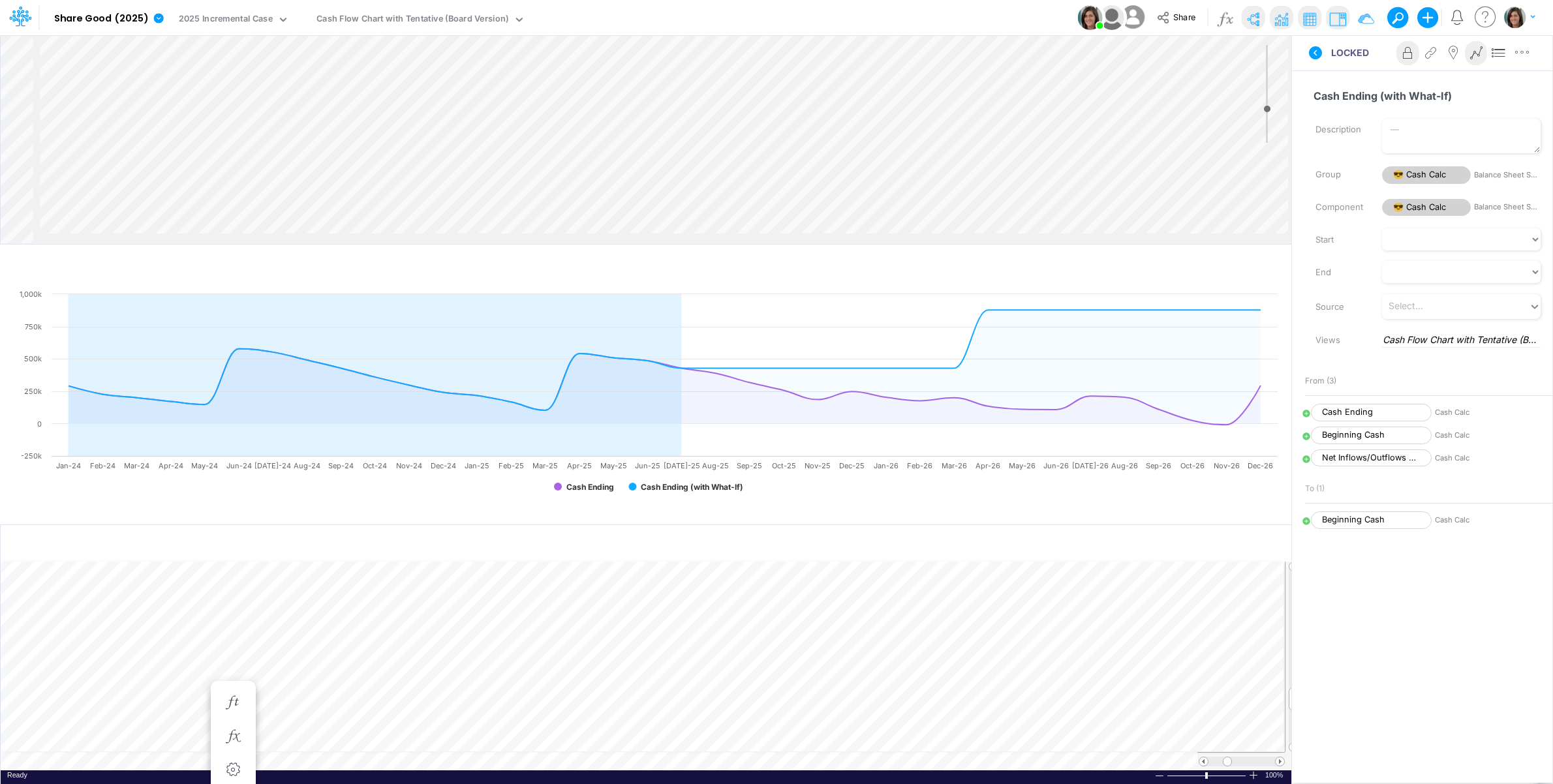
click at [1310, 413] on icon at bounding box center [1307, 413] width 7 height 7
select select "Multiply"
select select "Add"
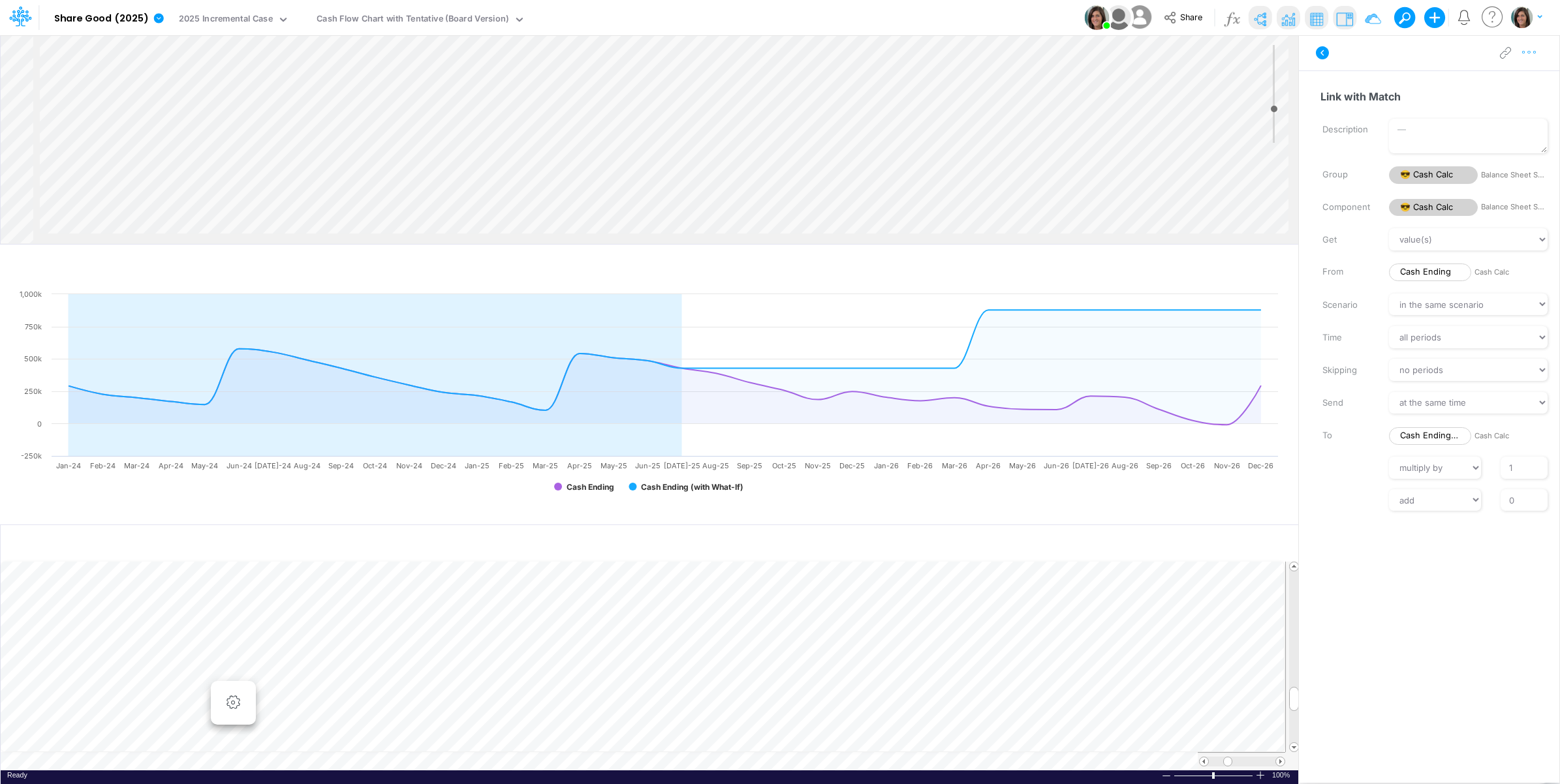
click at [1528, 54] on icon "button" at bounding box center [1529, 53] width 19 height 14
click at [1502, 80] on button "Advanced settings" at bounding box center [1461, 86] width 155 height 22
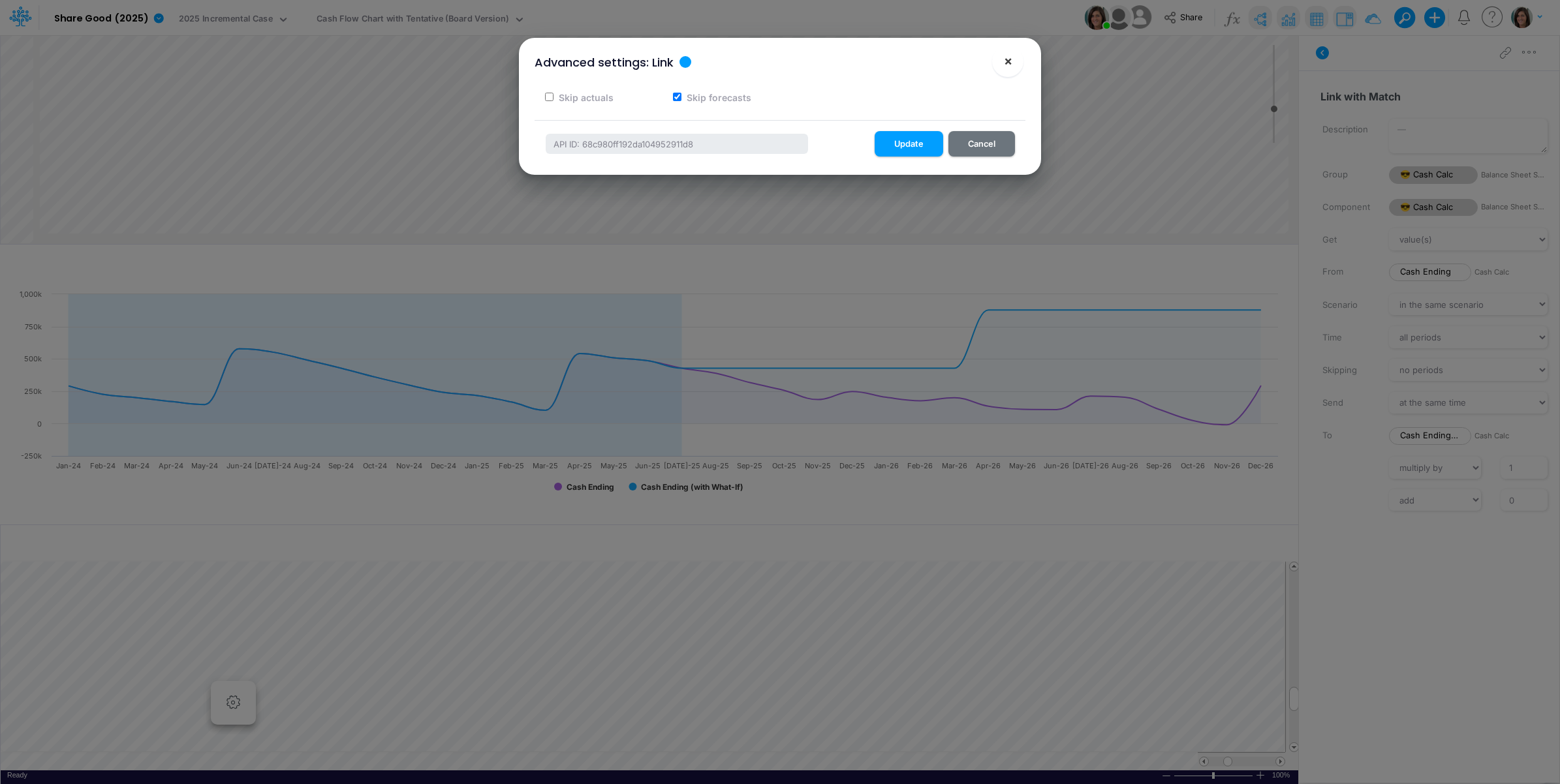
click at [1008, 61] on span "×" at bounding box center [1007, 60] width 8 height 16
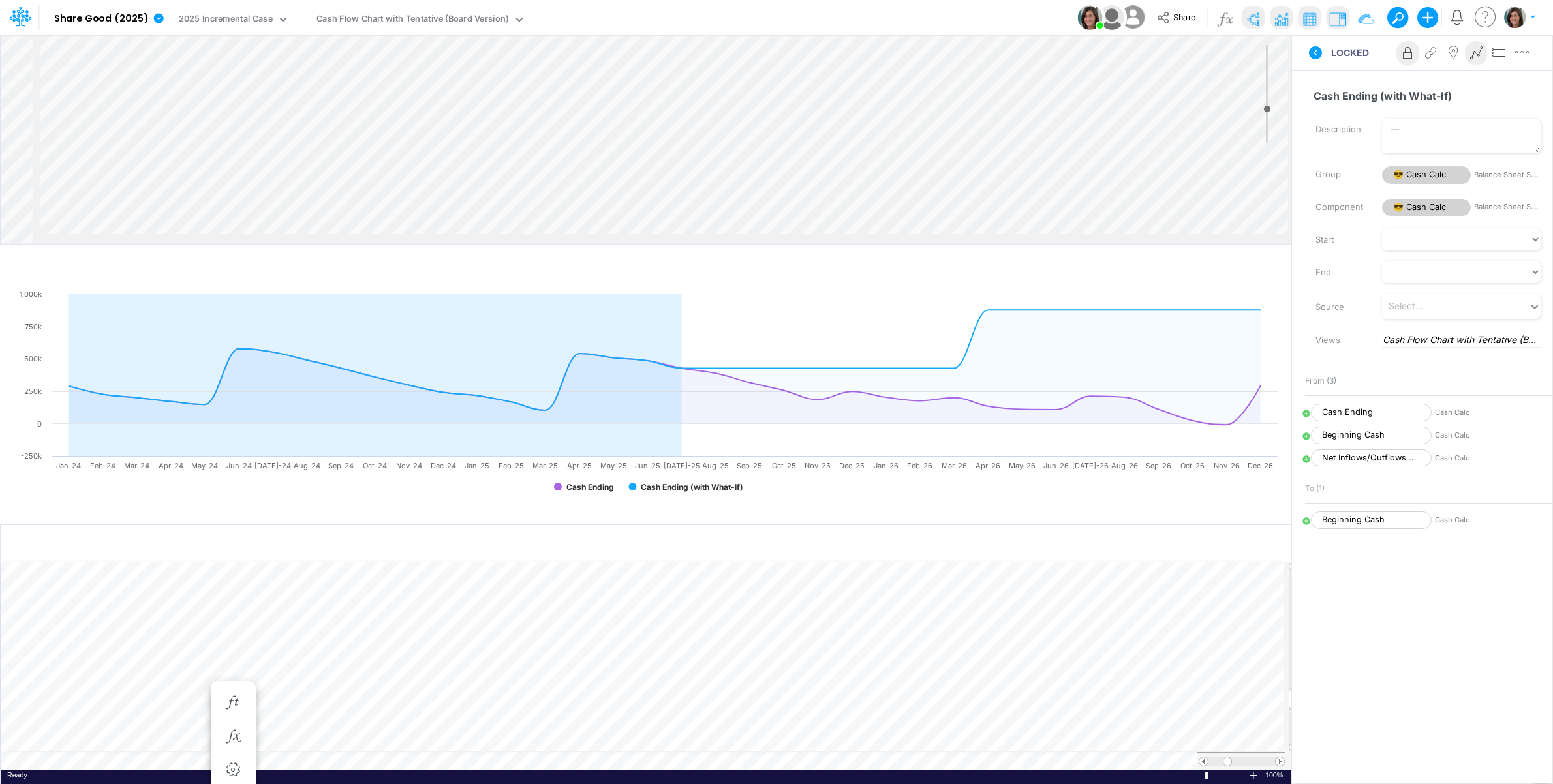
click at [1311, 439] on icon at bounding box center [1307, 436] width 9 height 9
select select "Multiply"
select select "Add"
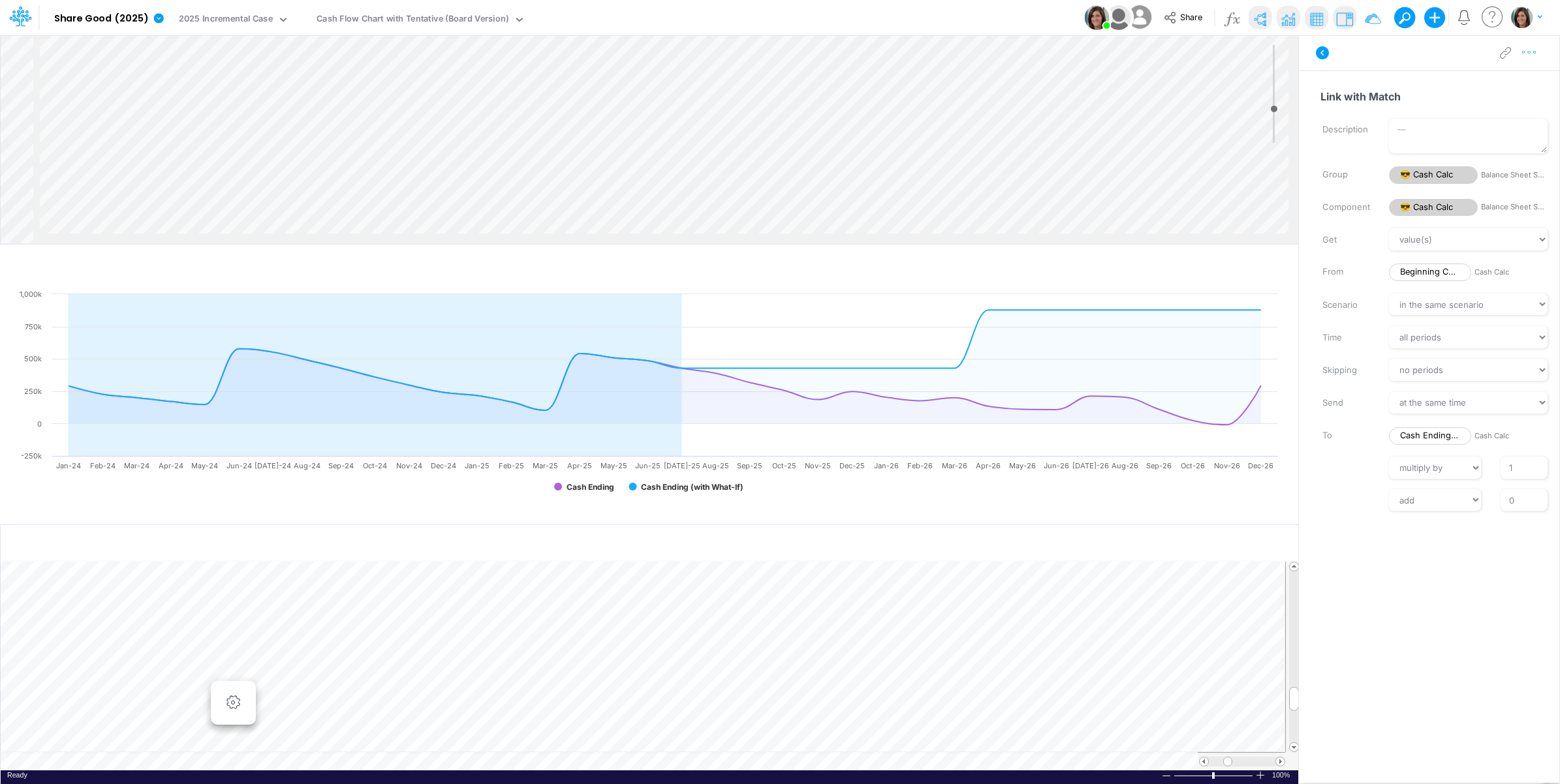
click at [1534, 62] on button "button" at bounding box center [1529, 53] width 24 height 26
click at [1518, 83] on button "Advanced settings" at bounding box center [1461, 86] width 155 height 22
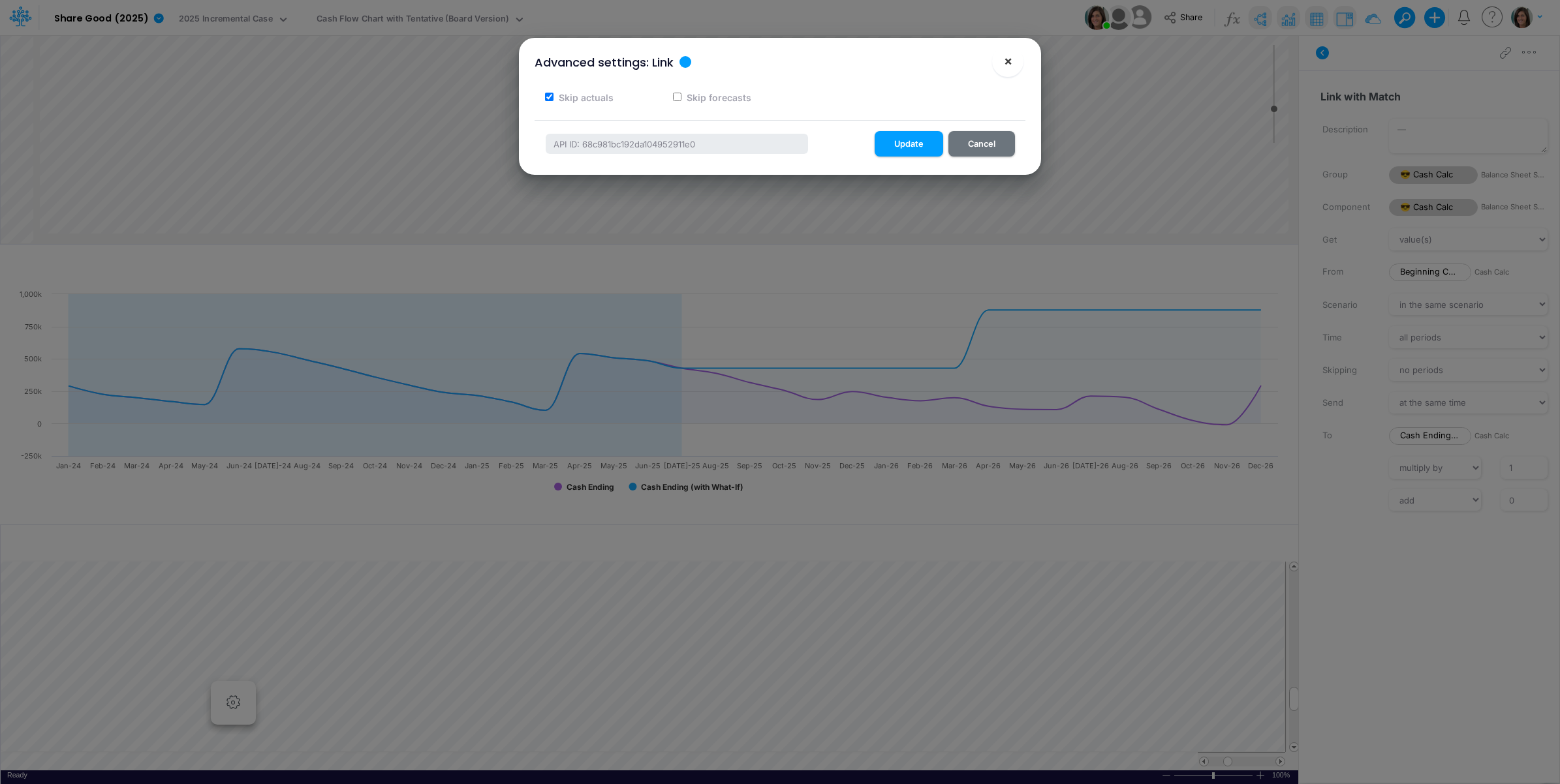
click at [1009, 60] on span "×" at bounding box center [1007, 60] width 8 height 16
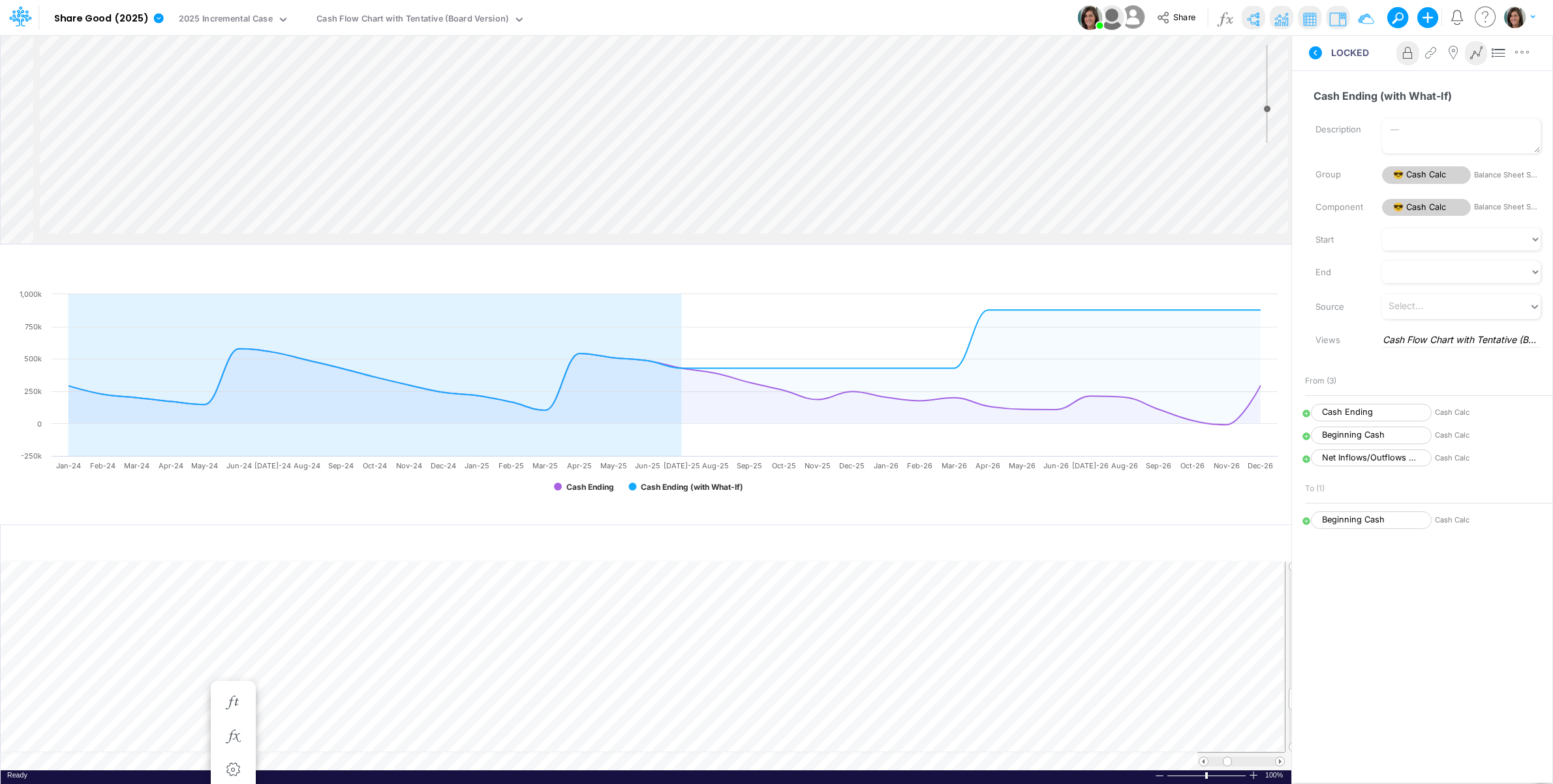
click at [1310, 460] on icon at bounding box center [1307, 459] width 7 height 7
select select "Multiply"
select select "Add"
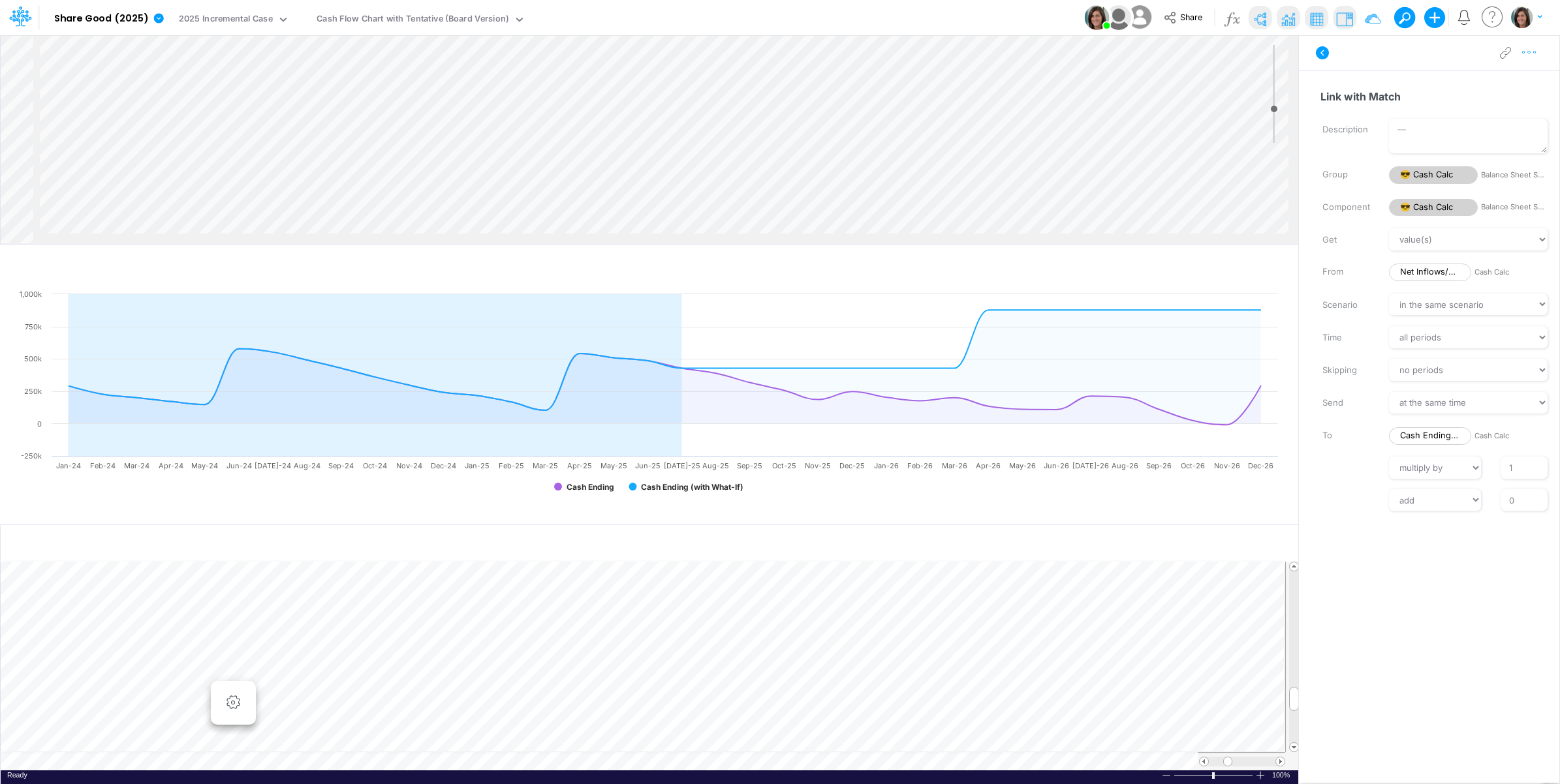
click at [1535, 57] on icon "button" at bounding box center [1529, 53] width 19 height 14
click at [1514, 81] on button "Advanced settings" at bounding box center [1461, 86] width 155 height 22
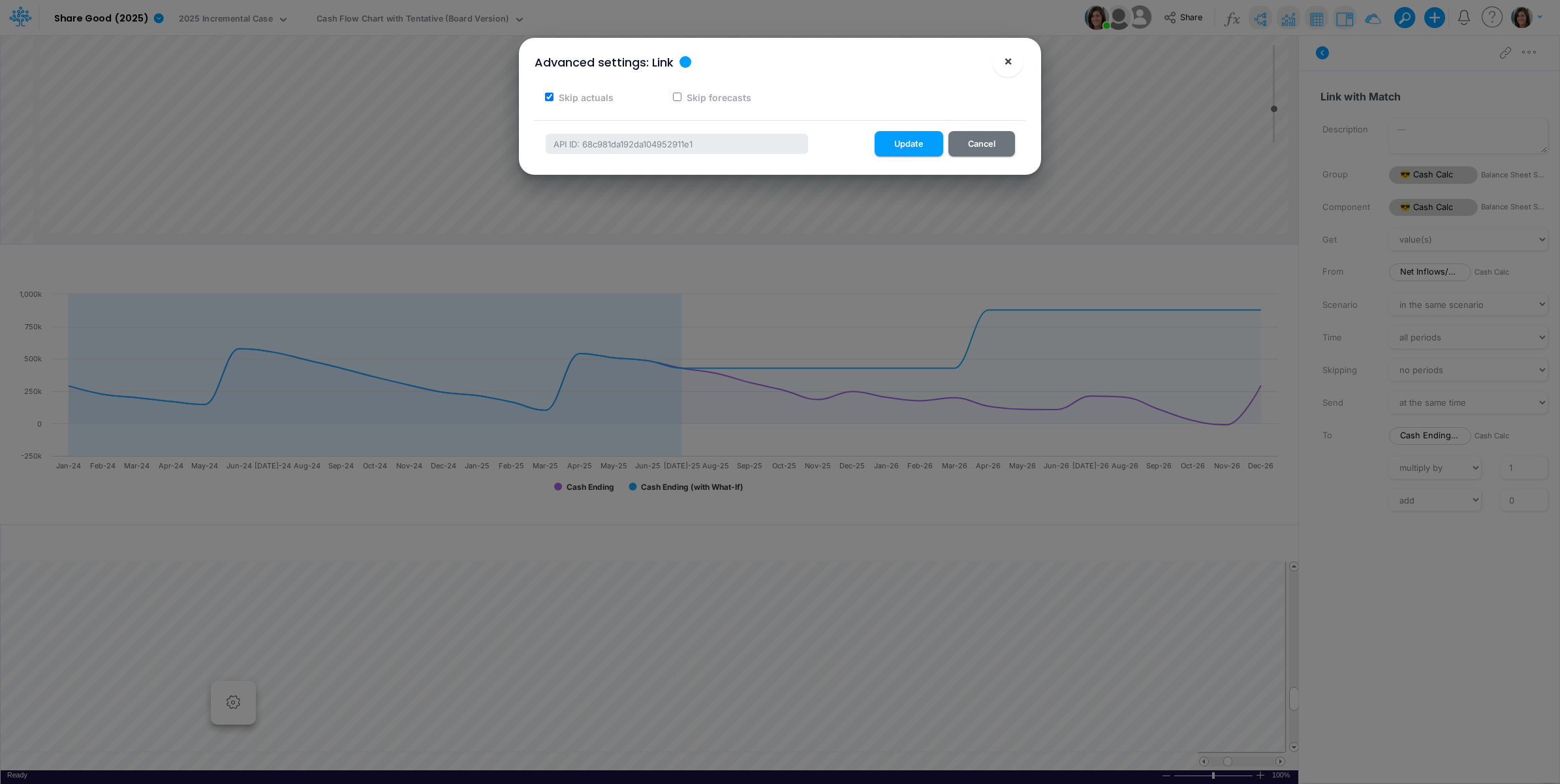
click at [1010, 59] on span "×" at bounding box center [1007, 60] width 8 height 16
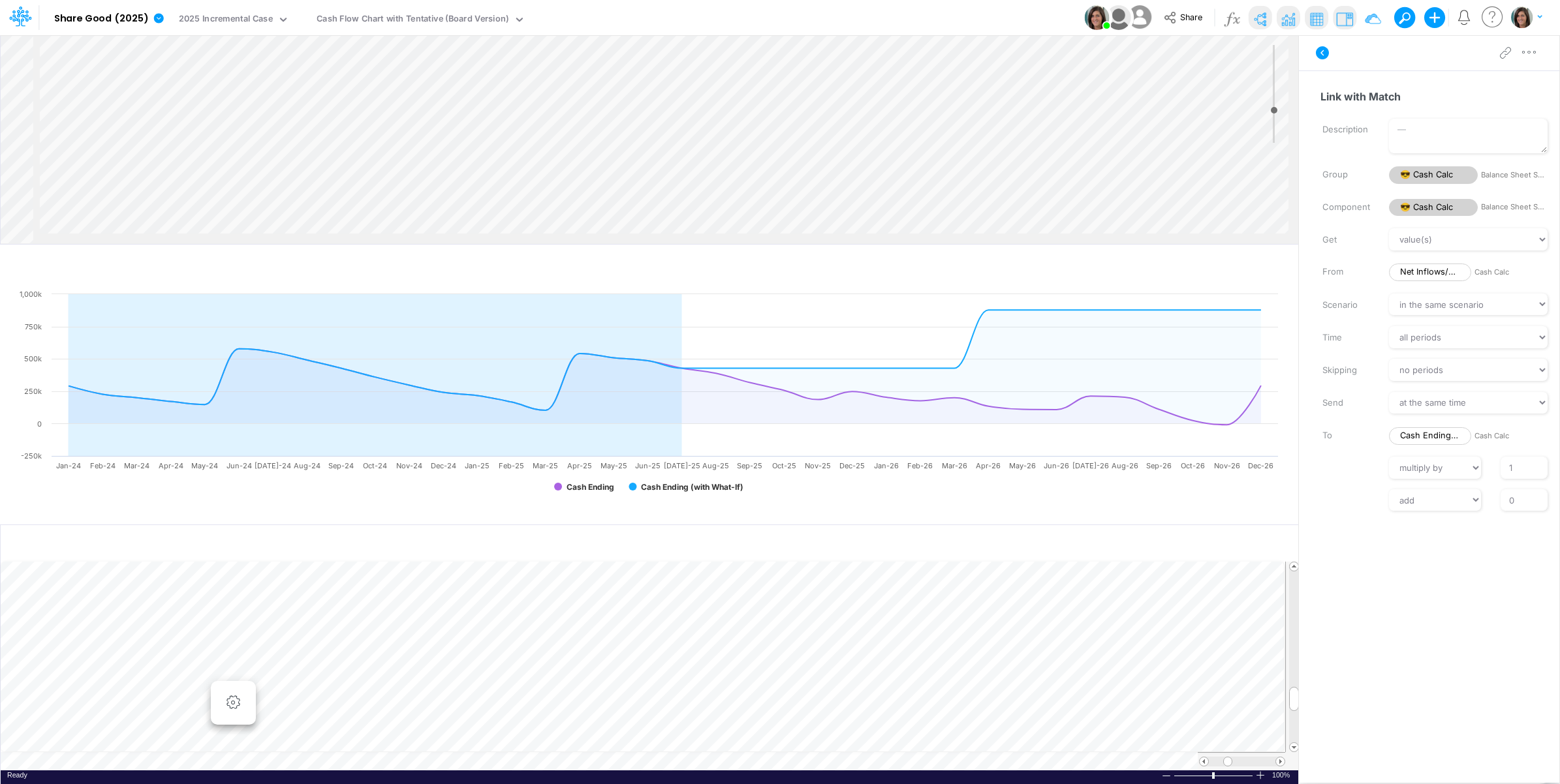
scroll to position [308, 30]
type input "-5"
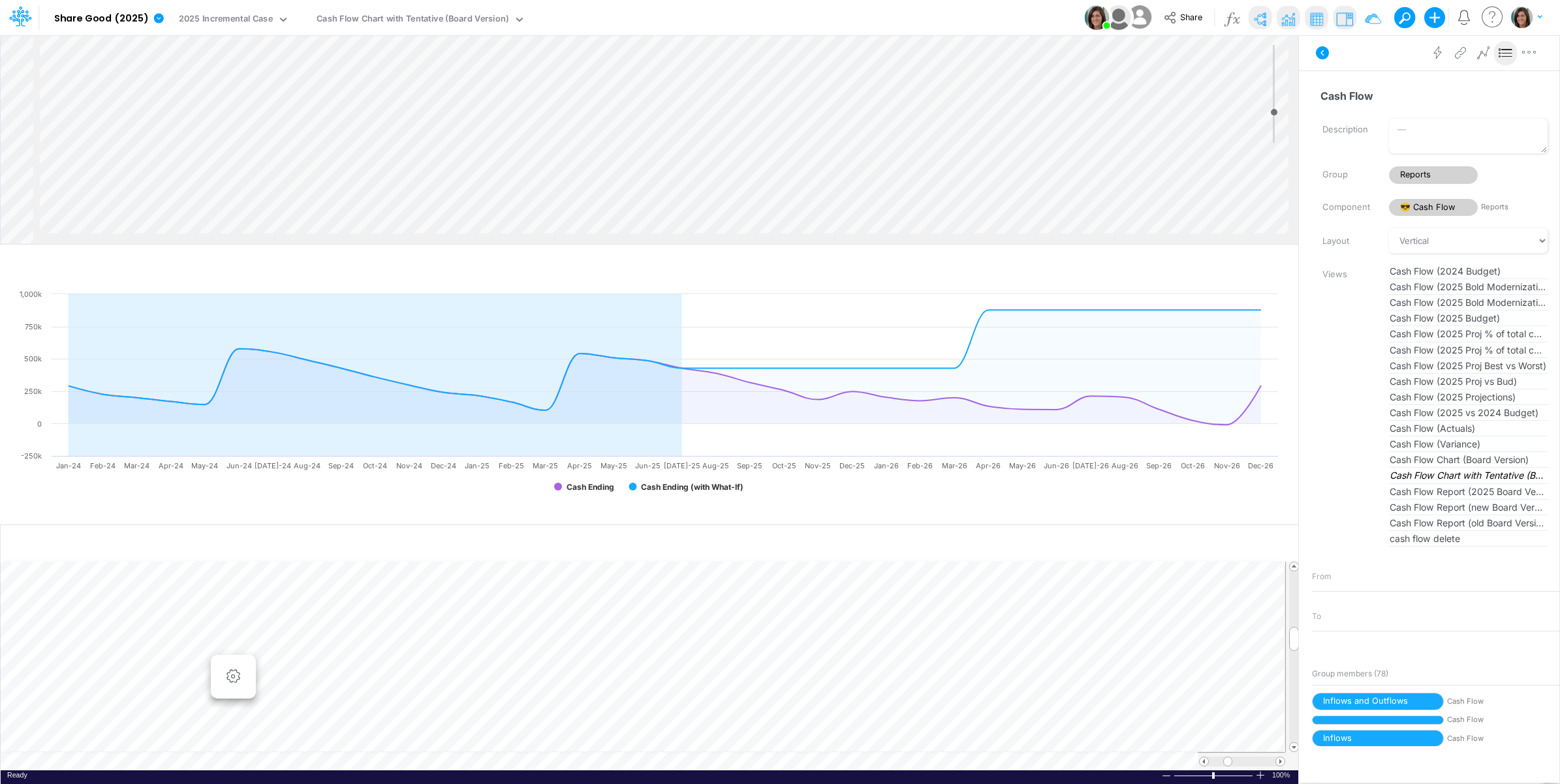
scroll to position [0, 1]
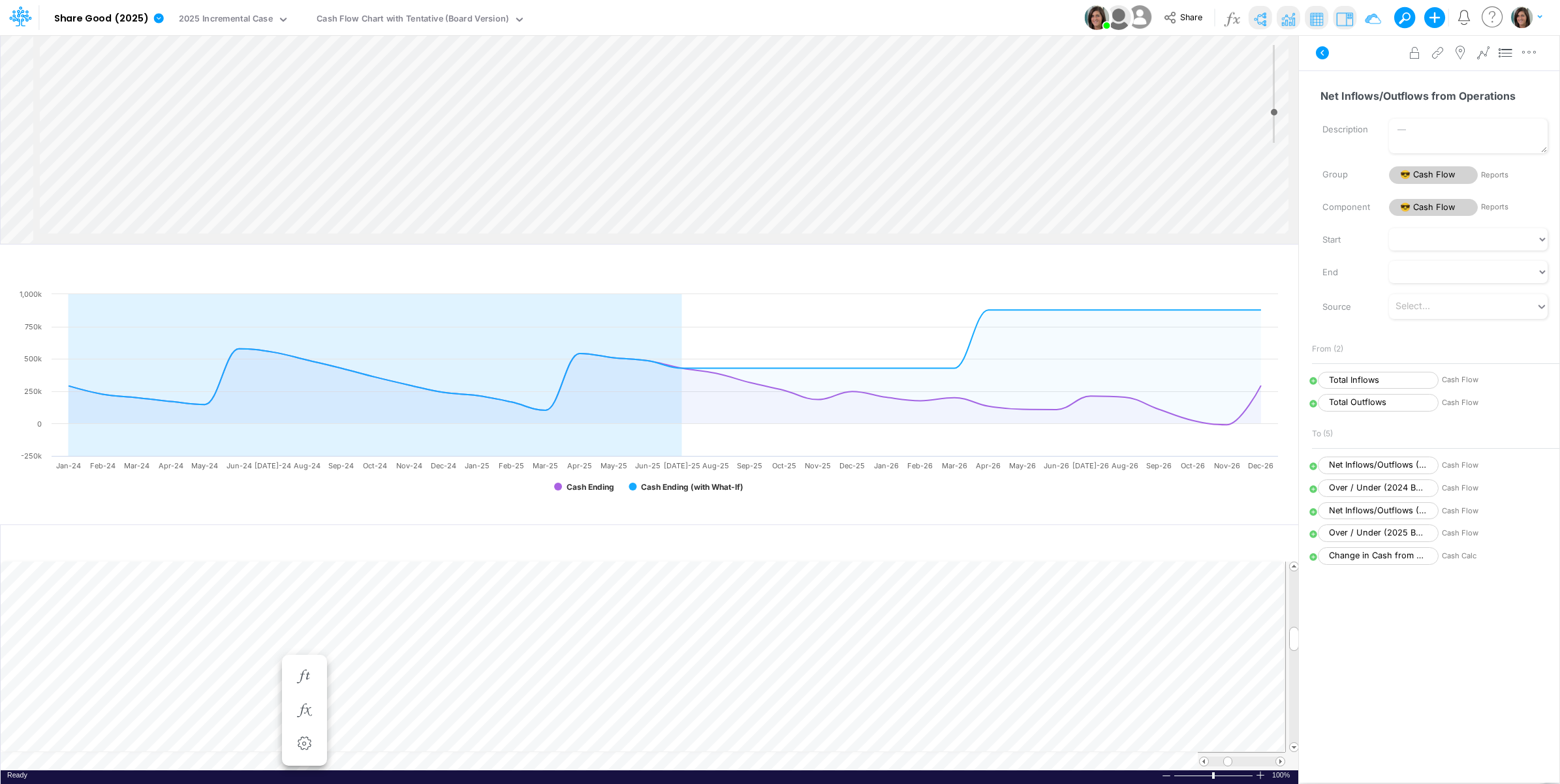
scroll to position [289, 0]
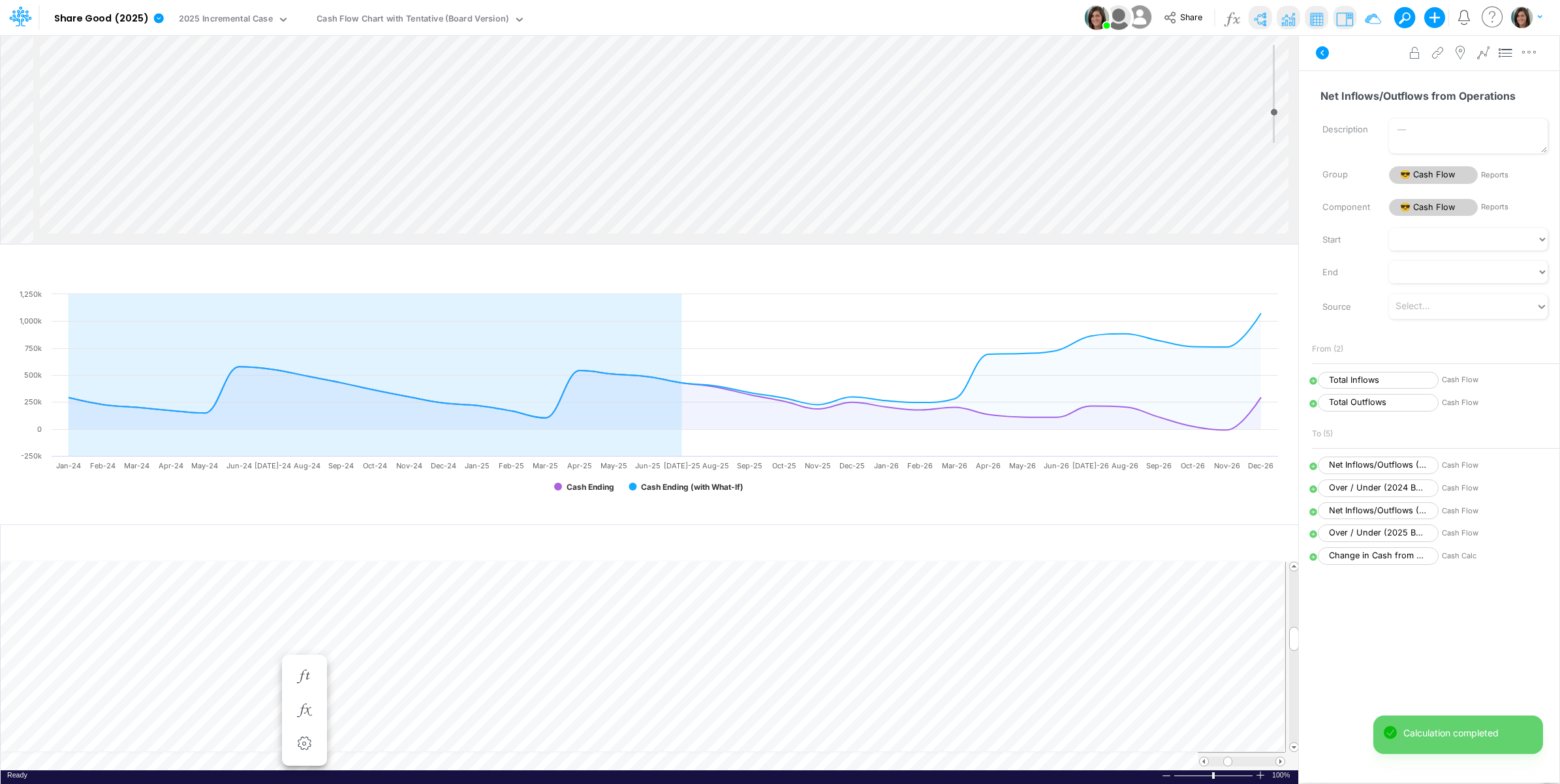
select select "1"
select select "Multiply"
select select "Add"
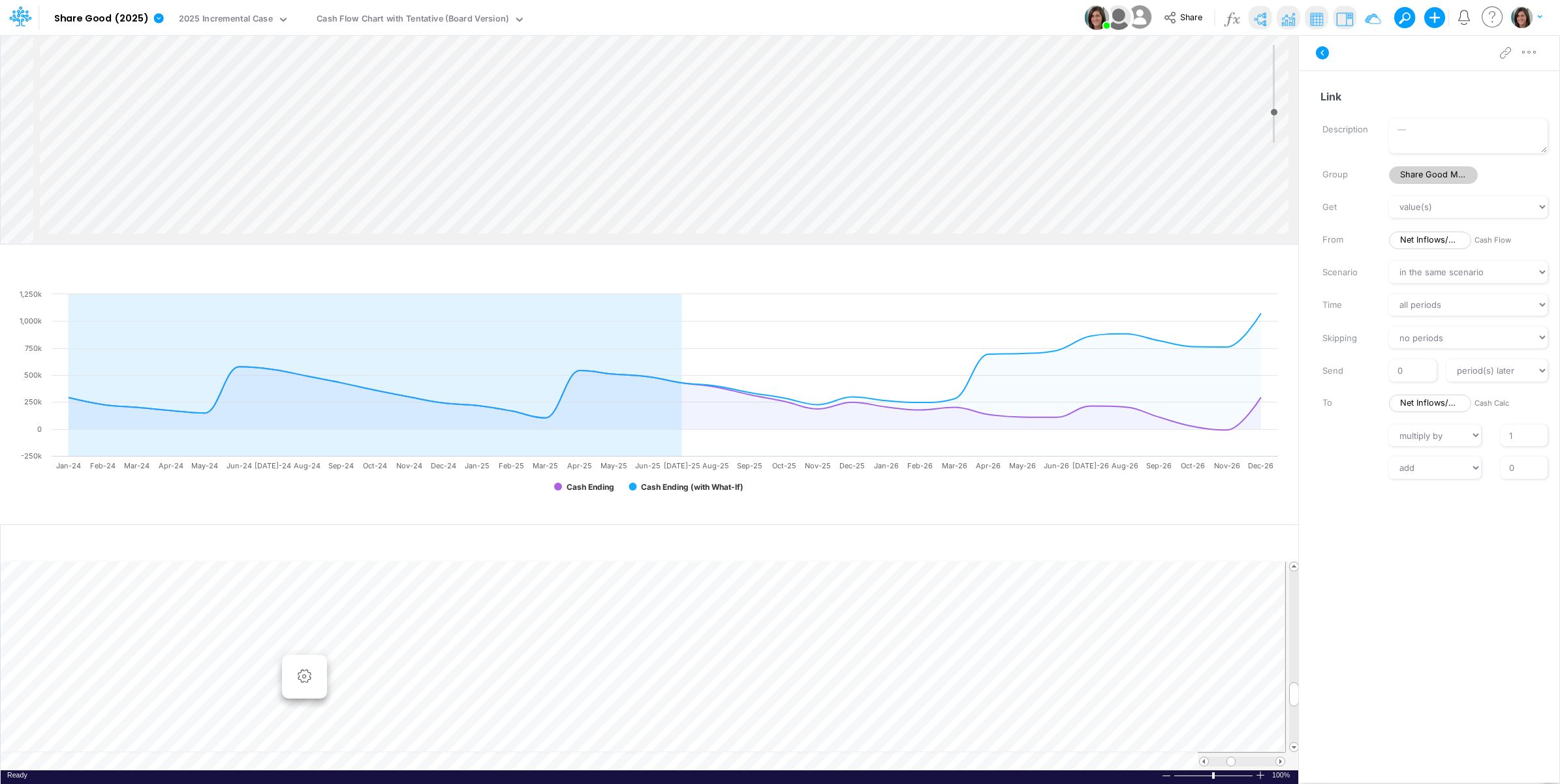
scroll to position [0, 1]
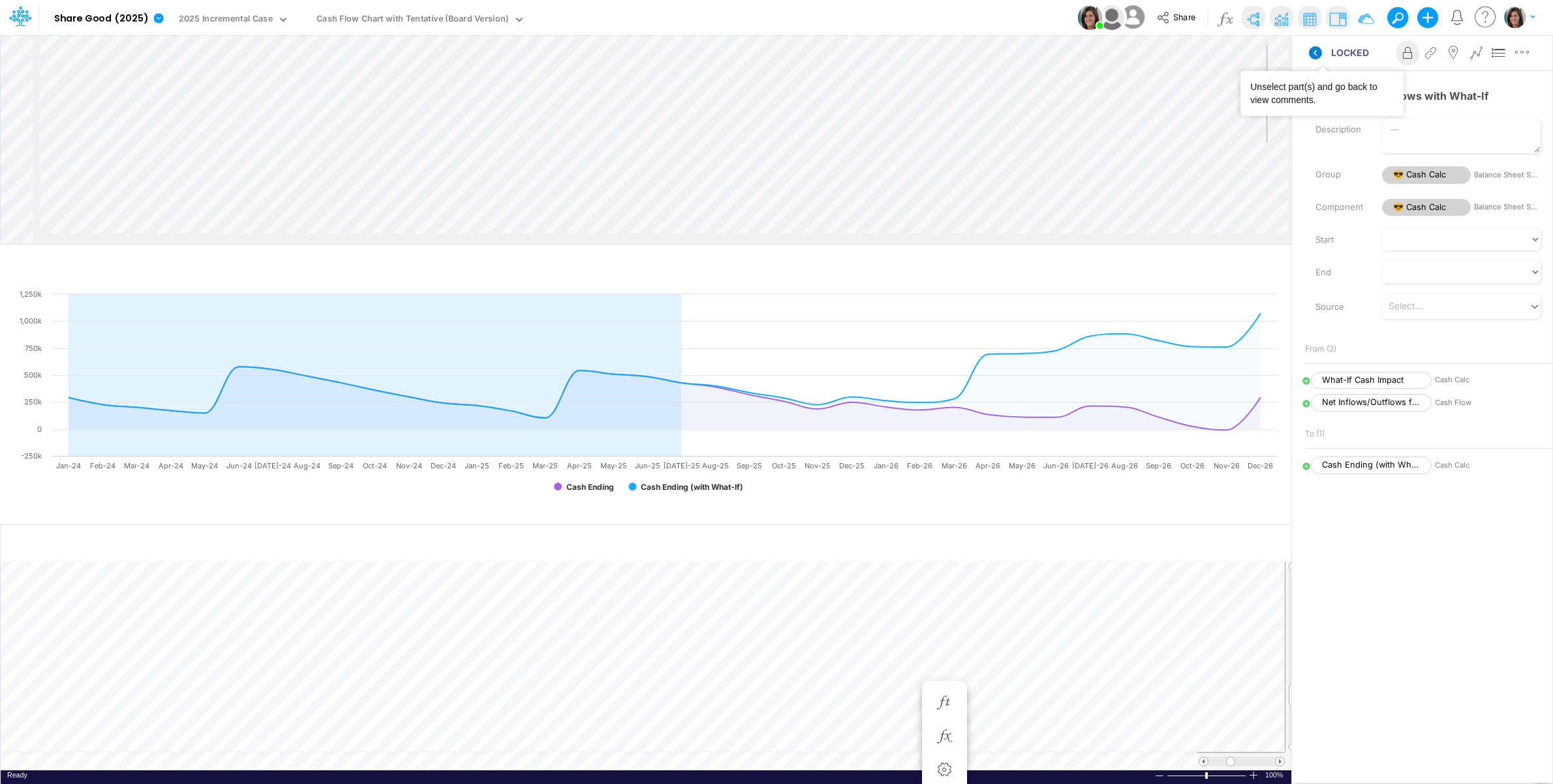
click at [1322, 53] on icon at bounding box center [1316, 53] width 13 height 13
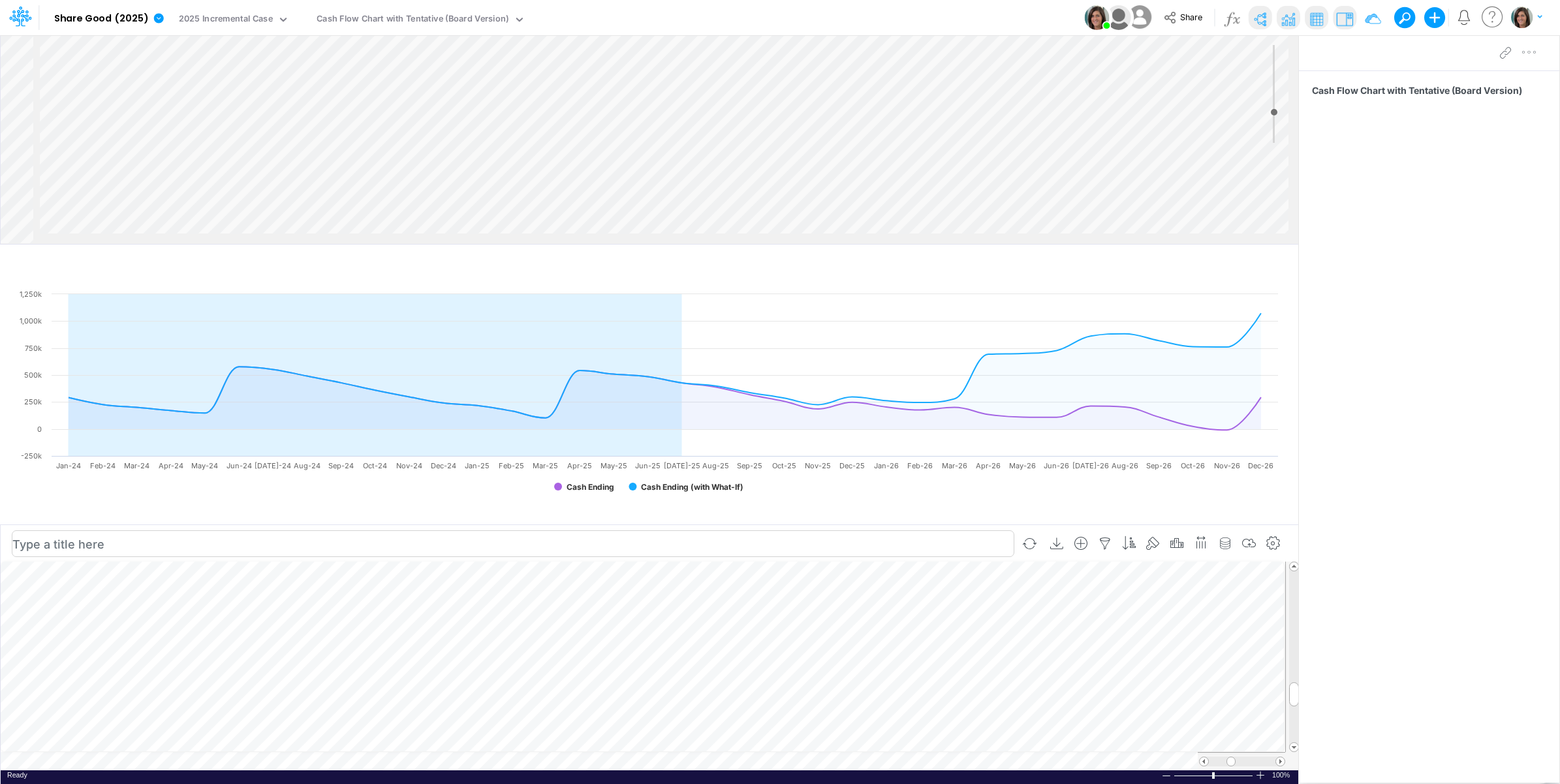
scroll to position [0, 1]
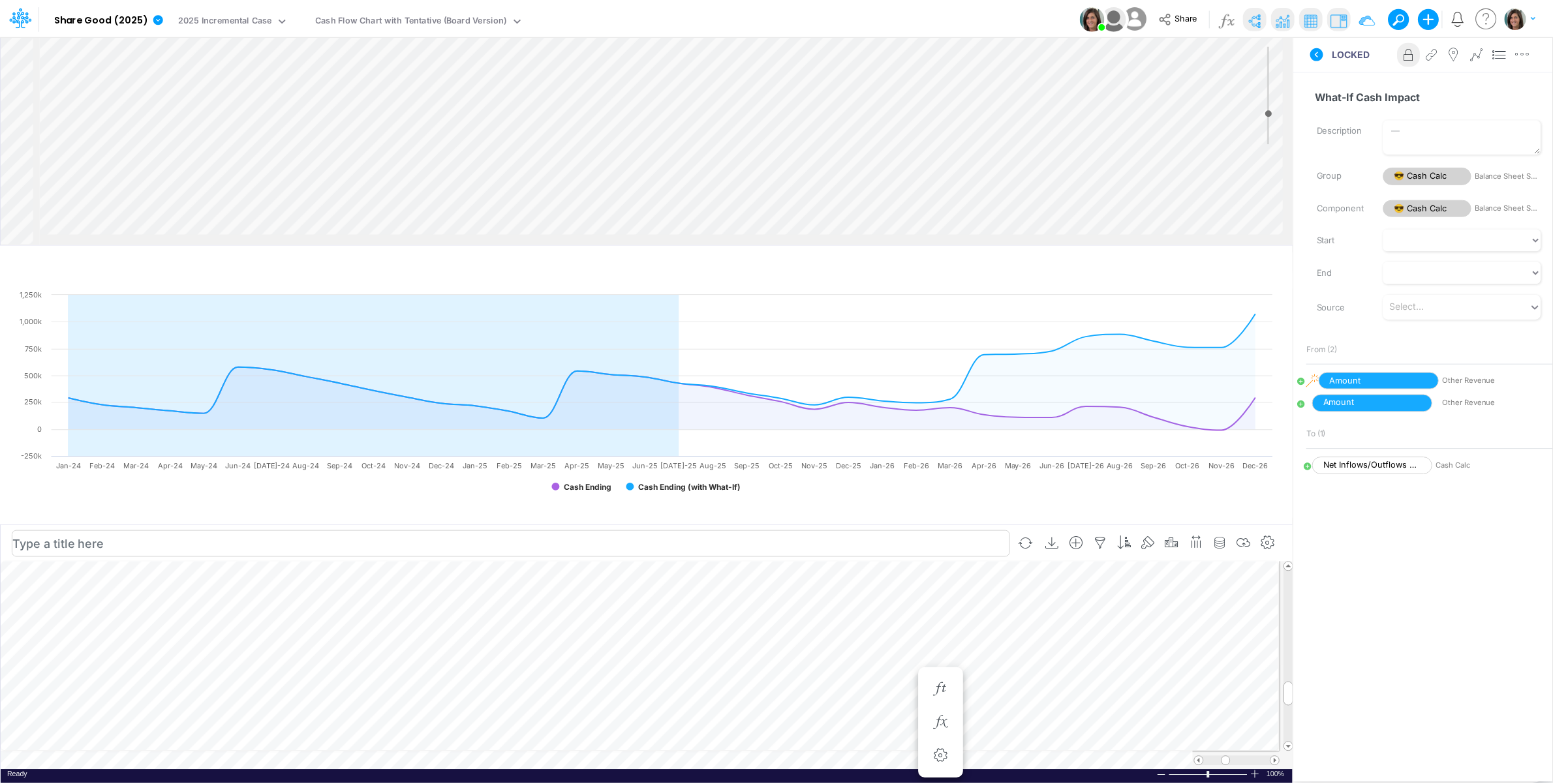
scroll to position [0, 1]
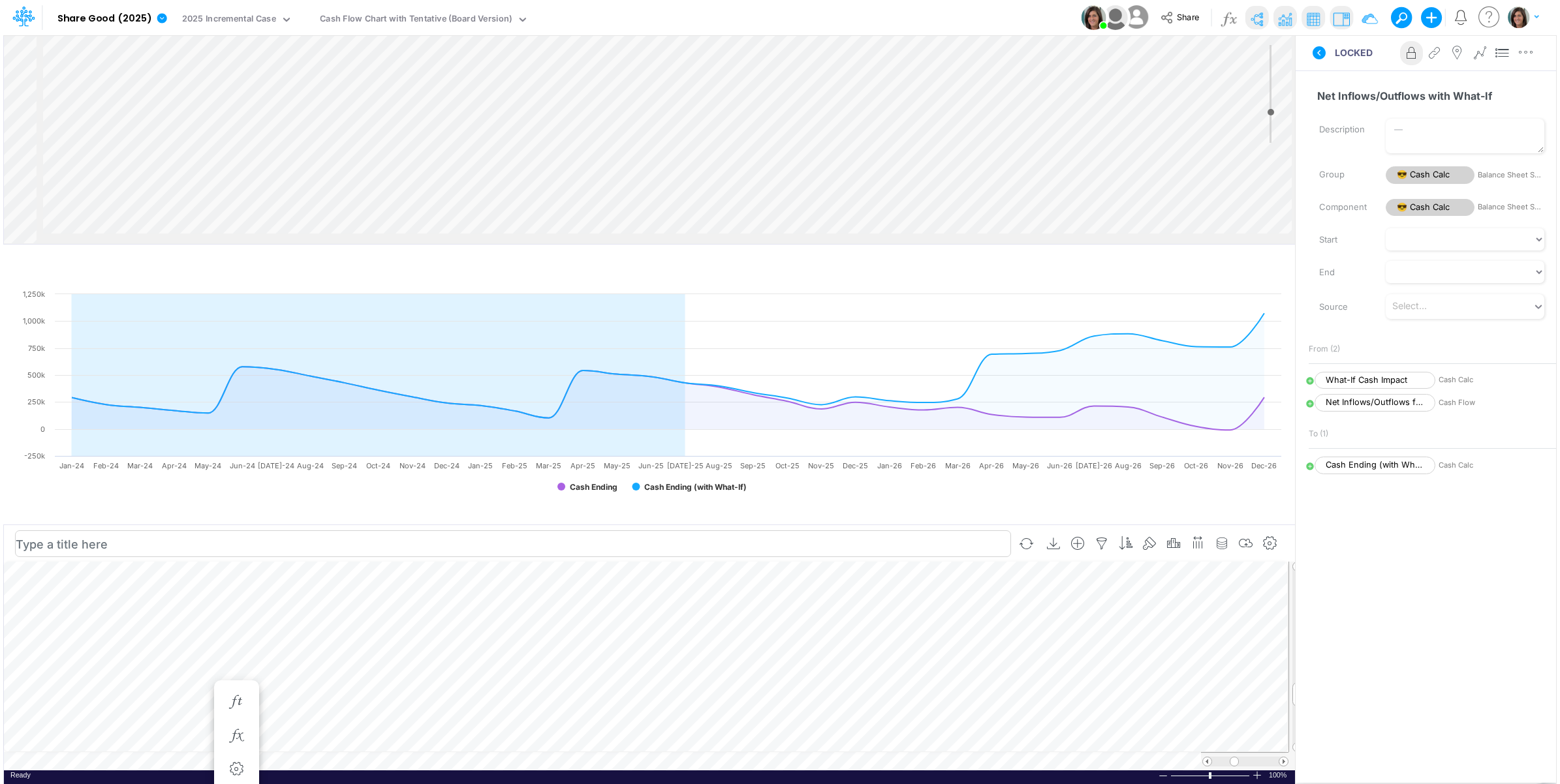
scroll to position [0, 1]
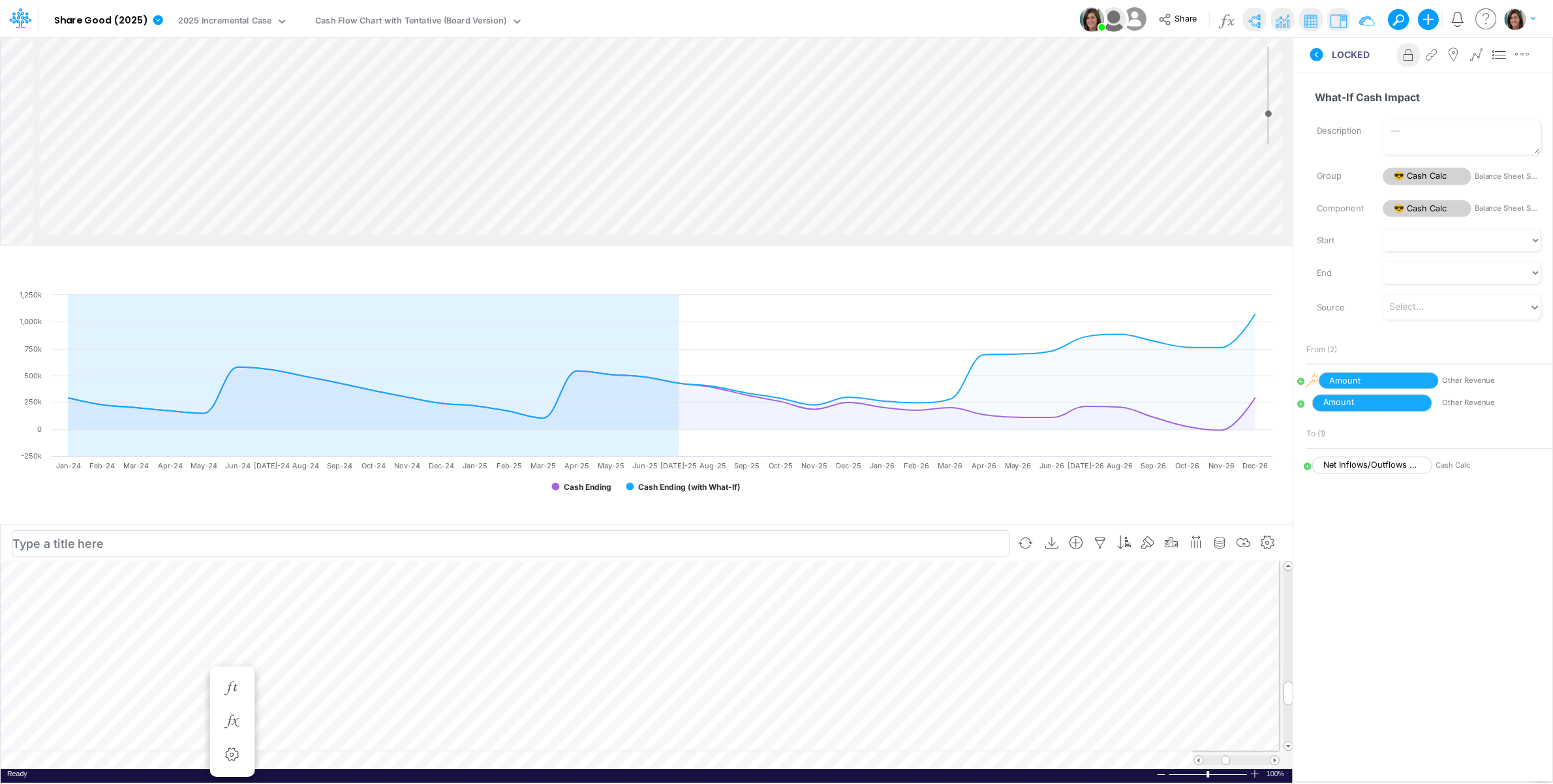
scroll to position [0, 1]
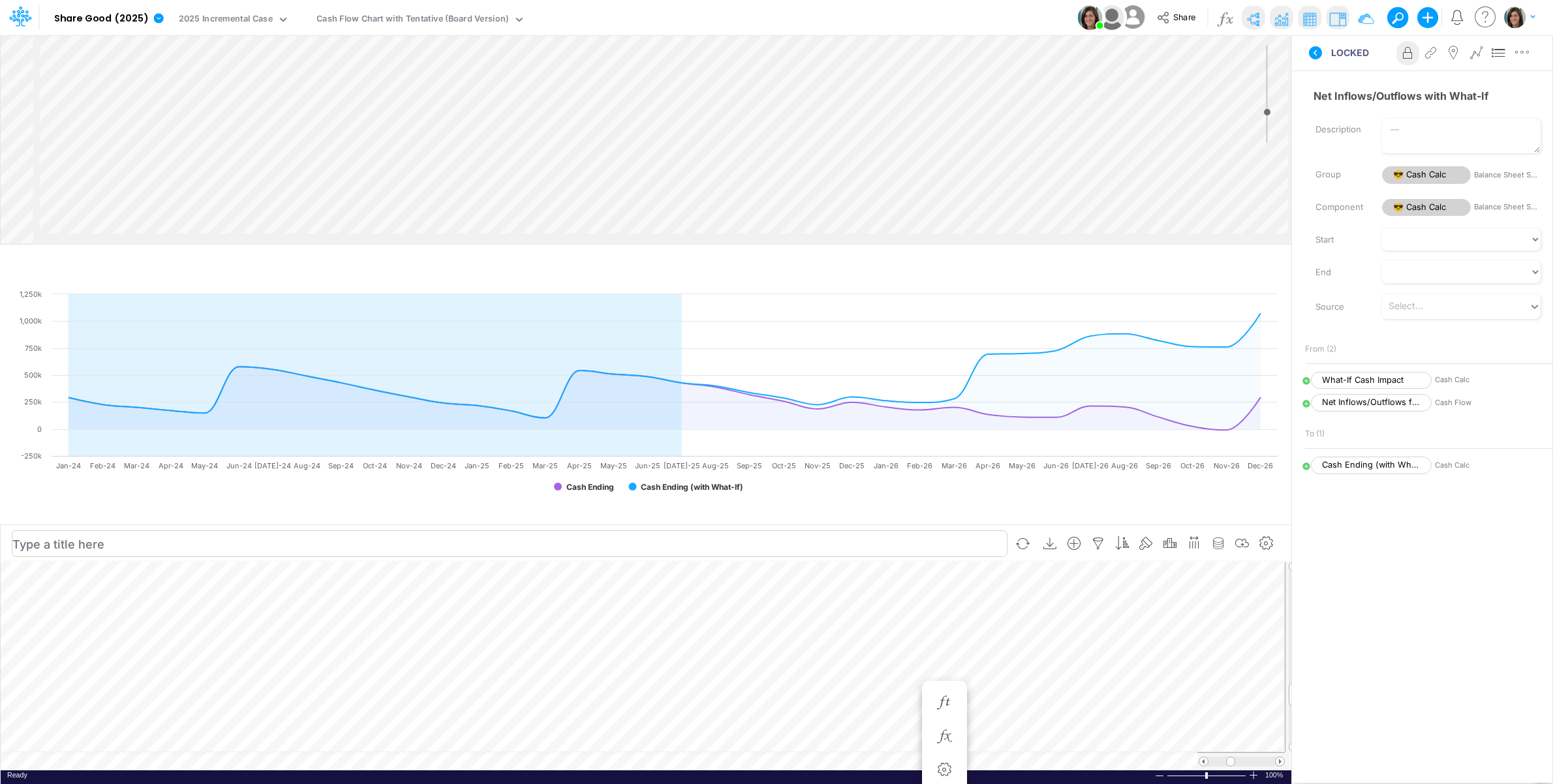
scroll to position [0, 1]
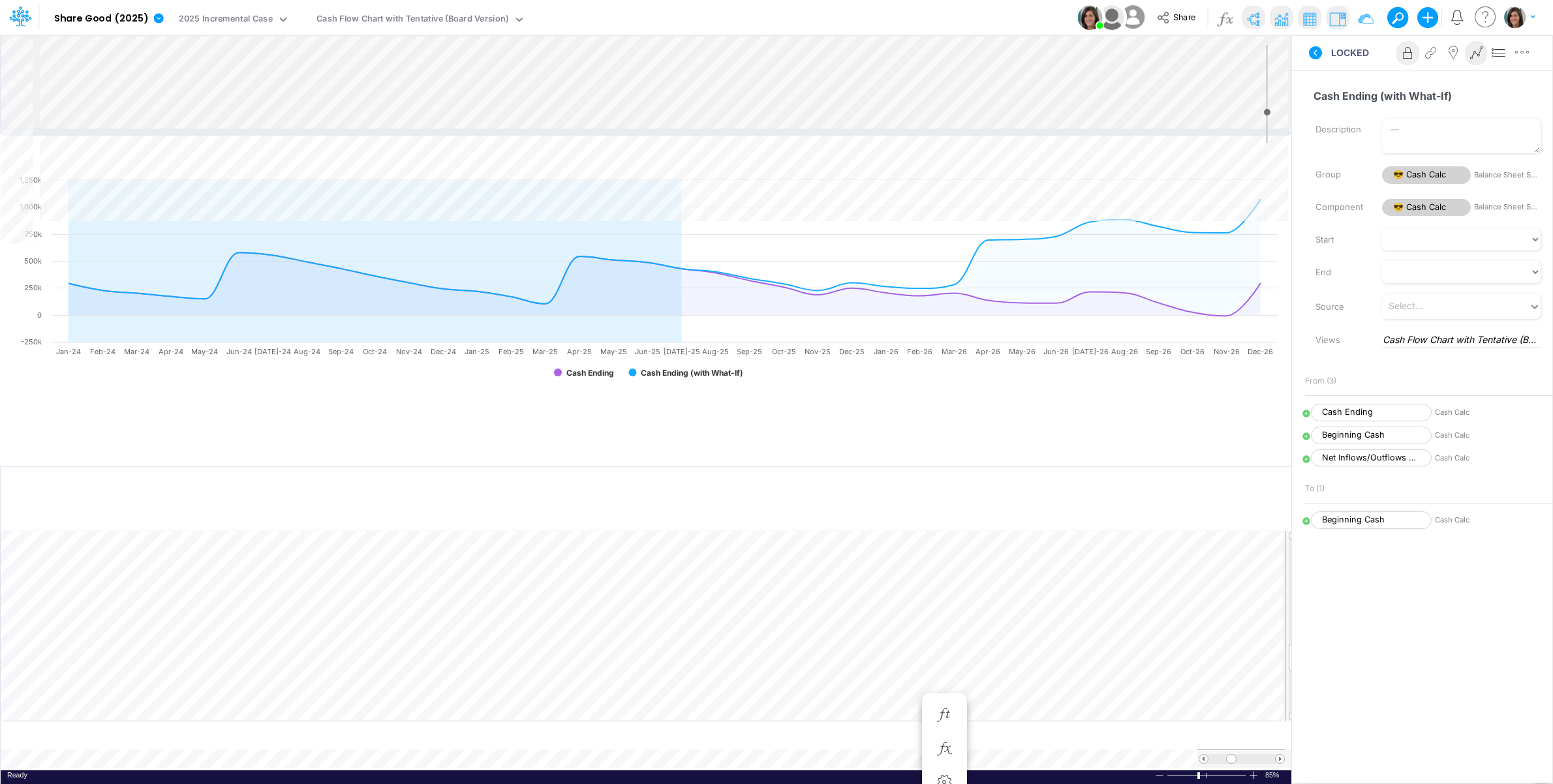
drag, startPoint x: 961, startPoint y: 244, endPoint x: 943, endPoint y: 129, distance: 116.4
click at [943, 129] on div at bounding box center [646, 132] width 1292 height 6
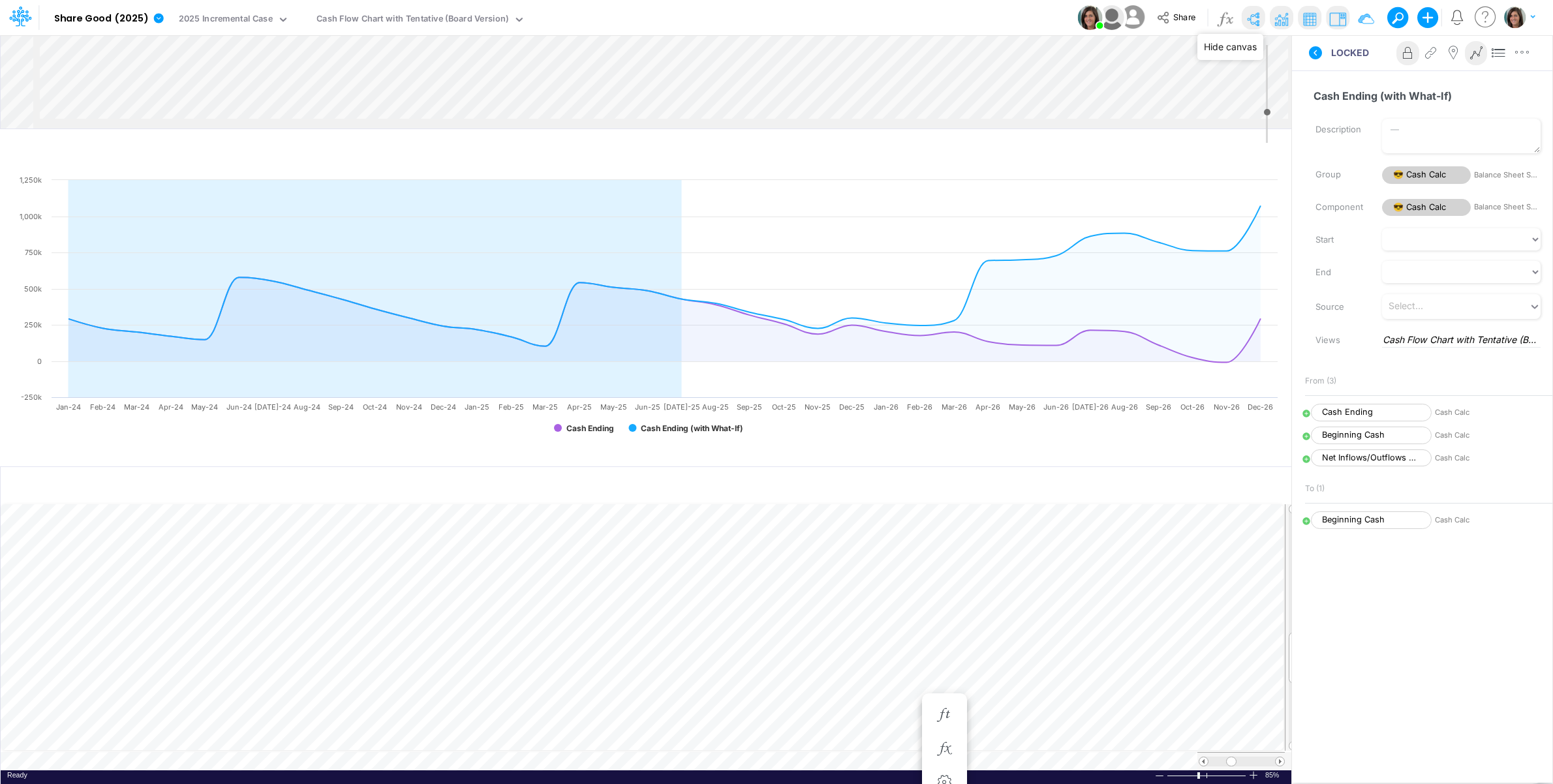
click at [1255, 15] on img at bounding box center [1253, 18] width 21 height 21
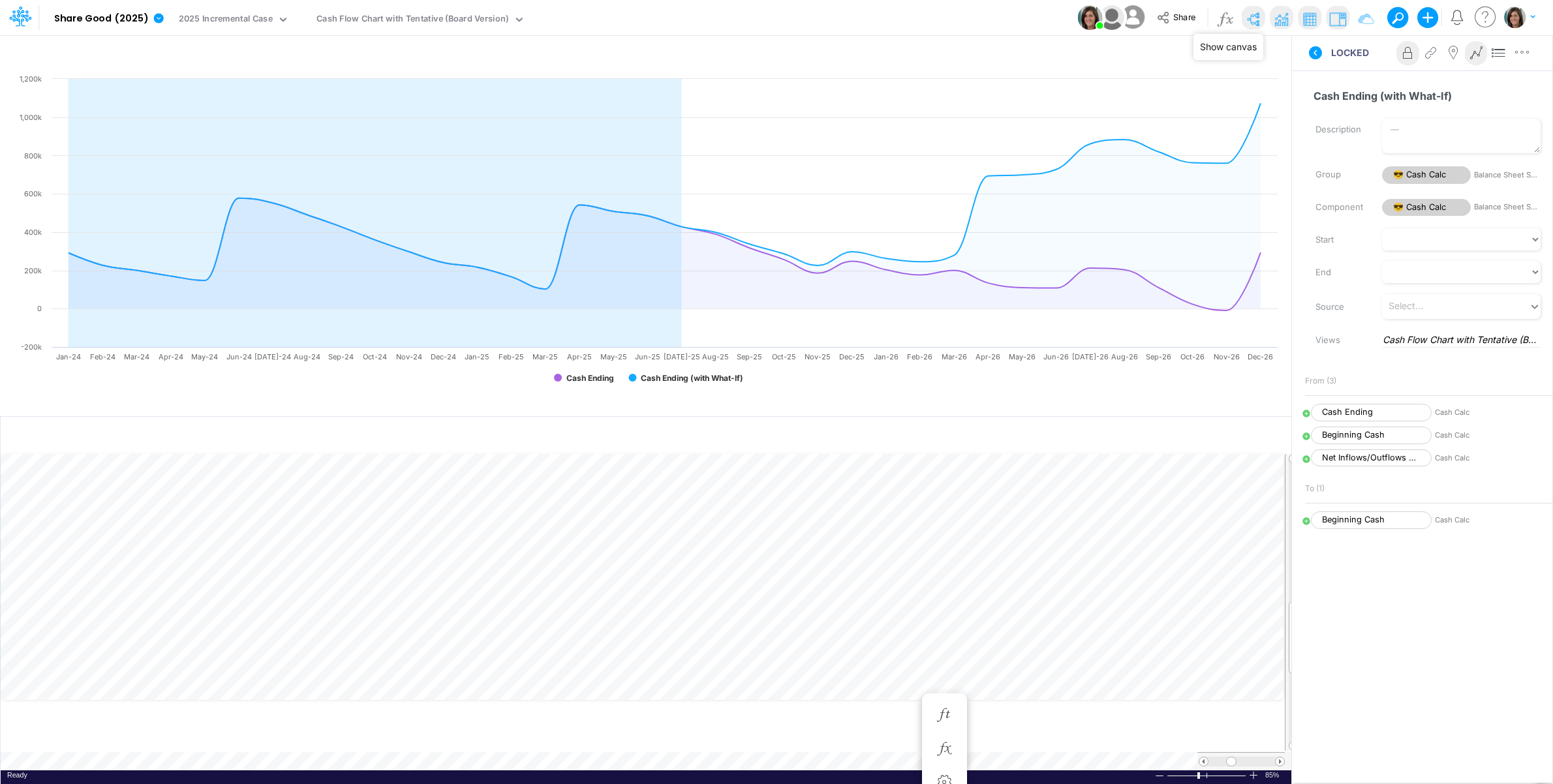
click at [1255, 20] on img at bounding box center [1253, 18] width 21 height 21
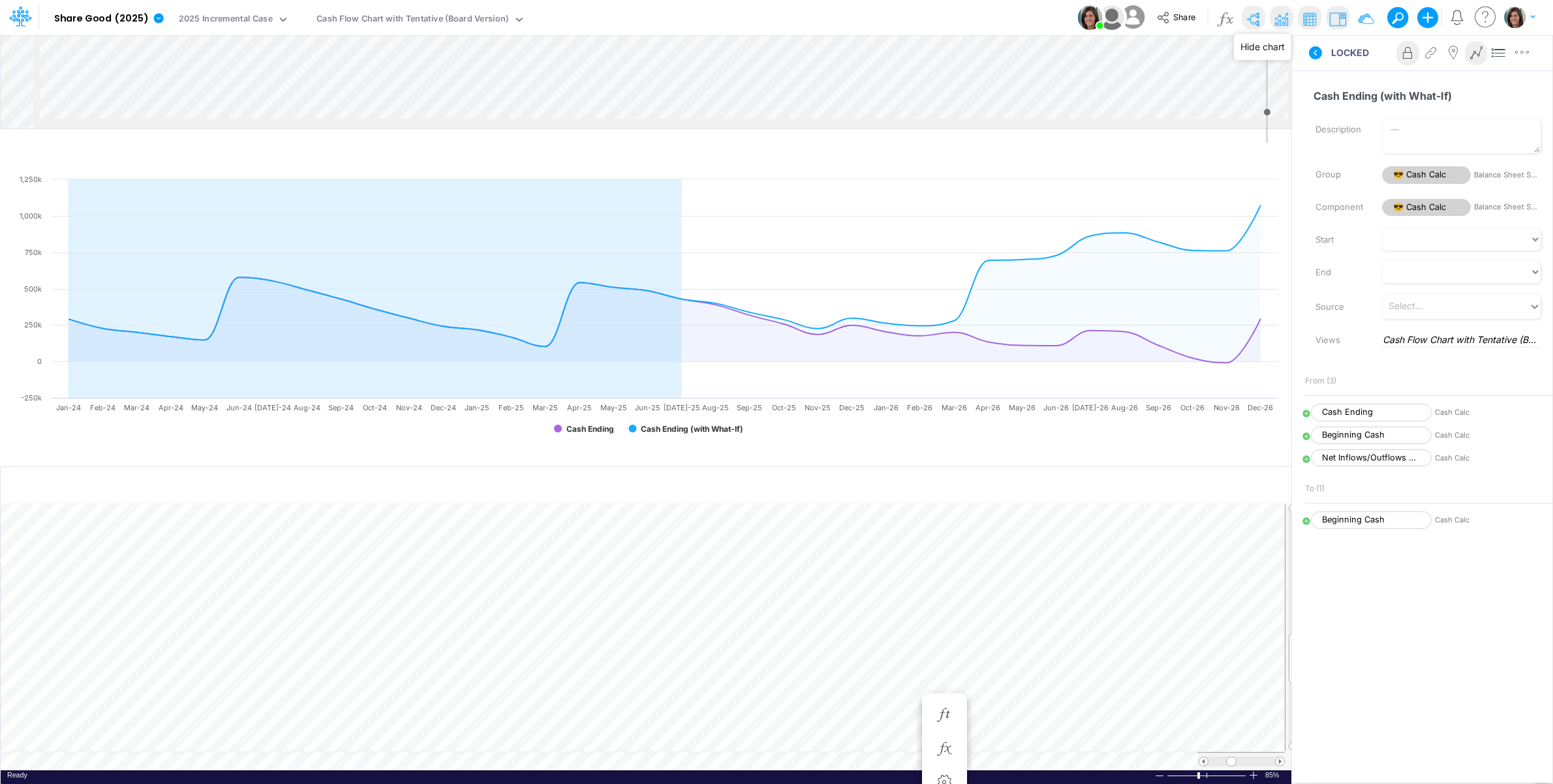
click at [1282, 18] on img at bounding box center [1281, 18] width 21 height 21
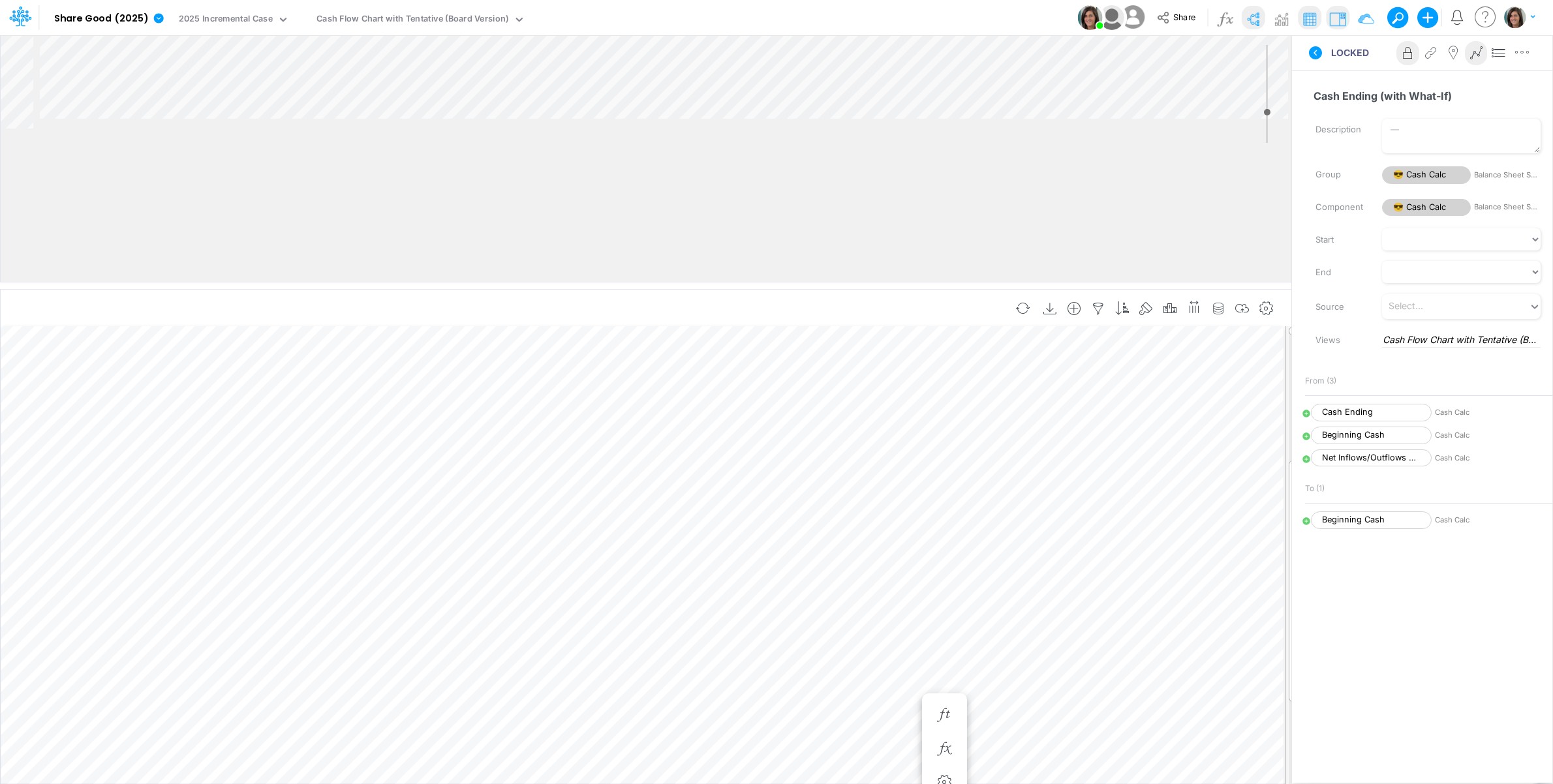
drag, startPoint x: 1124, startPoint y: 132, endPoint x: 1109, endPoint y: 298, distance: 166.7
click at [1114, 289] on div at bounding box center [646, 285] width 1292 height 6
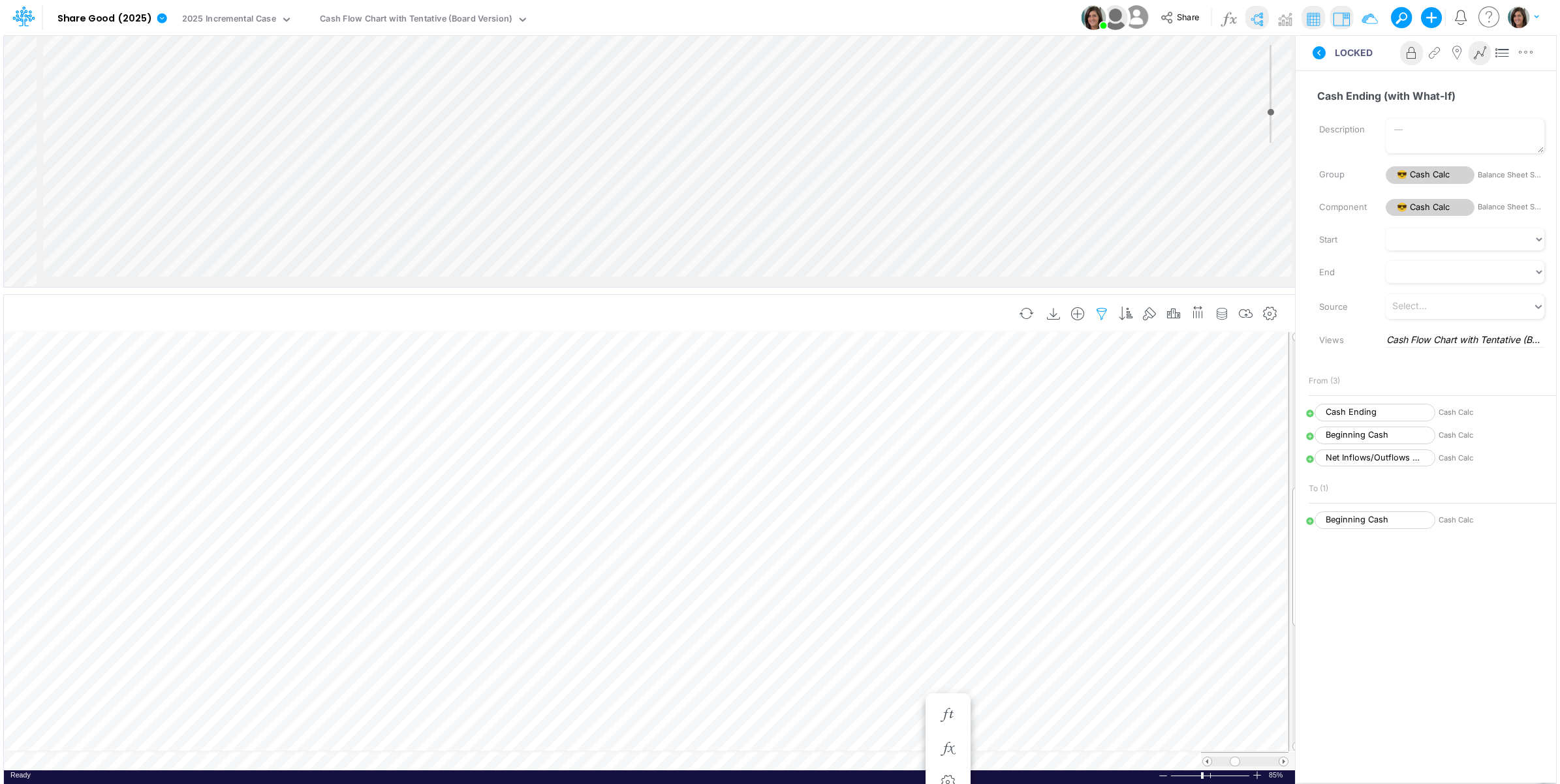
scroll to position [0, 1]
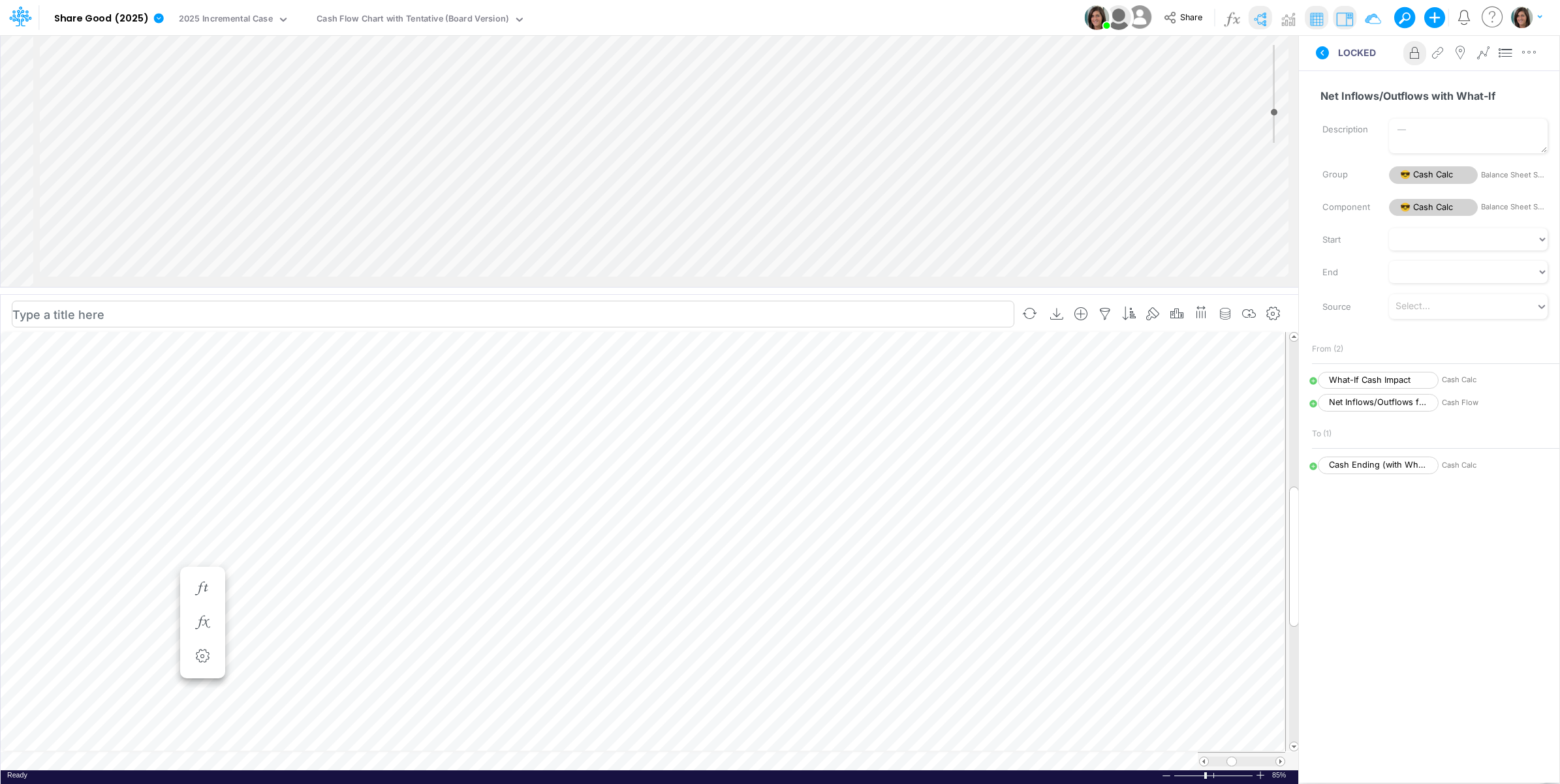
scroll to position [0, 1]
select select "Multiply"
select select "Add"
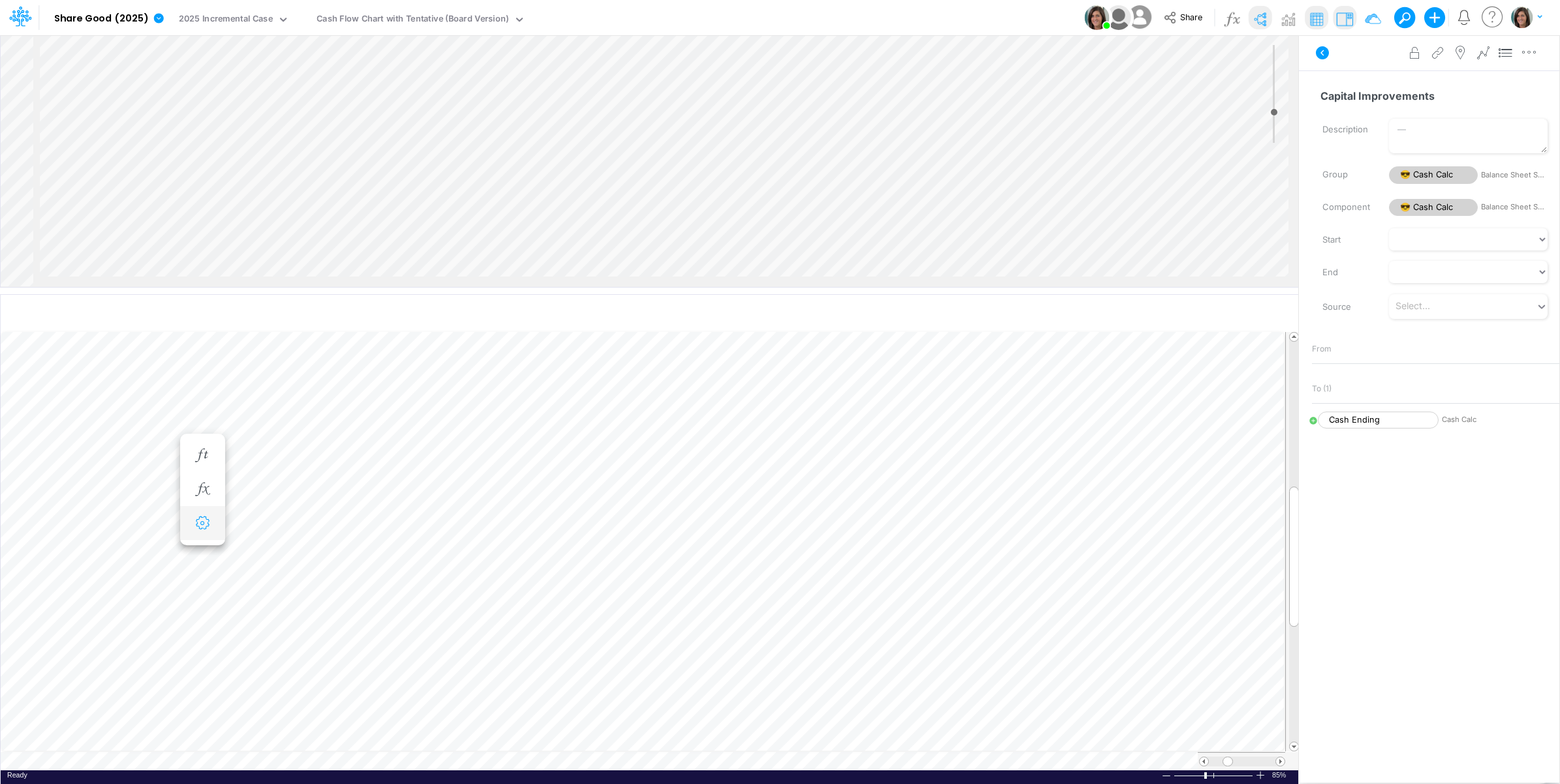
scroll to position [161, 0]
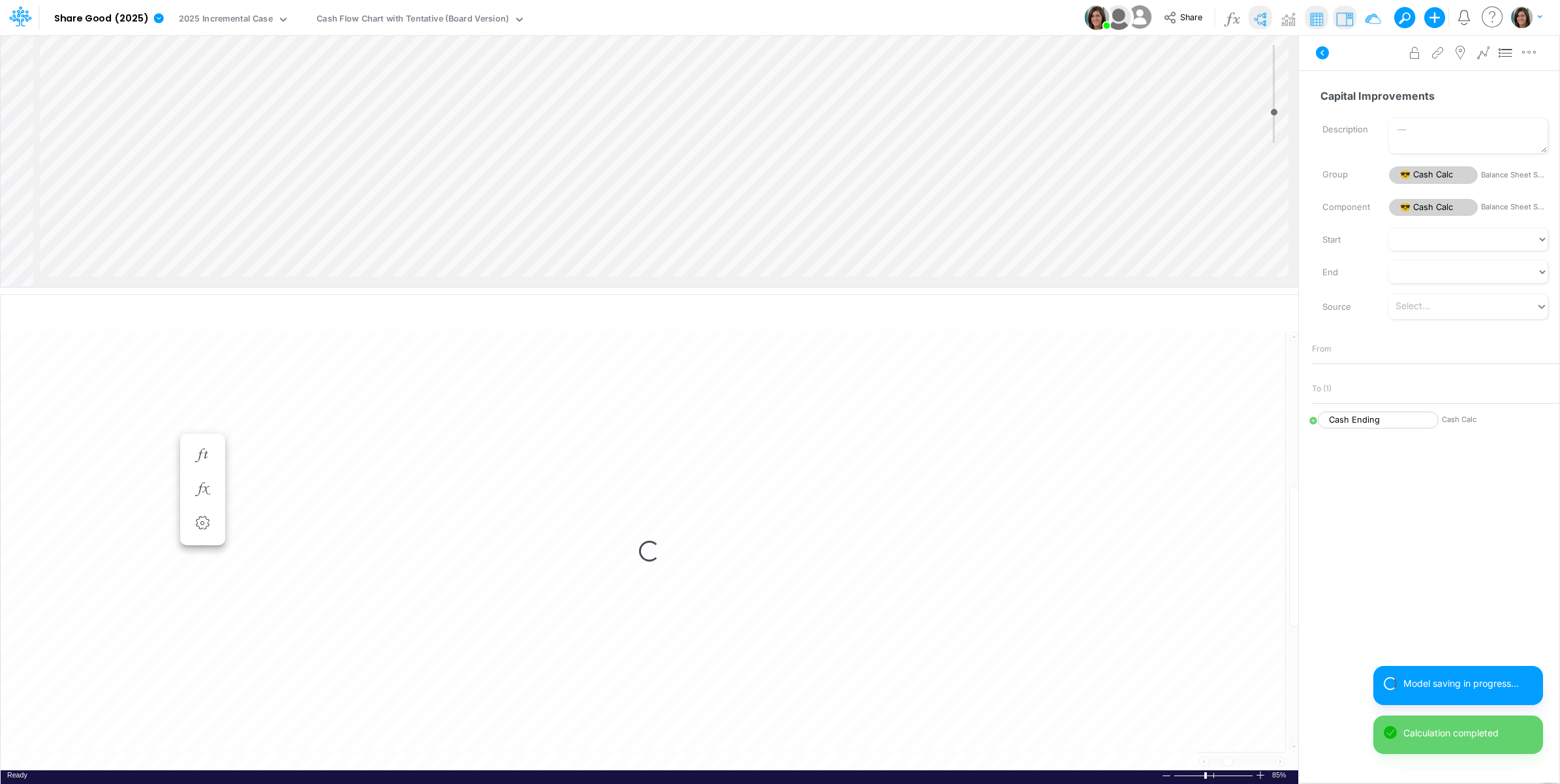
select select "1"
select select "Multiply"
select select "Add"
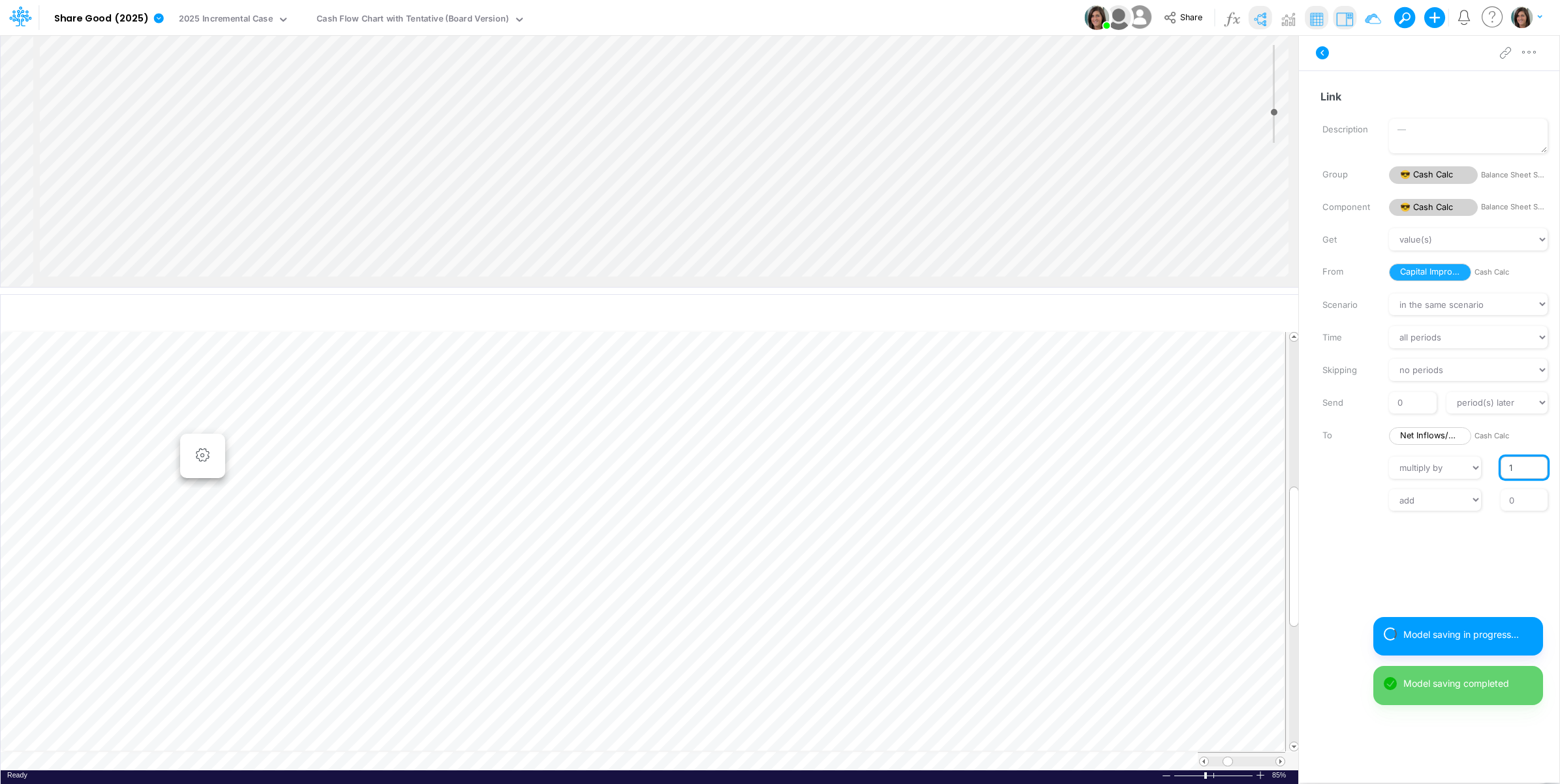
click at [1508, 470] on input "1" at bounding box center [1523, 468] width 47 height 22
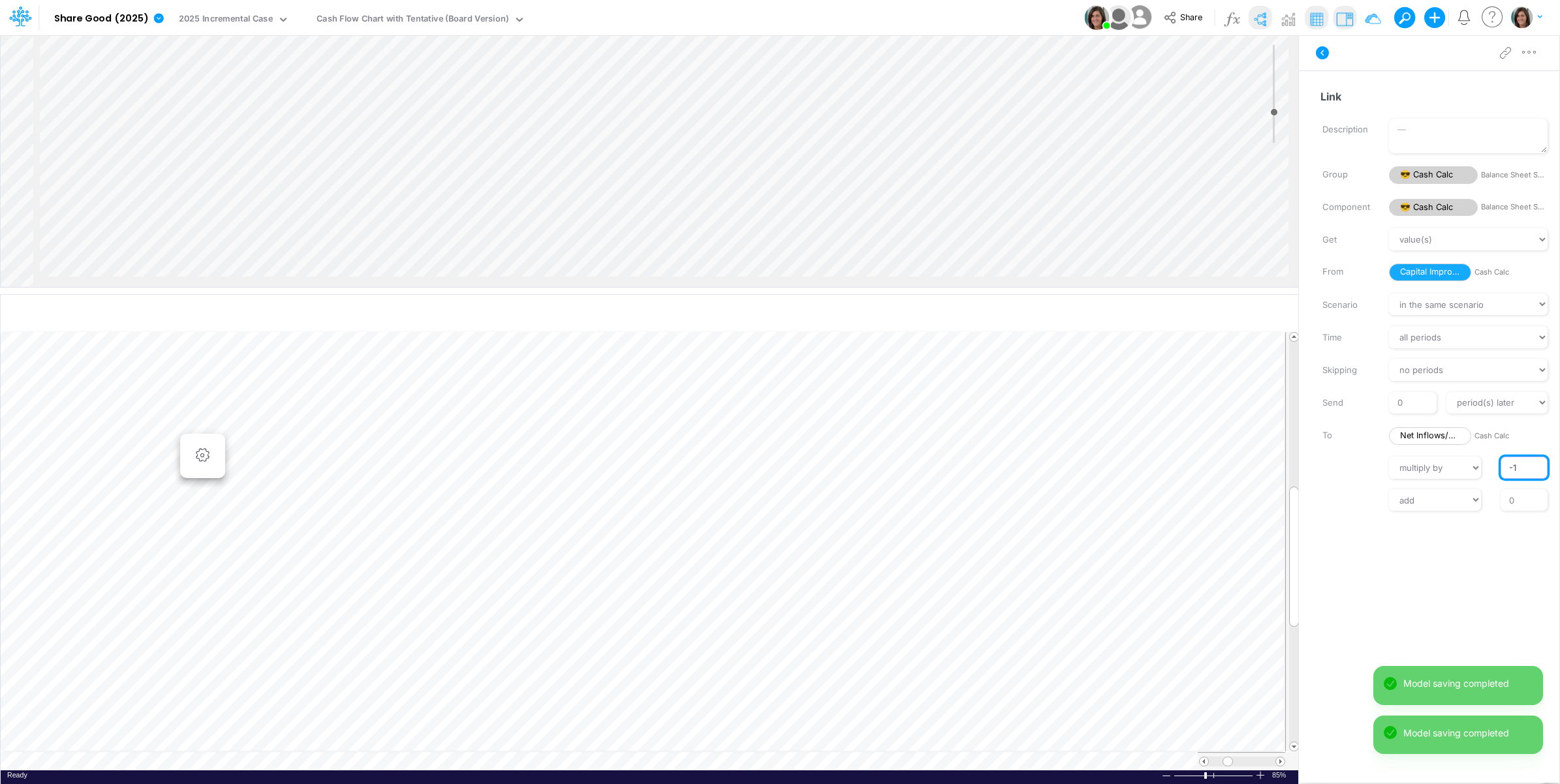
type input "-1"
click at [1369, 490] on div "add subtract 0" at bounding box center [1435, 501] width 267 height 22
click at [1286, 19] on img at bounding box center [1287, 18] width 21 height 21
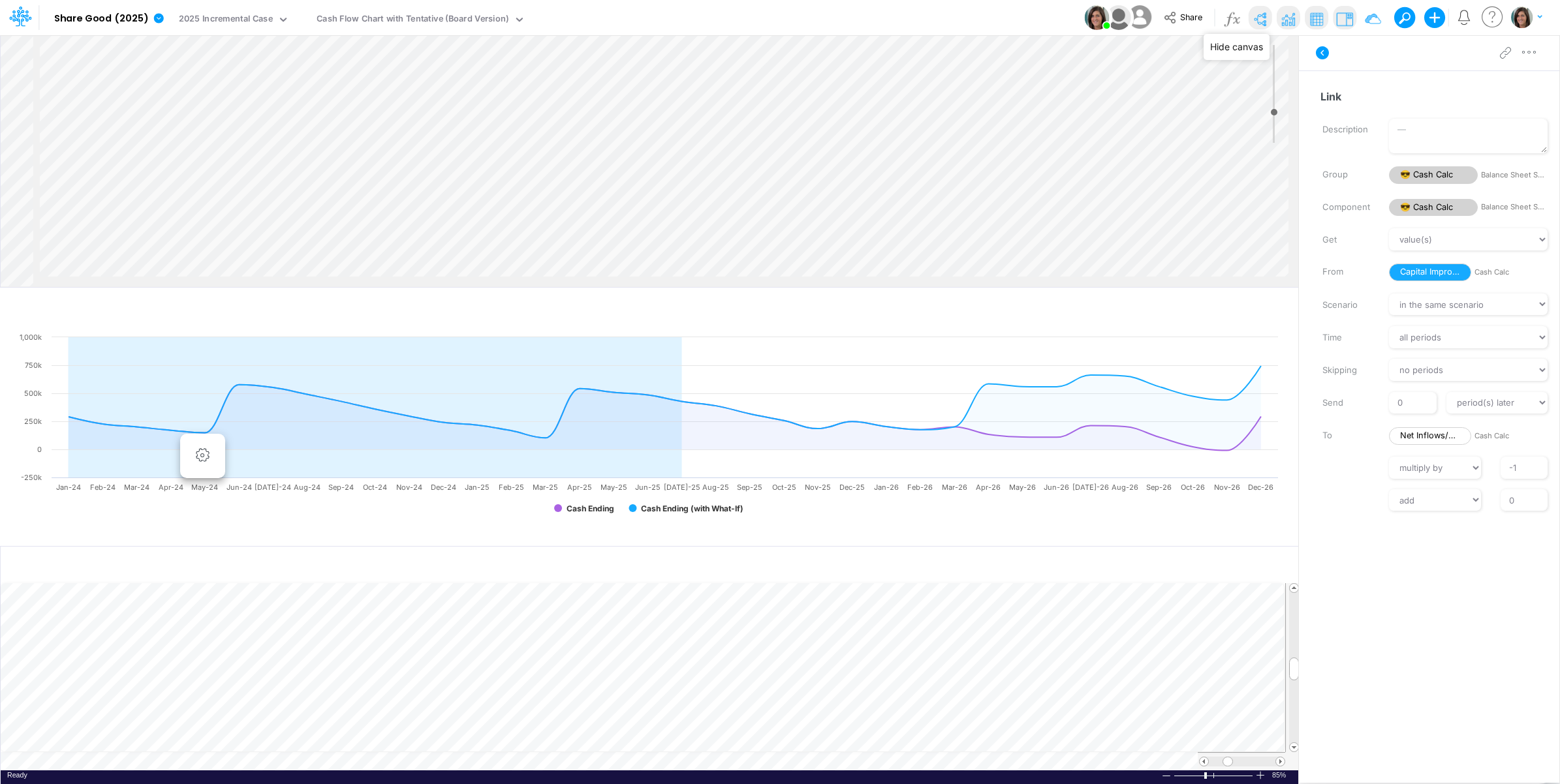
click at [1264, 17] on img at bounding box center [1259, 18] width 21 height 21
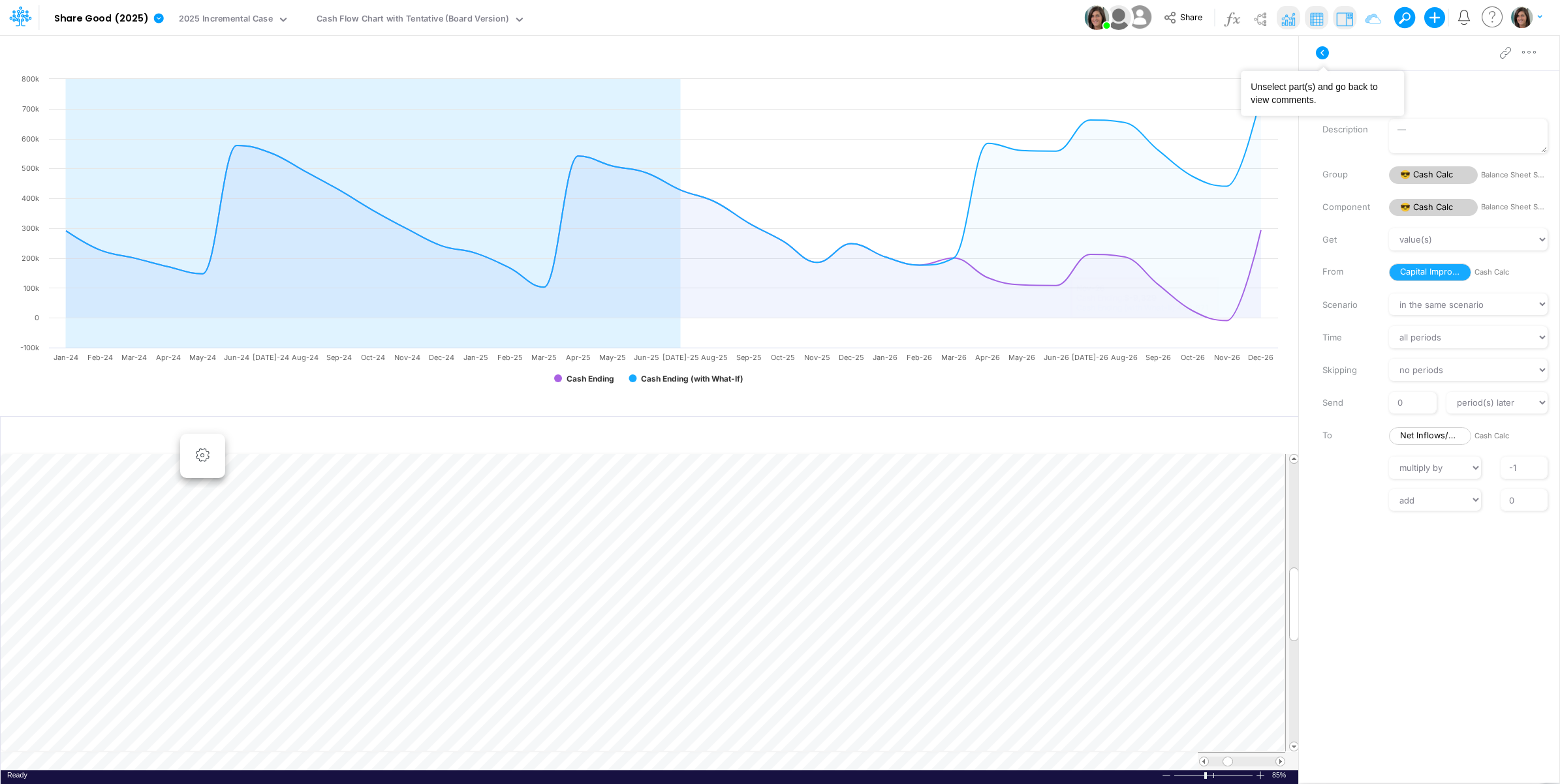
click at [1316, 57] on icon at bounding box center [1322, 53] width 16 height 16
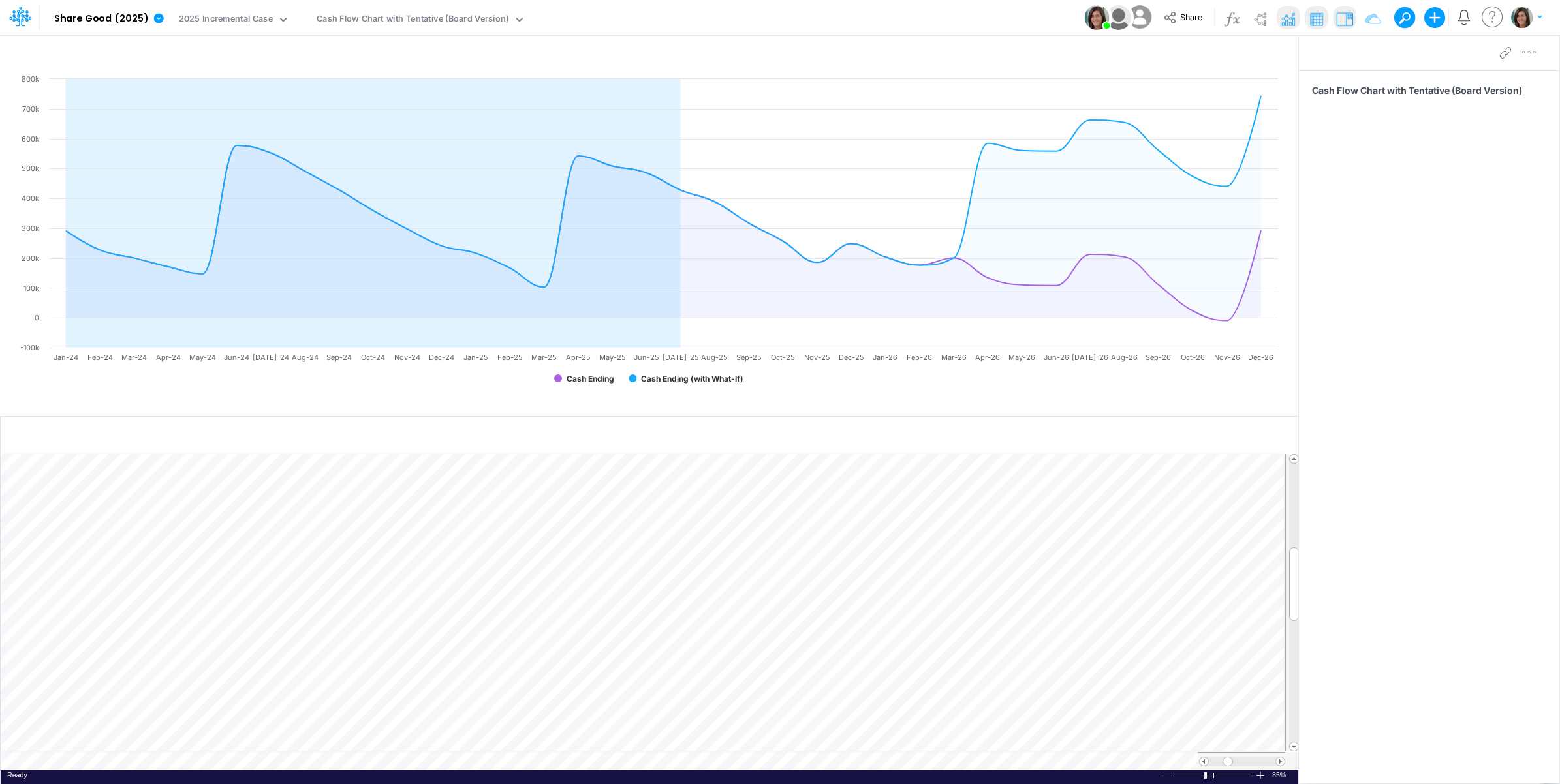
click at [321, 761] on td at bounding box center [643, 762] width 1284 height 18
type input "Cash Flow Projections | Actuals through Jul-25 vs 2025 Budget"
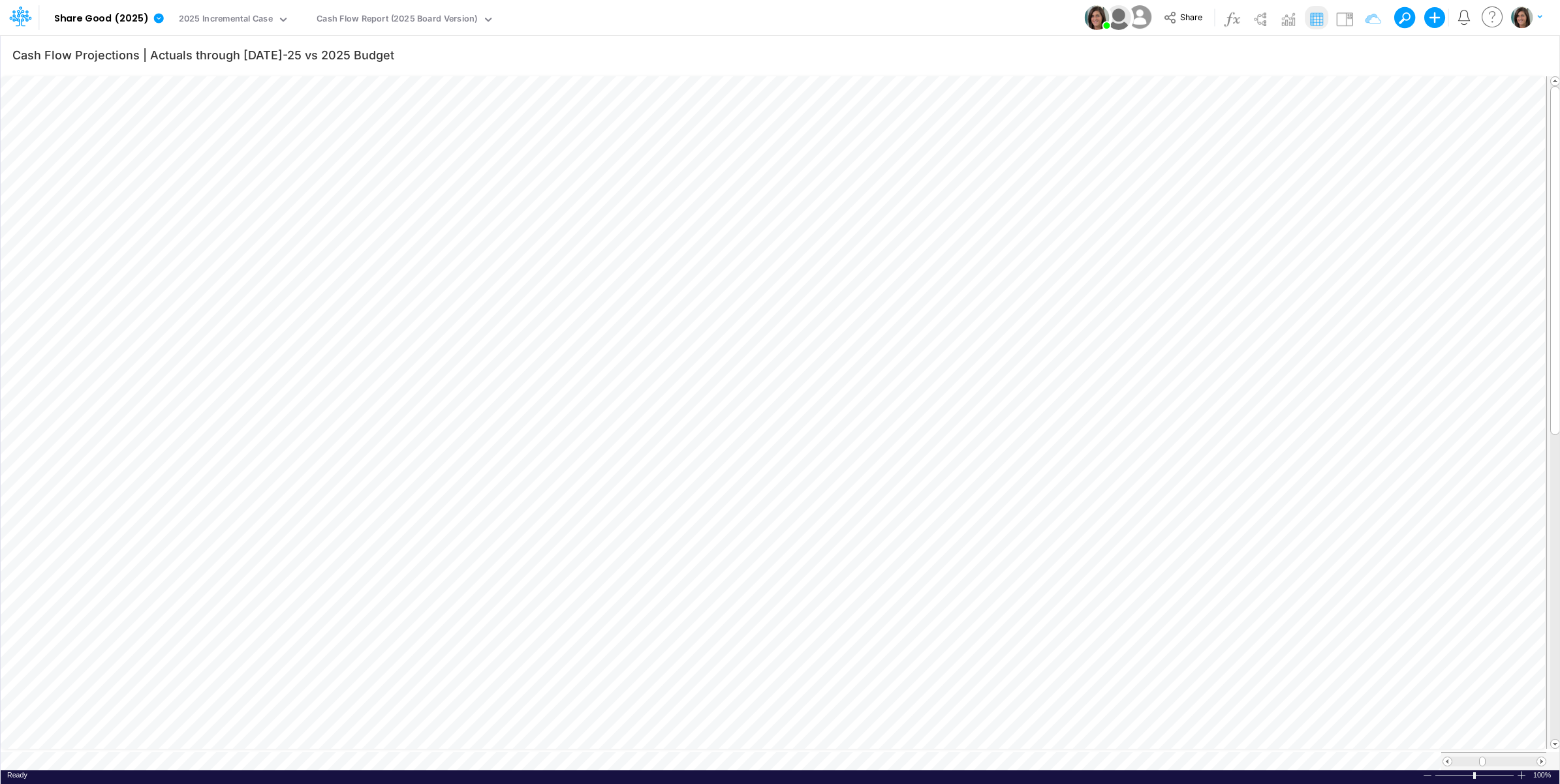
scroll to position [0, 1]
click at [778, 755] on table at bounding box center [780, 422] width 1560 height 697
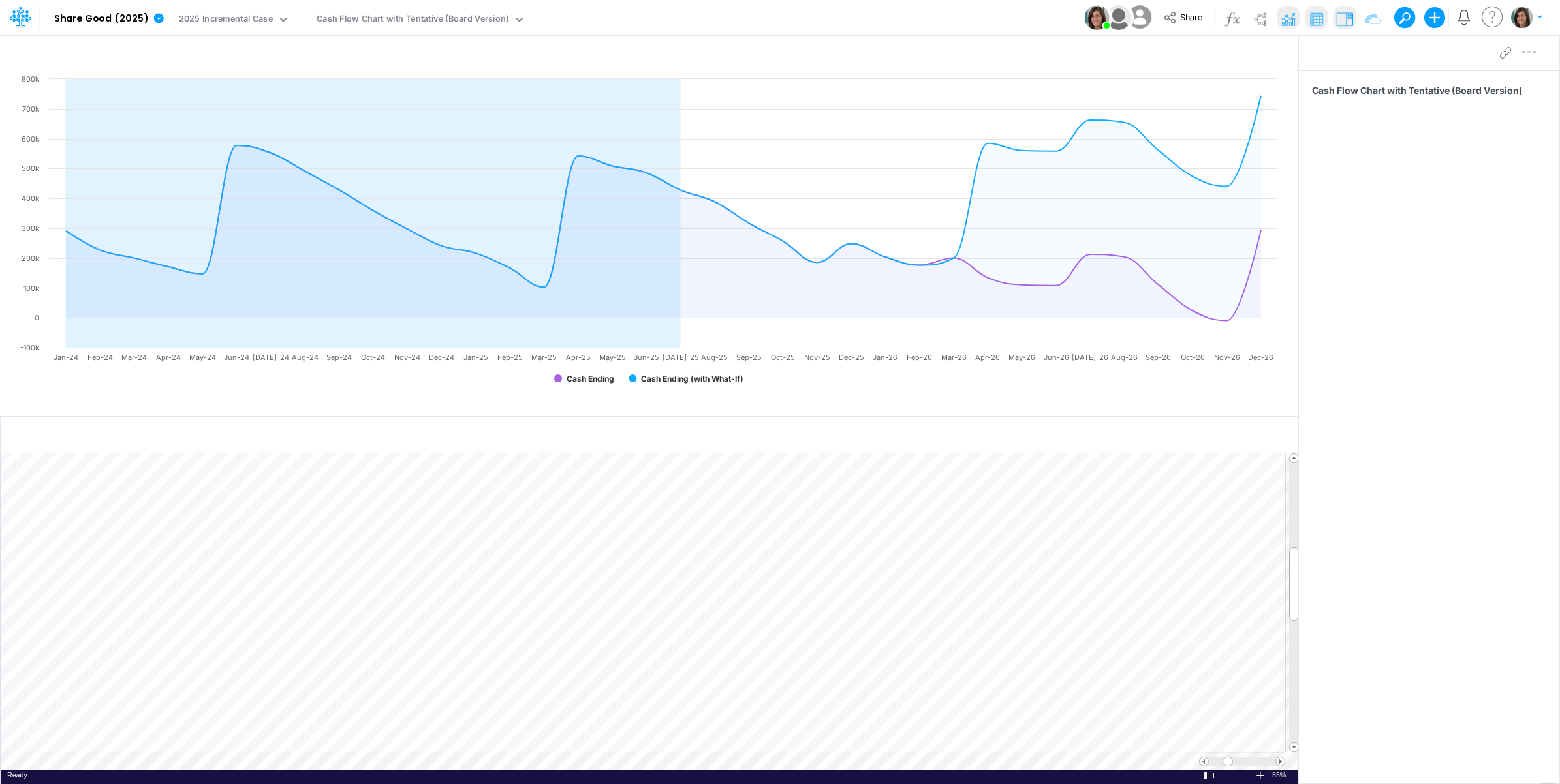
scroll to position [0, 1]
click at [1269, 53] on icon "button" at bounding box center [1272, 53] width 19 height 14
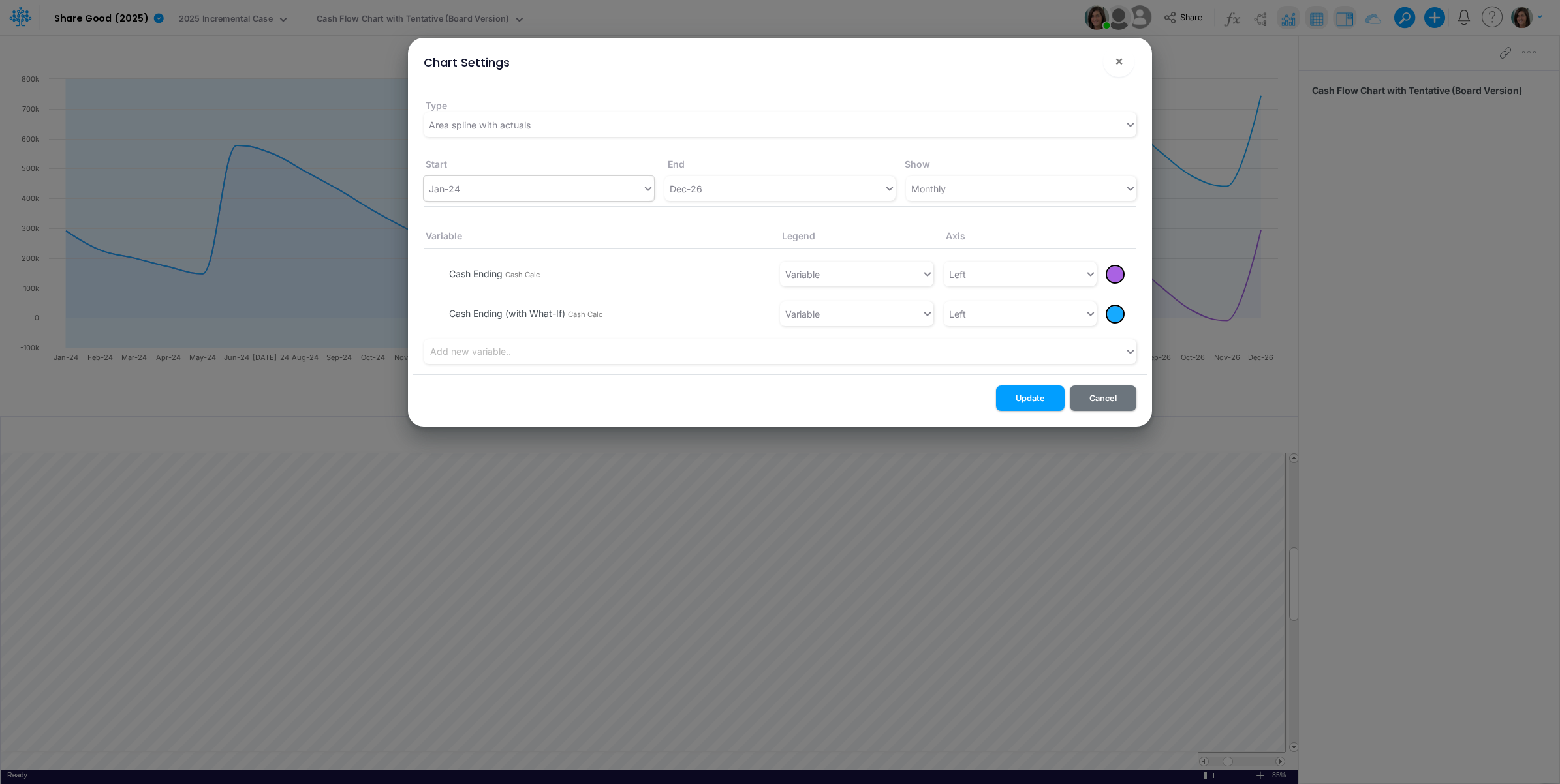
click at [525, 191] on div "Jan-24" at bounding box center [532, 188] width 219 height 21
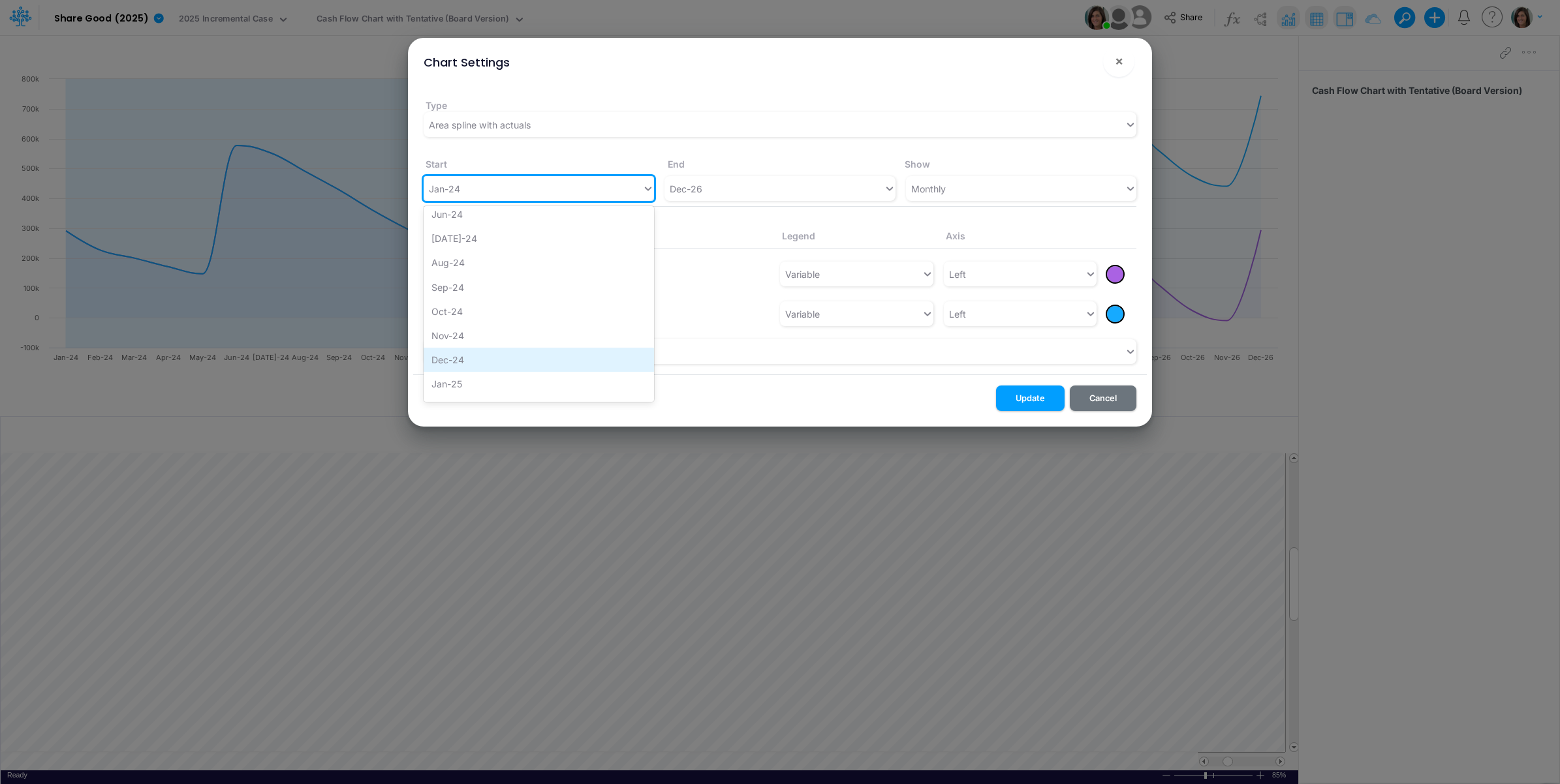
scroll to position [480, 0]
click at [474, 341] on div "Jan-25" at bounding box center [539, 347] width 231 height 24
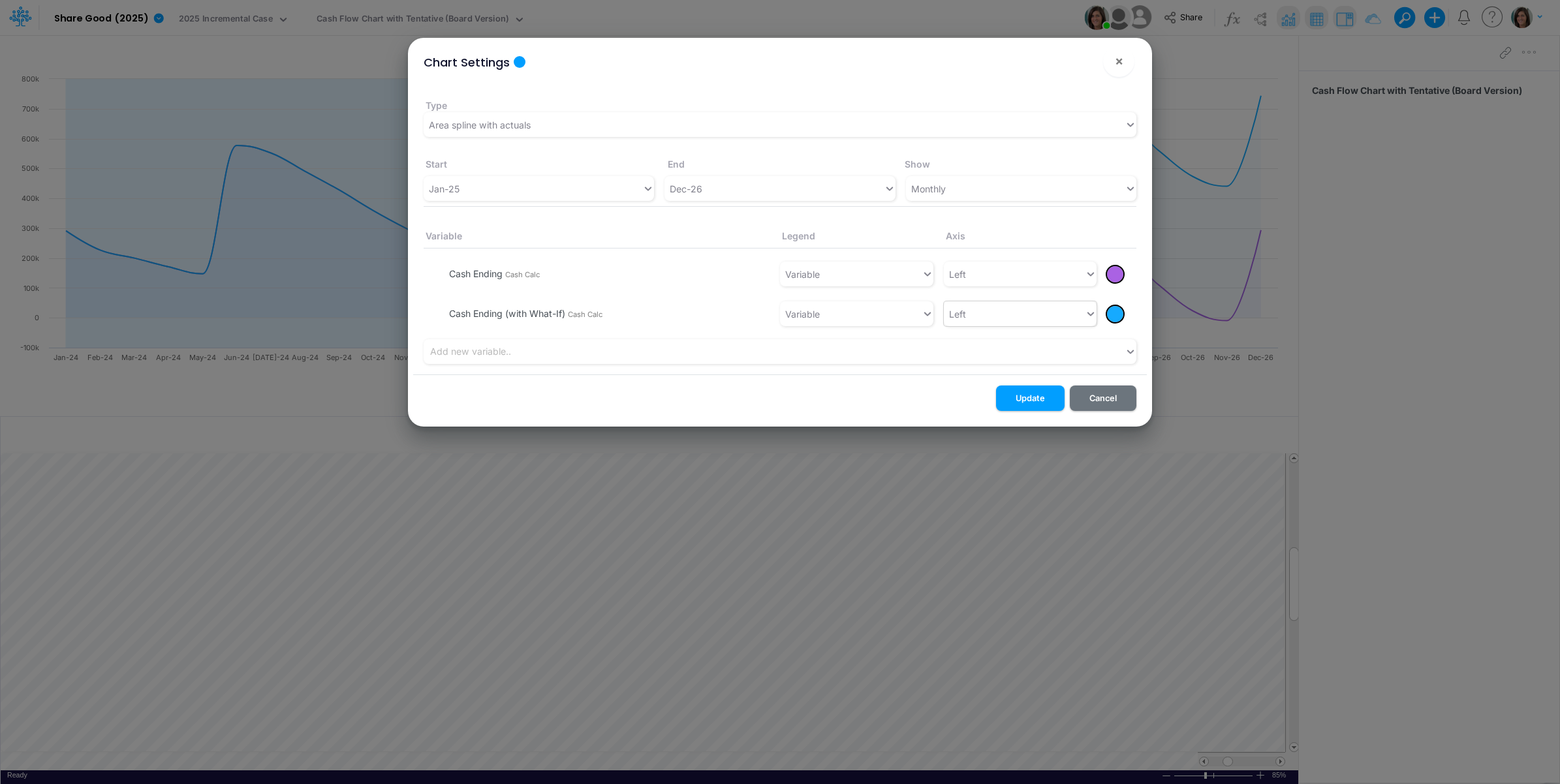
drag, startPoint x: 1028, startPoint y: 397, endPoint x: 976, endPoint y: 305, distance: 105.7
click at [1028, 397] on button "Update" at bounding box center [1030, 398] width 68 height 26
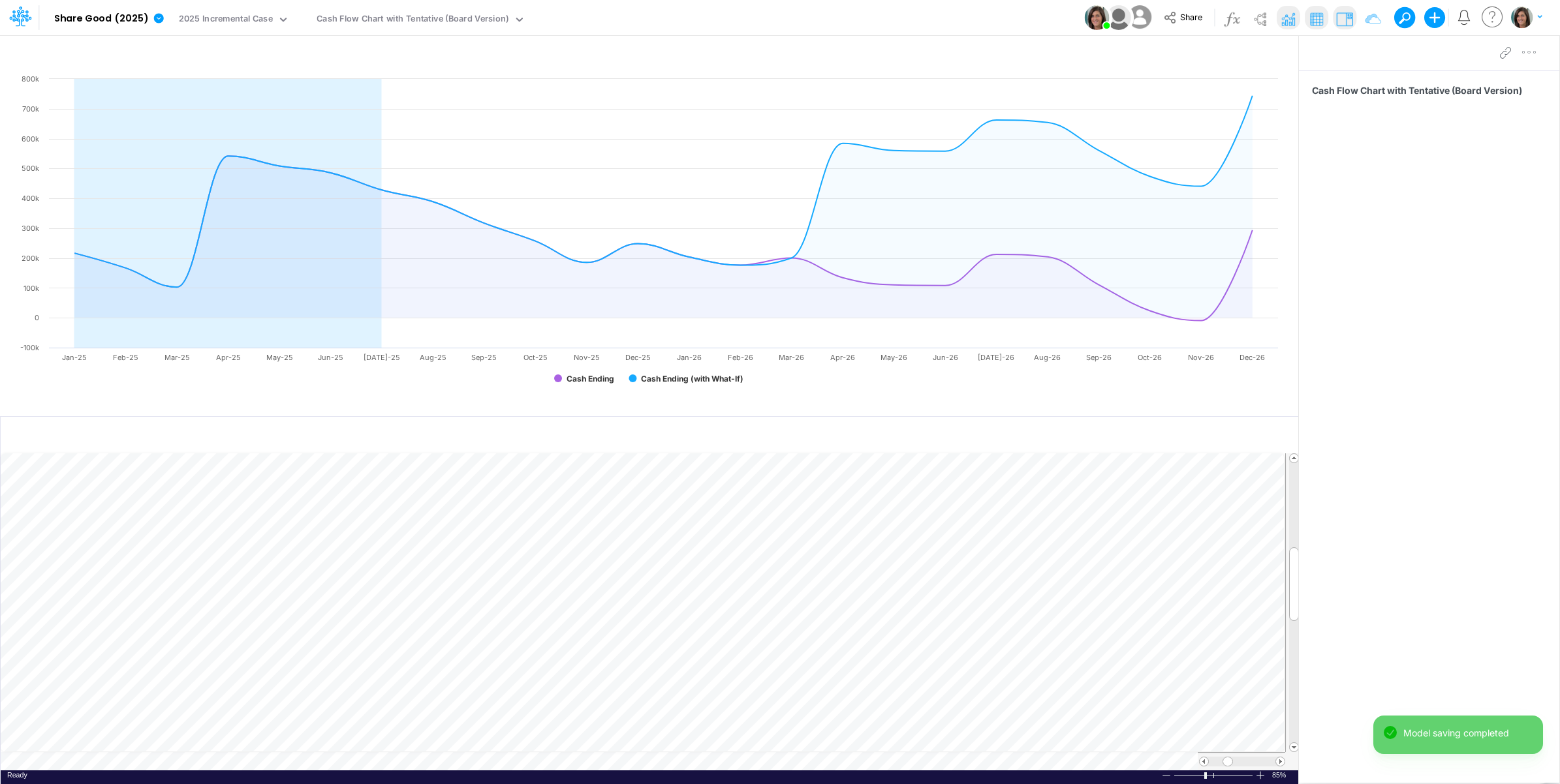
click at [336, 759] on td at bounding box center [643, 762] width 1284 height 18
type input "Cash Flow Projections | Actuals through Jul-25 vs 2025 Budget"
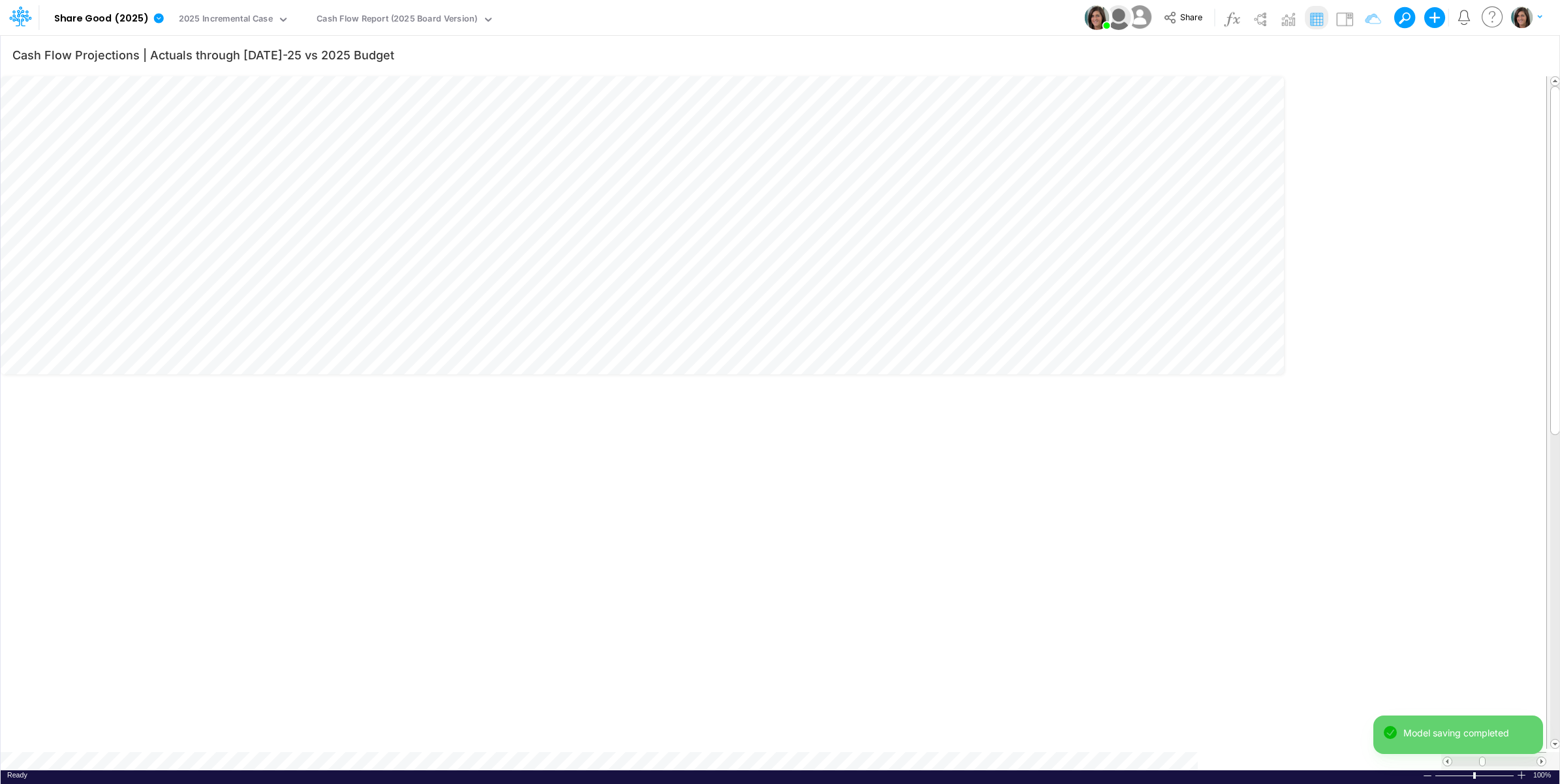
scroll to position [0, 1]
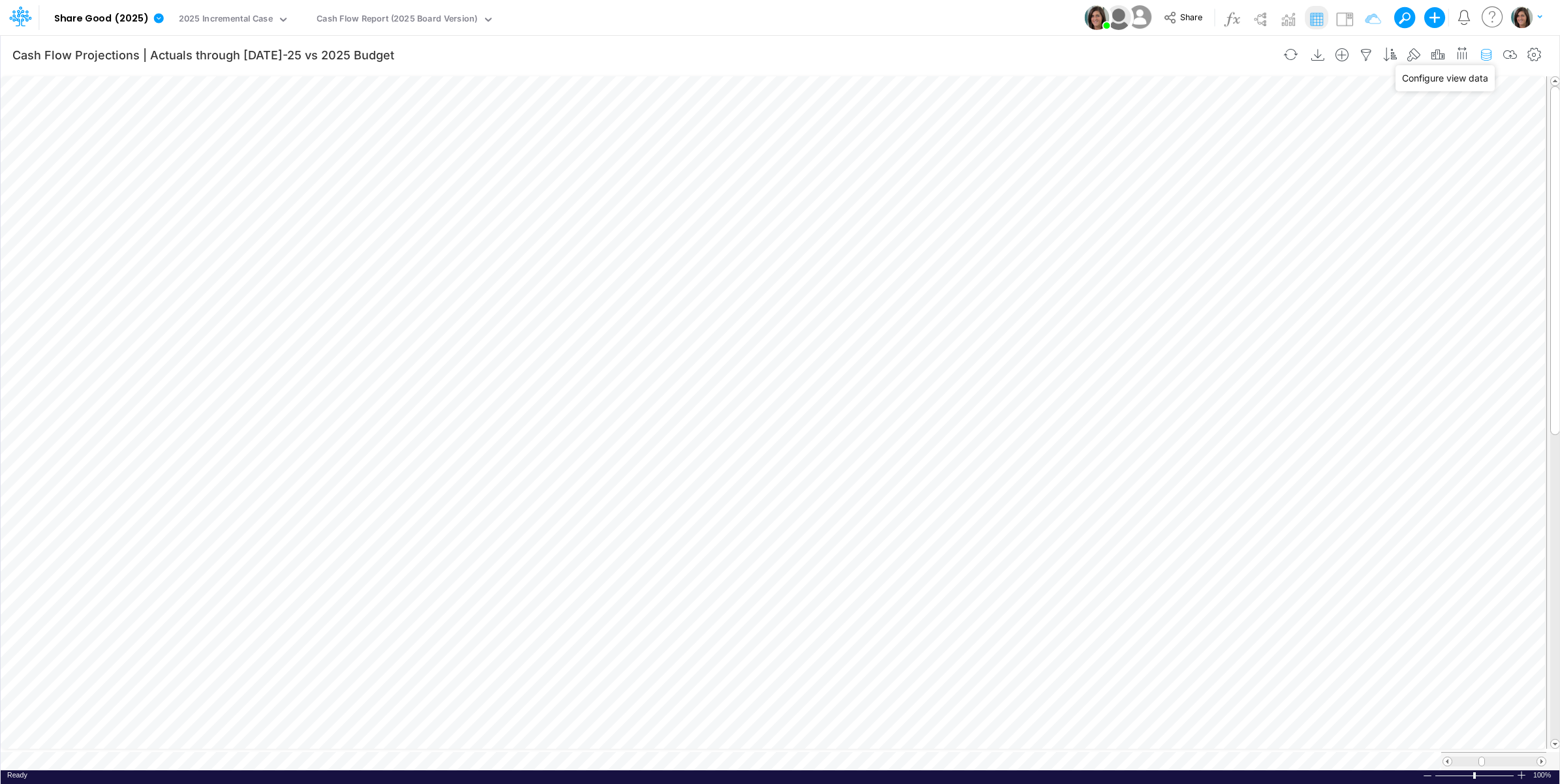
click at [1486, 54] on icon "button" at bounding box center [1485, 54] width 19 height 14
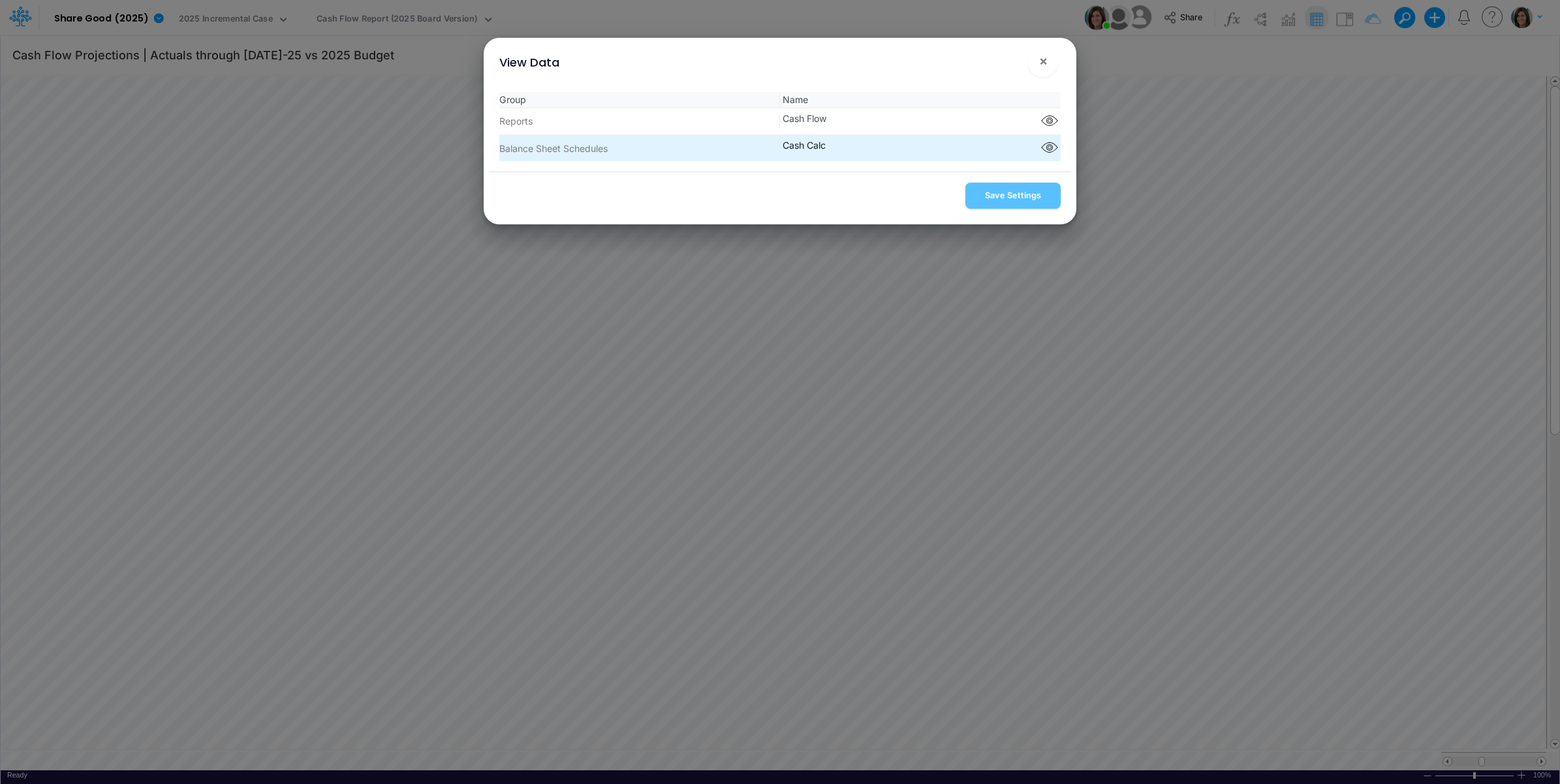
click at [1055, 154] on div "Component parts" at bounding box center [1049, 148] width 23 height 19
click at [1048, 152] on icon "button" at bounding box center [1049, 148] width 19 height 17
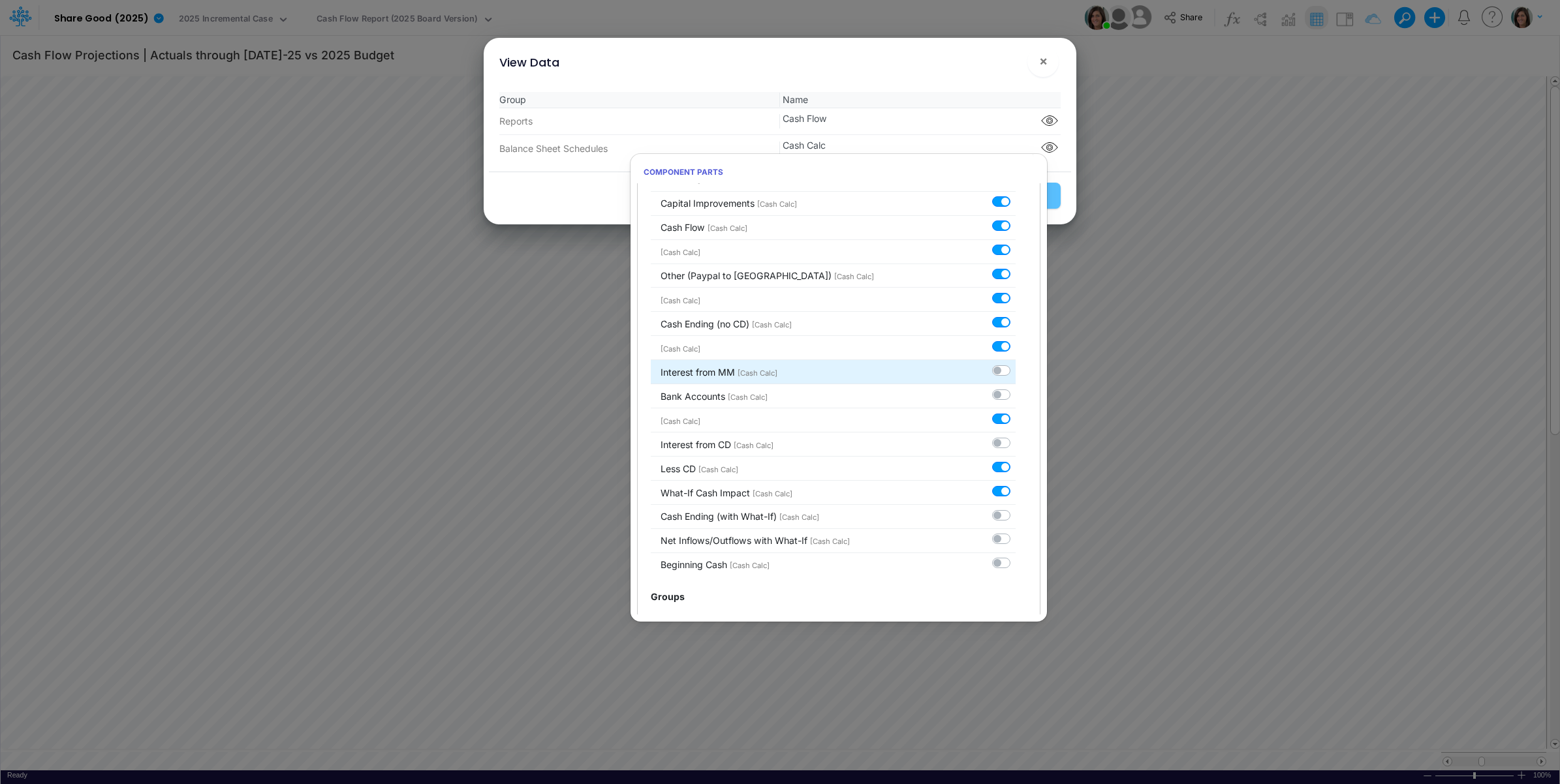
scroll to position [229, 0]
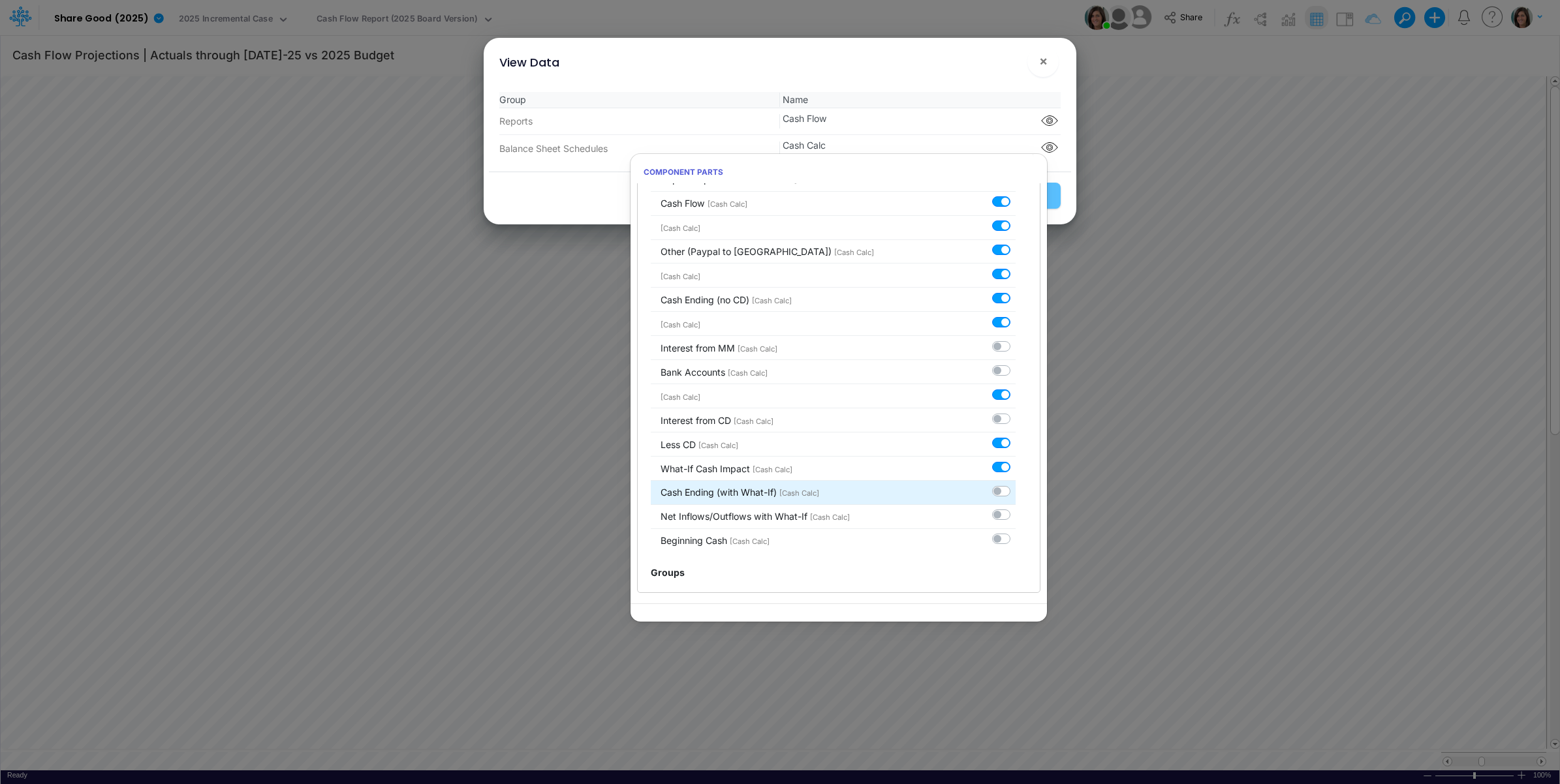
click at [1016, 484] on label at bounding box center [1016, 484] width 0 height 0
click at [1016, 488] on input "checkbox" at bounding box center [1019, 488] width 8 height 8
checkbox input "true"
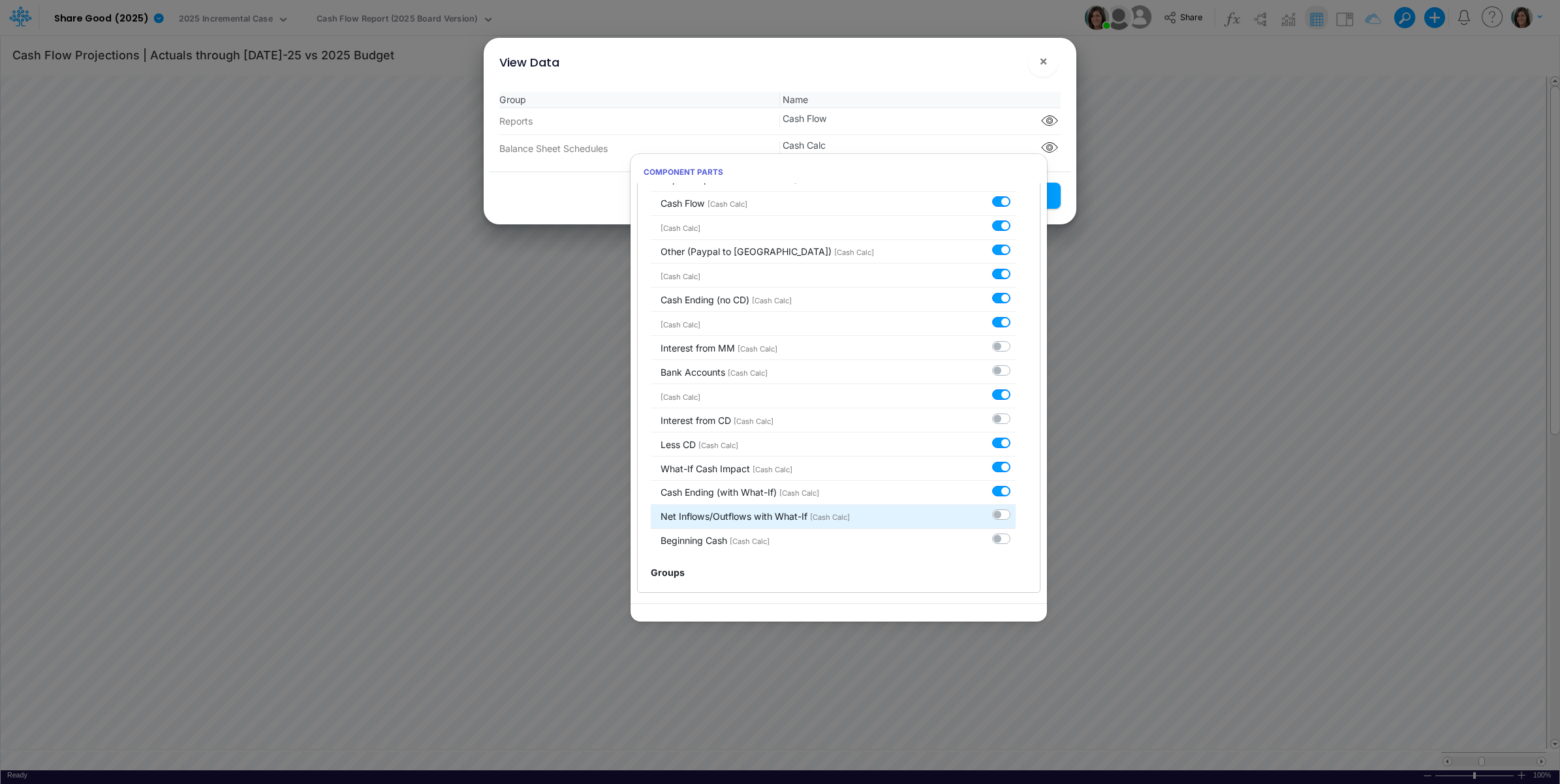
click at [1016, 508] on label at bounding box center [1016, 508] width 0 height 0
click at [1016, 513] on input "checkbox" at bounding box center [1019, 512] width 8 height 8
checkbox input "true"
click at [1016, 532] on label at bounding box center [1016, 532] width 0 height 0
click at [1016, 540] on input "checkbox" at bounding box center [1019, 536] width 8 height 8
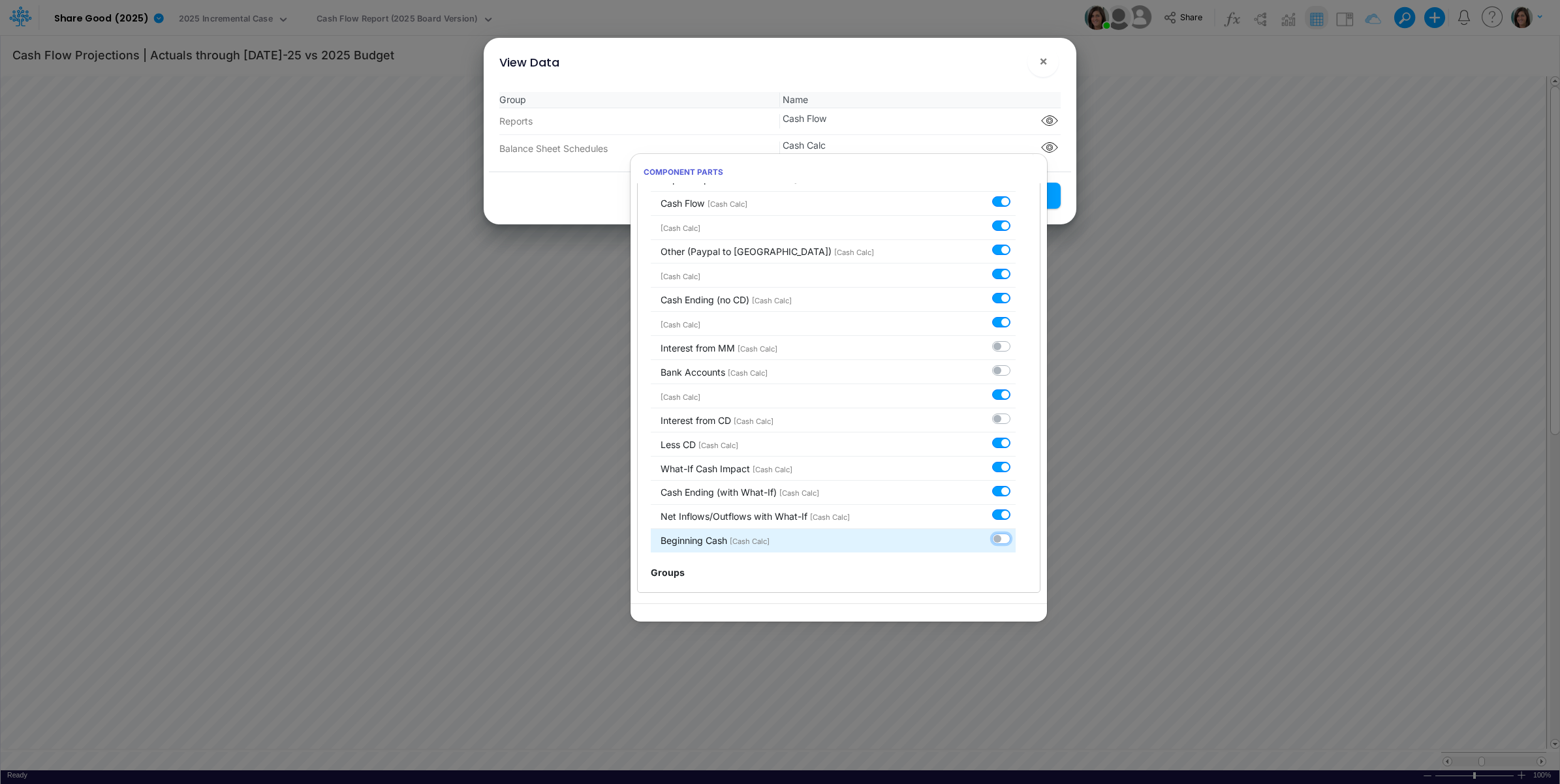
checkbox input "true"
click at [961, 78] on div "View Data ×" at bounding box center [780, 59] width 582 height 43
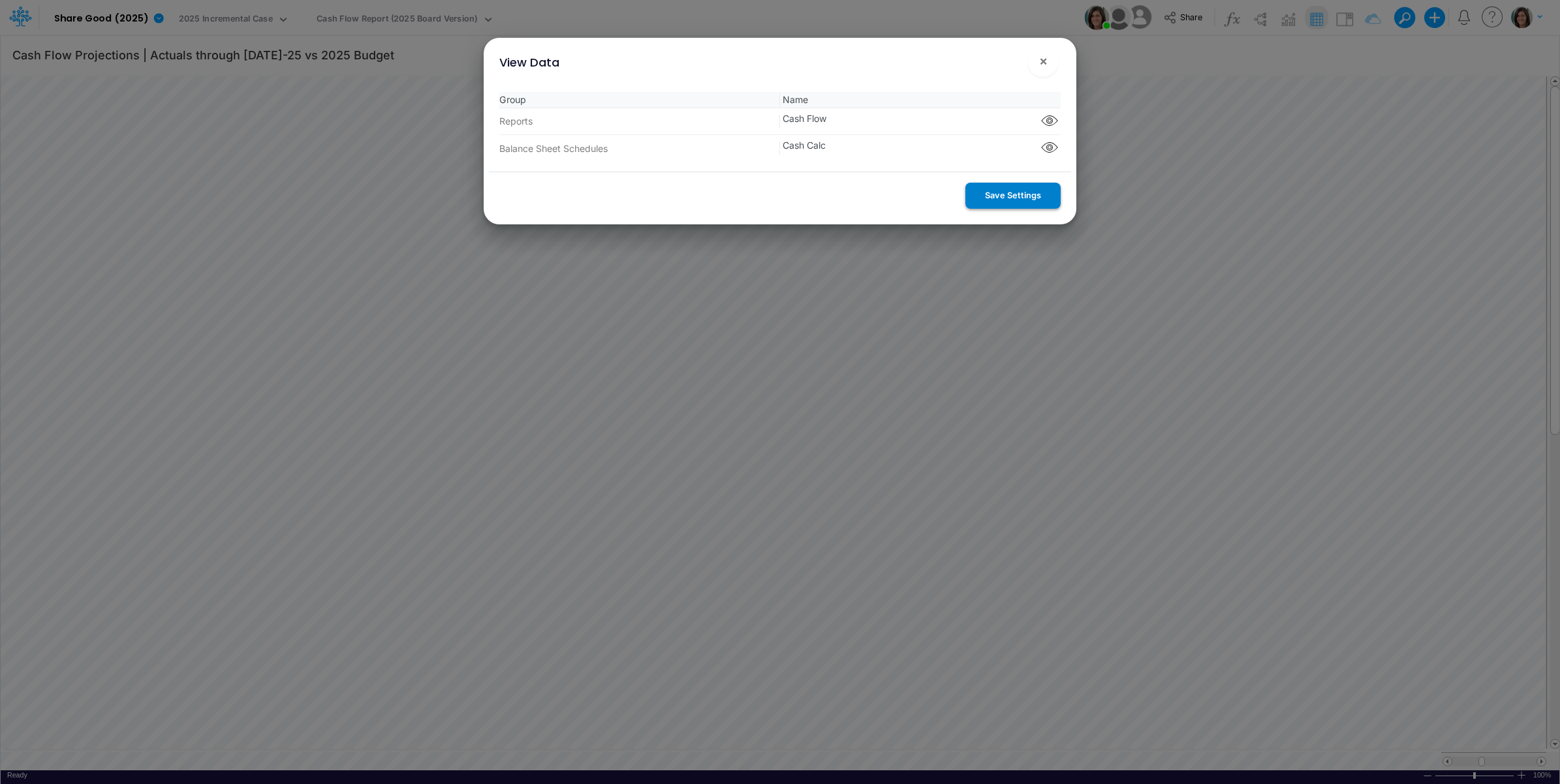
click at [995, 194] on button "Save Settings" at bounding box center [1012, 196] width 95 height 26
click at [1038, 64] on button "×" at bounding box center [1042, 62] width 31 height 31
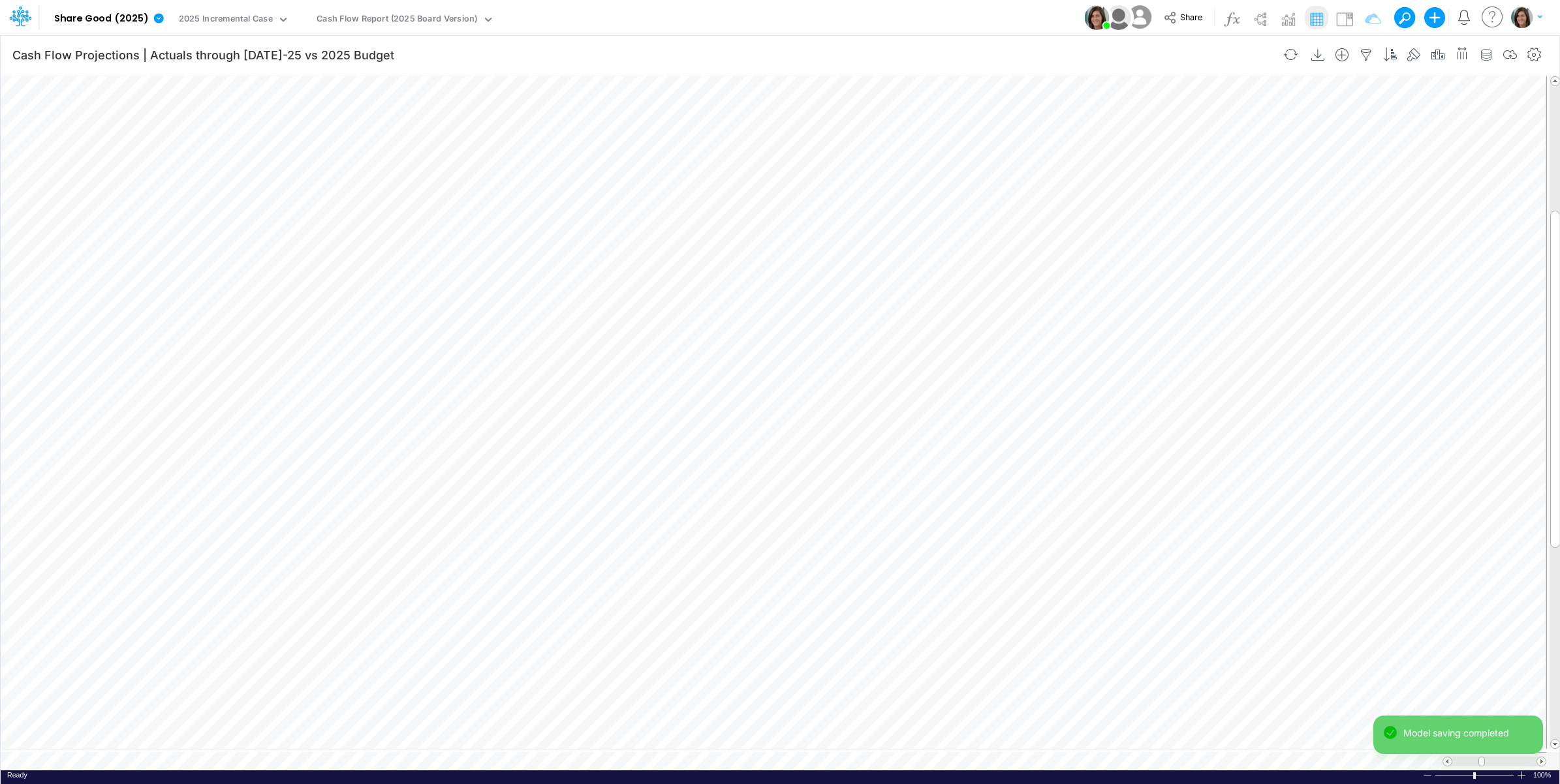
scroll to position [0, 1]
click at [635, 566] on icon "button" at bounding box center [632, 561] width 19 height 14
select select "field"
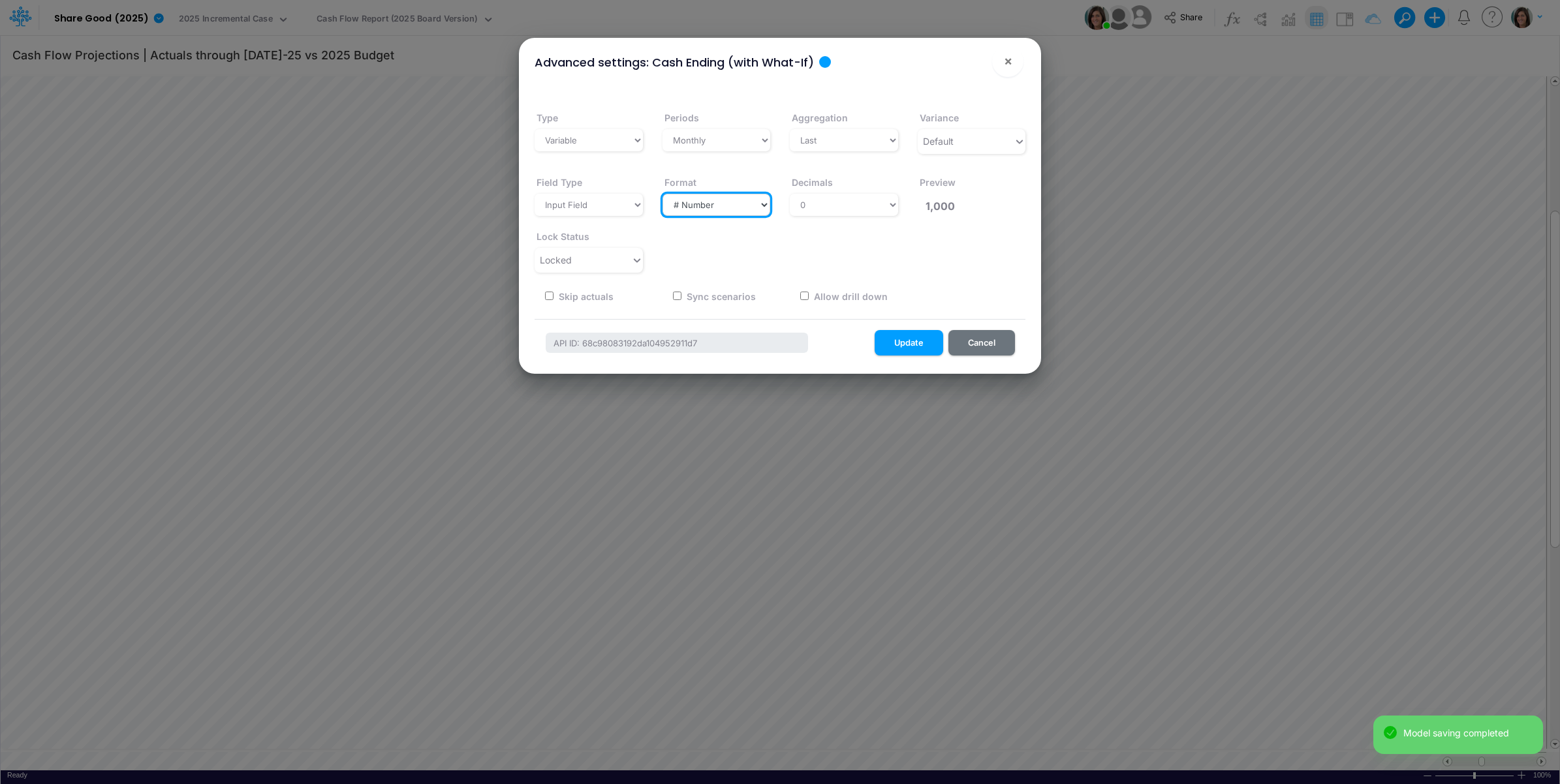
drag, startPoint x: 720, startPoint y: 203, endPoint x: 719, endPoint y: 214, distance: 11.0
click at [720, 203] on select "Select a type # Number $ USD % Percentage Boolean Text Date Period" at bounding box center [716, 205] width 108 height 22
select select "Currency-USD"
click at [662, 194] on select "Select a type # Number $ USD % Percentage Boolean Text Date Period" at bounding box center [716, 205] width 108 height 22
type input "$1,000"
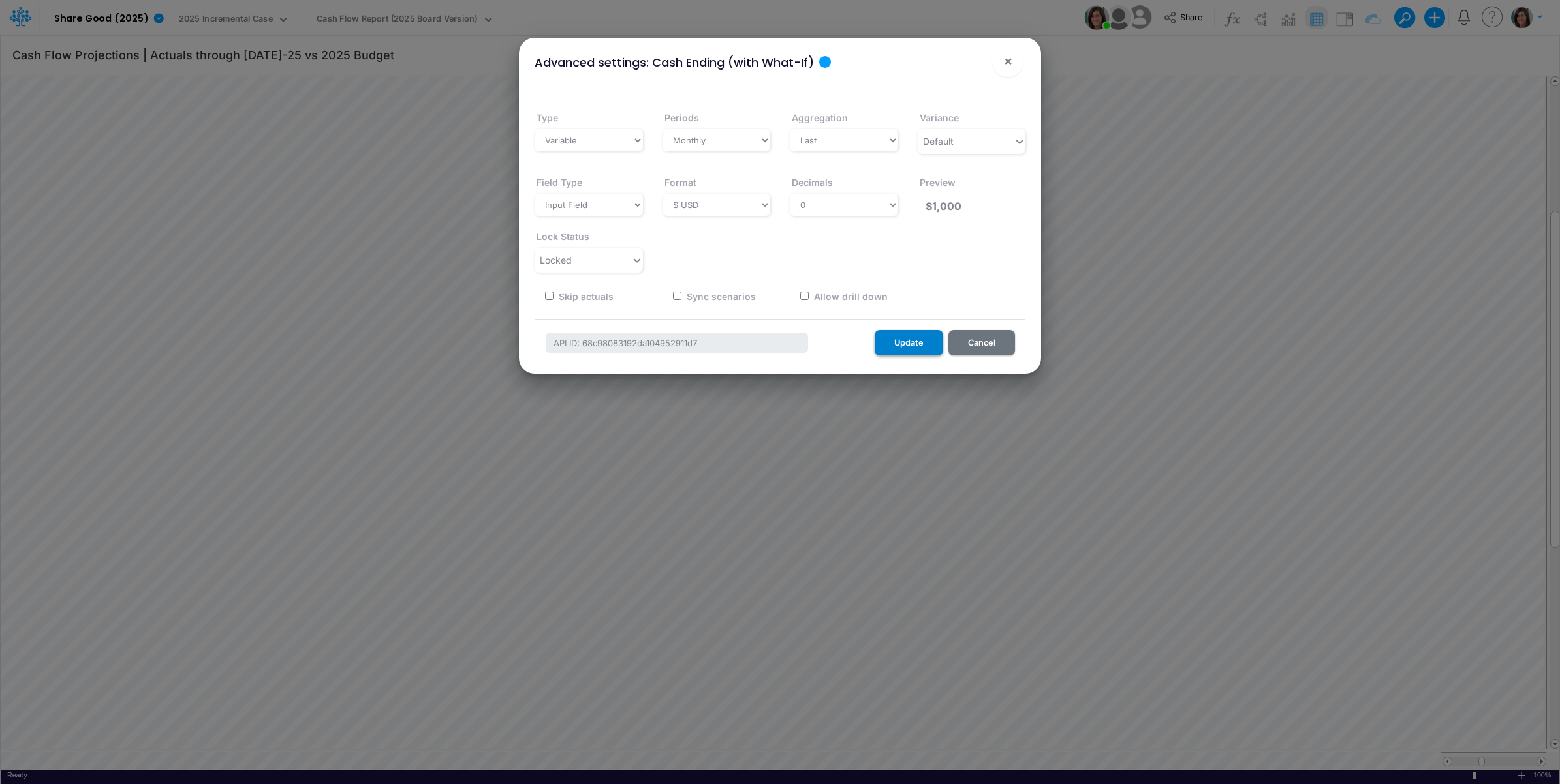
click at [911, 340] on button "Update" at bounding box center [909, 343] width 68 height 26
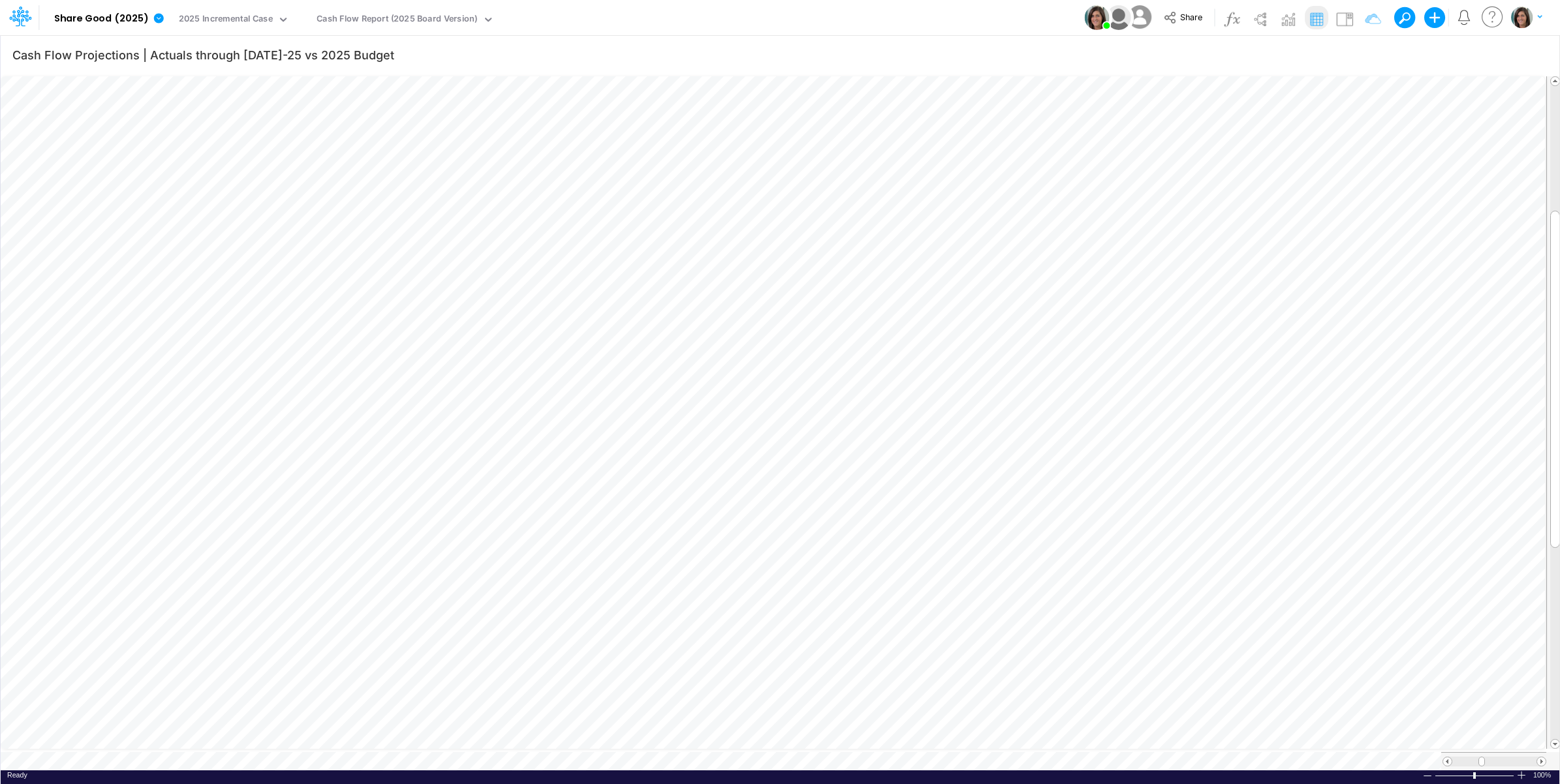
scroll to position [0, 1]
click at [1341, 15] on img at bounding box center [1344, 18] width 21 height 21
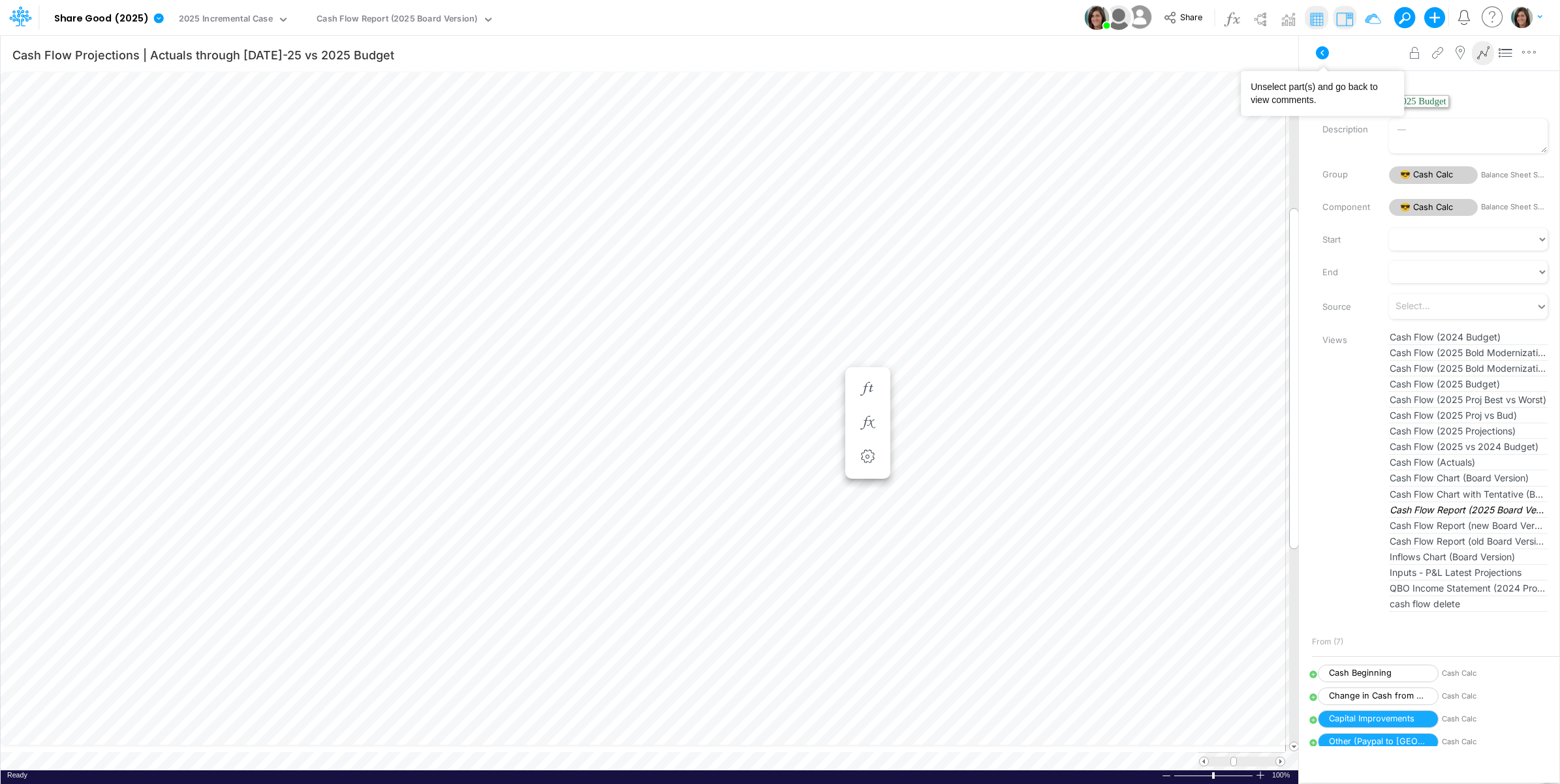
click at [1322, 51] on icon at bounding box center [1322, 53] width 16 height 16
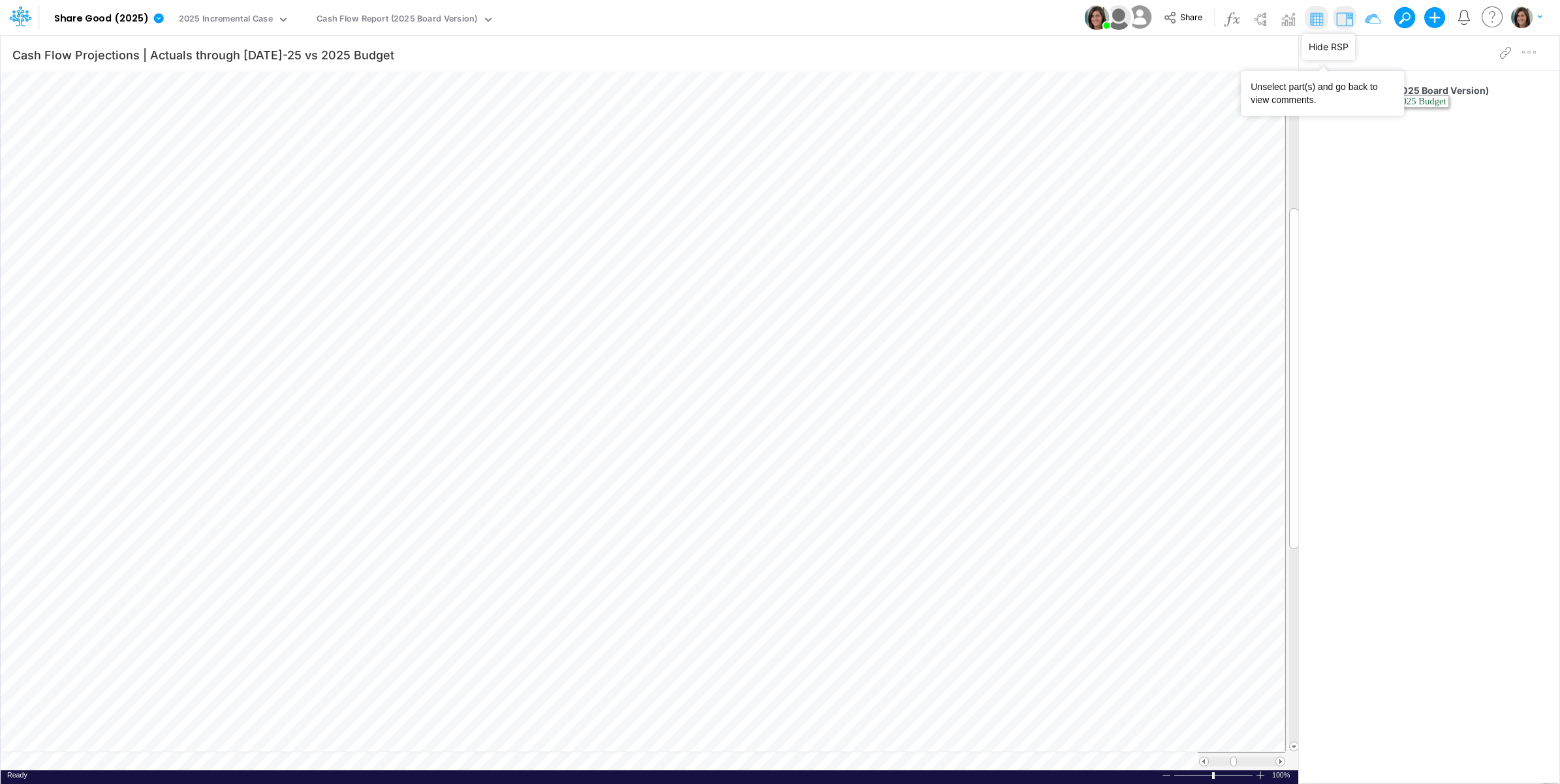
click at [1346, 17] on img at bounding box center [1344, 18] width 21 height 21
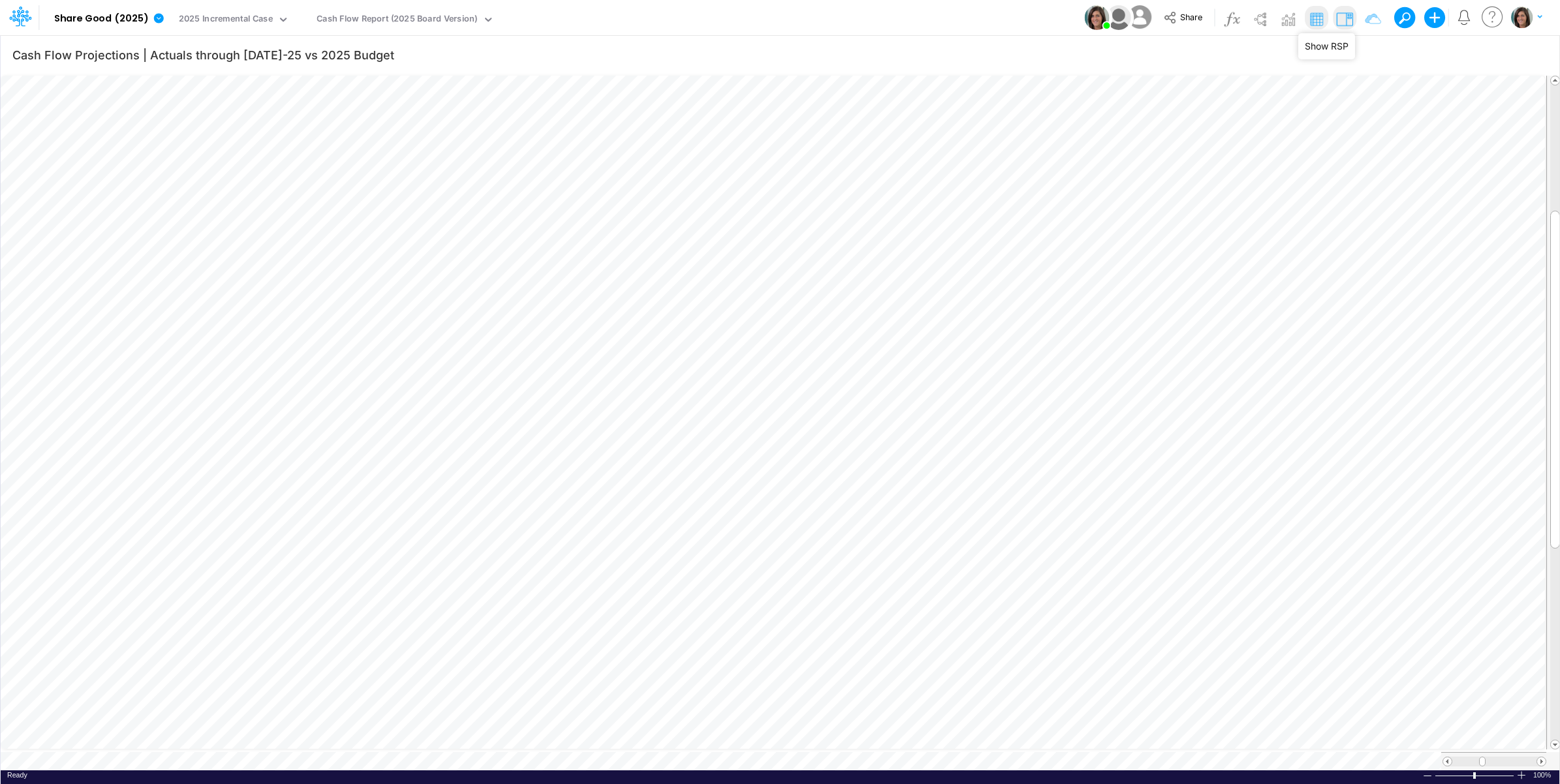
click at [1345, 17] on img at bounding box center [1344, 18] width 21 height 21
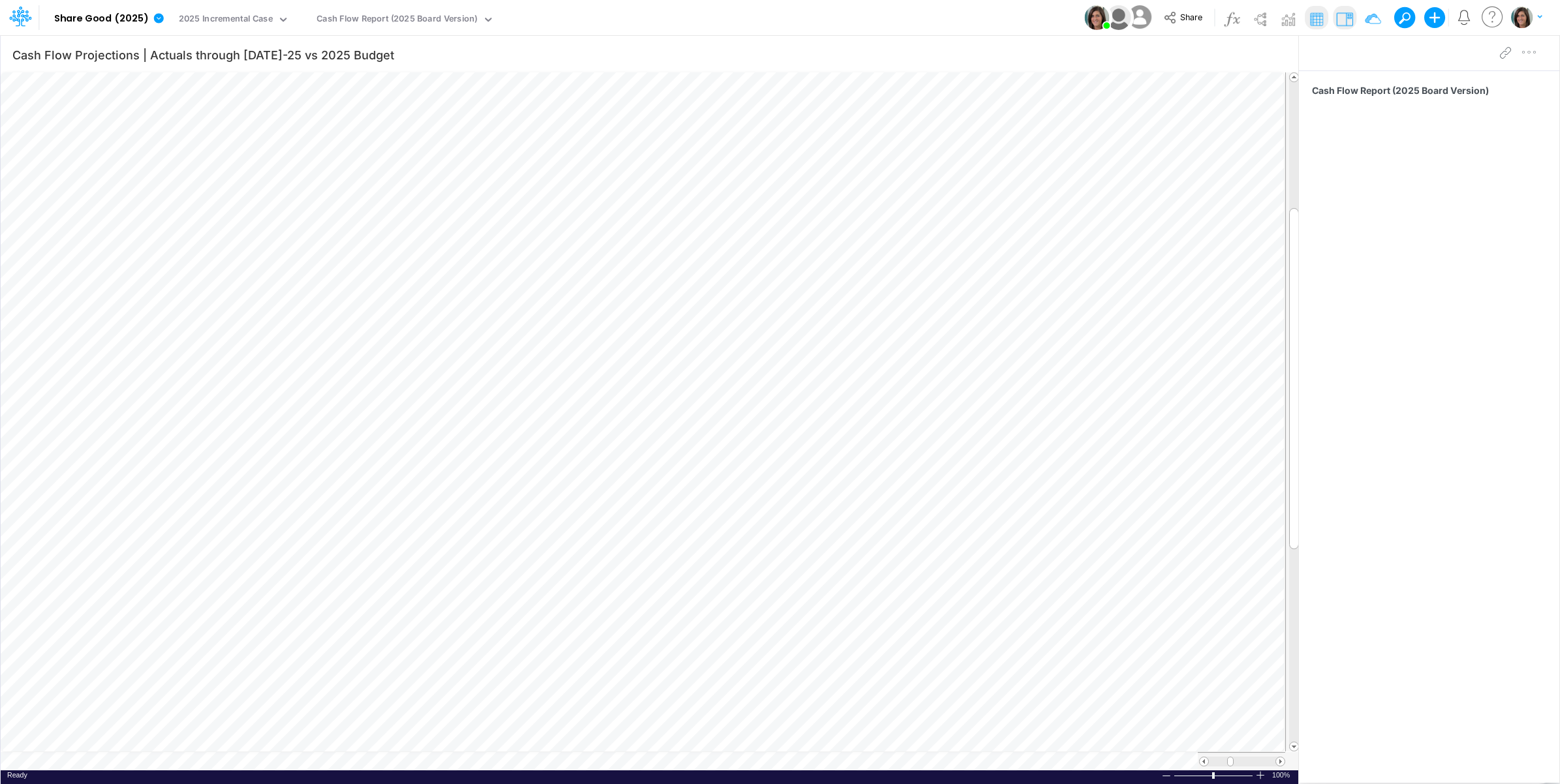
scroll to position [0, 1]
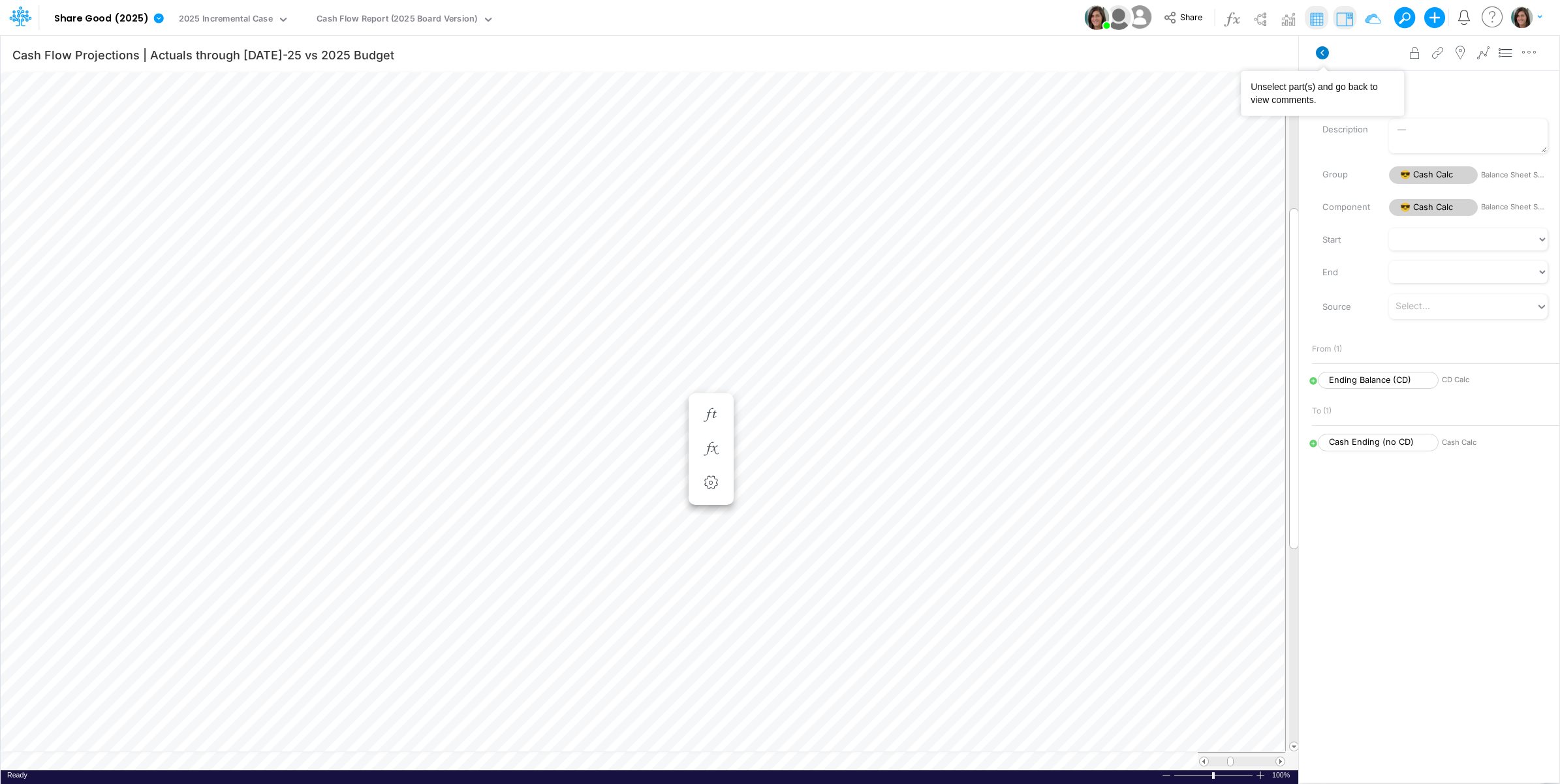
click at [1326, 50] on icon at bounding box center [1322, 53] width 13 height 13
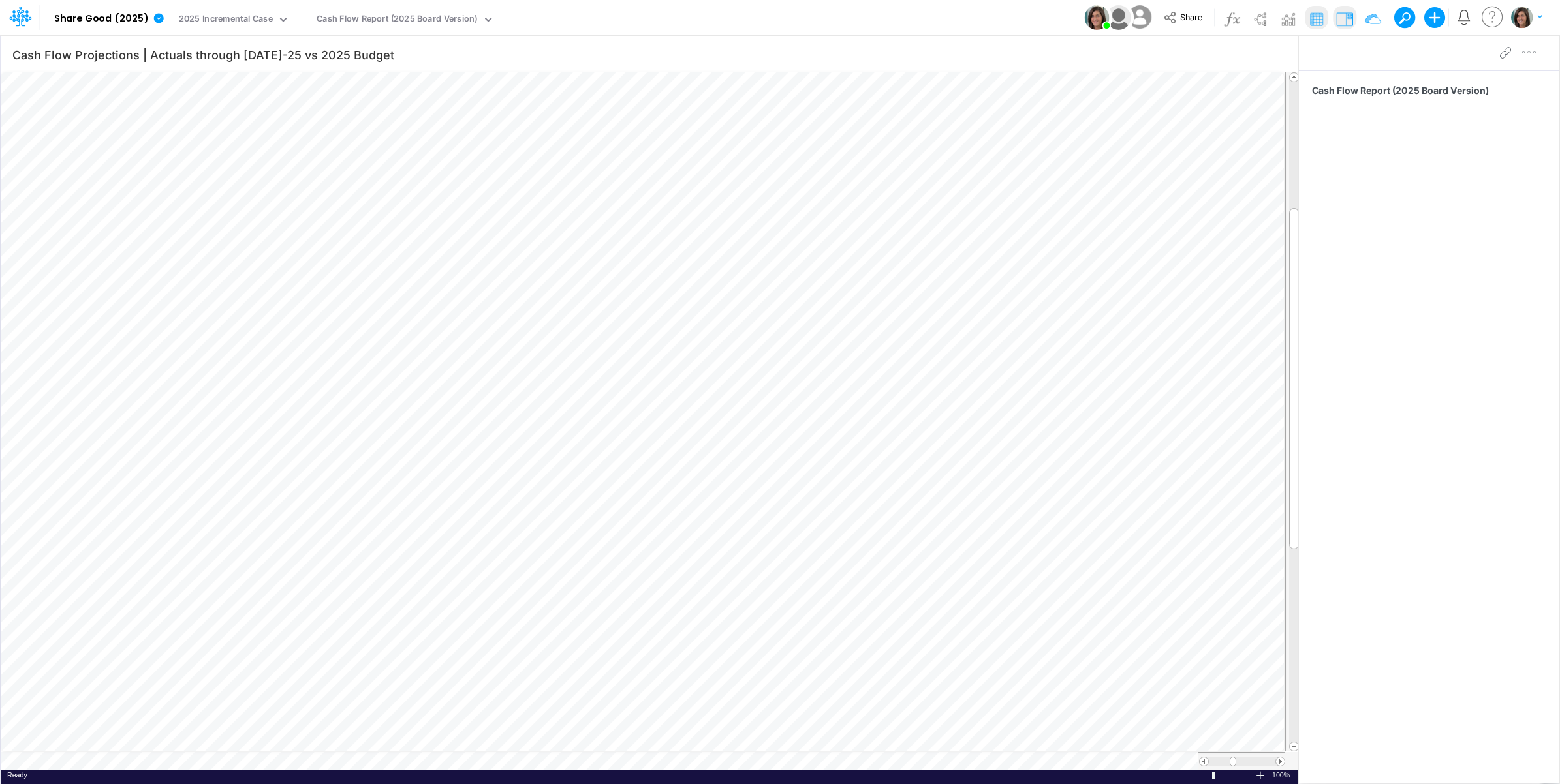
scroll to position [0, 1]
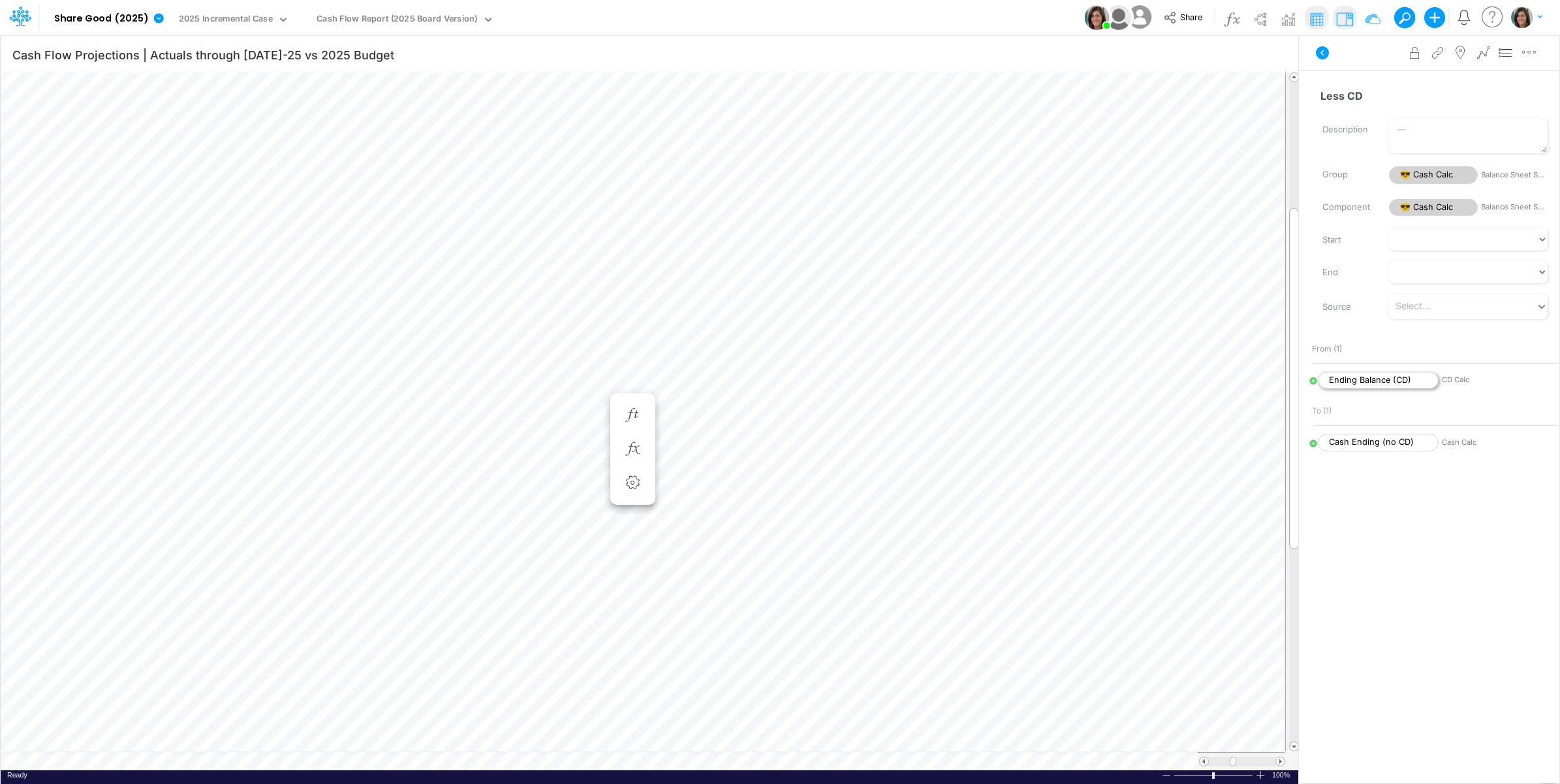
click at [1388, 380] on span "Ending Balance (CD)" at bounding box center [1377, 380] width 121 height 18
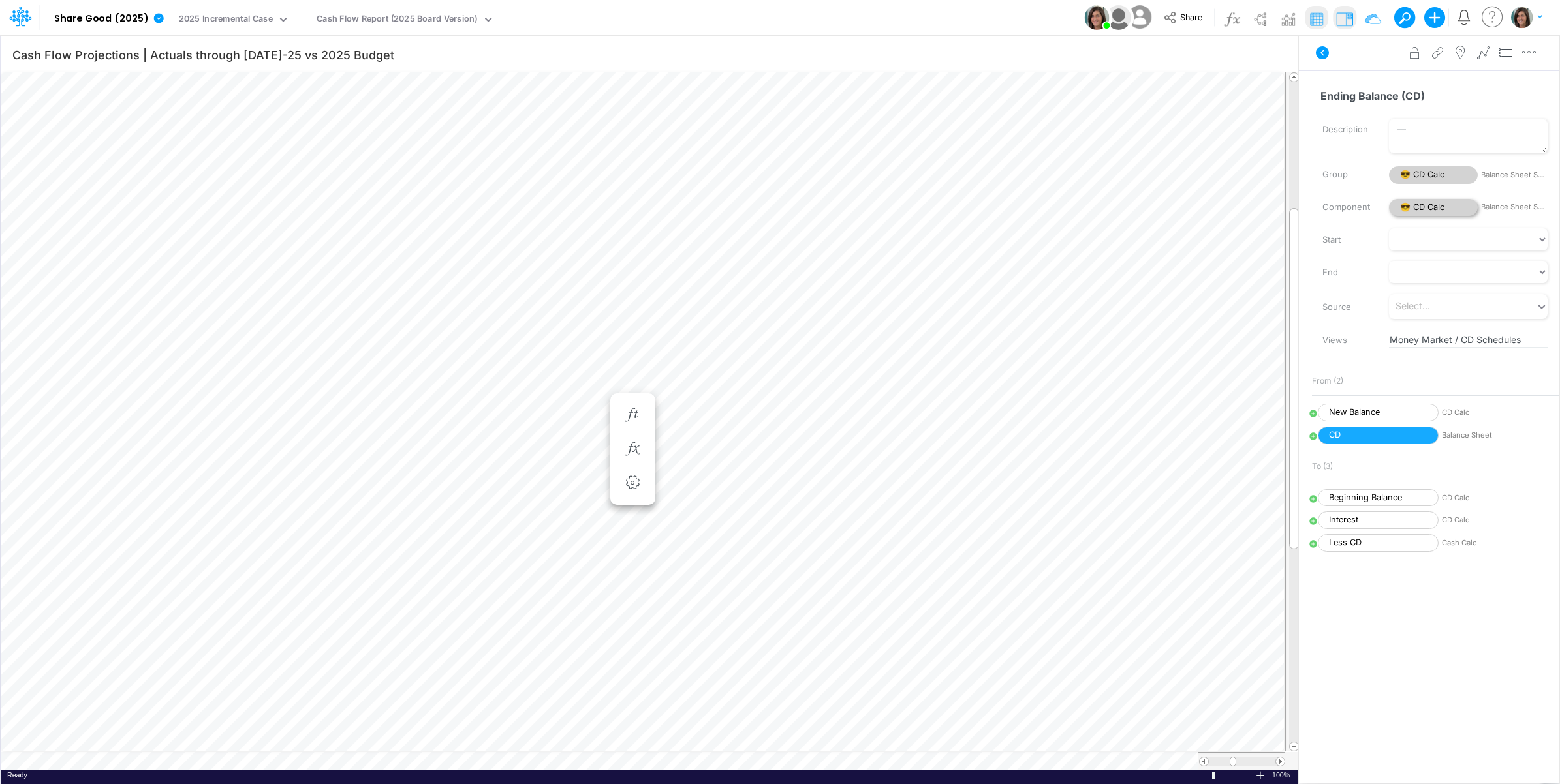
click at [1435, 210] on span "😎 CD Calc" at bounding box center [1433, 208] width 89 height 18
select select "Funnel"
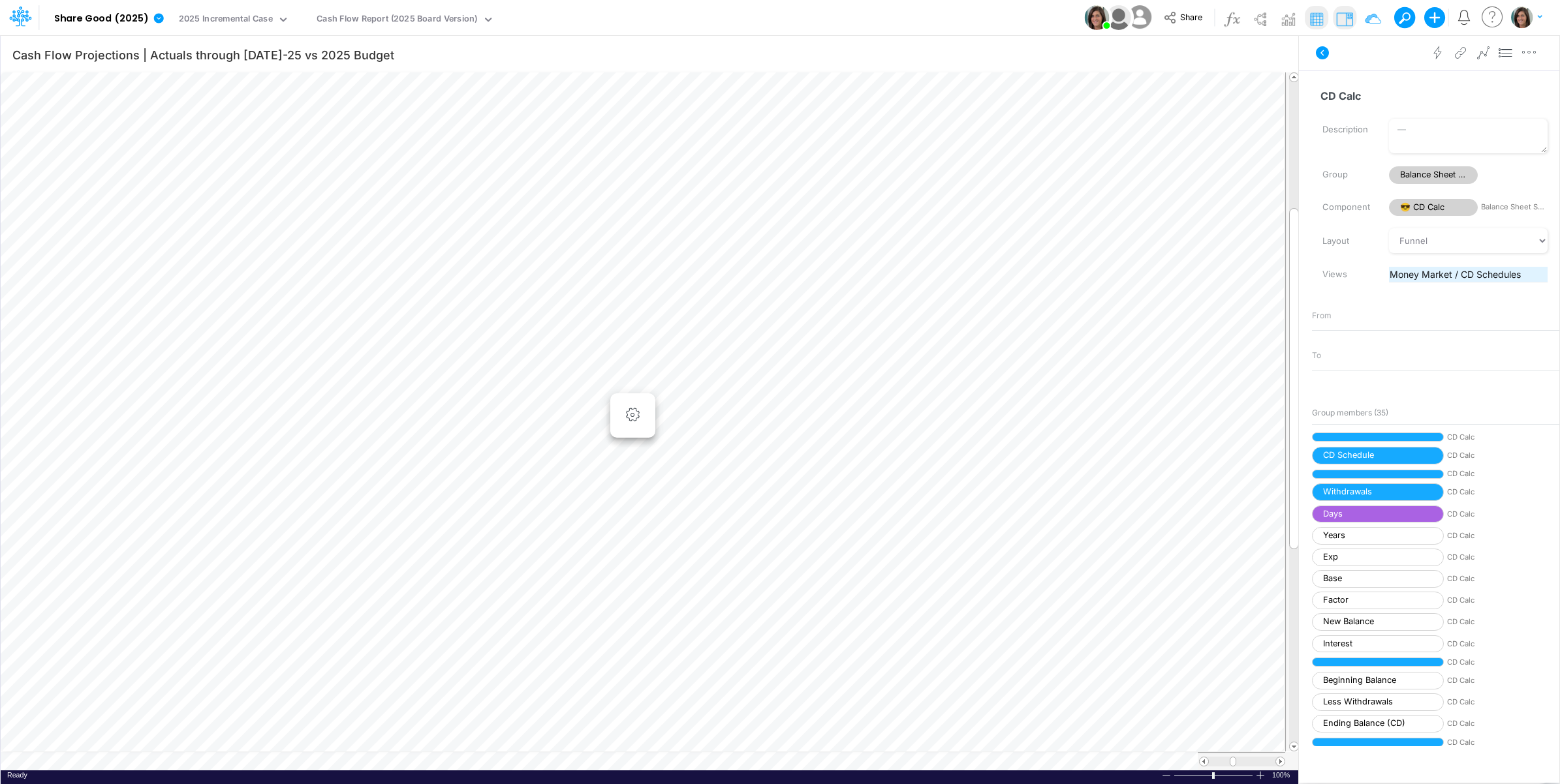
click at [1446, 271] on span "Money Market / CD Schedules" at bounding box center [1468, 274] width 157 height 14
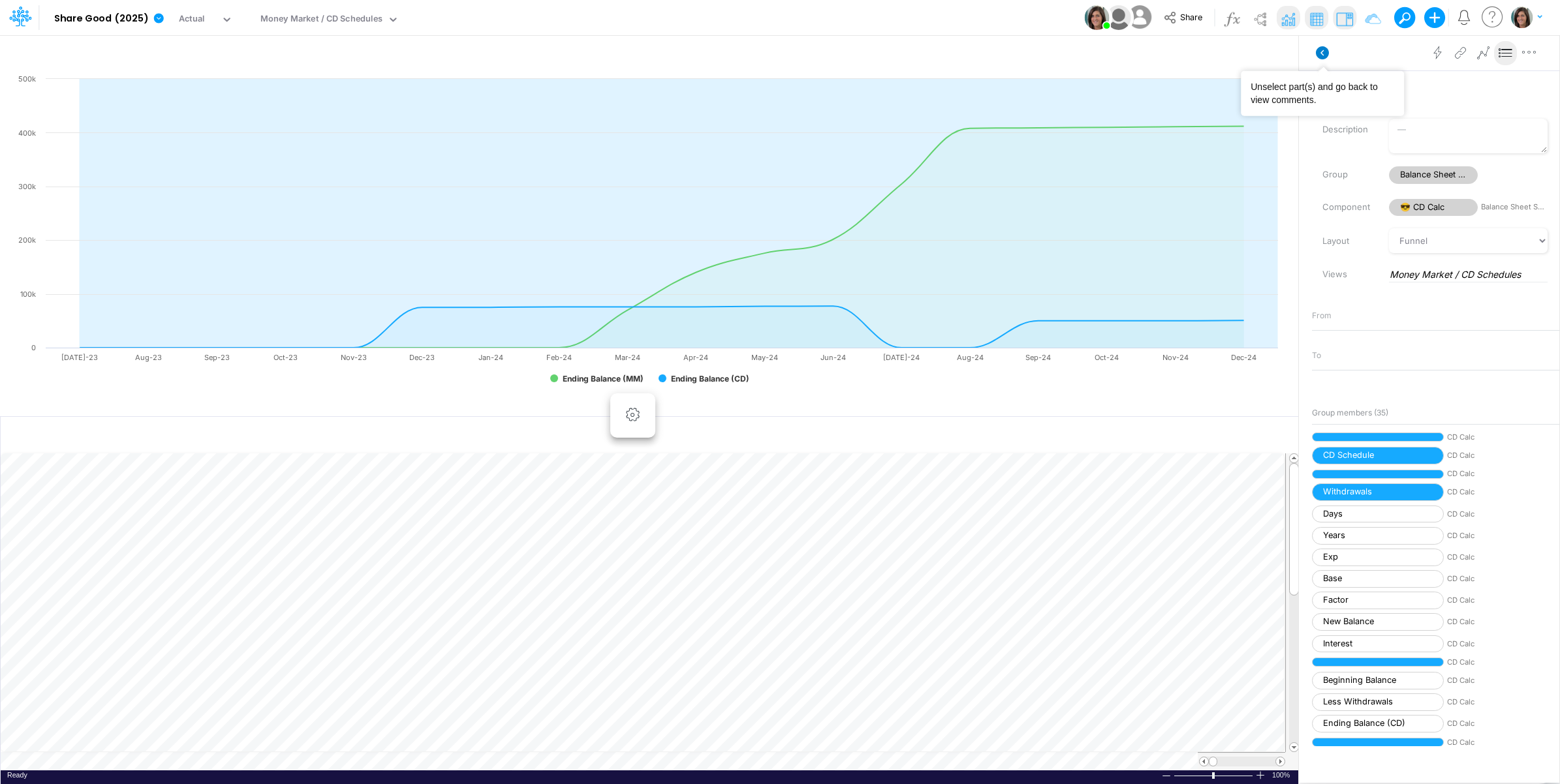
click at [1320, 54] on icon at bounding box center [1322, 53] width 13 height 13
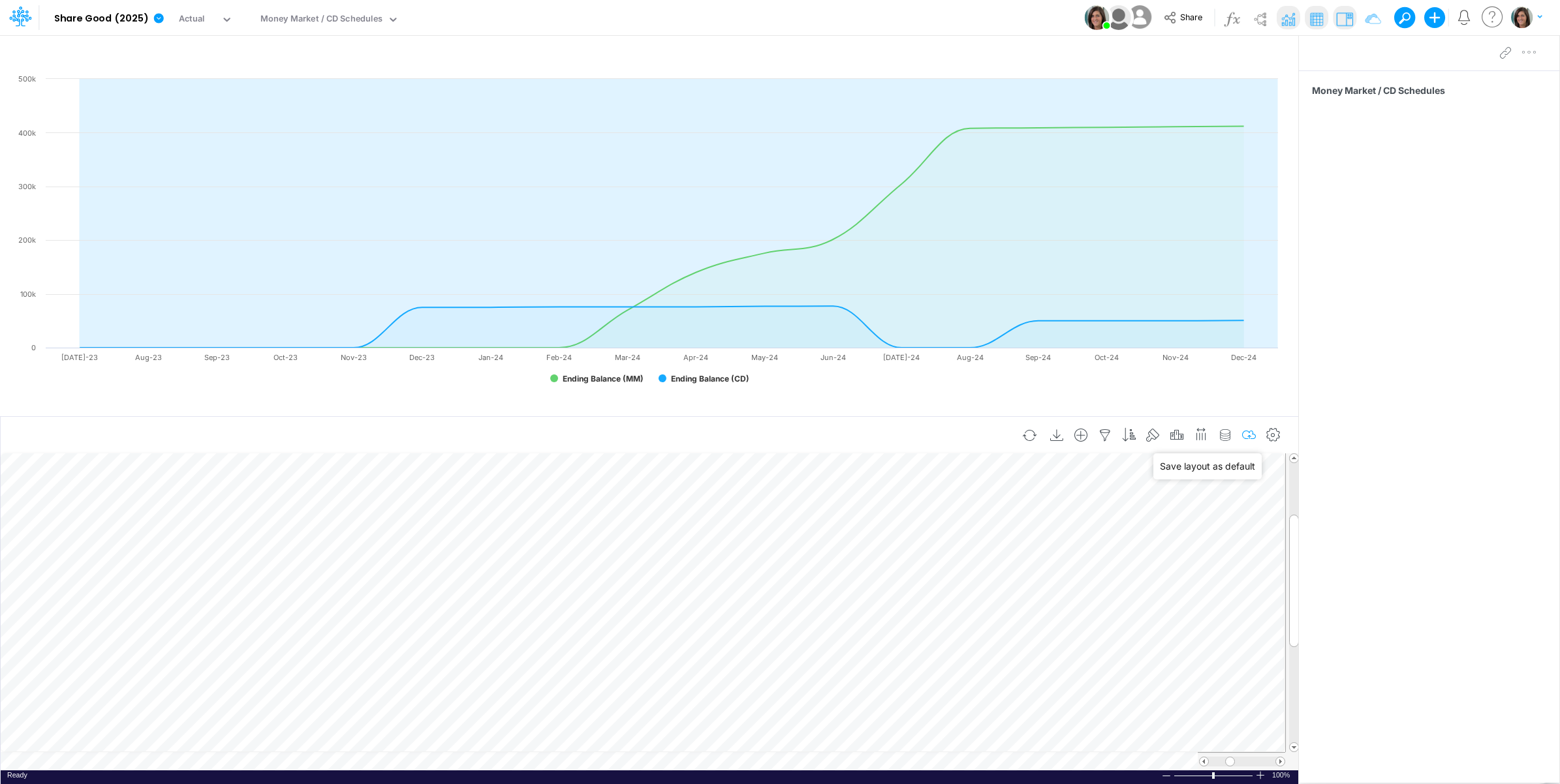
click at [1251, 434] on icon "button" at bounding box center [1248, 435] width 19 height 14
click at [1176, 431] on icon "button" at bounding box center [1176, 435] width 19 height 14
click at [887, 569] on div "Actual" at bounding box center [963, 571] width 349 height 21
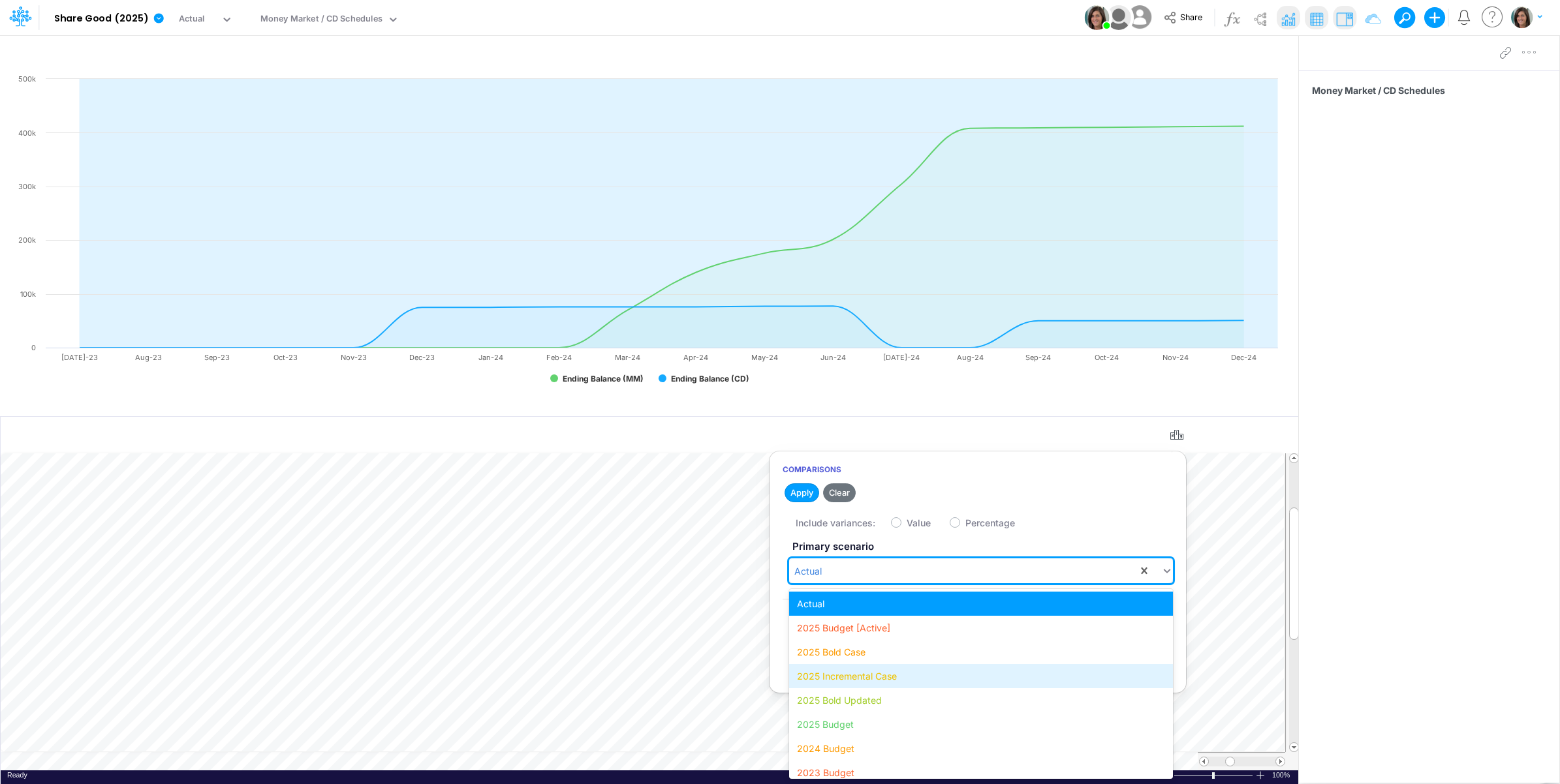
click at [879, 674] on div "2025 Incremental Case" at bounding box center [981, 676] width 384 height 24
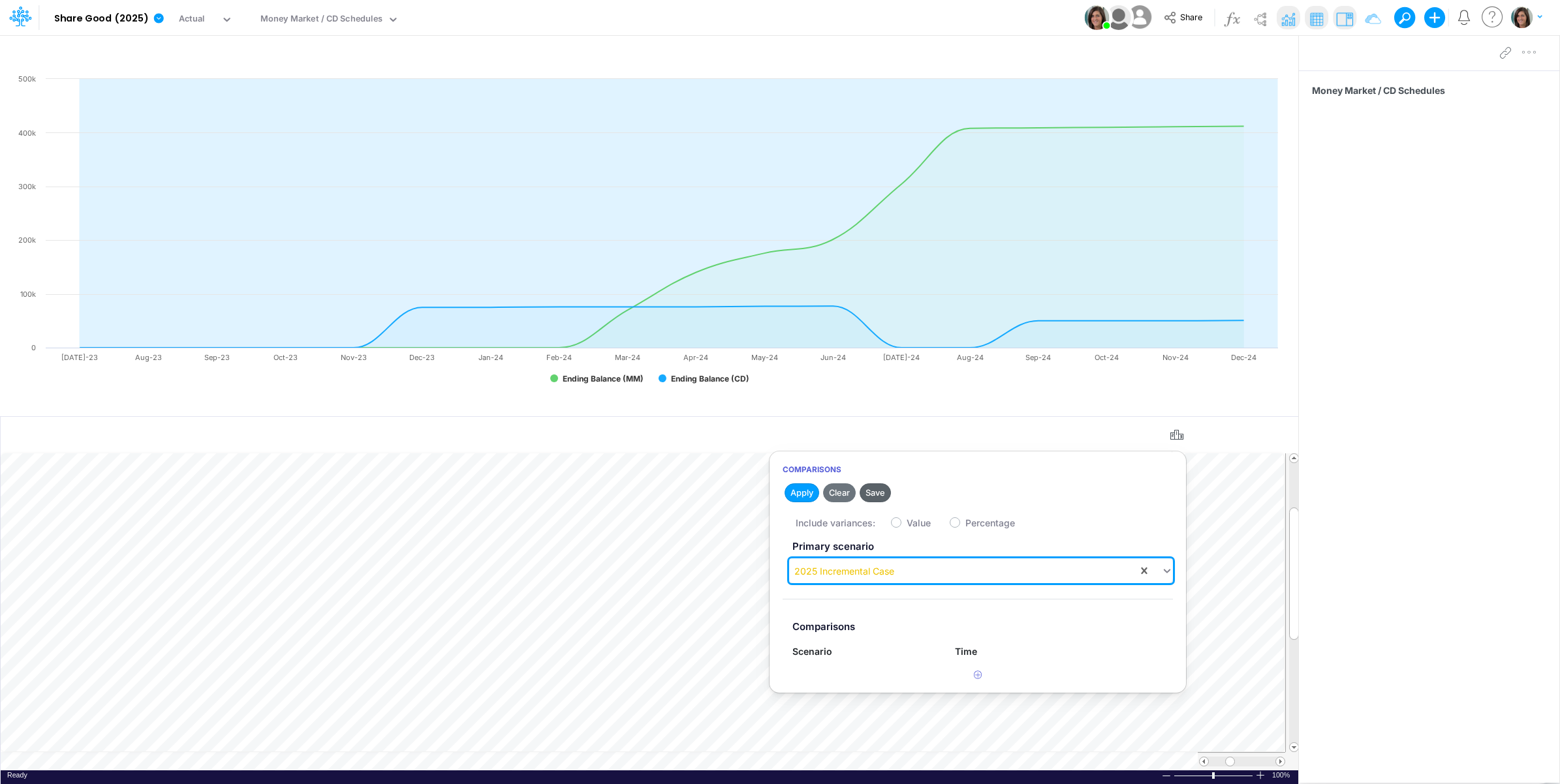
click at [878, 491] on button "Save" at bounding box center [875, 493] width 31 height 19
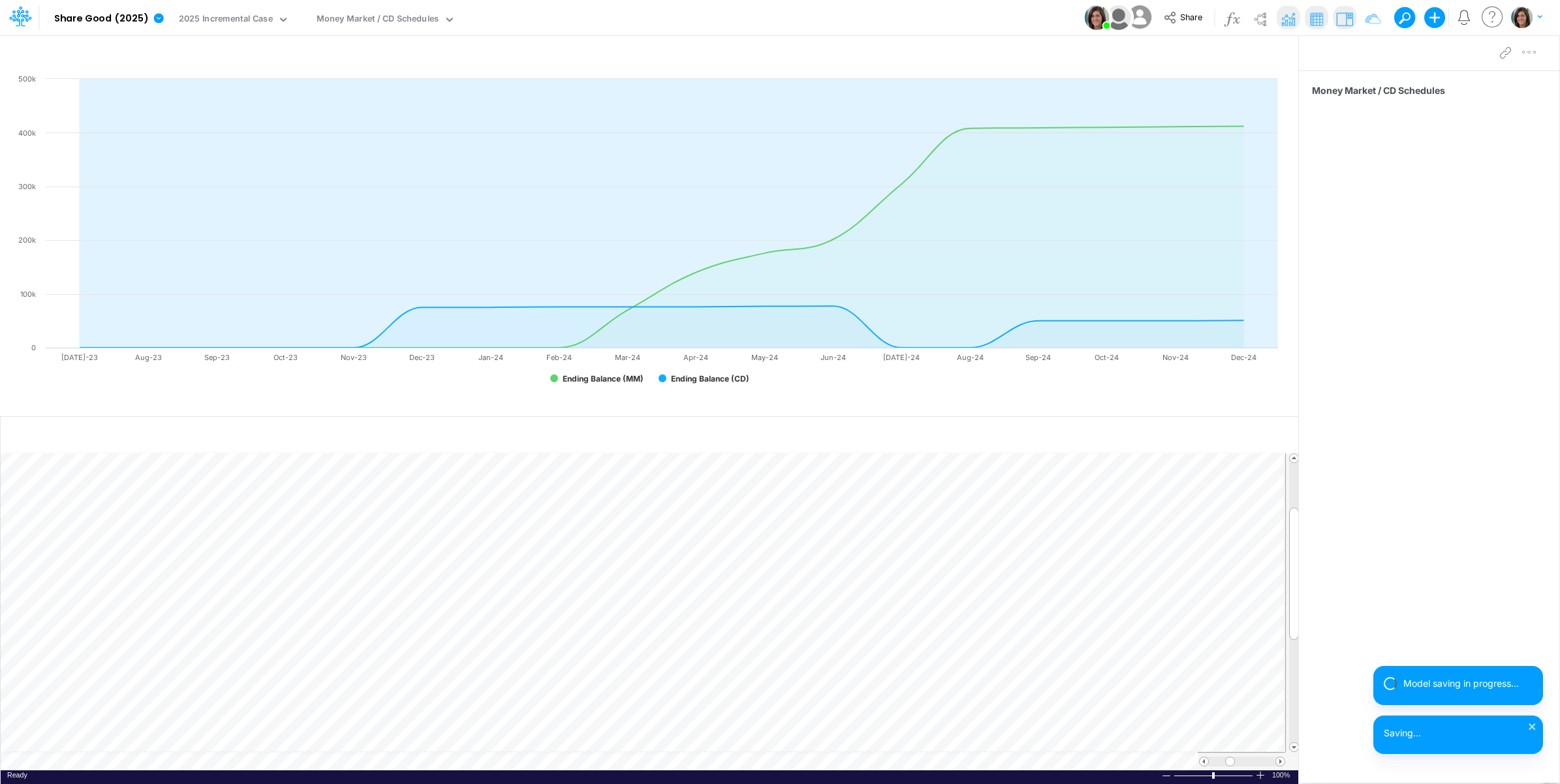
scroll to position [0, 1]
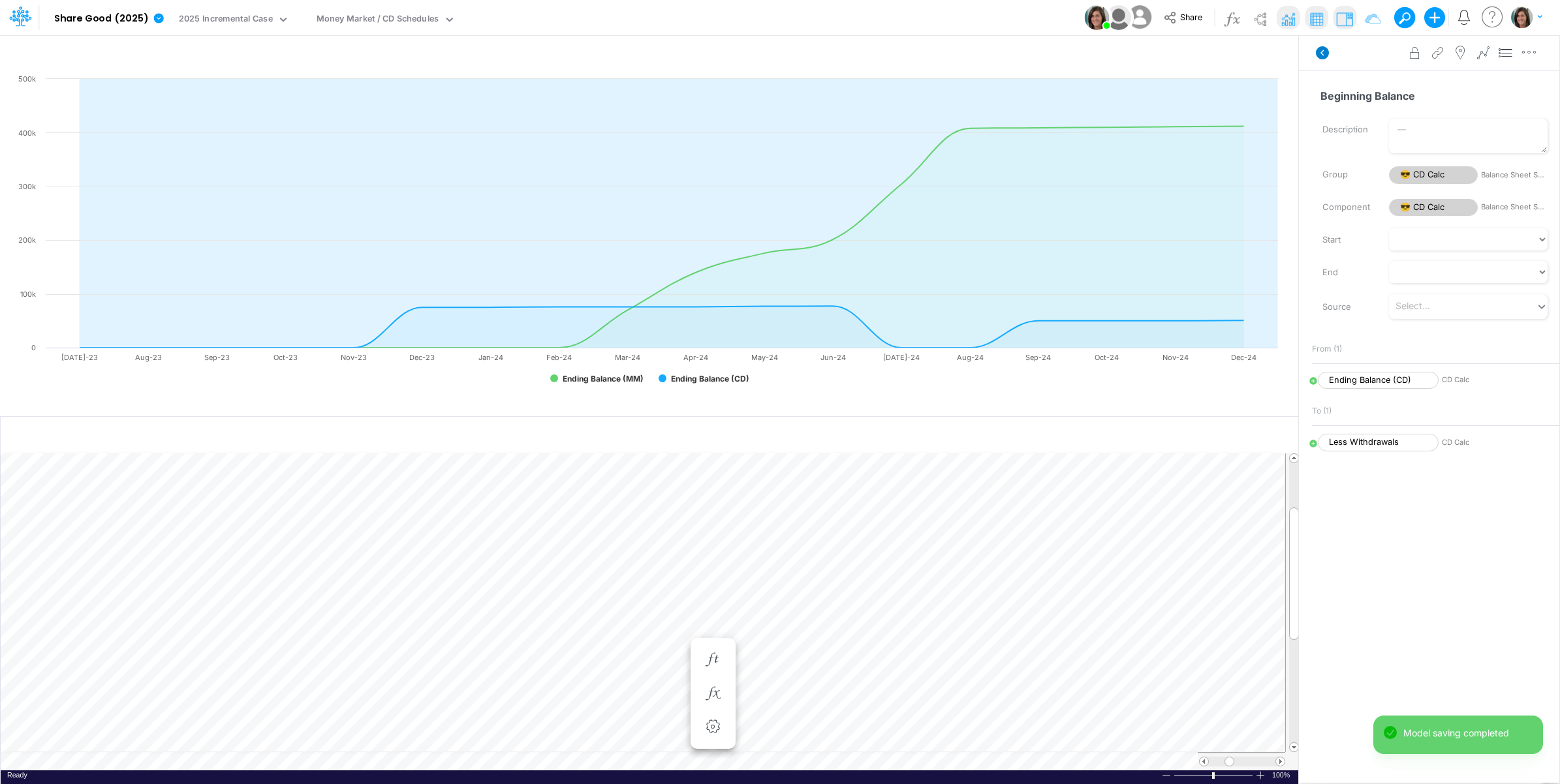
click at [1322, 56] on icon at bounding box center [1322, 53] width 13 height 13
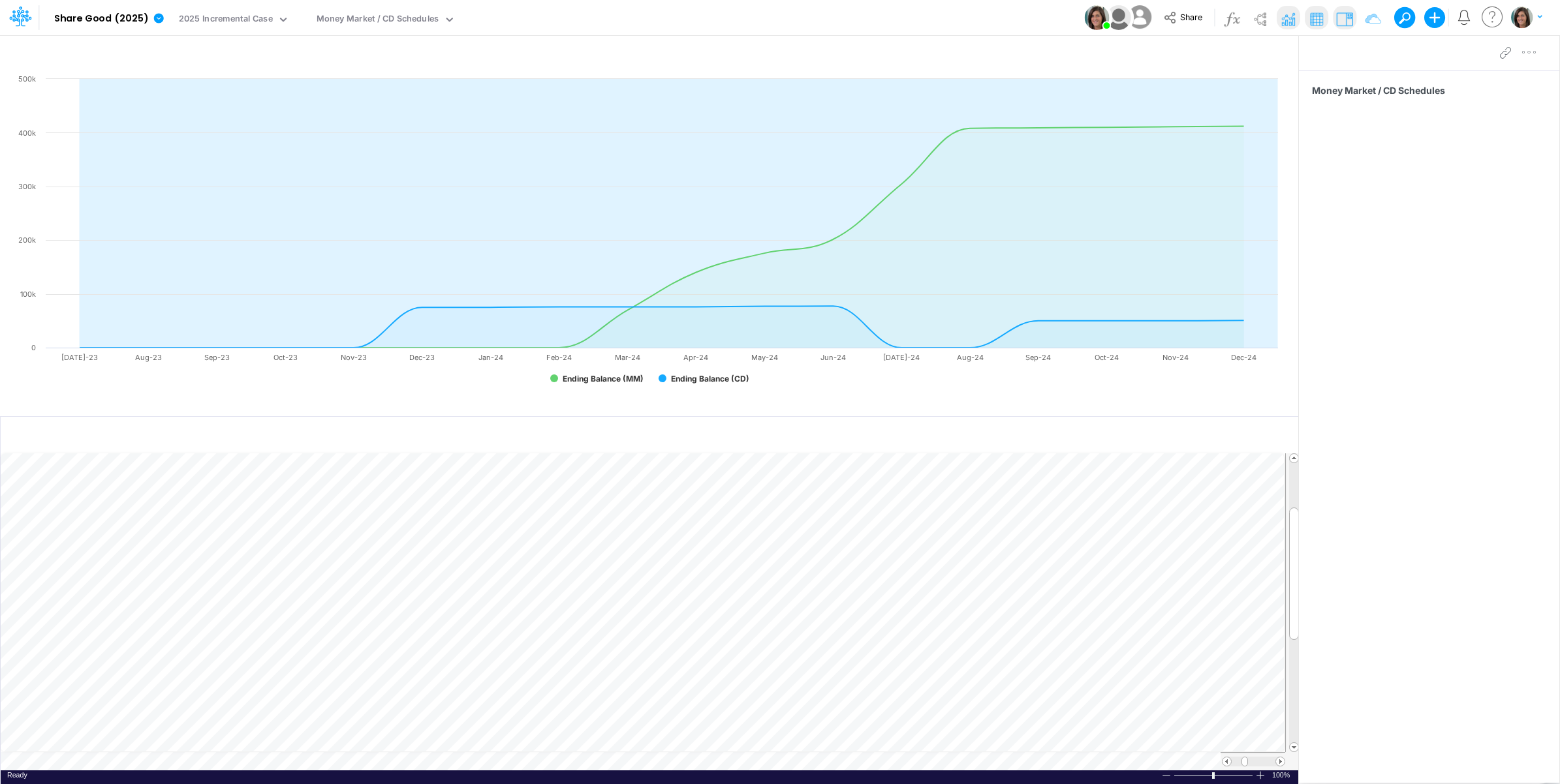
scroll to position [0, 1]
click at [351, 760] on td at bounding box center [643, 762] width 1284 height 18
type input "Cash Flow Projections | Actuals through [DATE]-25 vs 2025 Budget"
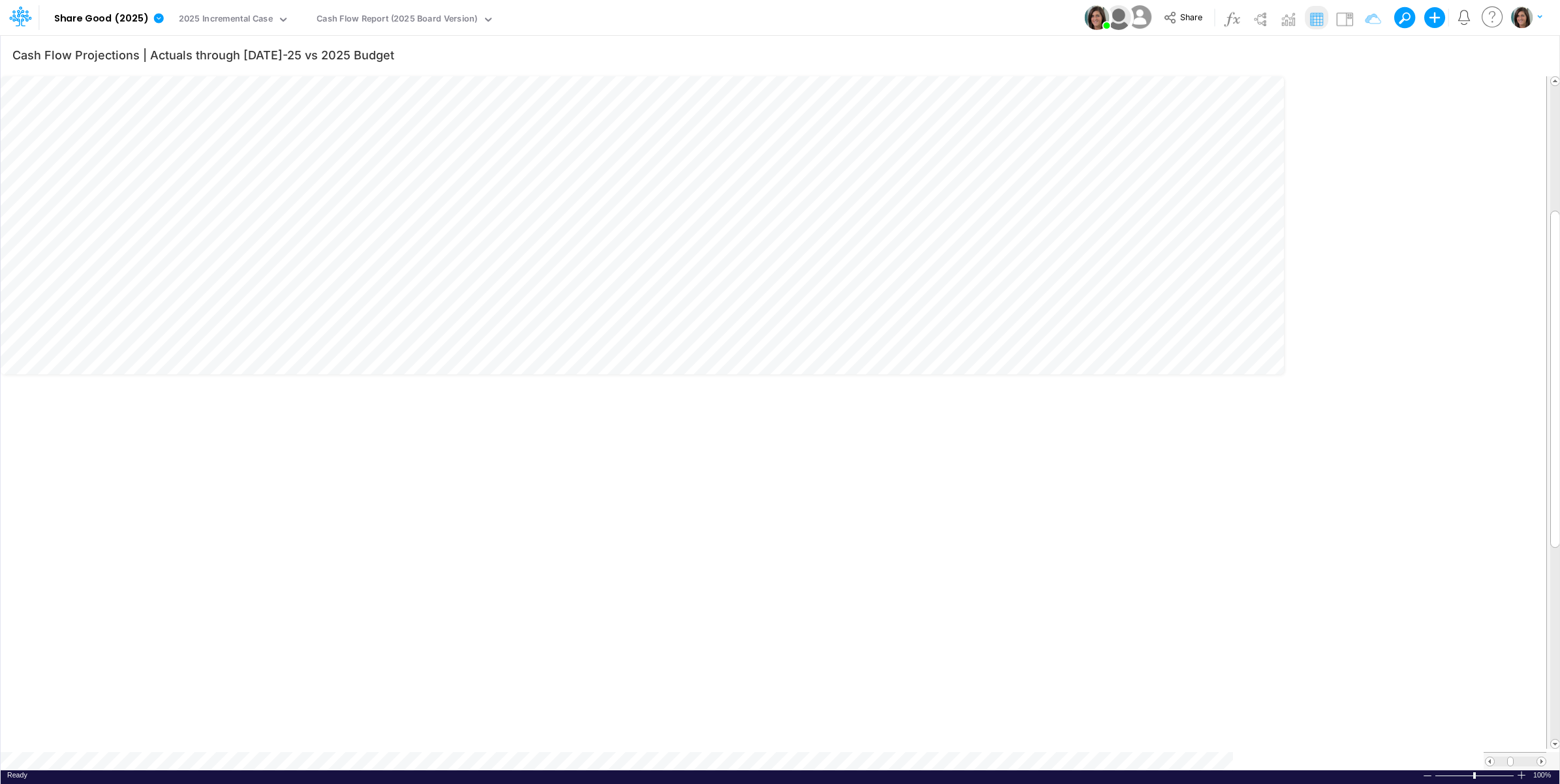
scroll to position [0, 1]
click at [1181, 757] on table at bounding box center [780, 422] width 1560 height 697
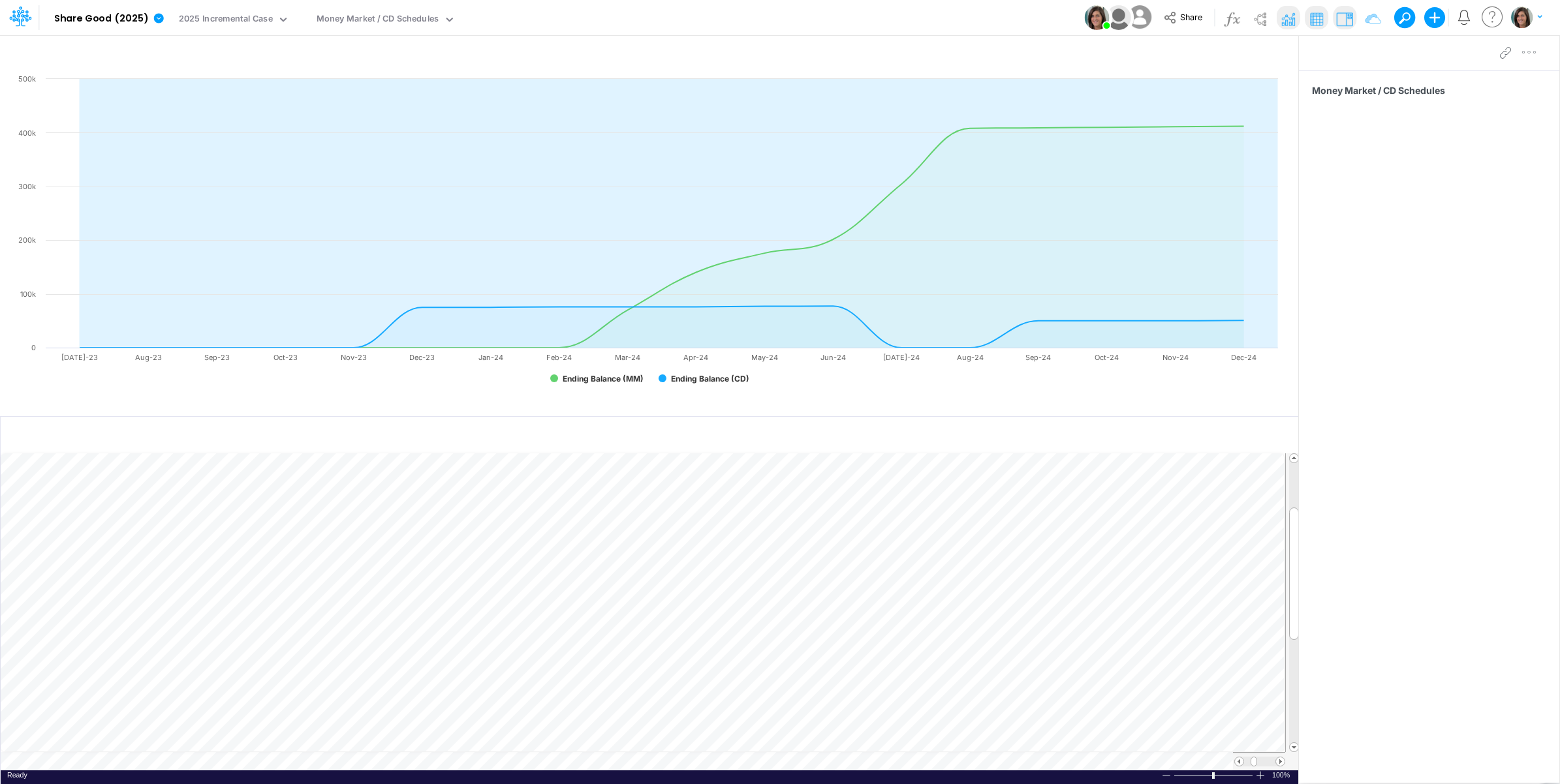
scroll to position [0, 1]
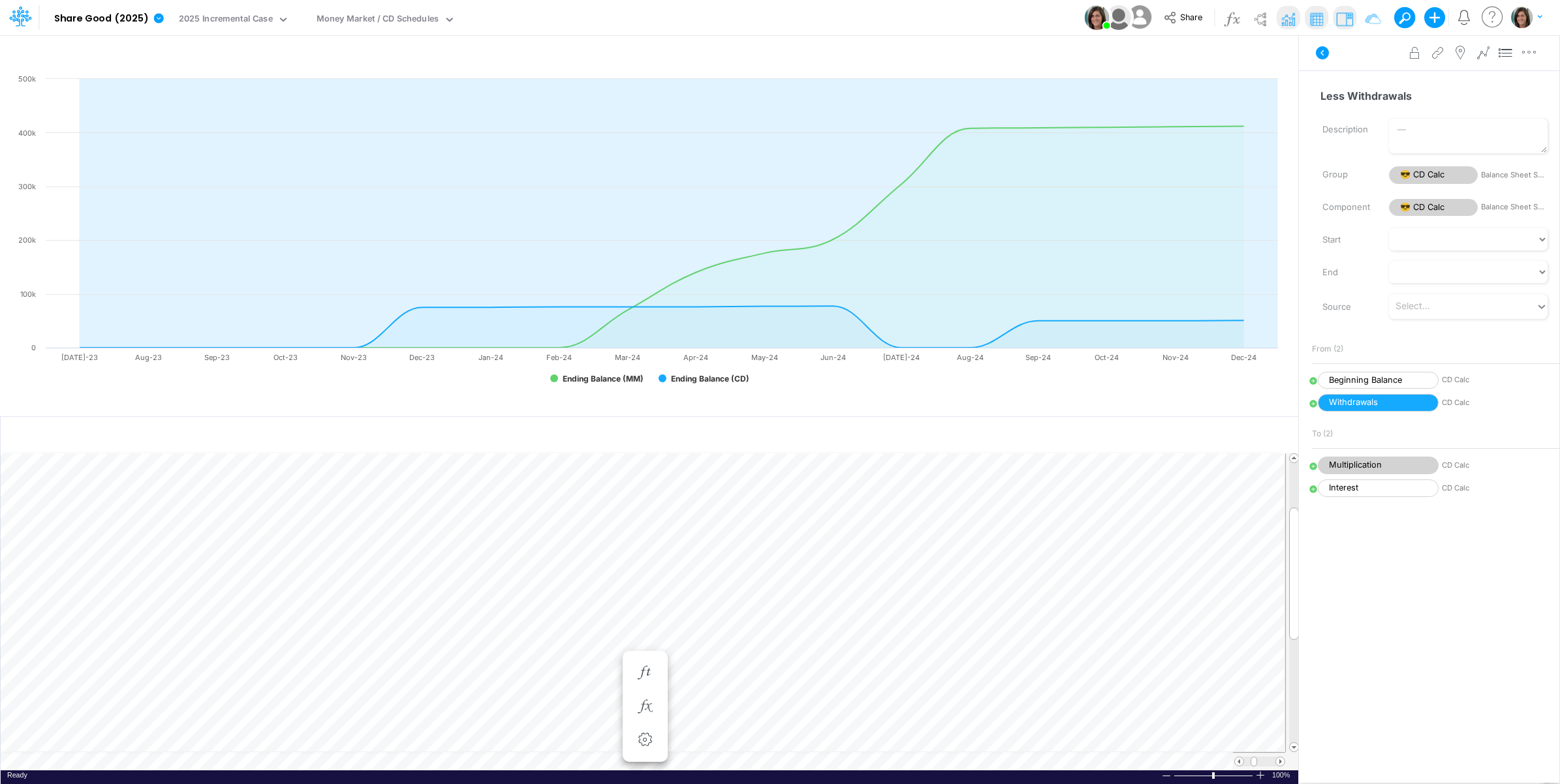
scroll to position [0, 1]
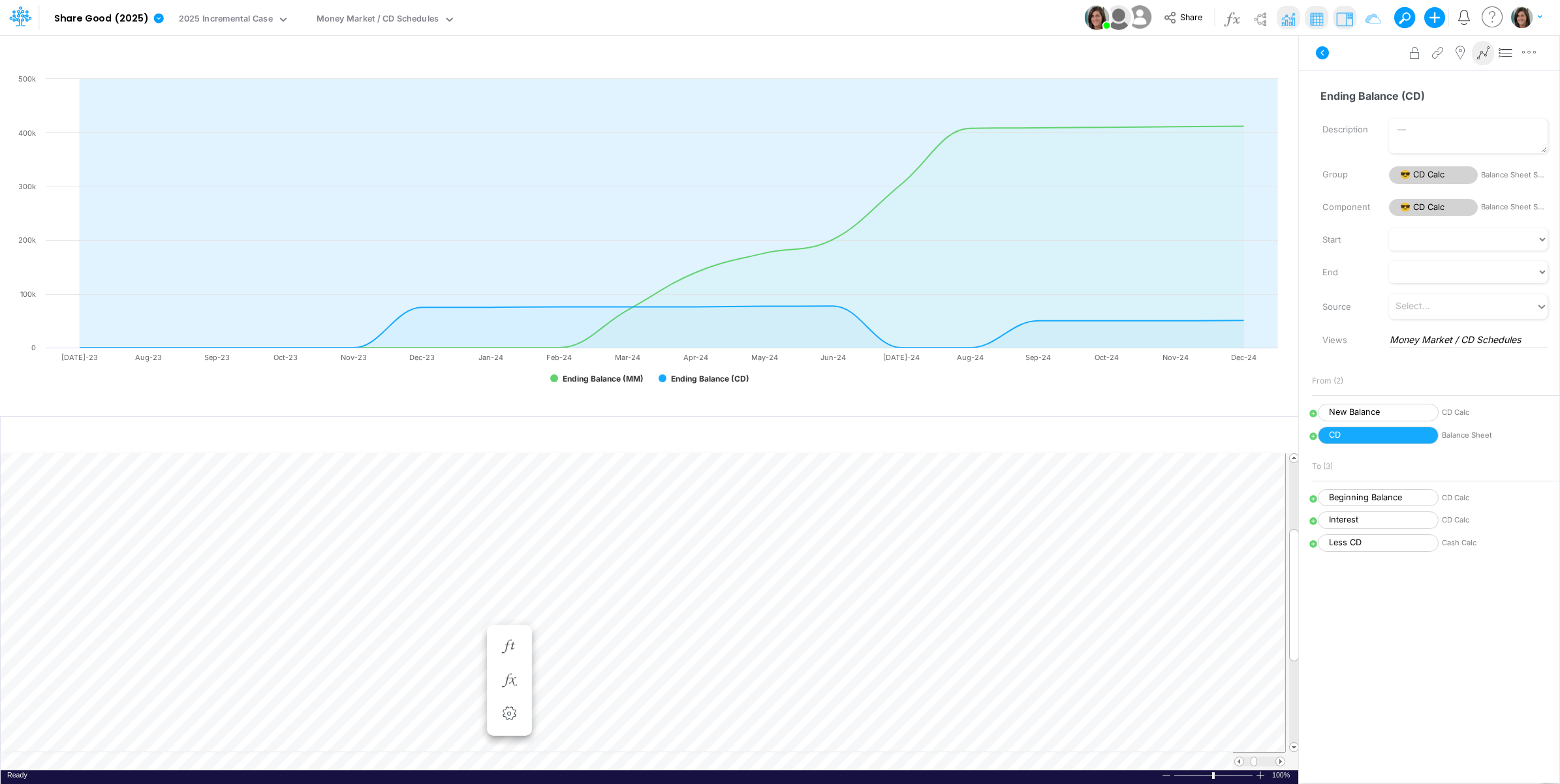
scroll to position [0, 1]
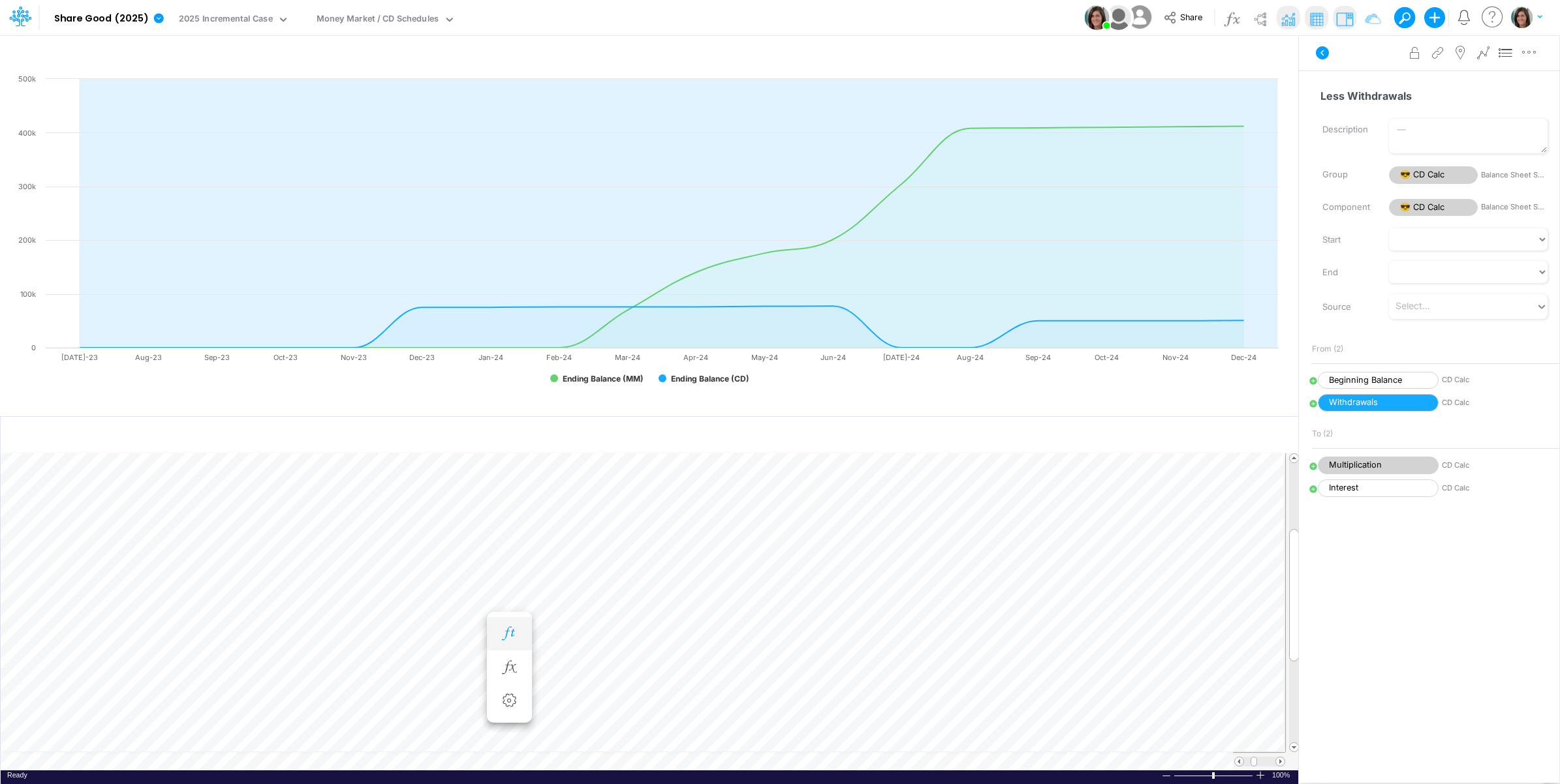
click at [513, 636] on icon "button" at bounding box center [508, 634] width 19 height 14
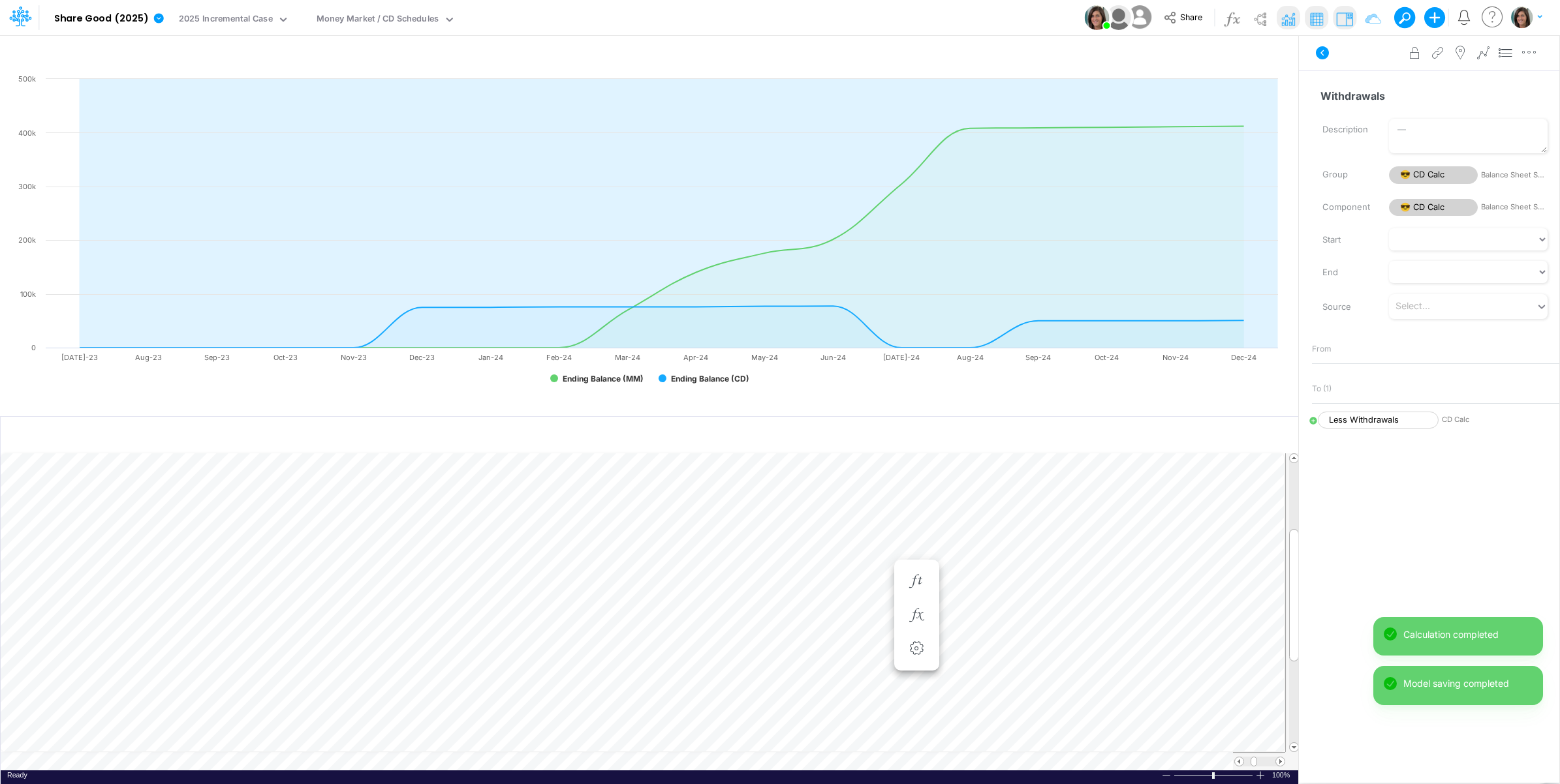
scroll to position [0, 1]
click at [1322, 55] on icon at bounding box center [1322, 53] width 13 height 13
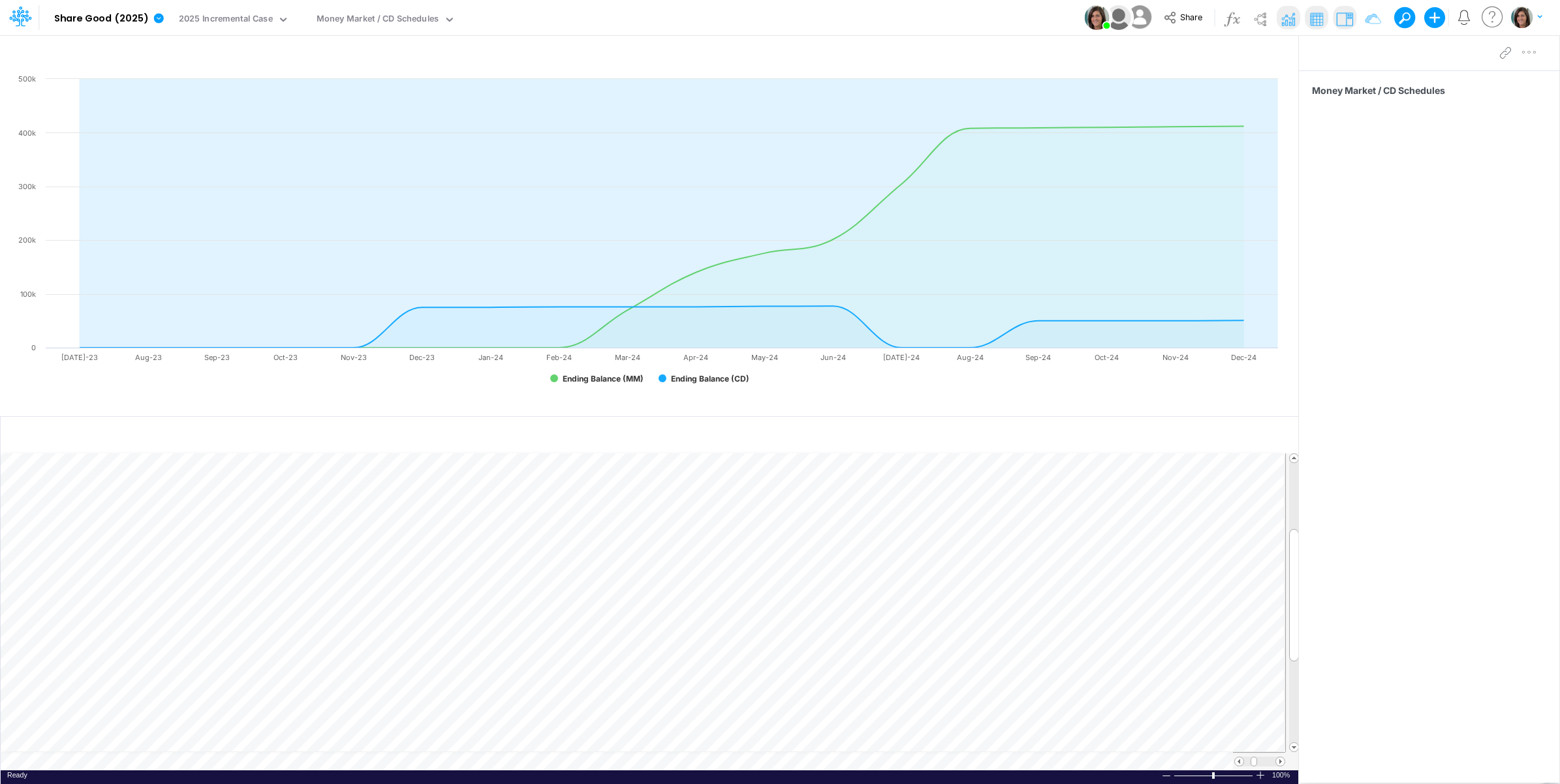
click at [363, 760] on td at bounding box center [643, 762] width 1284 height 18
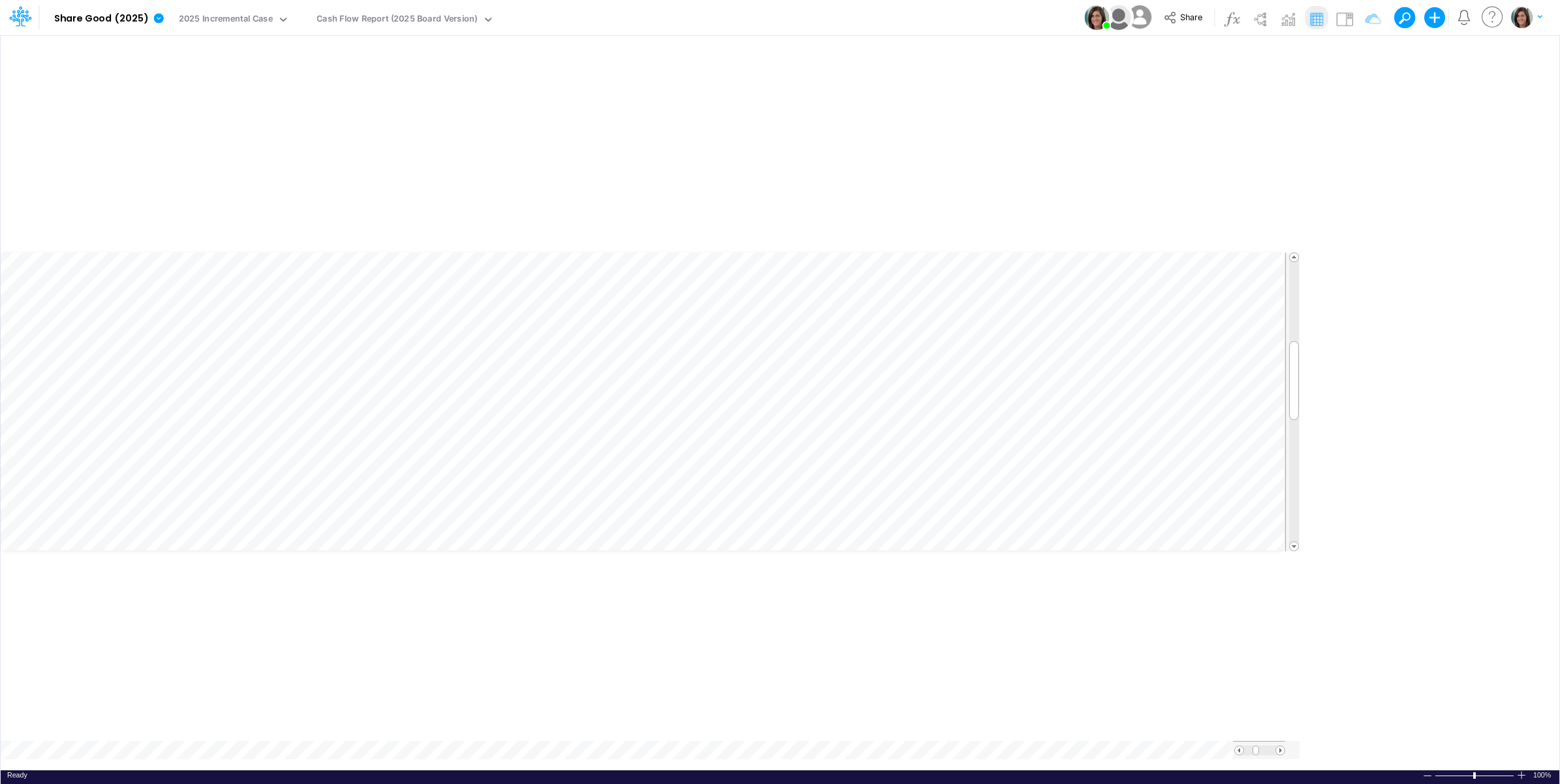
type input "Cash Flow Projections | Actuals through Jul-25 vs 2025 Budget"
click at [1208, 757] on table at bounding box center [780, 422] width 1560 height 697
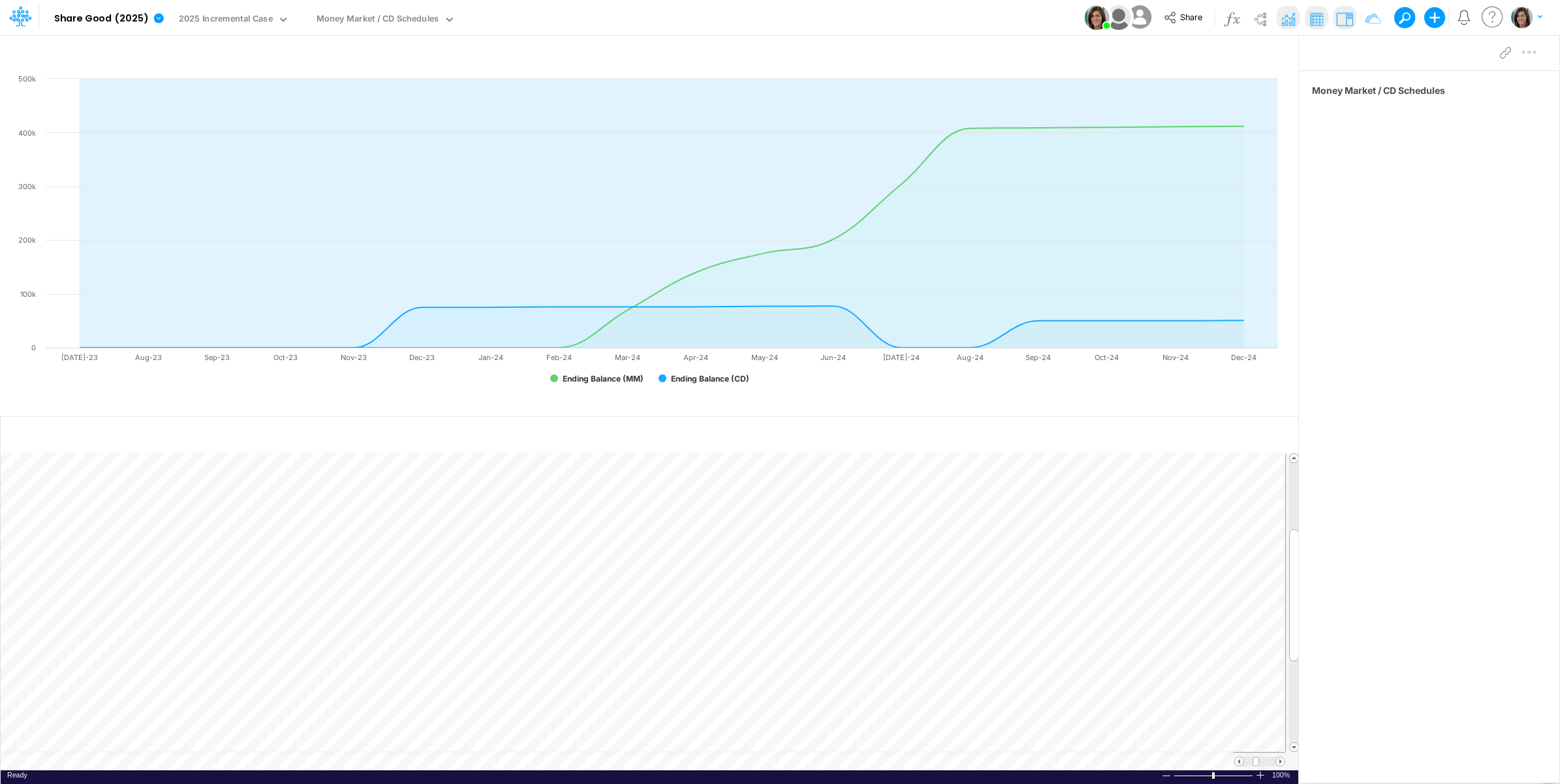
scroll to position [0, 1]
click at [1273, 59] on icon "button" at bounding box center [1272, 53] width 19 height 14
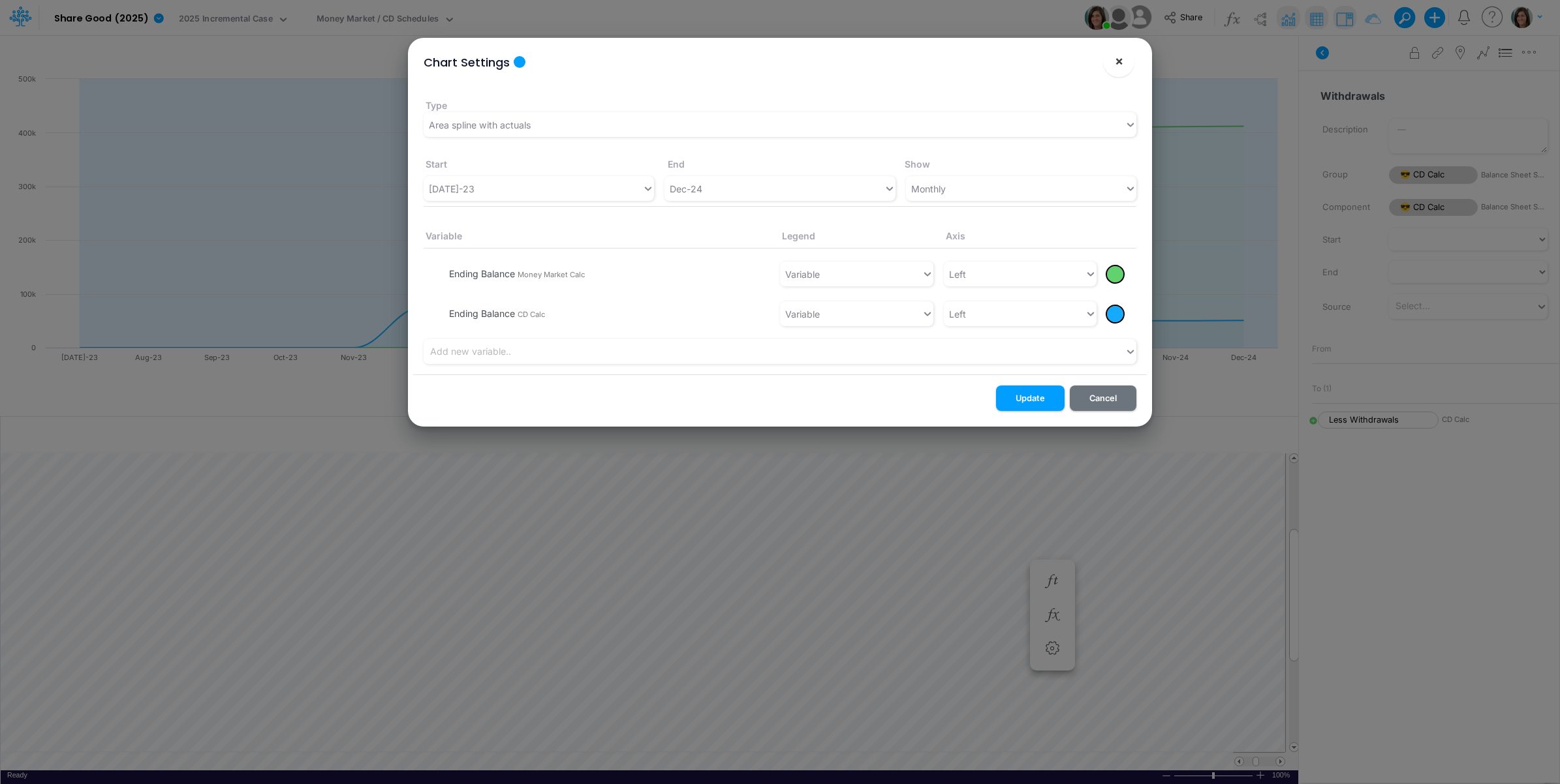
click at [1121, 60] on span "×" at bounding box center [1118, 60] width 8 height 16
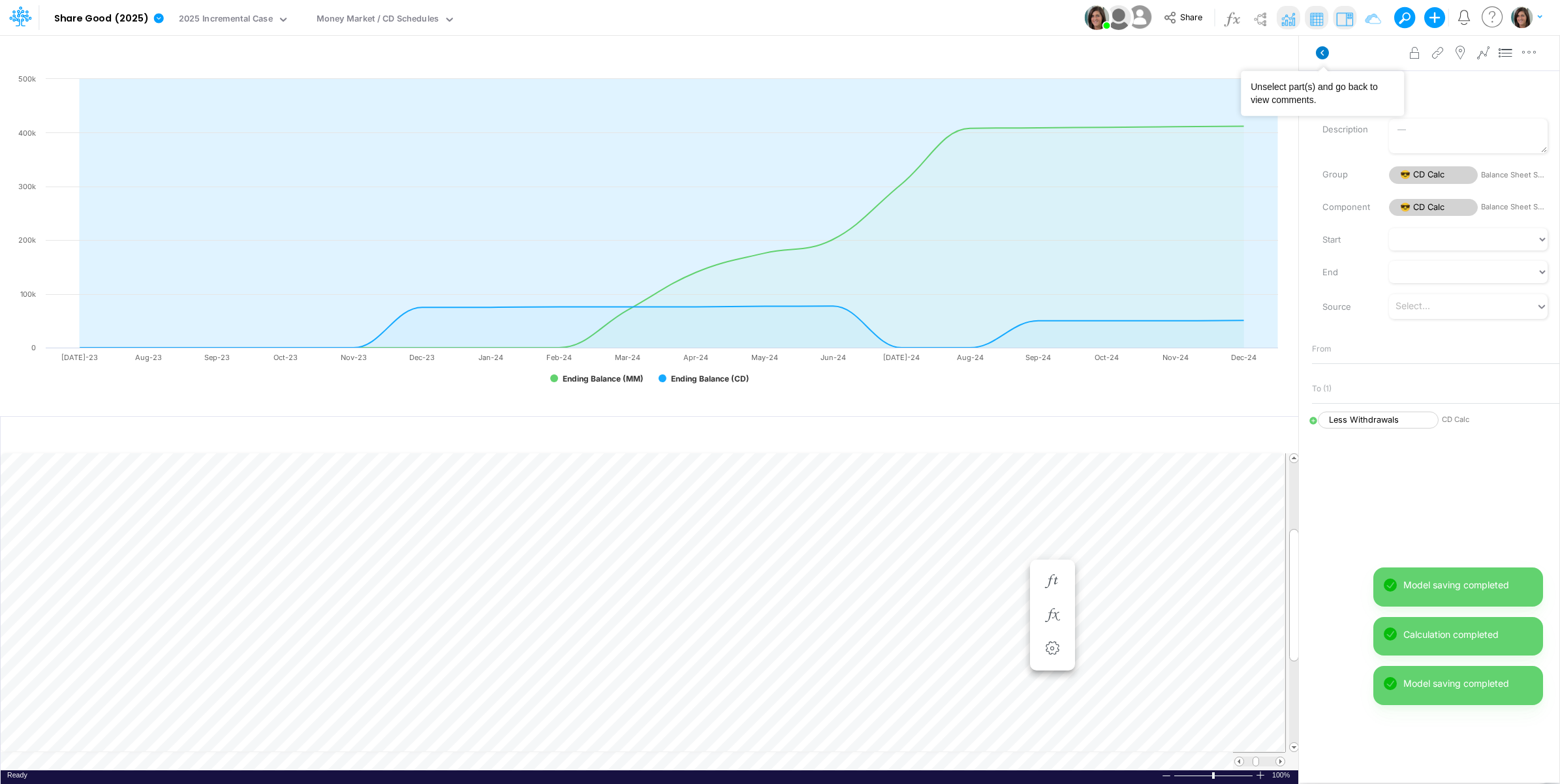
click at [1321, 57] on icon at bounding box center [1322, 53] width 13 height 13
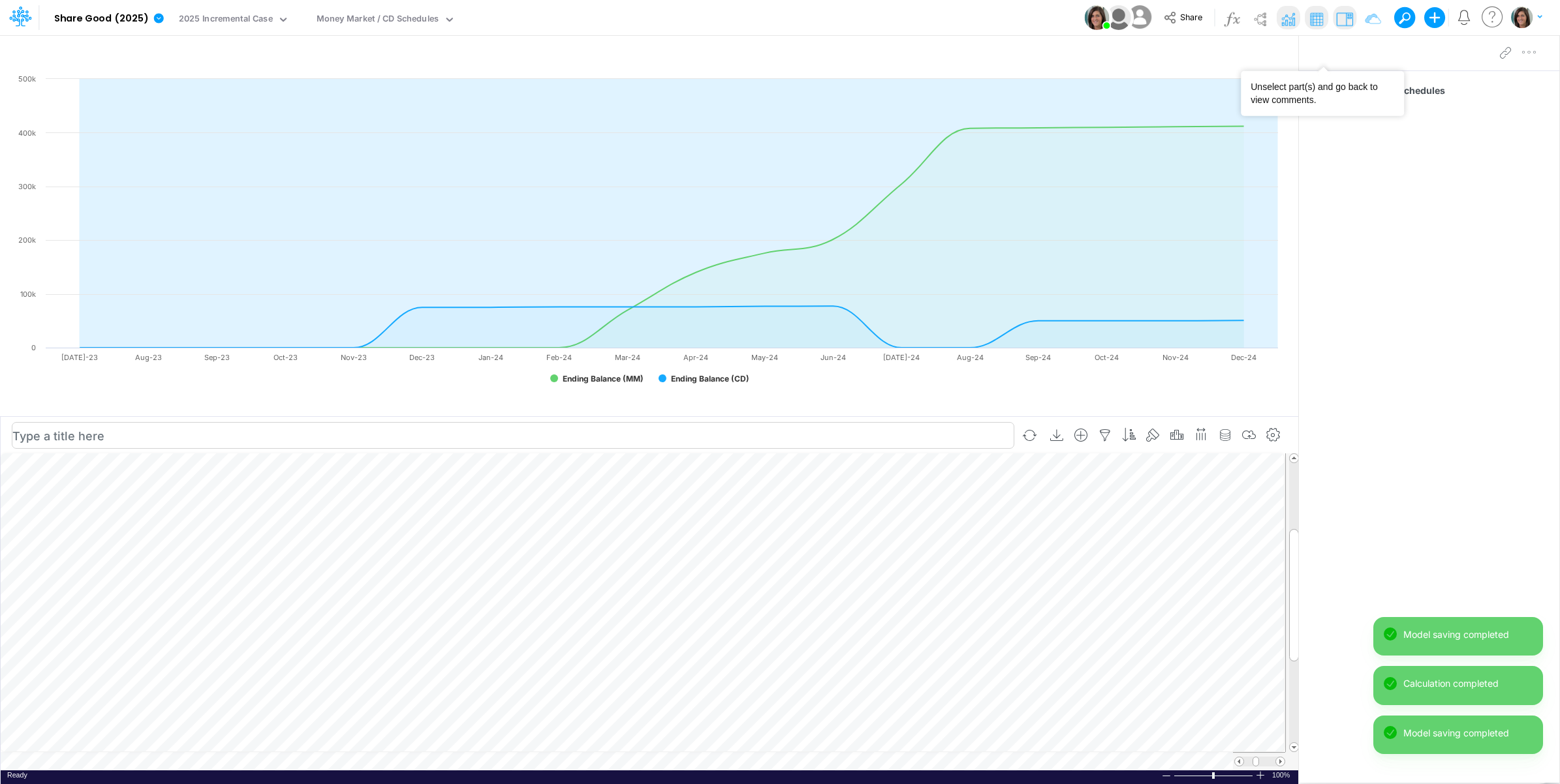
click at [274, 765] on div "Paste Cut Copy AutoFill 50000 Ready 100% Sum: null Max: null Min: null Numerica…" at bounding box center [649, 612] width 1297 height 317
type input "Cash Flow Projections | Actuals through Jul-25 vs 2025 Budget"
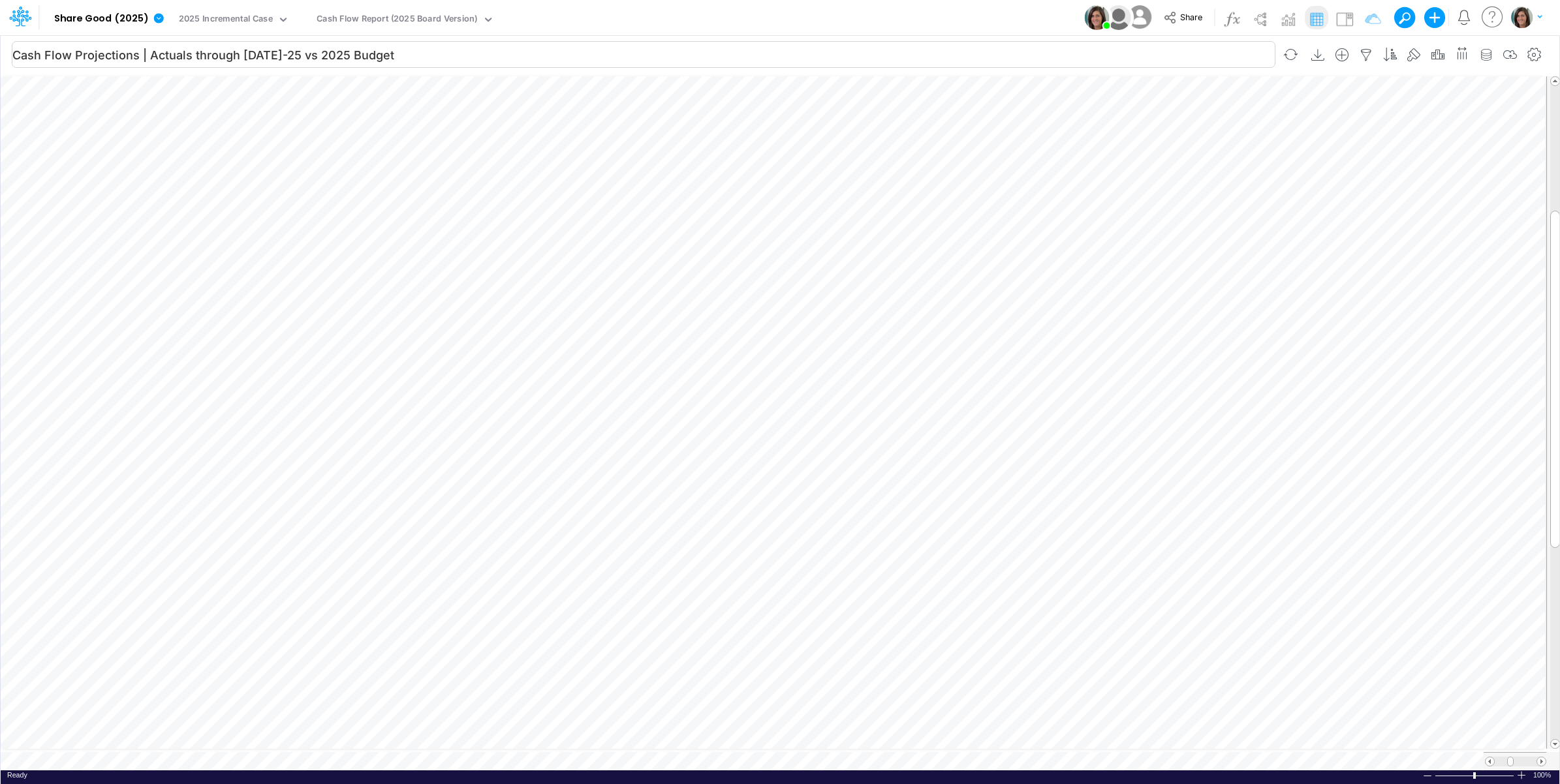
scroll to position [0, 1]
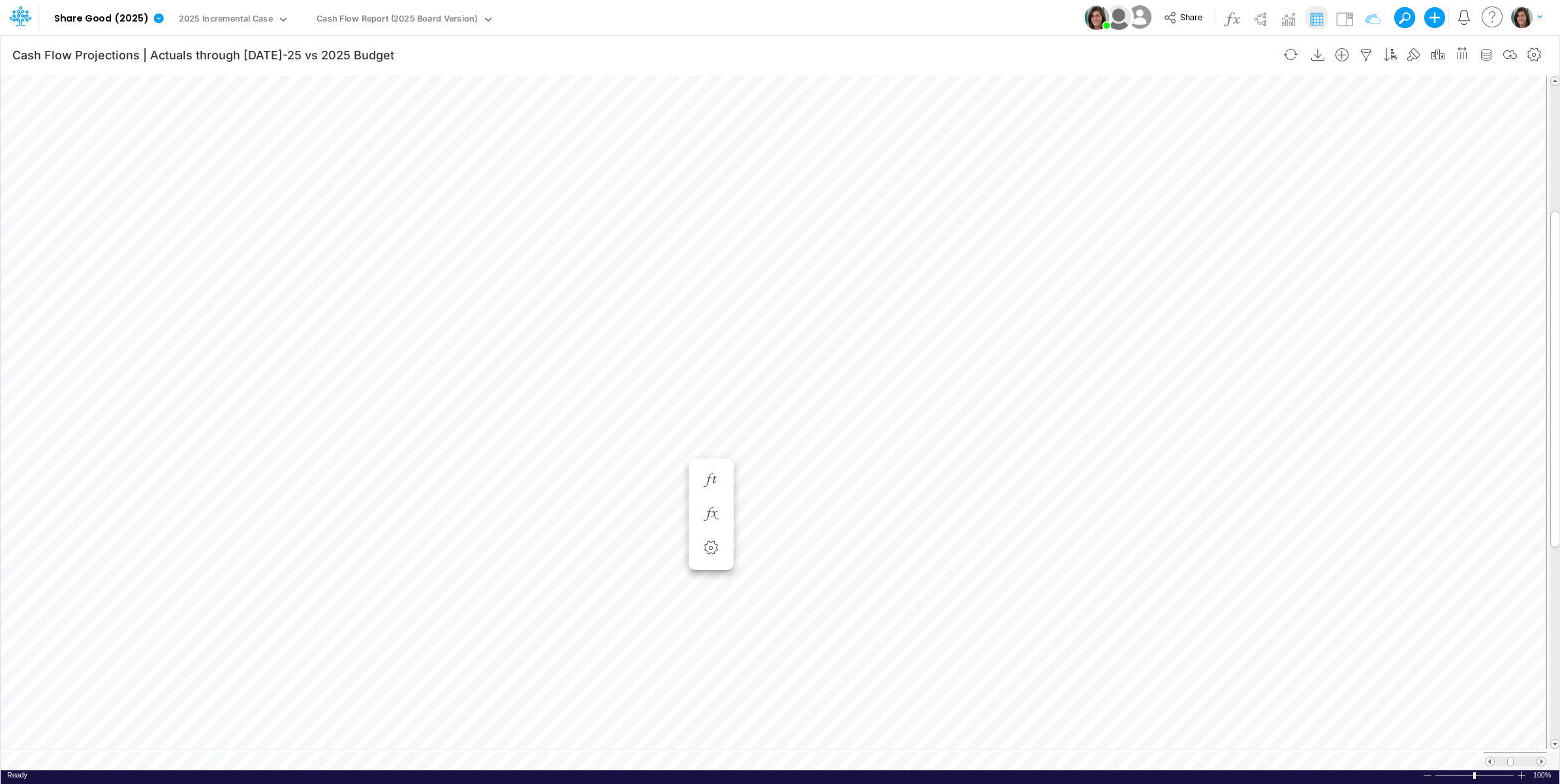
scroll to position [0, 1]
click at [1335, 15] on img at bounding box center [1344, 18] width 21 height 21
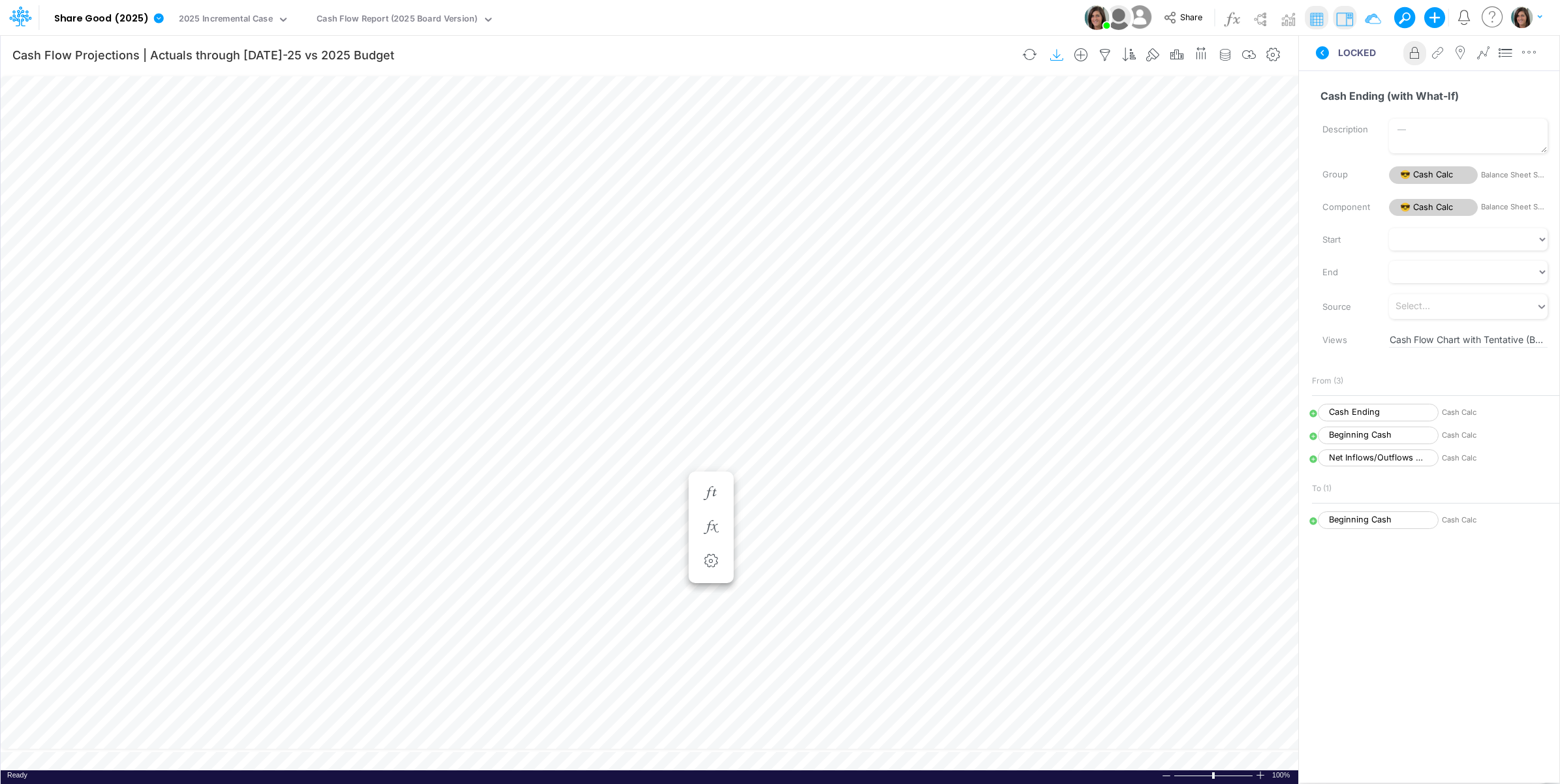
click at [1344, 21] on img at bounding box center [1344, 18] width 21 height 21
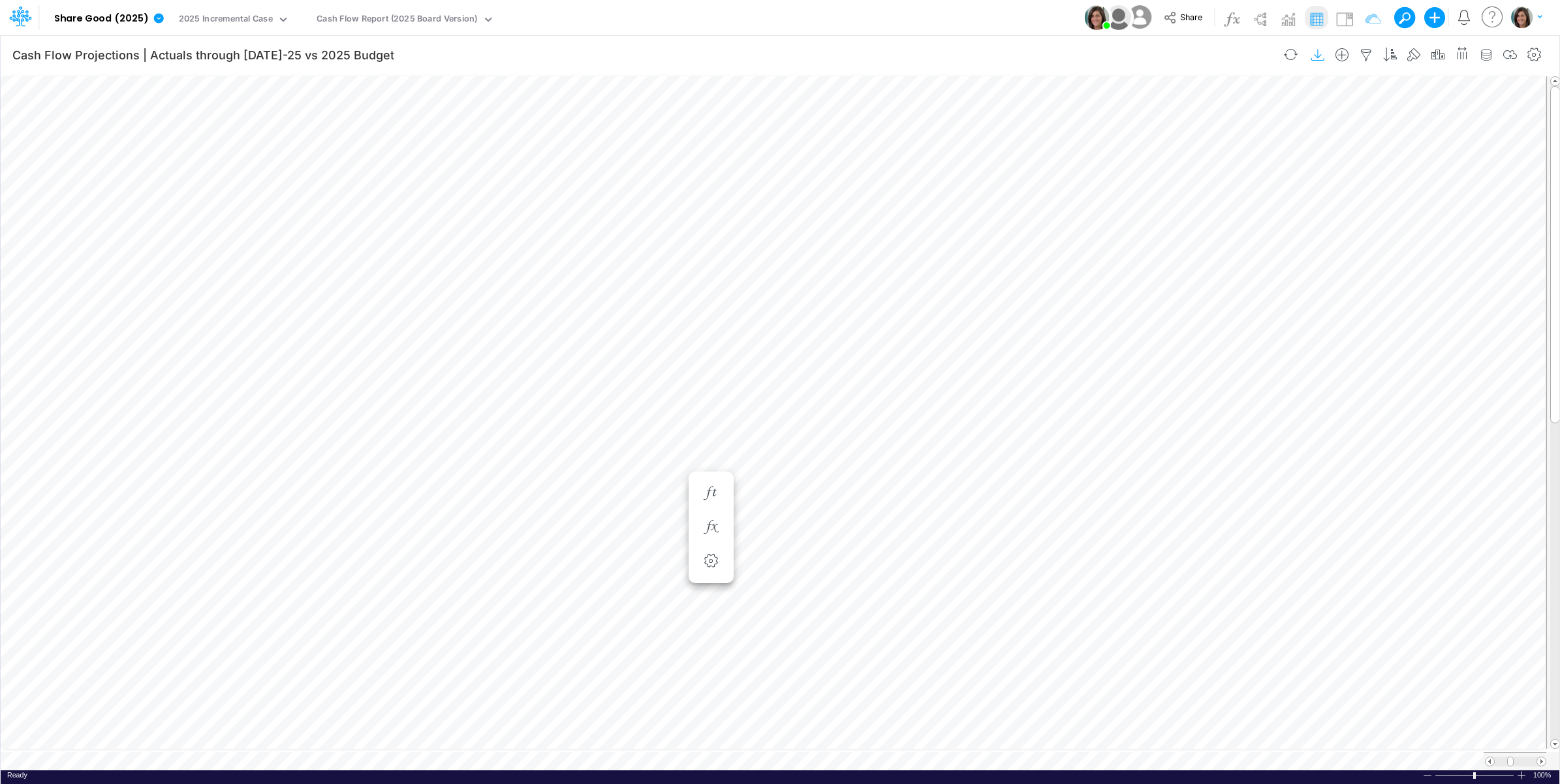
click at [1323, 53] on icon "button" at bounding box center [1317, 54] width 19 height 14
click at [986, 17] on div "Model Share Good (2025) Edit model settings Duplicate Import QuickBooks QuickBo…" at bounding box center [780, 18] width 1403 height 35
click at [1342, 18] on img at bounding box center [1344, 18] width 21 height 21
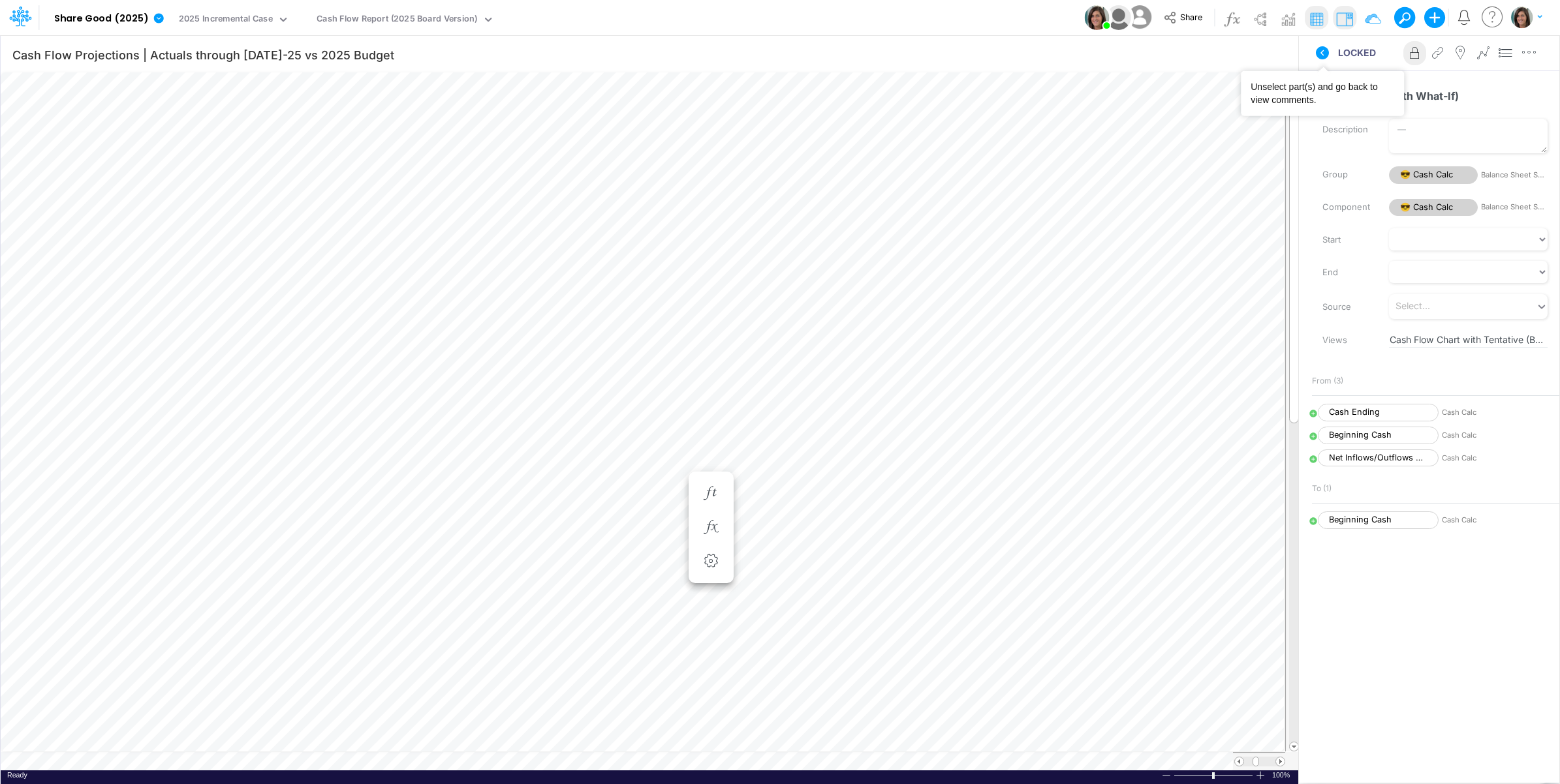
click at [1320, 53] on icon at bounding box center [1322, 53] width 16 height 16
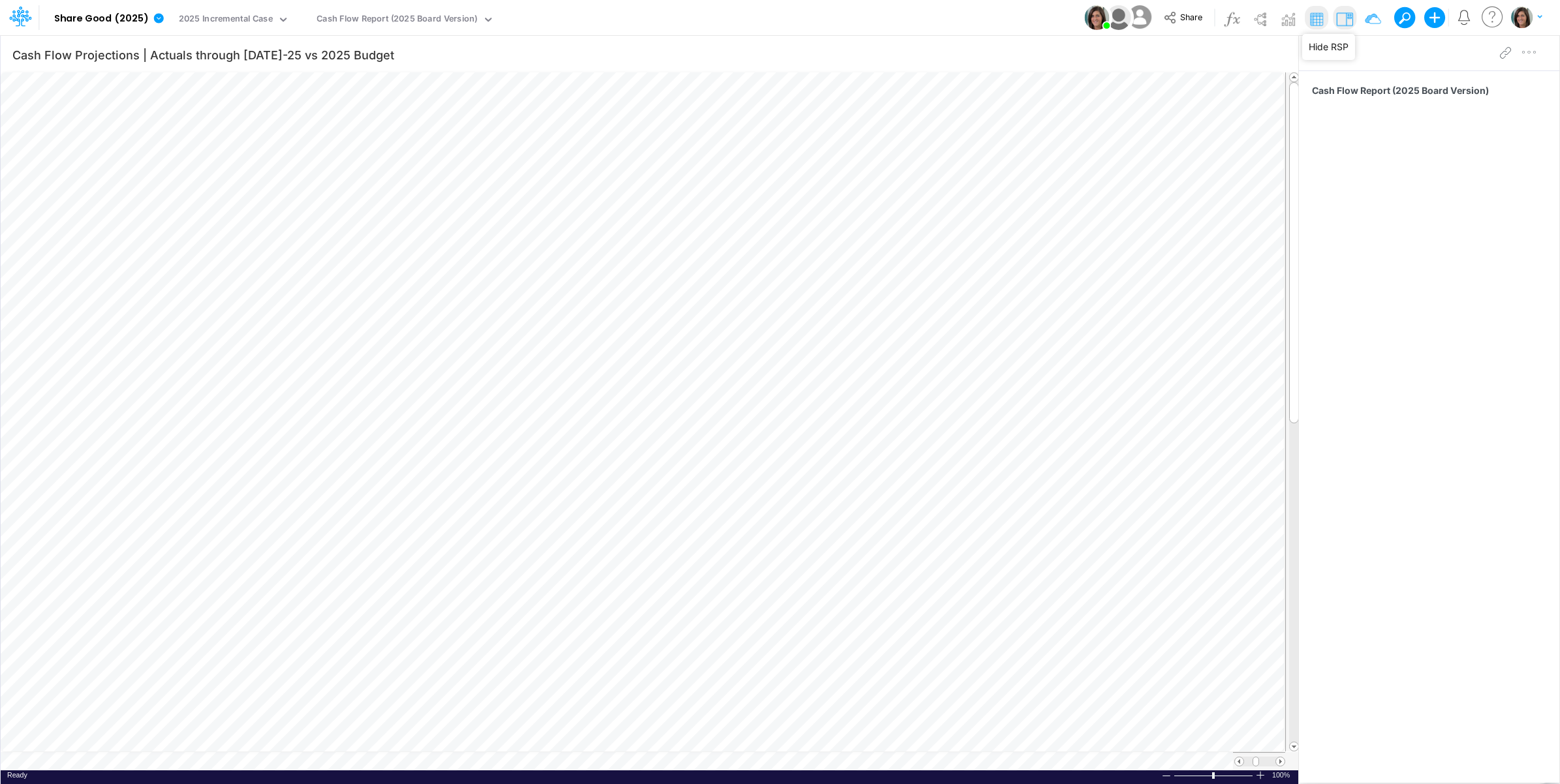
click at [1345, 17] on img at bounding box center [1344, 18] width 21 height 21
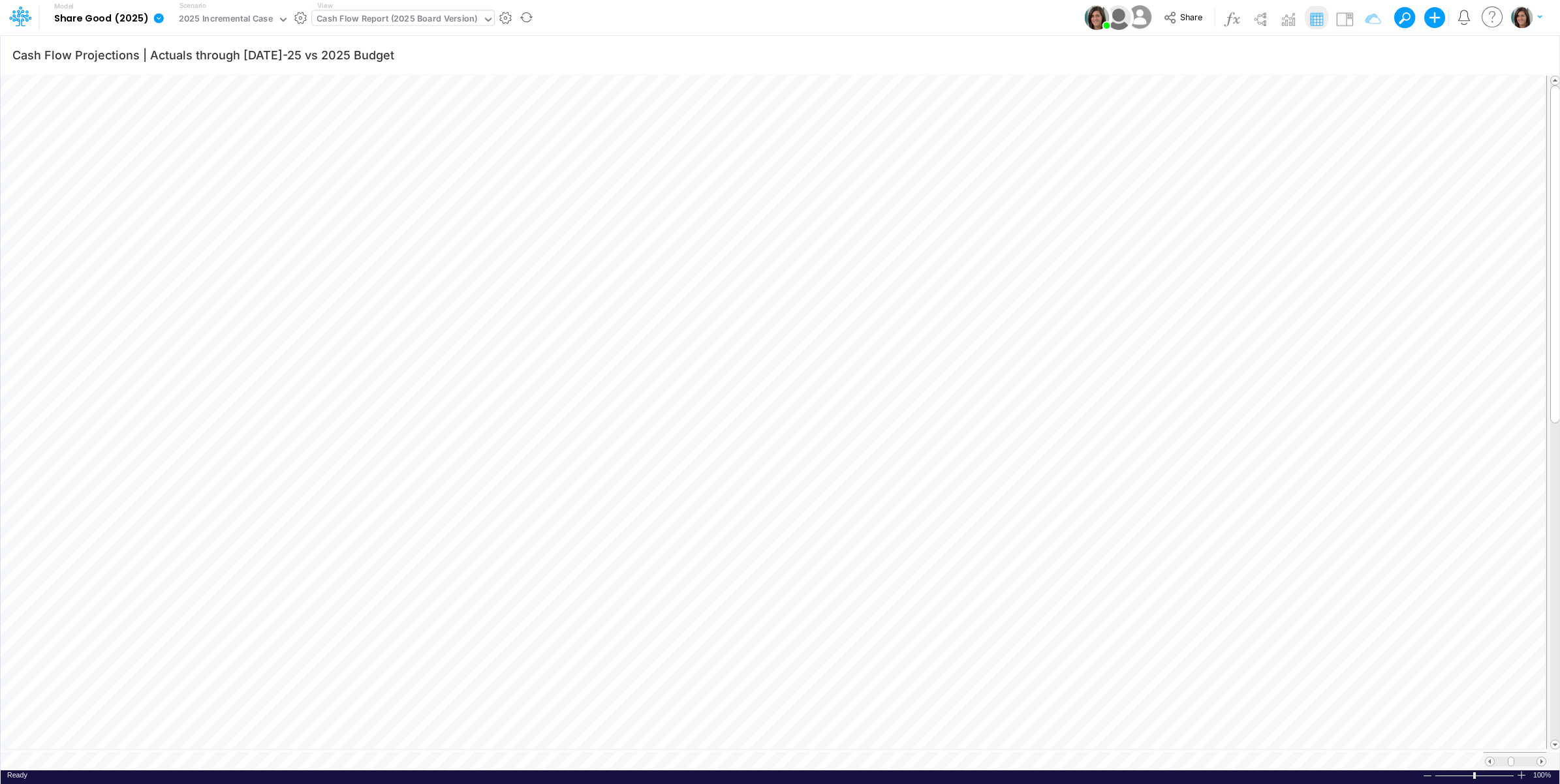
click at [418, 17] on div "Cash Flow Report (2025 Board Version)" at bounding box center [397, 19] width 161 height 15
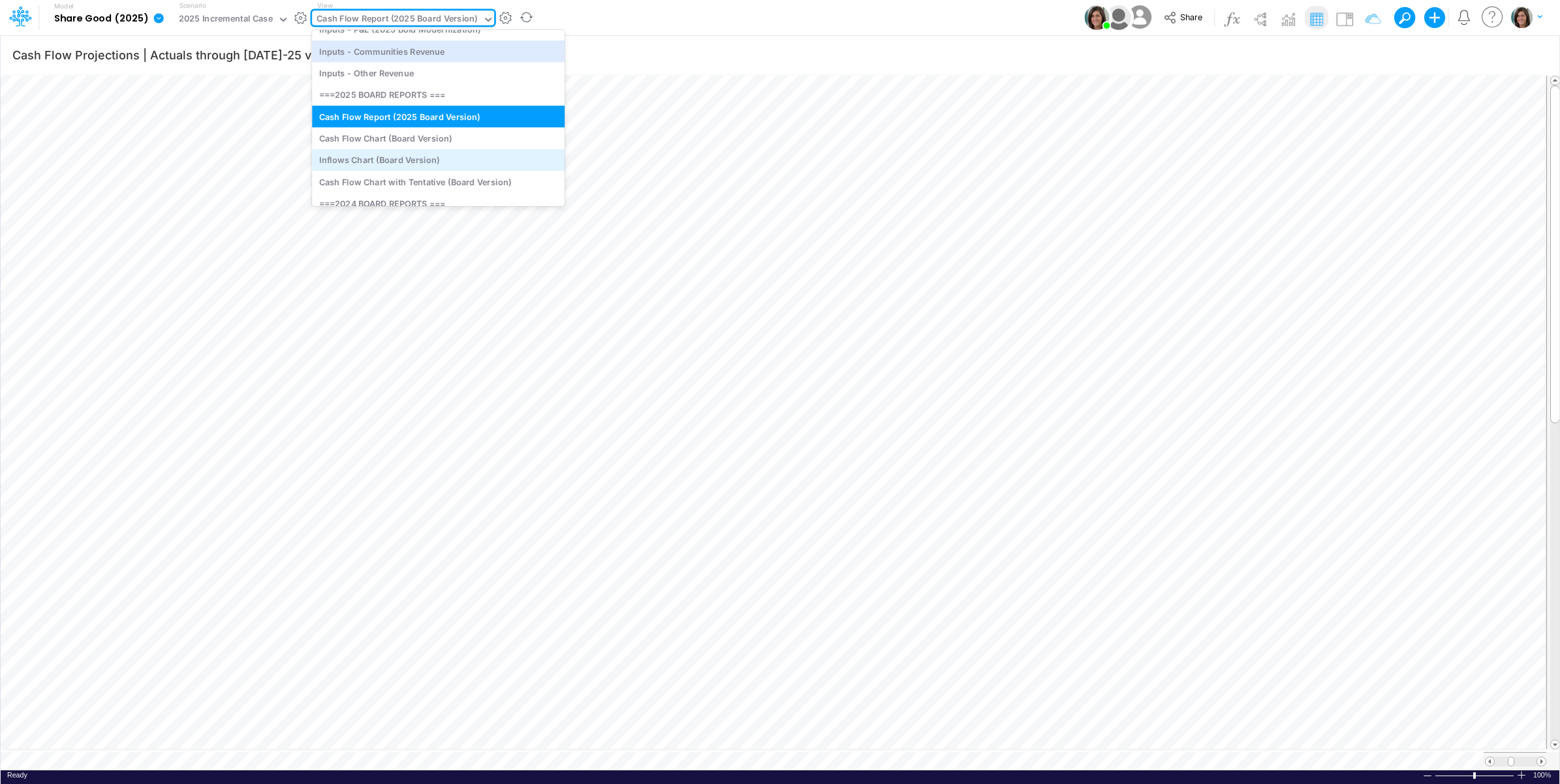
scroll to position [189, 0]
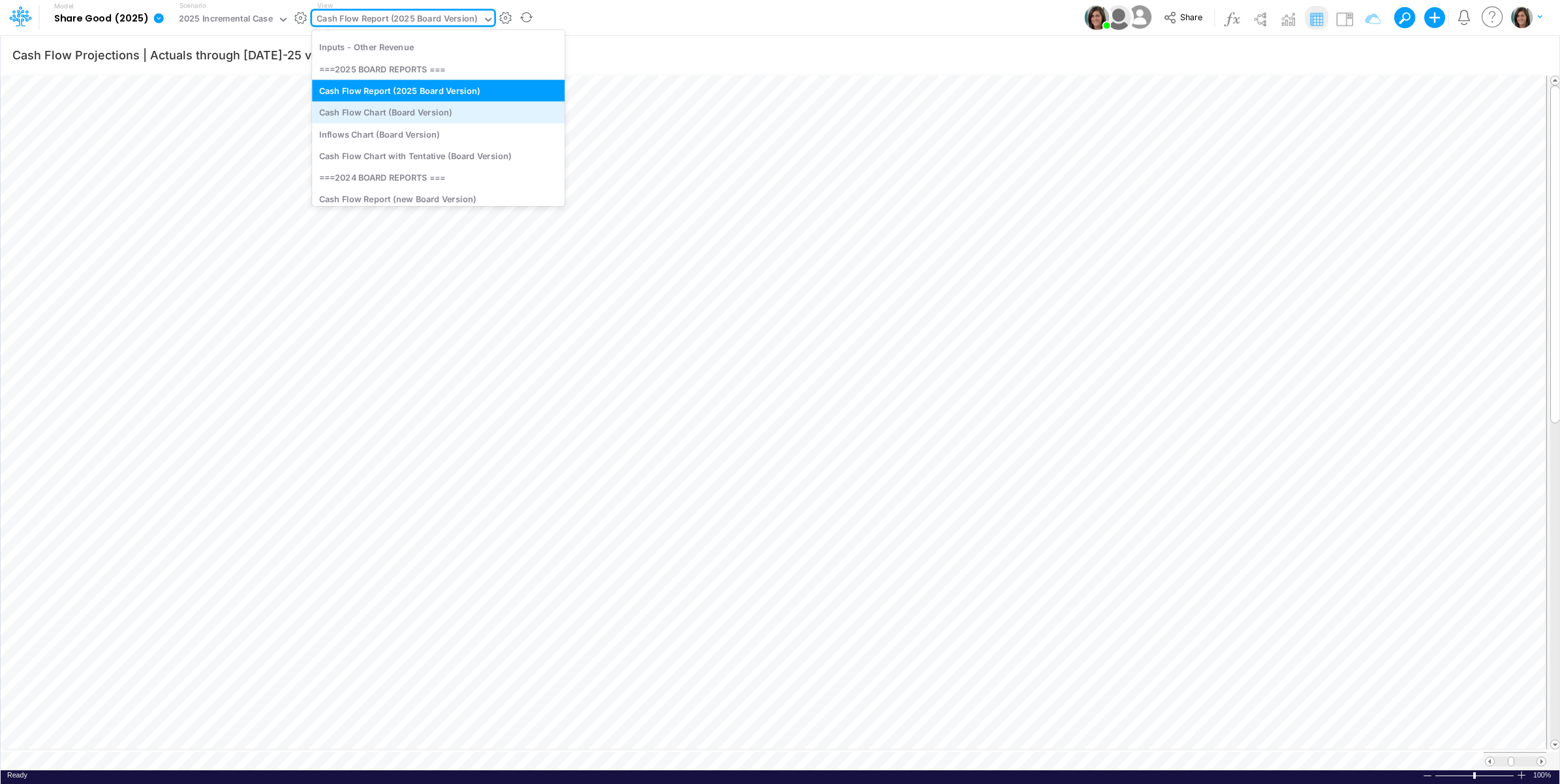
click at [429, 113] on div "Cash Flow Chart (Board Version)" at bounding box center [438, 112] width 253 height 21
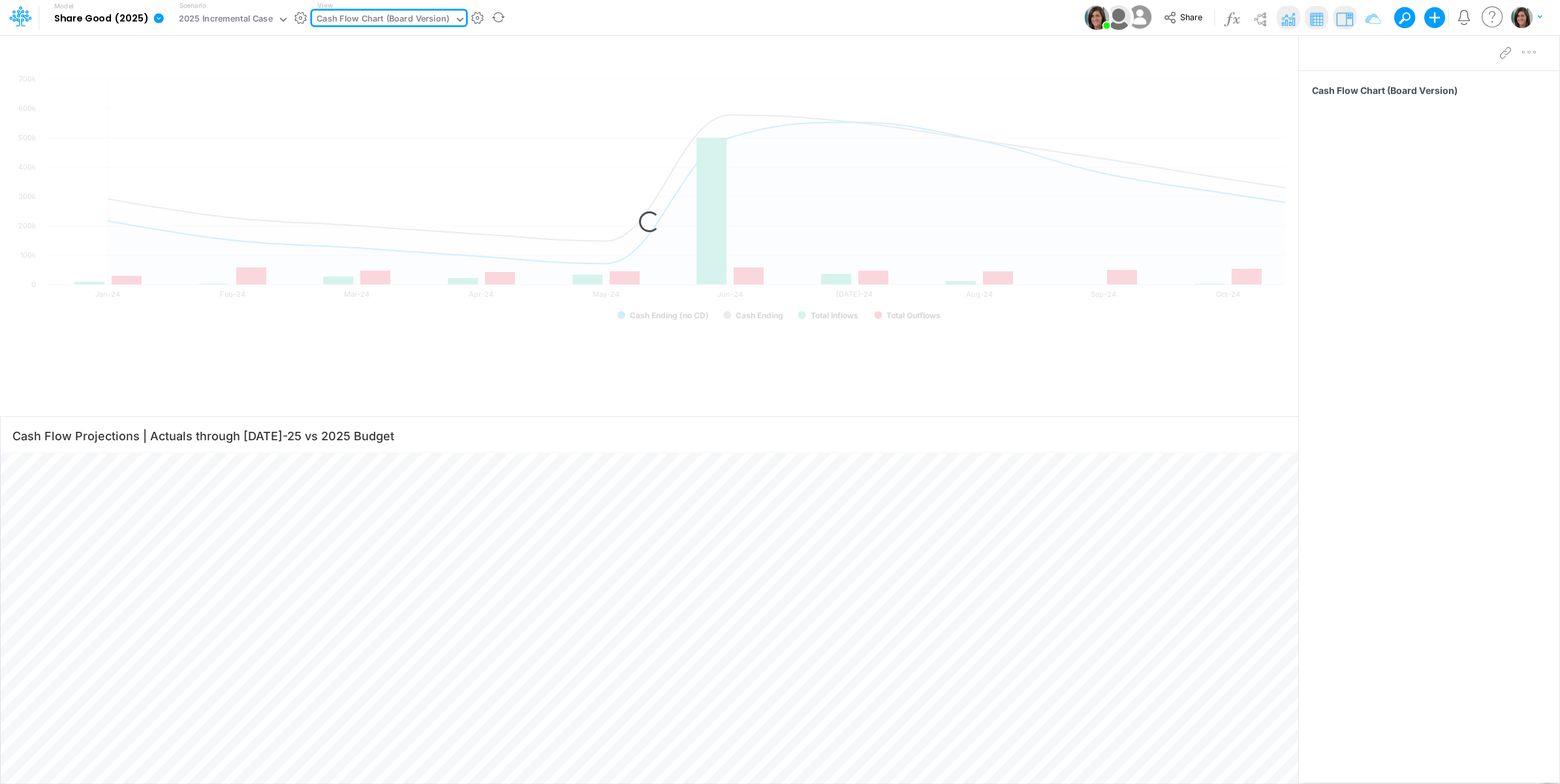
type input "Cash Flow Projections | Actuals through Jul-25"
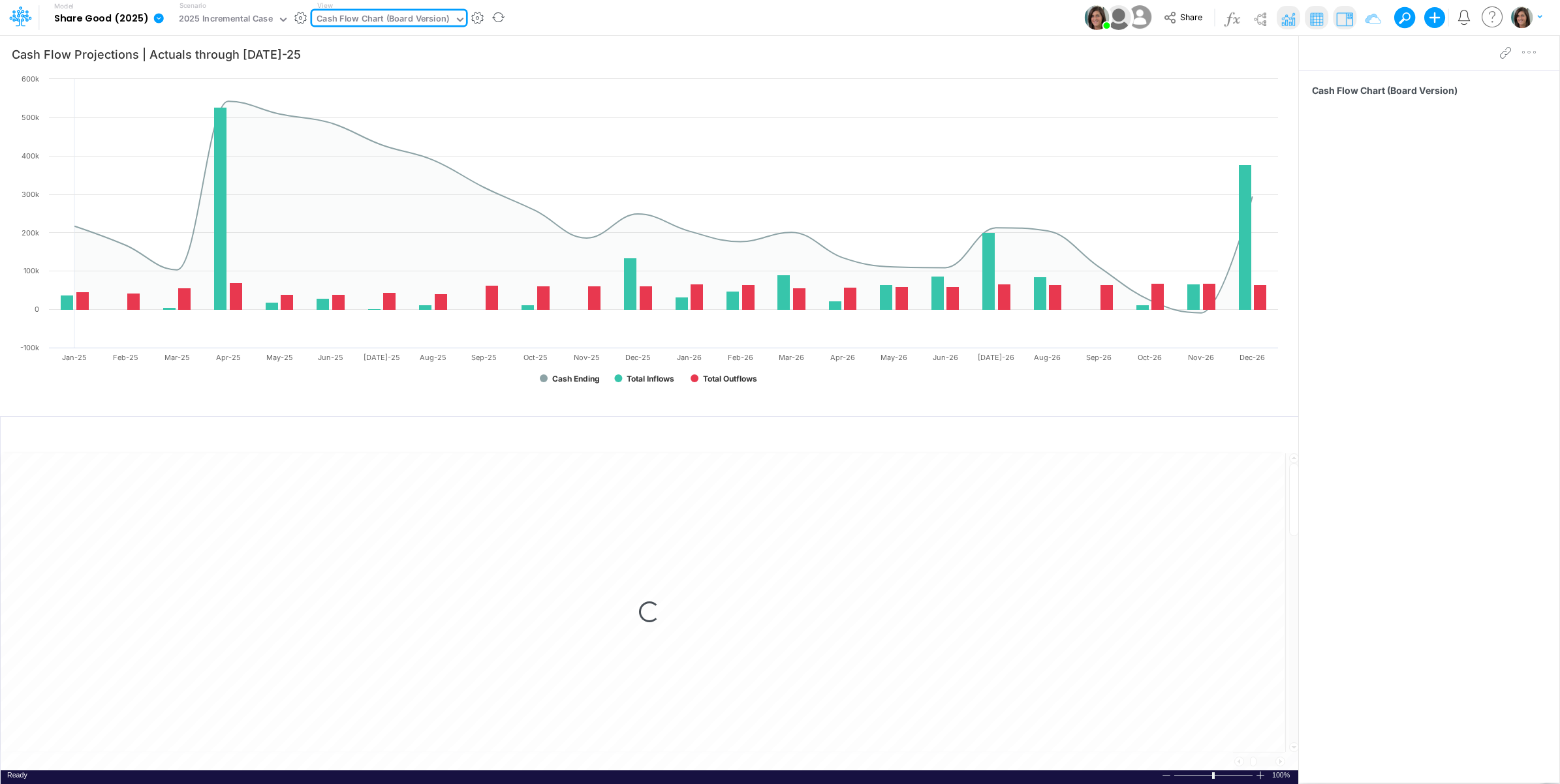
click at [644, 18] on div "Model Share Good (2025) Edit model settings Duplicate Import QuickBooks QuickBo…" at bounding box center [780, 18] width 1403 height 35
click at [1229, 433] on icon "button" at bounding box center [1224, 435] width 19 height 14
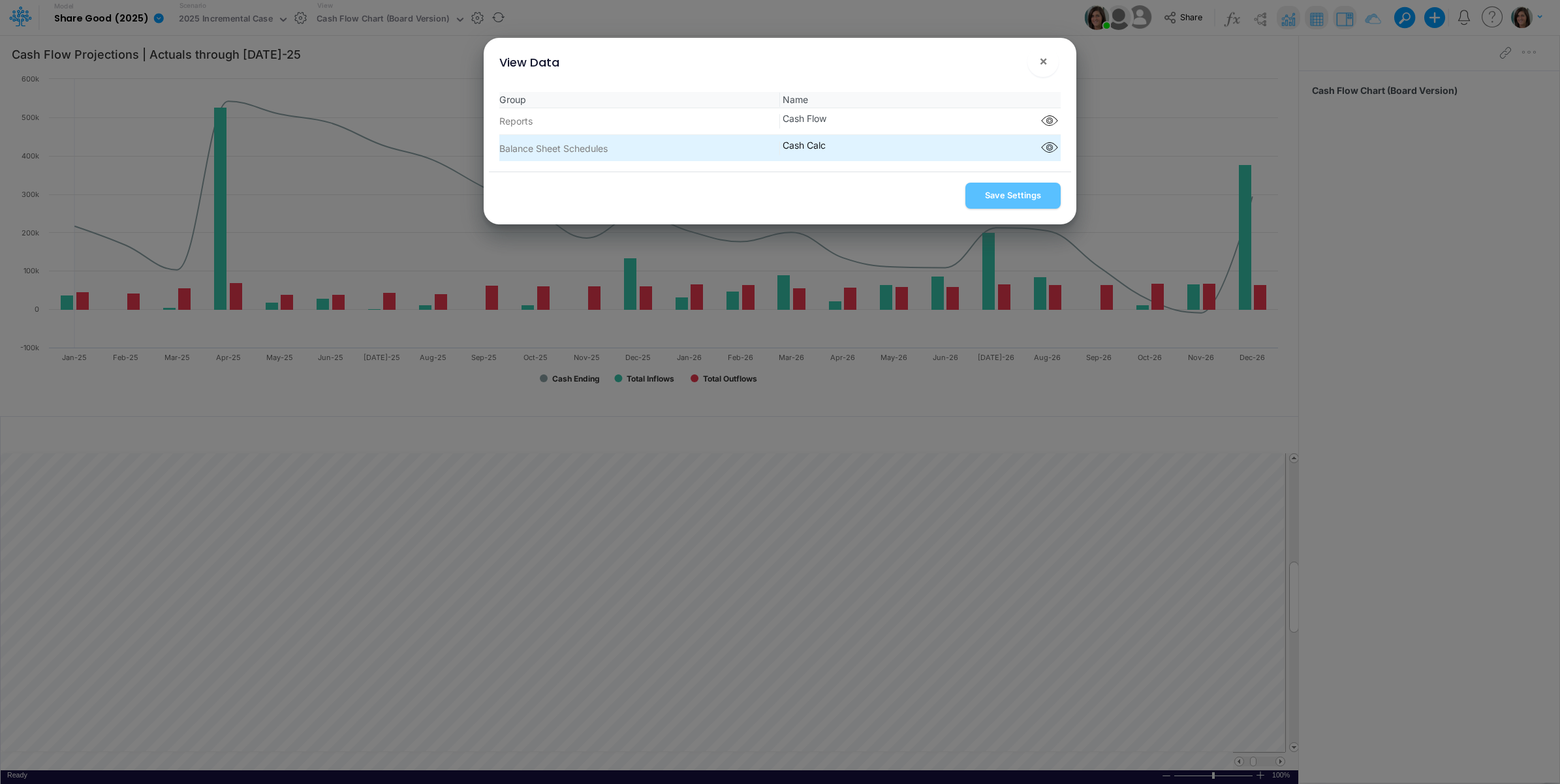
click at [1038, 155] on button "button" at bounding box center [1049, 148] width 23 height 19
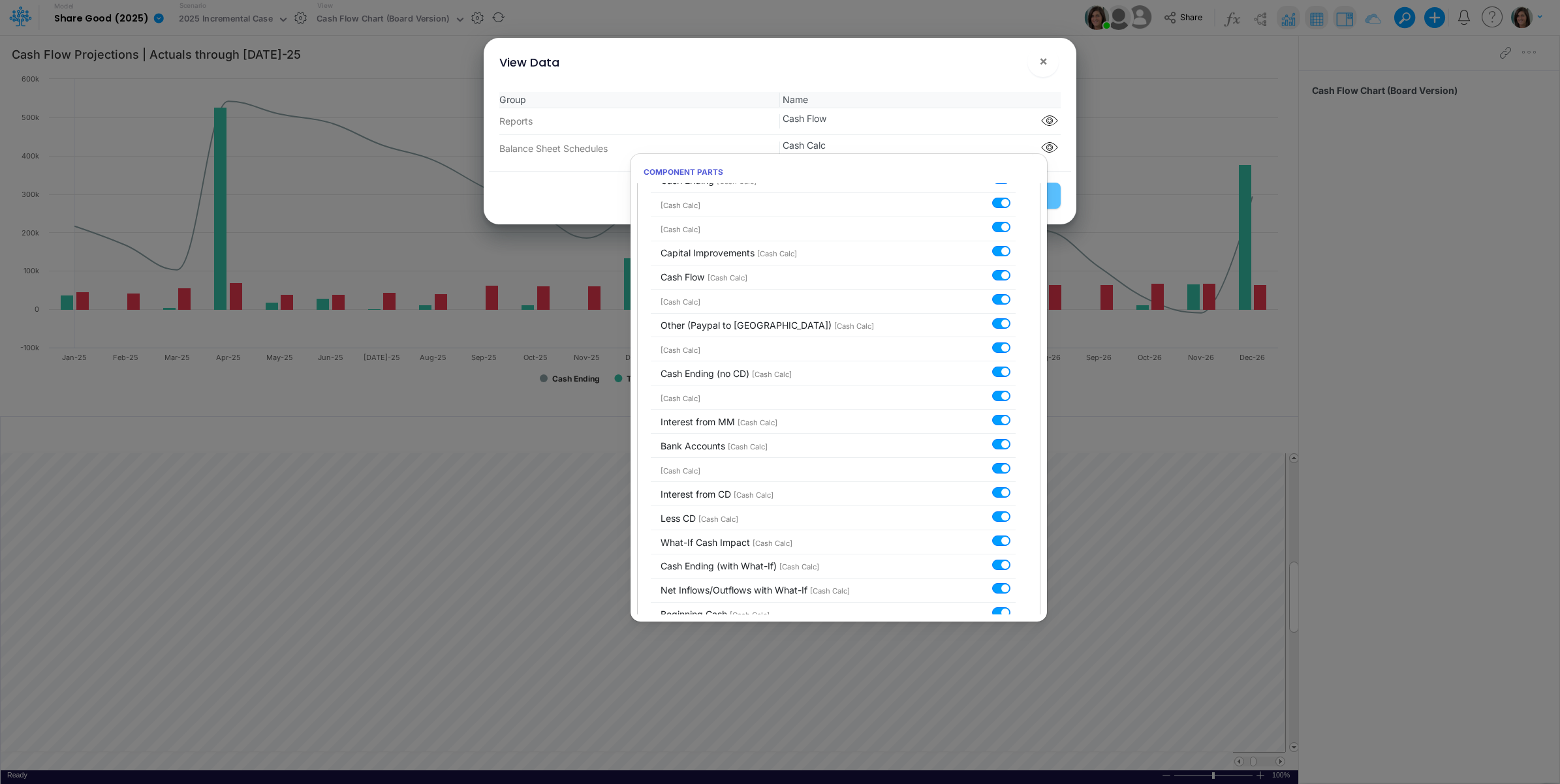
scroll to position [119, 0]
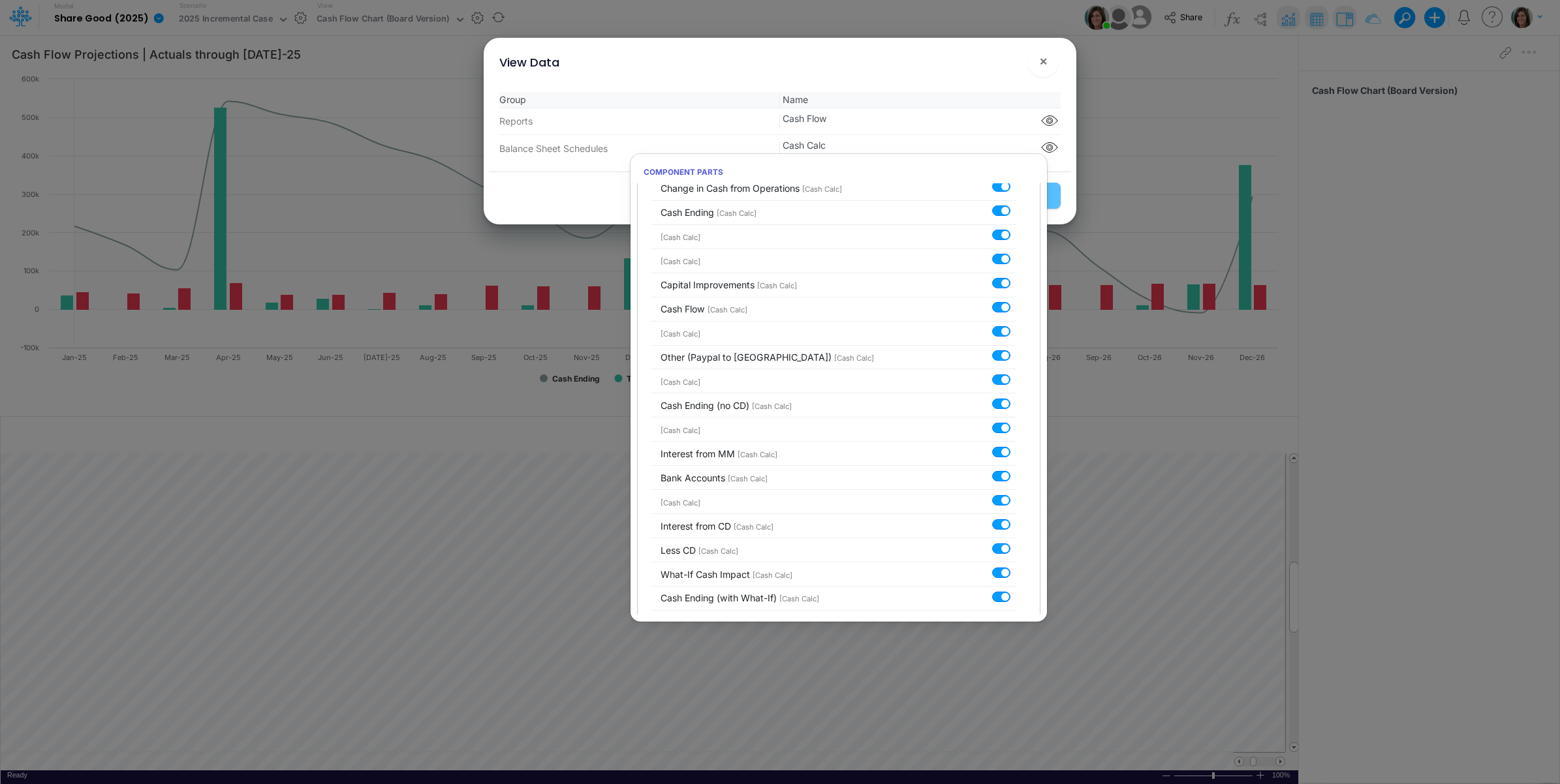
click at [987, 86] on div "Group Name Reports Cash Flow Component parts Balance Sheet Schedules Cash Calc" at bounding box center [780, 126] width 582 height 90
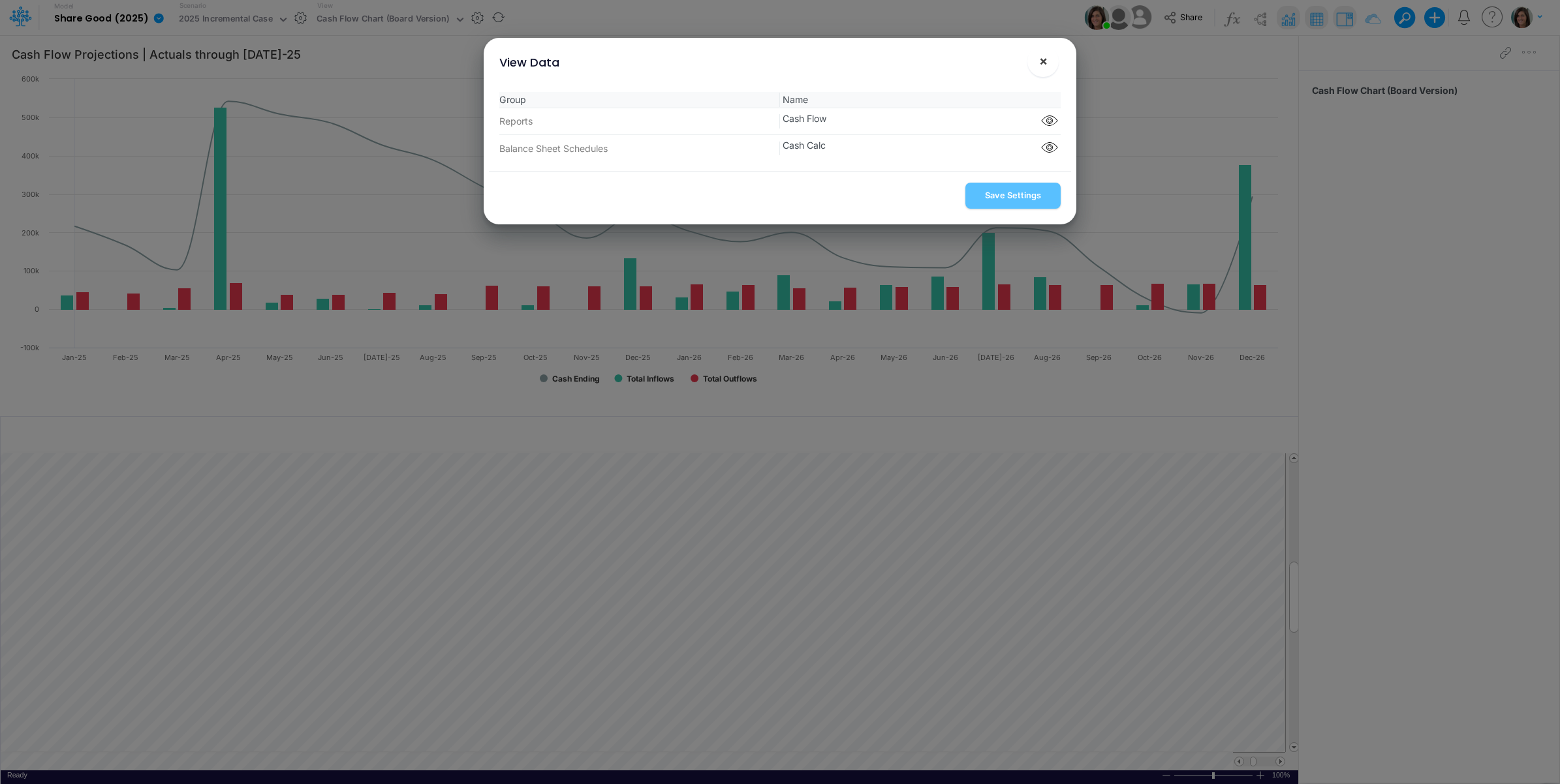
click at [1049, 65] on button "×" at bounding box center [1042, 62] width 31 height 31
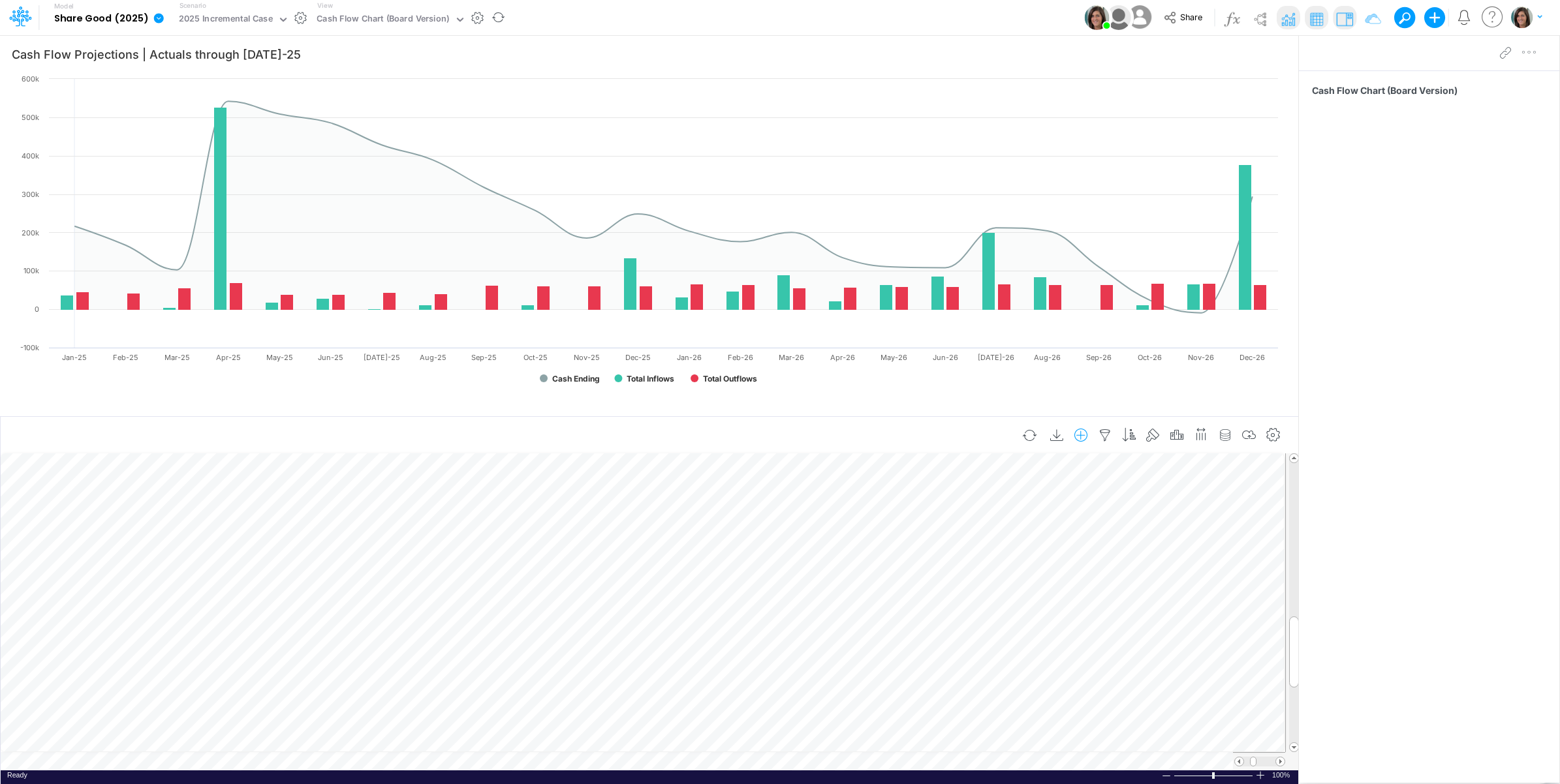
scroll to position [0, 1]
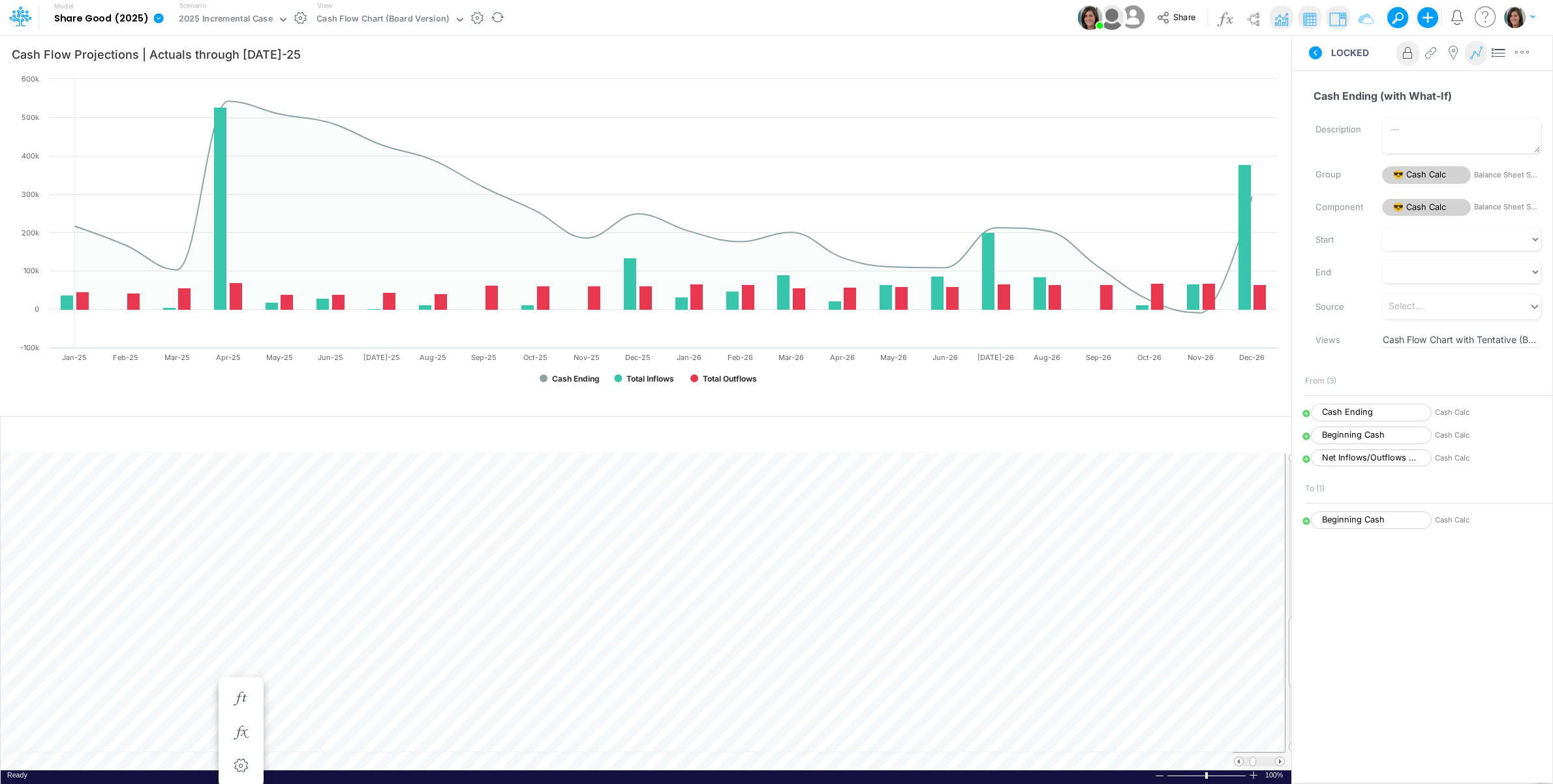
click at [1480, 55] on icon at bounding box center [1475, 53] width 19 height 14
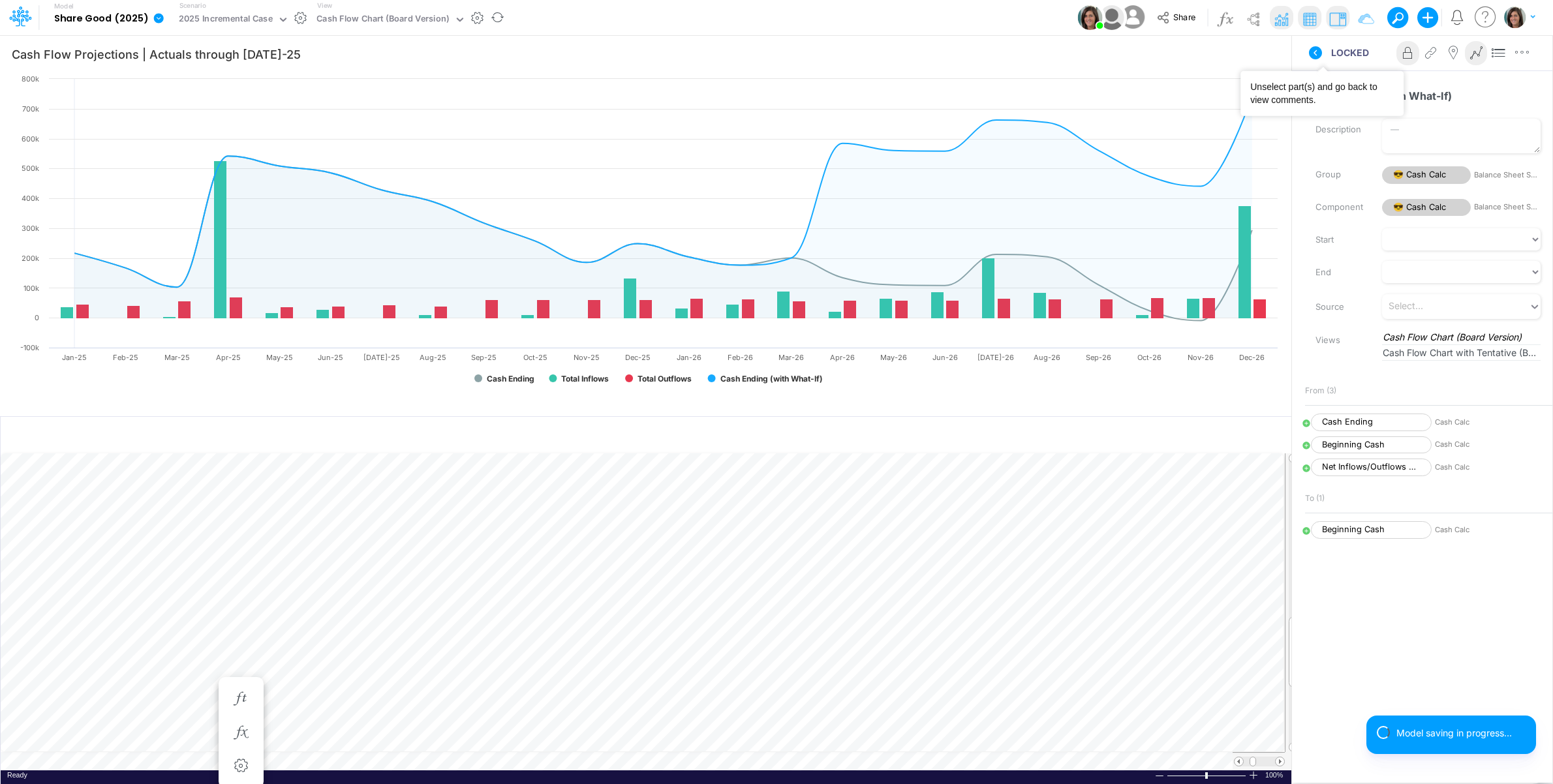
click at [1320, 50] on icon at bounding box center [1316, 53] width 13 height 13
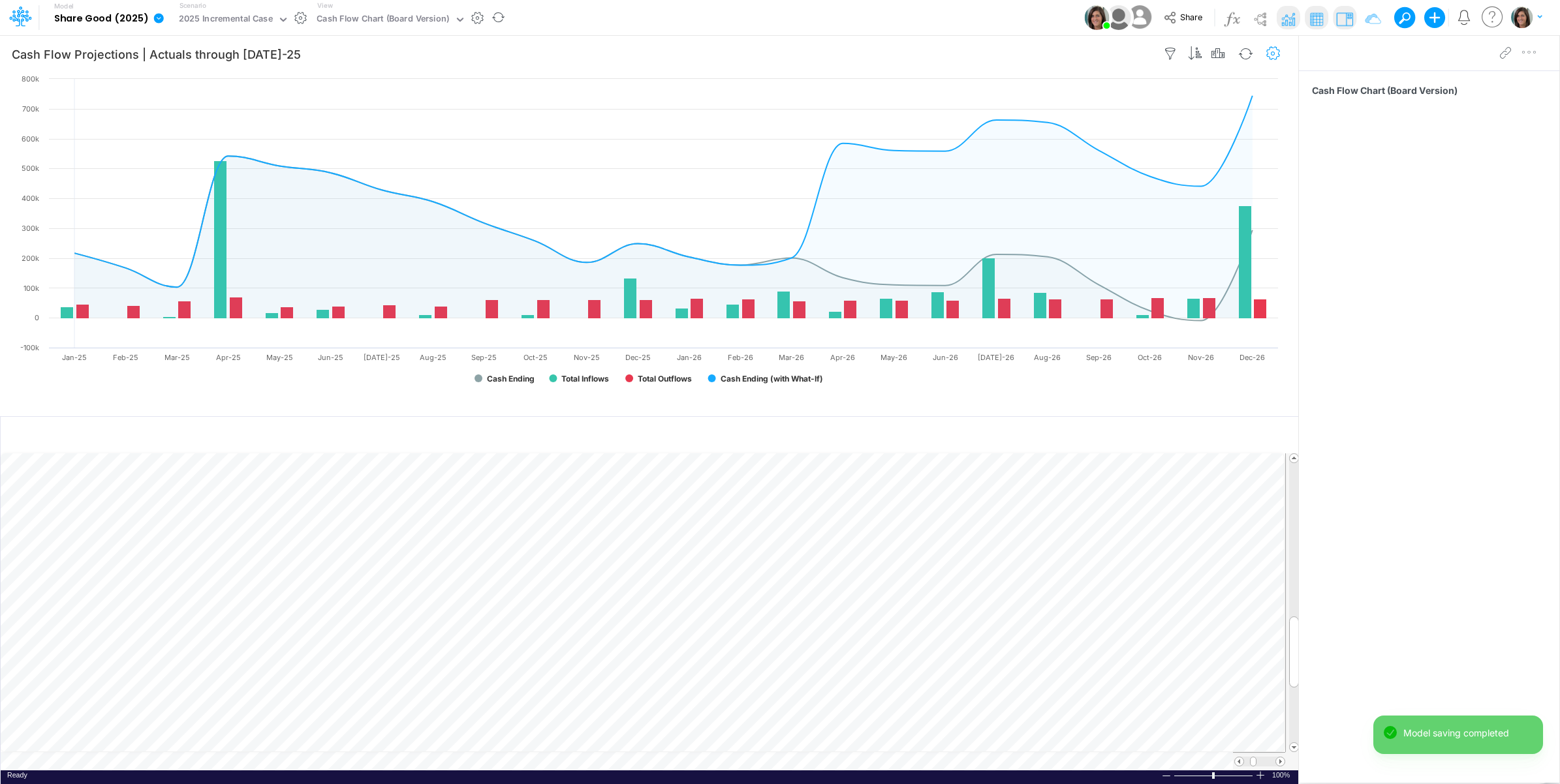
click at [1273, 53] on icon "button" at bounding box center [1272, 53] width 19 height 14
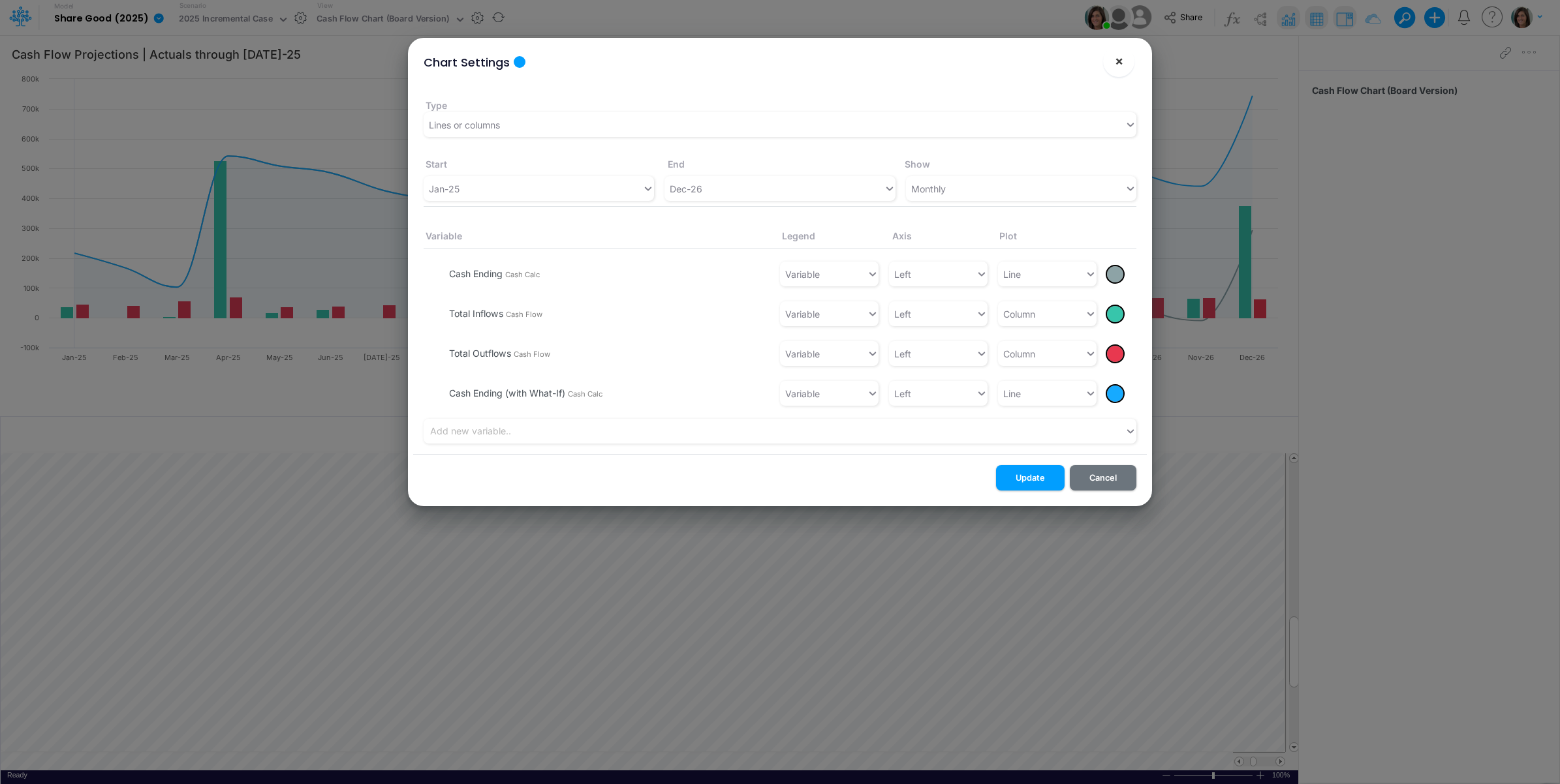
drag, startPoint x: 1118, startPoint y: 53, endPoint x: 1123, endPoint y: 59, distance: 7.8
click at [1117, 53] on span "×" at bounding box center [1118, 60] width 8 height 16
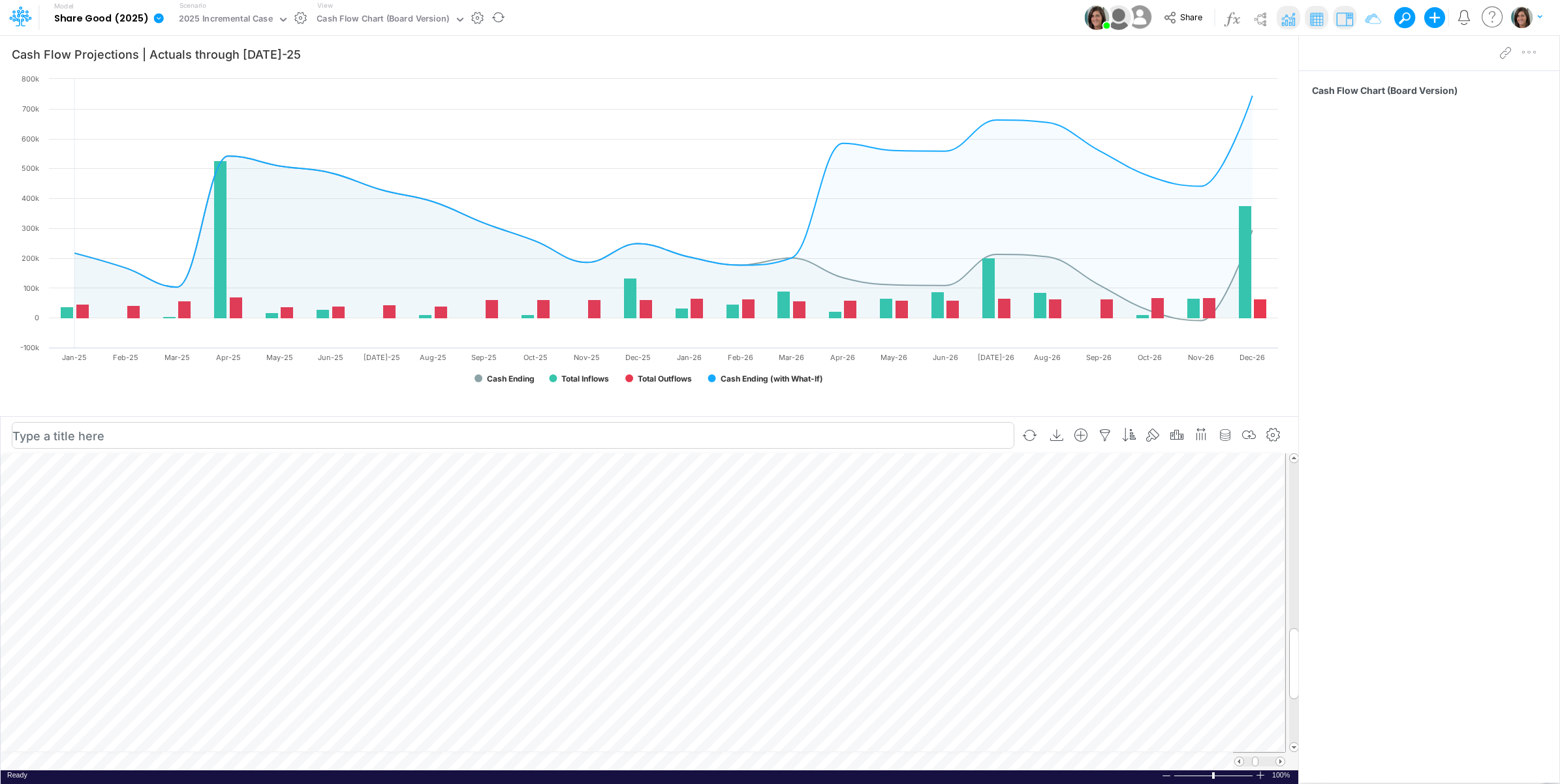
scroll to position [0, 1]
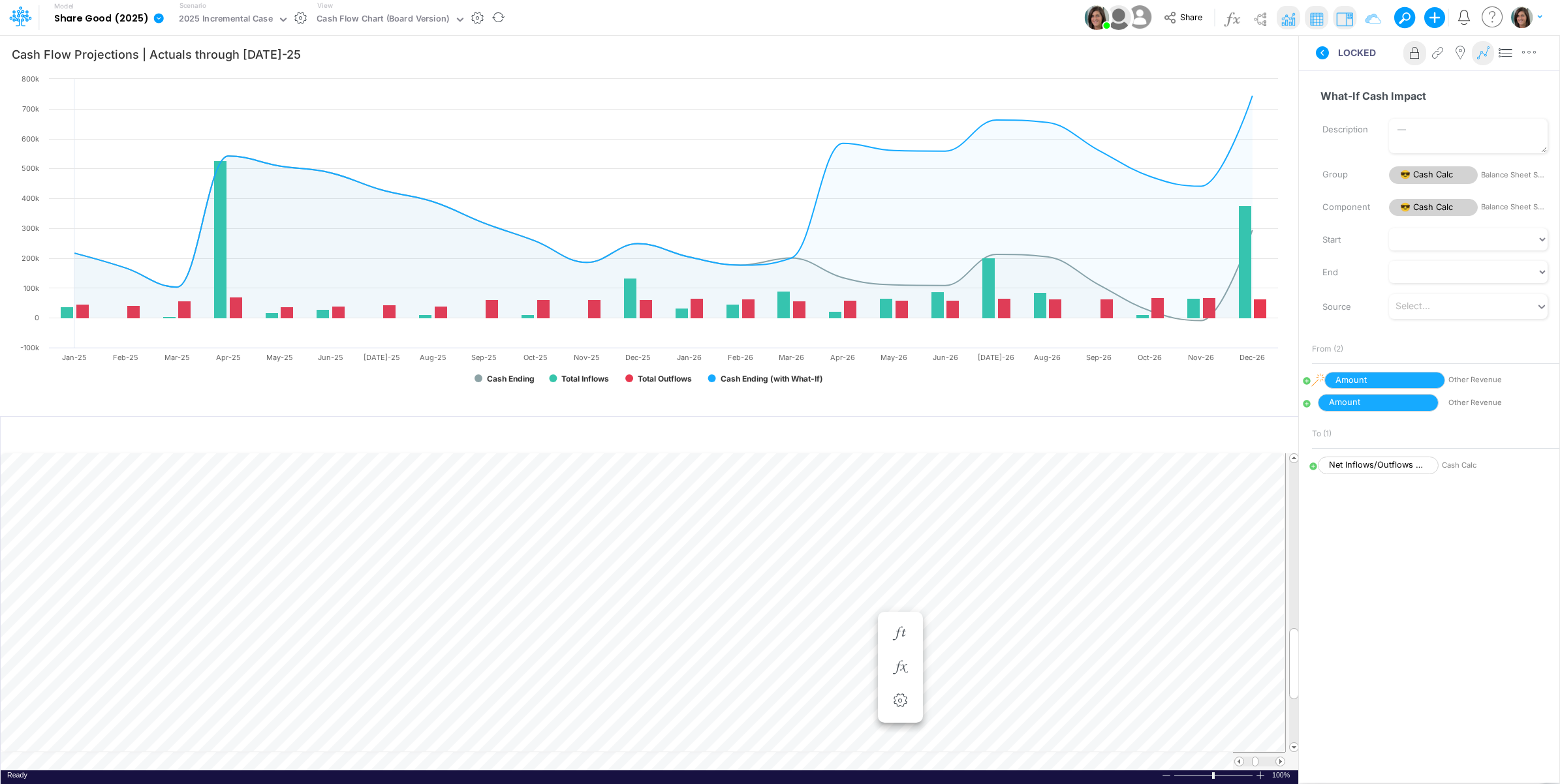
click at [1483, 56] on icon at bounding box center [1482, 53] width 19 height 14
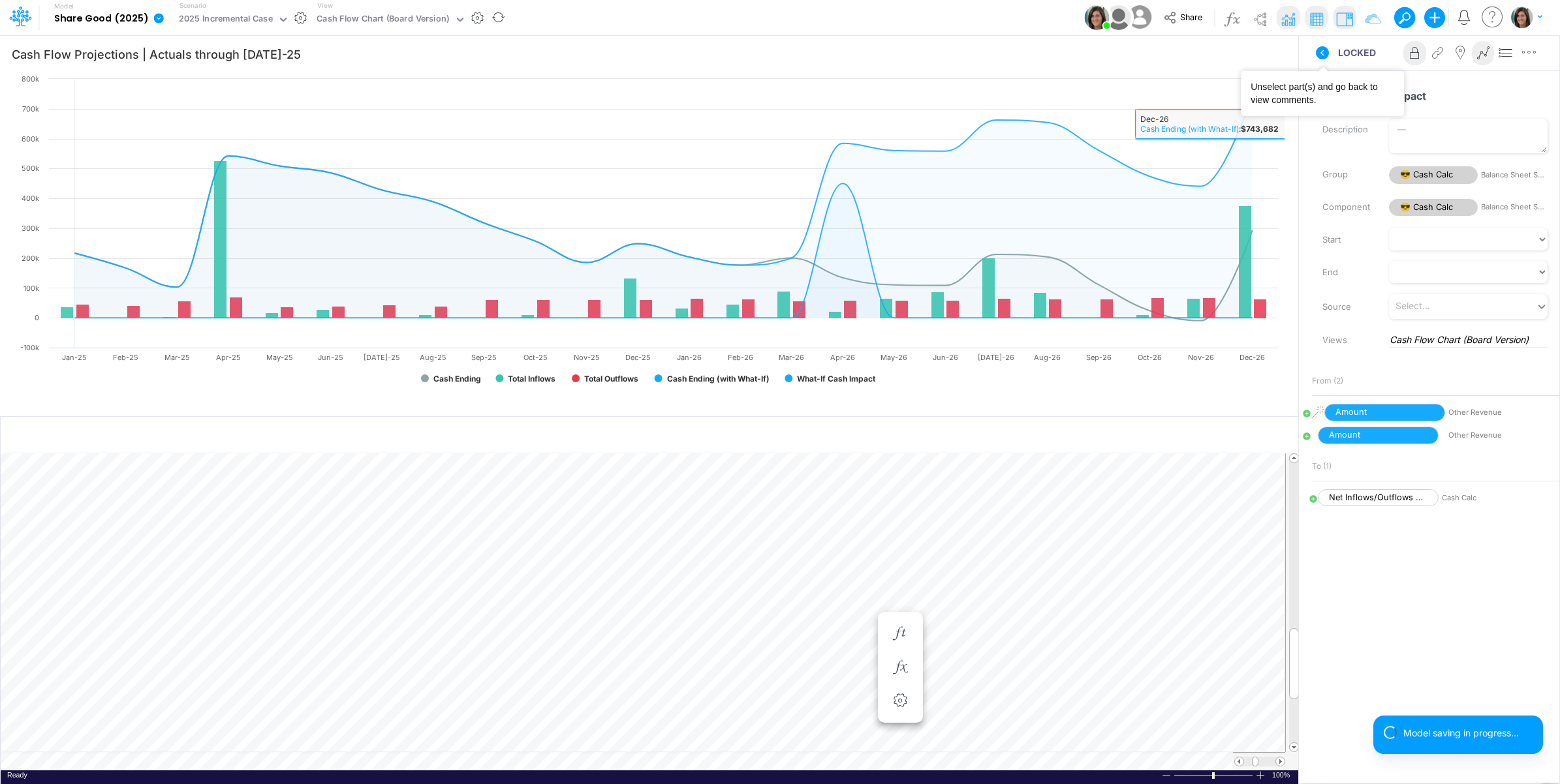
click at [1325, 50] on icon at bounding box center [1322, 53] width 13 height 13
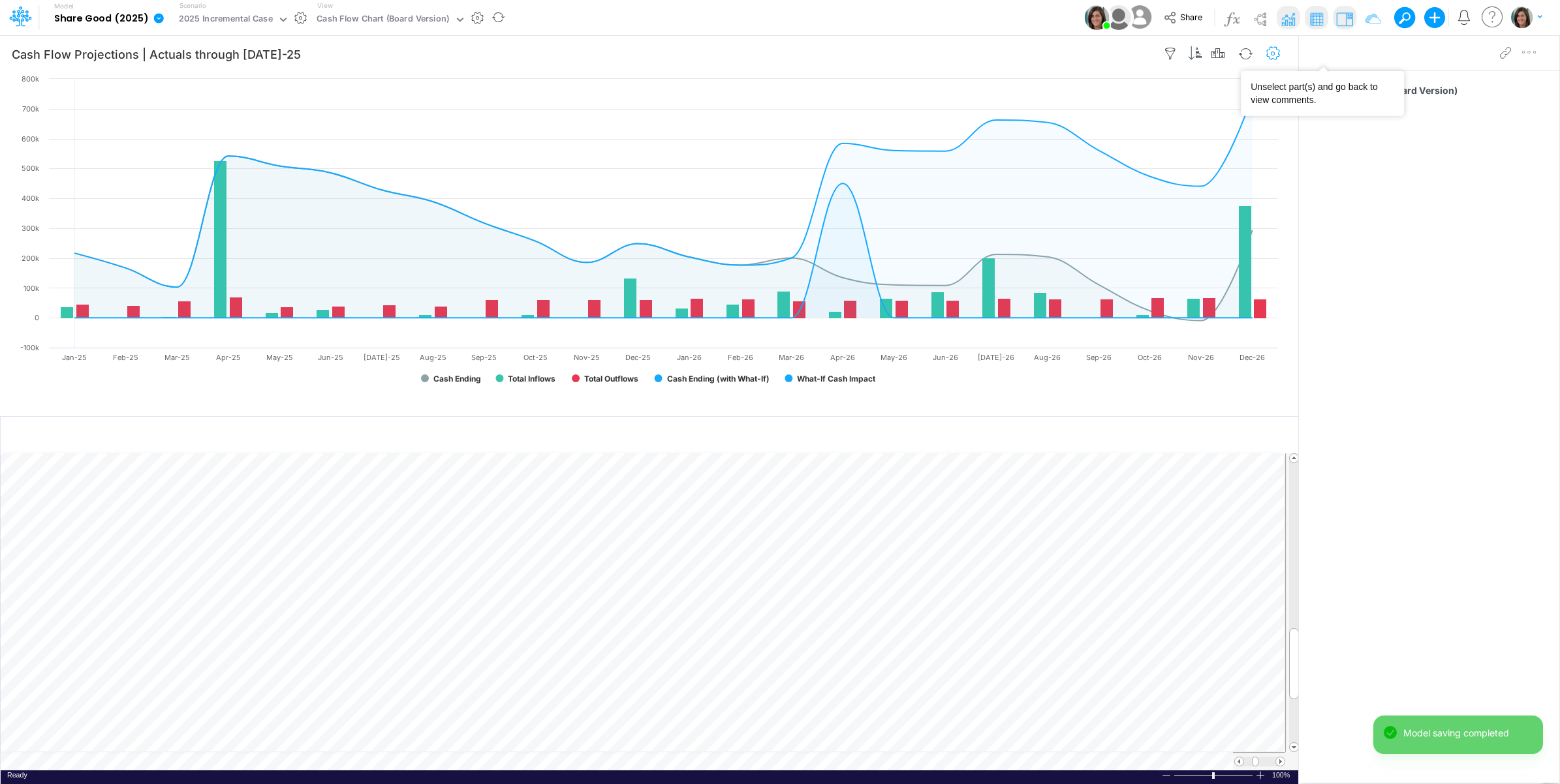
click at [1270, 55] on icon "button" at bounding box center [1272, 53] width 19 height 14
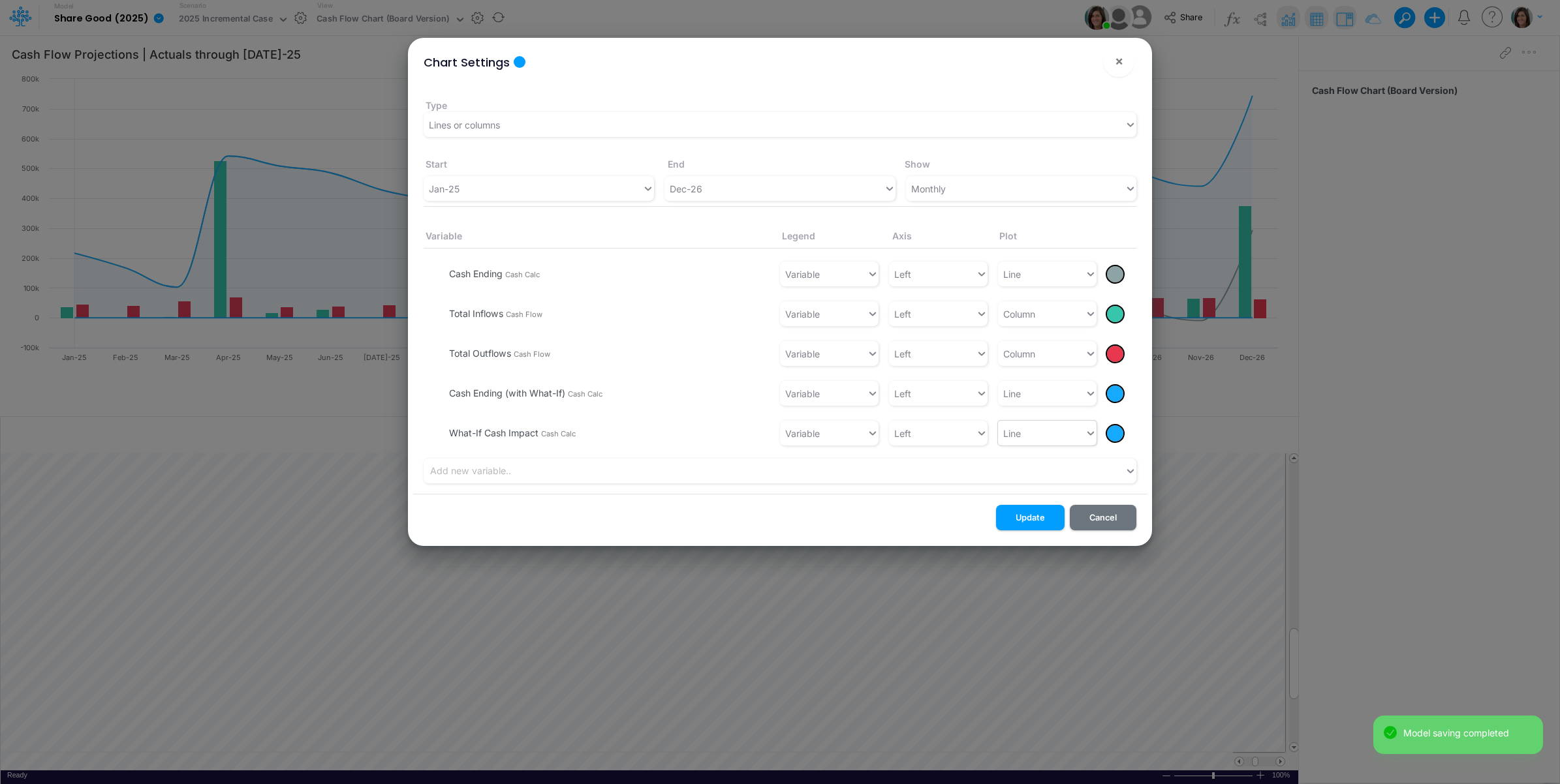
click at [1074, 435] on div "Line" at bounding box center [1042, 433] width 87 height 21
click at [1053, 384] on div "Column" at bounding box center [1047, 376] width 99 height 24
click at [1114, 438] on div at bounding box center [1115, 434] width 17 height 17
click at [1131, 469] on div at bounding box center [1136, 470] width 17 height 17
click at [1042, 512] on button "Update" at bounding box center [1030, 517] width 68 height 26
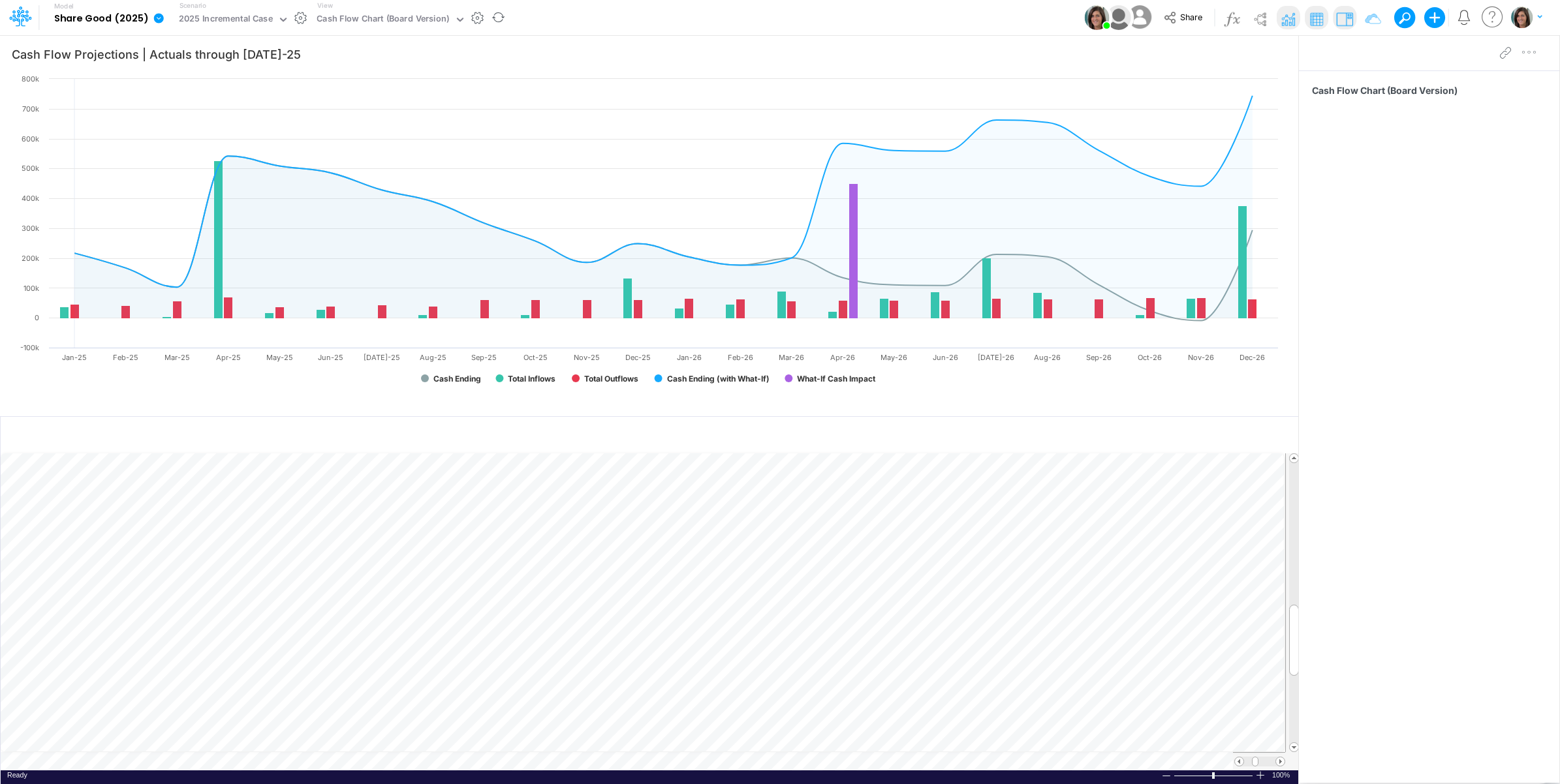
type input "Cash Inflows Projection"
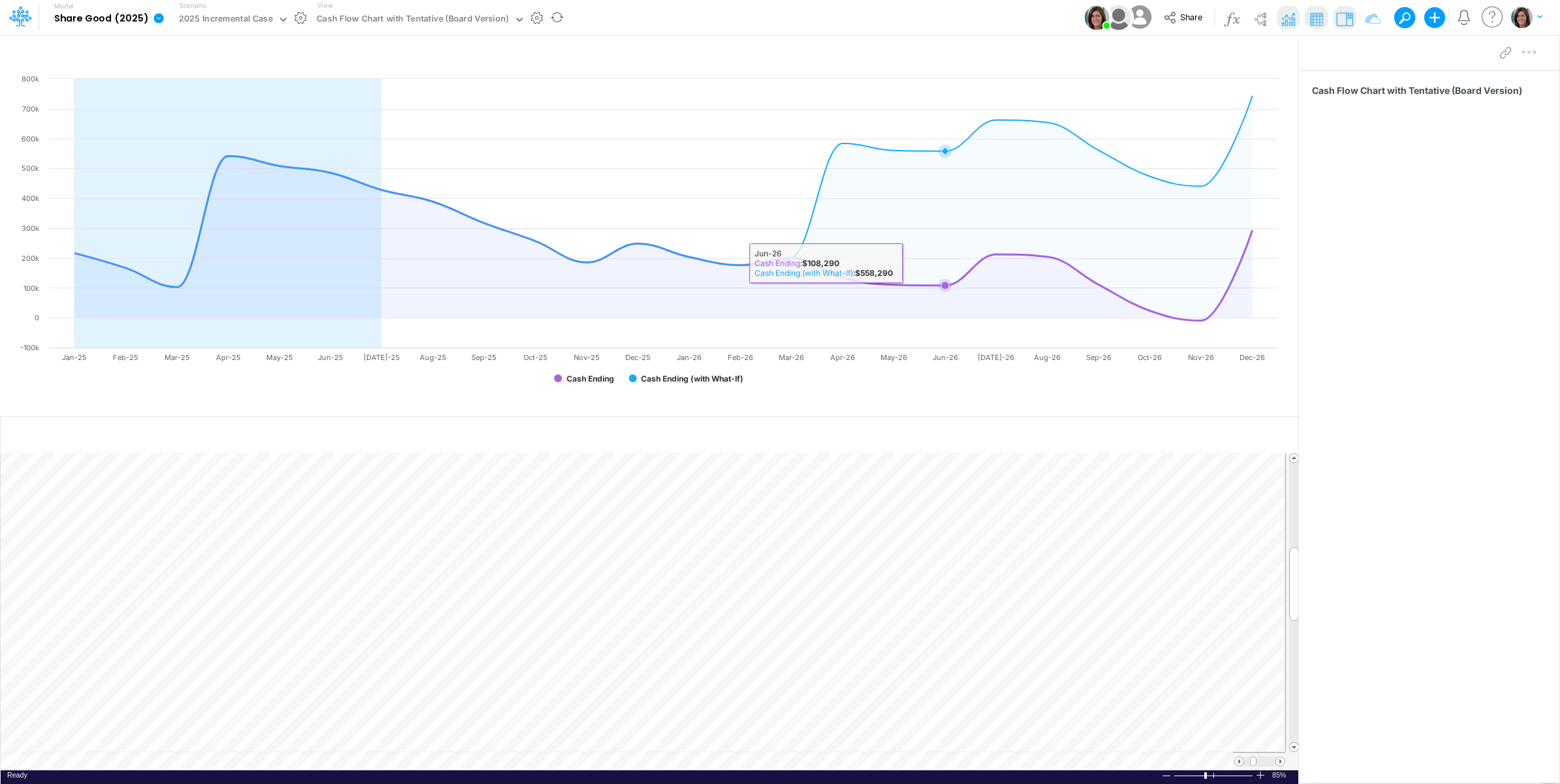
scroll to position [0, 1]
click at [321, 760] on td at bounding box center [643, 762] width 1284 height 18
type input "Cash Flow Projections | Actuals through Jul-25 vs 2025 Budget"
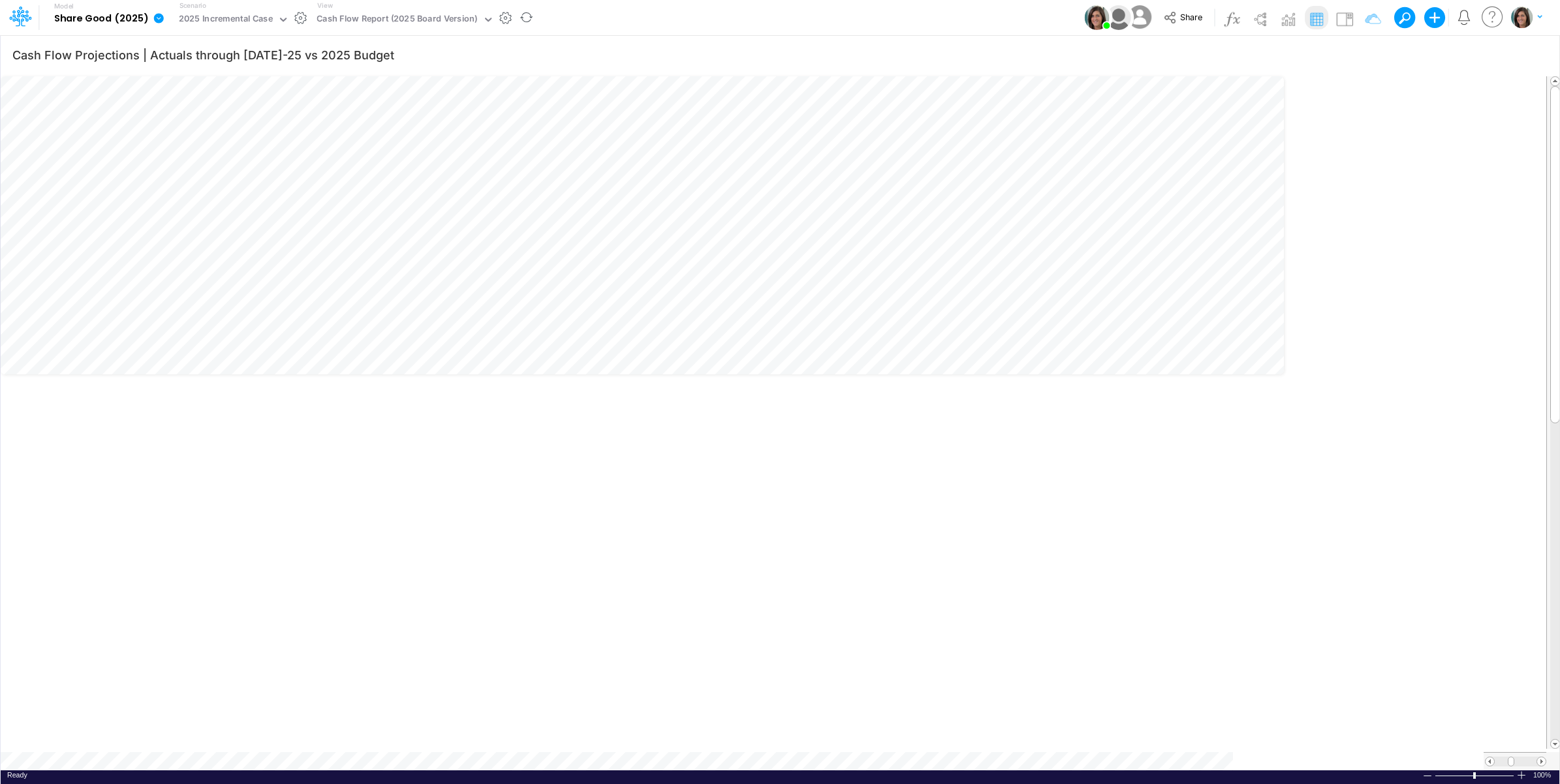
scroll to position [0, 1]
click at [452, 754] on table at bounding box center [780, 422] width 1560 height 697
type input "Cash Flow Projections | Actuals through Jul-25"
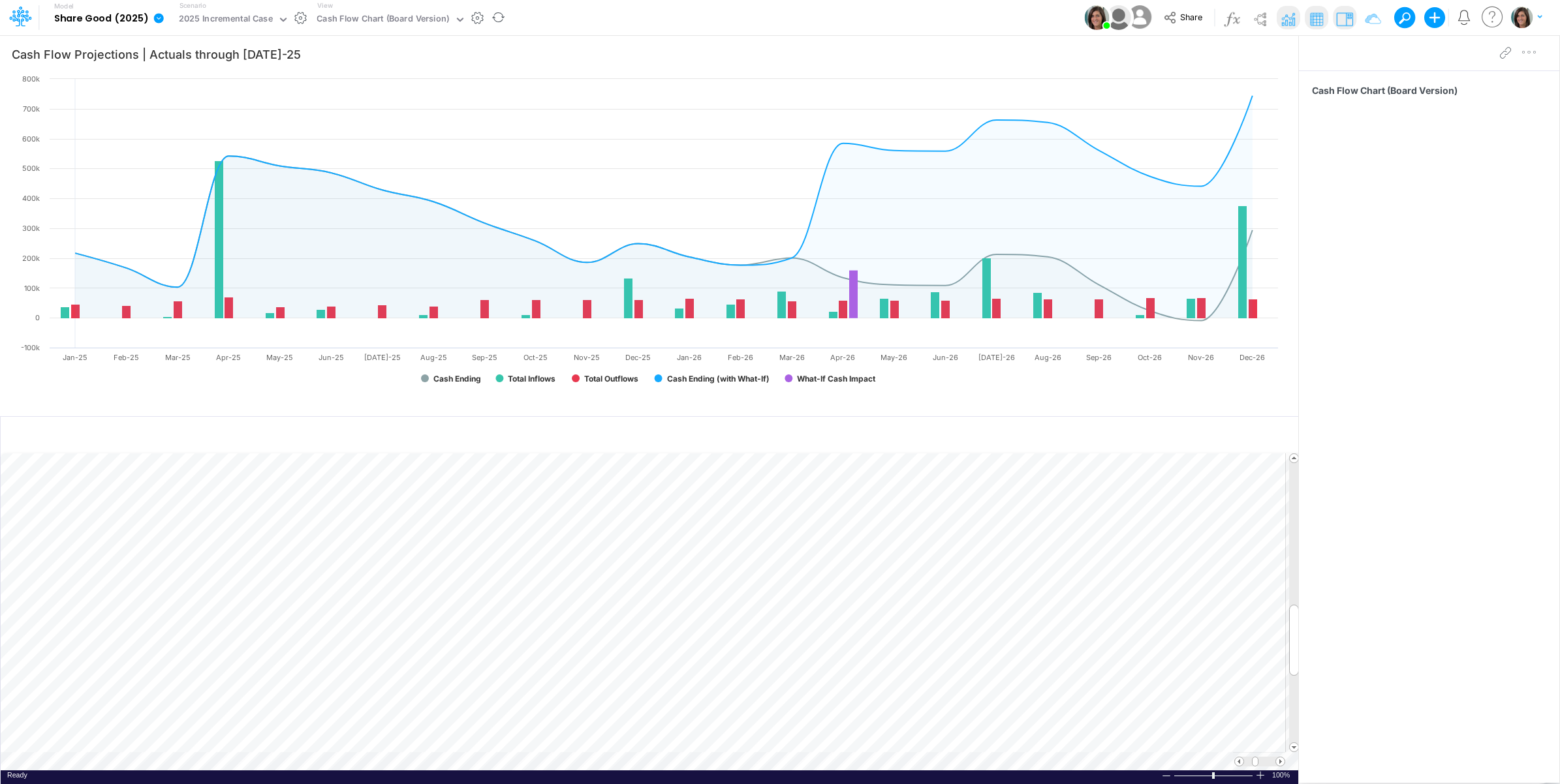
scroll to position [0, 1]
type input "Cash Inflows Projection"
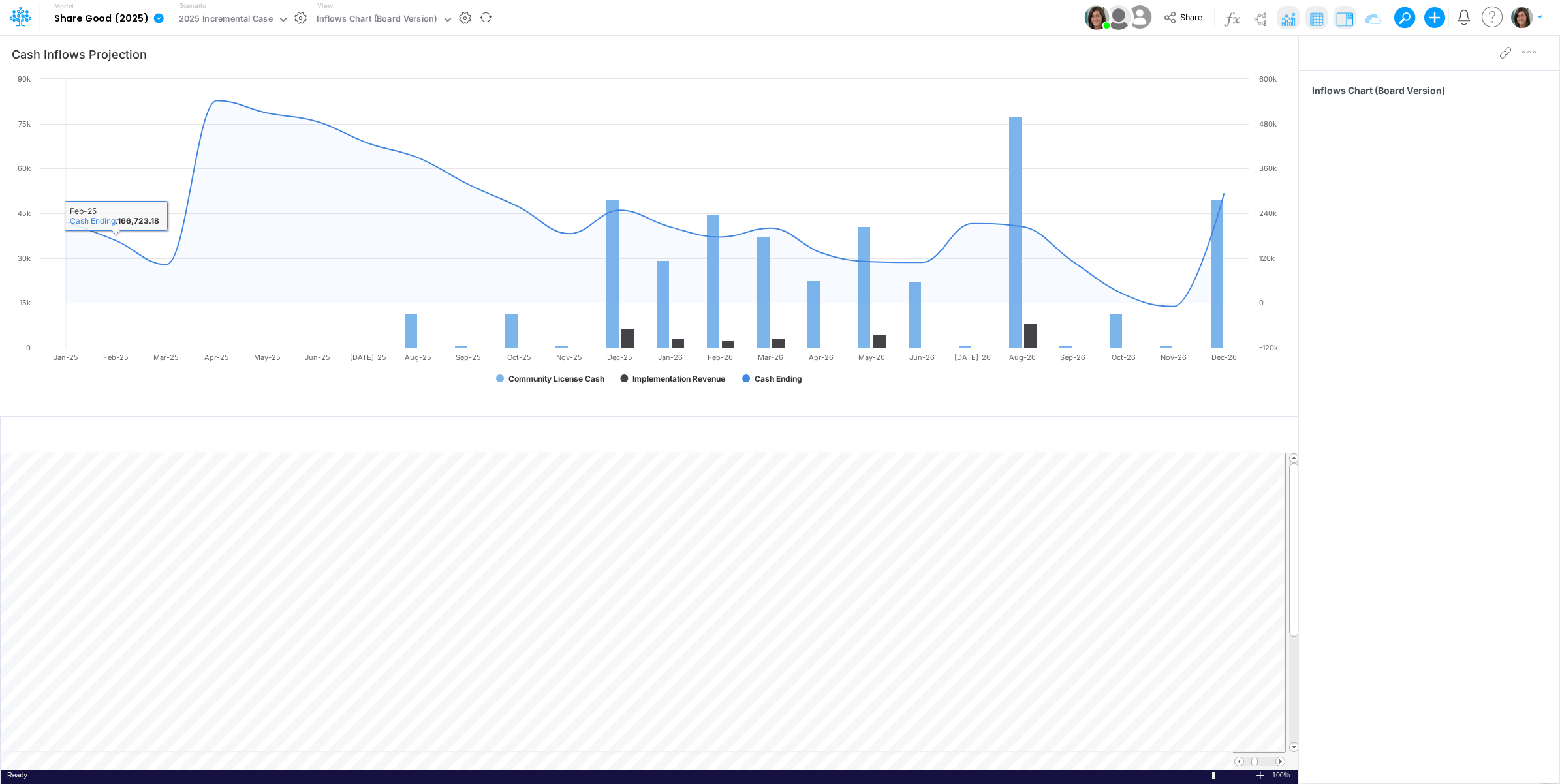
click at [154, 15] on icon at bounding box center [159, 18] width 10 height 10
click at [209, 134] on button "View model info" at bounding box center [224, 136] width 139 height 20
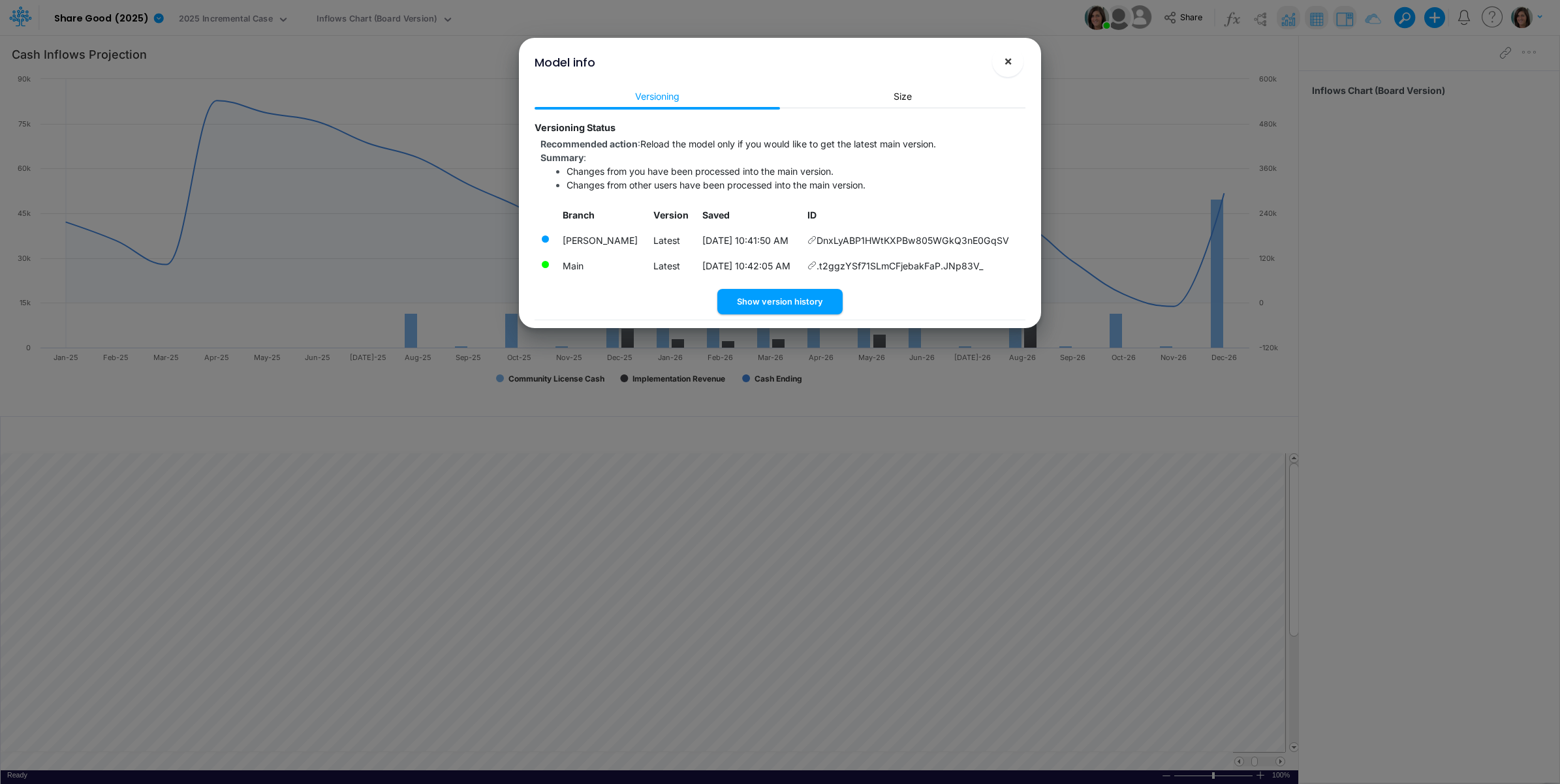
click at [1020, 57] on button "×" at bounding box center [1007, 62] width 31 height 31
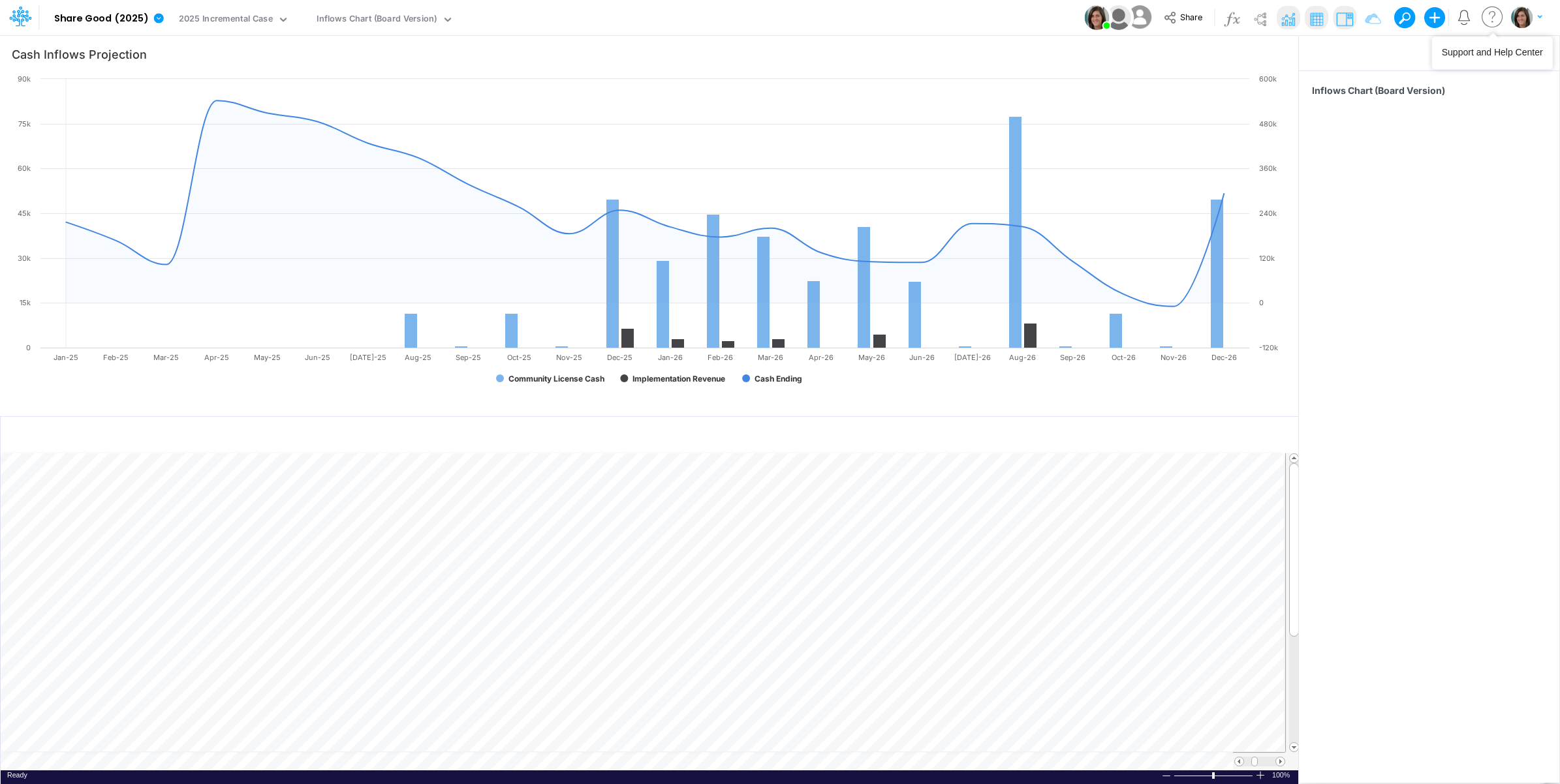
click at [1534, 13] on button "button" at bounding box center [1526, 17] width 32 height 23
click at [1462, 72] on button "Log out" at bounding box center [1472, 77] width 139 height 20
click at [1522, 15] on img "button" at bounding box center [1521, 17] width 21 height 21
click at [1454, 77] on button "Log out" at bounding box center [1472, 77] width 139 height 20
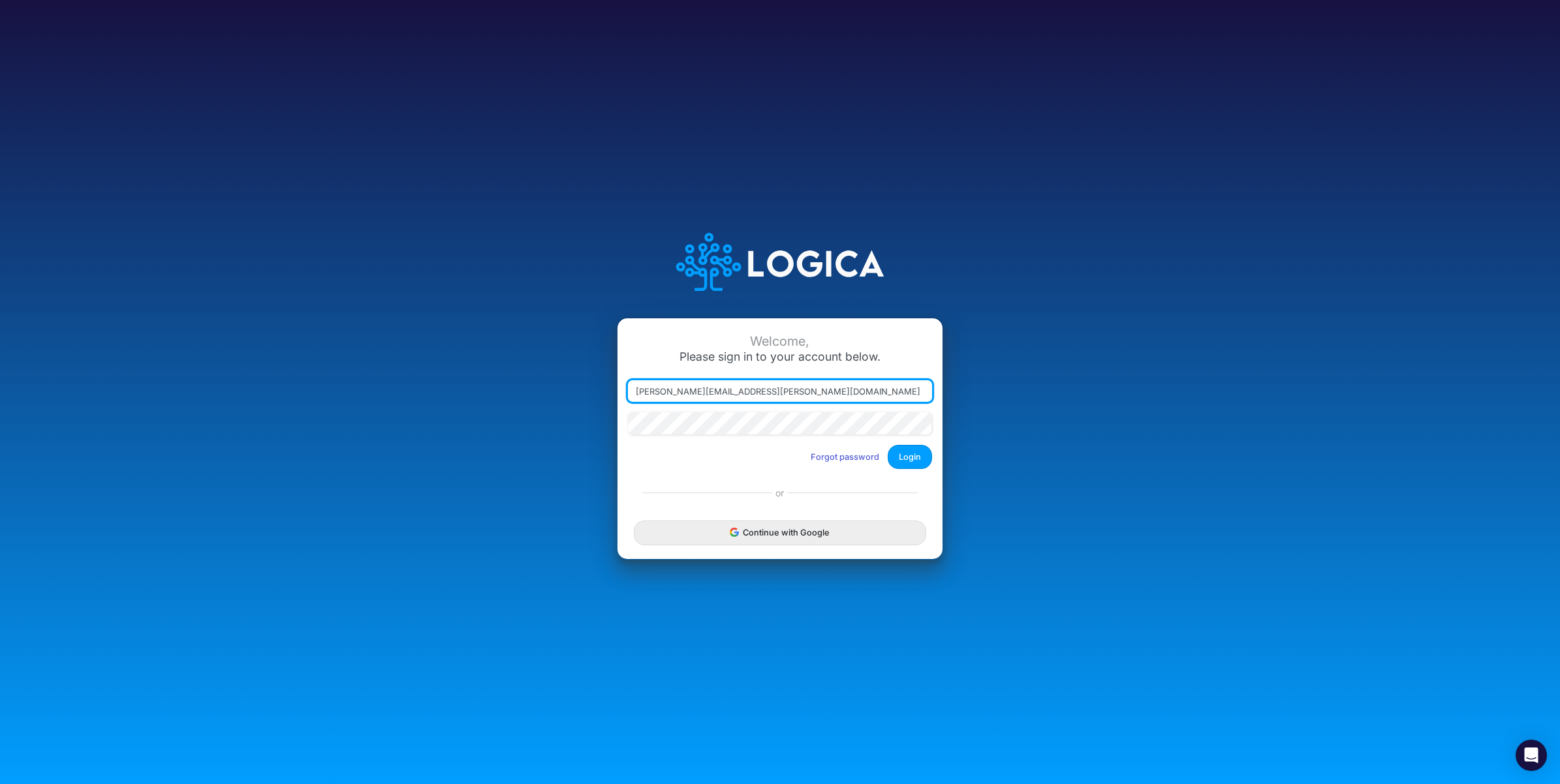
drag, startPoint x: 701, startPoint y: 392, endPoint x: 1036, endPoint y: 408, distance: 335.4
click at [1029, 410] on div "Welcome, Please sign in to your account below. carissa.castro+sharegood@logica.…" at bounding box center [780, 392] width 1040 height 372
type input "carissa.castro+hc@logica.cloud"
click at [911, 464] on button "Login" at bounding box center [910, 457] width 44 height 24
